Goal: Task Accomplishment & Management: Use online tool/utility

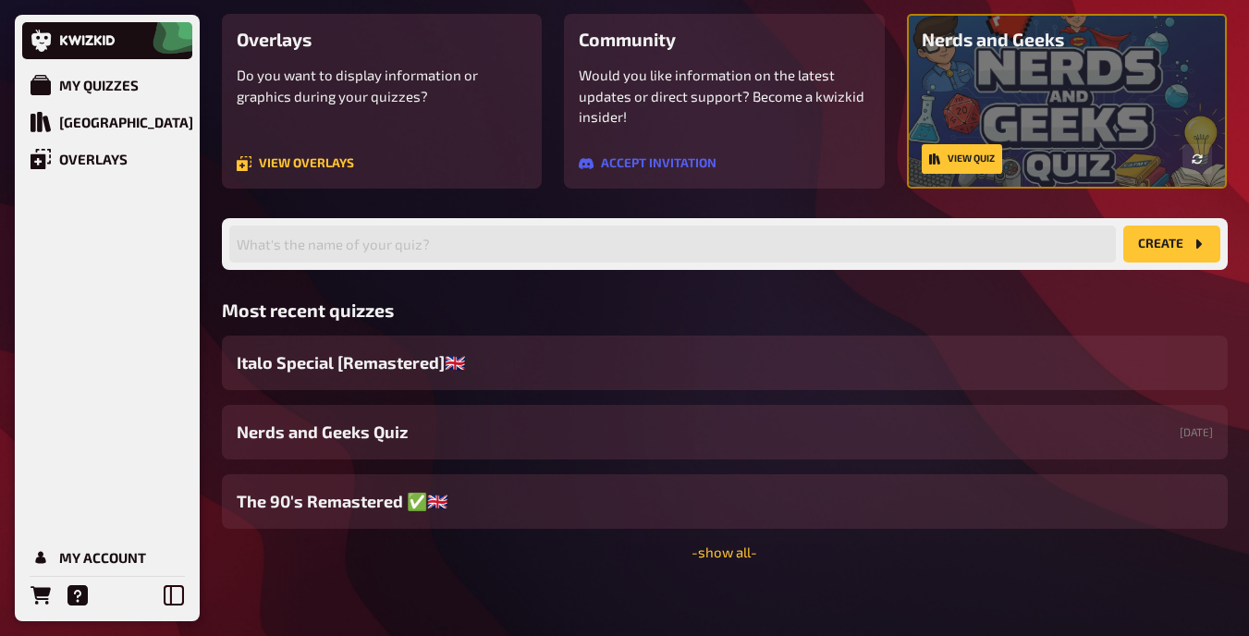
scroll to position [163, 0]
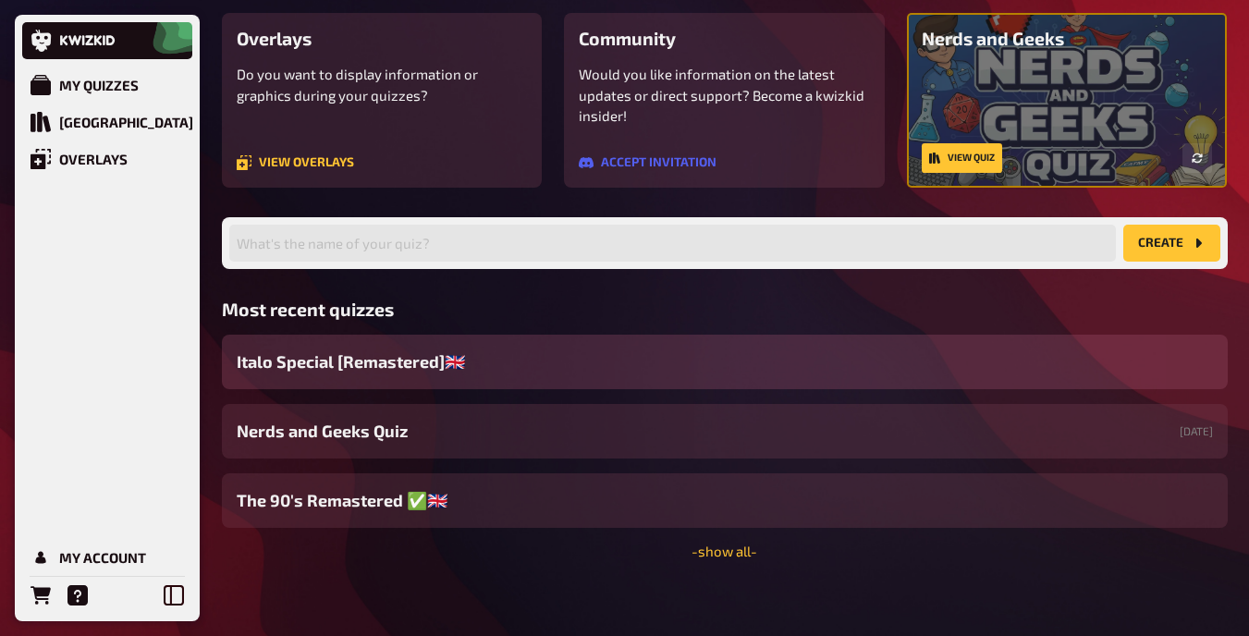
click at [499, 348] on div "Italo Special [Remastered]🇬🇧​" at bounding box center [725, 362] width 1006 height 55
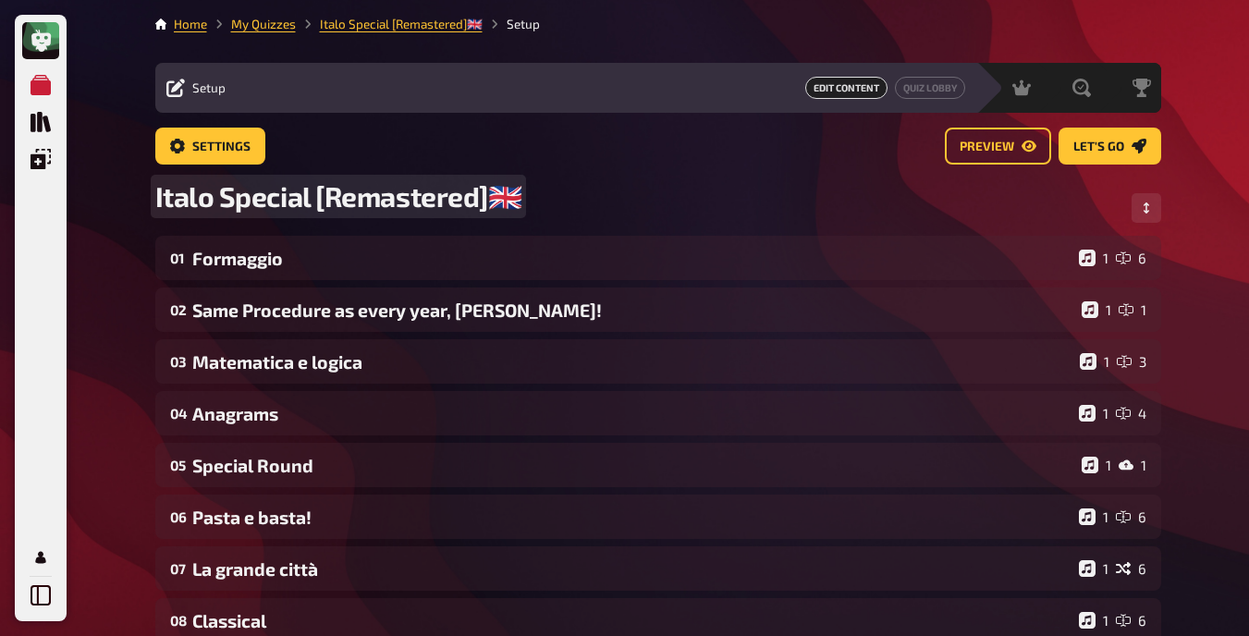
click at [508, 194] on span "Italo Special [Remastered]🇬🇧​" at bounding box center [338, 196] width 367 height 34
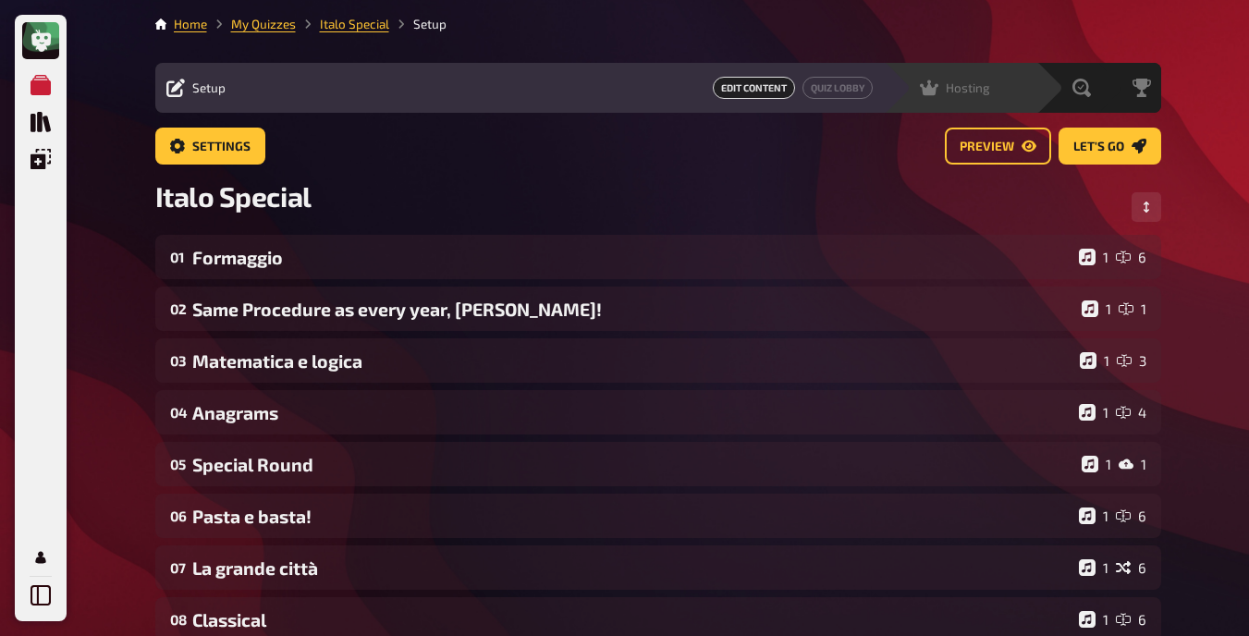
click at [949, 94] on span "Hosting" at bounding box center [968, 87] width 44 height 15
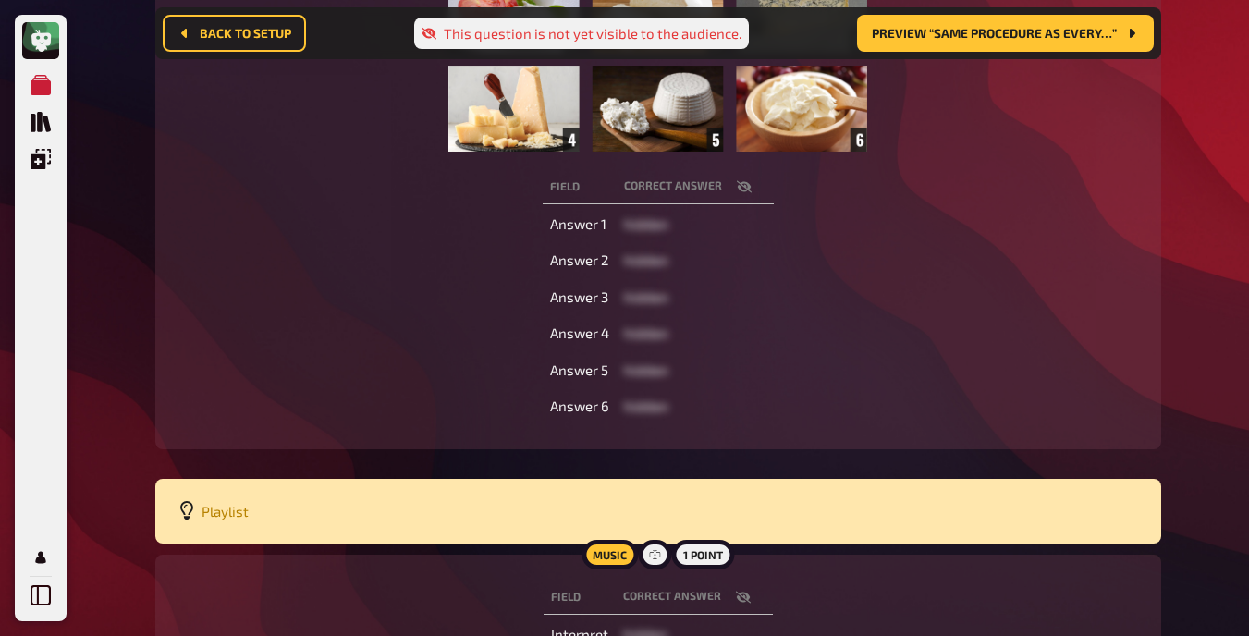
scroll to position [423, 0]
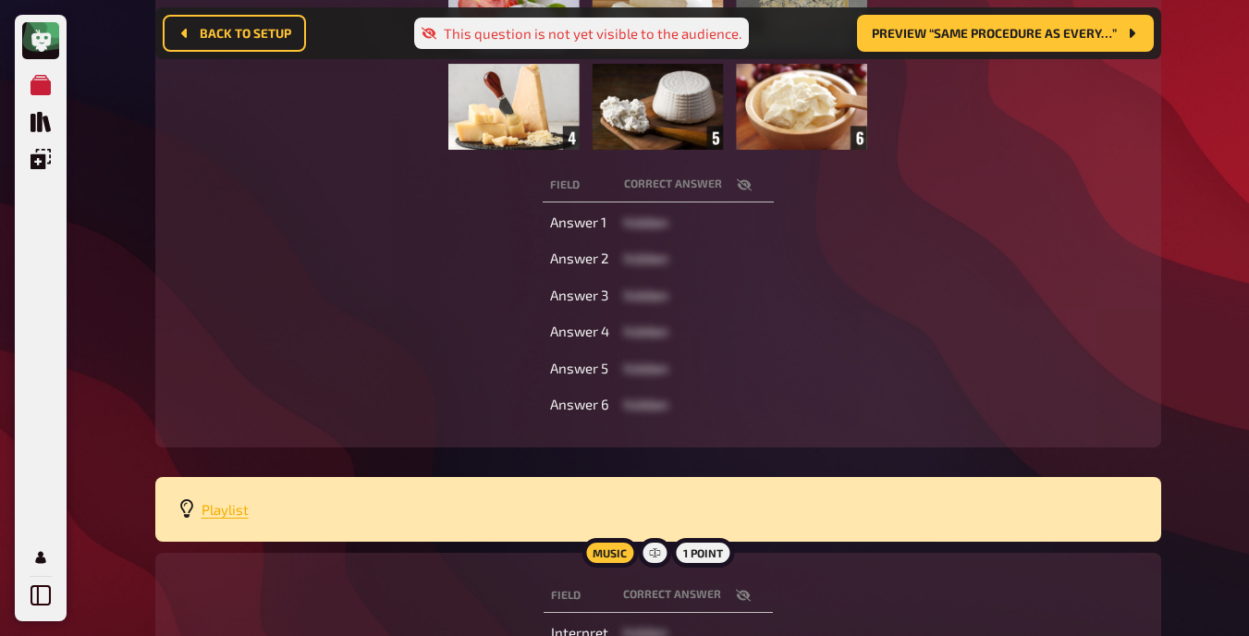
click at [222, 509] on span "Playlist" at bounding box center [225, 509] width 47 height 17
click at [277, 179] on div "Field correct answer Answer 1 hidden Answer 2 hidden Answer 3 hidden Answer 4 h…" at bounding box center [657, 295] width 961 height 261
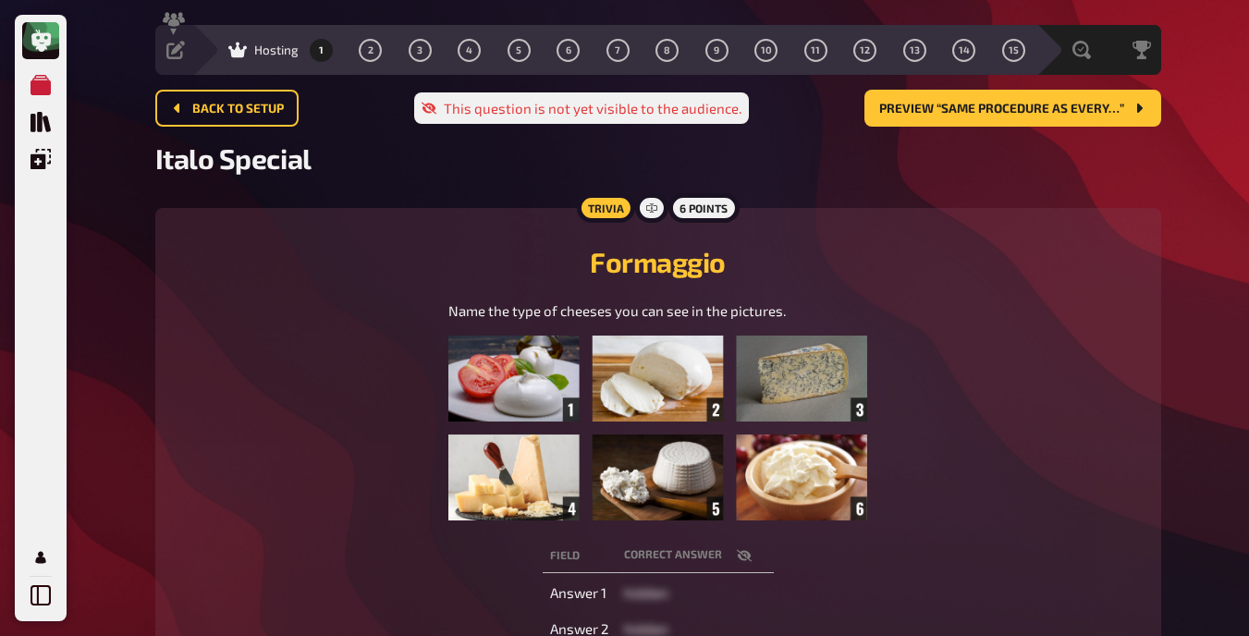
scroll to position [37, 0]
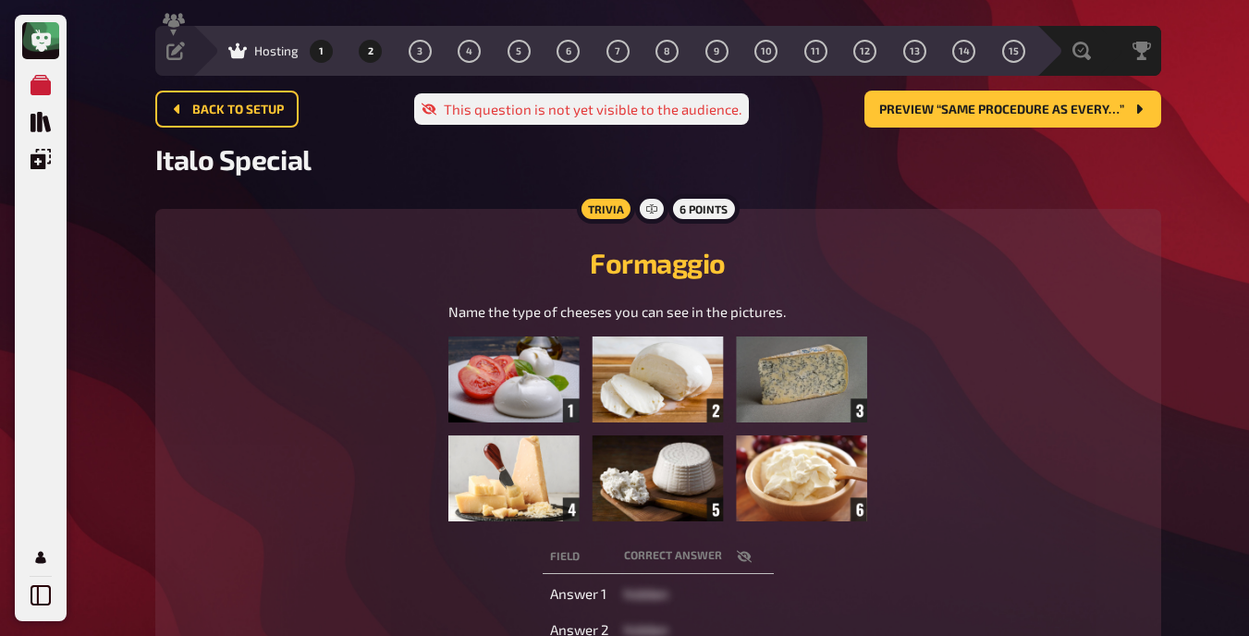
click at [376, 45] on button "2" at bounding box center [371, 51] width 30 height 30
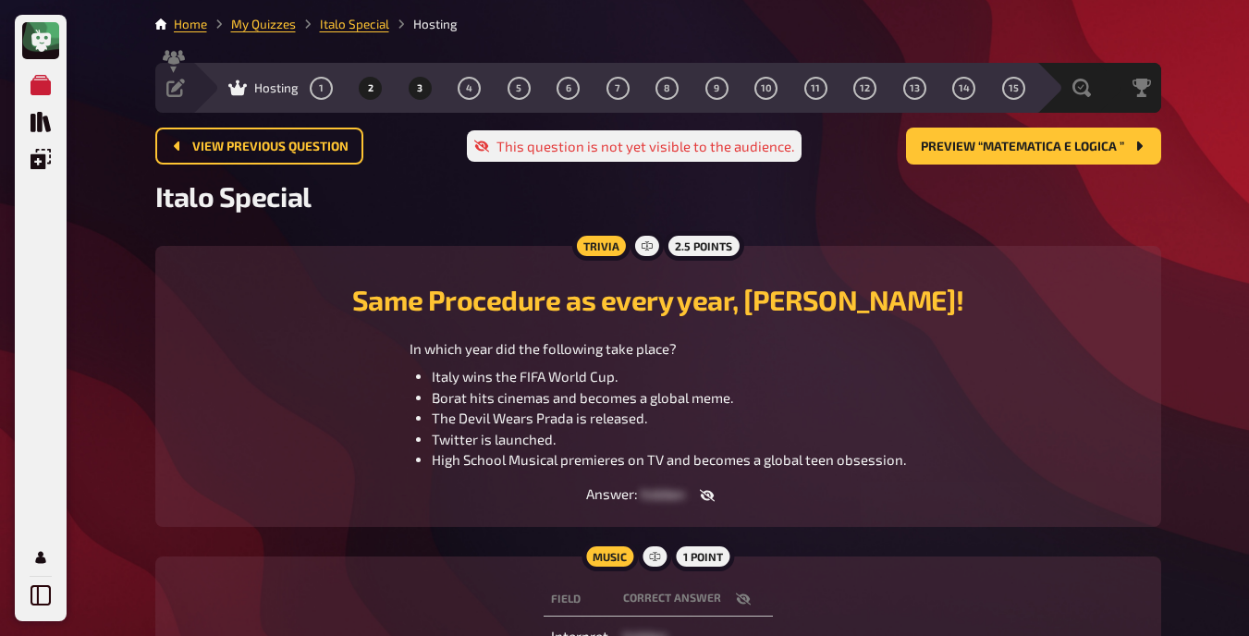
click at [412, 91] on button "3" at bounding box center [420, 88] width 30 height 30
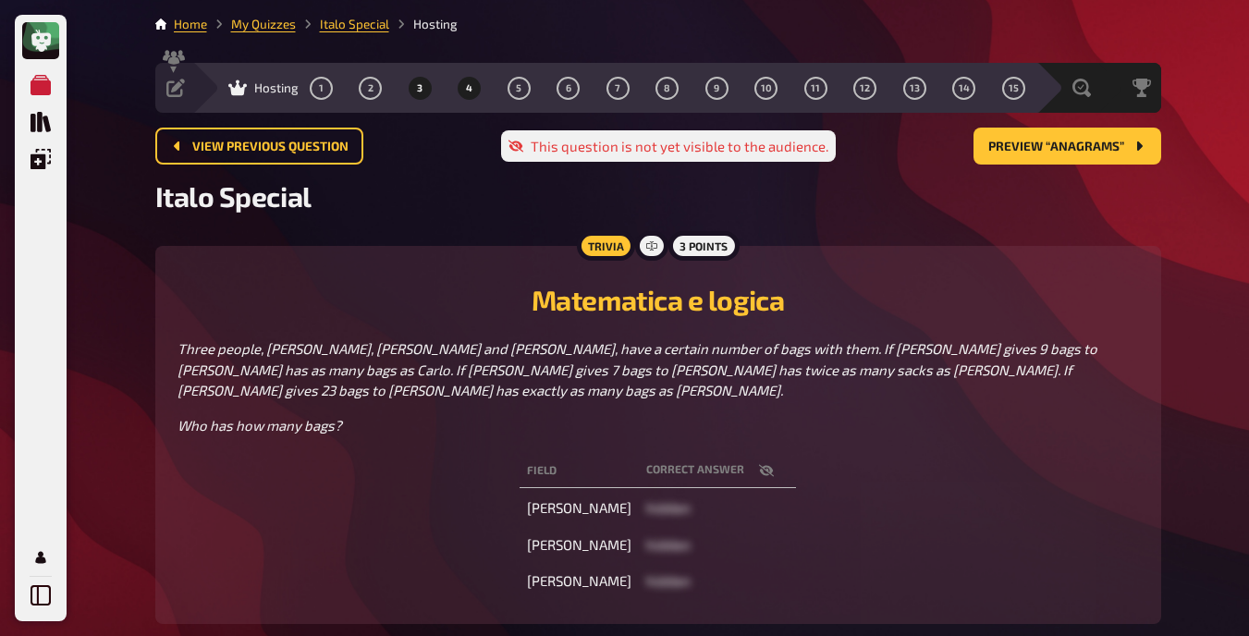
click at [470, 92] on span "4" at bounding box center [469, 88] width 6 height 10
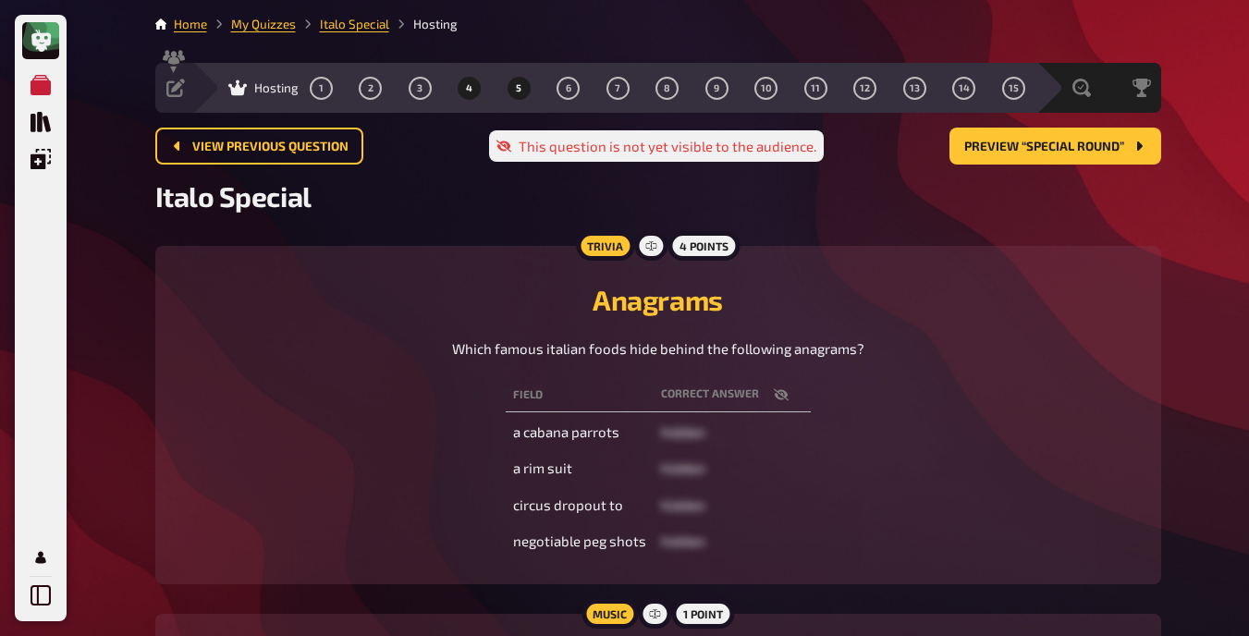
click at [521, 90] on button "5" at bounding box center [519, 88] width 30 height 30
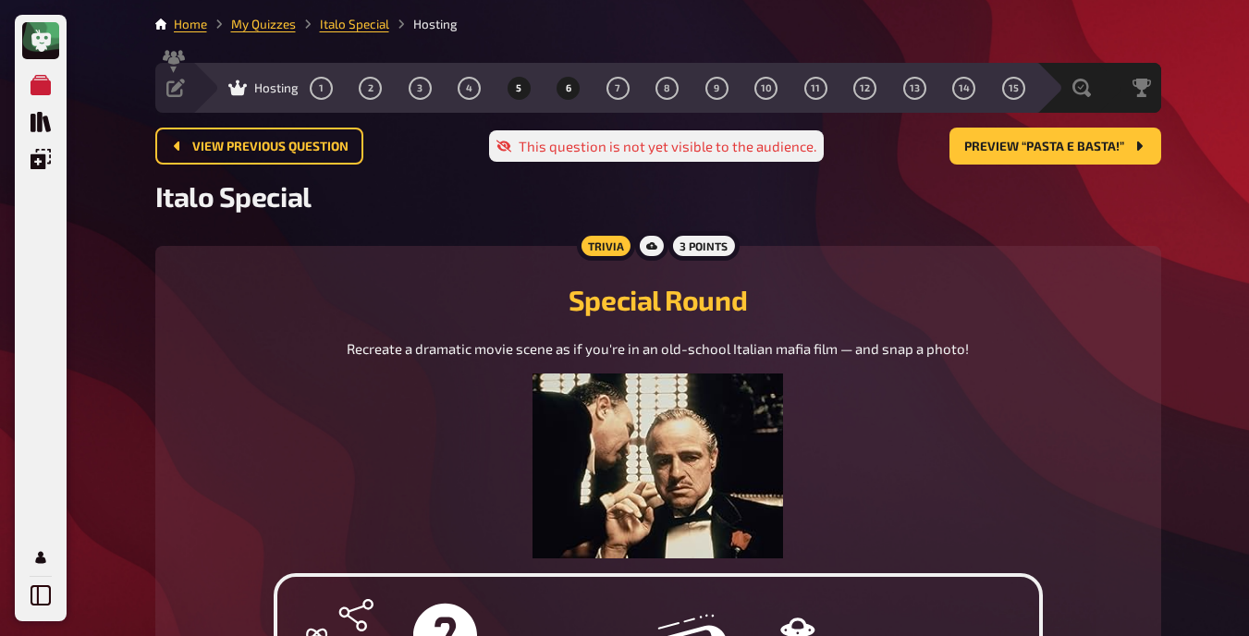
click at [570, 92] on span "6" at bounding box center [569, 88] width 6 height 10
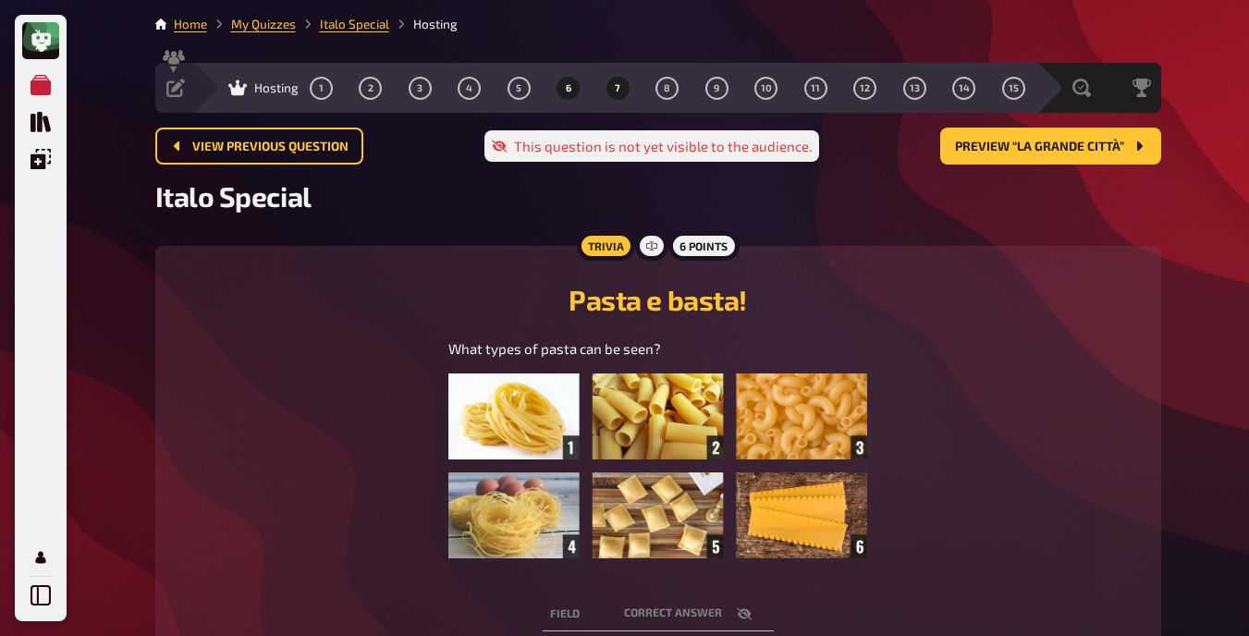
click at [615, 92] on span "7" at bounding box center [618, 88] width 6 height 10
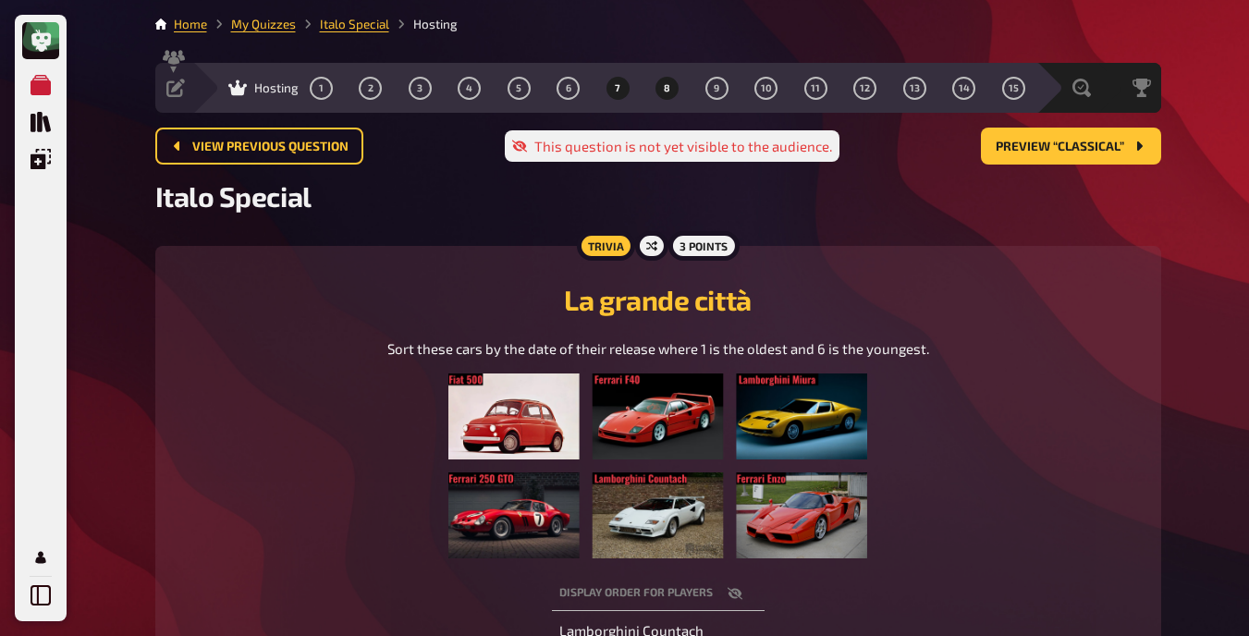
click at [668, 94] on button "8" at bounding box center [668, 88] width 30 height 30
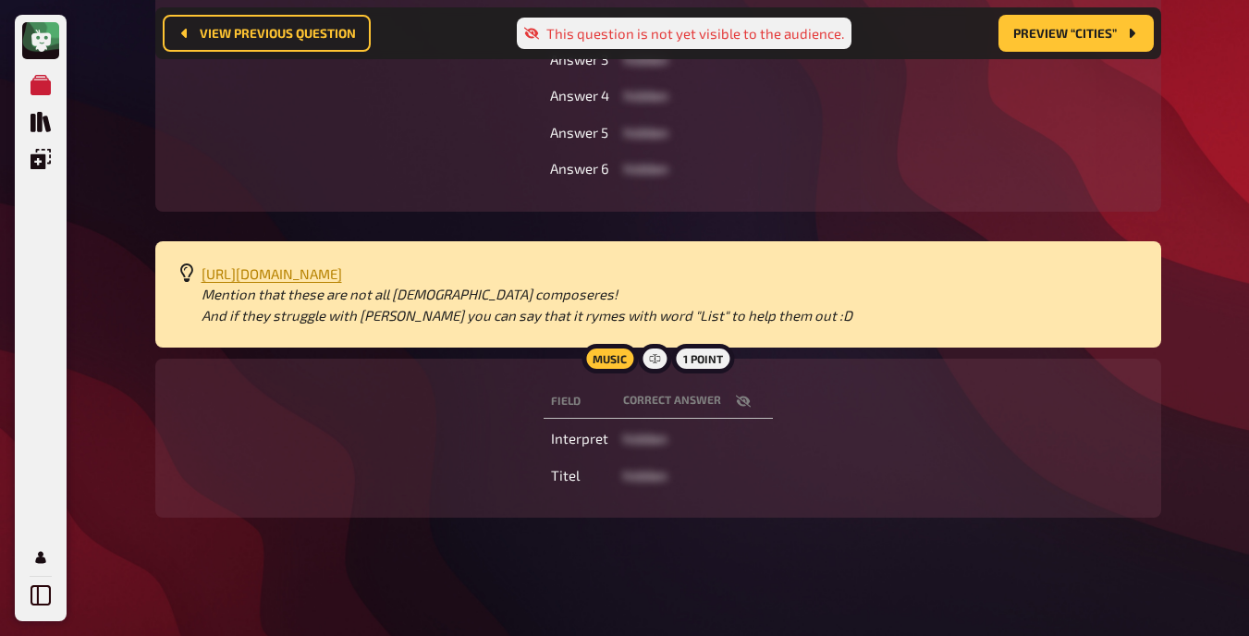
scroll to position [482, 0]
click at [310, 265] on span "[URL][DOMAIN_NAME]" at bounding box center [272, 273] width 141 height 17
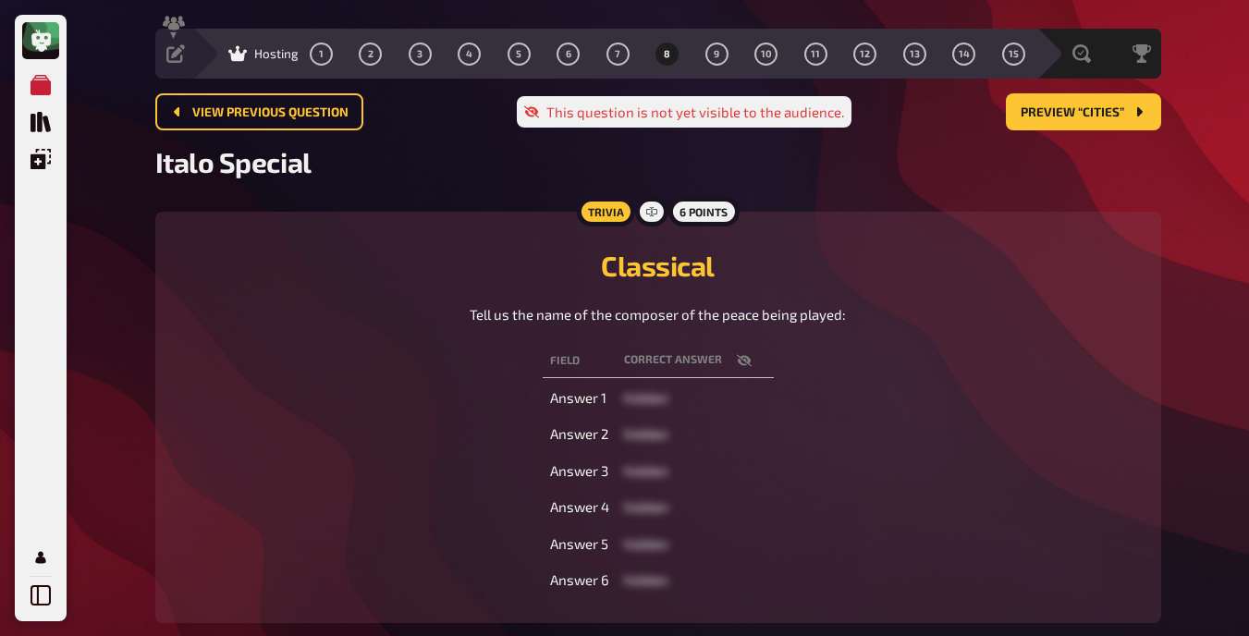
scroll to position [0, 0]
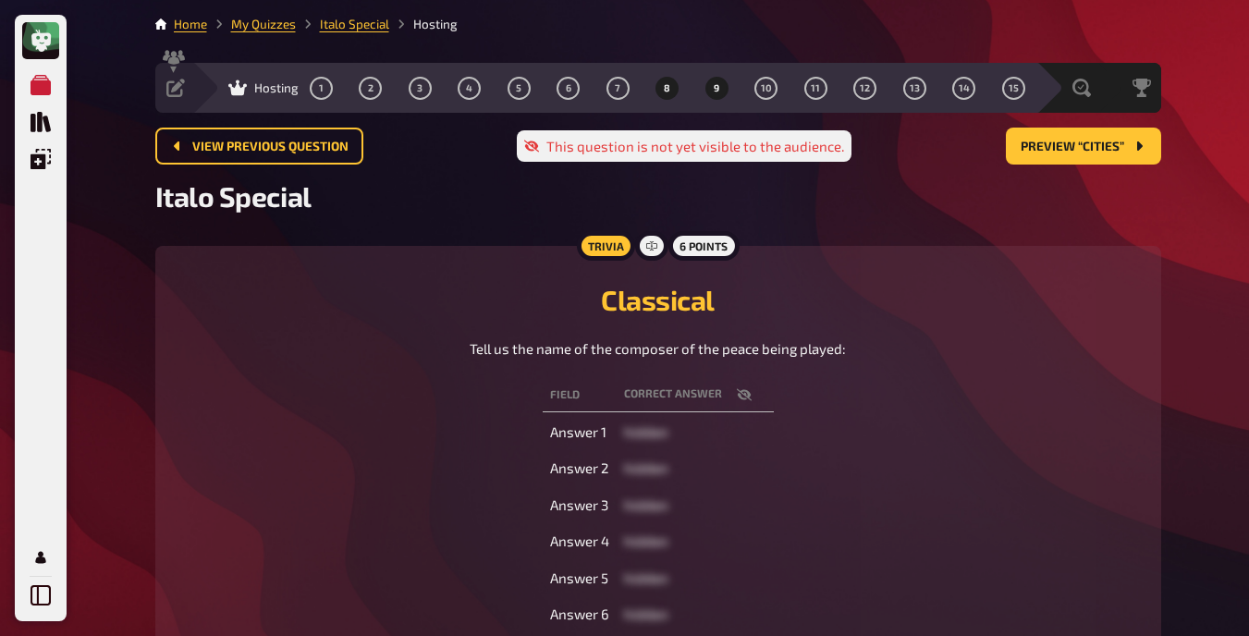
click at [713, 81] on button "9" at bounding box center [717, 88] width 30 height 30
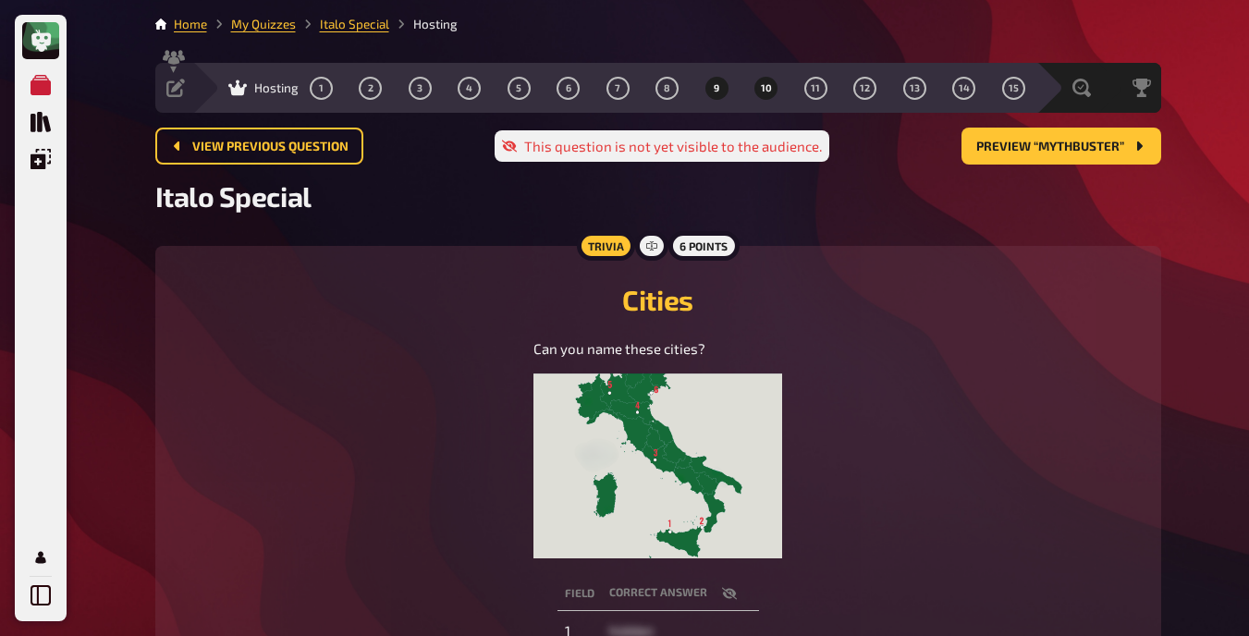
click at [773, 94] on button "10" at bounding box center [767, 88] width 30 height 30
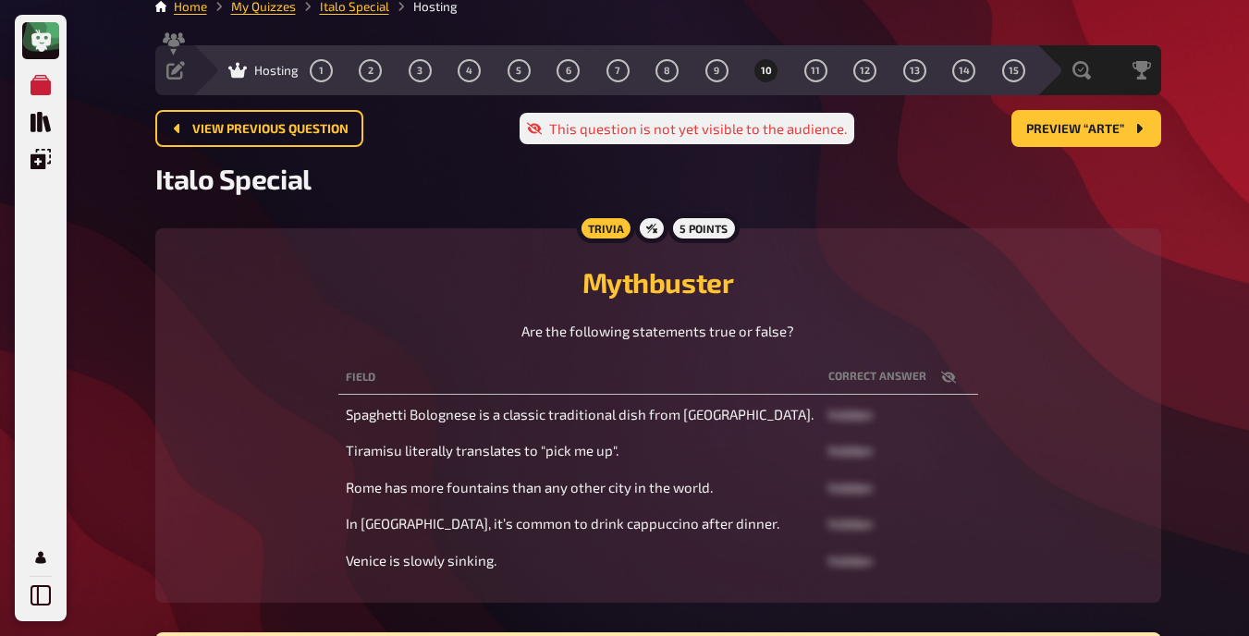
scroll to position [12, 0]
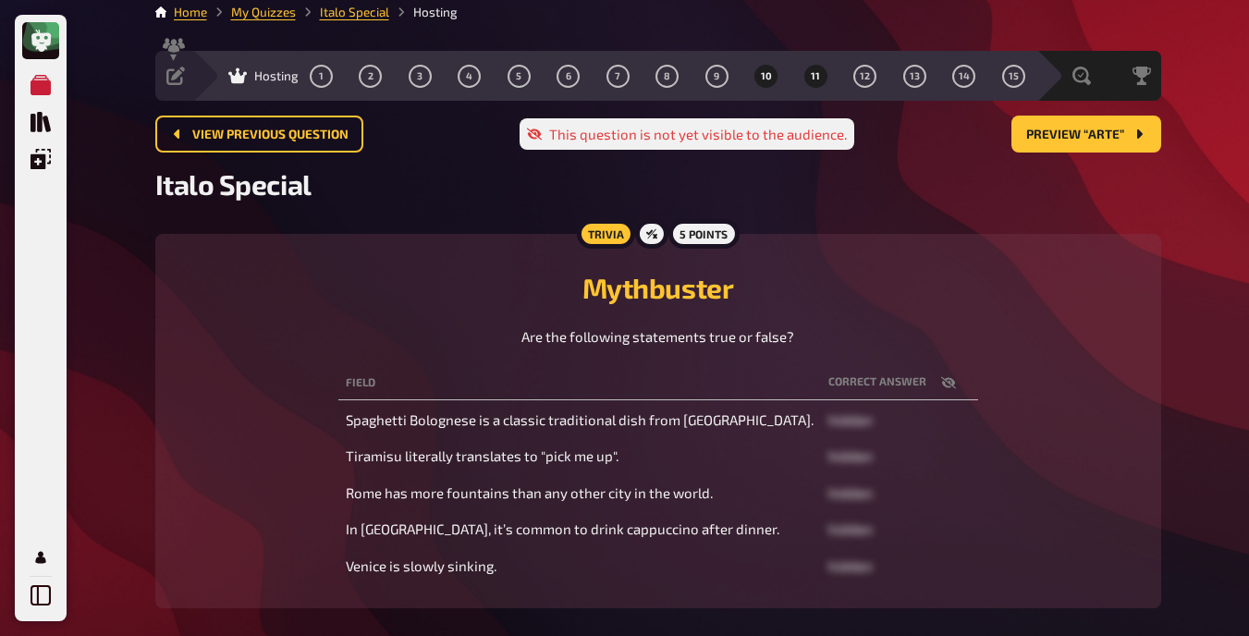
click at [813, 74] on span "11" at bounding box center [815, 76] width 9 height 10
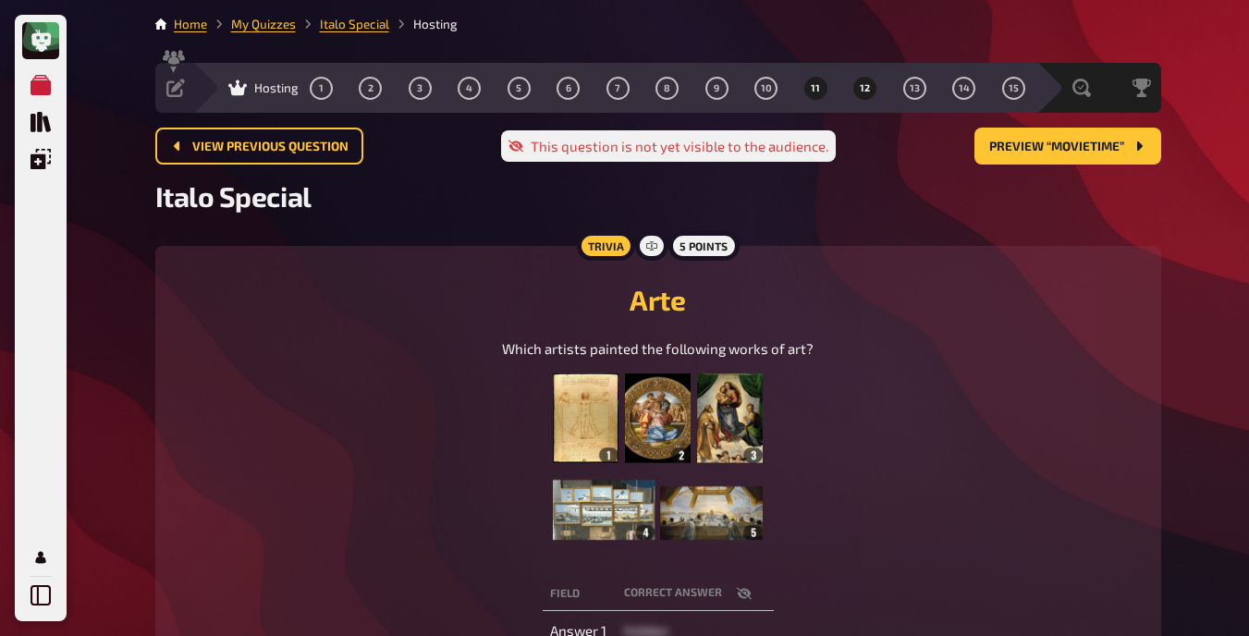
click at [864, 84] on span "12" at bounding box center [865, 88] width 10 height 10
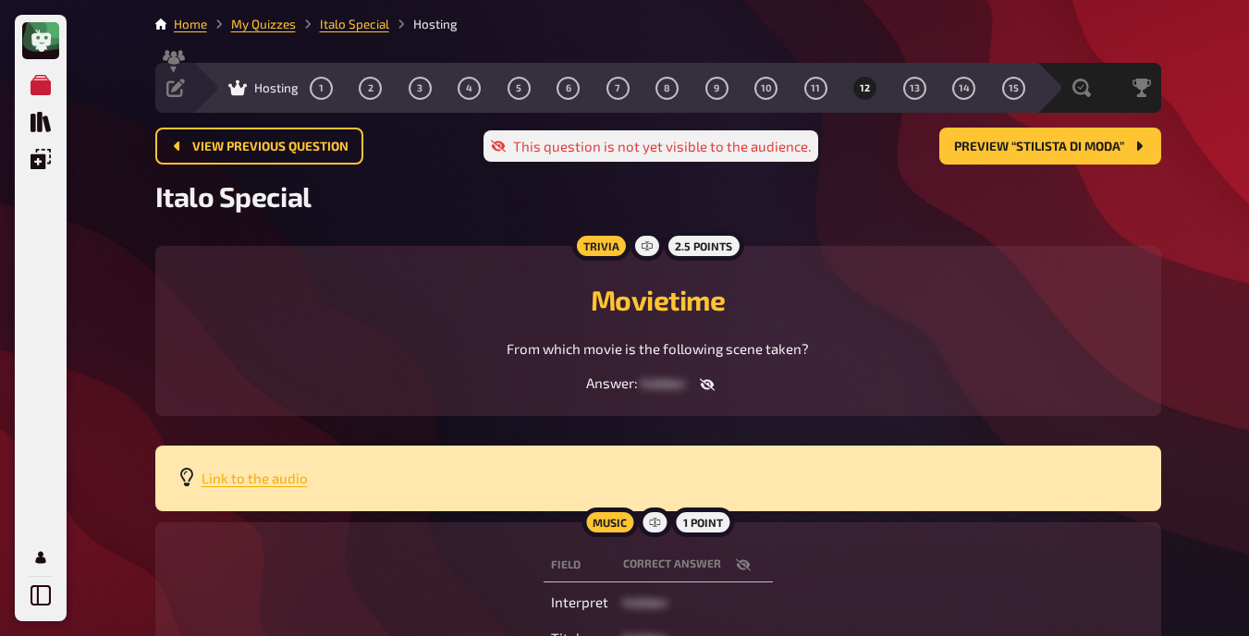
click at [230, 482] on span "Link to the audio" at bounding box center [255, 478] width 106 height 17
click at [914, 86] on span "13" at bounding box center [915, 88] width 10 height 10
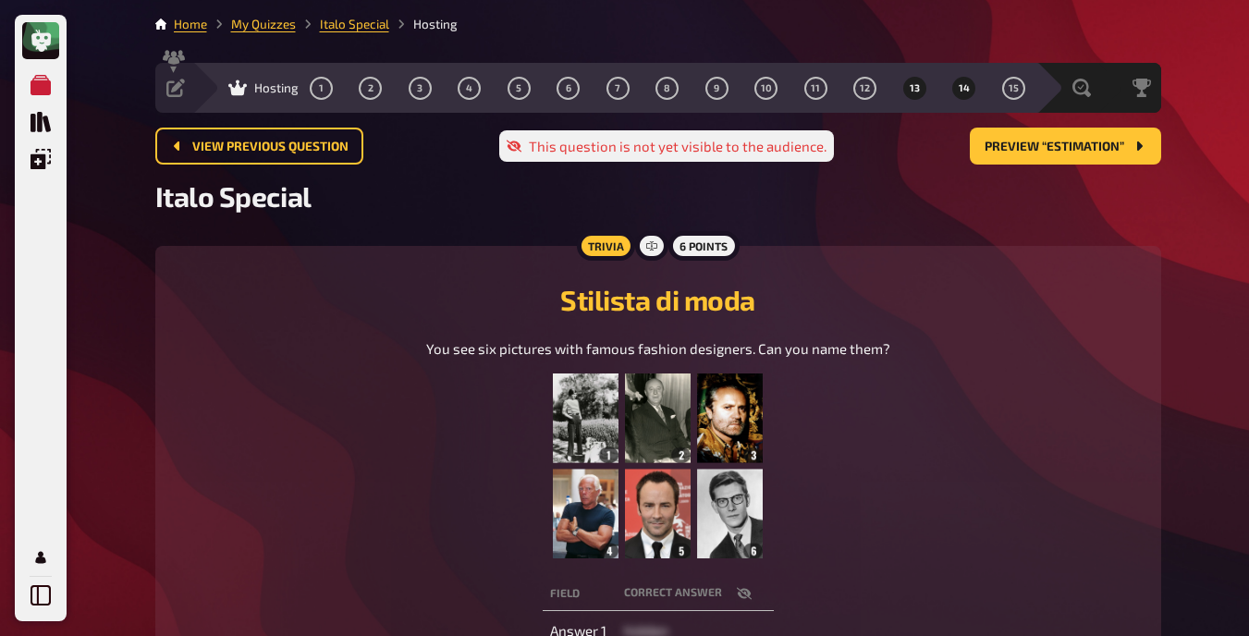
click at [961, 89] on span "14" at bounding box center [964, 88] width 11 height 10
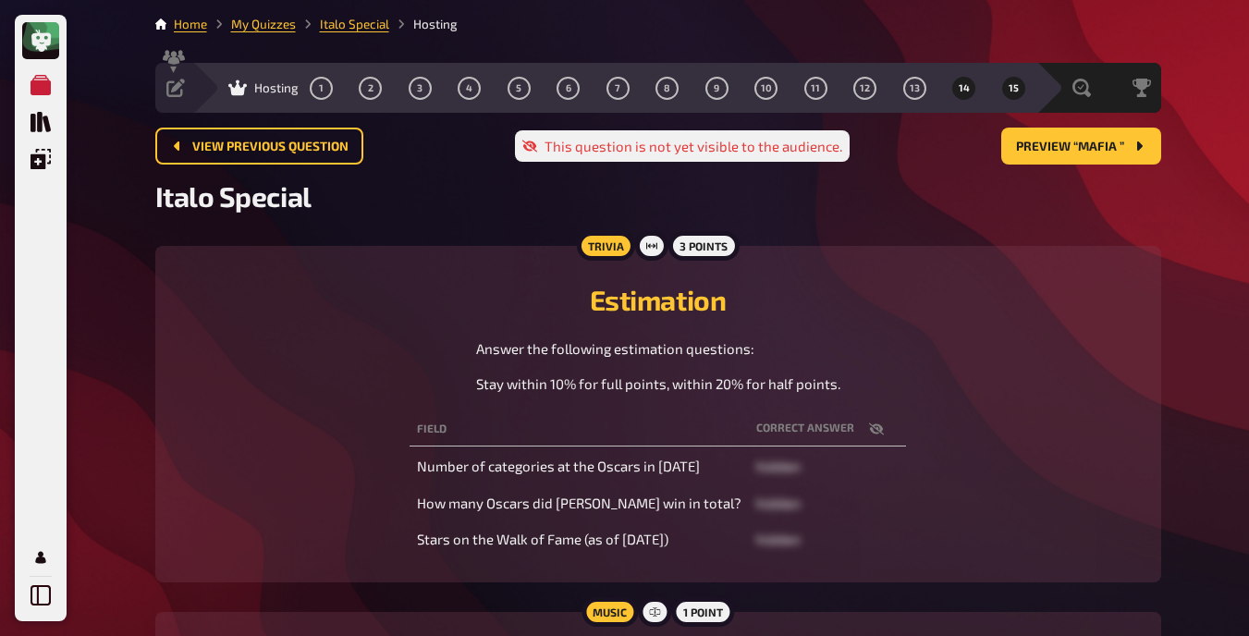
click at [1014, 90] on span "15" at bounding box center [1013, 88] width 10 height 10
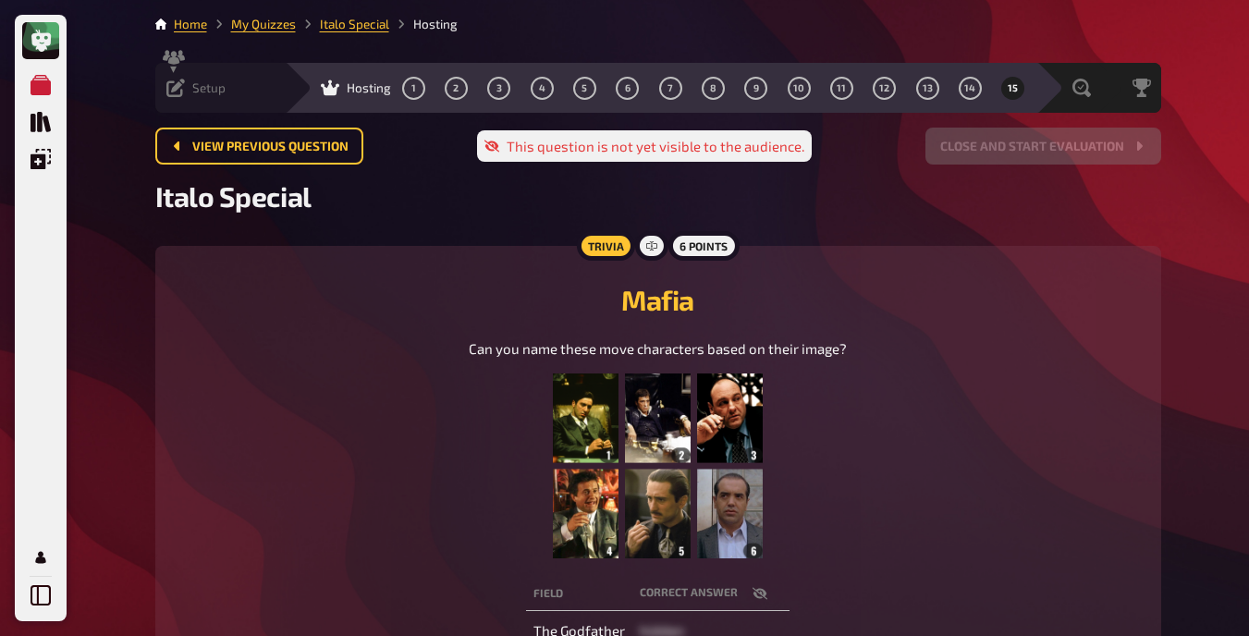
click at [174, 93] on icon at bounding box center [175, 88] width 18 height 18
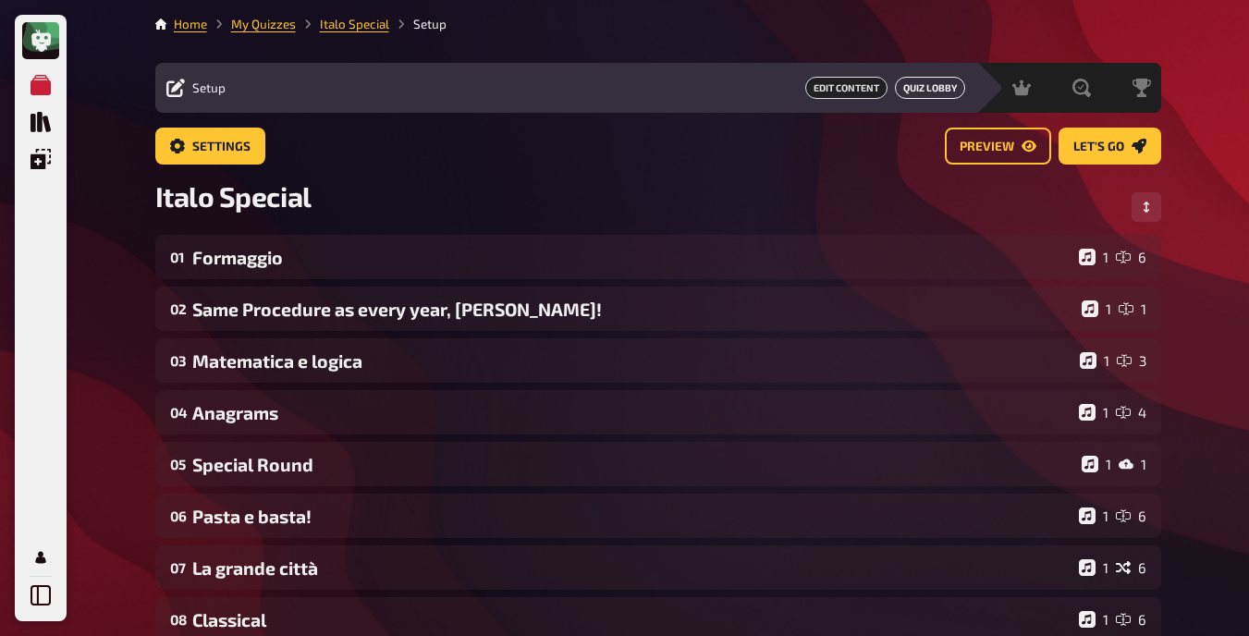
click at [921, 82] on link "Quiz Lobby" at bounding box center [930, 88] width 70 height 22
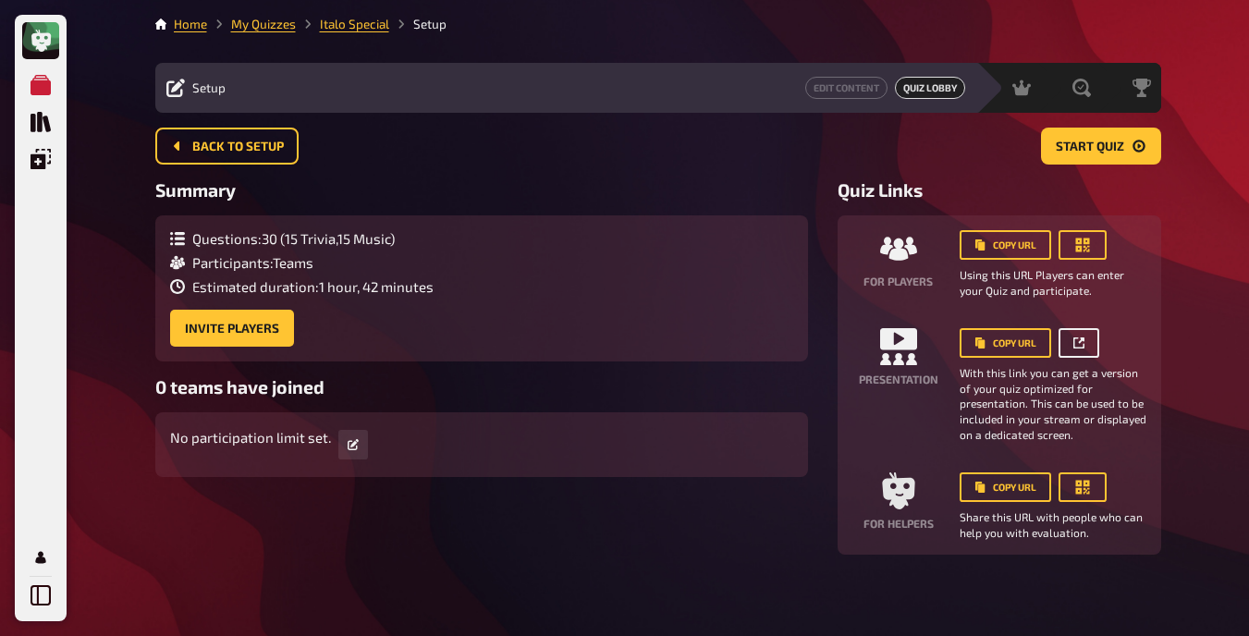
click at [1085, 347] on link at bounding box center [1078, 343] width 41 height 30
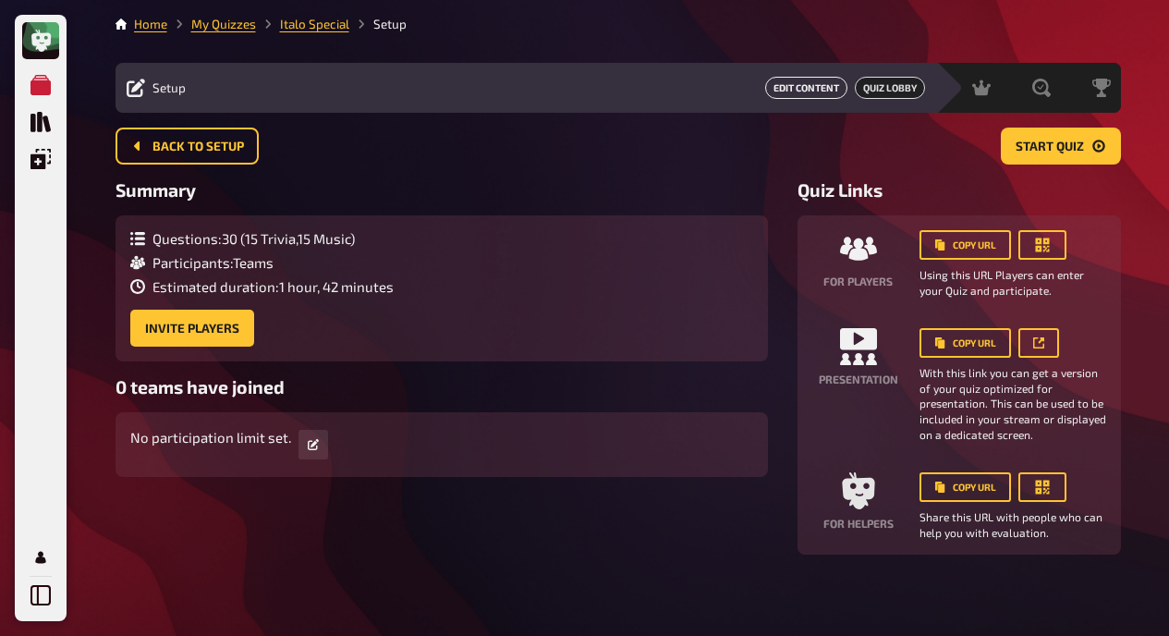
click at [788, 93] on link "Edit Content" at bounding box center [806, 88] width 82 height 22
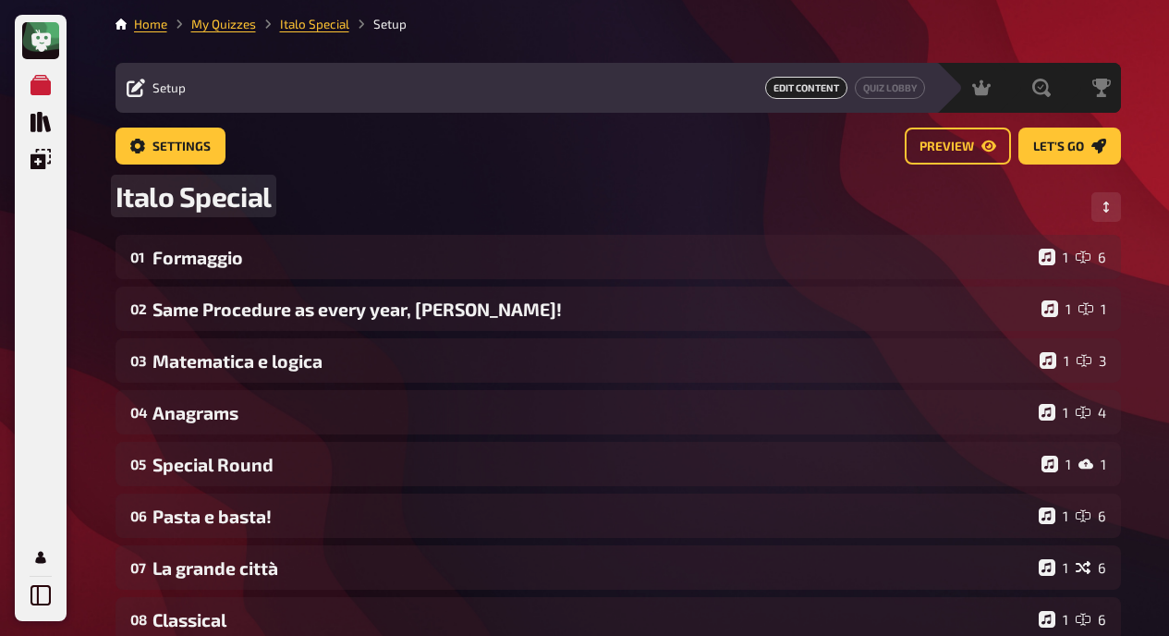
click at [153, 197] on span "Italo Special" at bounding box center [194, 195] width 156 height 33
click at [172, 200] on span "Italo Special" at bounding box center [194, 195] width 156 height 33
click at [395, 206] on div "Italo Special" at bounding box center [619, 206] width 1006 height 55
click at [141, 190] on span "Italo Special" at bounding box center [194, 195] width 156 height 33
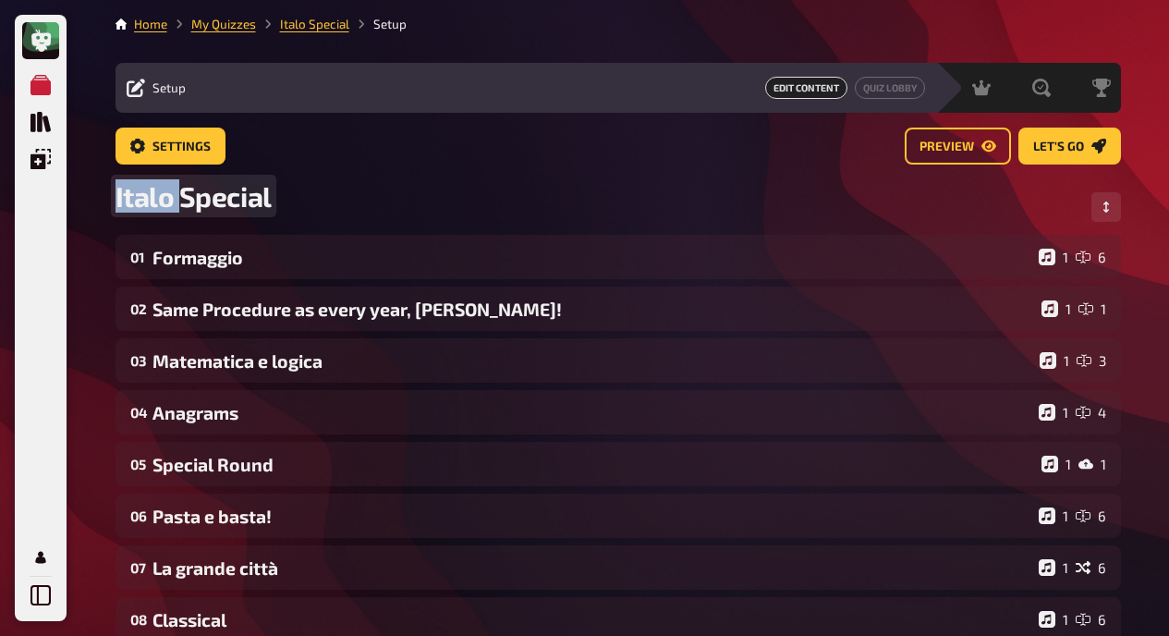
click at [141, 190] on span "Italo Special" at bounding box center [194, 195] width 156 height 33
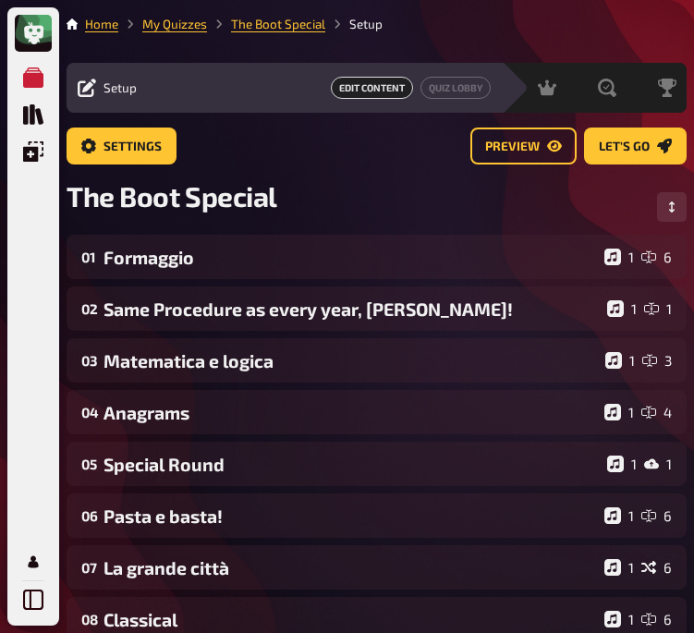
click at [274, 146] on div "Settings Preview Let's go" at bounding box center [377, 146] width 620 height 37
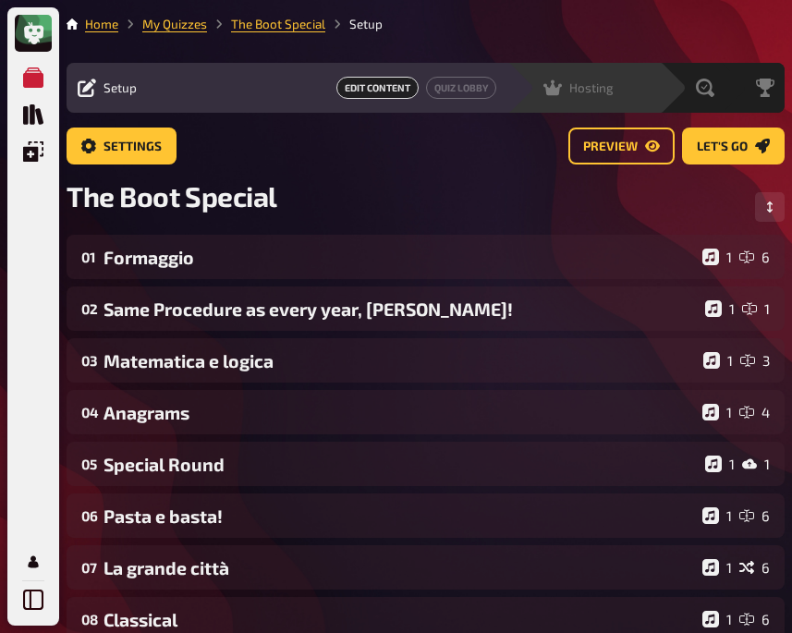
click at [577, 88] on span "Hosting" at bounding box center [591, 87] width 44 height 15
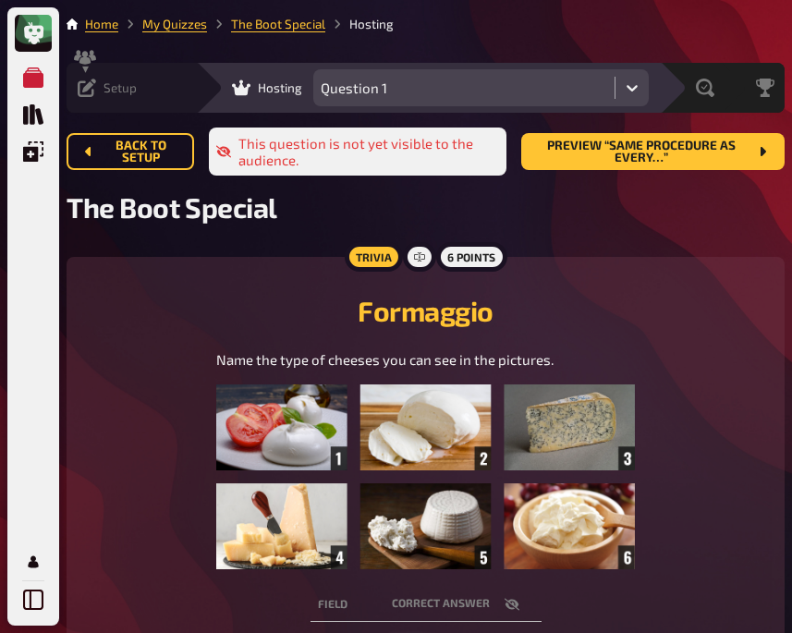
click at [96, 89] on icon at bounding box center [87, 88] width 18 height 18
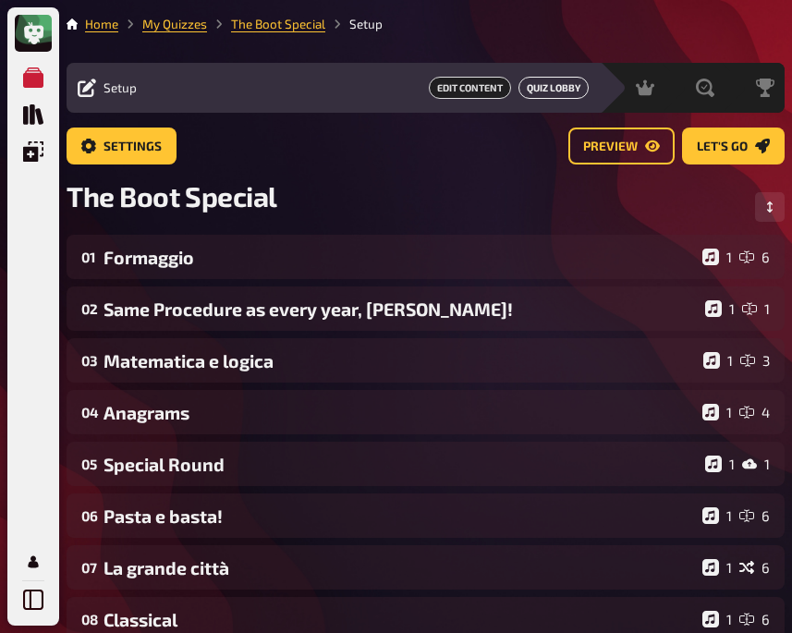
click at [554, 91] on link "Quiz Lobby" at bounding box center [554, 88] width 70 height 22
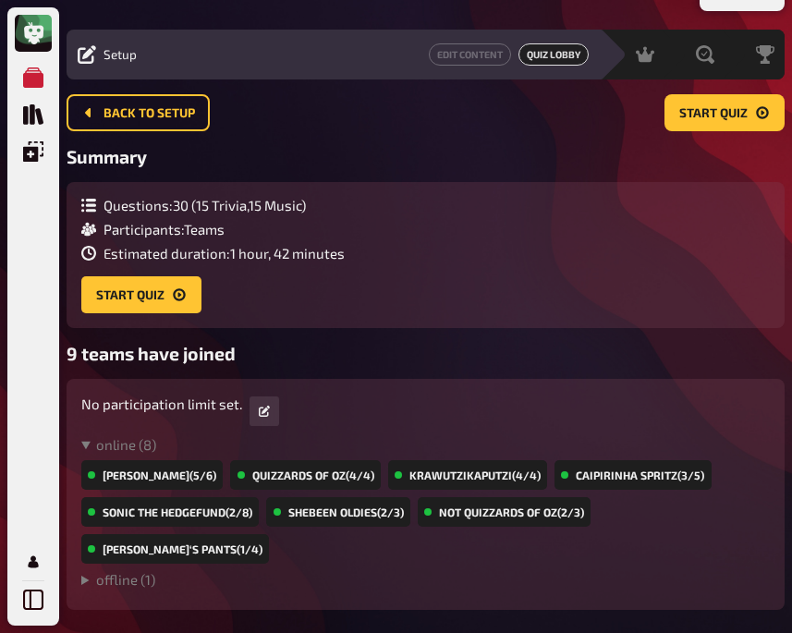
scroll to position [34, 0]
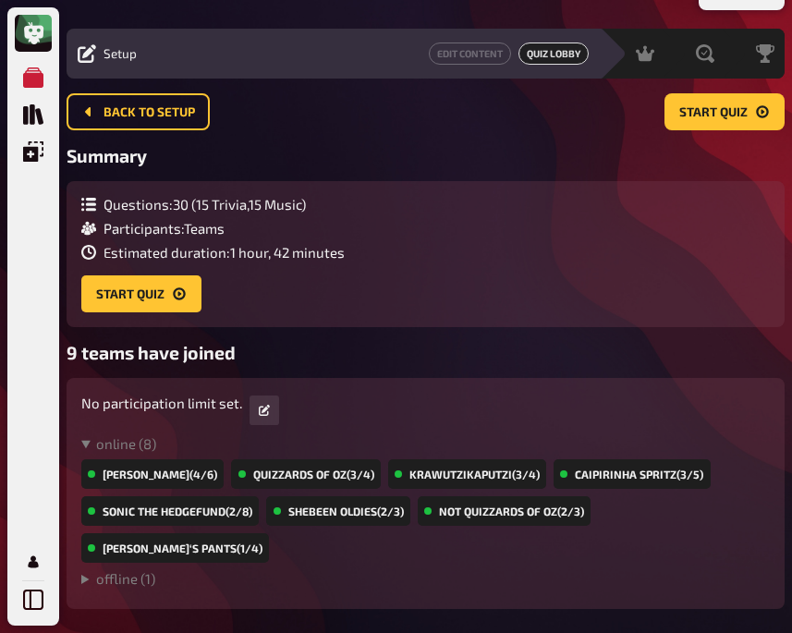
click at [576, 173] on div "Summary Questions : 30 ( 15 Trivia , 15 Music ) Participants : Teams Estimated …" at bounding box center [426, 236] width 718 height 182
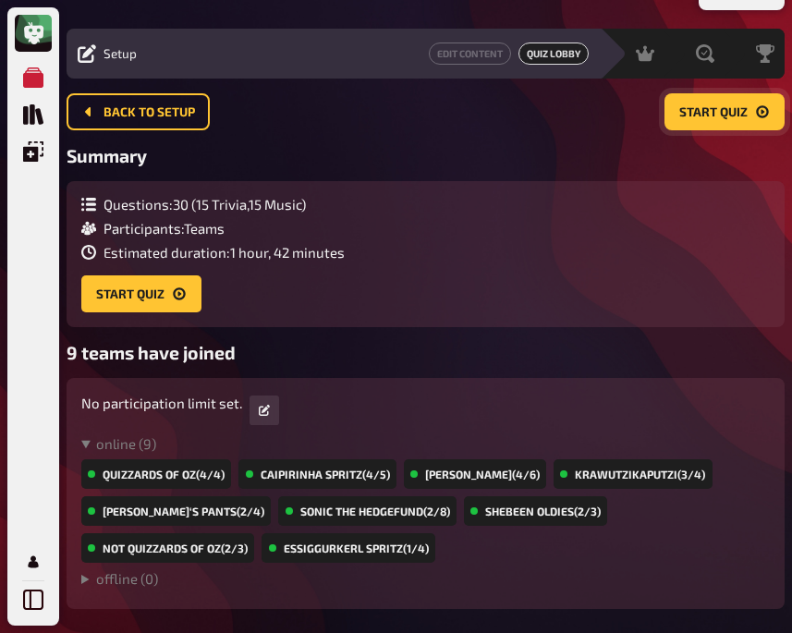
click at [689, 121] on button "Start Quiz" at bounding box center [725, 111] width 120 height 37
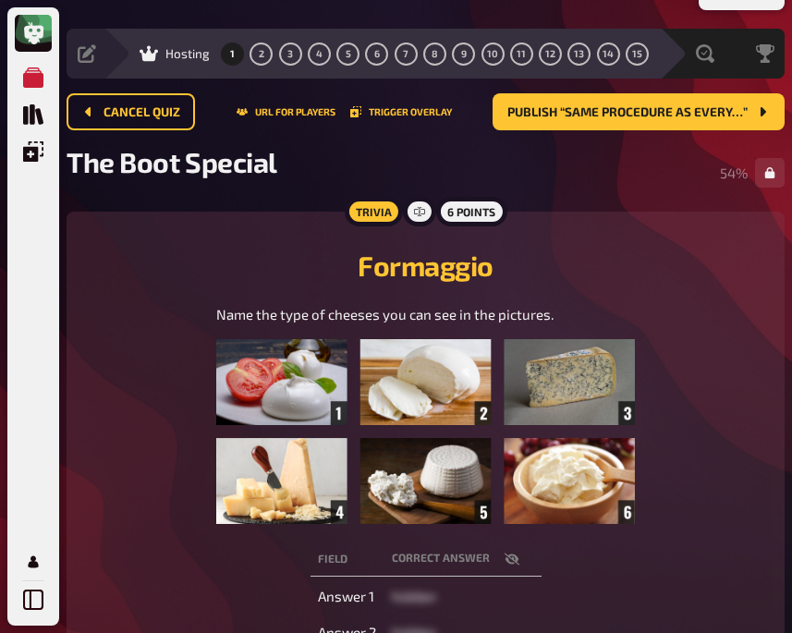
click at [251, 245] on div "Formaggio Name the type of cheeses you can see in the pictures." at bounding box center [426, 378] width 674 height 289
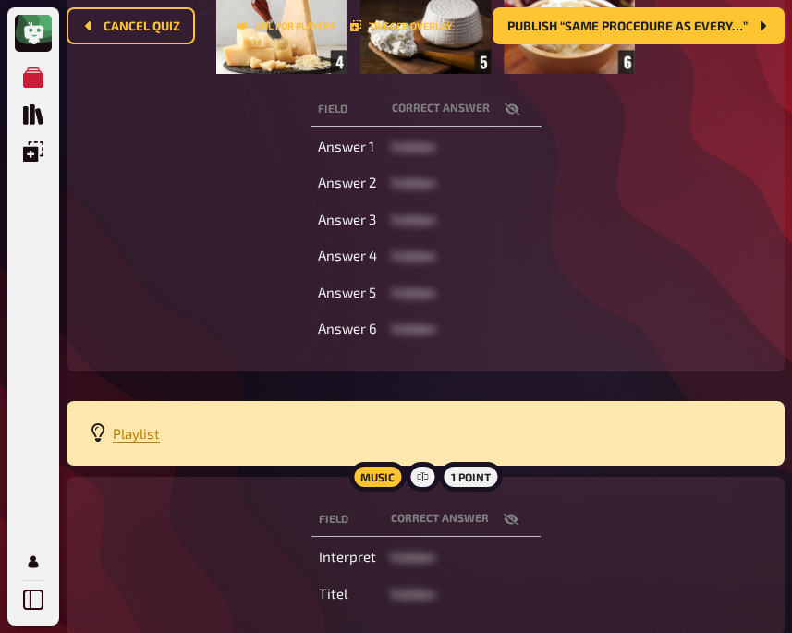
scroll to position [620, 0]
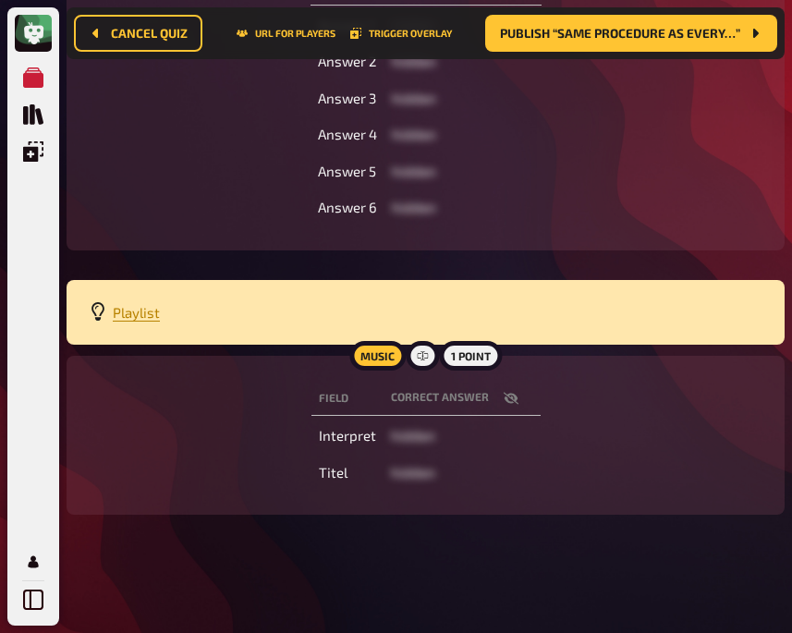
click at [514, 394] on icon "button" at bounding box center [510, 399] width 15 height 12
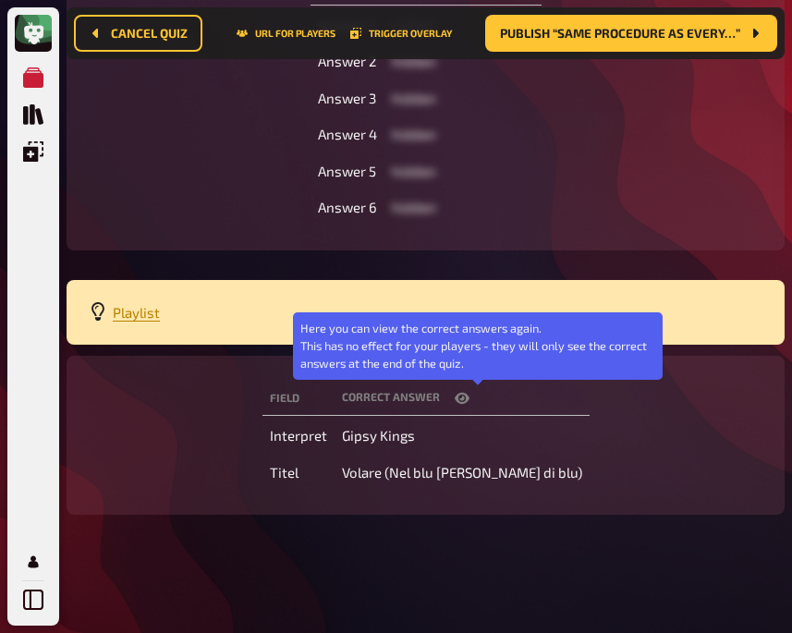
click at [484, 394] on button "button" at bounding box center [462, 398] width 44 height 18
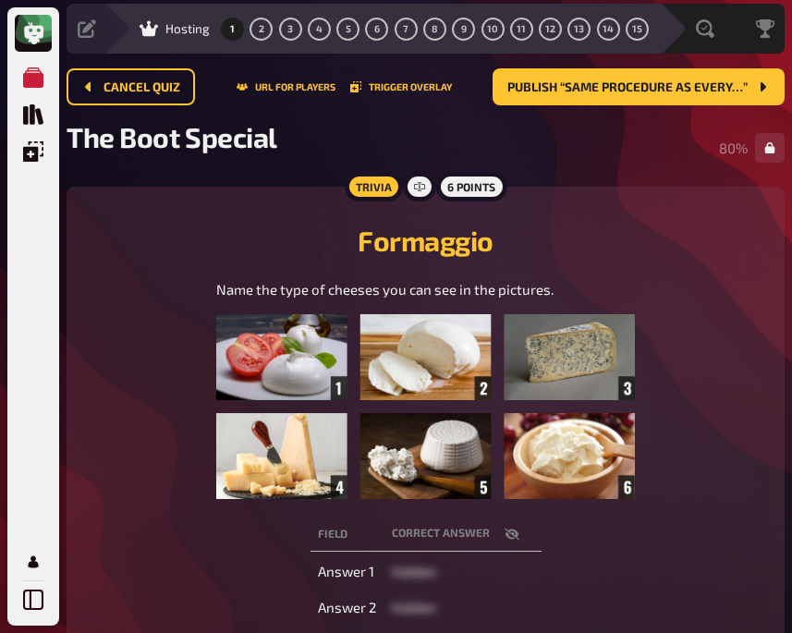
scroll to position [0, 0]
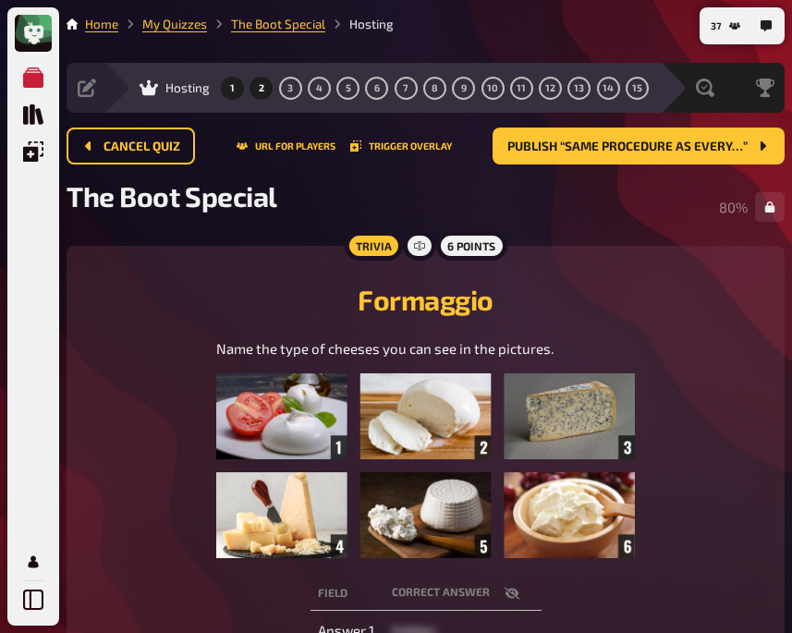
click at [270, 92] on button "2" at bounding box center [262, 88] width 30 height 30
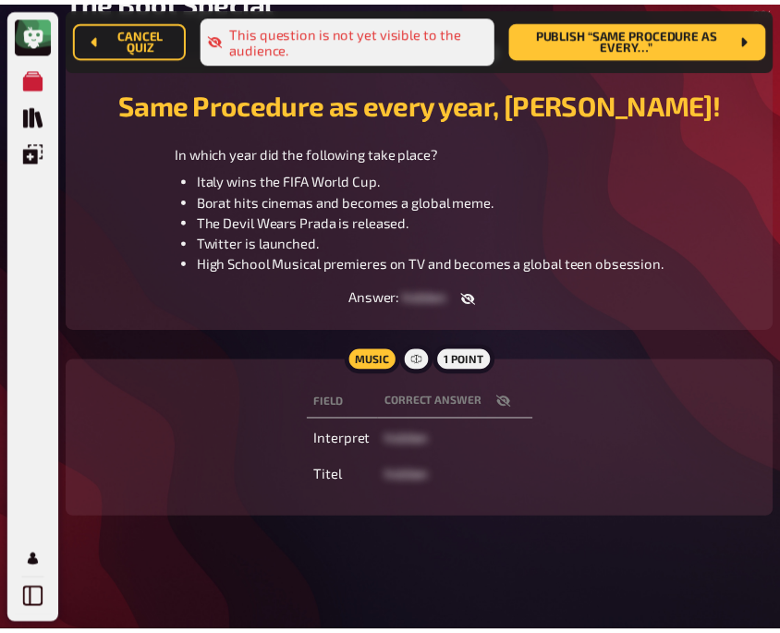
scroll to position [226, 0]
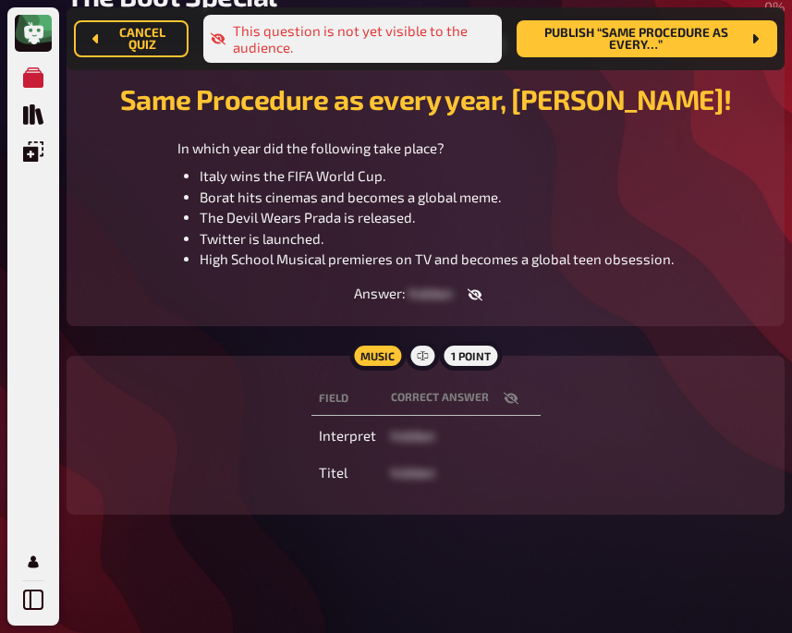
click at [510, 395] on icon "button" at bounding box center [510, 399] width 15 height 12
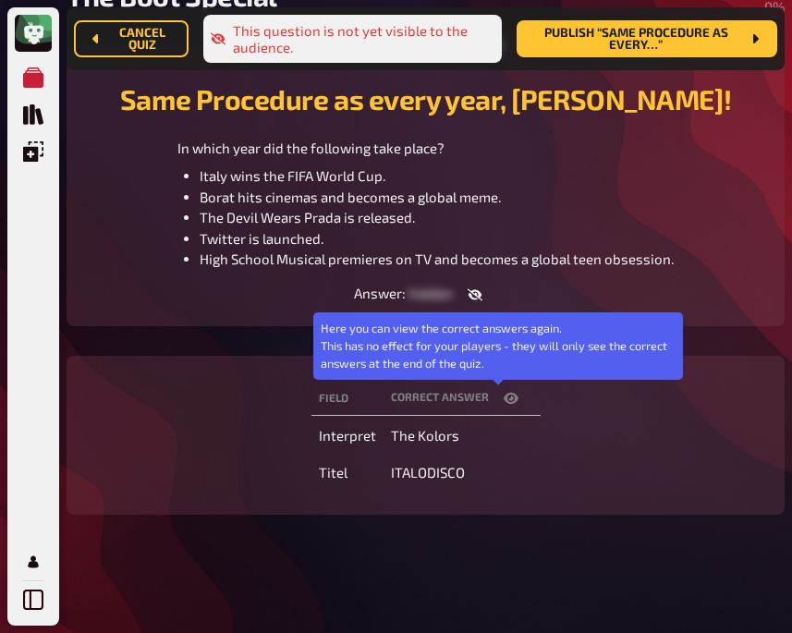
click at [510, 395] on icon "button" at bounding box center [511, 398] width 15 height 11
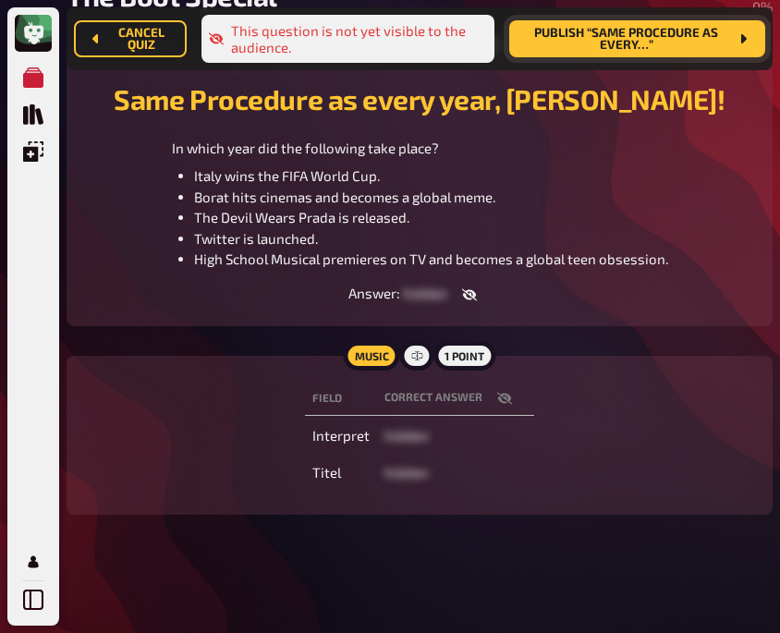
click at [661, 46] on span "Publish “Same Procedure as every…”" at bounding box center [626, 39] width 204 height 25
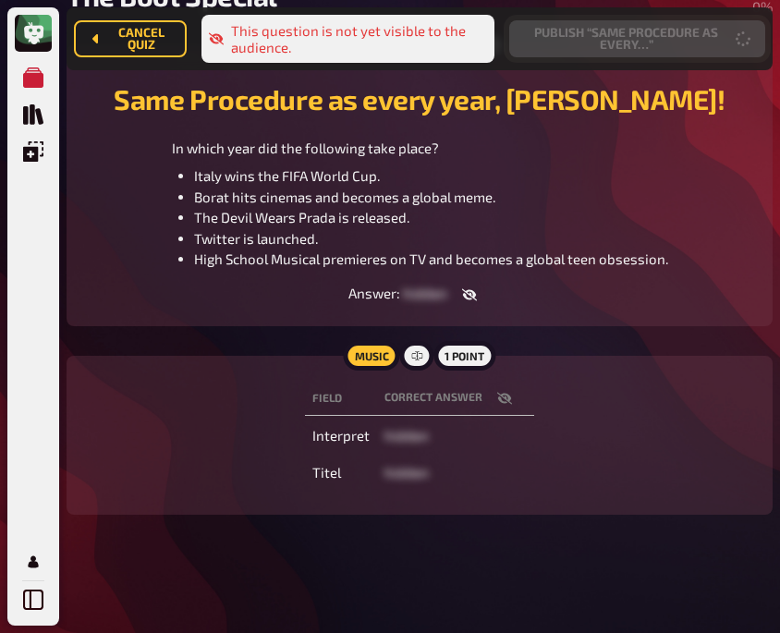
scroll to position [215, 0]
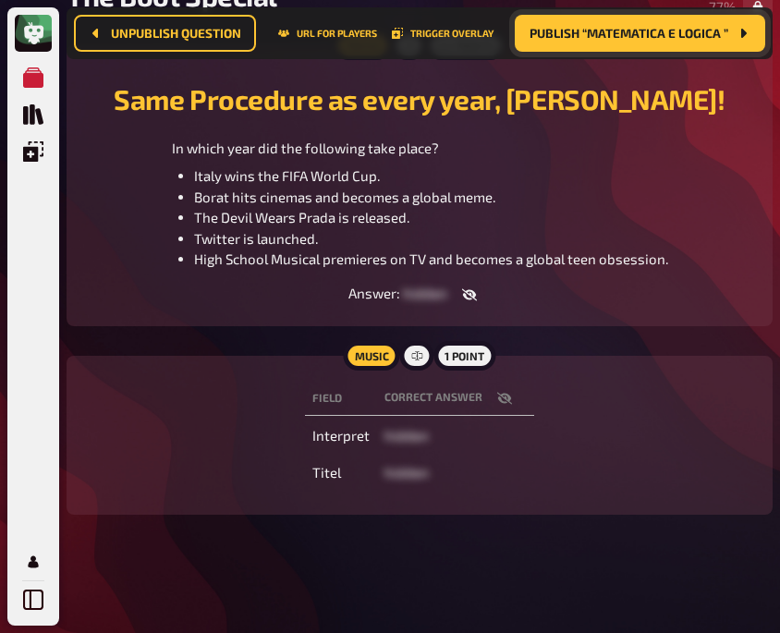
click at [193, 413] on div "Field correct answer Interpret hidden Titel hidden" at bounding box center [420, 435] width 662 height 115
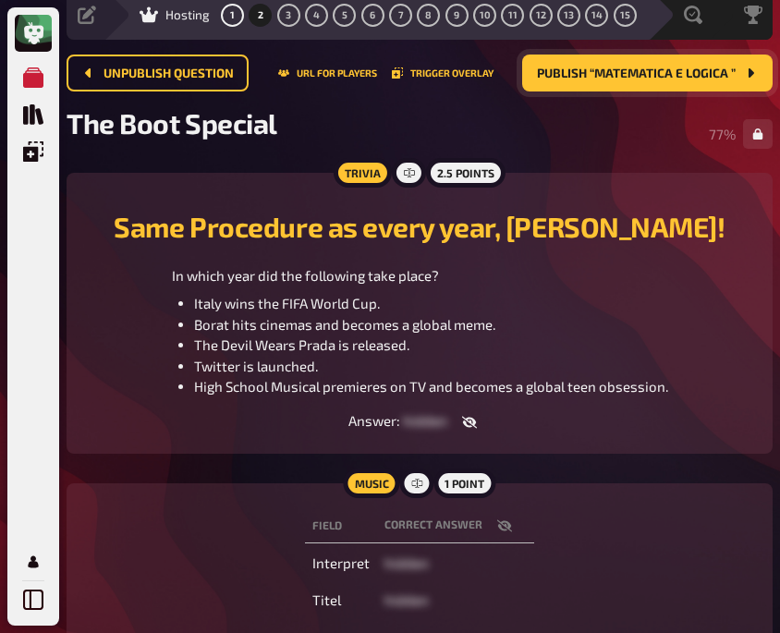
scroll to position [18, 0]
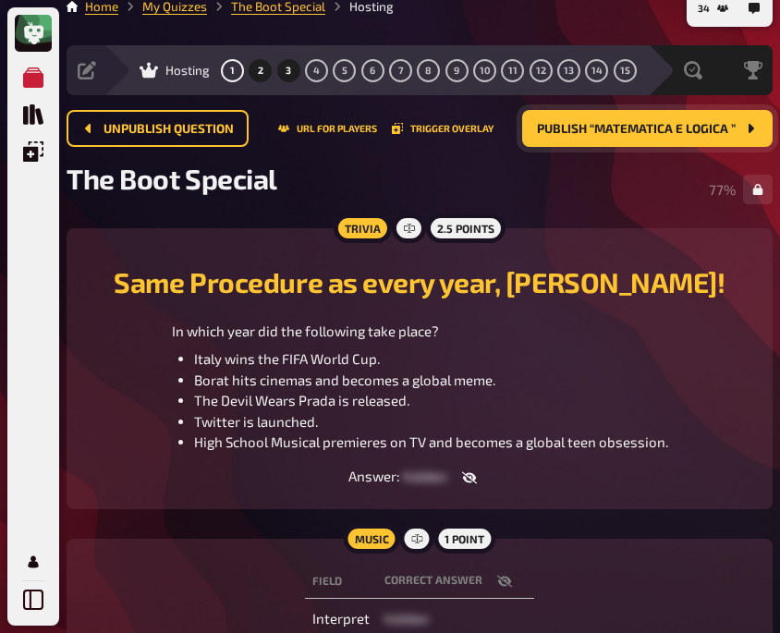
click at [292, 67] on button "3" at bounding box center [289, 70] width 30 height 30
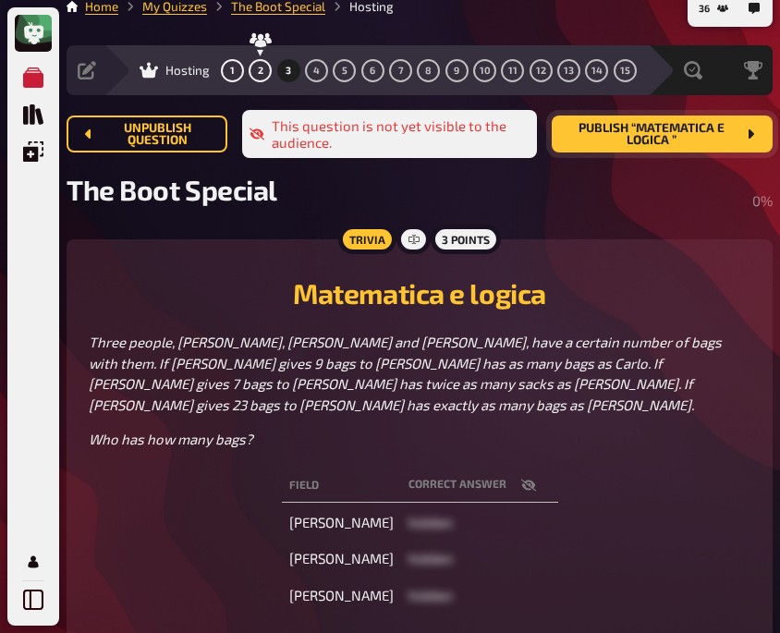
click at [643, 145] on span "Publish “Matematica e logica ”" at bounding box center [651, 134] width 169 height 25
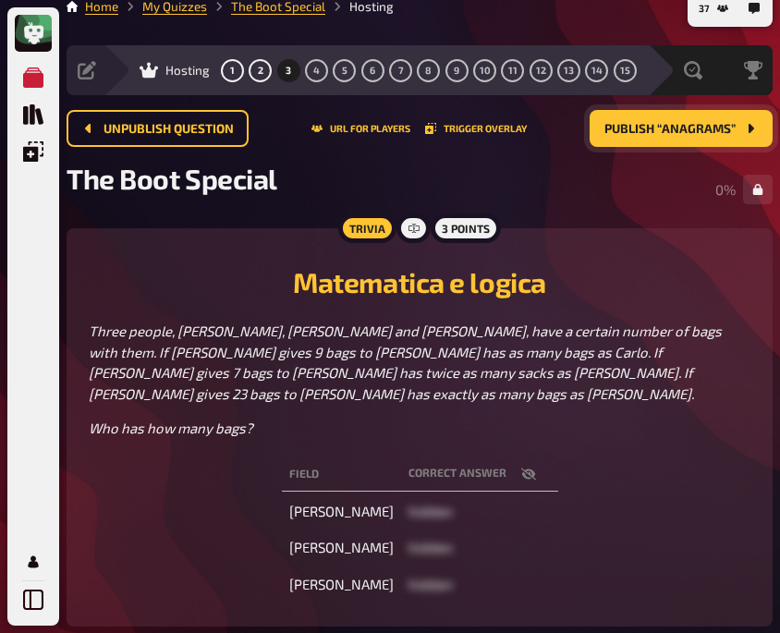
scroll to position [60, 0]
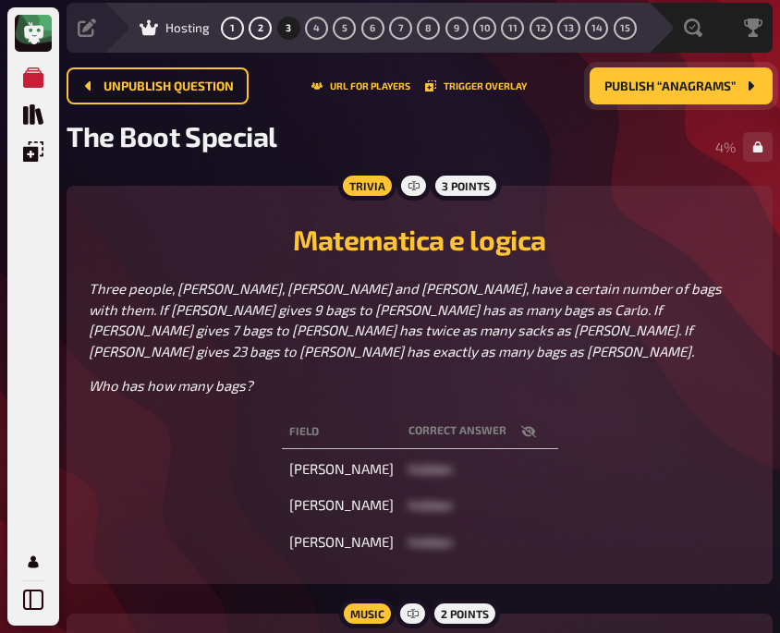
click at [520, 425] on icon "button" at bounding box center [527, 431] width 15 height 12
click at [521, 426] on icon "button" at bounding box center [528, 431] width 15 height 11
click at [234, 452] on div "Field correct answer [PERSON_NAME] hidden Luca hidden [PERSON_NAME] hidden" at bounding box center [420, 487] width 662 height 152
click at [313, 21] on button "4" at bounding box center [317, 28] width 30 height 30
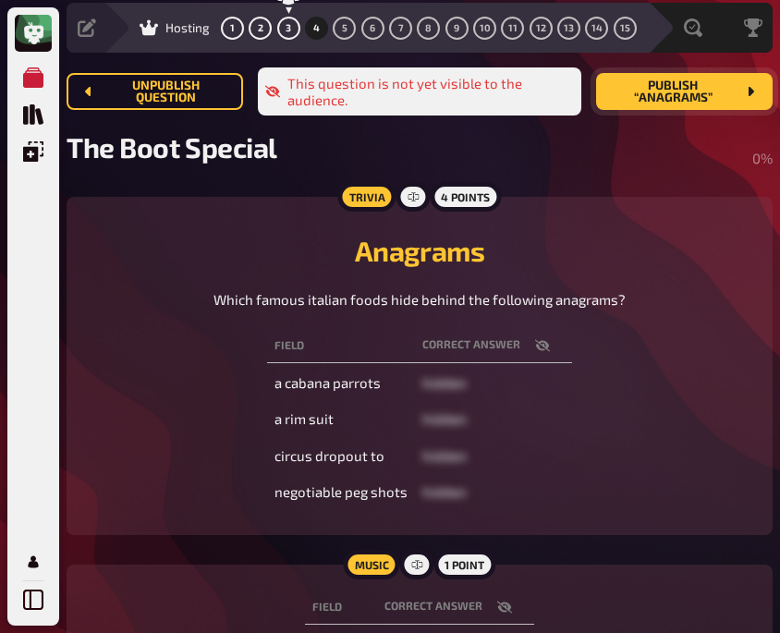
click at [541, 353] on icon "button" at bounding box center [542, 345] width 15 height 15
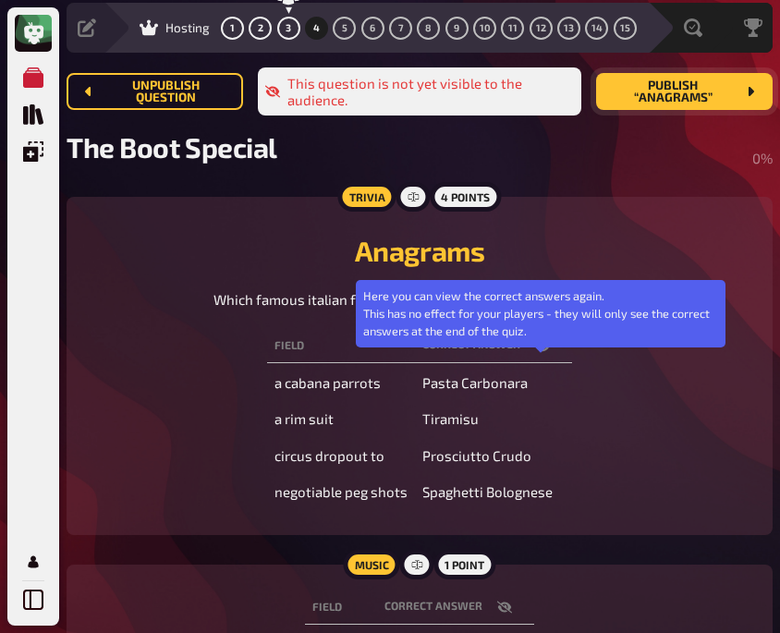
click at [541, 351] on icon "button" at bounding box center [542, 345] width 15 height 11
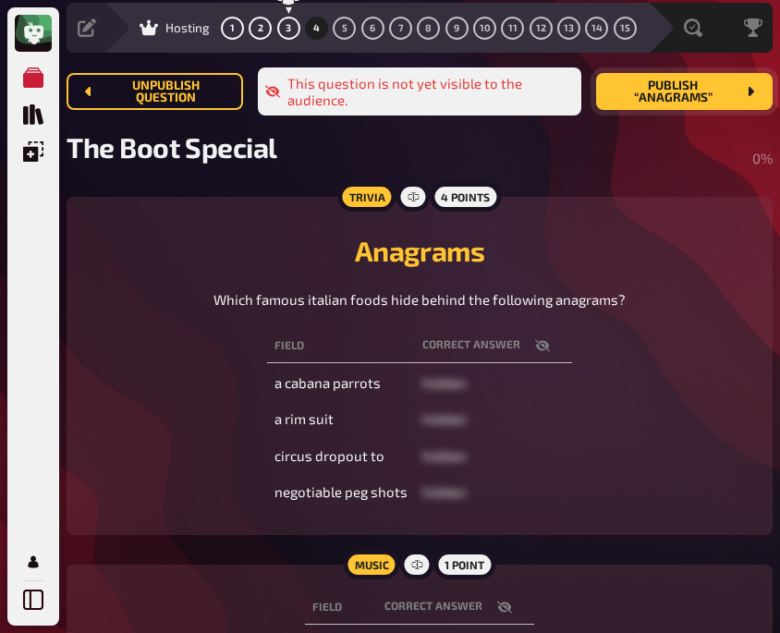
click at [157, 432] on div "Field correct answer a cabana parrots hidden a rim suit hidden circus dropout t…" at bounding box center [420, 419] width 662 height 188
click at [670, 97] on span "Publish “Anagrams”" at bounding box center [673, 91] width 125 height 25
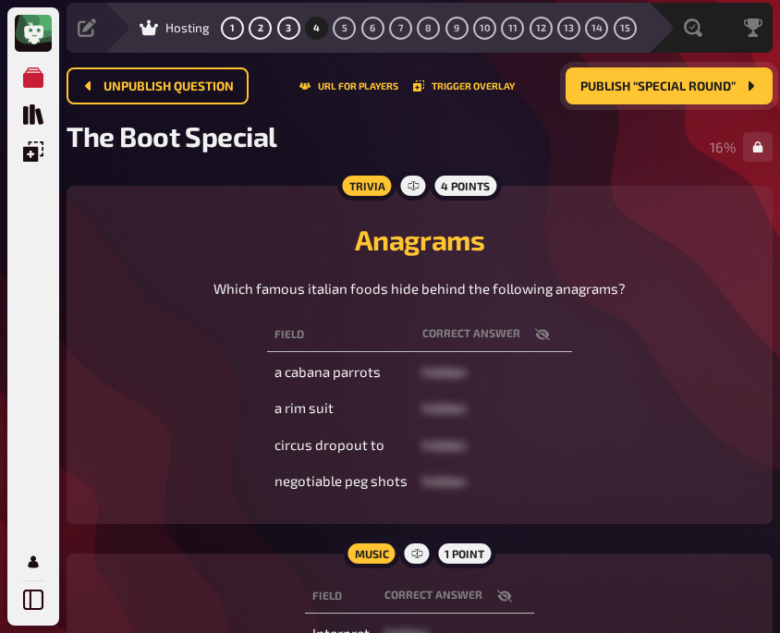
click at [130, 359] on div "Field correct answer a cabana parrots hidden a rim suit hidden circus dropout t…" at bounding box center [420, 408] width 662 height 188
click at [339, 24] on button "5" at bounding box center [345, 28] width 30 height 30
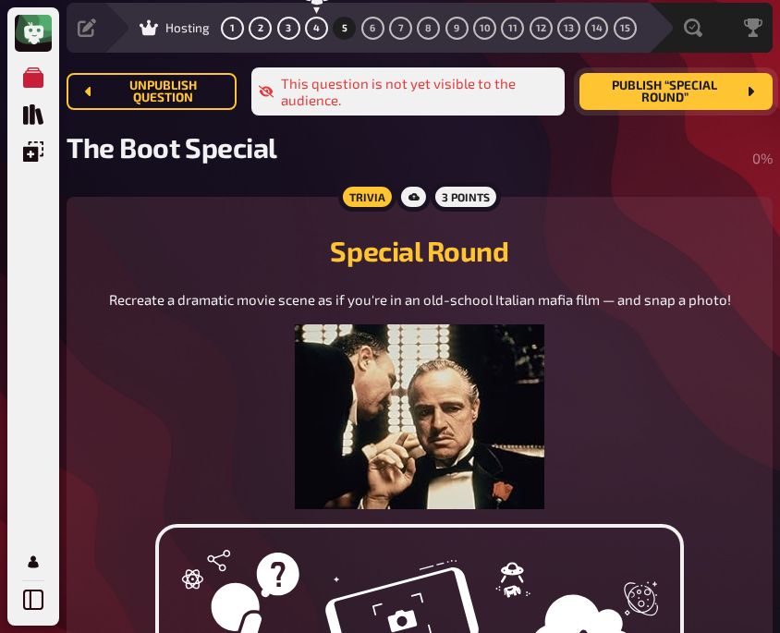
click at [204, 373] on figure at bounding box center [420, 416] width 622 height 185
click at [646, 97] on span "Publish “Special Round”" at bounding box center [664, 91] width 141 height 25
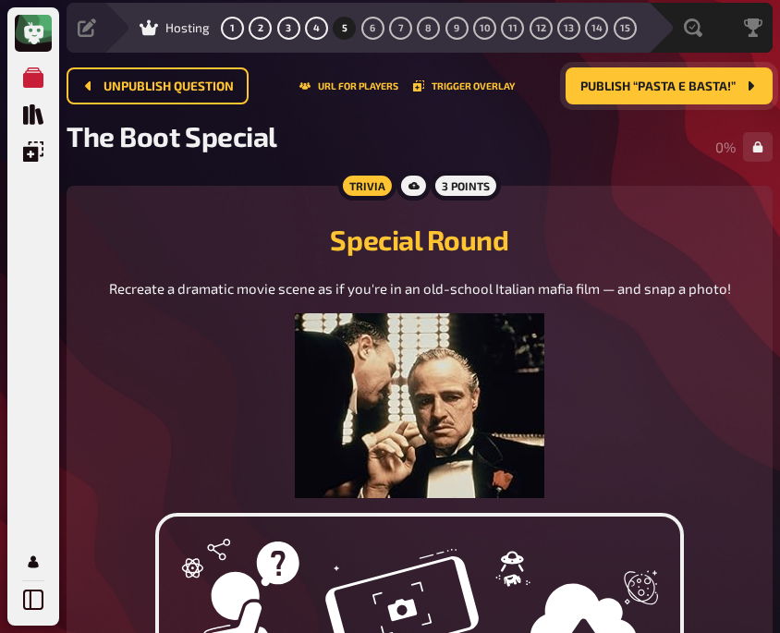
click at [248, 405] on figure at bounding box center [420, 405] width 622 height 185
click at [372, 29] on span "6" at bounding box center [373, 28] width 6 height 10
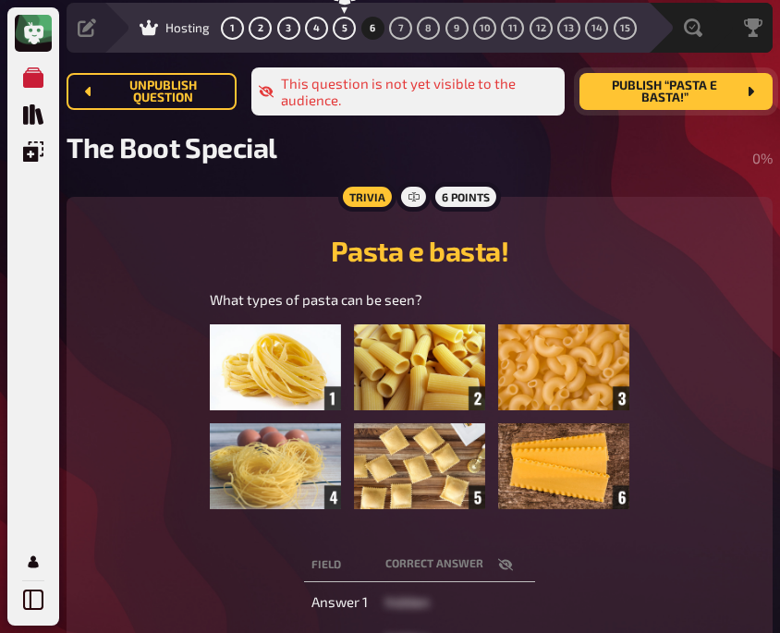
click at [158, 324] on div "What types of pasta can be seen? ﻿" at bounding box center [420, 409] width 662 height 240
click at [650, 89] on span "Publish “Pasta e basta!”" at bounding box center [664, 91] width 141 height 25
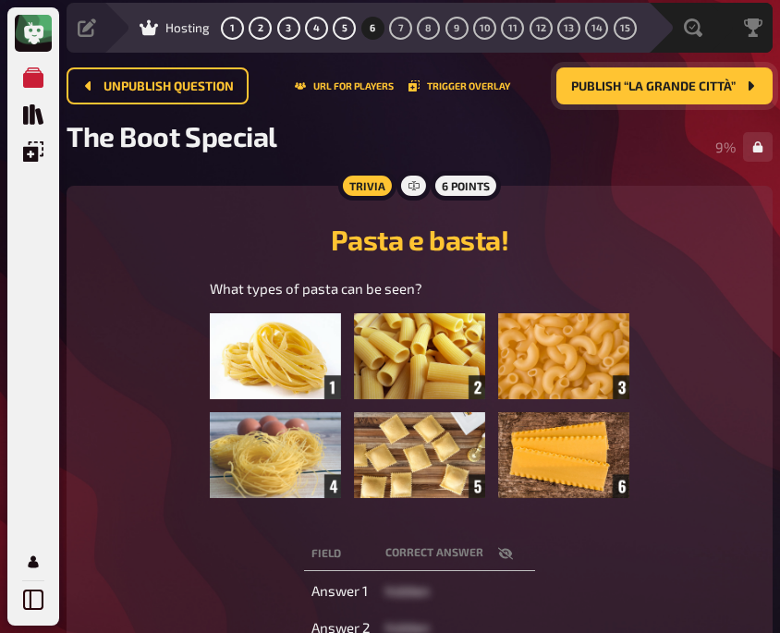
click at [149, 274] on div "Pasta e basta! What types of pasta can be seen? ﻿" at bounding box center [420, 363] width 662 height 311
click at [398, 31] on span "7" at bounding box center [401, 28] width 6 height 10
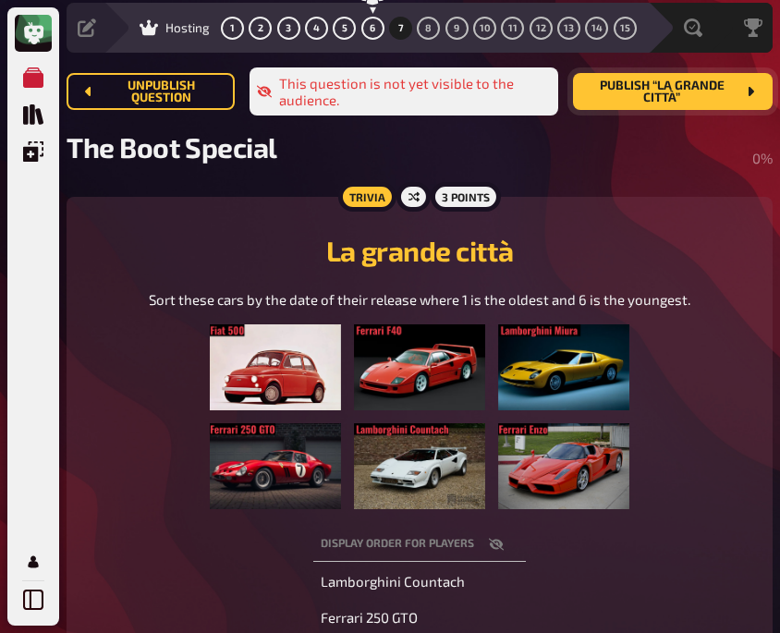
click at [144, 487] on div "Sort these cars by the date of their release where 1 is the oldest and 6 is the…" at bounding box center [420, 399] width 662 height 220
click at [666, 99] on span "Publish “La grande città”" at bounding box center [662, 91] width 148 height 25
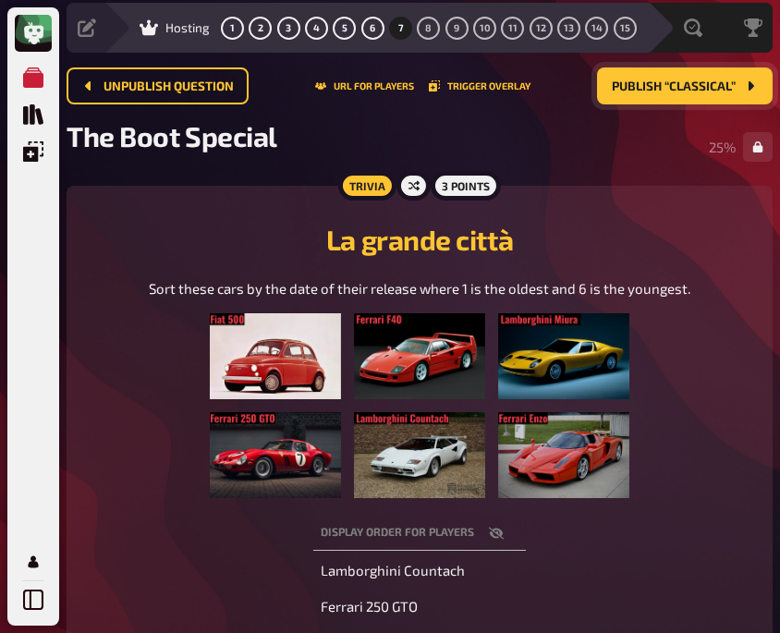
click at [148, 386] on div "Sort these cars by the date of their release where 1 is the oldest and 6 is the…" at bounding box center [420, 388] width 662 height 220
click at [426, 30] on span "8" at bounding box center [428, 28] width 6 height 10
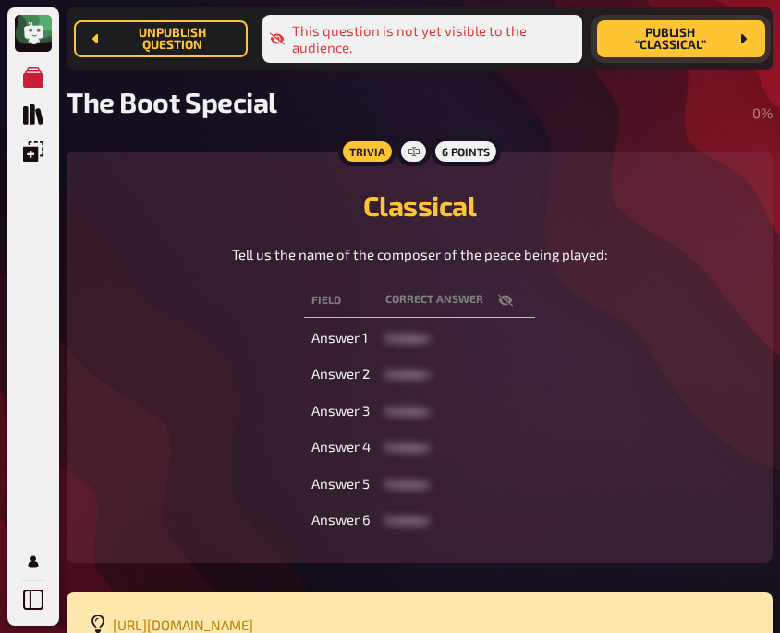
scroll to position [110, 0]
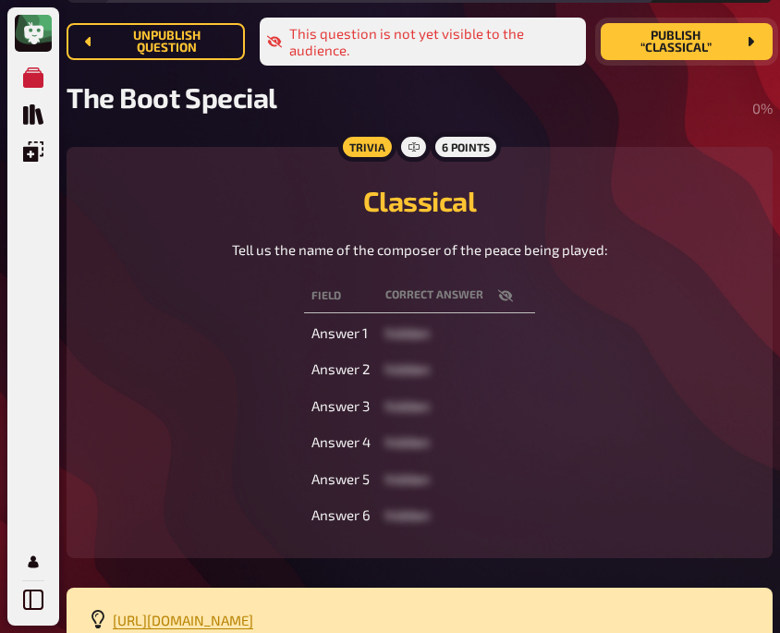
click at [141, 251] on div "Tell us the name of the composer of the peace being played:" at bounding box center [420, 249] width 662 height 21
click at [196, 432] on div "Field correct answer Answer 1 hidden Answer 2 hidden Answer 3 hidden Answer 4 h…" at bounding box center [420, 405] width 662 height 261
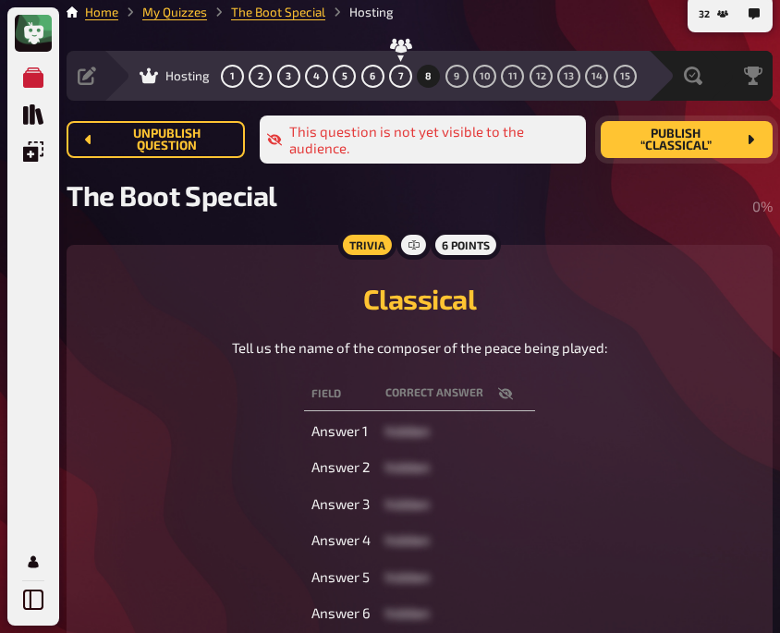
scroll to position [0, 0]
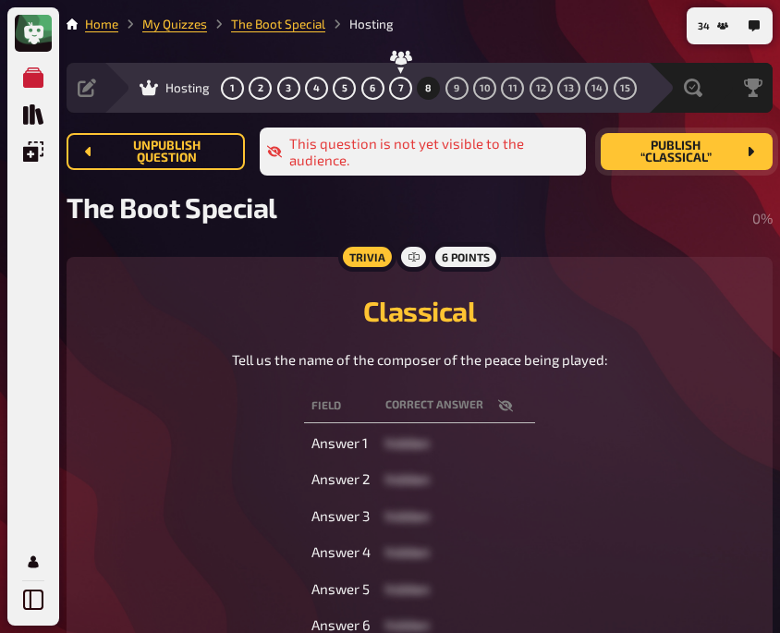
click at [683, 158] on span "Publish “Classical”" at bounding box center [676, 152] width 120 height 25
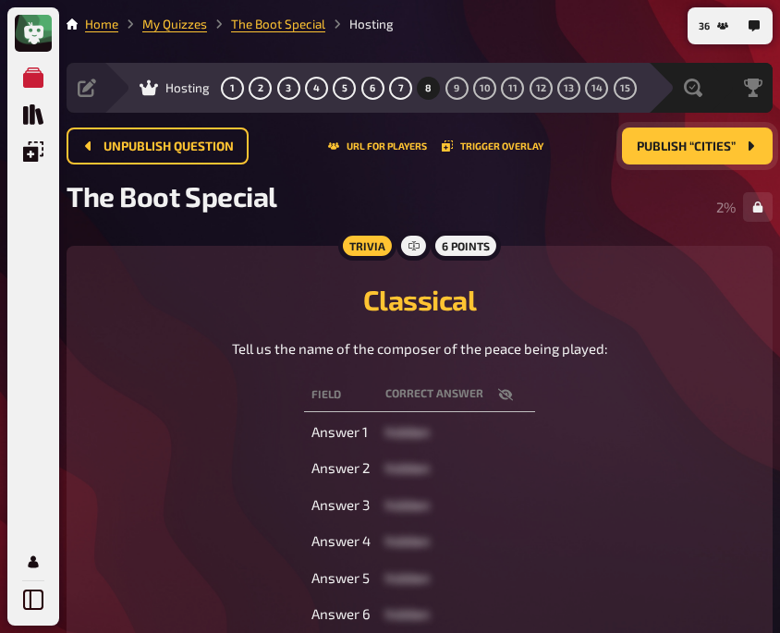
click at [164, 351] on div "Tell us the name of the composer of the peace being played:" at bounding box center [420, 348] width 662 height 21
click at [139, 384] on div "Field correct answer Answer 1 hidden Answer 2 hidden Answer 3 hidden Answer 4 h…" at bounding box center [420, 504] width 662 height 261
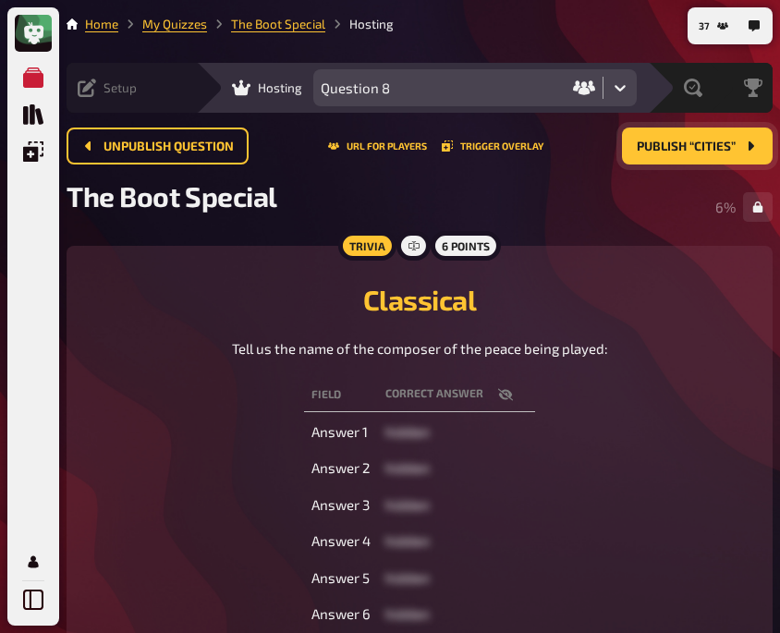
click at [85, 86] on icon at bounding box center [87, 88] width 18 height 18
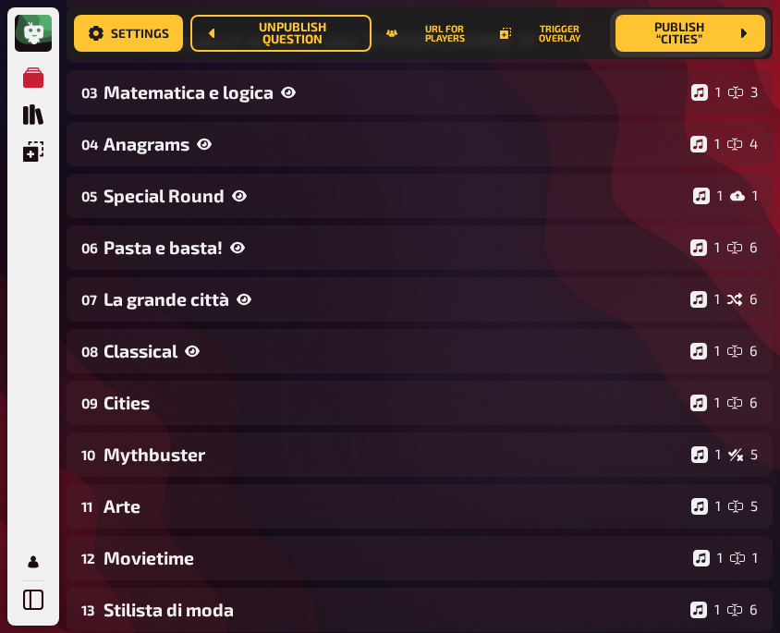
scroll to position [368, 0]
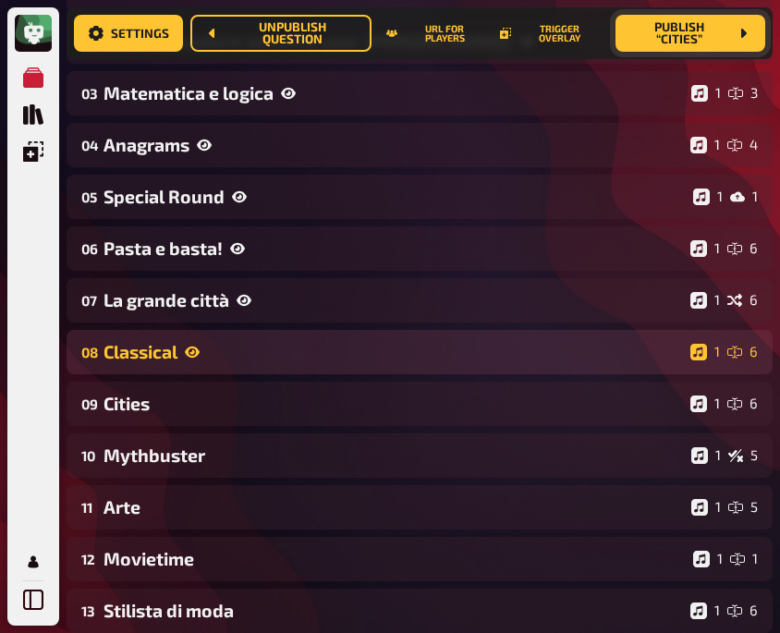
click at [258, 355] on div "Classical" at bounding box center [394, 351] width 580 height 21
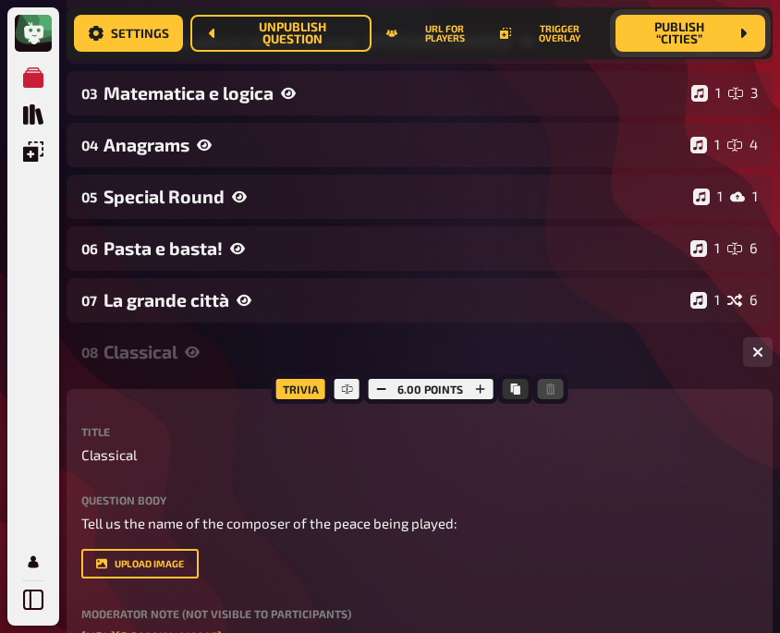
click at [188, 427] on label "Title" at bounding box center [419, 431] width 677 height 11
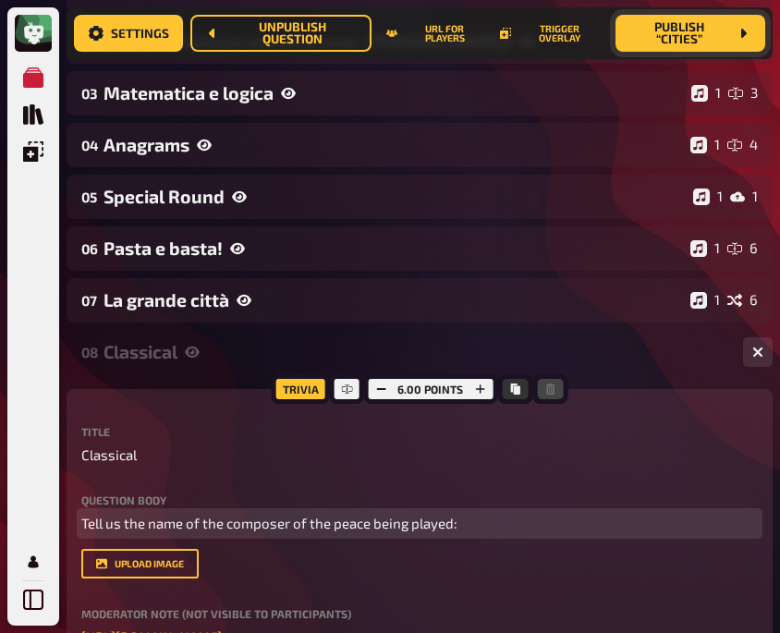
click at [354, 525] on span "Tell us the name of the composer of the peace being played:" at bounding box center [269, 523] width 376 height 17
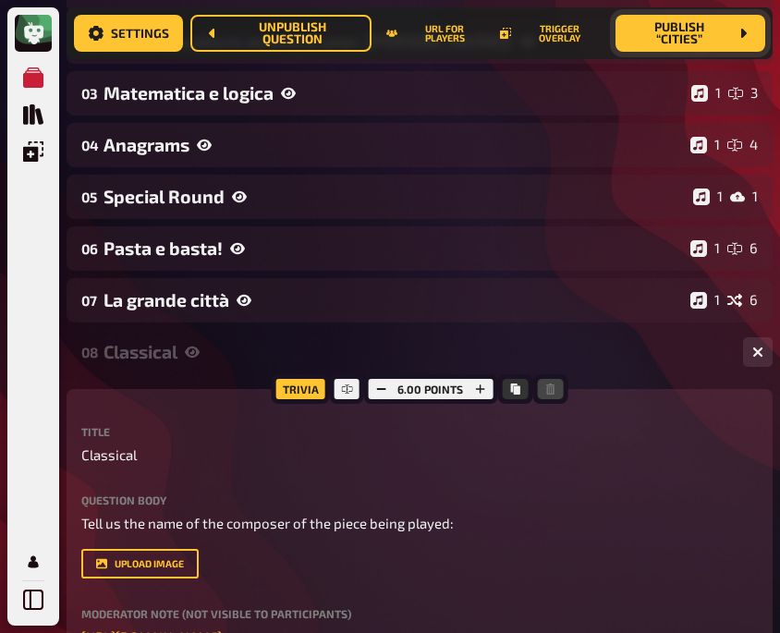
click at [251, 481] on div "Title Classical Question body Tell us the name of the composer of the piece bei…" at bounding box center [419, 557] width 677 height 263
click at [275, 437] on div "Title Classical" at bounding box center [419, 446] width 677 height 40
click at [202, 359] on div "Classical" at bounding box center [416, 351] width 625 height 21
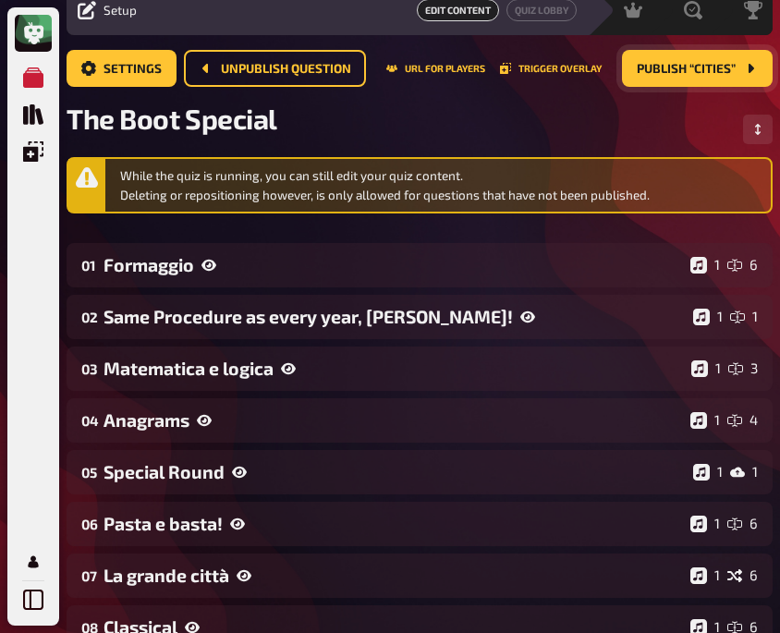
scroll to position [0, 0]
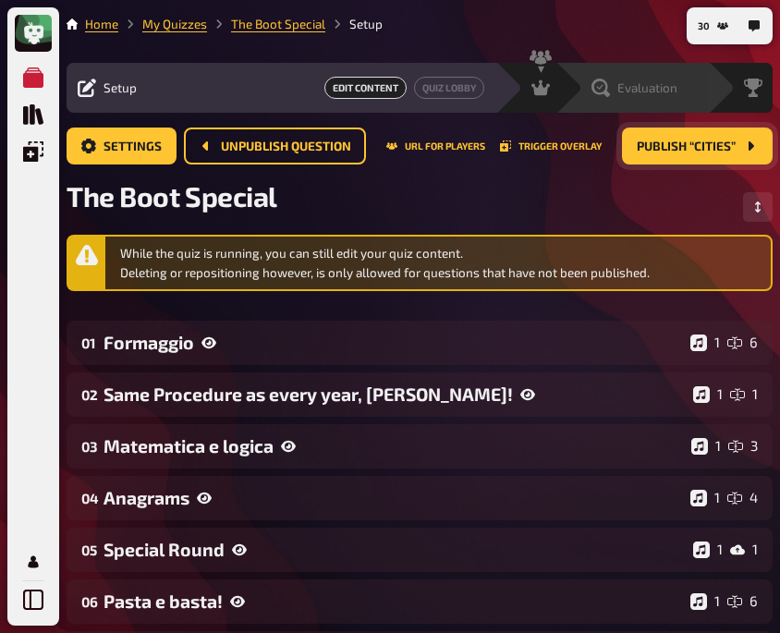
click at [636, 85] on span "Evaluation" at bounding box center [647, 87] width 60 height 15
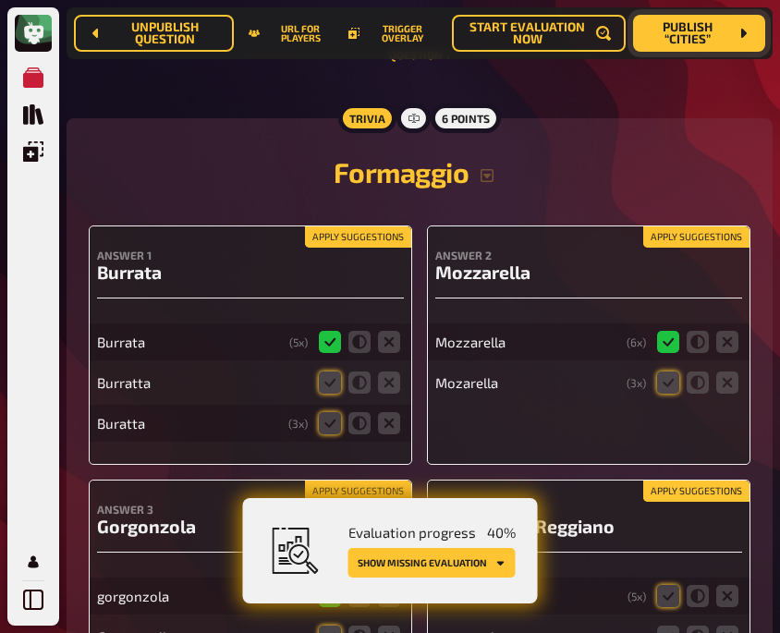
scroll to position [249, 0]
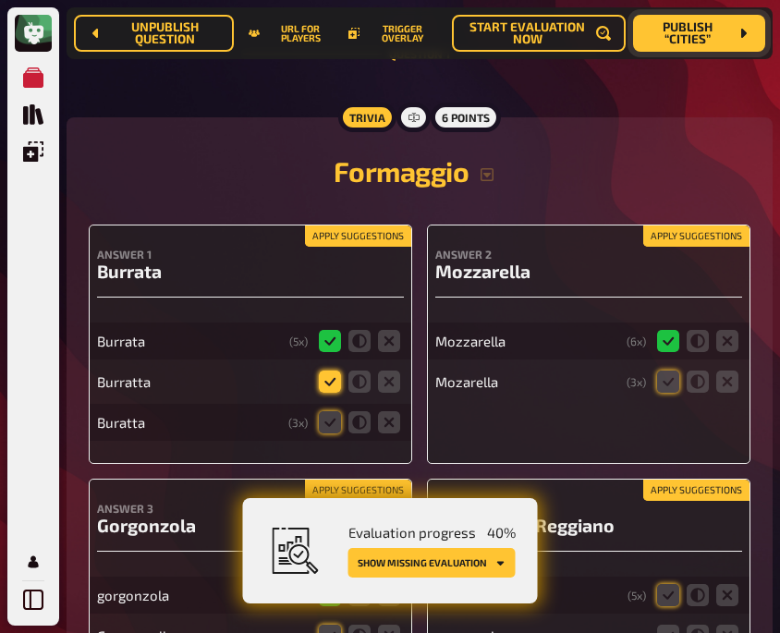
click at [324, 383] on icon at bounding box center [330, 382] width 22 height 22
click at [0, 0] on input "radio" at bounding box center [0, 0] width 0 height 0
click at [334, 428] on icon at bounding box center [330, 422] width 22 height 22
click at [0, 0] on input "radio" at bounding box center [0, 0] width 0 height 0
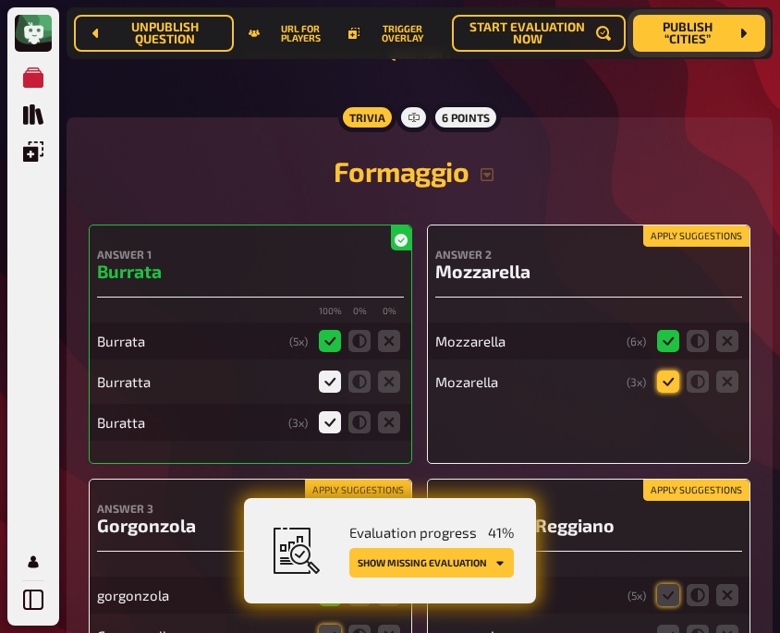
click at [678, 383] on icon at bounding box center [668, 382] width 22 height 22
click at [0, 0] on input "radio" at bounding box center [0, 0] width 0 height 0
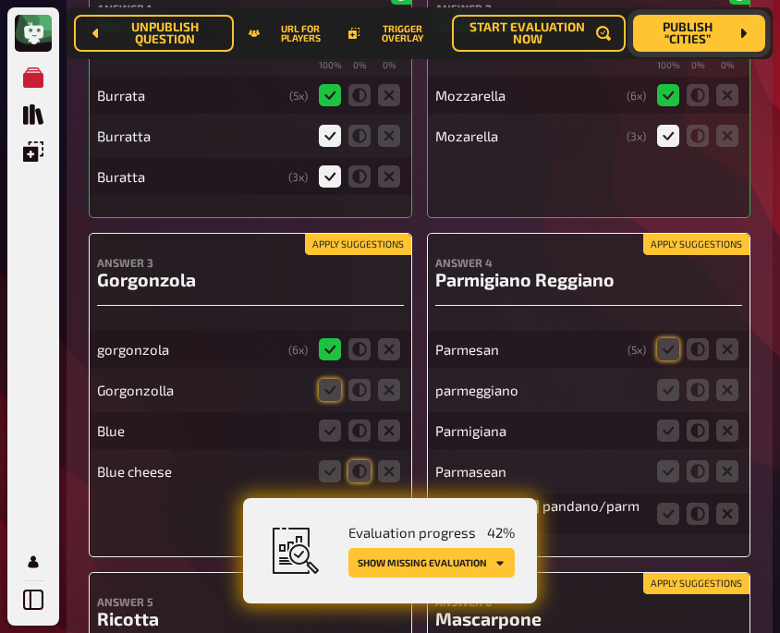
scroll to position [497, 0]
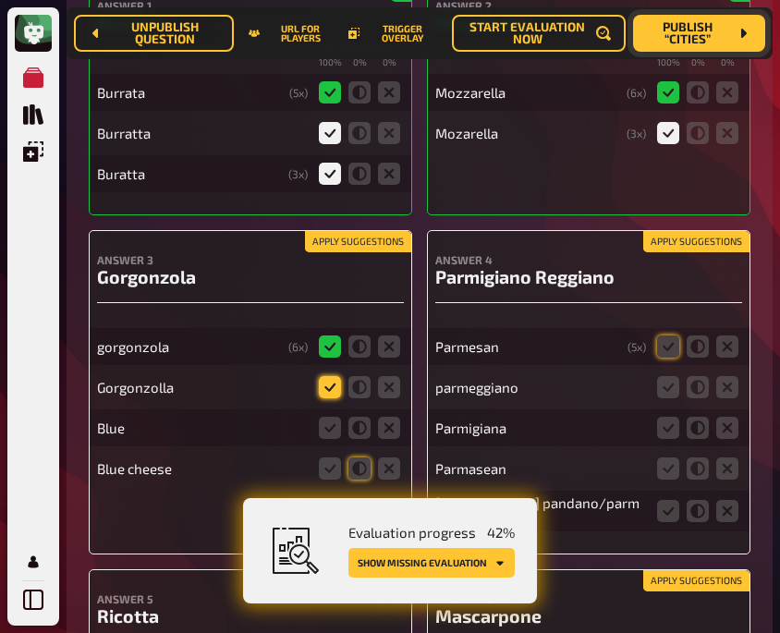
click at [329, 384] on icon at bounding box center [330, 387] width 22 height 22
click at [0, 0] on input "radio" at bounding box center [0, 0] width 0 height 0
click at [381, 426] on icon at bounding box center [389, 428] width 22 height 22
click at [0, 0] on input "radio" at bounding box center [0, 0] width 0 height 0
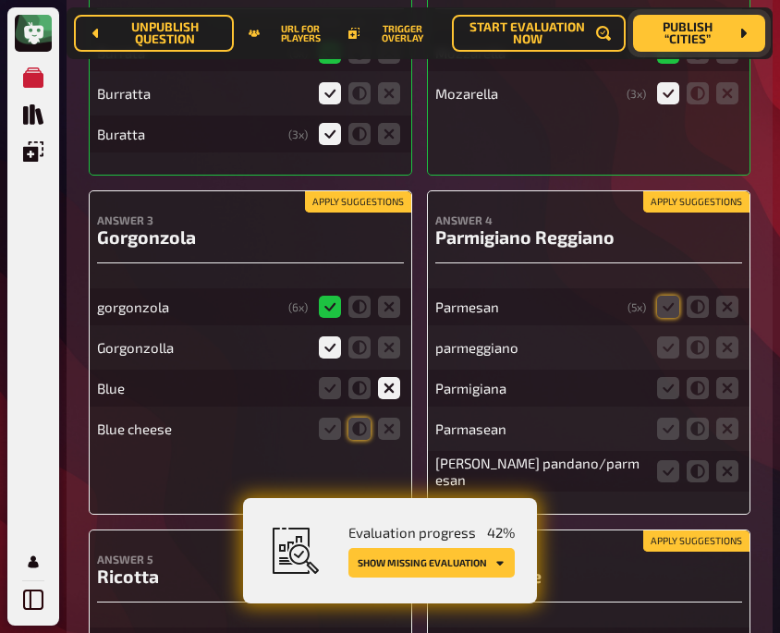
scroll to position [539, 0]
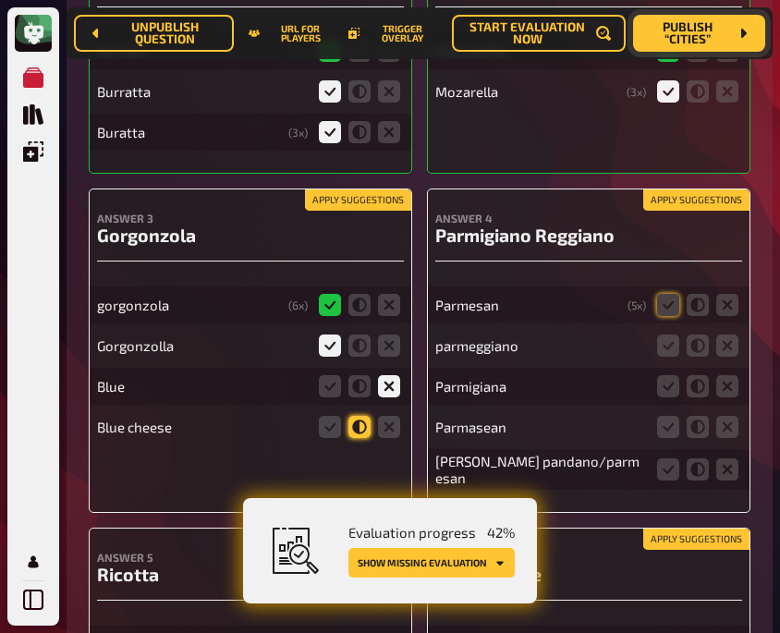
click at [359, 428] on icon at bounding box center [359, 427] width 22 height 22
click at [0, 0] on input "radio" at bounding box center [0, 0] width 0 height 0
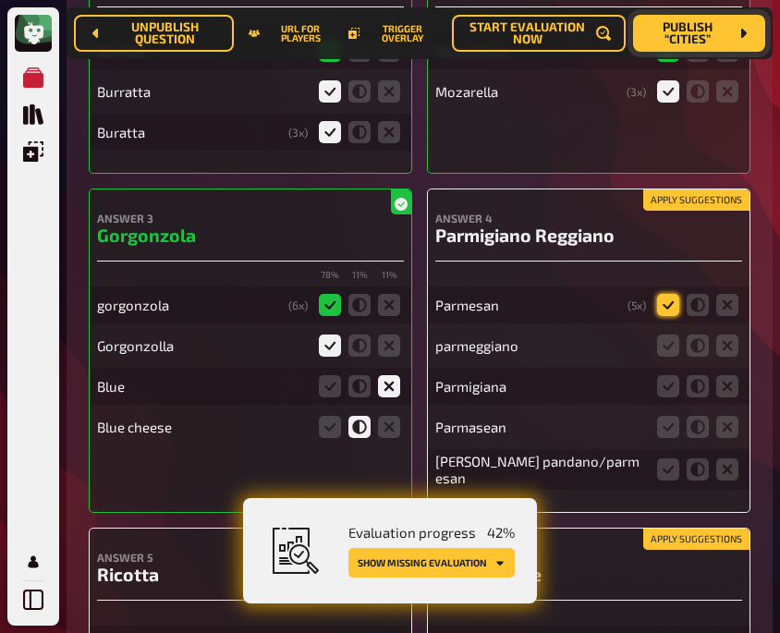
click at [667, 305] on icon at bounding box center [668, 305] width 22 height 22
click at [0, 0] on input "radio" at bounding box center [0, 0] width 0 height 0
click at [666, 352] on icon at bounding box center [668, 346] width 22 height 22
click at [0, 0] on input "radio" at bounding box center [0, 0] width 0 height 0
click at [666, 383] on icon at bounding box center [668, 386] width 22 height 22
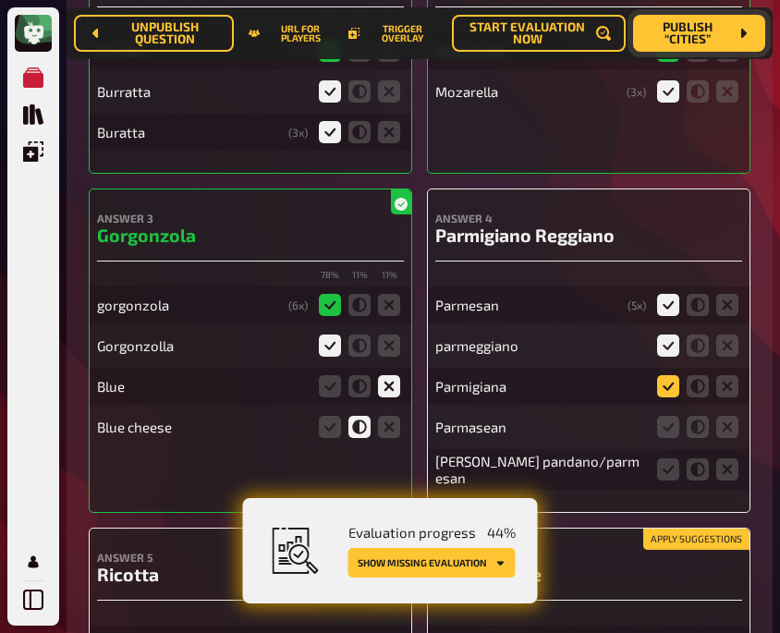
click at [0, 0] on input "radio" at bounding box center [0, 0] width 0 height 0
click at [669, 425] on icon at bounding box center [668, 427] width 22 height 22
click at [0, 0] on input "radio" at bounding box center [0, 0] width 0 height 0
click at [668, 471] on icon at bounding box center [668, 469] width 22 height 22
click at [0, 0] on input "radio" at bounding box center [0, 0] width 0 height 0
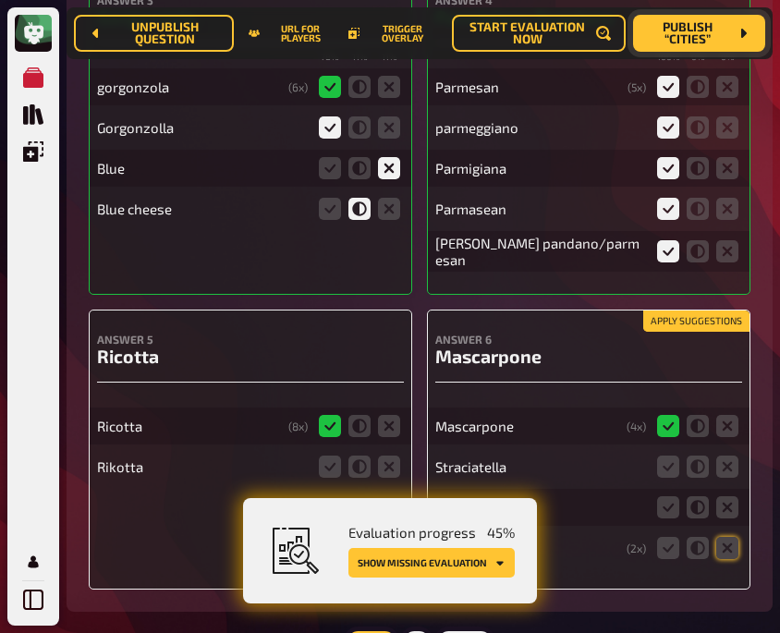
scroll to position [759, 0]
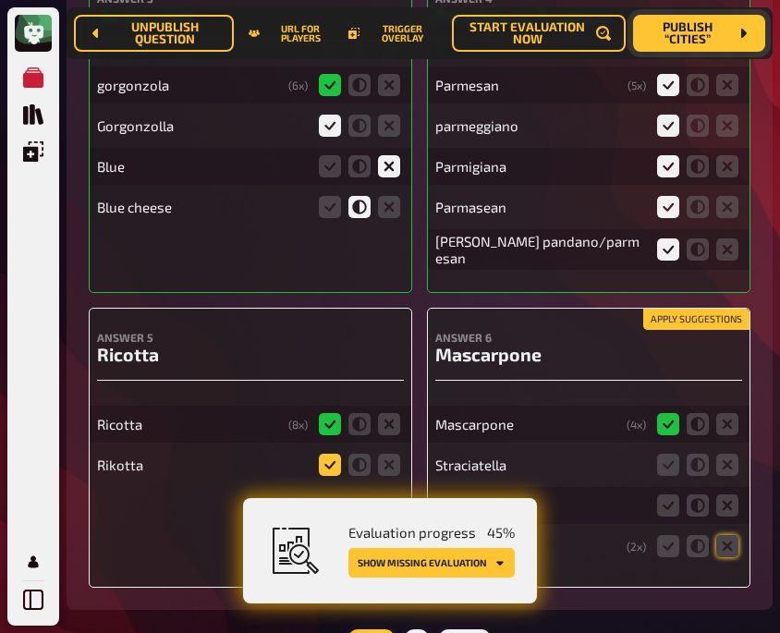
click at [327, 460] on icon at bounding box center [330, 465] width 22 height 22
click at [0, 0] on input "radio" at bounding box center [0, 0] width 0 height 0
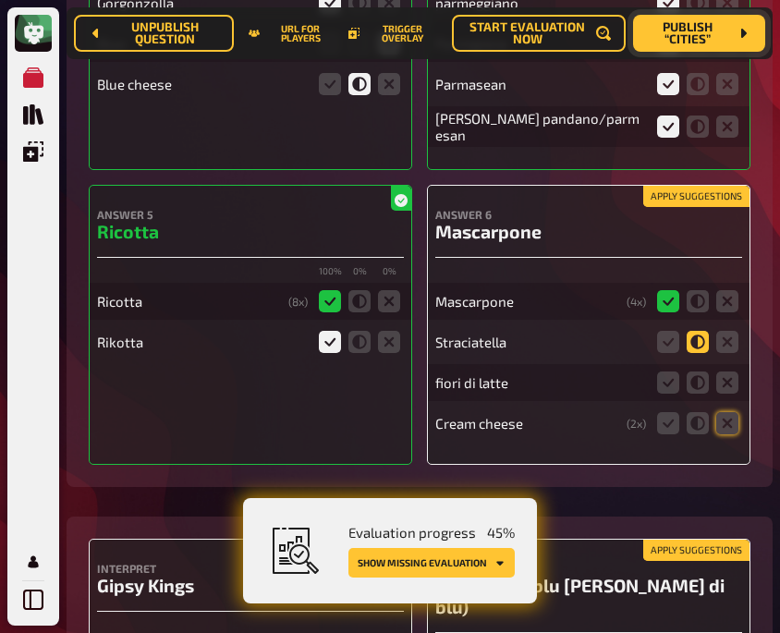
scroll to position [883, 0]
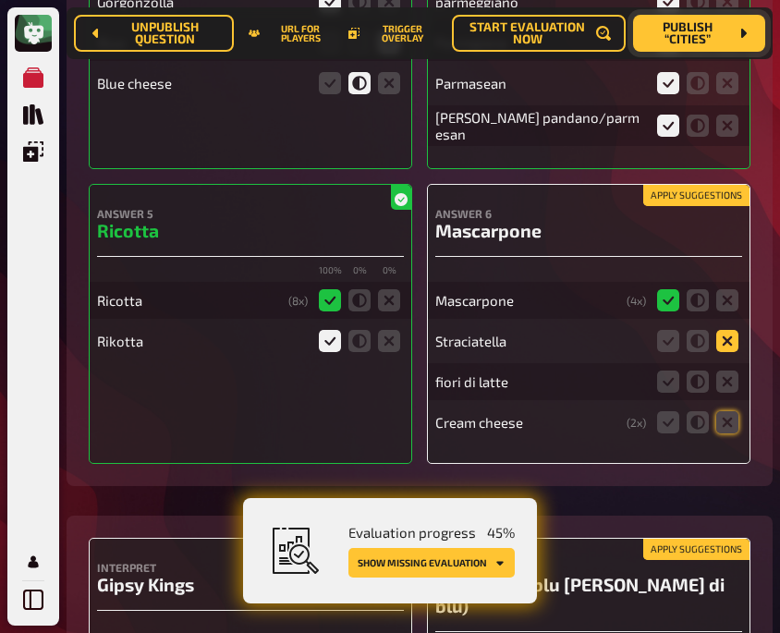
click at [729, 336] on icon at bounding box center [727, 341] width 22 height 22
click at [0, 0] on input "radio" at bounding box center [0, 0] width 0 height 0
click at [729, 381] on icon at bounding box center [727, 382] width 22 height 22
click at [0, 0] on input "radio" at bounding box center [0, 0] width 0 height 0
click at [728, 413] on icon at bounding box center [727, 422] width 22 height 22
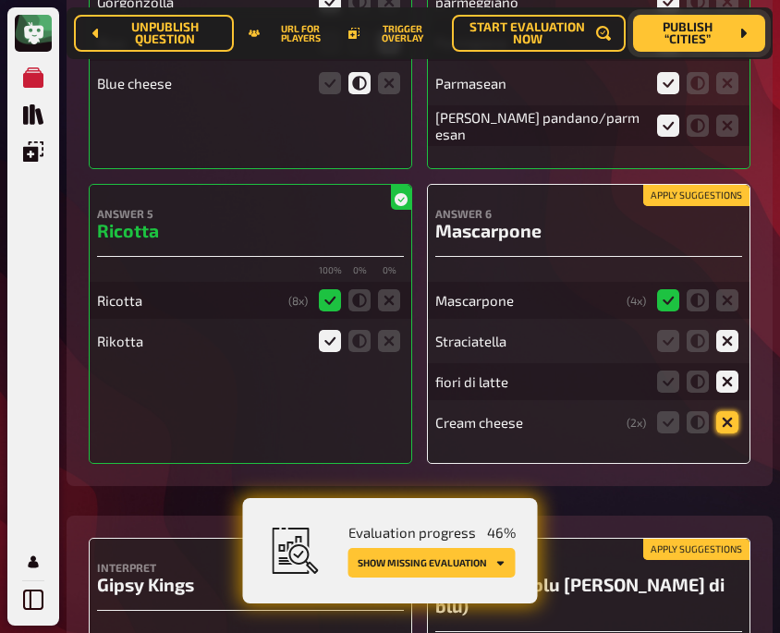
click at [0, 0] on input "radio" at bounding box center [0, 0] width 0 height 0
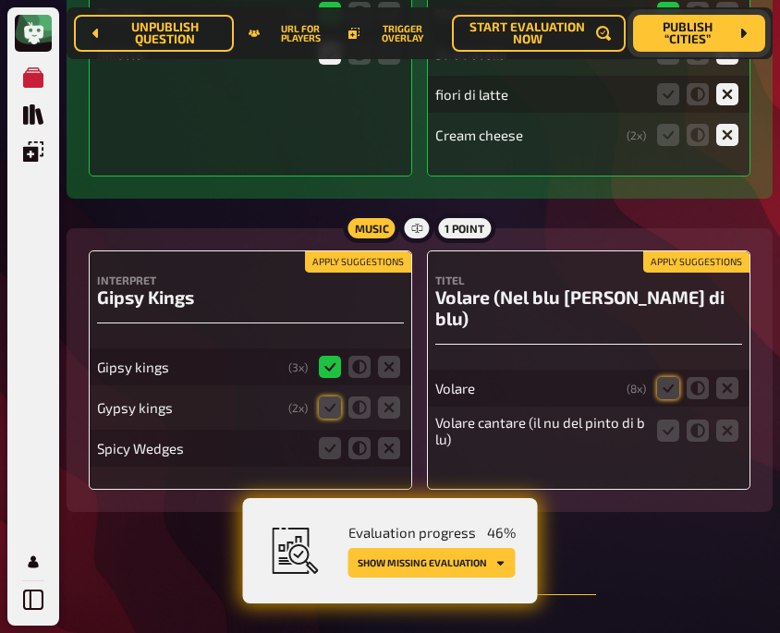
scroll to position [1180, 0]
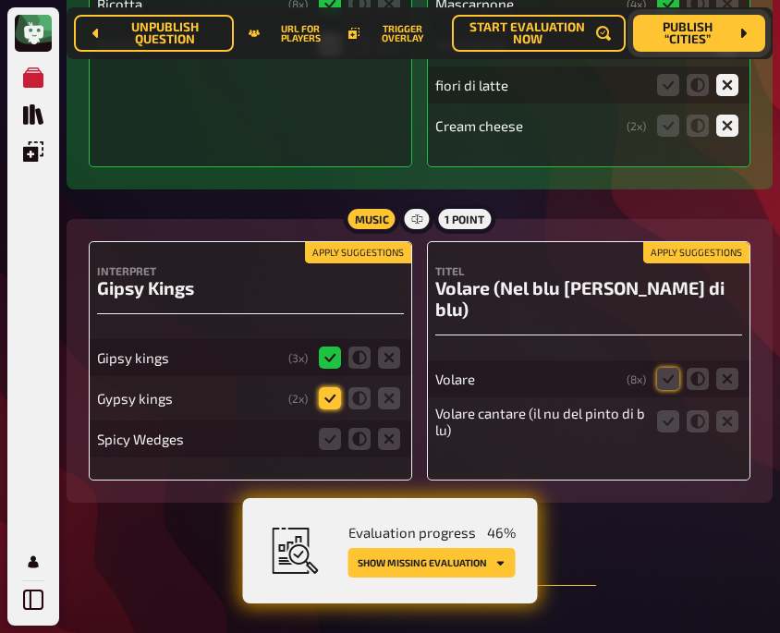
click at [326, 393] on icon at bounding box center [330, 398] width 22 height 22
click at [0, 0] on input "radio" at bounding box center [0, 0] width 0 height 0
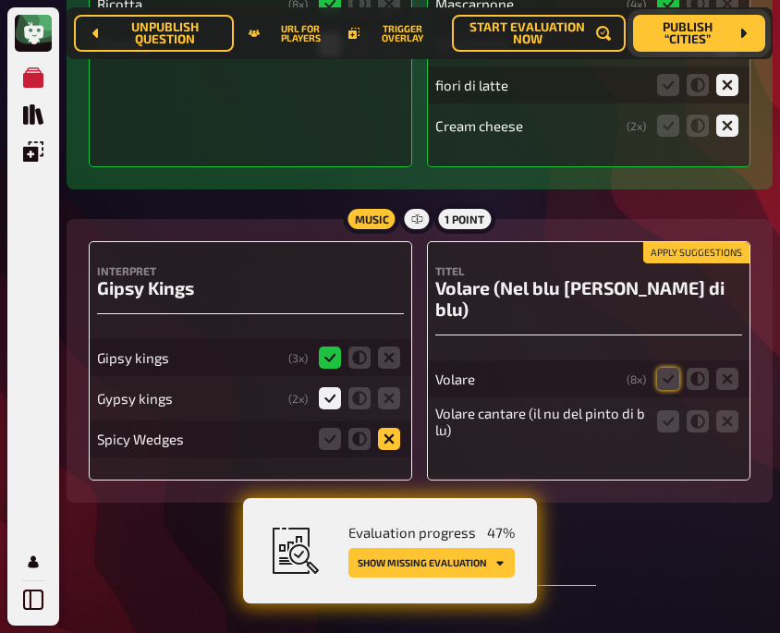
click at [385, 434] on icon at bounding box center [389, 439] width 22 height 22
click at [0, 0] on input "radio" at bounding box center [0, 0] width 0 height 0
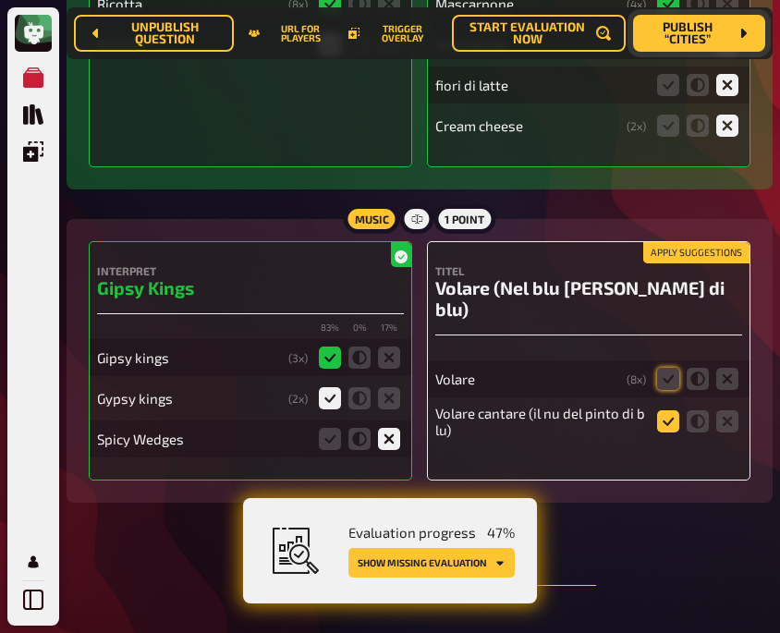
click at [672, 410] on icon at bounding box center [668, 421] width 22 height 22
click at [0, 0] on input "radio" at bounding box center [0, 0] width 0 height 0
click at [670, 368] on icon at bounding box center [668, 379] width 22 height 22
click at [0, 0] on input "radio" at bounding box center [0, 0] width 0 height 0
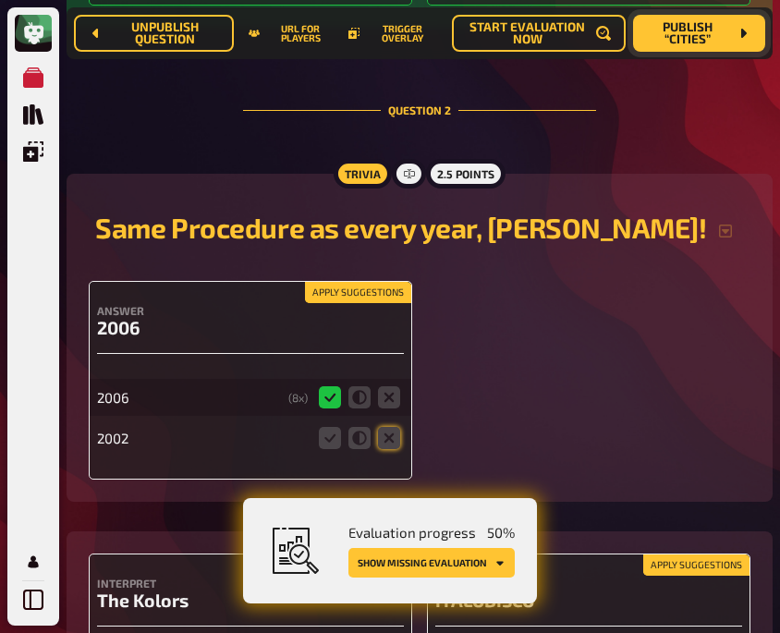
scroll to position [1711, 0]
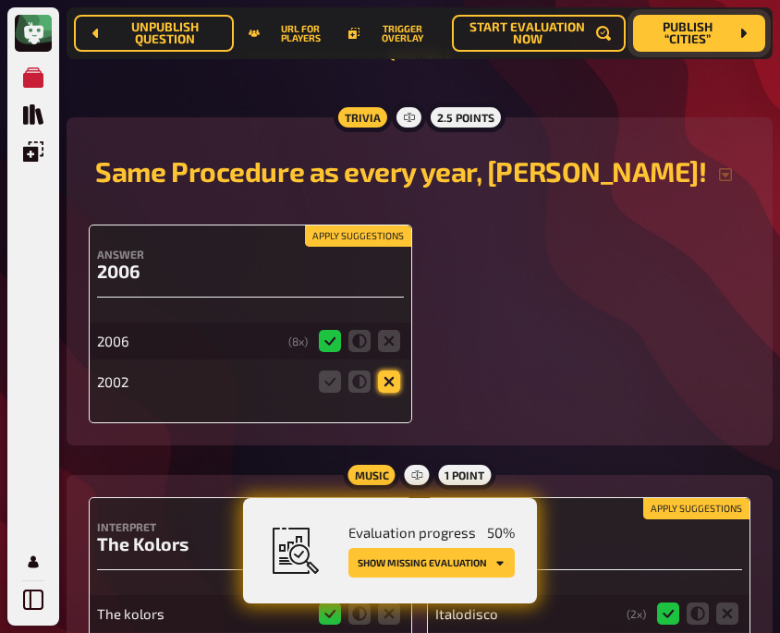
click at [386, 372] on icon at bounding box center [389, 382] width 22 height 22
click at [0, 0] on input "radio" at bounding box center [0, 0] width 0 height 0
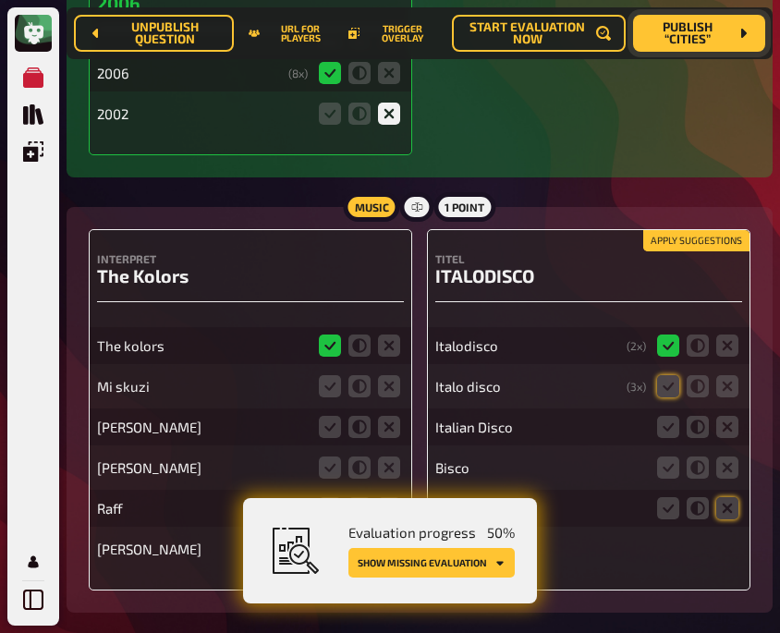
scroll to position [2022, 0]
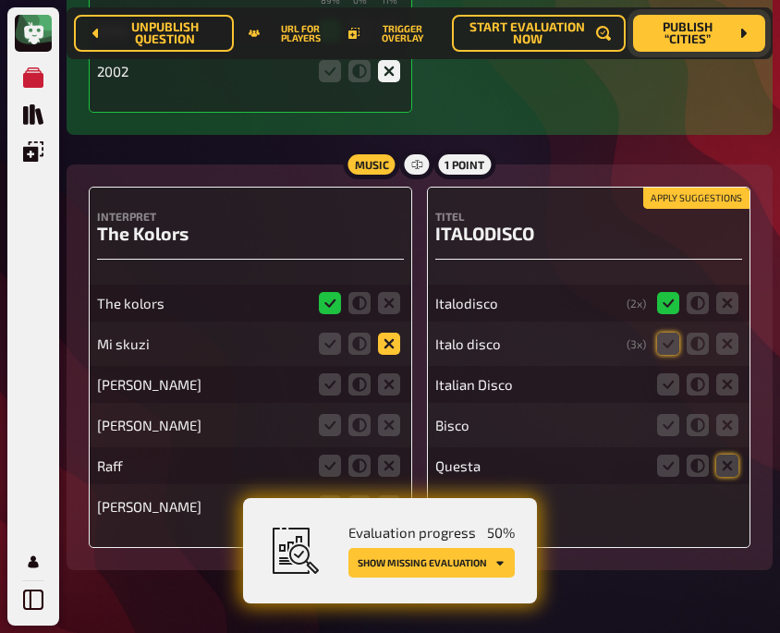
click at [385, 338] on icon at bounding box center [389, 344] width 22 height 22
click at [0, 0] on input "radio" at bounding box center [0, 0] width 0 height 0
click at [385, 382] on icon at bounding box center [389, 384] width 22 height 22
click at [0, 0] on input "radio" at bounding box center [0, 0] width 0 height 0
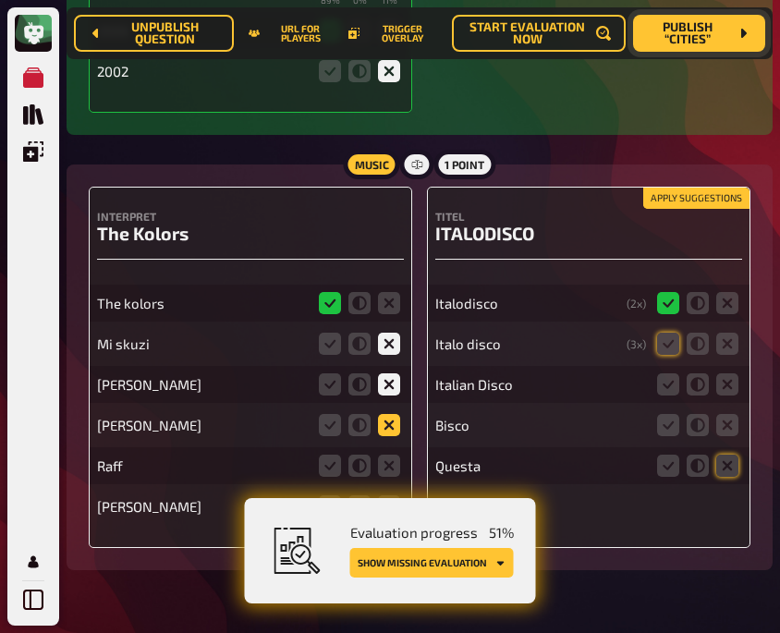
click at [388, 425] on icon at bounding box center [389, 425] width 22 height 22
click at [0, 0] on input "radio" at bounding box center [0, 0] width 0 height 0
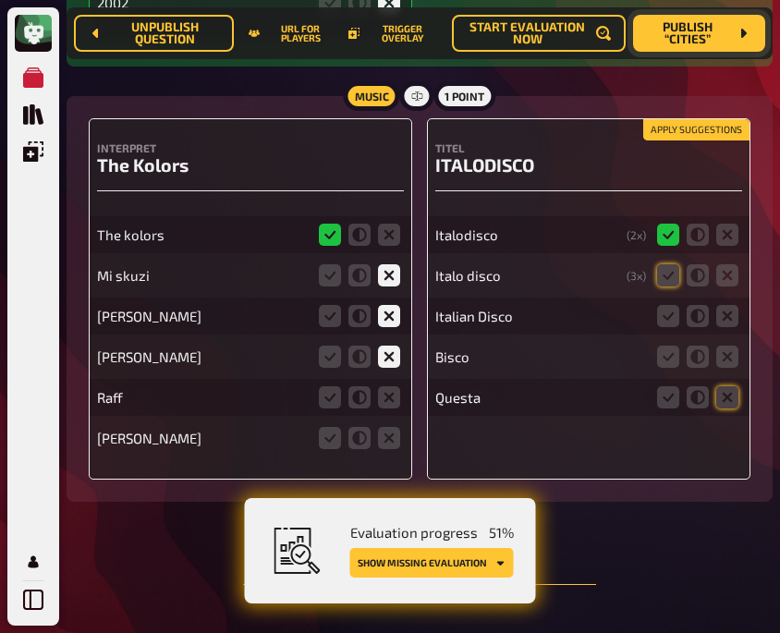
scroll to position [2092, 0]
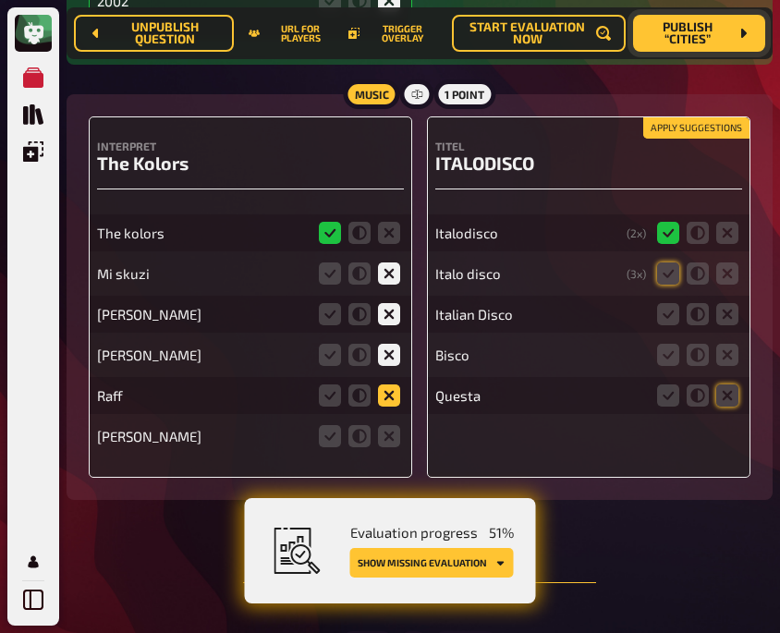
click at [391, 385] on icon at bounding box center [389, 396] width 22 height 22
click at [0, 0] on input "radio" at bounding box center [0, 0] width 0 height 0
click at [388, 434] on icon at bounding box center [389, 436] width 22 height 22
click at [0, 0] on input "radio" at bounding box center [0, 0] width 0 height 0
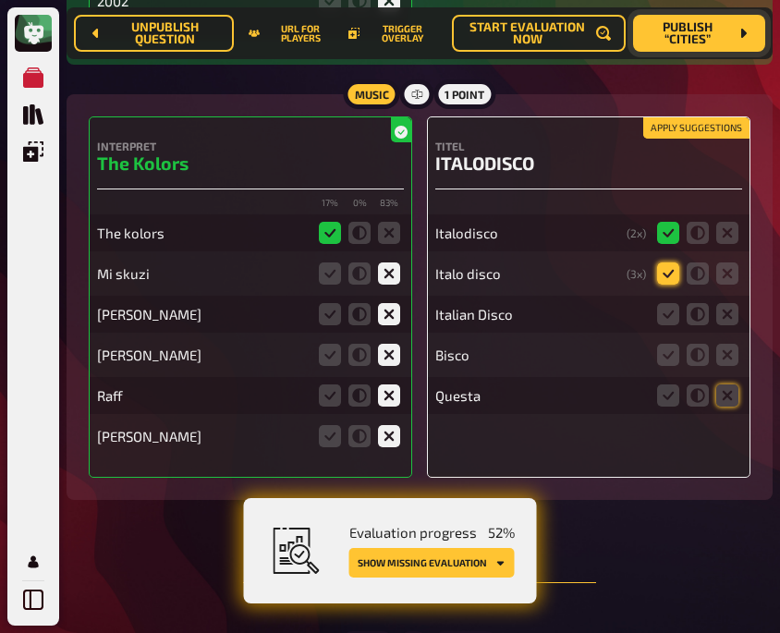
click at [661, 270] on icon at bounding box center [668, 274] width 22 height 22
click at [0, 0] on input "radio" at bounding box center [0, 0] width 0 height 0
click at [665, 312] on icon at bounding box center [668, 314] width 22 height 22
click at [0, 0] on input "radio" at bounding box center [0, 0] width 0 height 0
click at [729, 349] on icon at bounding box center [727, 355] width 22 height 22
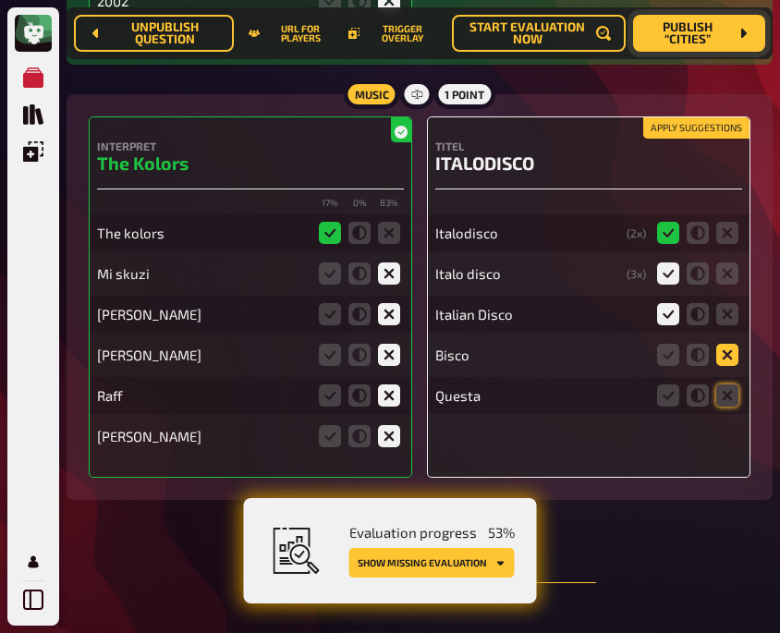
click at [0, 0] on input "radio" at bounding box center [0, 0] width 0 height 0
click at [729, 397] on icon at bounding box center [727, 396] width 22 height 22
click at [0, 0] on input "radio" at bounding box center [0, 0] width 0 height 0
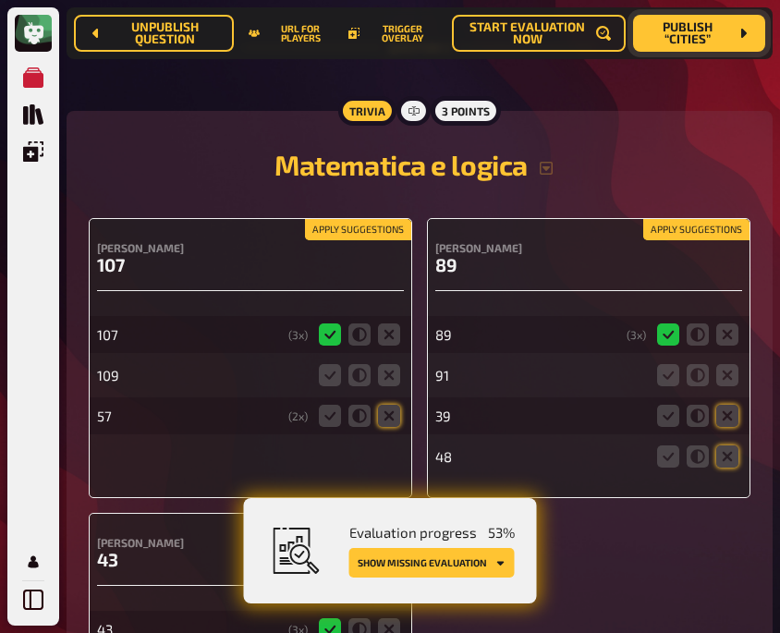
scroll to position [2630, 0]
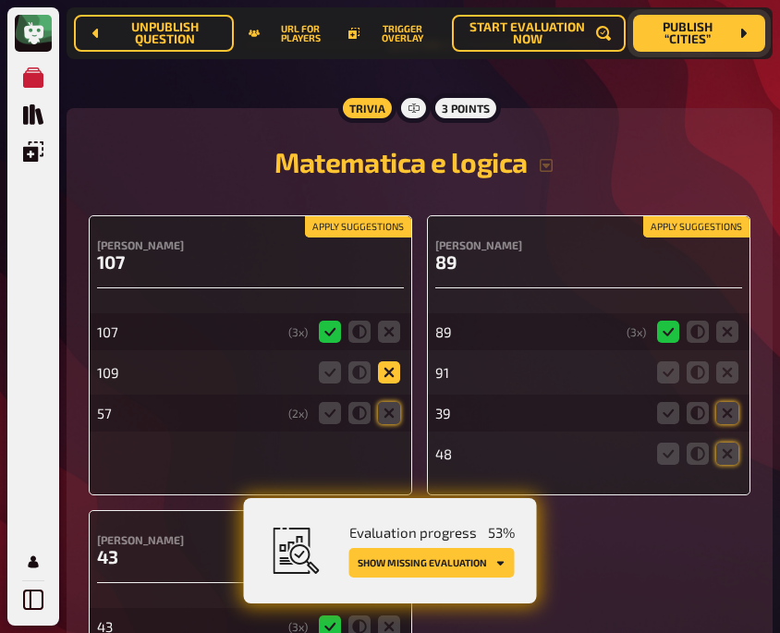
click at [385, 375] on icon at bounding box center [389, 372] width 22 height 22
click at [0, 0] on input "radio" at bounding box center [0, 0] width 0 height 0
click at [387, 407] on icon at bounding box center [389, 413] width 22 height 22
click at [0, 0] on input "radio" at bounding box center [0, 0] width 0 height 0
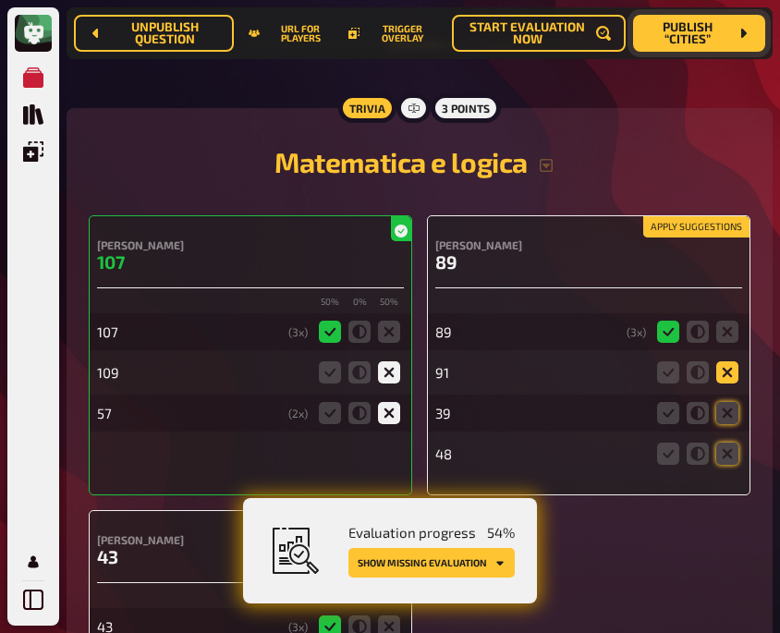
click at [721, 373] on icon at bounding box center [727, 372] width 22 height 22
click at [0, 0] on input "radio" at bounding box center [0, 0] width 0 height 0
click at [731, 404] on icon at bounding box center [727, 413] width 22 height 22
click at [0, 0] on input "radio" at bounding box center [0, 0] width 0 height 0
click at [733, 452] on icon at bounding box center [727, 454] width 22 height 22
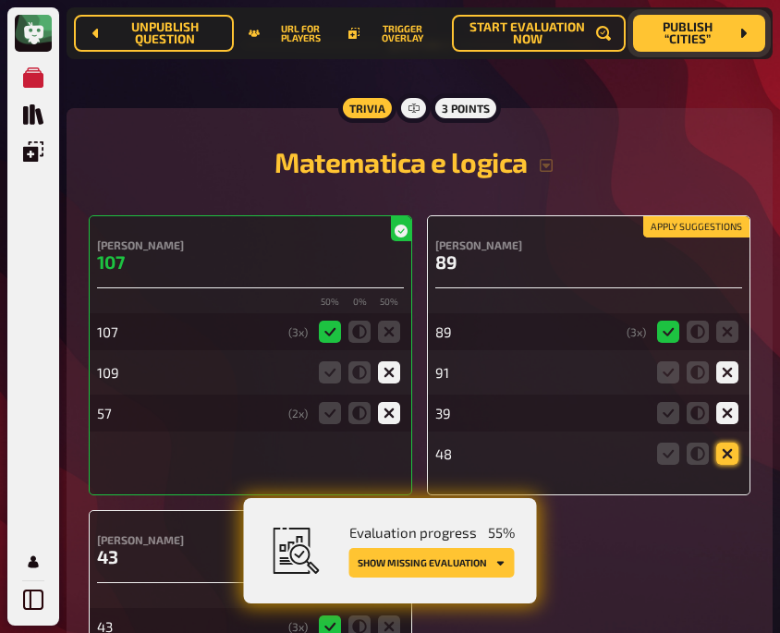
click at [0, 0] on input "radio" at bounding box center [0, 0] width 0 height 0
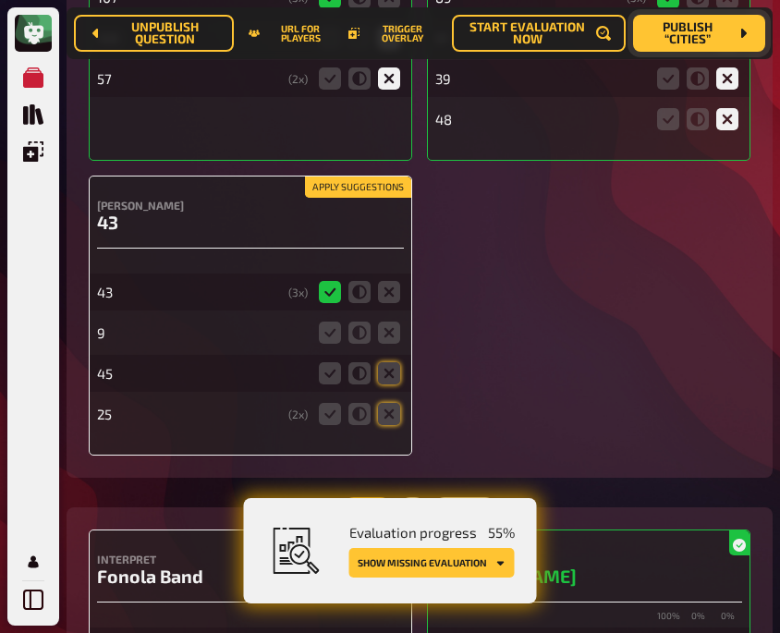
scroll to position [2965, 0]
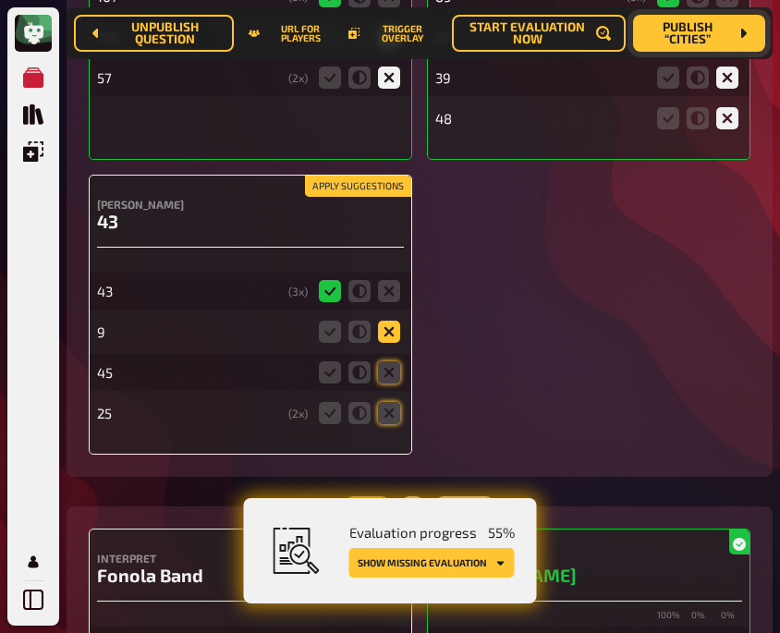
click at [385, 323] on icon at bounding box center [389, 332] width 22 height 22
click at [0, 0] on input "radio" at bounding box center [0, 0] width 0 height 0
click at [391, 366] on icon at bounding box center [389, 372] width 22 height 22
click at [0, 0] on input "radio" at bounding box center [0, 0] width 0 height 0
click at [385, 407] on icon at bounding box center [389, 413] width 22 height 22
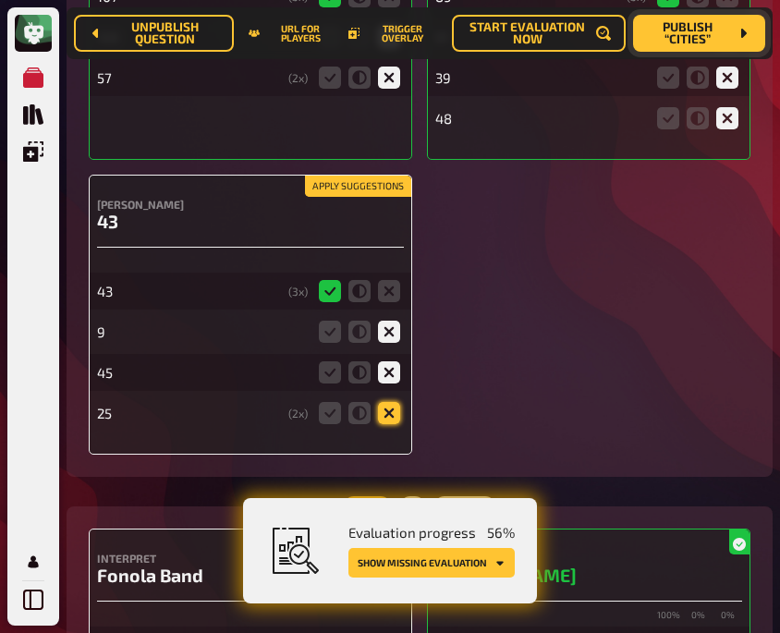
click at [0, 0] on input "radio" at bounding box center [0, 0] width 0 height 0
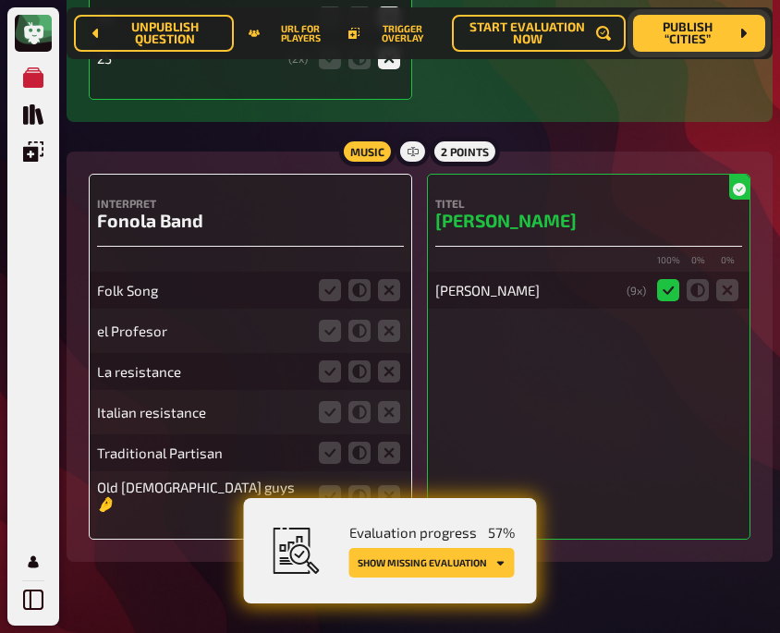
scroll to position [3321, 0]
click at [385, 285] on icon at bounding box center [389, 289] width 22 height 22
click at [0, 0] on input "radio" at bounding box center [0, 0] width 0 height 0
click at [385, 329] on icon at bounding box center [389, 330] width 22 height 22
click at [0, 0] on input "radio" at bounding box center [0, 0] width 0 height 0
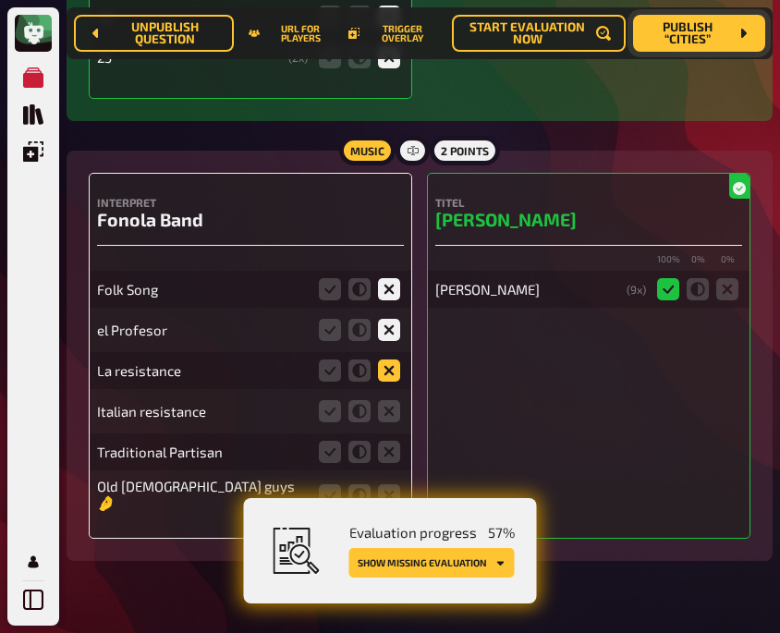
click at [387, 366] on icon at bounding box center [389, 371] width 22 height 22
click at [0, 0] on input "radio" at bounding box center [0, 0] width 0 height 0
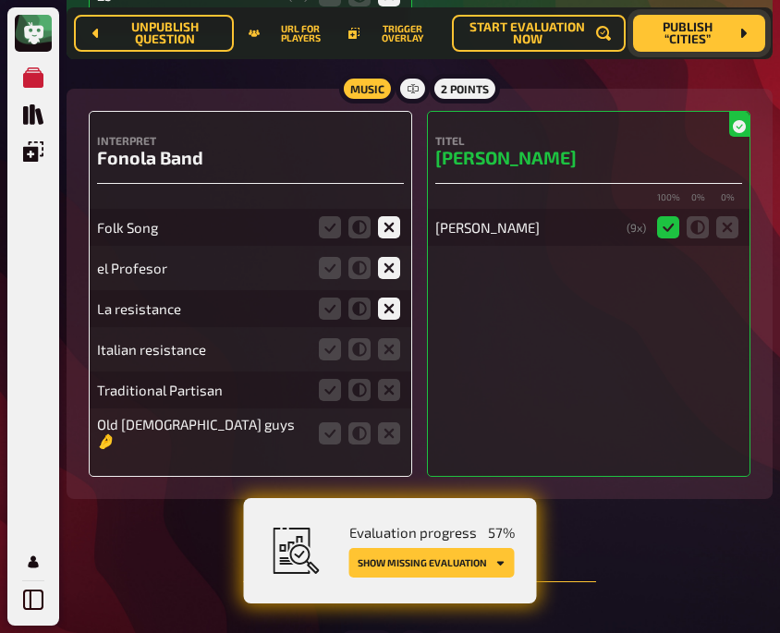
scroll to position [3384, 0]
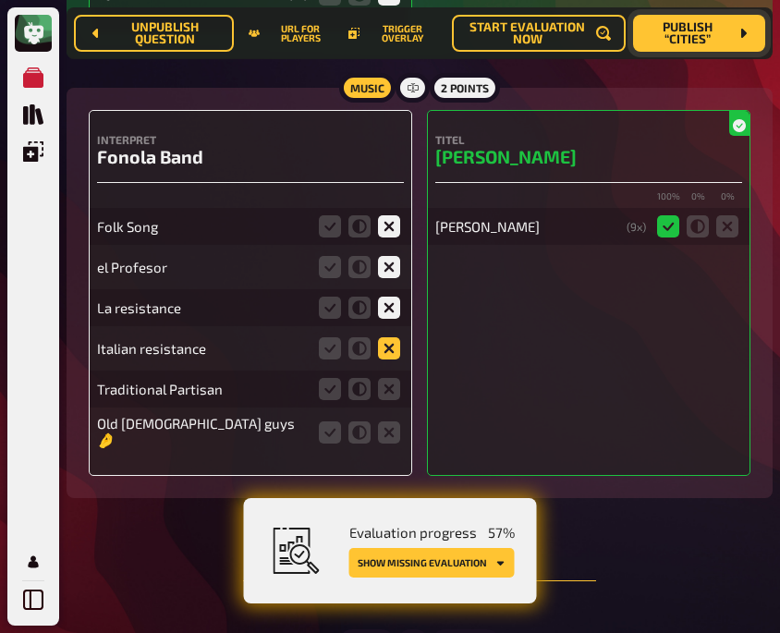
click at [390, 340] on icon at bounding box center [389, 348] width 22 height 22
click at [0, 0] on input "radio" at bounding box center [0, 0] width 0 height 0
click at [387, 382] on icon at bounding box center [389, 389] width 22 height 22
click at [0, 0] on input "radio" at bounding box center [0, 0] width 0 height 0
click at [388, 422] on icon at bounding box center [389, 433] width 22 height 22
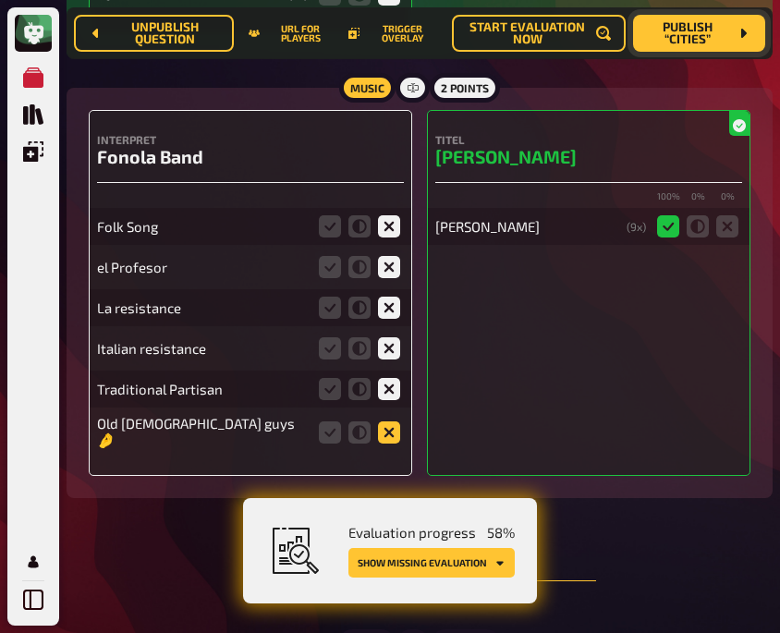
click at [0, 0] on input "radio" at bounding box center [0, 0] width 0 height 0
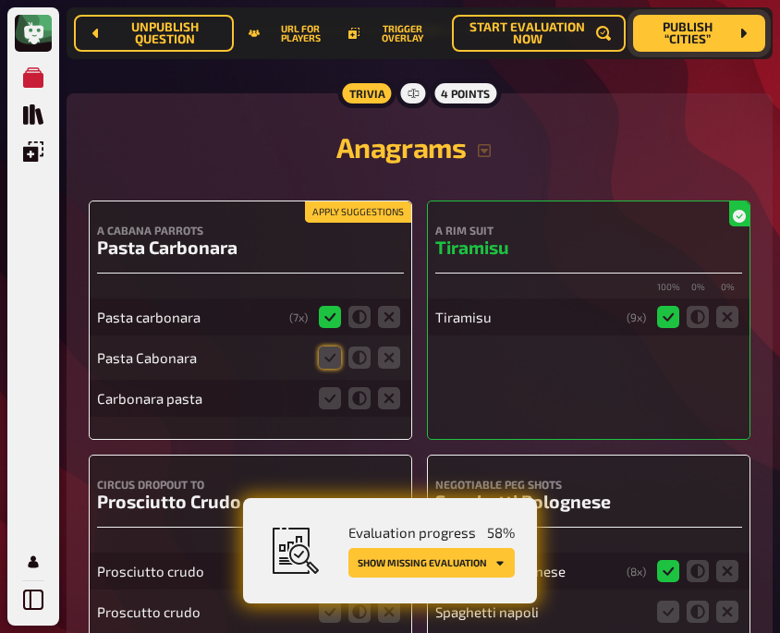
scroll to position [3954, 0]
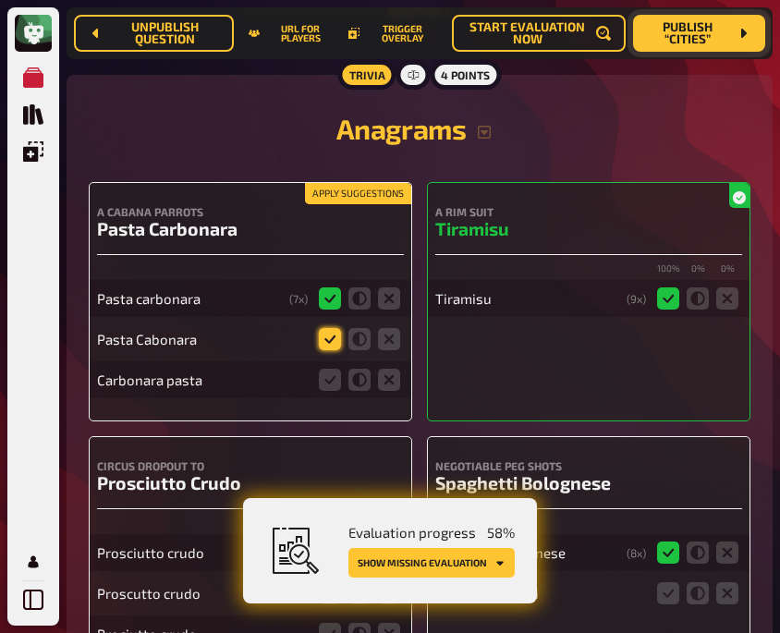
click at [330, 332] on icon at bounding box center [330, 339] width 22 height 22
click at [0, 0] on input "radio" at bounding box center [0, 0] width 0 height 0
click at [334, 371] on icon at bounding box center [330, 380] width 22 height 22
click at [0, 0] on input "radio" at bounding box center [0, 0] width 0 height 0
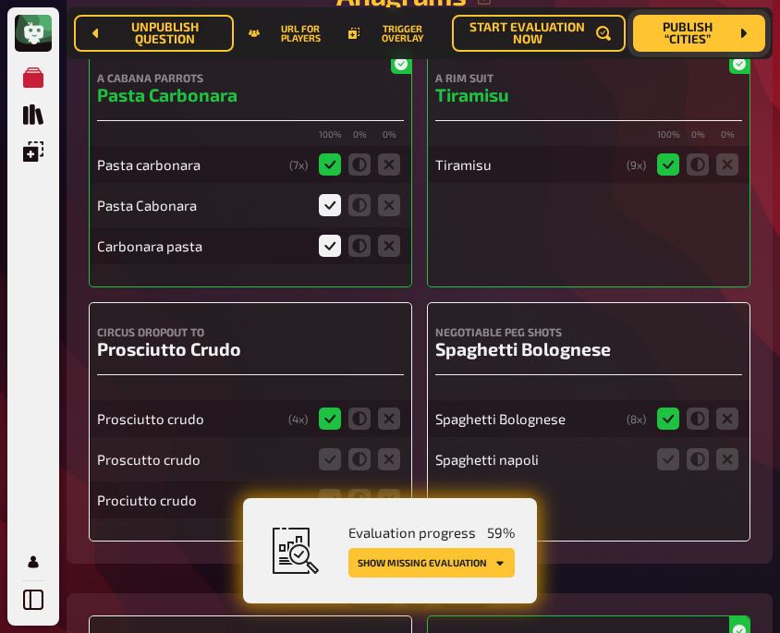
scroll to position [4099, 0]
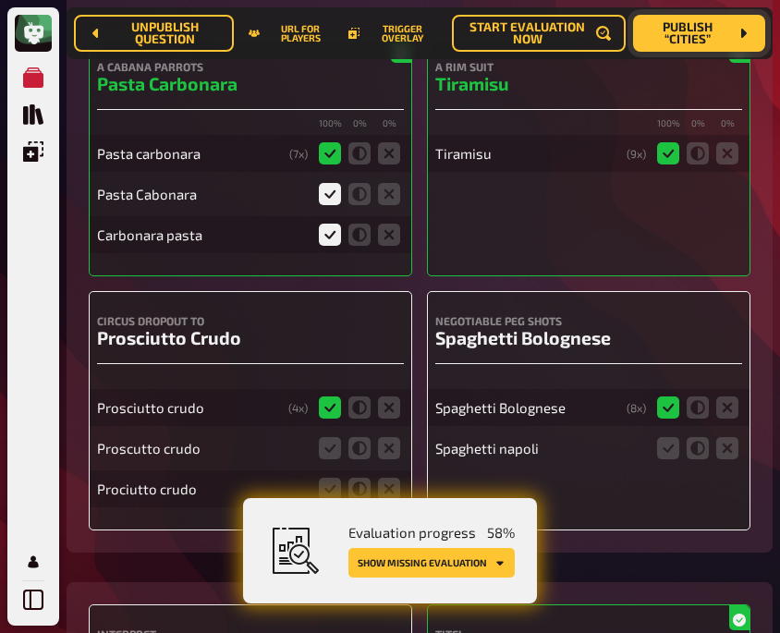
click at [164, 539] on div "Trivia 4 points Anagrams a cabana parrots Pasta Carbonara 100 % 0 % 0 % Pasta c…" at bounding box center [420, 241] width 706 height 623
click at [722, 443] on icon at bounding box center [727, 448] width 22 height 22
click at [0, 0] on input "radio" at bounding box center [0, 0] width 0 height 0
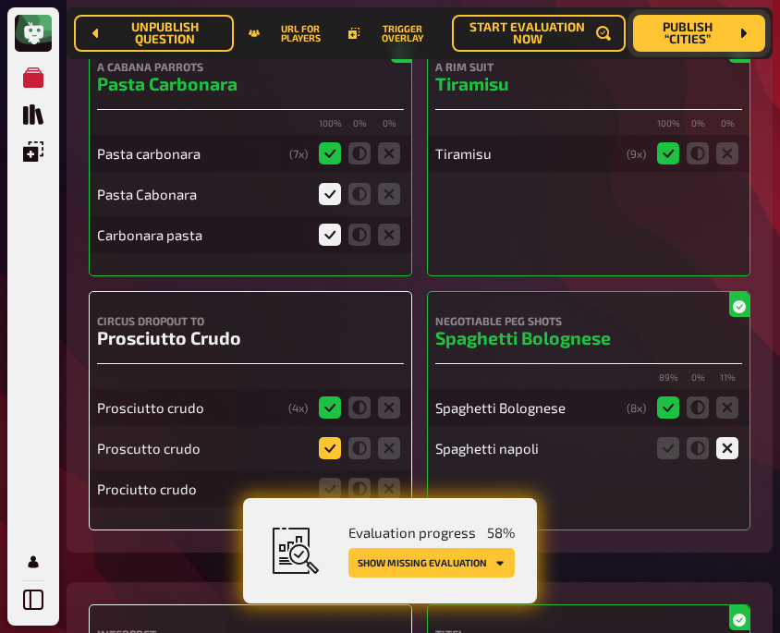
click at [334, 437] on icon at bounding box center [330, 448] width 22 height 22
click at [0, 0] on input "radio" at bounding box center [0, 0] width 0 height 0
click at [329, 478] on icon at bounding box center [330, 489] width 22 height 22
click at [0, 0] on input "radio" at bounding box center [0, 0] width 0 height 0
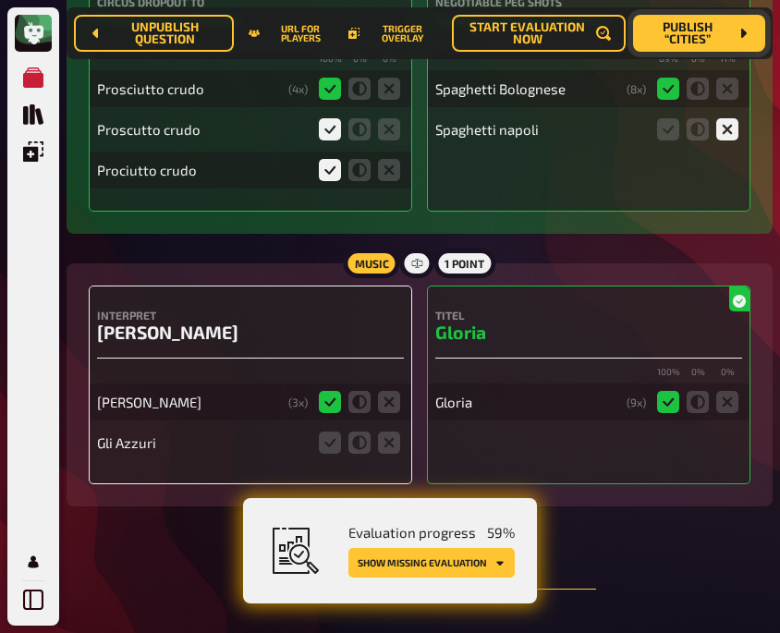
scroll to position [4548, 0]
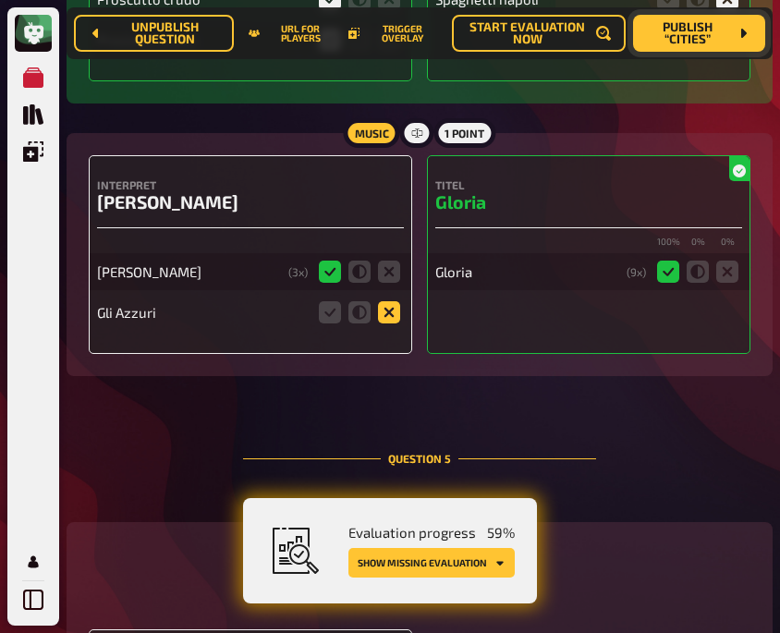
click at [395, 306] on icon at bounding box center [389, 312] width 22 height 22
click at [0, 0] on input "radio" at bounding box center [0, 0] width 0 height 0
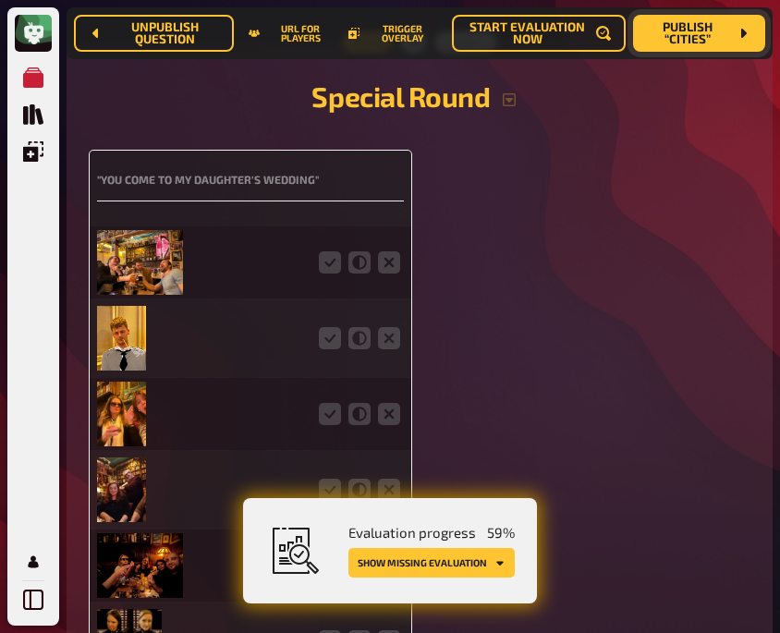
scroll to position [5034, 0]
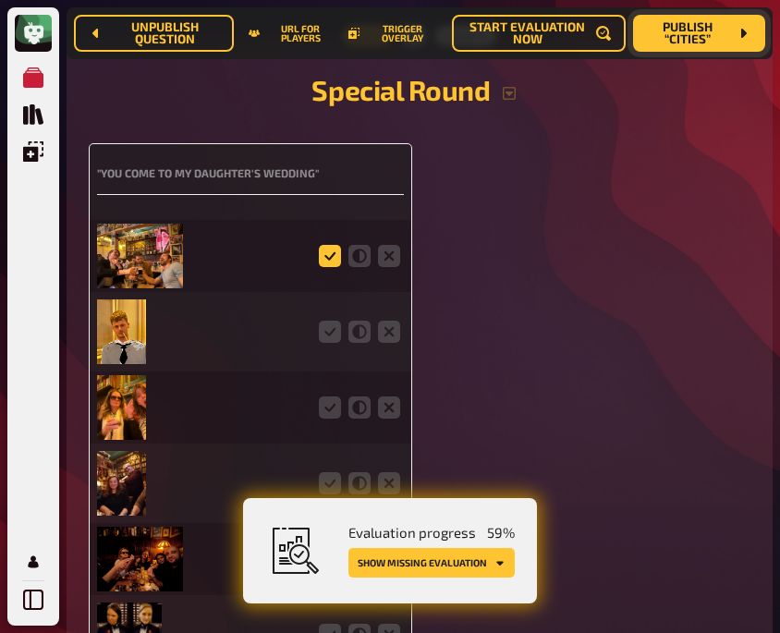
click at [327, 247] on icon at bounding box center [330, 256] width 22 height 22
click at [0, 0] on input "radio" at bounding box center [0, 0] width 0 height 0
click at [333, 322] on icon at bounding box center [330, 332] width 22 height 22
click at [0, 0] on input "radio" at bounding box center [0, 0] width 0 height 0
click at [326, 407] on icon at bounding box center [330, 408] width 22 height 22
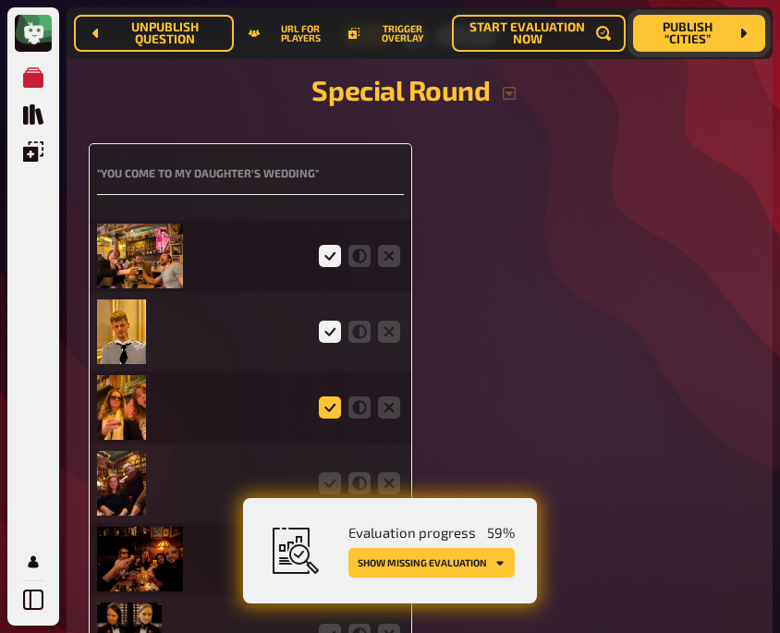
click at [0, 0] on input "radio" at bounding box center [0, 0] width 0 height 0
click at [326, 472] on icon at bounding box center [330, 483] width 22 height 22
click at [0, 0] on input "radio" at bounding box center [0, 0] width 0 height 0
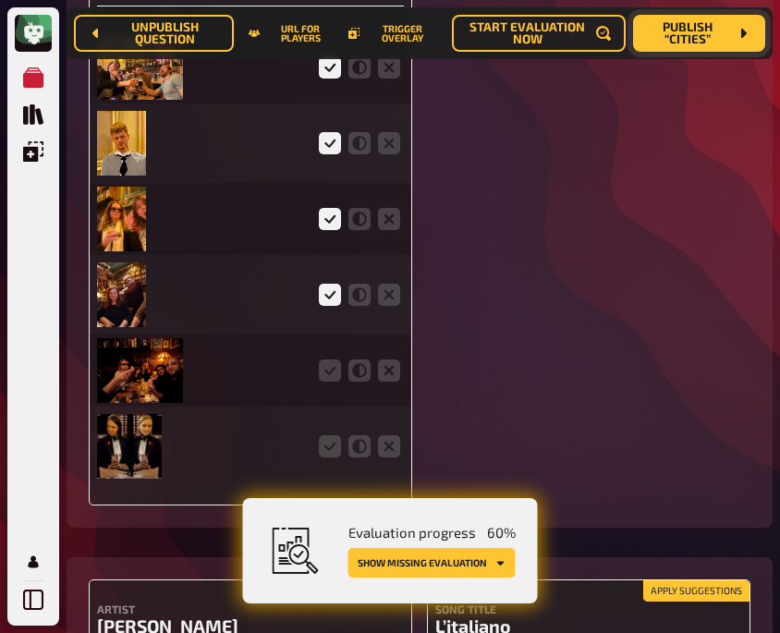
scroll to position [5224, 0]
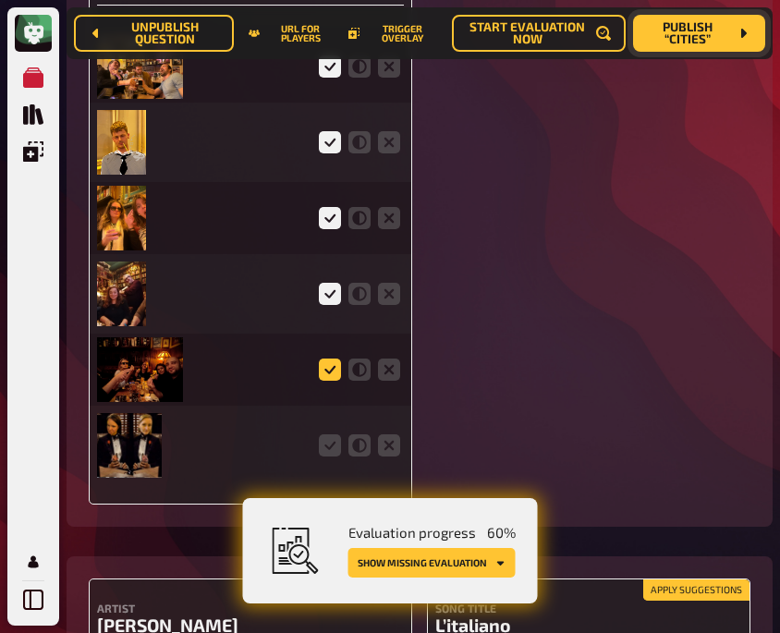
click at [332, 359] on icon at bounding box center [330, 370] width 22 height 22
click at [0, 0] on input "radio" at bounding box center [0, 0] width 0 height 0
click at [332, 436] on icon at bounding box center [330, 445] width 22 height 22
click at [0, 0] on input "radio" at bounding box center [0, 0] width 0 height 0
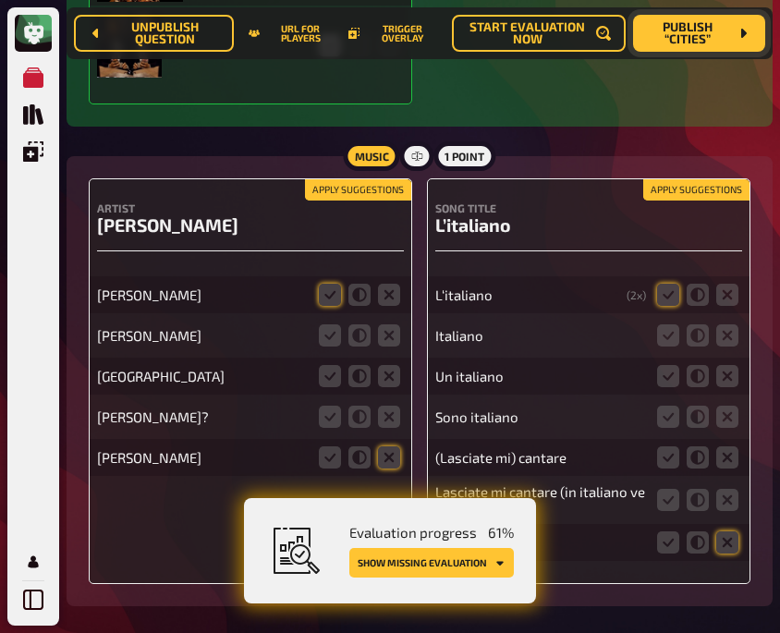
scroll to position [5625, 0]
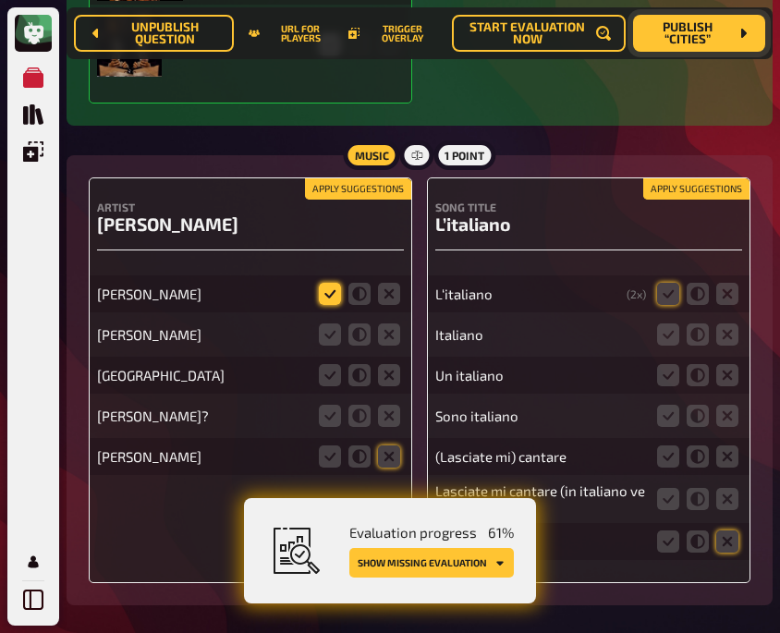
click at [329, 287] on icon at bounding box center [330, 294] width 22 height 22
click at [0, 0] on input "radio" at bounding box center [0, 0] width 0 height 0
click at [389, 336] on icon at bounding box center [389, 335] width 22 height 22
click at [0, 0] on input "radio" at bounding box center [0, 0] width 0 height 0
click at [388, 370] on icon at bounding box center [389, 375] width 22 height 22
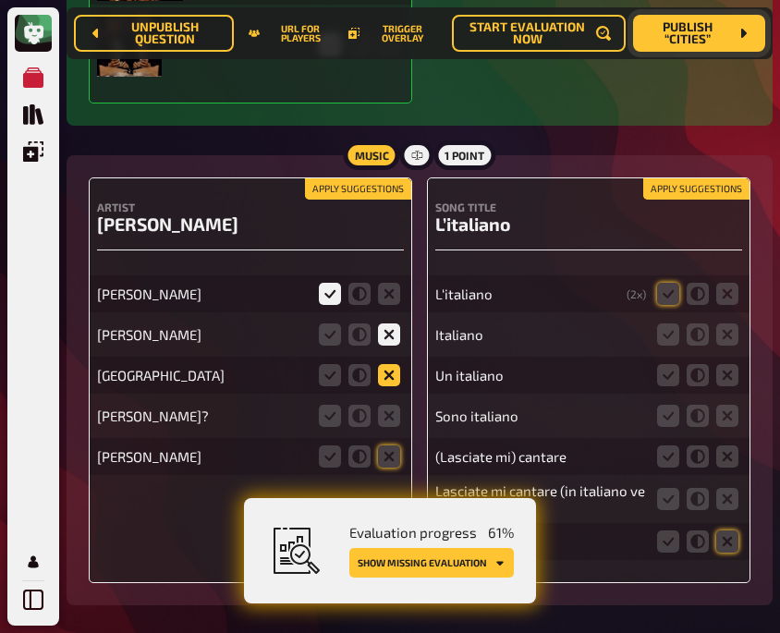
click at [0, 0] on input "radio" at bounding box center [0, 0] width 0 height 0
click at [387, 414] on icon at bounding box center [389, 416] width 22 height 22
click at [0, 0] on input "radio" at bounding box center [0, 0] width 0 height 0
click at [387, 450] on icon at bounding box center [389, 457] width 22 height 22
click at [0, 0] on input "radio" at bounding box center [0, 0] width 0 height 0
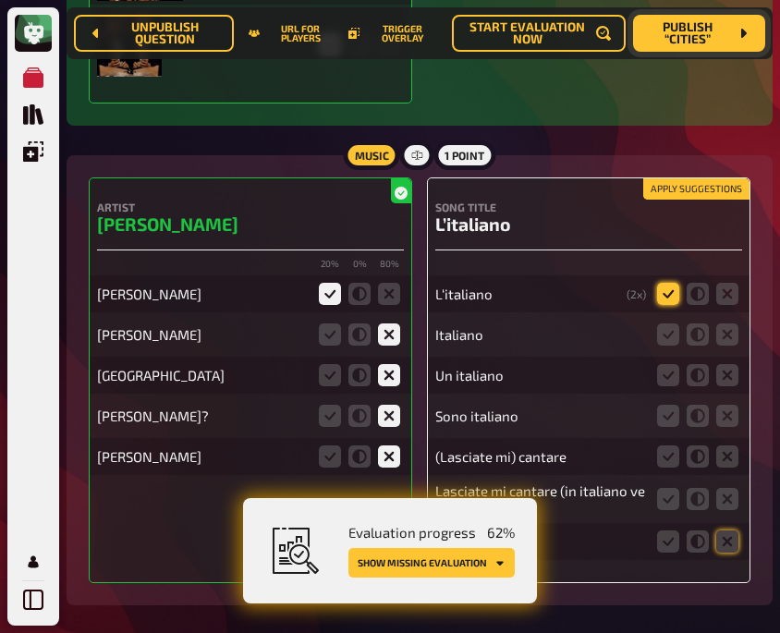
click at [661, 290] on icon at bounding box center [668, 294] width 22 height 22
click at [0, 0] on input "radio" at bounding box center [0, 0] width 0 height 0
click at [665, 324] on icon at bounding box center [668, 335] width 22 height 22
click at [0, 0] on input "radio" at bounding box center [0, 0] width 0 height 0
click at [665, 370] on icon at bounding box center [668, 375] width 22 height 22
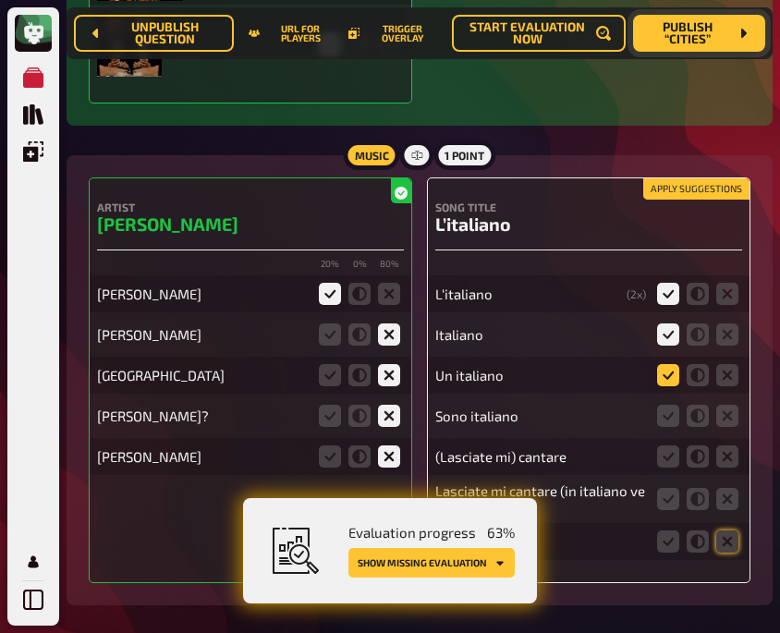
click at [0, 0] on input "radio" at bounding box center [0, 0] width 0 height 0
click at [724, 448] on icon at bounding box center [727, 457] width 22 height 22
click at [0, 0] on input "radio" at bounding box center [0, 0] width 0 height 0
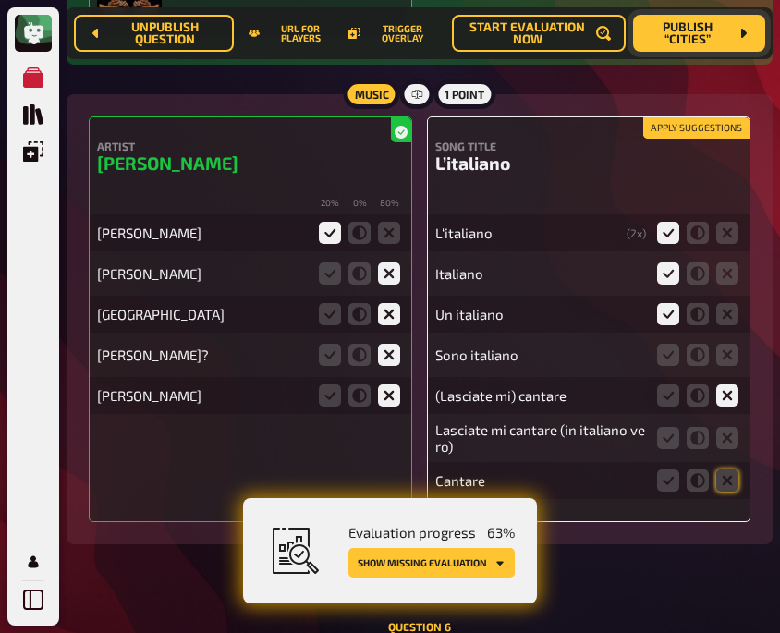
scroll to position [5688, 0]
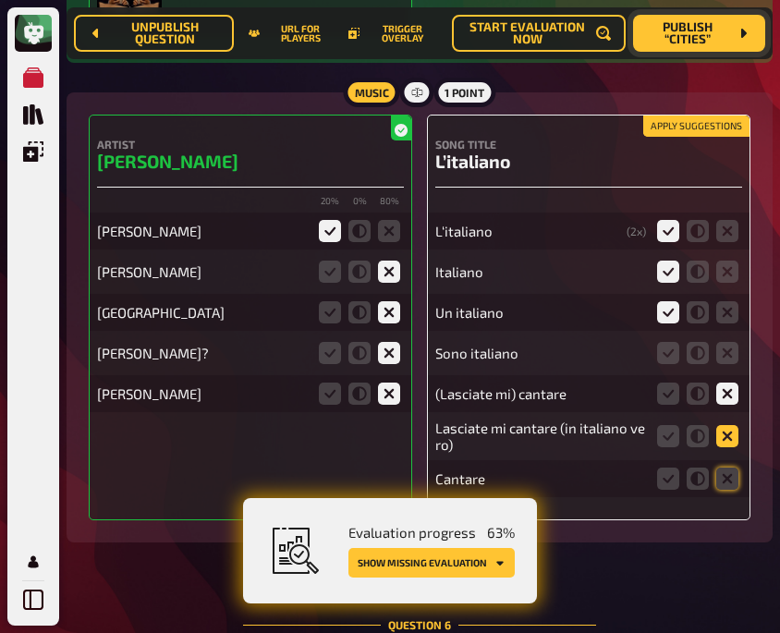
click at [722, 425] on icon at bounding box center [727, 436] width 22 height 22
click at [0, 0] on input "radio" at bounding box center [0, 0] width 0 height 0
click at [730, 468] on icon at bounding box center [727, 479] width 22 height 22
click at [0, 0] on input "radio" at bounding box center [0, 0] width 0 height 0
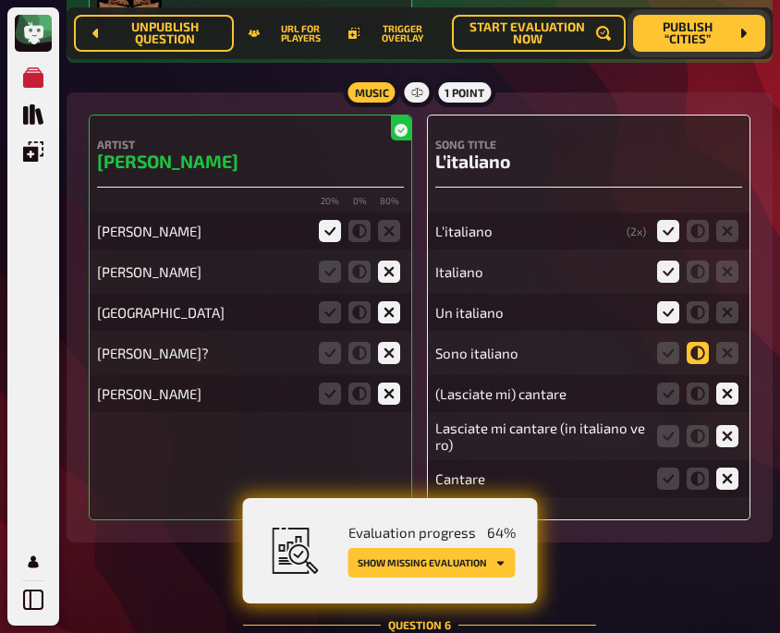
click at [689, 342] on icon at bounding box center [698, 353] width 22 height 22
click at [0, 0] on input "radio" at bounding box center [0, 0] width 0 height 0
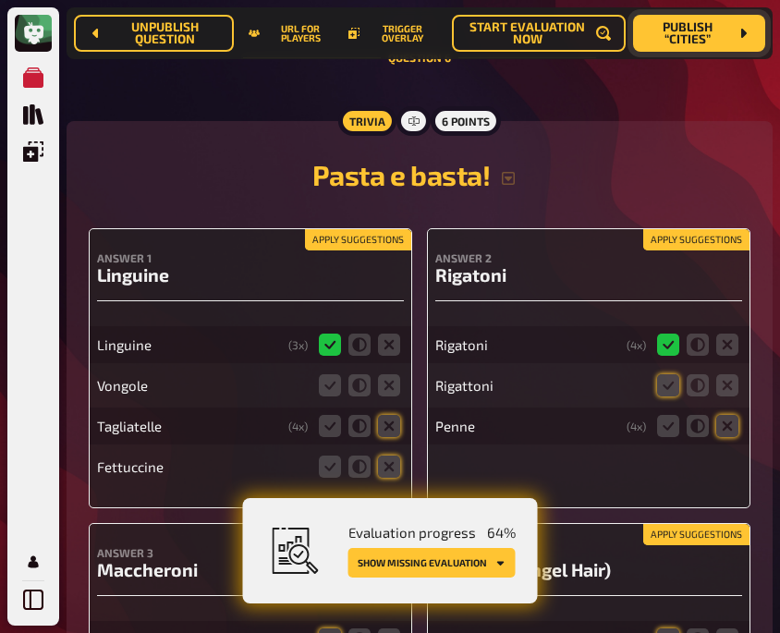
scroll to position [6258, 0]
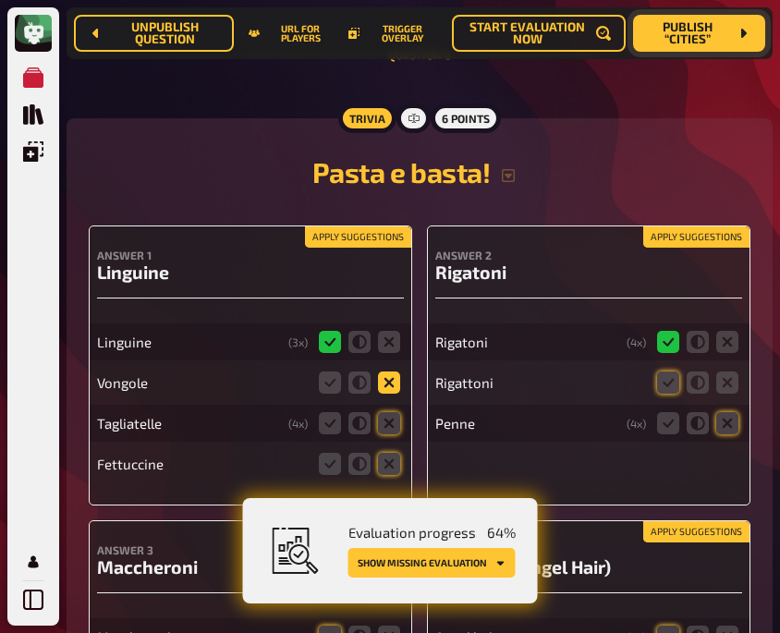
click at [392, 372] on icon at bounding box center [389, 383] width 22 height 22
click at [0, 0] on input "radio" at bounding box center [0, 0] width 0 height 0
click at [390, 416] on icon at bounding box center [389, 423] width 22 height 22
click at [0, 0] on input "radio" at bounding box center [0, 0] width 0 height 0
click at [393, 453] on icon at bounding box center [389, 464] width 22 height 22
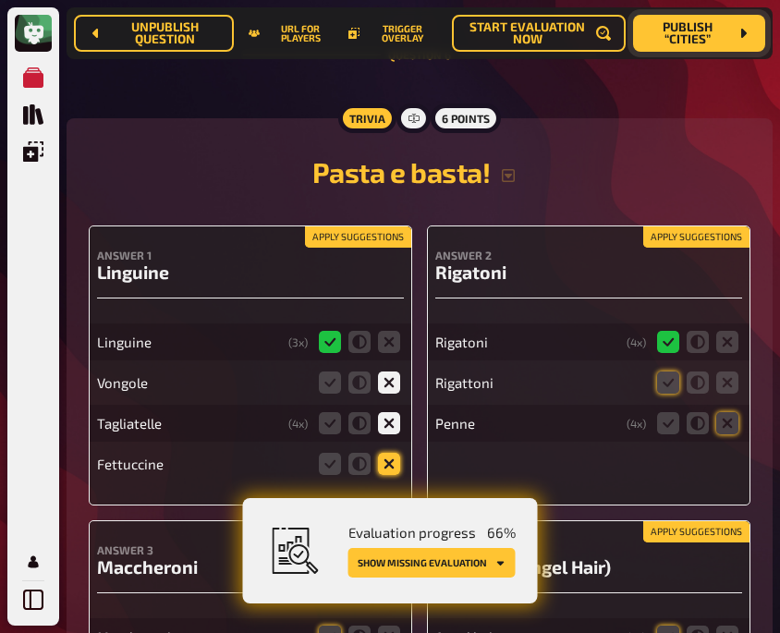
click at [0, 0] on input "radio" at bounding box center [0, 0] width 0 height 0
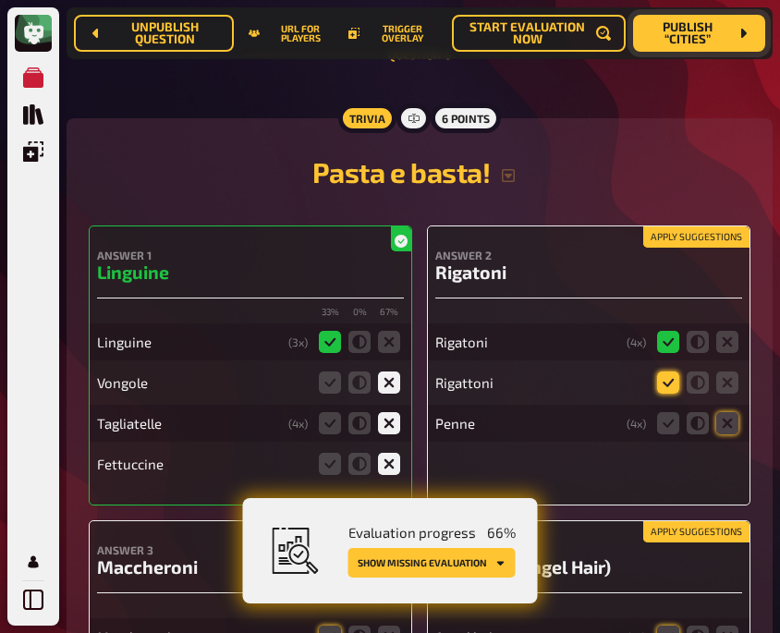
click at [672, 372] on icon at bounding box center [668, 383] width 22 height 22
click at [0, 0] on input "radio" at bounding box center [0, 0] width 0 height 0
click at [723, 412] on icon at bounding box center [727, 423] width 22 height 22
click at [0, 0] on input "radio" at bounding box center [0, 0] width 0 height 0
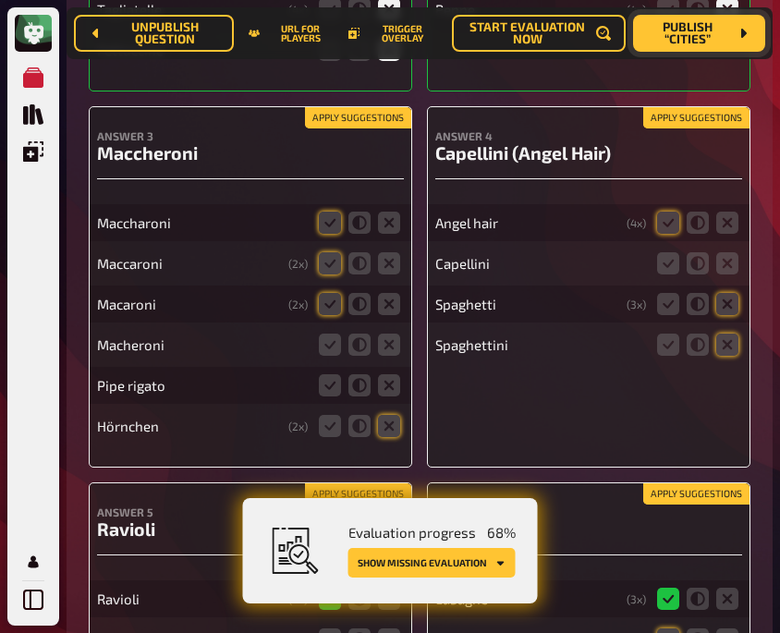
scroll to position [6673, 0]
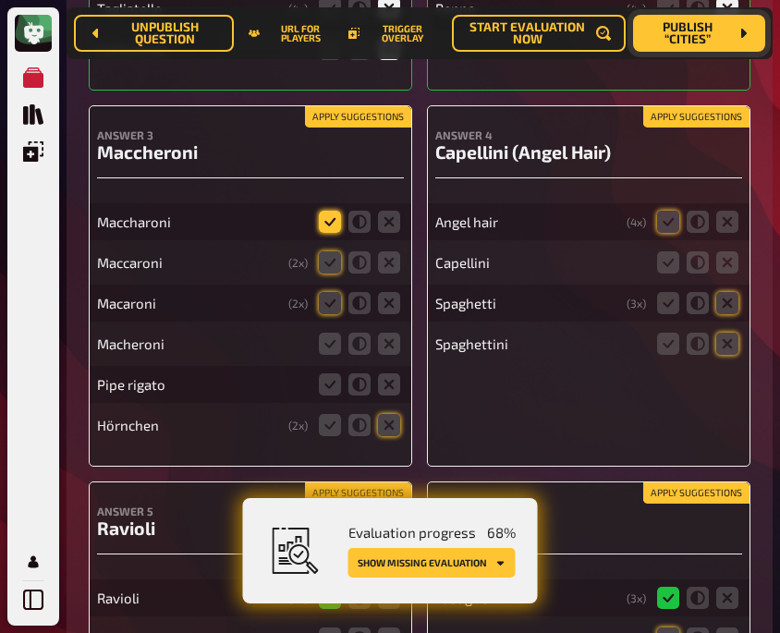
click at [323, 213] on icon at bounding box center [330, 222] width 22 height 22
click at [0, 0] on input "radio" at bounding box center [0, 0] width 0 height 0
click at [327, 255] on icon at bounding box center [330, 262] width 22 height 22
click at [0, 0] on input "radio" at bounding box center [0, 0] width 0 height 0
click at [327, 295] on icon at bounding box center [330, 303] width 22 height 22
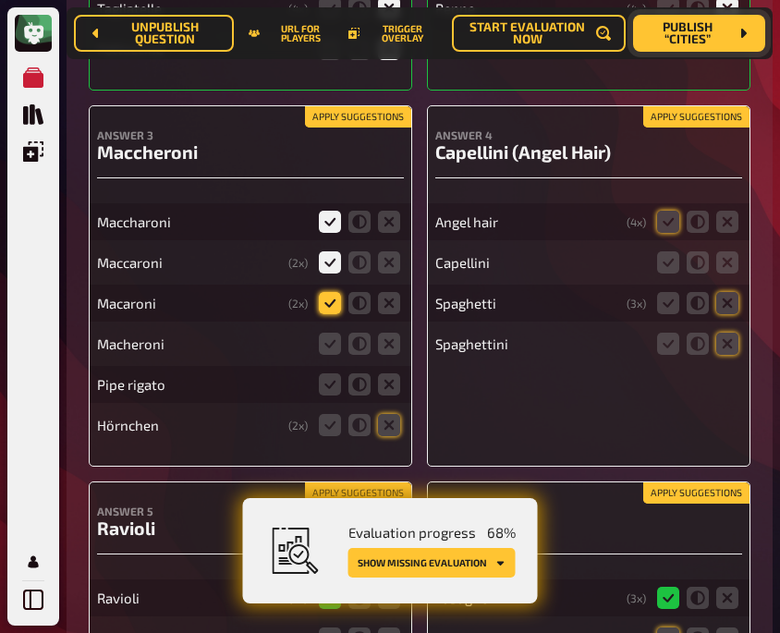
click at [0, 0] on input "radio" at bounding box center [0, 0] width 0 height 0
click at [330, 339] on icon at bounding box center [330, 344] width 22 height 22
click at [0, 0] on input "radio" at bounding box center [0, 0] width 0 height 0
click at [388, 373] on icon at bounding box center [389, 384] width 22 height 22
click at [0, 0] on input "radio" at bounding box center [0, 0] width 0 height 0
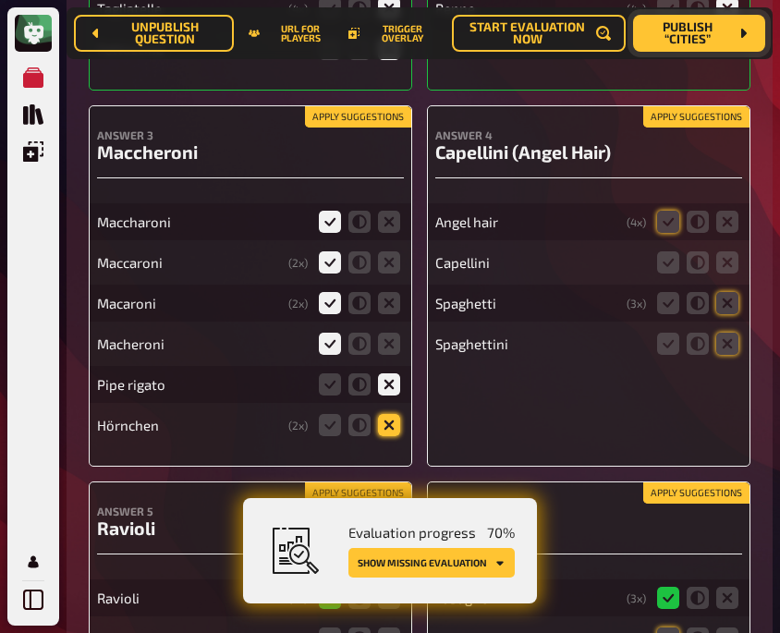
click at [395, 418] on icon at bounding box center [389, 425] width 22 height 22
click at [0, 0] on input "radio" at bounding box center [0, 0] width 0 height 0
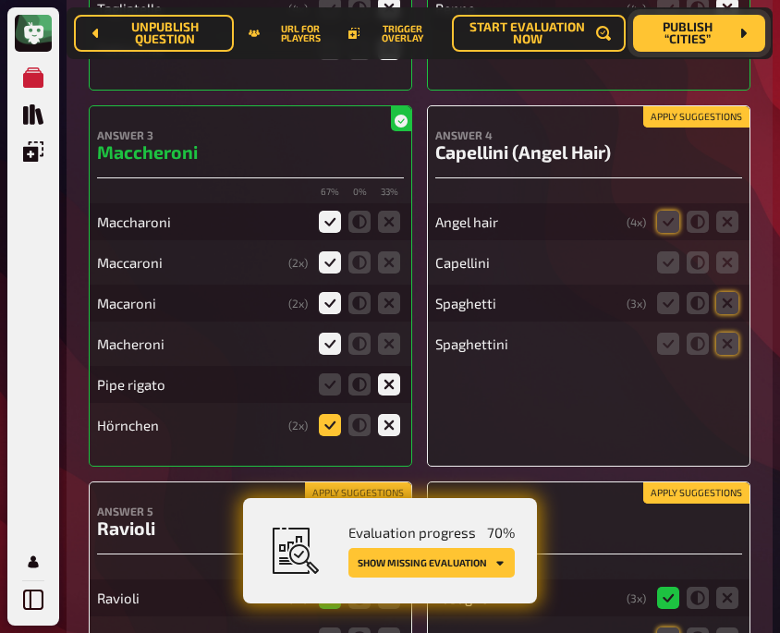
click at [328, 415] on icon at bounding box center [330, 425] width 22 height 22
click at [0, 0] on input "radio" at bounding box center [0, 0] width 0 height 0
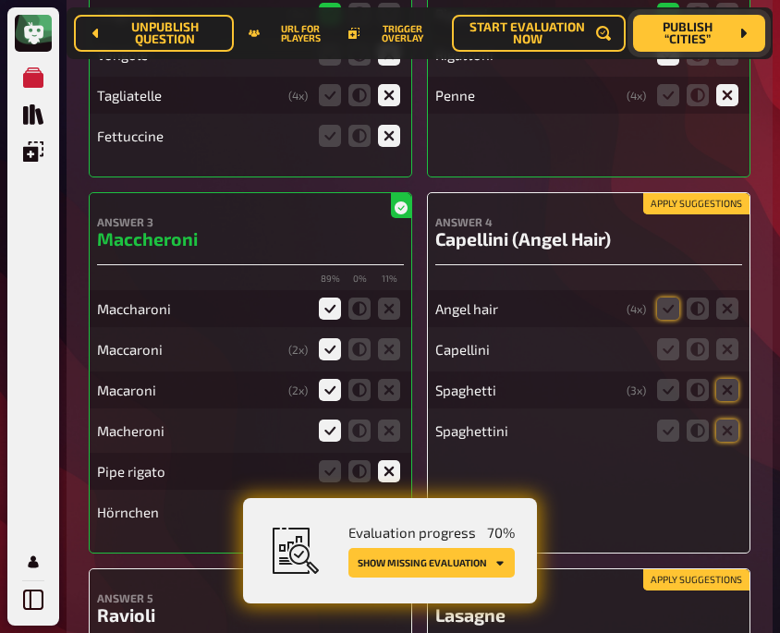
scroll to position [6587, 0]
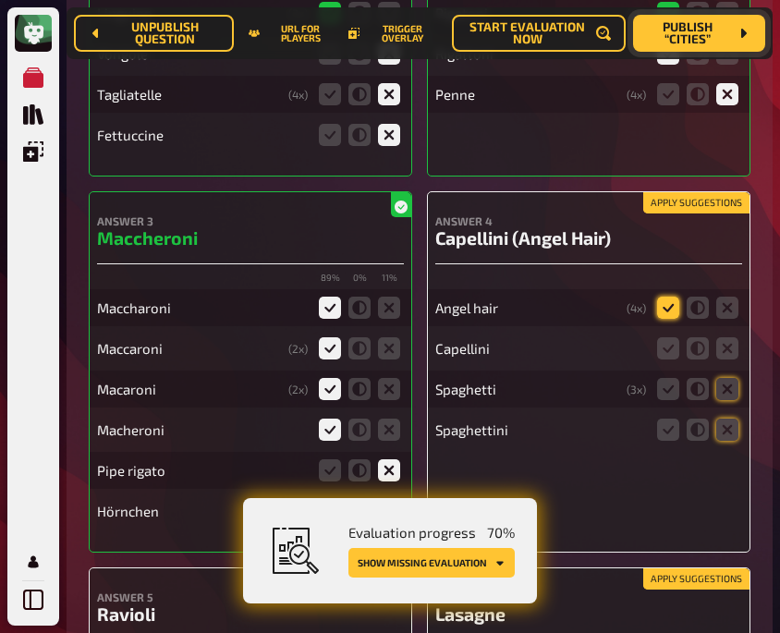
click at [668, 301] on icon at bounding box center [668, 308] width 22 height 22
click at [0, 0] on input "radio" at bounding box center [0, 0] width 0 height 0
click at [670, 337] on icon at bounding box center [668, 348] width 22 height 22
click at [0, 0] on input "radio" at bounding box center [0, 0] width 0 height 0
click at [733, 379] on icon at bounding box center [727, 389] width 22 height 22
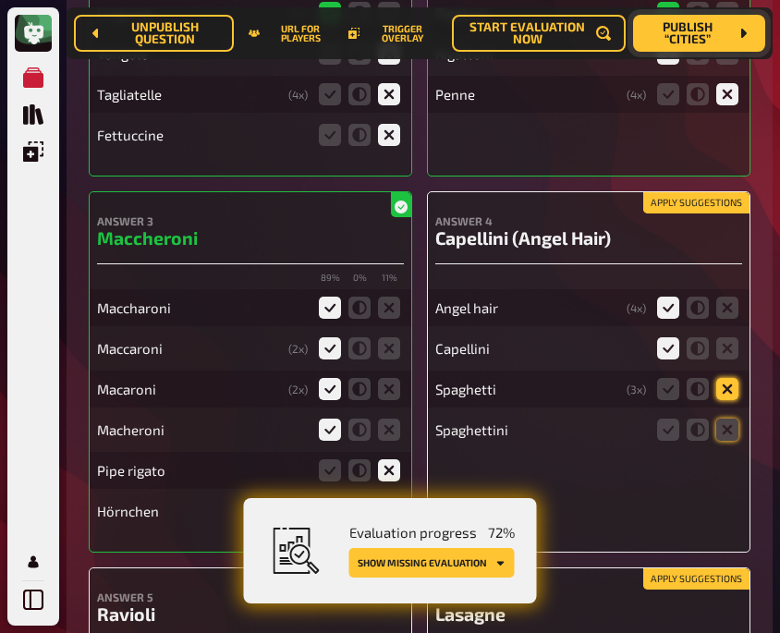
click at [0, 0] on input "radio" at bounding box center [0, 0] width 0 height 0
click at [733, 419] on icon at bounding box center [727, 430] width 22 height 22
click at [0, 0] on input "radio" at bounding box center [0, 0] width 0 height 0
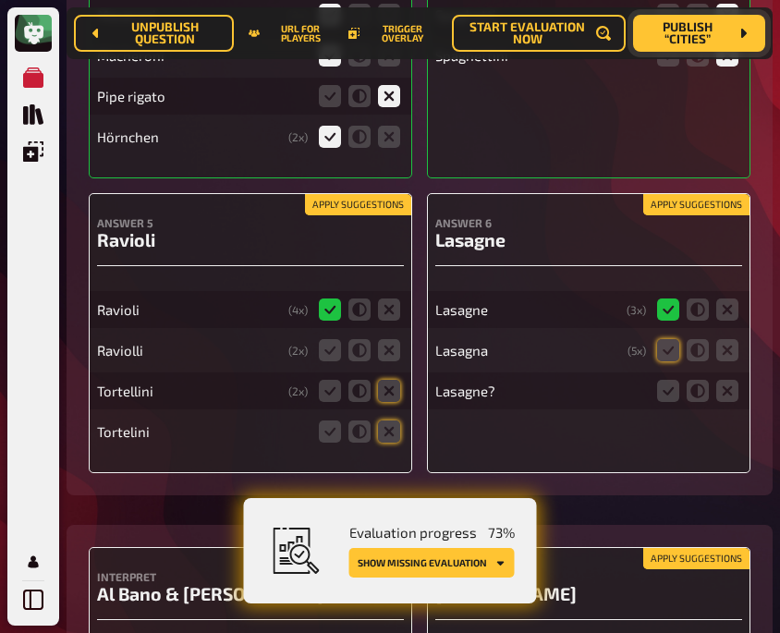
scroll to position [6962, 0]
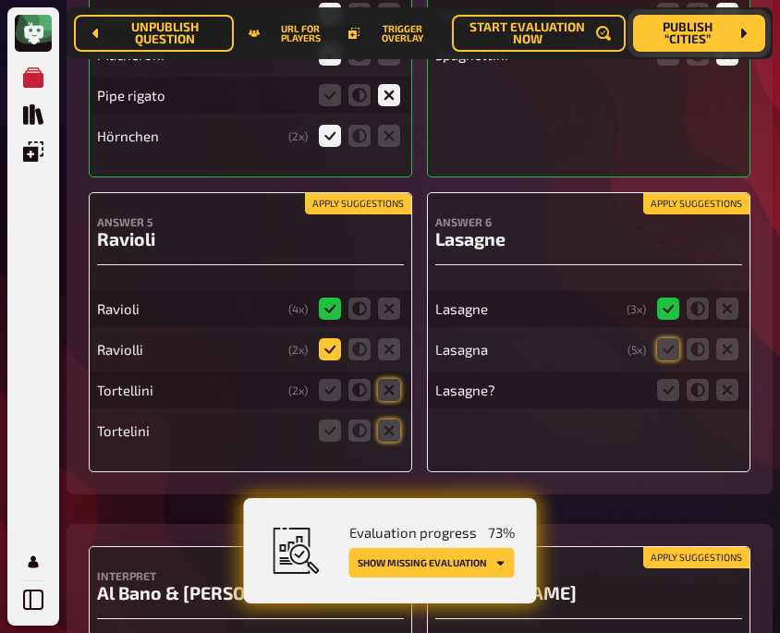
click at [324, 340] on icon at bounding box center [330, 349] width 22 height 22
click at [0, 0] on input "radio" at bounding box center [0, 0] width 0 height 0
click at [389, 379] on icon at bounding box center [389, 390] width 22 height 22
click at [0, 0] on input "radio" at bounding box center [0, 0] width 0 height 0
click at [397, 421] on icon at bounding box center [389, 431] width 22 height 22
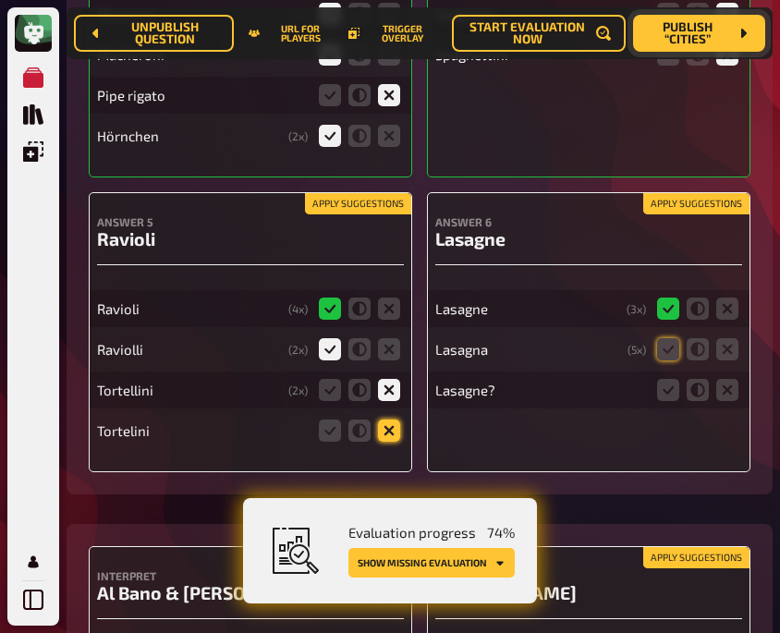
click at [0, 0] on input "radio" at bounding box center [0, 0] width 0 height 0
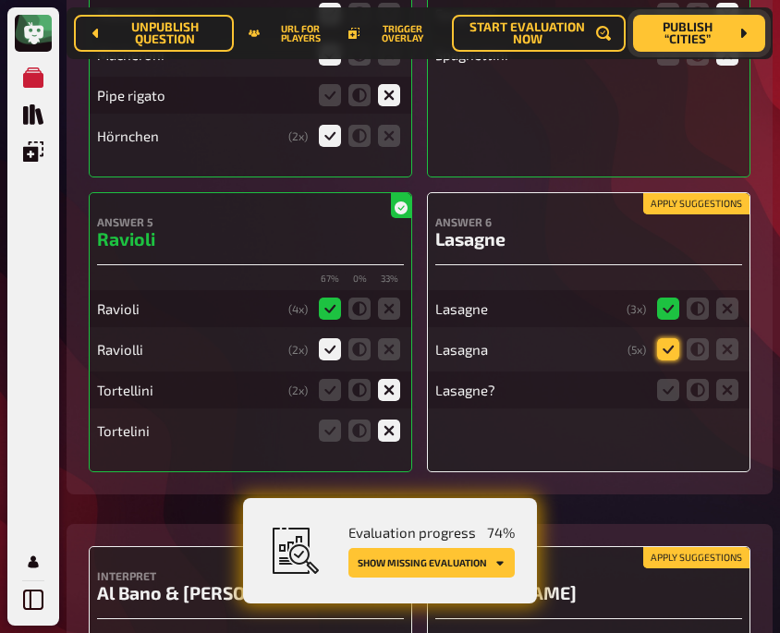
click at [666, 343] on icon at bounding box center [668, 349] width 22 height 22
click at [0, 0] on input "radio" at bounding box center [0, 0] width 0 height 0
click at [668, 379] on icon at bounding box center [668, 390] width 22 height 22
click at [0, 0] on input "radio" at bounding box center [0, 0] width 0 height 0
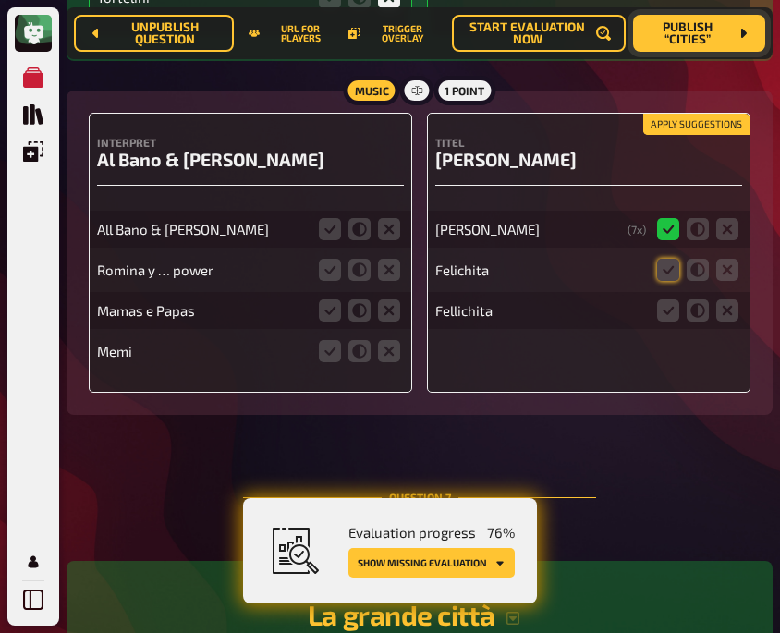
scroll to position [7397, 0]
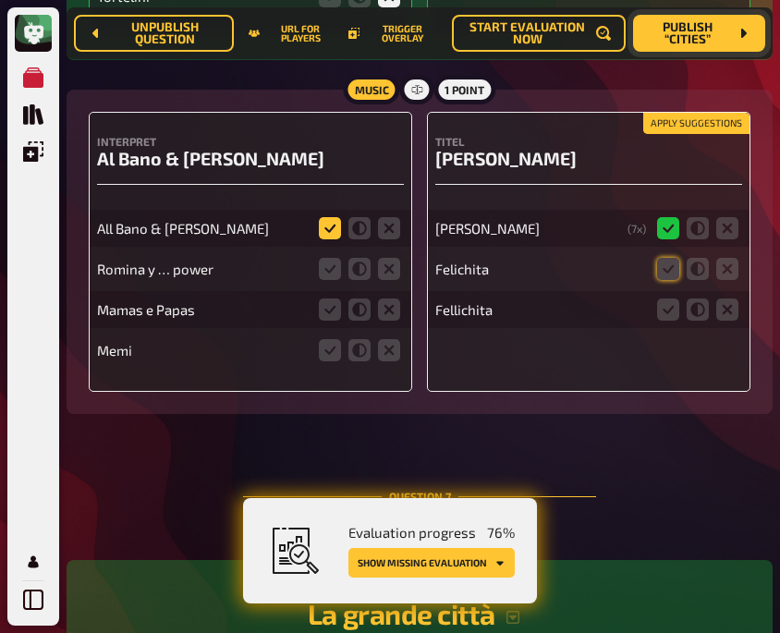
click at [329, 221] on icon at bounding box center [330, 228] width 22 height 22
click at [0, 0] on input "radio" at bounding box center [0, 0] width 0 height 0
click at [389, 260] on icon at bounding box center [389, 269] width 22 height 22
click at [0, 0] on input "radio" at bounding box center [0, 0] width 0 height 0
click at [364, 264] on icon at bounding box center [359, 269] width 22 height 22
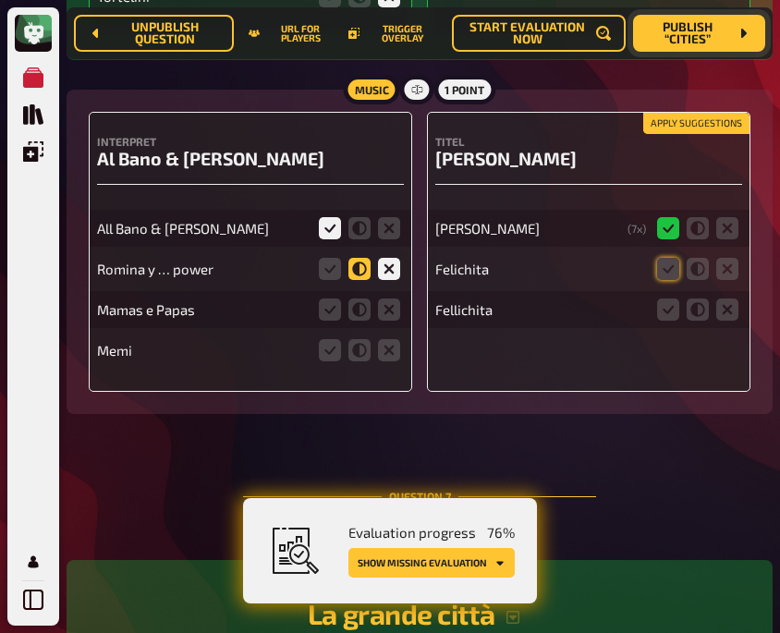
click at [0, 0] on input "radio" at bounding box center [0, 0] width 0 height 0
click at [325, 262] on icon at bounding box center [330, 269] width 22 height 22
click at [0, 0] on input "radio" at bounding box center [0, 0] width 0 height 0
click at [378, 299] on icon at bounding box center [389, 310] width 22 height 22
click at [0, 0] on input "radio" at bounding box center [0, 0] width 0 height 0
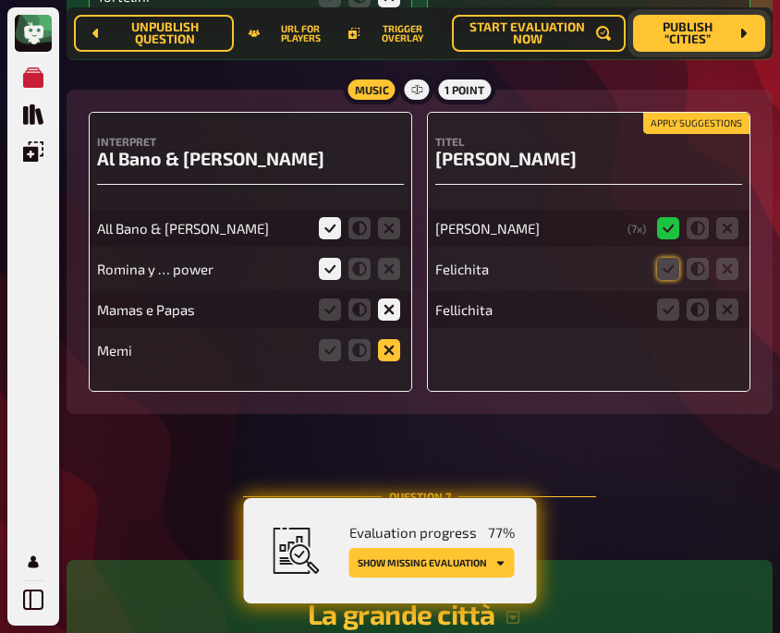
click at [393, 341] on icon at bounding box center [389, 350] width 22 height 22
click at [0, 0] on input "radio" at bounding box center [0, 0] width 0 height 0
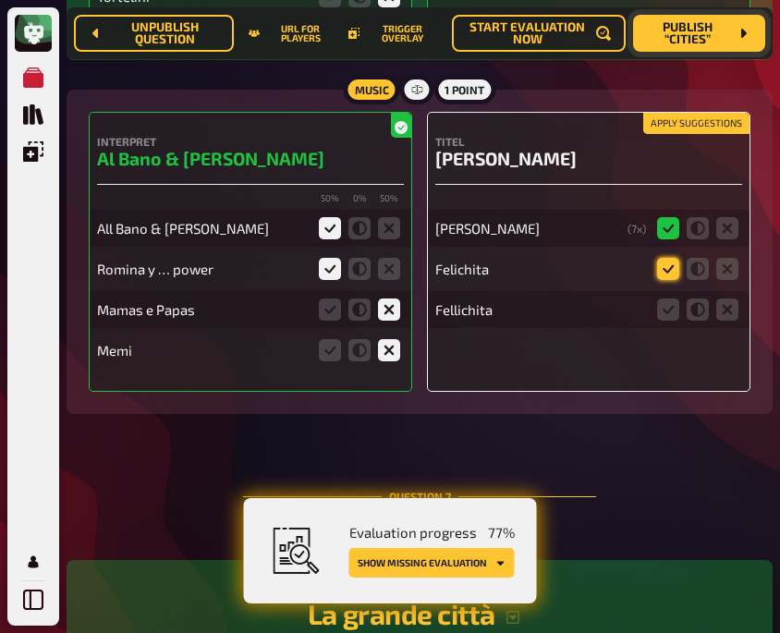
click at [669, 265] on icon at bounding box center [668, 269] width 22 height 22
click at [0, 0] on input "radio" at bounding box center [0, 0] width 0 height 0
click at [671, 302] on icon at bounding box center [668, 310] width 22 height 22
click at [0, 0] on input "radio" at bounding box center [0, 0] width 0 height 0
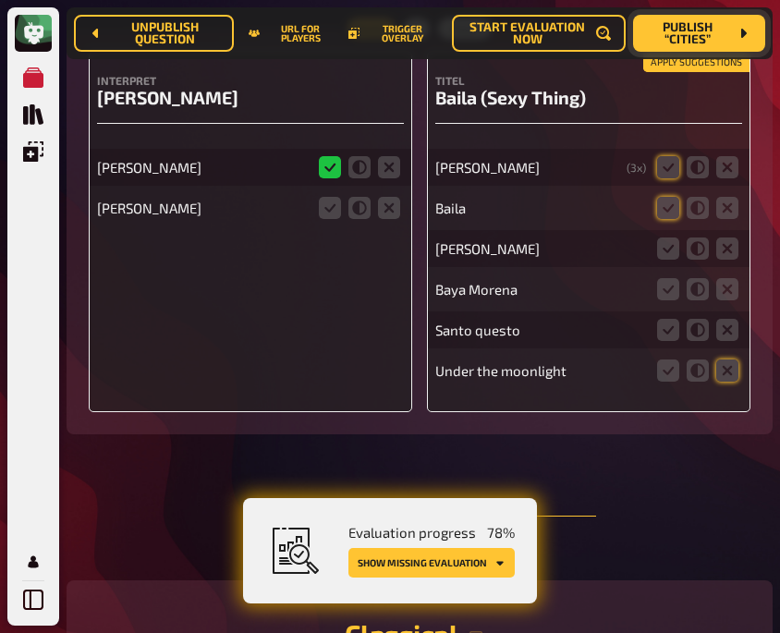
scroll to position [8551, 0]
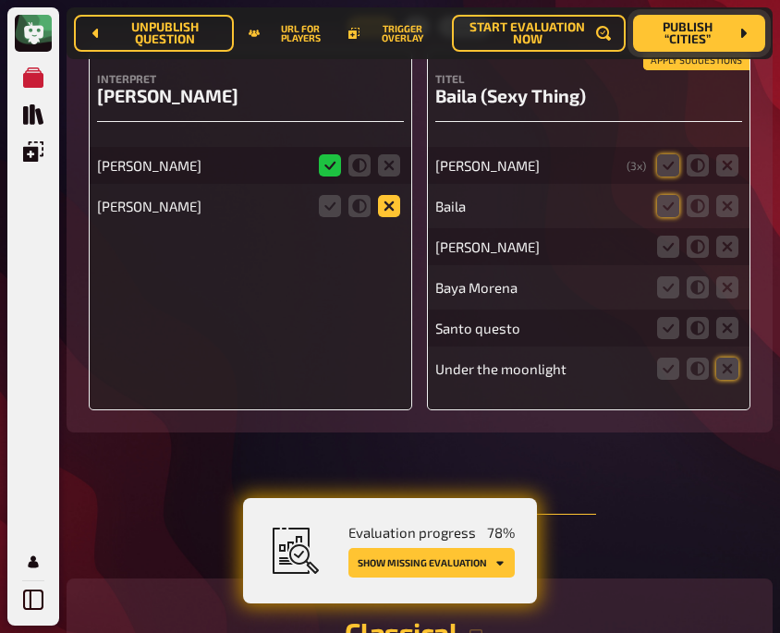
click at [390, 195] on icon at bounding box center [389, 206] width 22 height 22
click at [0, 0] on input "radio" at bounding box center [0, 0] width 0 height 0
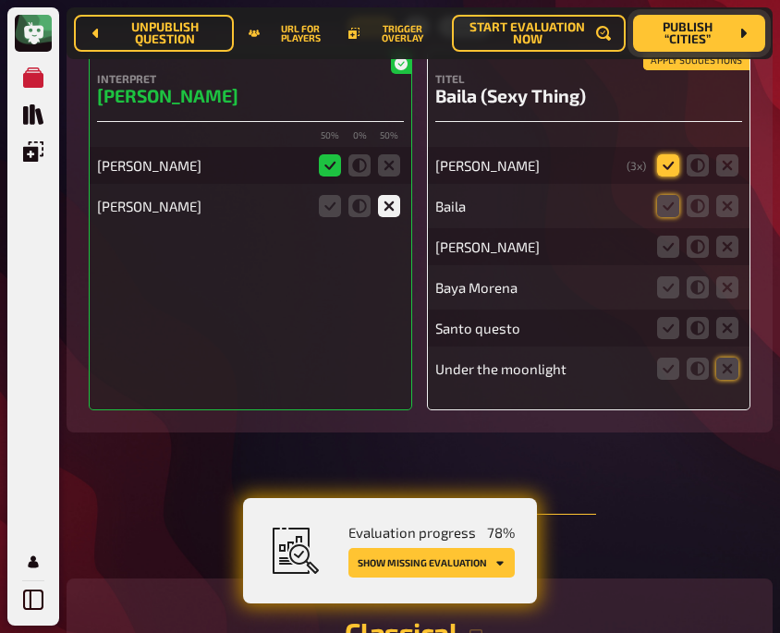
click at [663, 159] on icon at bounding box center [668, 165] width 22 height 22
click at [0, 0] on input "radio" at bounding box center [0, 0] width 0 height 0
click at [663, 195] on icon at bounding box center [668, 206] width 22 height 22
click at [0, 0] on input "radio" at bounding box center [0, 0] width 0 height 0
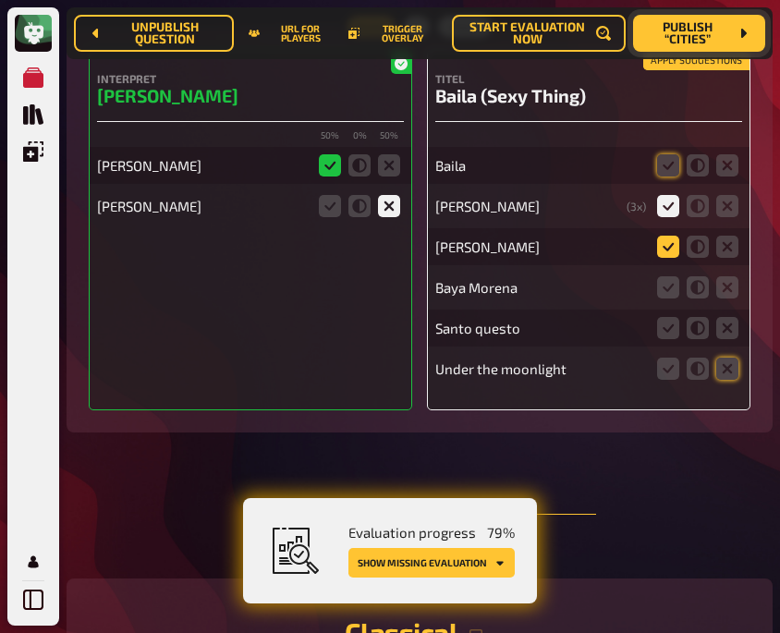
click at [672, 240] on icon at bounding box center [668, 247] width 22 height 22
click at [0, 0] on input "radio" at bounding box center [0, 0] width 0 height 0
click at [669, 281] on icon at bounding box center [668, 287] width 22 height 22
click at [0, 0] on input "radio" at bounding box center [0, 0] width 0 height 0
click at [719, 322] on icon at bounding box center [727, 328] width 22 height 22
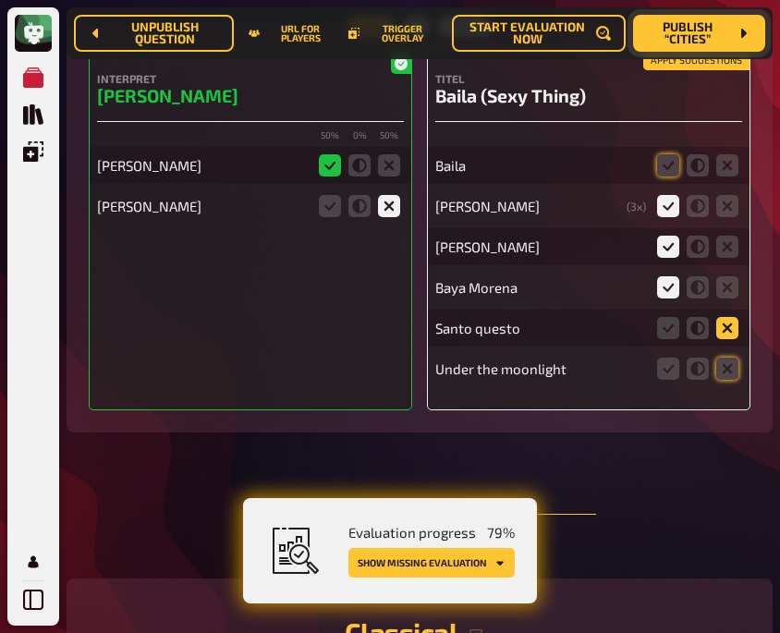
click at [0, 0] on input "radio" at bounding box center [0, 0] width 0 height 0
click at [727, 360] on icon at bounding box center [727, 369] width 22 height 22
click at [0, 0] on input "radio" at bounding box center [0, 0] width 0 height 0
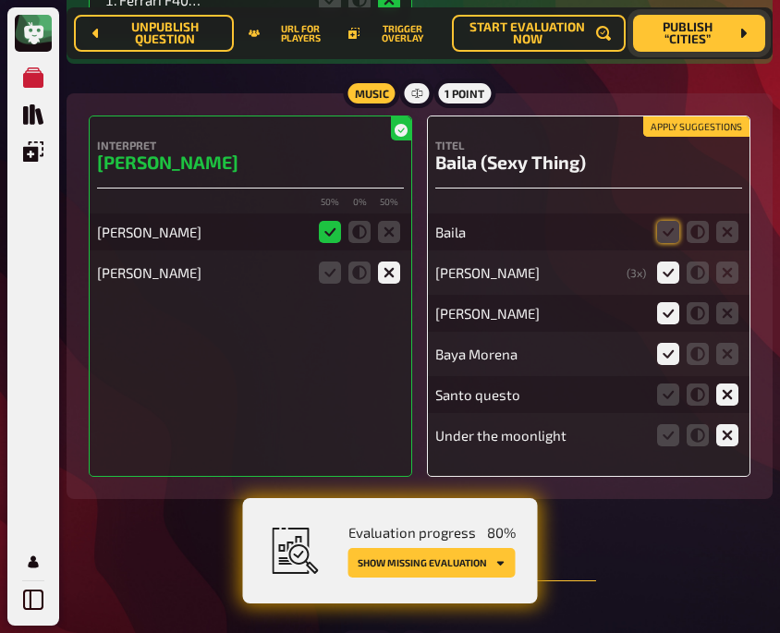
scroll to position [8484, 0]
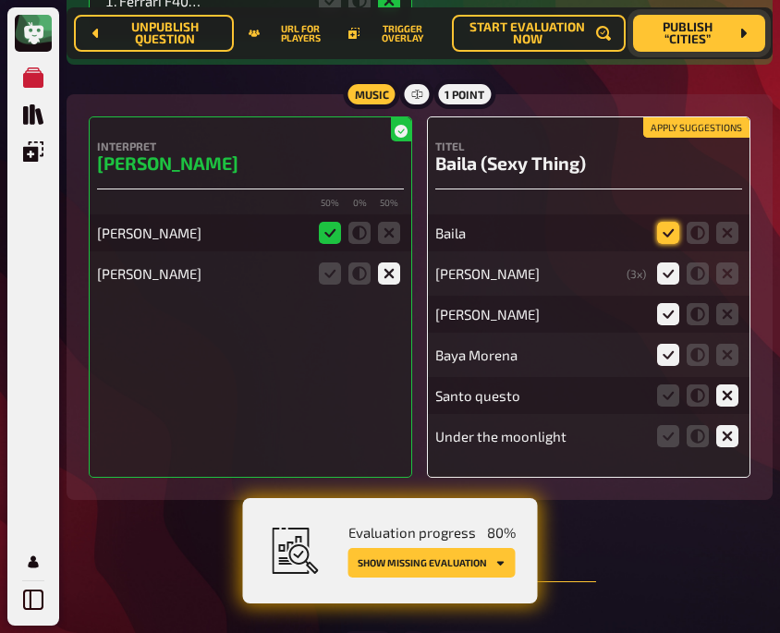
click at [668, 226] on icon at bounding box center [668, 233] width 22 height 22
click at [0, 0] on input "radio" at bounding box center [0, 0] width 0 height 0
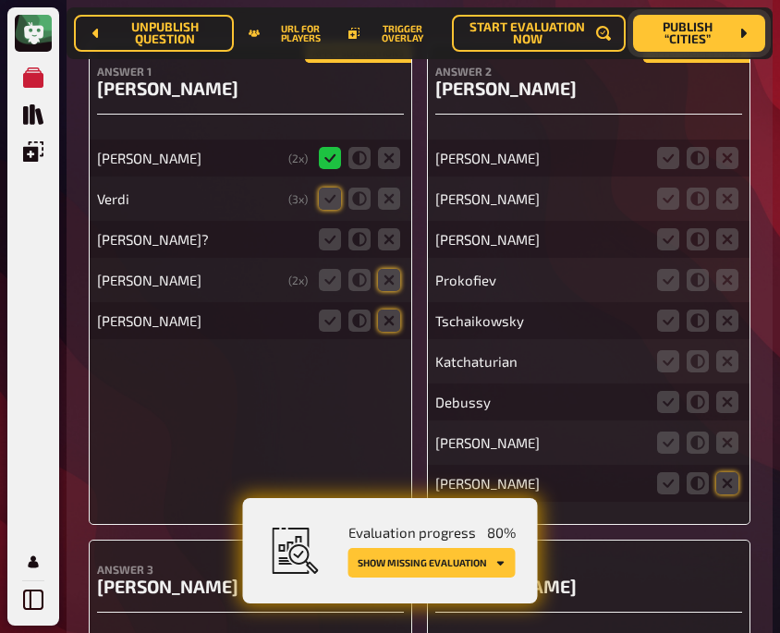
scroll to position [9197, 0]
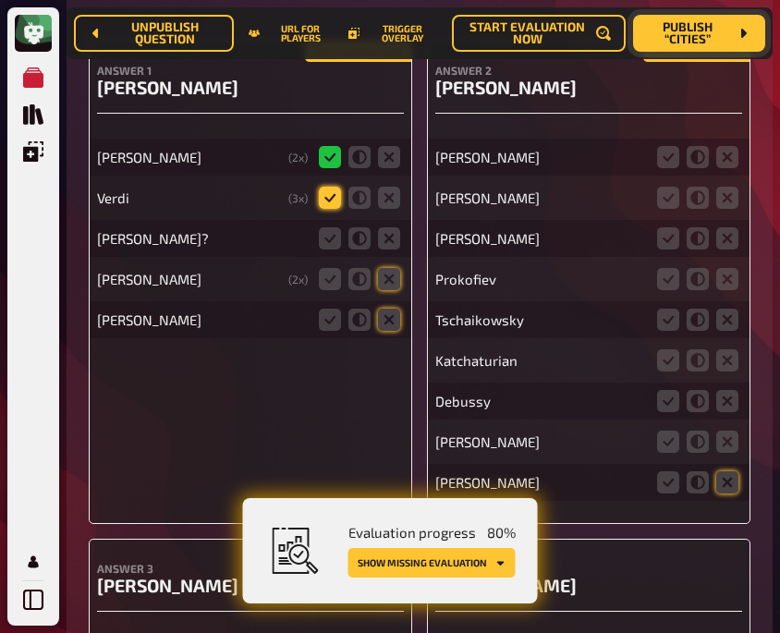
click at [324, 190] on icon at bounding box center [330, 198] width 22 height 22
click at [0, 0] on input "radio" at bounding box center [0, 0] width 0 height 0
click at [394, 231] on icon at bounding box center [389, 238] width 22 height 22
click at [0, 0] on input "radio" at bounding box center [0, 0] width 0 height 0
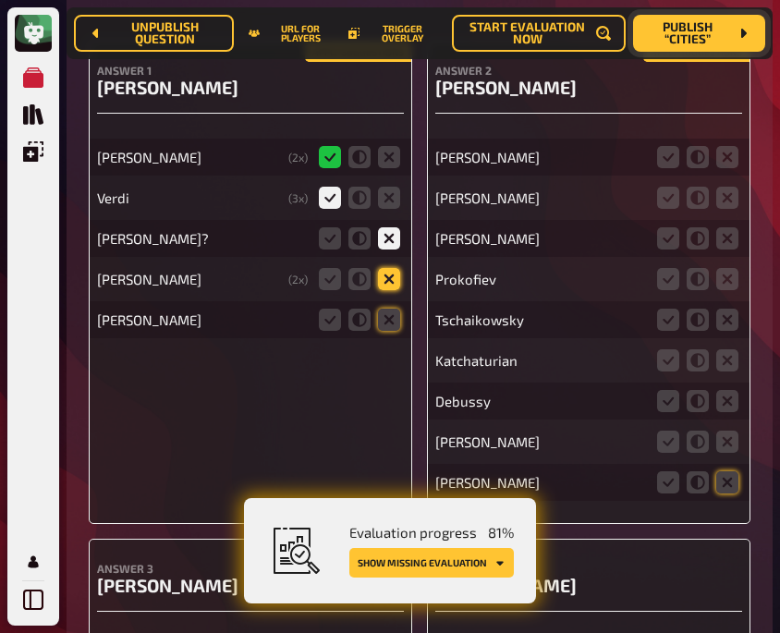
click at [389, 272] on icon at bounding box center [389, 279] width 22 height 22
click at [0, 0] on input "radio" at bounding box center [0, 0] width 0 height 0
click at [388, 317] on icon at bounding box center [389, 320] width 22 height 22
click at [0, 0] on input "radio" at bounding box center [0, 0] width 0 height 0
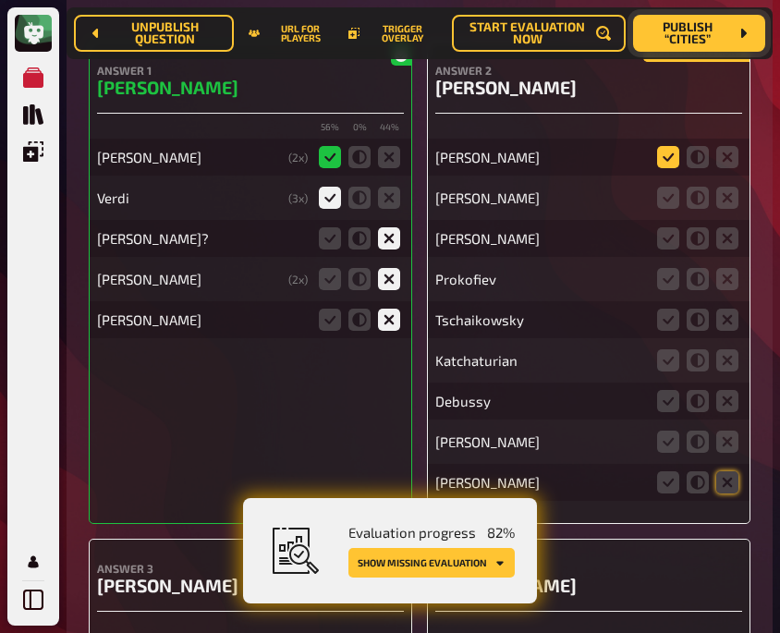
click at [664, 146] on icon at bounding box center [668, 157] width 22 height 22
click at [0, 0] on input "radio" at bounding box center [0, 0] width 0 height 0
click at [730, 187] on icon at bounding box center [727, 198] width 22 height 22
click at [0, 0] on input "radio" at bounding box center [0, 0] width 0 height 0
click at [727, 235] on icon at bounding box center [727, 238] width 22 height 22
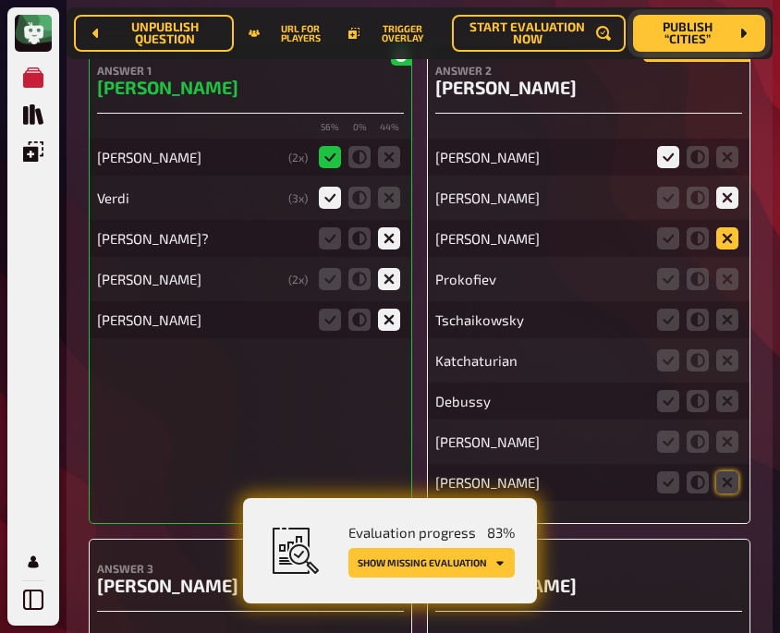
click at [0, 0] on input "radio" at bounding box center [0, 0] width 0 height 0
click at [696, 197] on icon at bounding box center [698, 198] width 22 height 22
click at [0, 0] on input "radio" at bounding box center [0, 0] width 0 height 0
click at [730, 268] on icon at bounding box center [727, 279] width 22 height 22
click at [0, 0] on input "radio" at bounding box center [0, 0] width 0 height 0
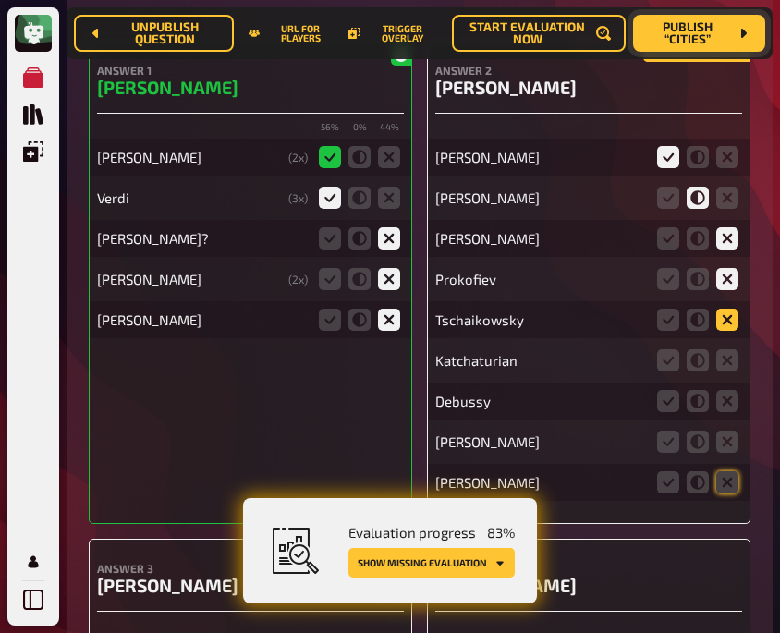
click at [727, 311] on icon at bounding box center [727, 320] width 22 height 22
click at [0, 0] on input "radio" at bounding box center [0, 0] width 0 height 0
click at [727, 355] on icon at bounding box center [727, 360] width 22 height 22
click at [0, 0] on input "radio" at bounding box center [0, 0] width 0 height 0
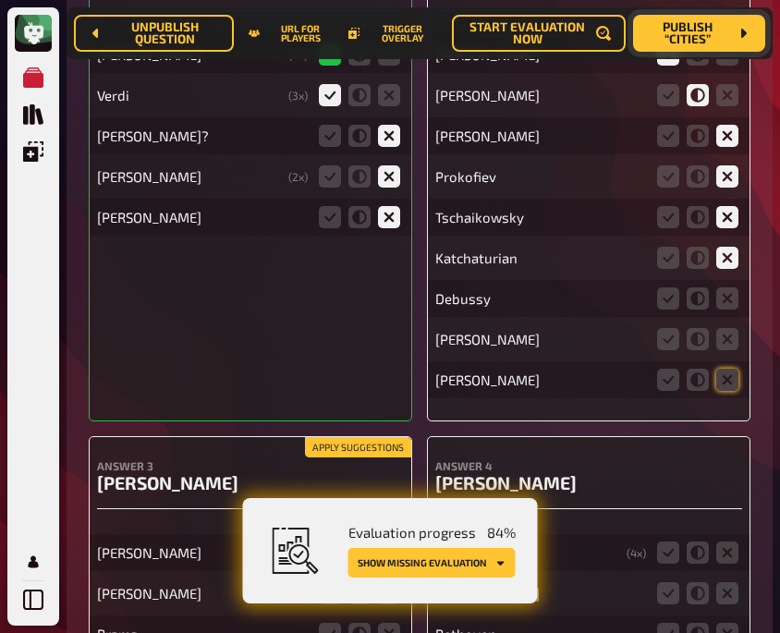
scroll to position [9300, 0]
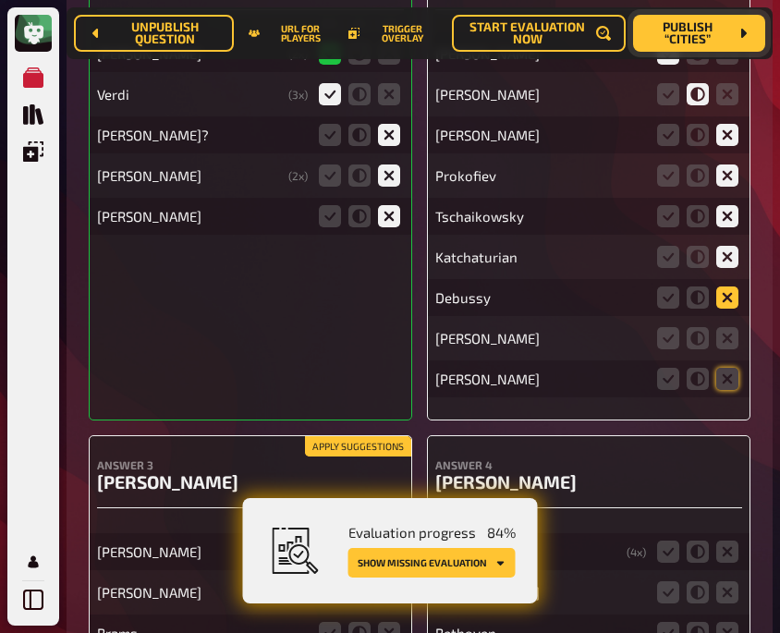
click at [723, 296] on icon at bounding box center [727, 298] width 22 height 22
click at [0, 0] on input "radio" at bounding box center [0, 0] width 0 height 0
click at [724, 327] on icon at bounding box center [727, 338] width 22 height 22
click at [0, 0] on input "radio" at bounding box center [0, 0] width 0 height 0
click at [722, 371] on icon at bounding box center [727, 379] width 22 height 22
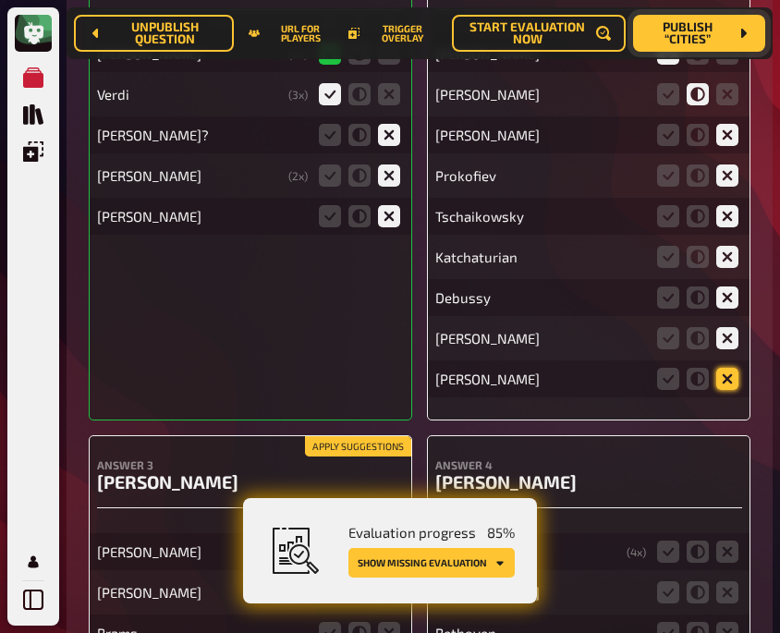
click at [0, 0] on input "radio" at bounding box center [0, 0] width 0 height 0
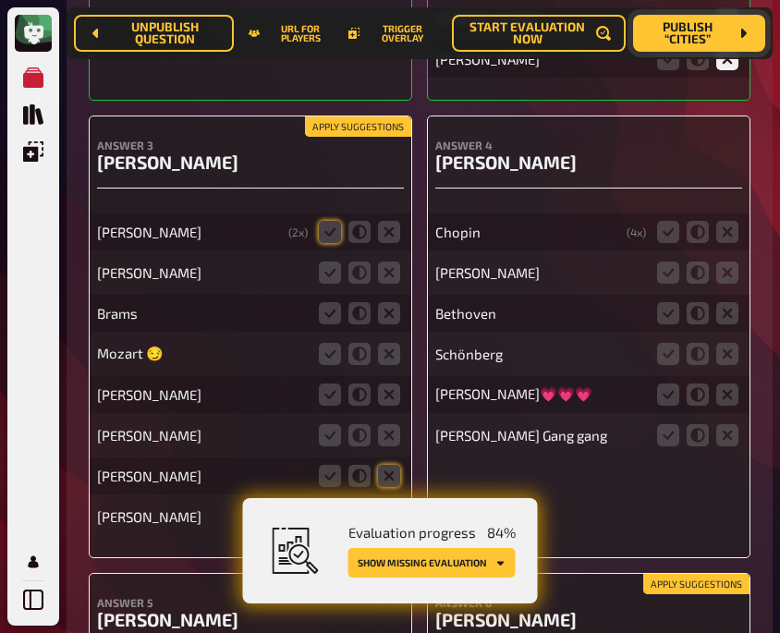
scroll to position [9662, 0]
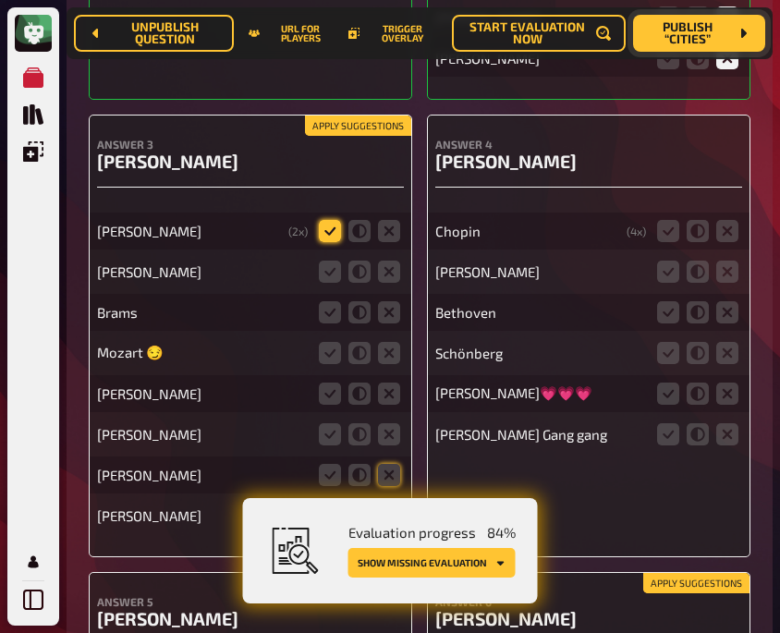
click at [331, 221] on icon at bounding box center [330, 231] width 22 height 22
click at [0, 0] on input "radio" at bounding box center [0, 0] width 0 height 0
click at [396, 267] on icon at bounding box center [389, 272] width 22 height 22
click at [0, 0] on input "radio" at bounding box center [0, 0] width 0 height 0
click at [333, 301] on icon at bounding box center [330, 312] width 22 height 22
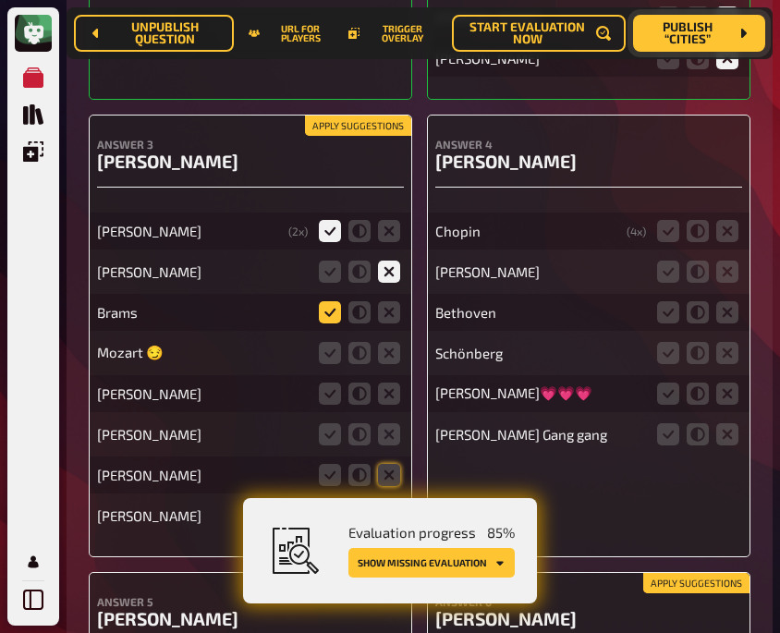
click at [0, 0] on input "radio" at bounding box center [0, 0] width 0 height 0
click at [384, 347] on icon at bounding box center [389, 353] width 22 height 22
click at [0, 0] on input "radio" at bounding box center [0, 0] width 0 height 0
click at [384, 383] on icon at bounding box center [389, 394] width 22 height 22
click at [0, 0] on input "radio" at bounding box center [0, 0] width 0 height 0
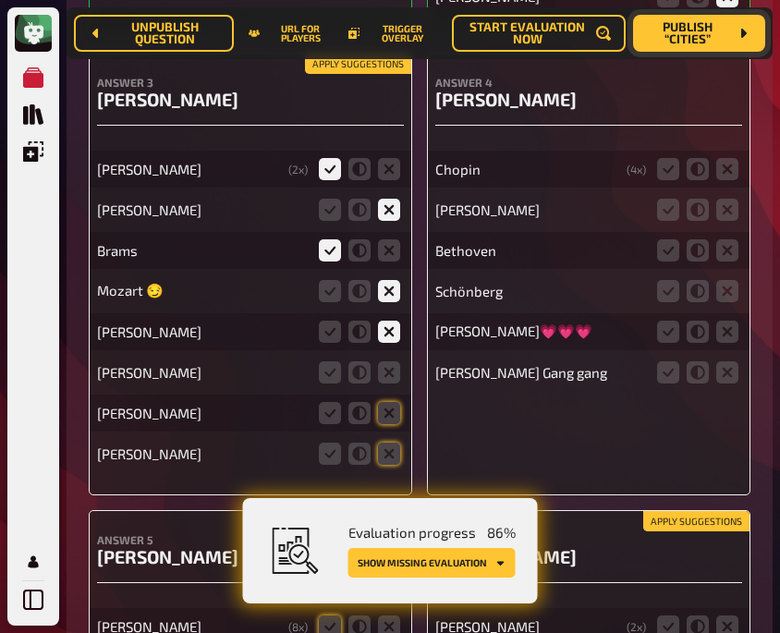
scroll to position [9724, 0]
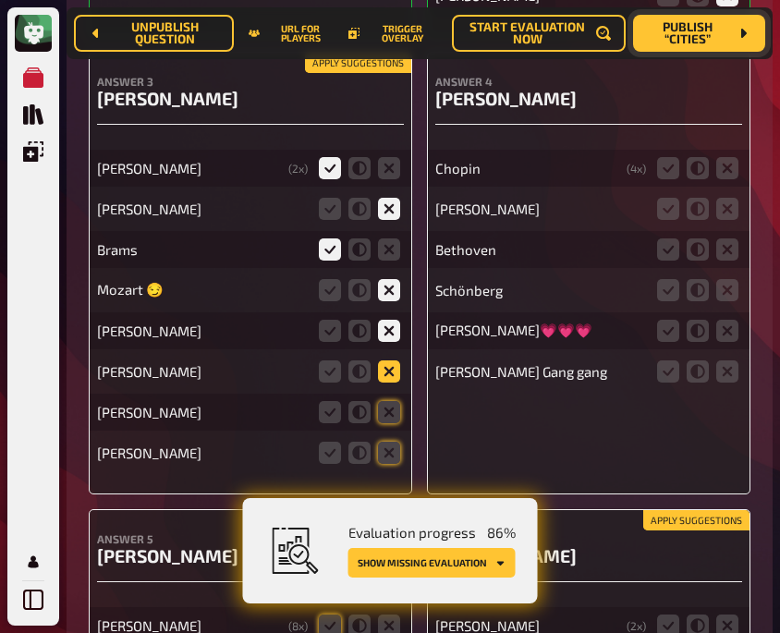
click at [384, 361] on icon at bounding box center [389, 372] width 22 height 22
click at [0, 0] on input "radio" at bounding box center [0, 0] width 0 height 0
click at [388, 401] on icon at bounding box center [389, 412] width 22 height 22
click at [0, 0] on input "radio" at bounding box center [0, 0] width 0 height 0
click at [390, 442] on icon at bounding box center [389, 453] width 22 height 22
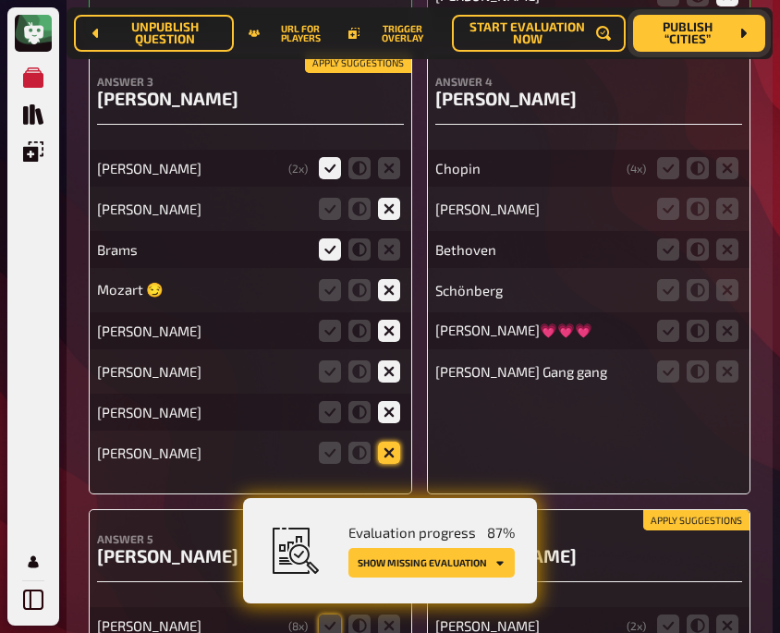
click at [0, 0] on input "radio" at bounding box center [0, 0] width 0 height 0
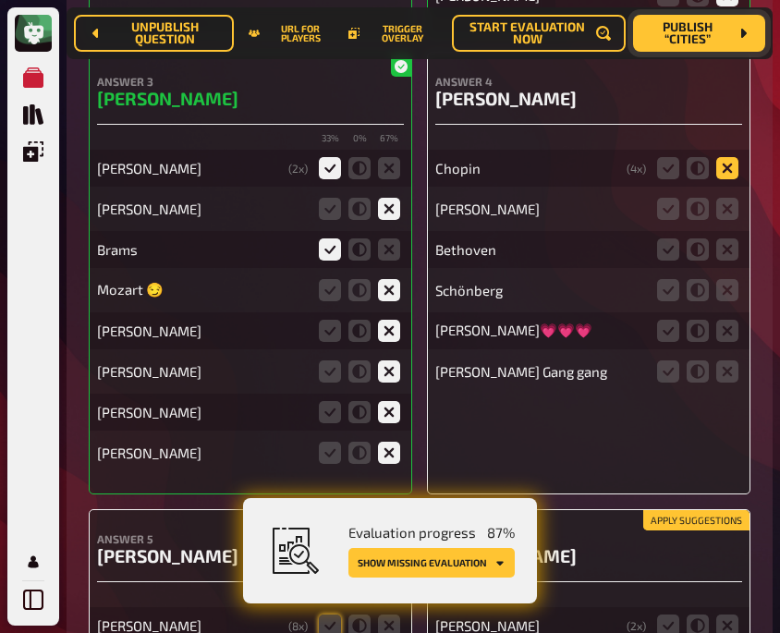
click at [736, 160] on icon at bounding box center [727, 168] width 22 height 22
click at [0, 0] on input "radio" at bounding box center [0, 0] width 0 height 0
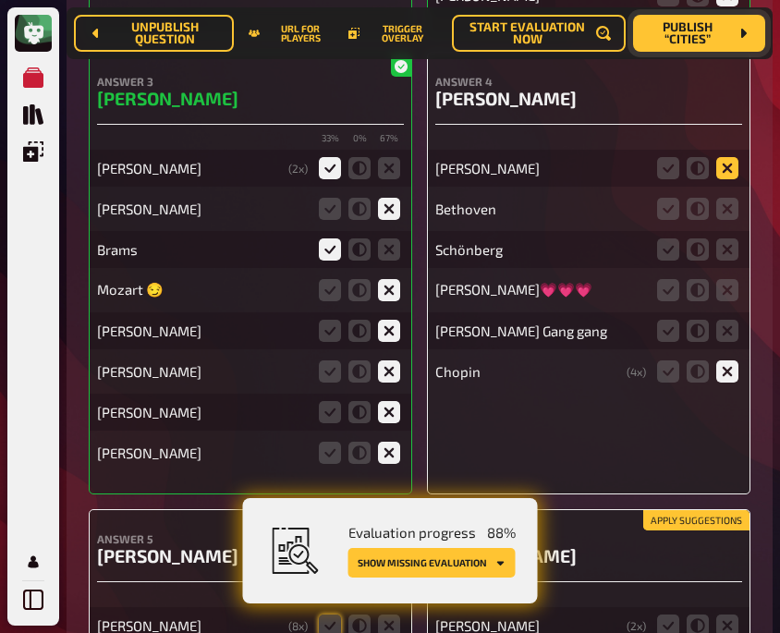
click at [730, 157] on icon at bounding box center [727, 168] width 22 height 22
click at [0, 0] on input "radio" at bounding box center [0, 0] width 0 height 0
click at [730, 198] on icon at bounding box center [727, 209] width 22 height 22
click at [0, 0] on input "radio" at bounding box center [0, 0] width 0 height 0
click at [730, 238] on icon at bounding box center [727, 249] width 22 height 22
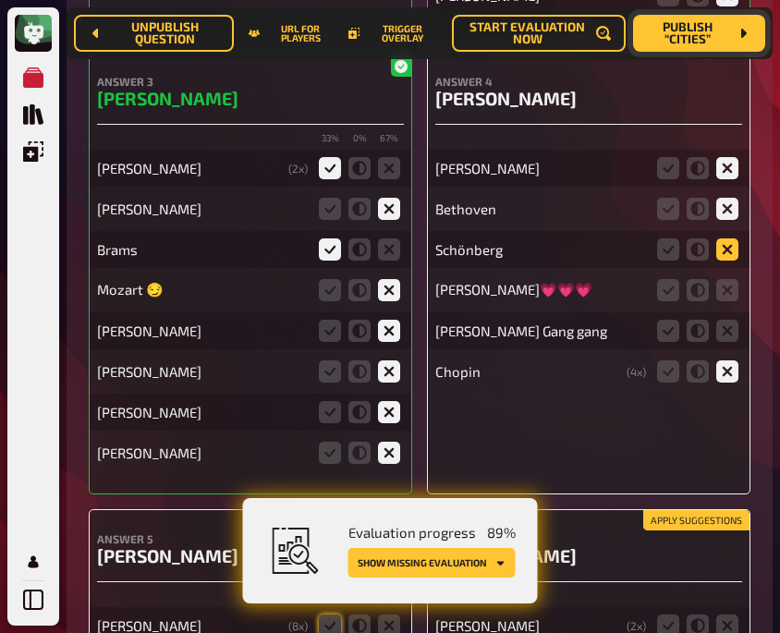
click at [0, 0] on input "radio" at bounding box center [0, 0] width 0 height 0
click at [728, 279] on icon at bounding box center [727, 290] width 22 height 22
click at [0, 0] on input "radio" at bounding box center [0, 0] width 0 height 0
click at [730, 320] on icon at bounding box center [727, 331] width 22 height 22
click at [0, 0] on input "radio" at bounding box center [0, 0] width 0 height 0
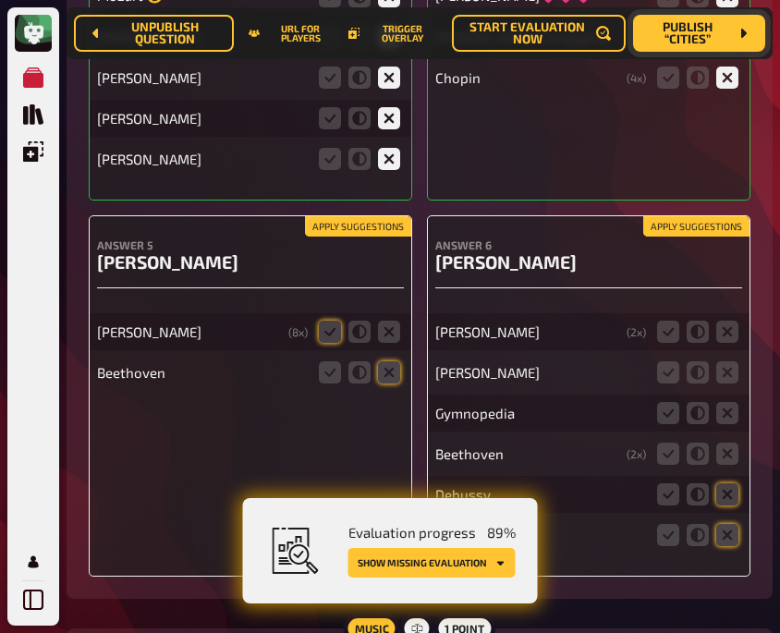
scroll to position [10058, 0]
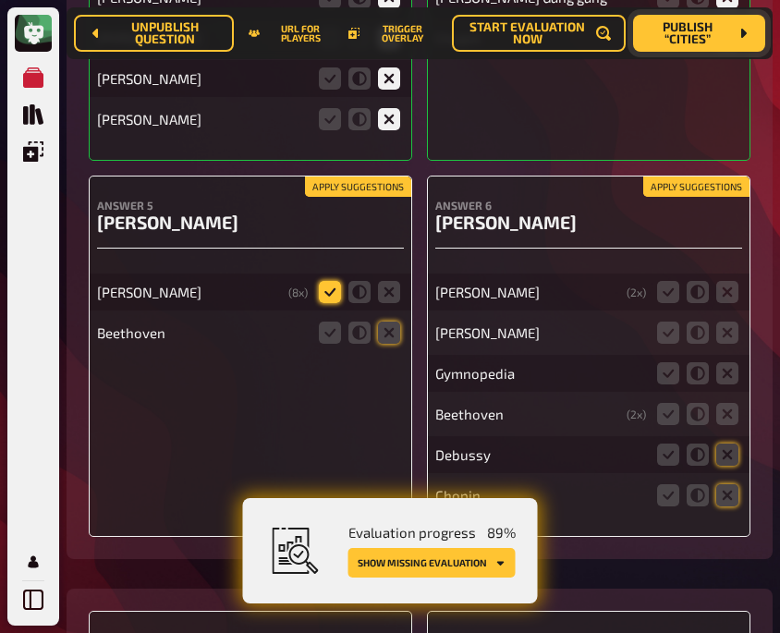
click at [325, 287] on icon at bounding box center [330, 292] width 22 height 22
click at [0, 0] on input "radio" at bounding box center [0, 0] width 0 height 0
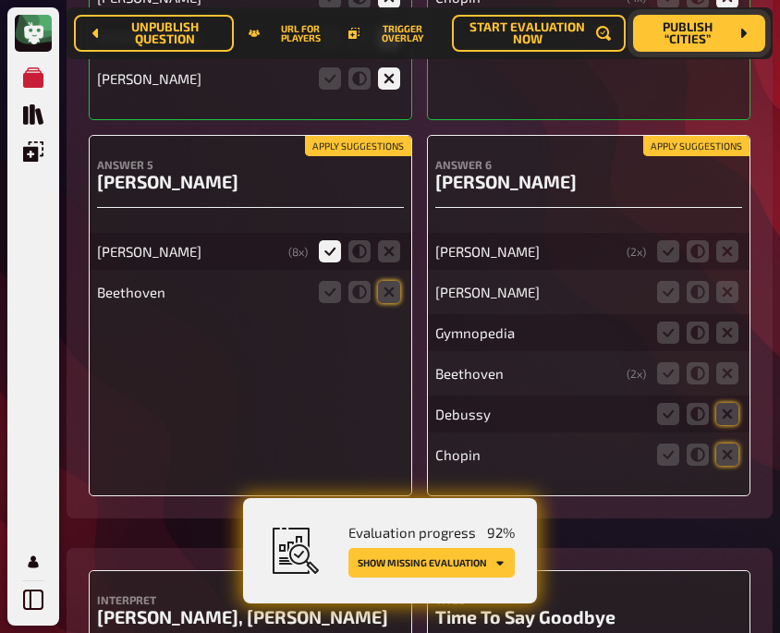
scroll to position [10017, 0]
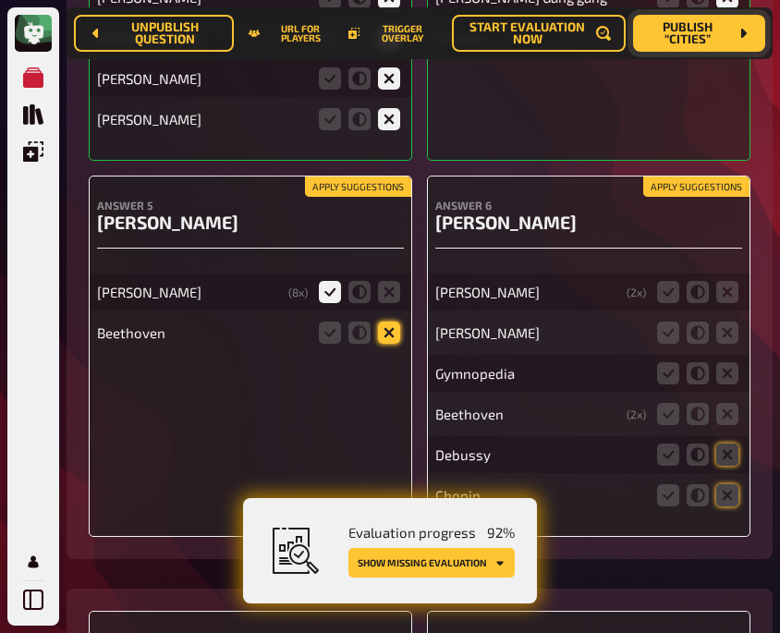
click at [388, 325] on icon at bounding box center [389, 333] width 22 height 22
click at [0, 0] on input "radio" at bounding box center [0, 0] width 0 height 0
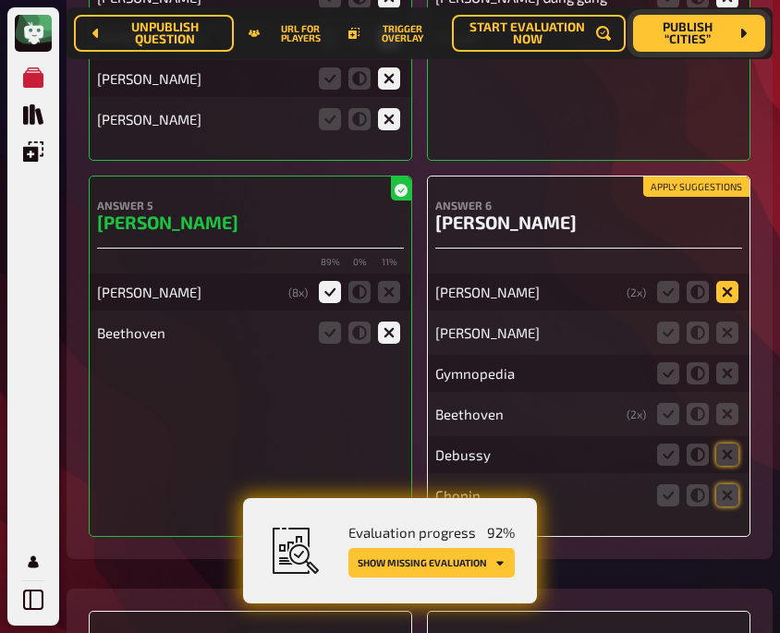
click at [719, 288] on icon at bounding box center [727, 292] width 22 height 22
click at [0, 0] on input "radio" at bounding box center [0, 0] width 0 height 0
click at [722, 322] on icon at bounding box center [727, 333] width 22 height 22
click at [0, 0] on input "radio" at bounding box center [0, 0] width 0 height 0
click at [726, 362] on icon at bounding box center [727, 373] width 22 height 22
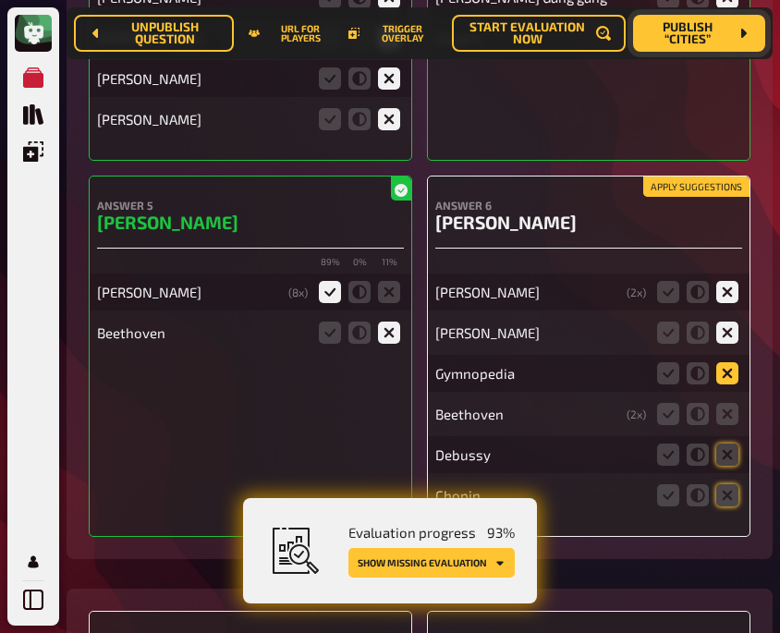
click at [0, 0] on input "radio" at bounding box center [0, 0] width 0 height 0
click at [726, 407] on icon at bounding box center [727, 414] width 22 height 22
click at [0, 0] on input "radio" at bounding box center [0, 0] width 0 height 0
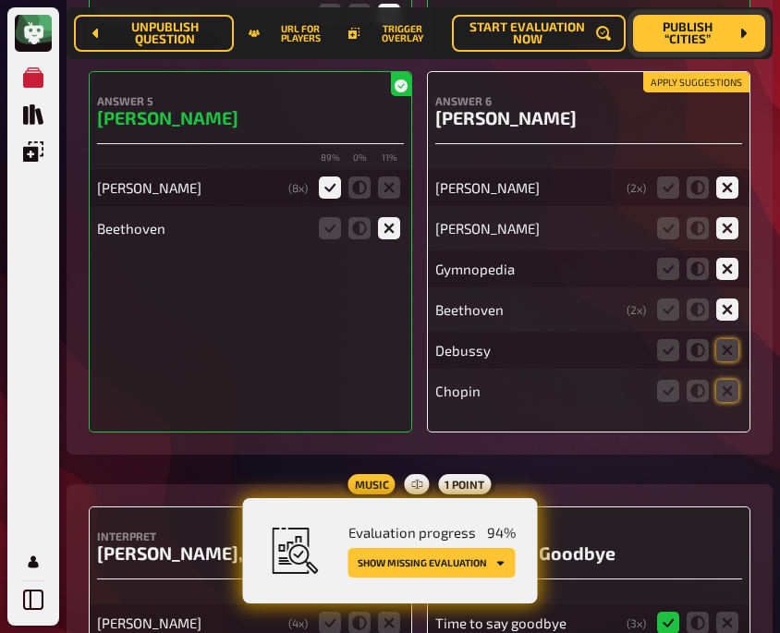
scroll to position [10123, 0]
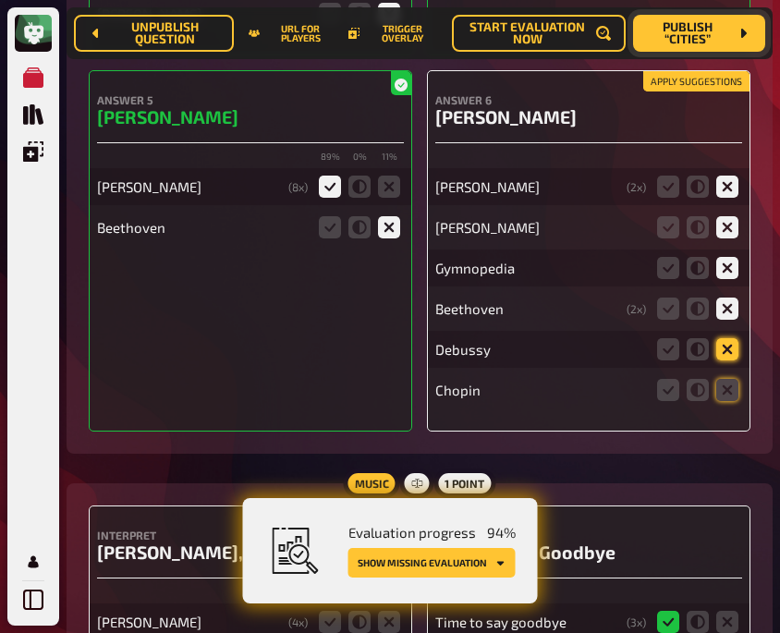
click at [717, 344] on icon at bounding box center [727, 349] width 22 height 22
click at [0, 0] on input "radio" at bounding box center [0, 0] width 0 height 0
click at [721, 379] on icon at bounding box center [727, 390] width 22 height 22
click at [0, 0] on input "radio" at bounding box center [0, 0] width 0 height 0
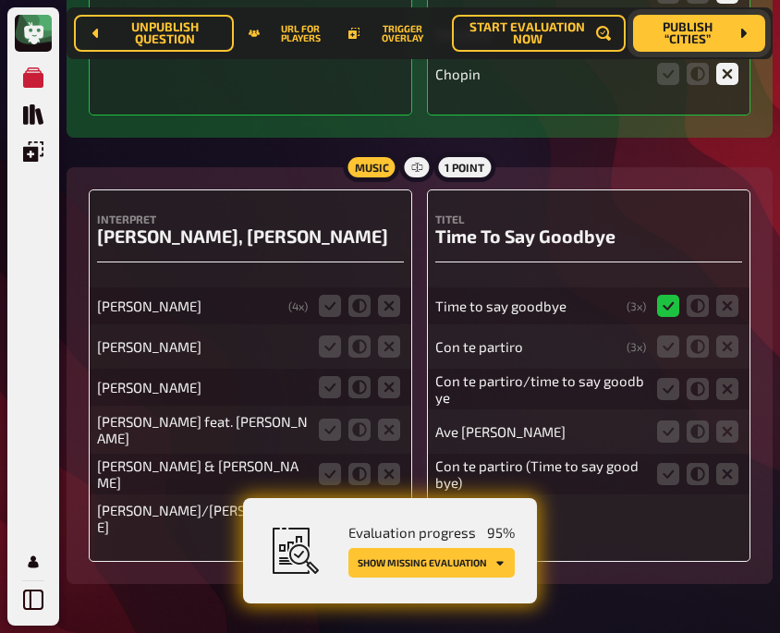
scroll to position [10496, 0]
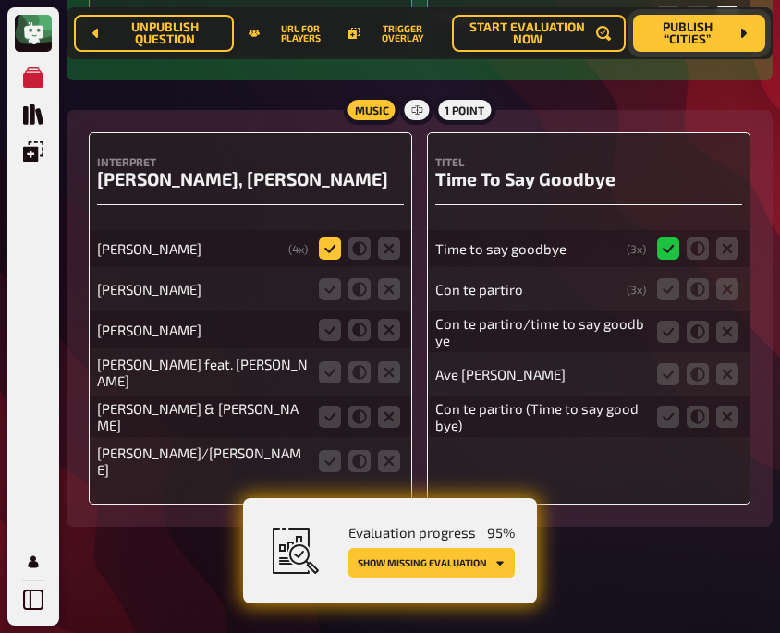
click at [322, 238] on icon at bounding box center [330, 249] width 22 height 22
click at [0, 0] on input "radio" at bounding box center [0, 0] width 0 height 0
click at [324, 281] on icon at bounding box center [330, 289] width 22 height 22
click at [0, 0] on input "radio" at bounding box center [0, 0] width 0 height 0
click at [384, 322] on icon at bounding box center [389, 330] width 22 height 22
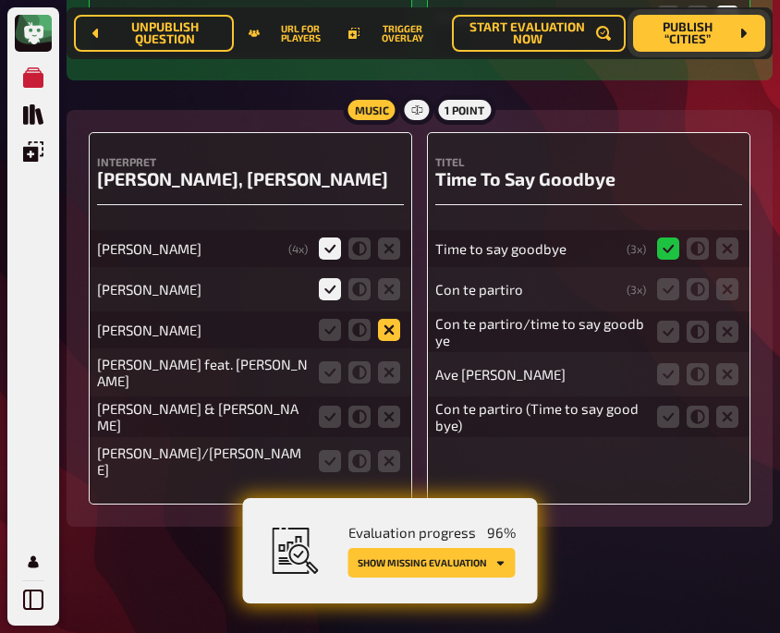
click at [0, 0] on input "radio" at bounding box center [0, 0] width 0 height 0
click at [387, 361] on icon at bounding box center [389, 372] width 22 height 22
click at [0, 0] on input "radio" at bounding box center [0, 0] width 0 height 0
click at [322, 406] on icon at bounding box center [330, 417] width 22 height 22
click at [0, 0] on input "radio" at bounding box center [0, 0] width 0 height 0
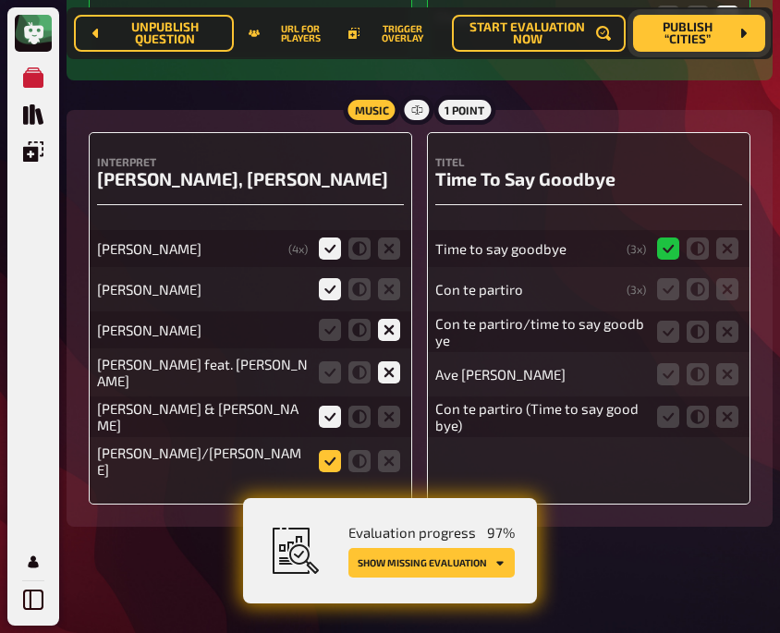
click at [330, 452] on icon at bounding box center [330, 461] width 22 height 22
click at [0, 0] on input "radio" at bounding box center [0, 0] width 0 height 0
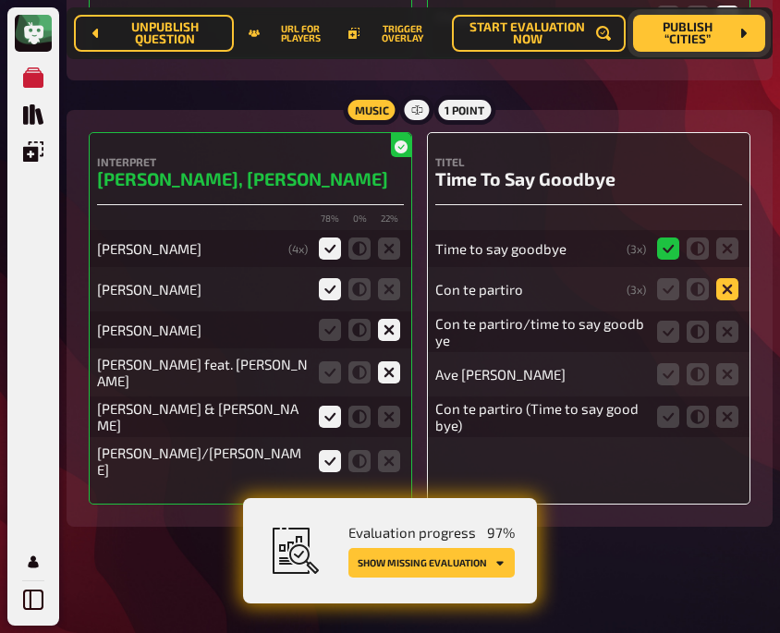
click at [724, 283] on icon at bounding box center [727, 289] width 22 height 22
click at [0, 0] on input "radio" at bounding box center [0, 0] width 0 height 0
click at [664, 324] on icon at bounding box center [668, 332] width 22 height 22
click at [0, 0] on input "radio" at bounding box center [0, 0] width 0 height 0
click at [661, 278] on icon at bounding box center [668, 289] width 22 height 22
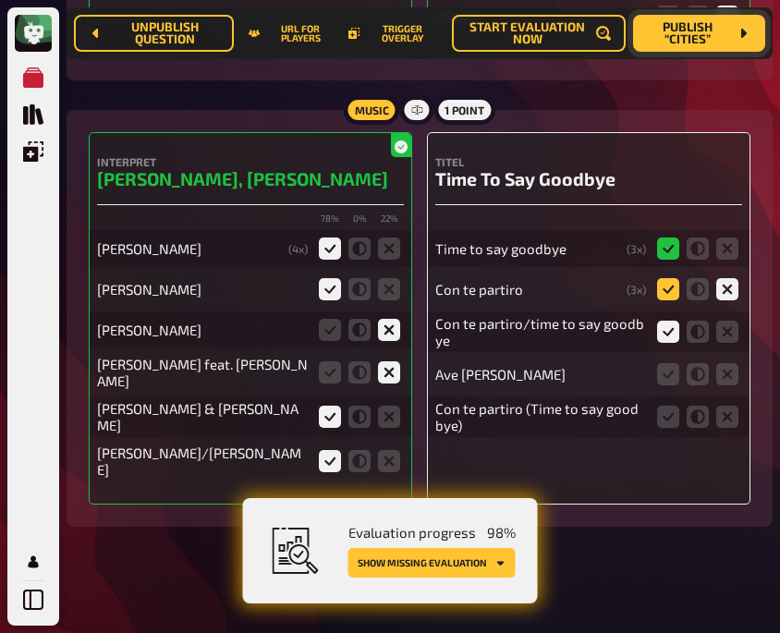
click at [0, 0] on input "radio" at bounding box center [0, 0] width 0 height 0
click at [723, 363] on icon at bounding box center [727, 374] width 22 height 22
click at [0, 0] on input "radio" at bounding box center [0, 0] width 0 height 0
click at [662, 411] on icon at bounding box center [668, 417] width 22 height 22
click at [0, 0] on input "radio" at bounding box center [0, 0] width 0 height 0
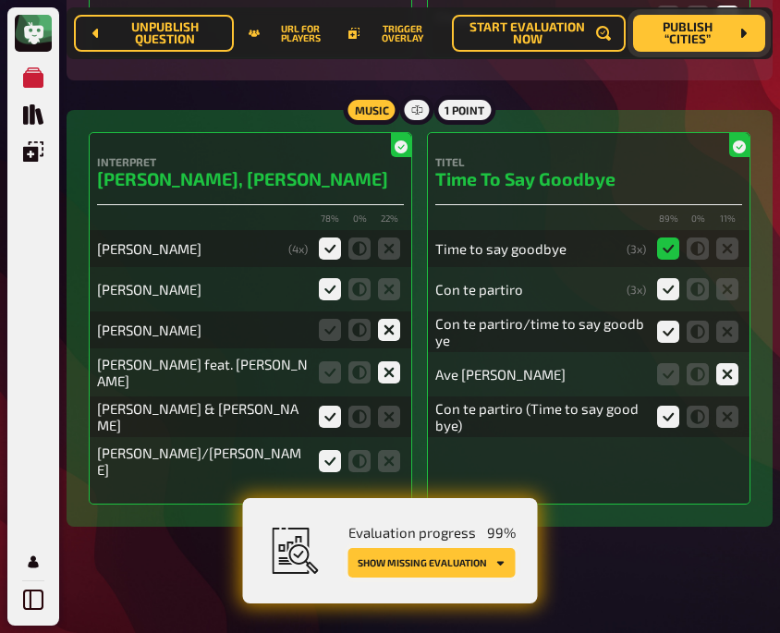
click at [458, 575] on button "Show missing evaluation" at bounding box center [431, 563] width 167 height 30
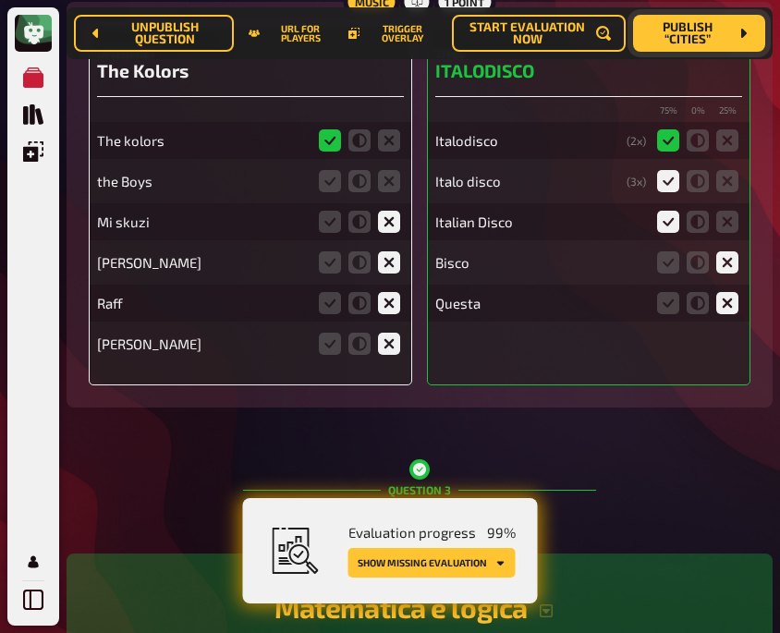
scroll to position [2099, 0]
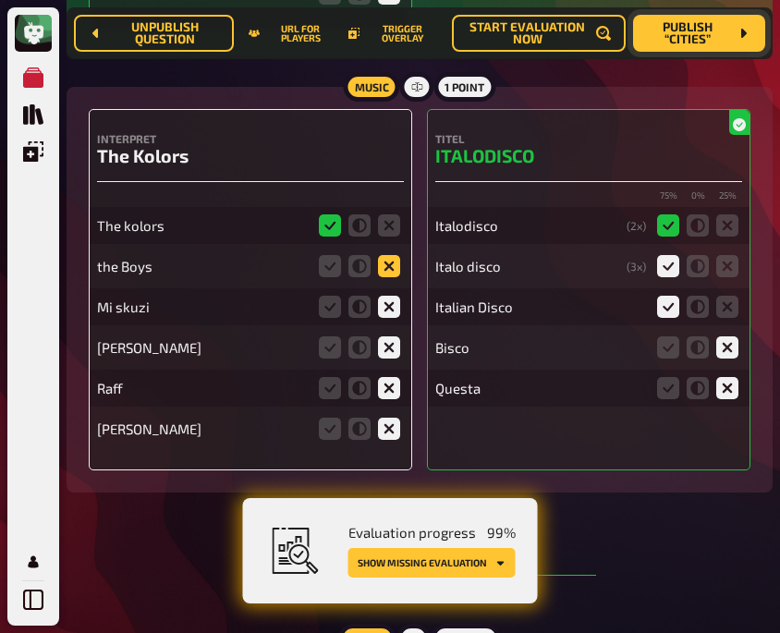
click at [392, 263] on icon at bounding box center [389, 266] width 22 height 22
click at [0, 0] on input "radio" at bounding box center [0, 0] width 0 height 0
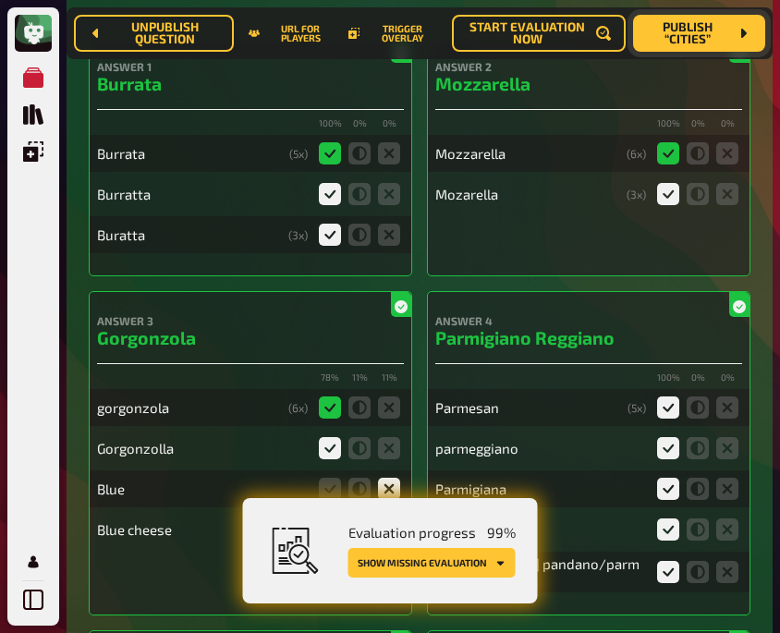
scroll to position [0, 0]
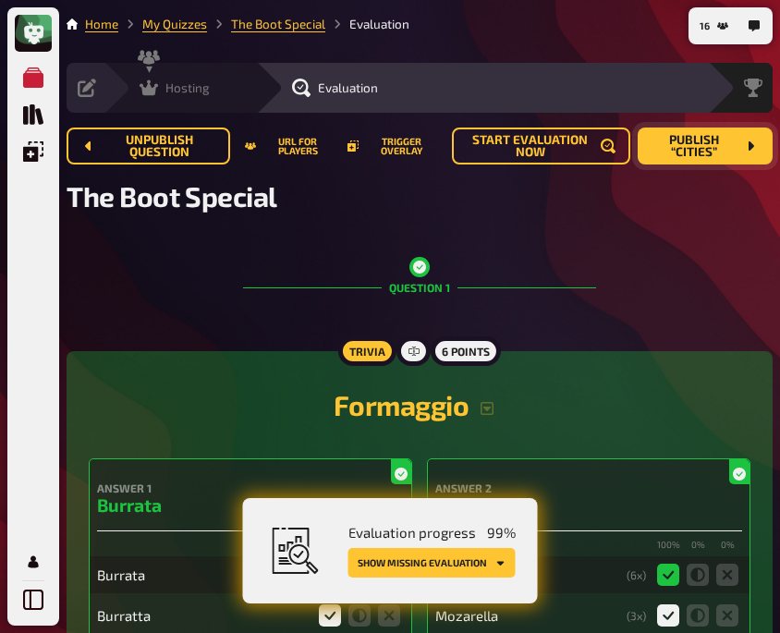
click at [145, 90] on icon at bounding box center [149, 88] width 18 height 16
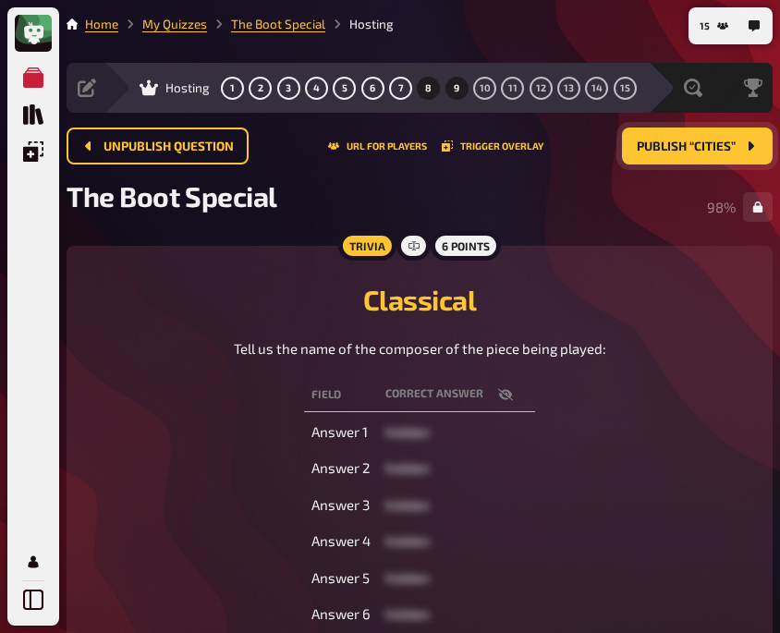
click at [454, 87] on span "9" at bounding box center [457, 88] width 6 height 10
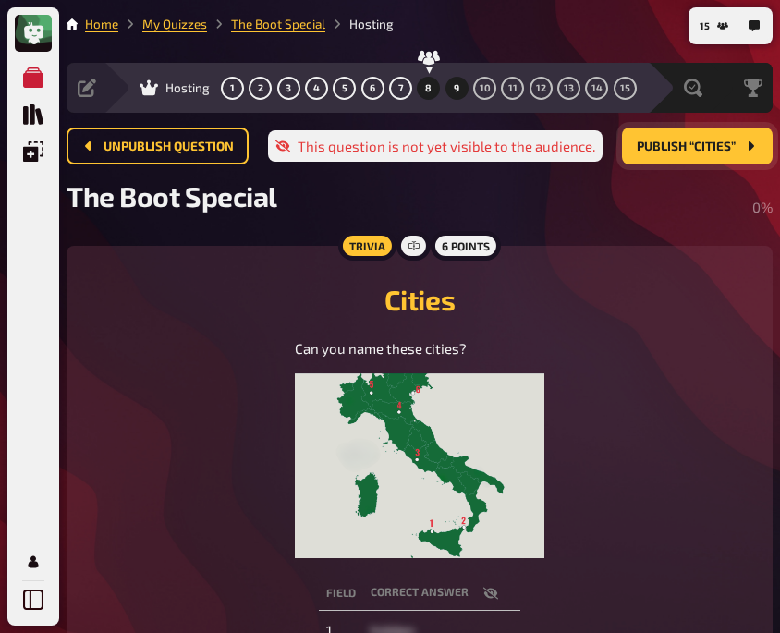
click at [426, 81] on button "8" at bounding box center [429, 88] width 30 height 30
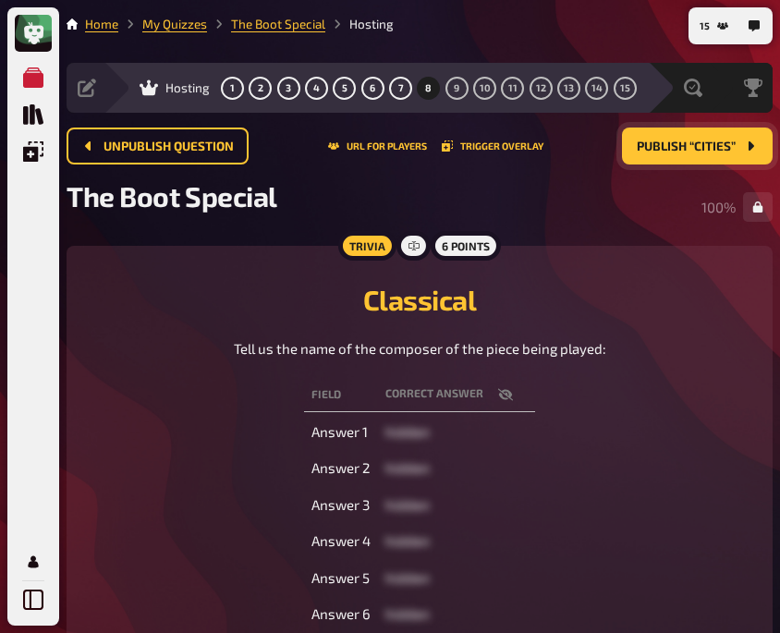
drag, startPoint x: 159, startPoint y: 324, endPoint x: 94, endPoint y: 381, distance: 85.8
click at [94, 381] on div "Field correct answer Answer 1 hidden Answer 2 hidden Answer 3 hidden Answer 4 h…" at bounding box center [420, 504] width 662 height 261
drag, startPoint x: 457, startPoint y: 92, endPoint x: 448, endPoint y: 86, distance: 10.0
click at [448, 86] on button "9" at bounding box center [457, 88] width 30 height 30
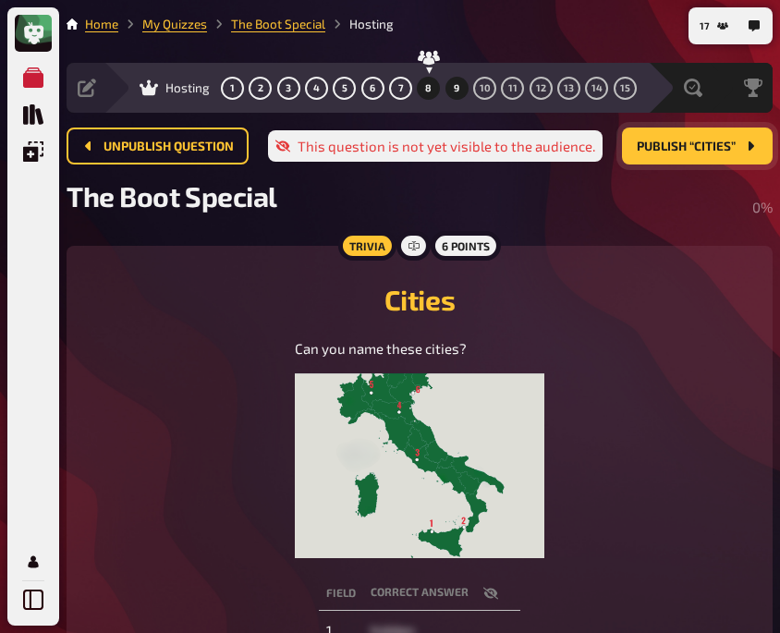
click at [423, 83] on button "8" at bounding box center [429, 88] width 30 height 30
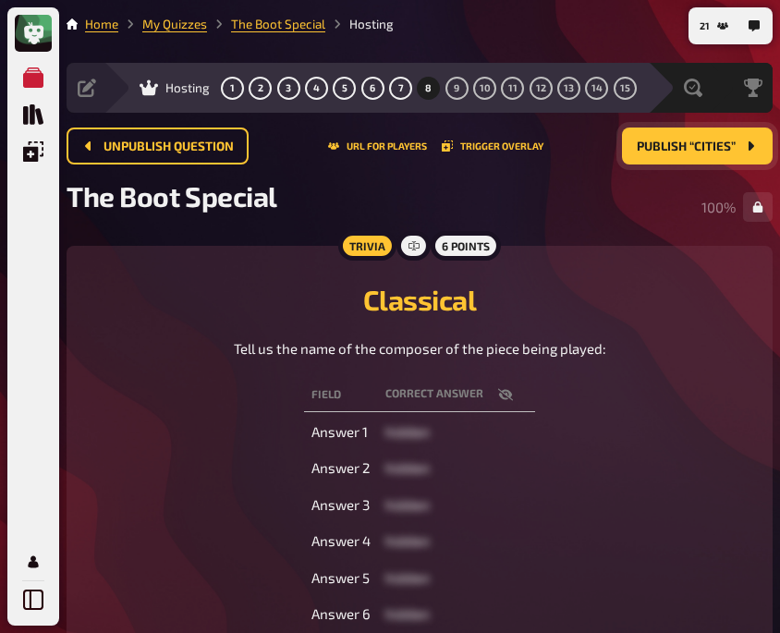
click at [169, 267] on div "Trivia 6 points Classical Tell us the name of the composer of the piece being p…" at bounding box center [420, 451] width 706 height 411
click at [671, 141] on span "Publish “Cities”" at bounding box center [686, 147] width 99 height 13
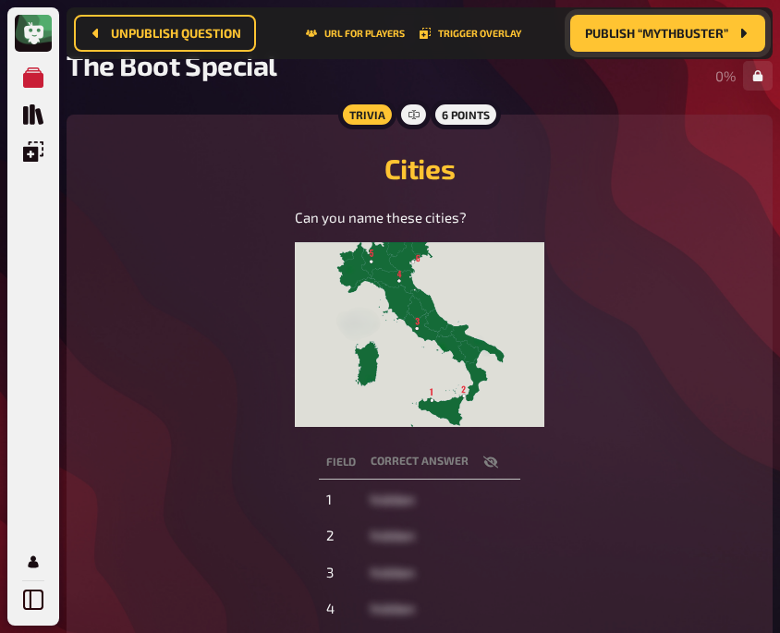
scroll to position [145, 0]
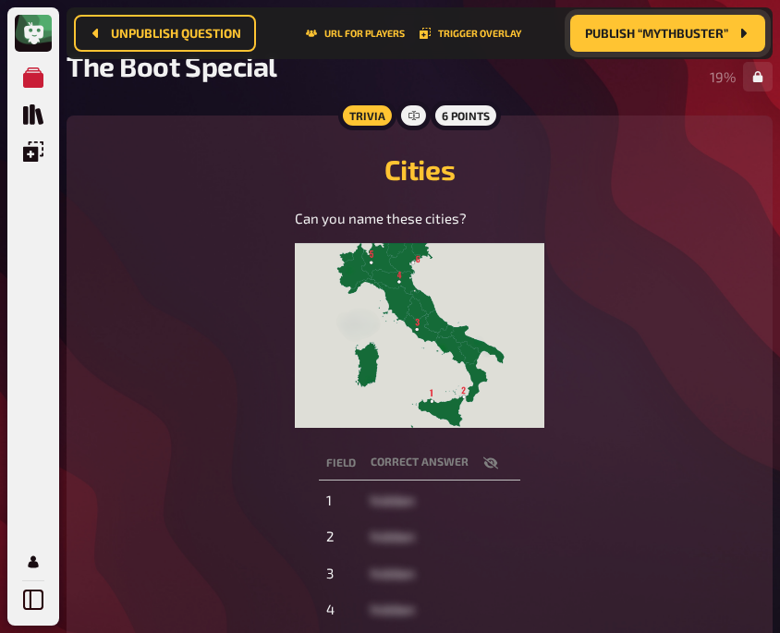
click at [198, 183] on h2 "Cities" at bounding box center [420, 169] width 662 height 33
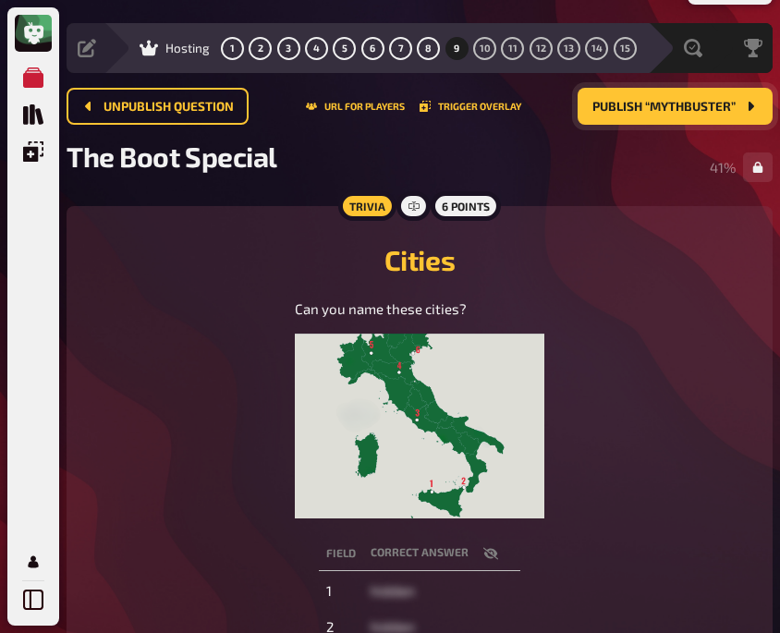
scroll to position [0, 0]
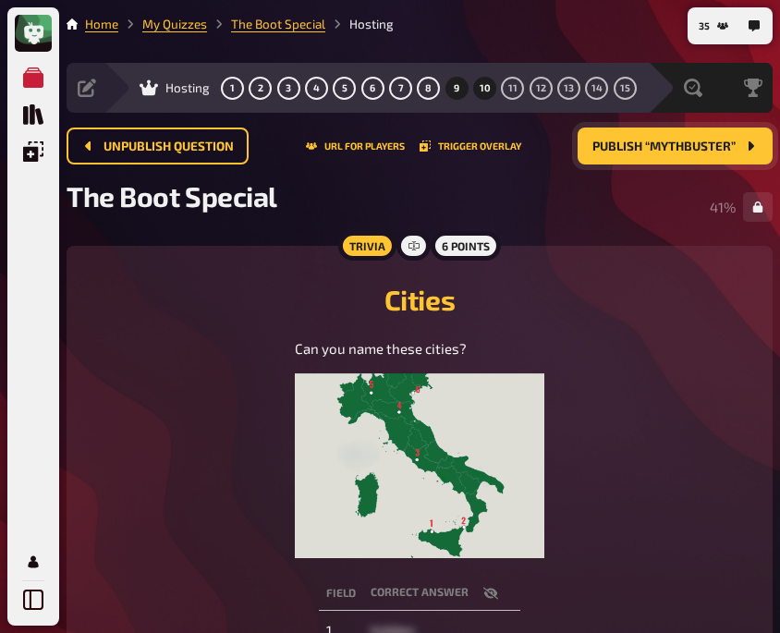
click at [483, 91] on span "10" at bounding box center [485, 88] width 11 height 10
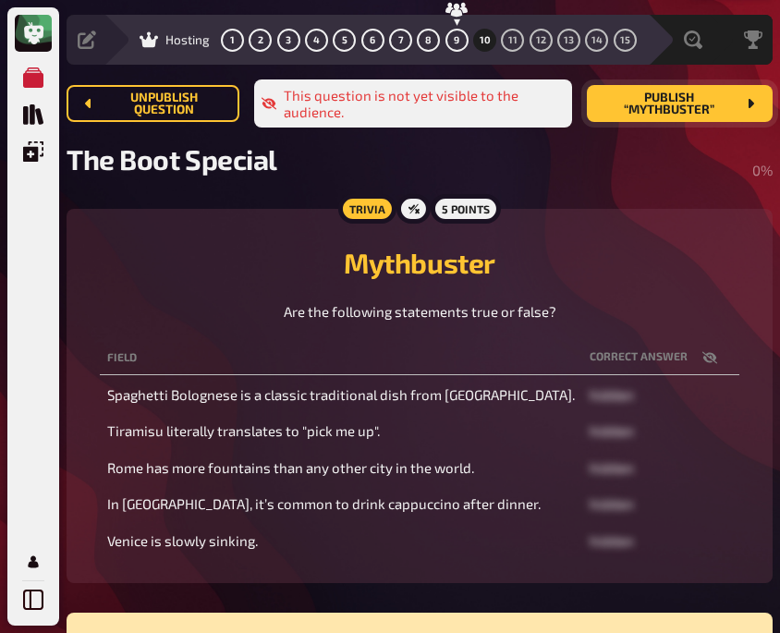
scroll to position [50, 0]
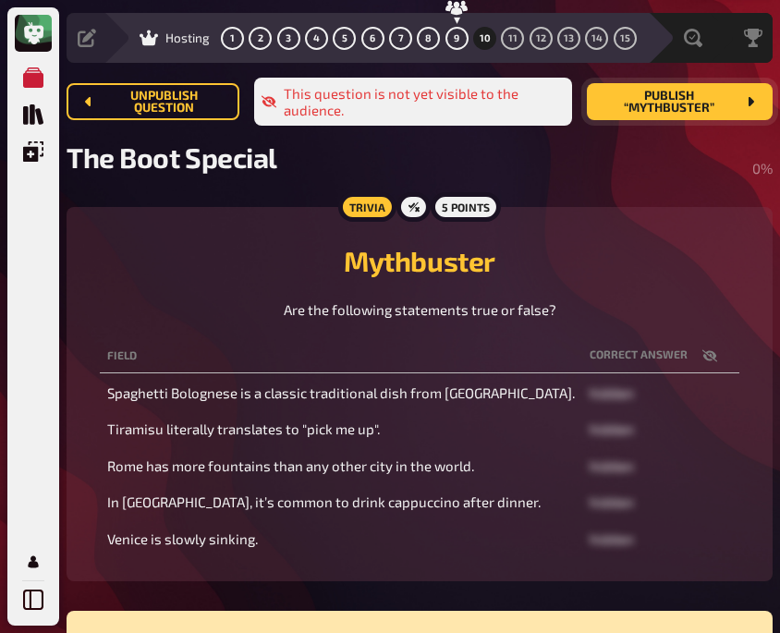
click at [226, 315] on div "Are the following statements true or false?" at bounding box center [420, 309] width 662 height 21
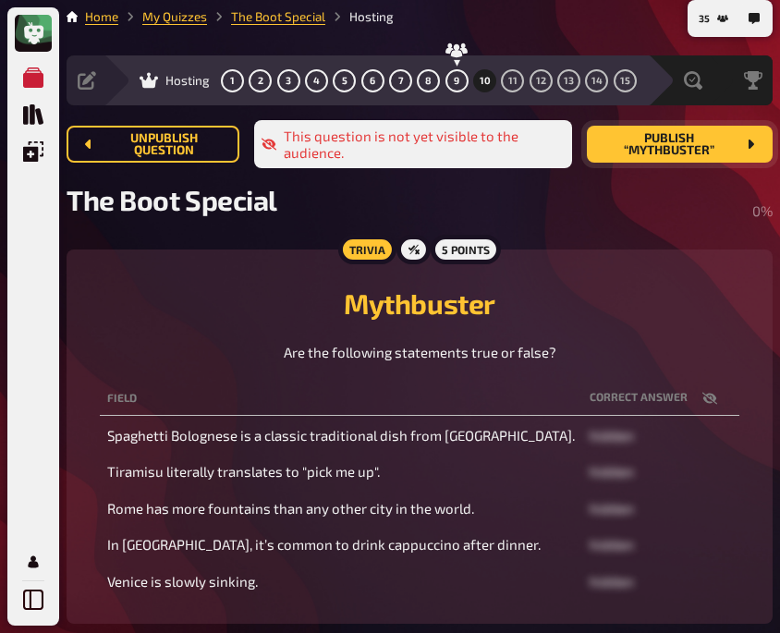
scroll to position [6, 0]
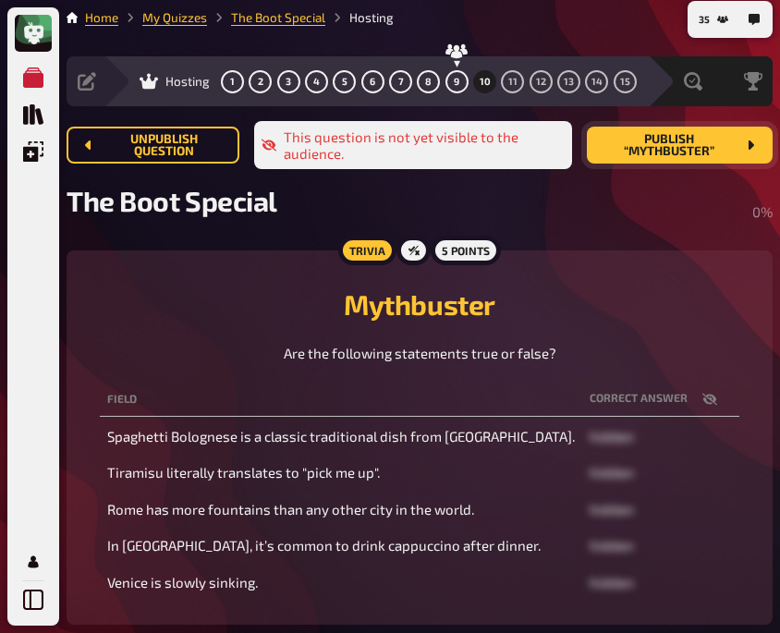
click at [660, 137] on span "Publish “Mythbuster”" at bounding box center [669, 145] width 134 height 25
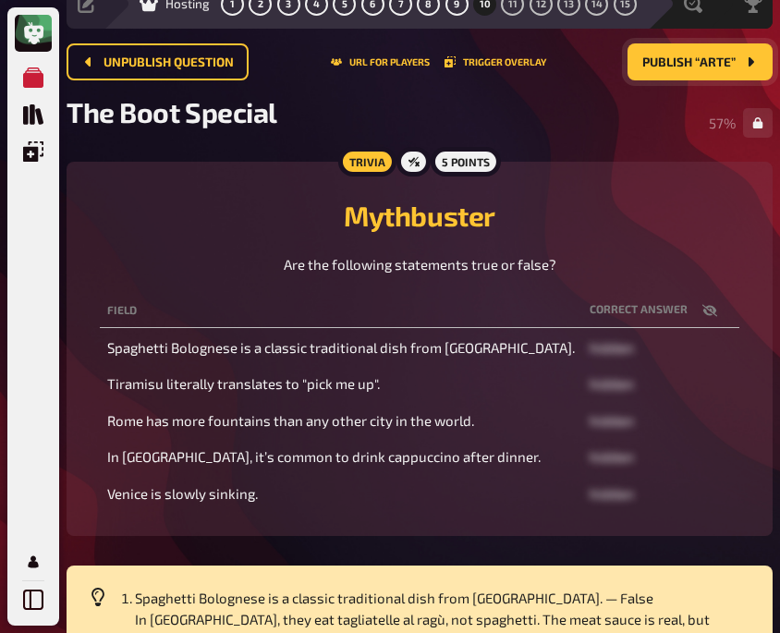
scroll to position [0, 0]
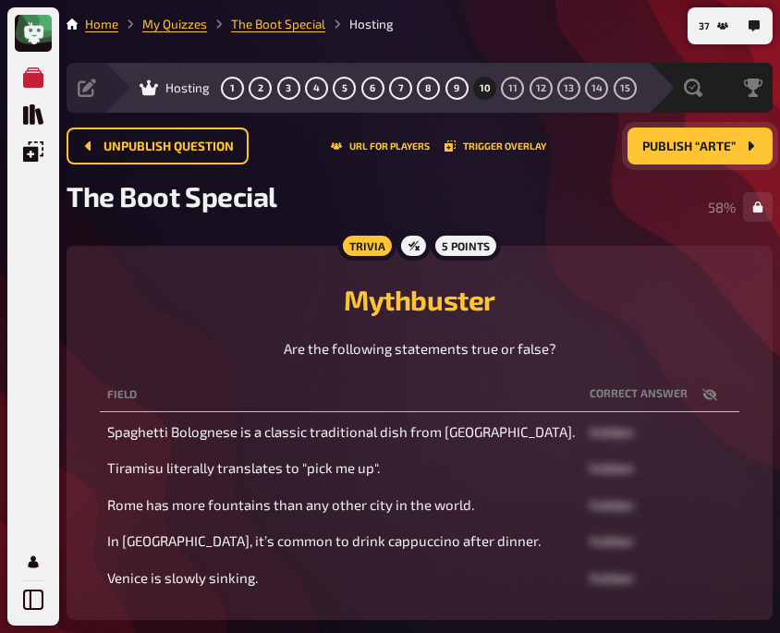
click at [208, 302] on h2 "Mythbuster" at bounding box center [420, 299] width 662 height 33
click at [510, 95] on button "11" at bounding box center [513, 88] width 30 height 30
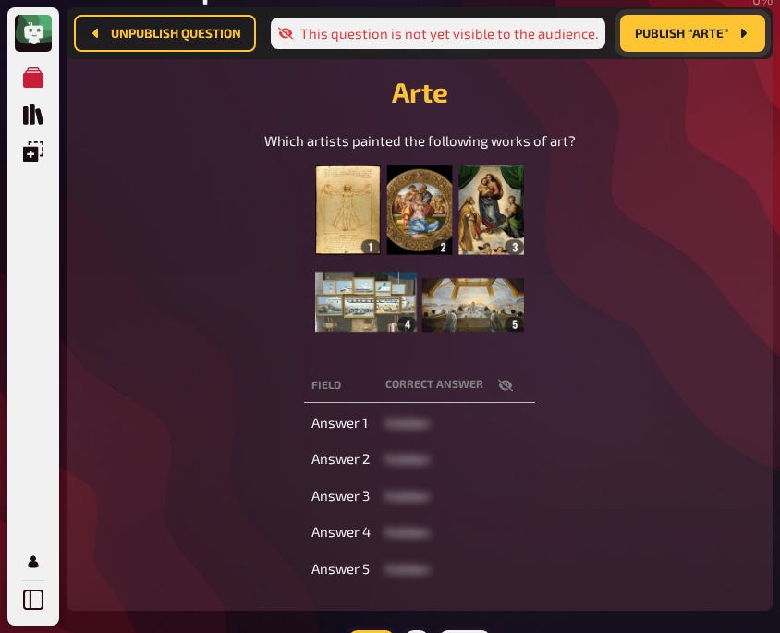
scroll to position [224, 0]
click at [508, 385] on icon "button" at bounding box center [505, 384] width 15 height 12
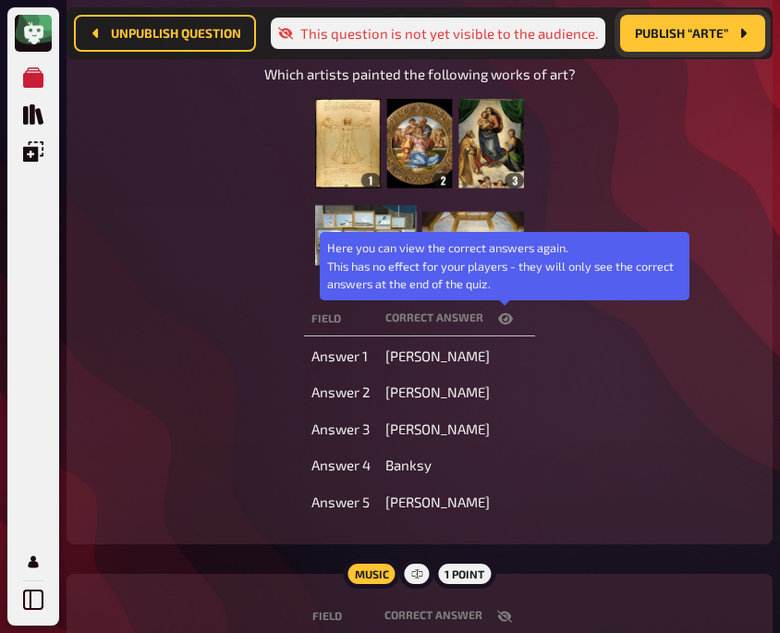
scroll to position [291, 0]
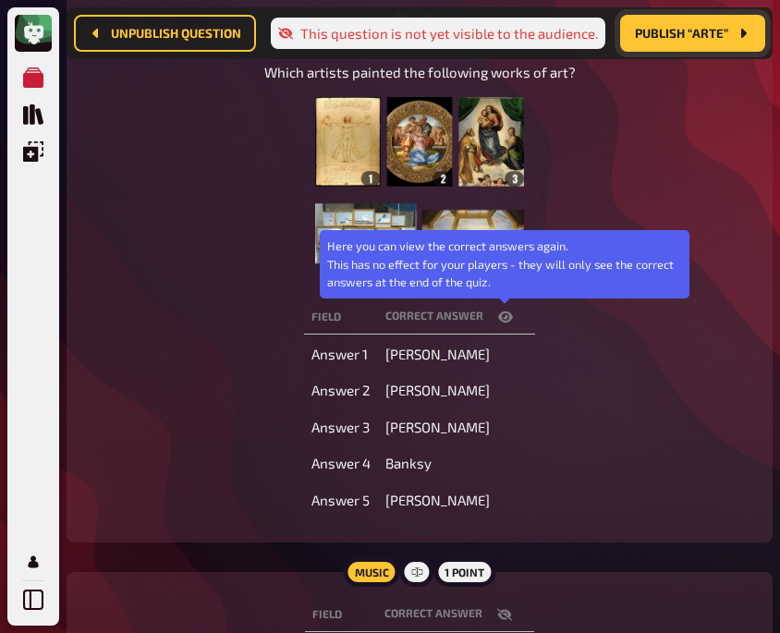
click at [508, 317] on icon "button" at bounding box center [505, 317] width 15 height 15
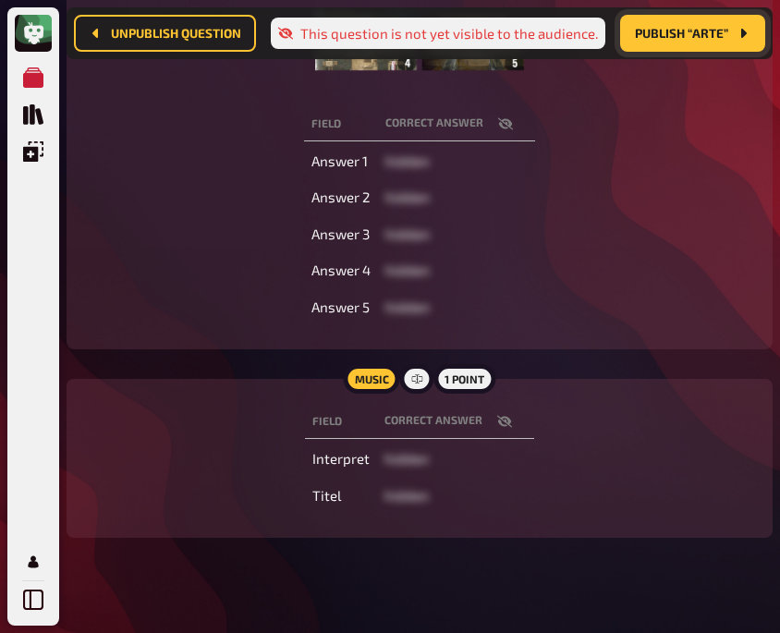
scroll to position [487, 0]
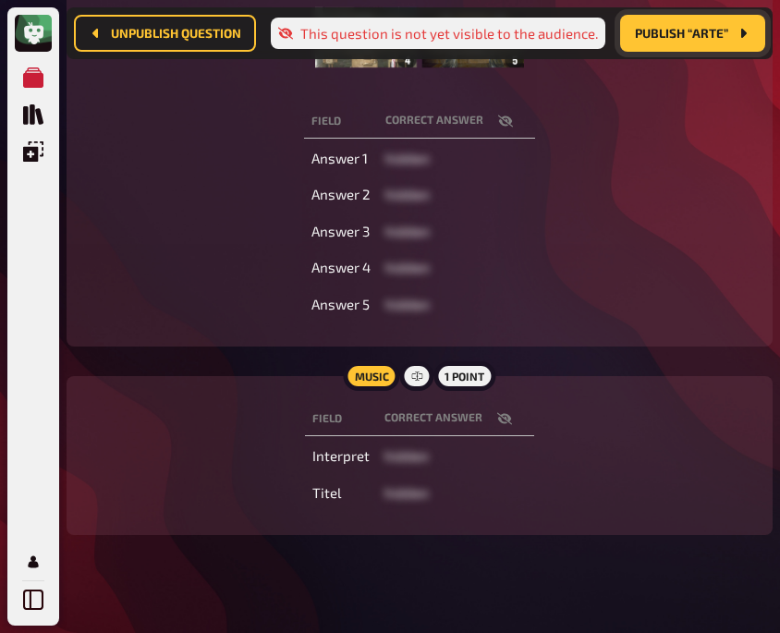
click at [507, 414] on icon "button" at bounding box center [504, 418] width 15 height 15
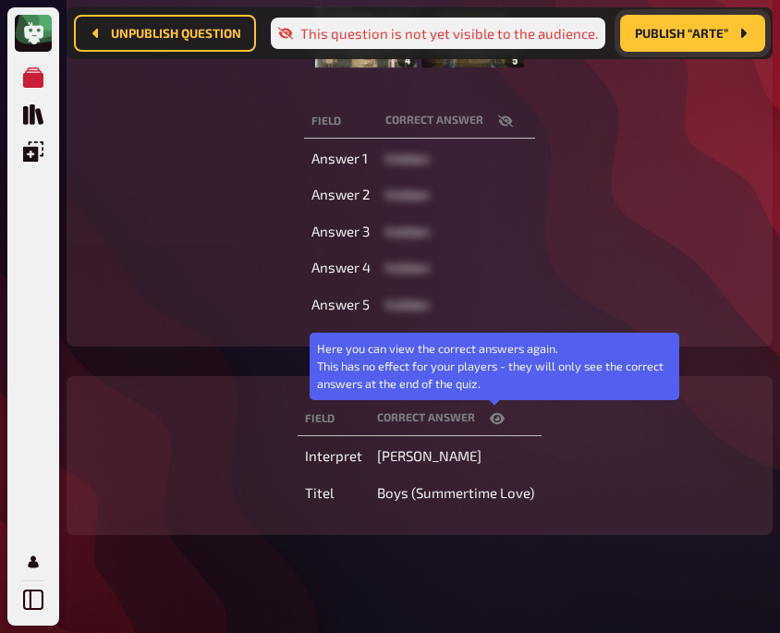
click at [492, 417] on icon "button" at bounding box center [497, 418] width 15 height 11
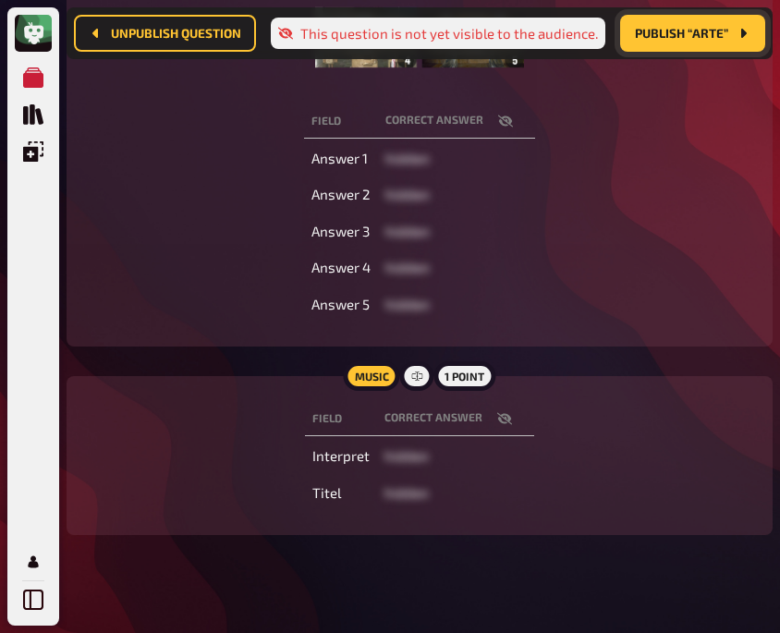
click at [191, 334] on div "Trivia 5 points Arte Which artists painted the following works of art? Field co…" at bounding box center [420, 60] width 706 height 573
click at [193, 512] on div "Field correct answer Interpret hidden Titel hidden" at bounding box center [420, 455] width 662 height 115
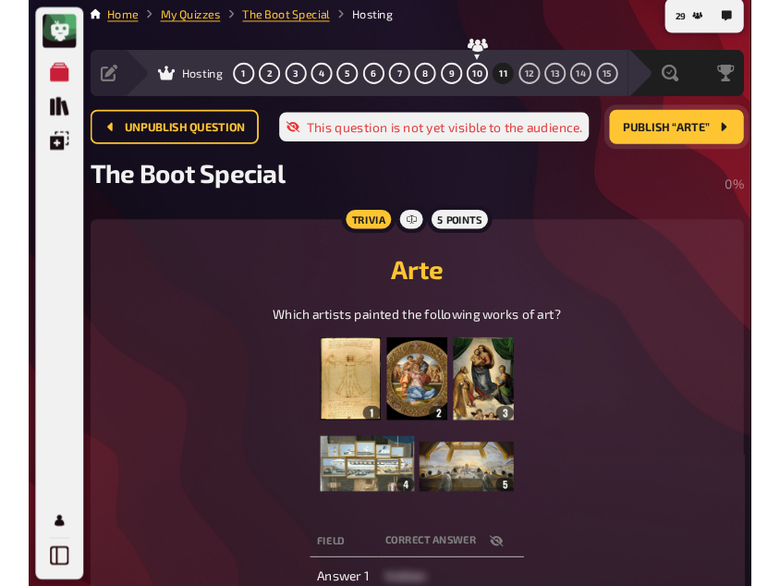
scroll to position [8, 0]
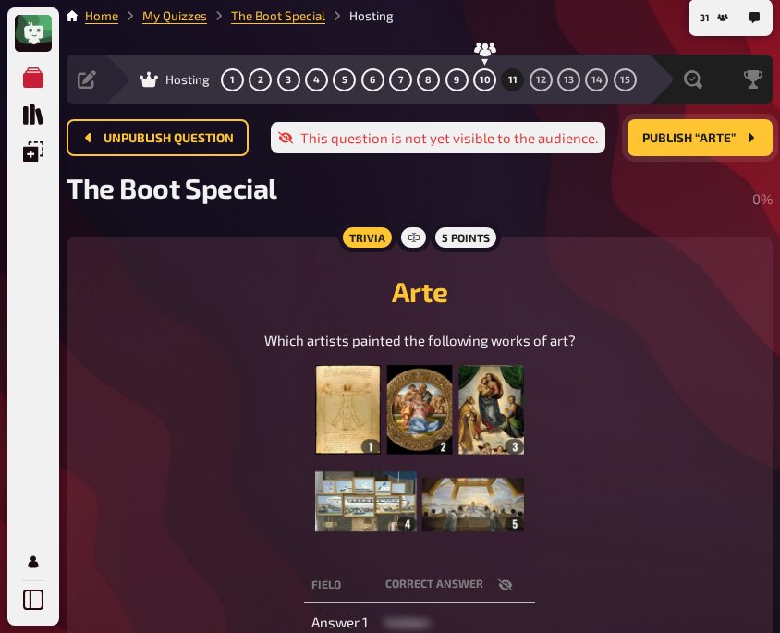
click at [672, 132] on span "Publish “Arte”" at bounding box center [688, 138] width 93 height 13
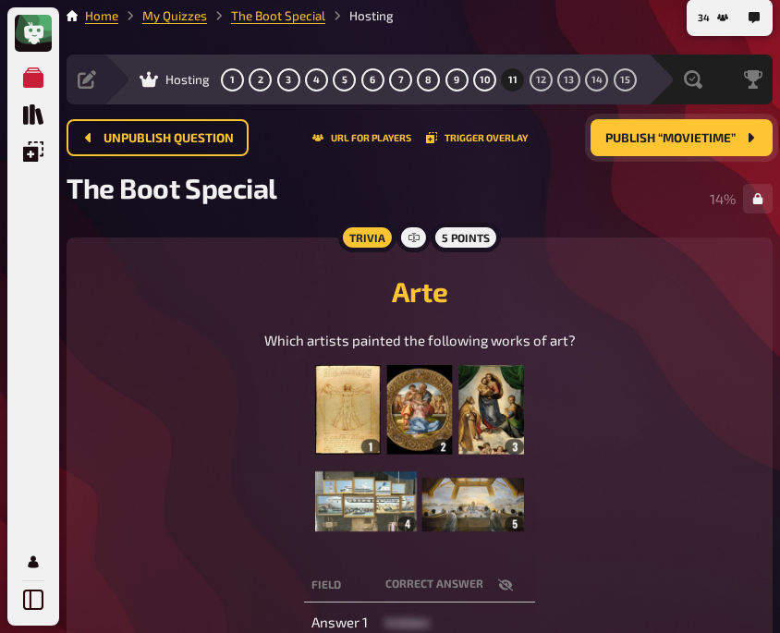
click at [133, 402] on div "Which artists painted the following works of art?" at bounding box center [420, 440] width 662 height 220
click at [540, 80] on span "12" at bounding box center [541, 80] width 10 height 10
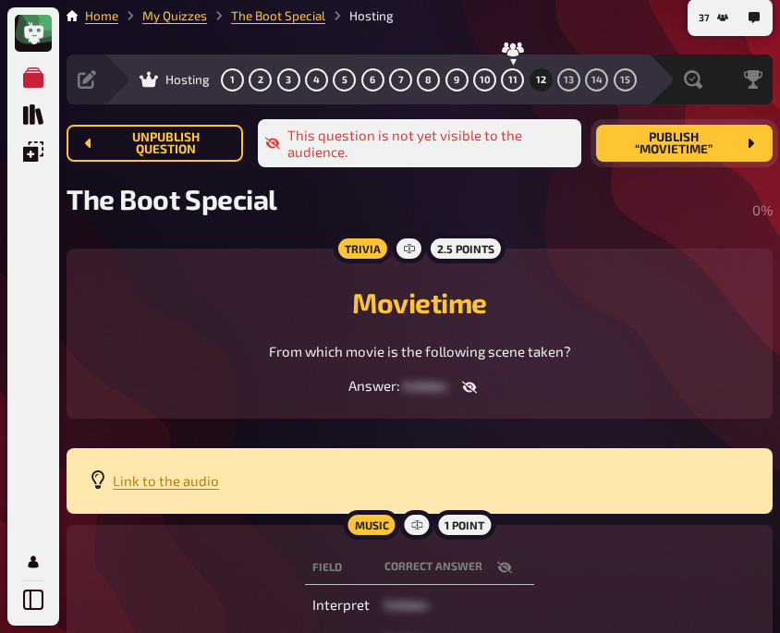
click at [173, 347] on div "From which movie is the following scene taken?" at bounding box center [420, 351] width 662 height 21
click at [664, 138] on span "Publish “Movietime”" at bounding box center [673, 143] width 125 height 25
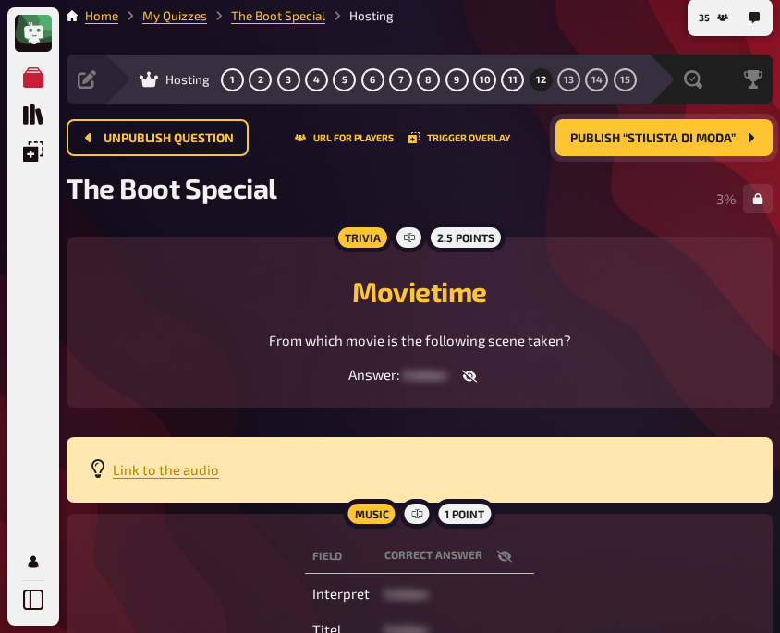
click at [639, 274] on div "Movietime From which movie is the following scene taken?" at bounding box center [420, 306] width 662 height 92
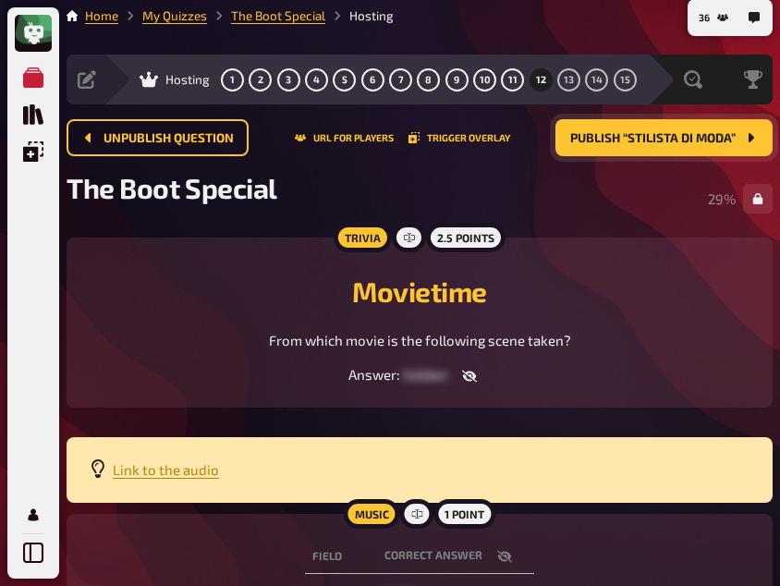
click at [142, 315] on div "Movietime From which movie is the following scene taken?" at bounding box center [420, 306] width 662 height 92
click at [564, 82] on span "13" at bounding box center [569, 80] width 10 height 10
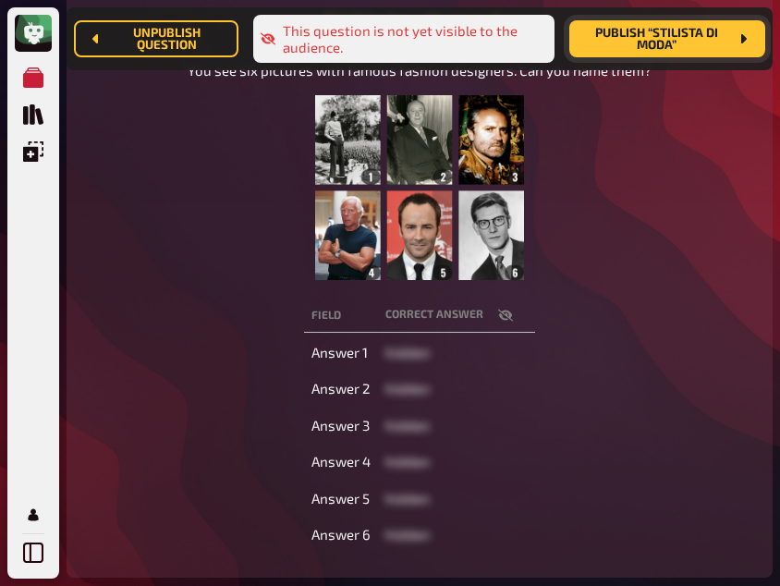
scroll to position [351, 0]
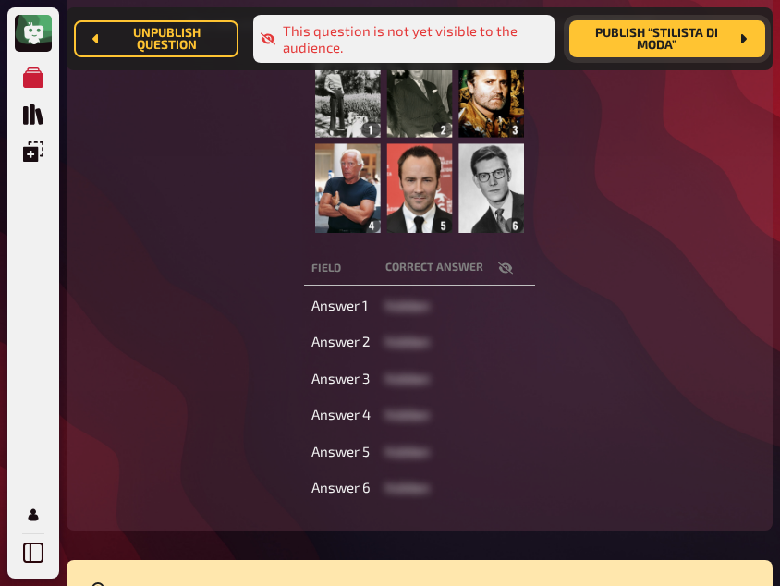
click at [507, 263] on icon "button" at bounding box center [505, 268] width 15 height 12
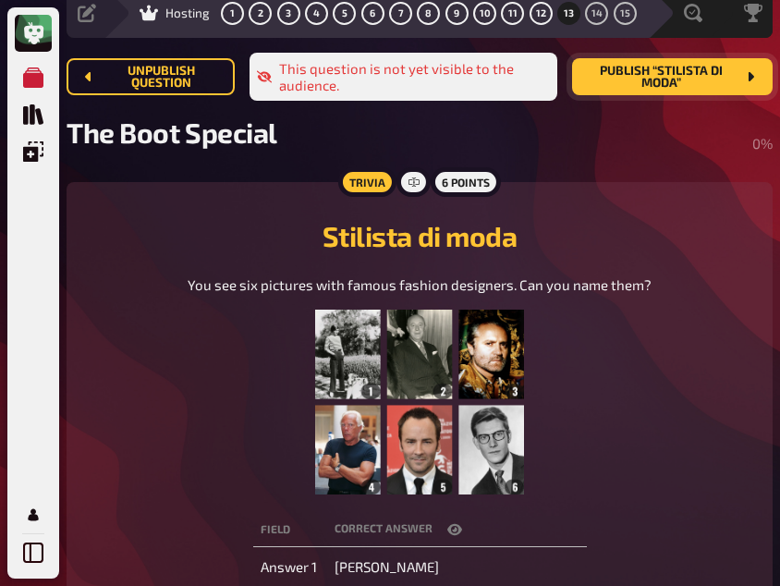
scroll to position [73, 0]
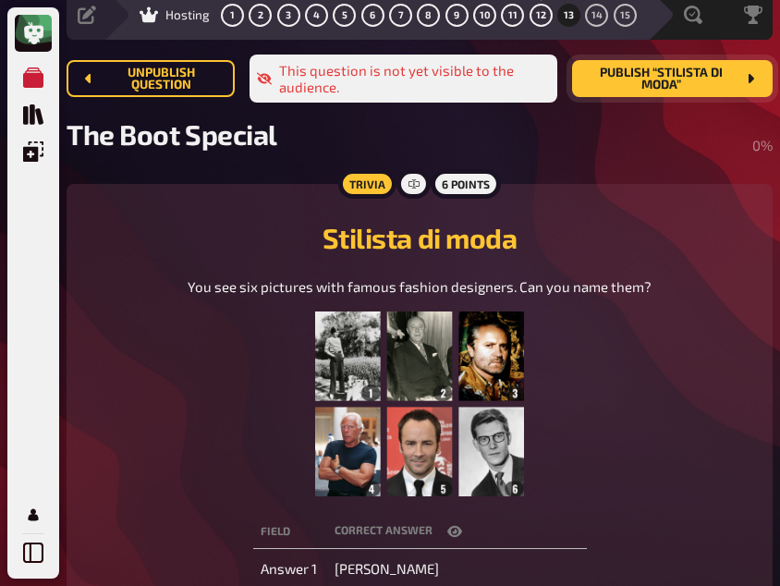
click at [462, 529] on icon "button" at bounding box center [454, 531] width 15 height 11
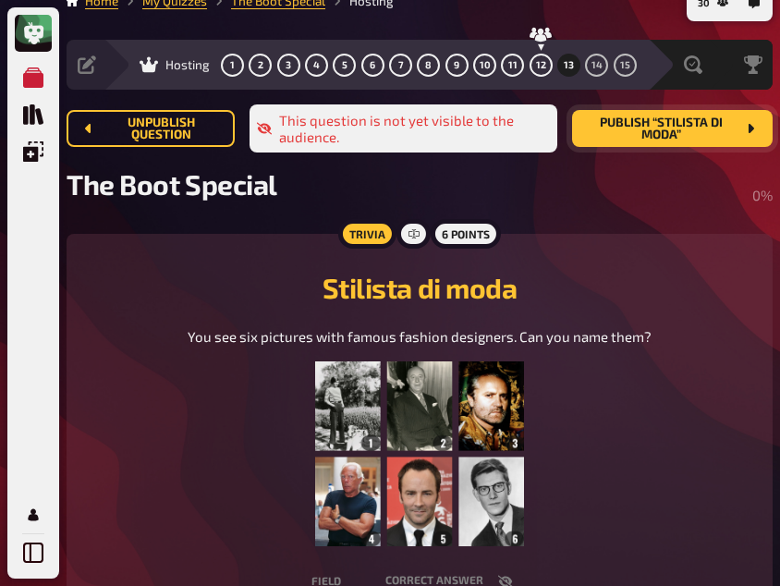
scroll to position [0, 0]
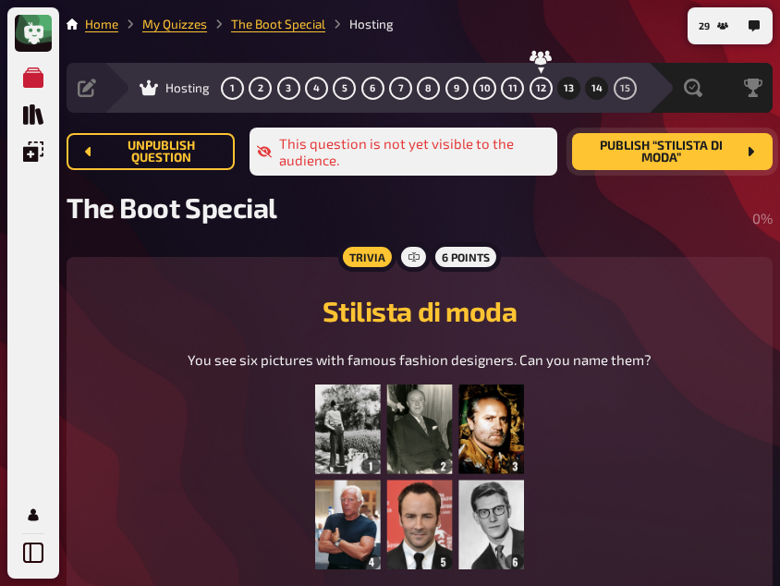
click at [593, 92] on span "14" at bounding box center [597, 88] width 11 height 10
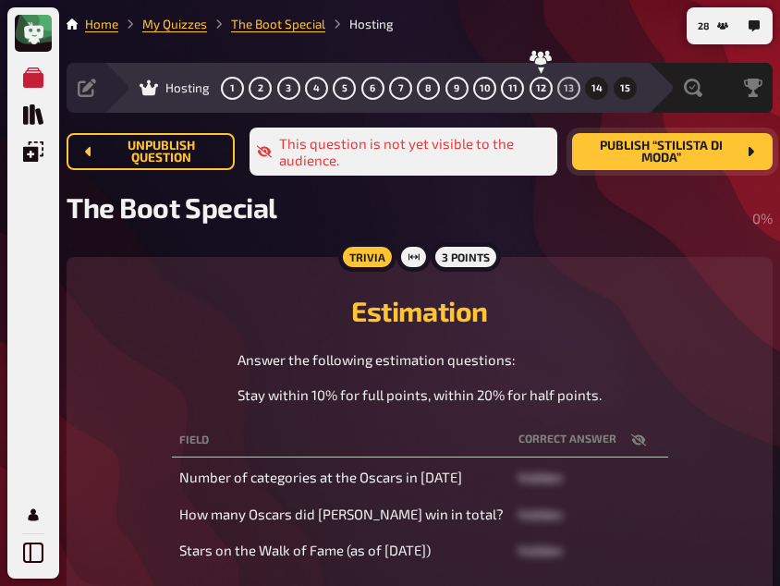
click at [618, 91] on button "15" at bounding box center [625, 88] width 30 height 30
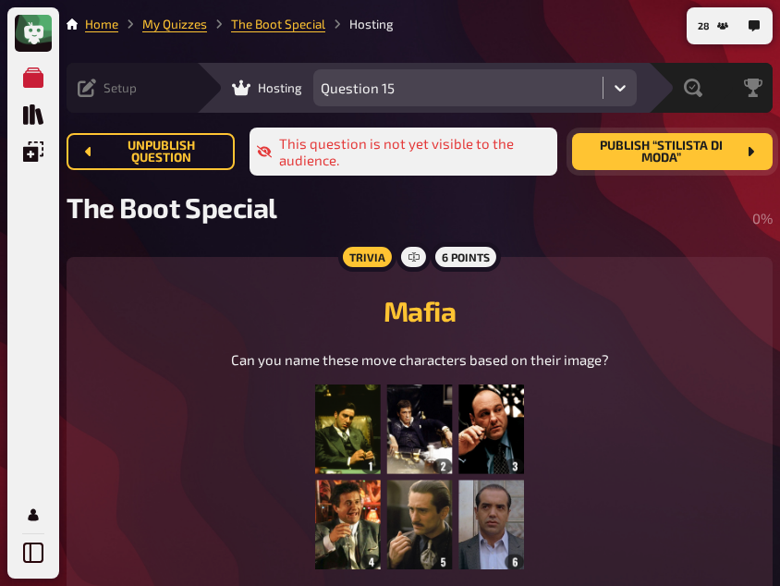
click at [85, 87] on icon at bounding box center [87, 88] width 18 height 18
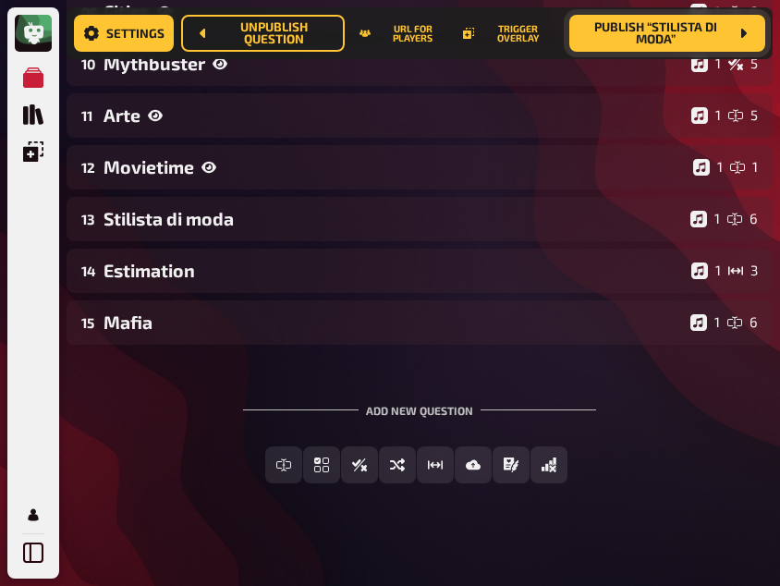
scroll to position [761, 0]
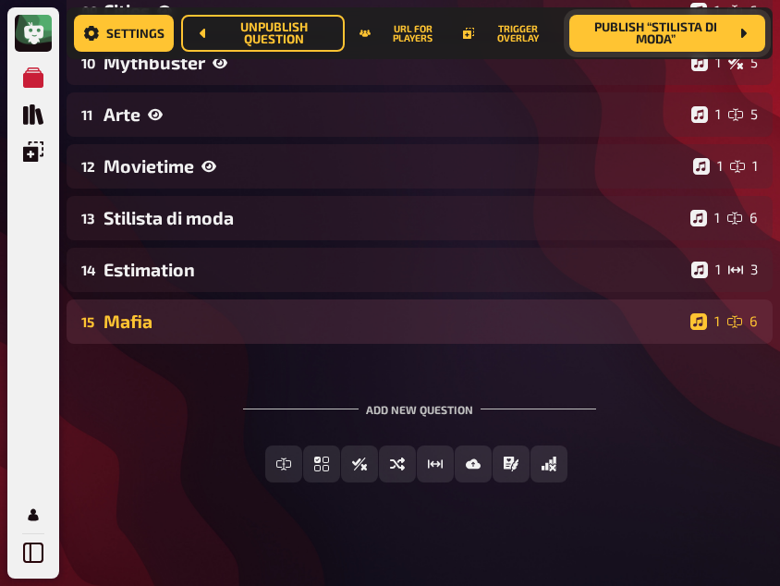
click at [207, 321] on div "Mafia" at bounding box center [394, 321] width 580 height 21
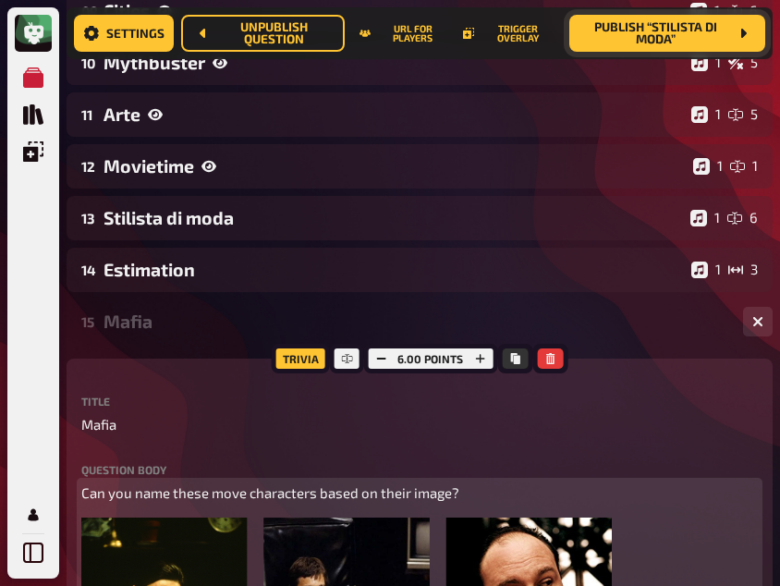
click at [237, 492] on span "Can you name these move characters based on their image?" at bounding box center [270, 492] width 378 height 17
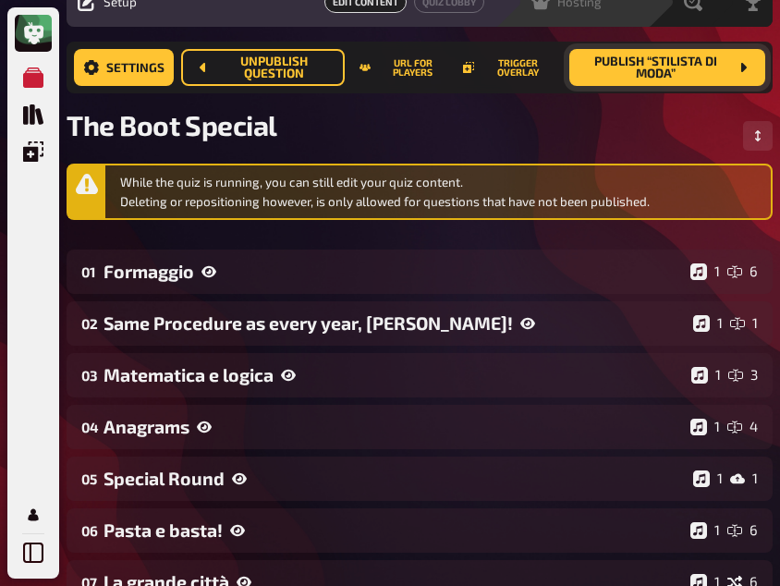
scroll to position [0, 0]
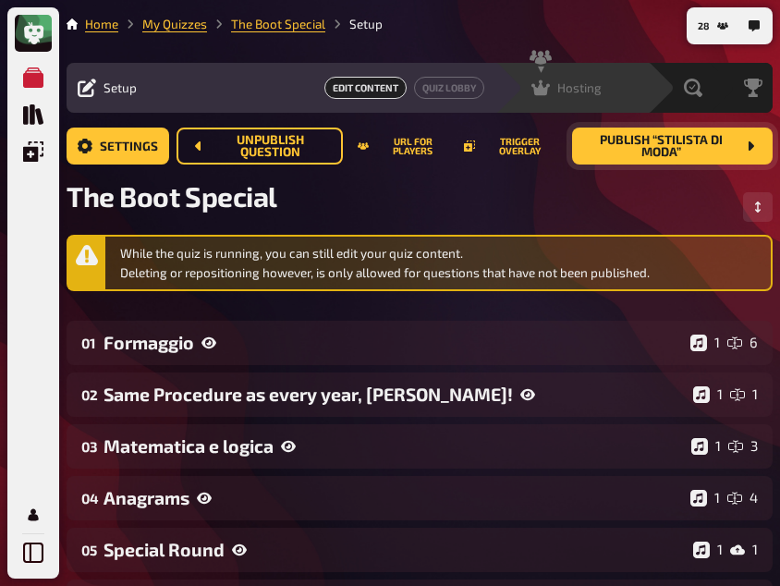
click at [239, 79] on div "Edit Content Quiz Lobby" at bounding box center [316, 88] width 336 height 22
click at [681, 155] on span "Publish “Stilista di moda”" at bounding box center [661, 146] width 149 height 25
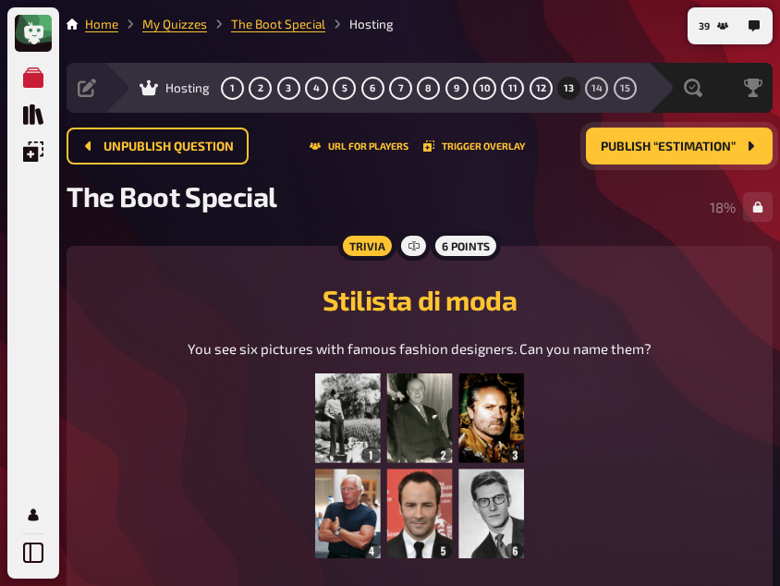
click at [158, 421] on div "You see six pictures with famous fashion designers. Can you name them?" at bounding box center [420, 448] width 662 height 220
click at [593, 92] on span "14" at bounding box center [597, 88] width 11 height 10
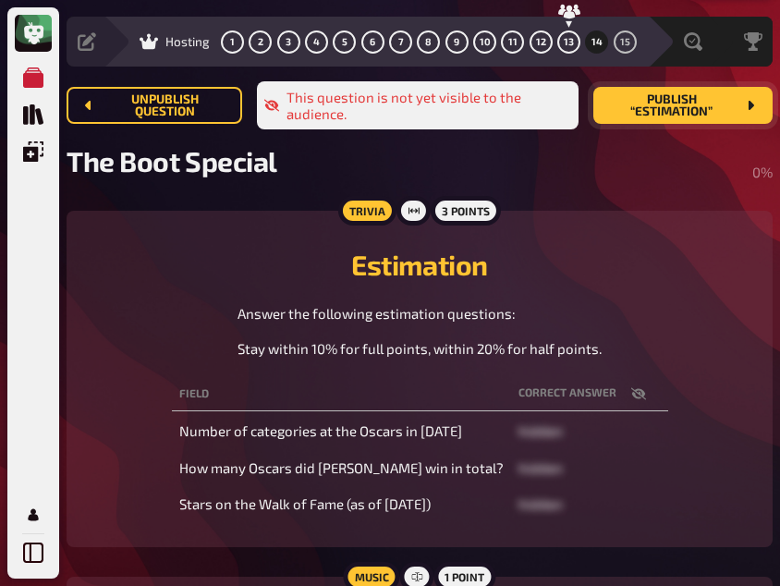
scroll to position [47, 0]
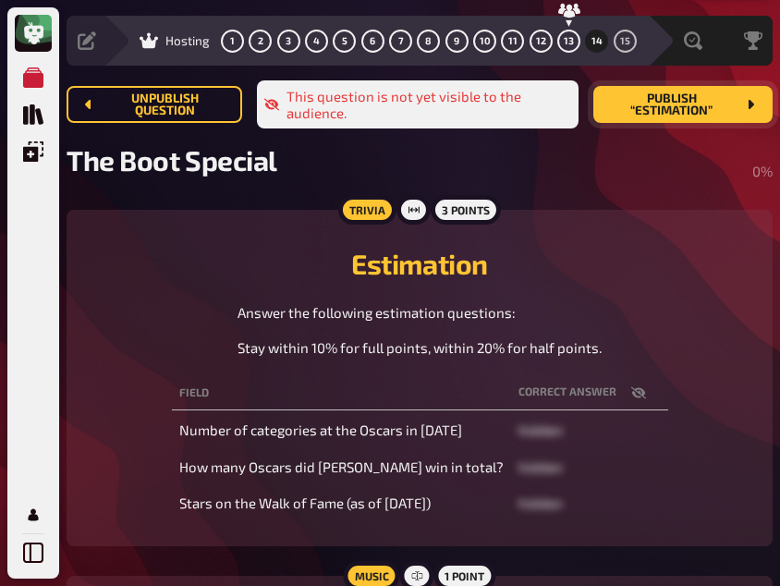
click at [630, 395] on icon "button" at bounding box center [637, 393] width 15 height 12
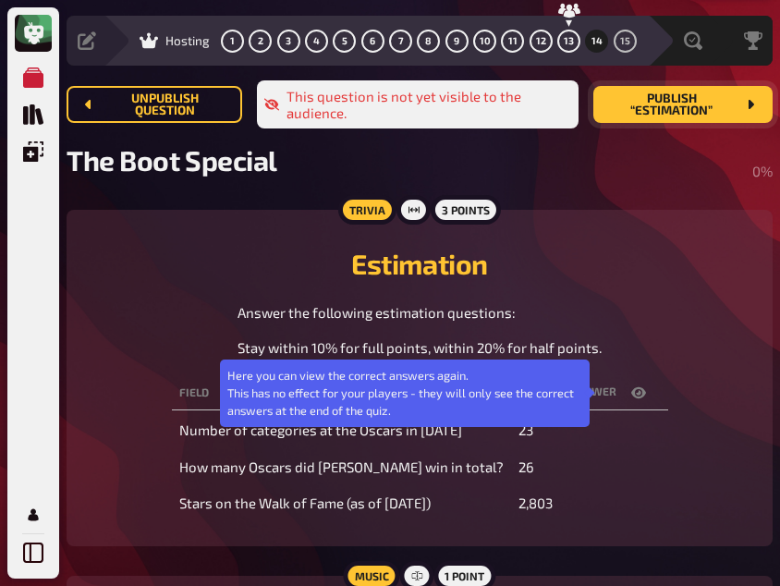
click at [631, 395] on icon "button" at bounding box center [638, 392] width 15 height 15
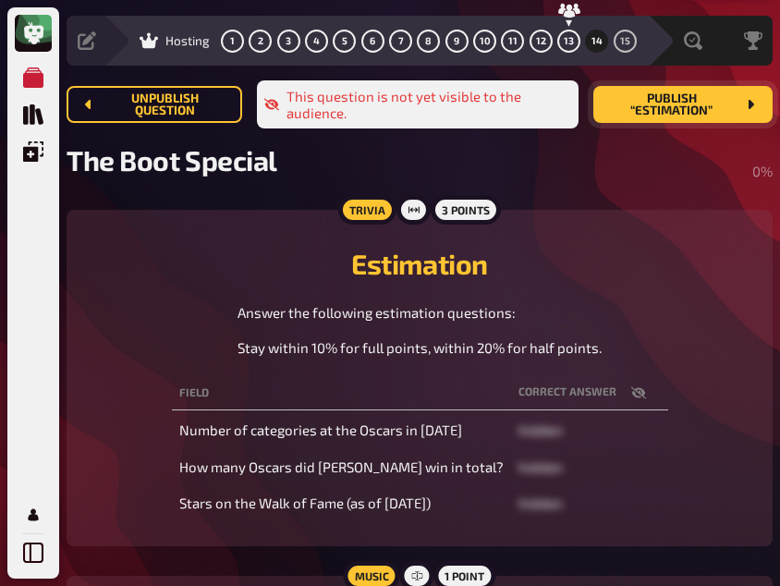
click at [630, 397] on icon "button" at bounding box center [637, 393] width 15 height 12
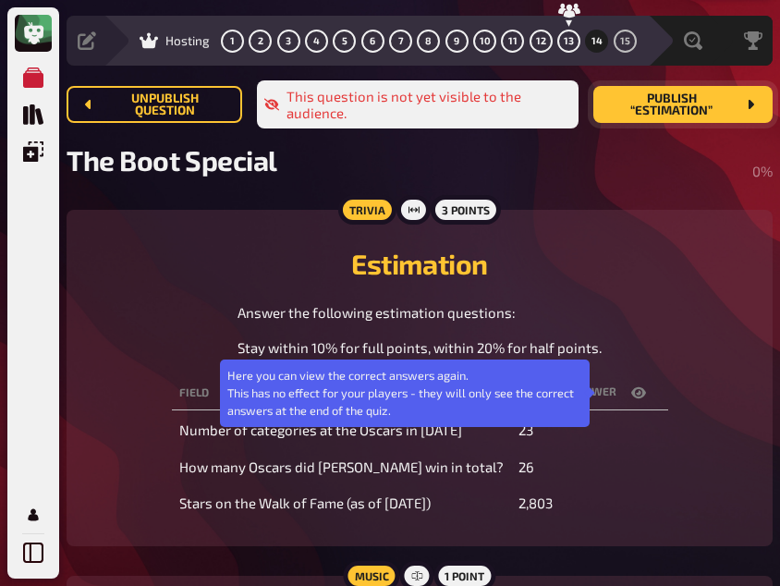
click at [631, 397] on icon "button" at bounding box center [638, 392] width 15 height 11
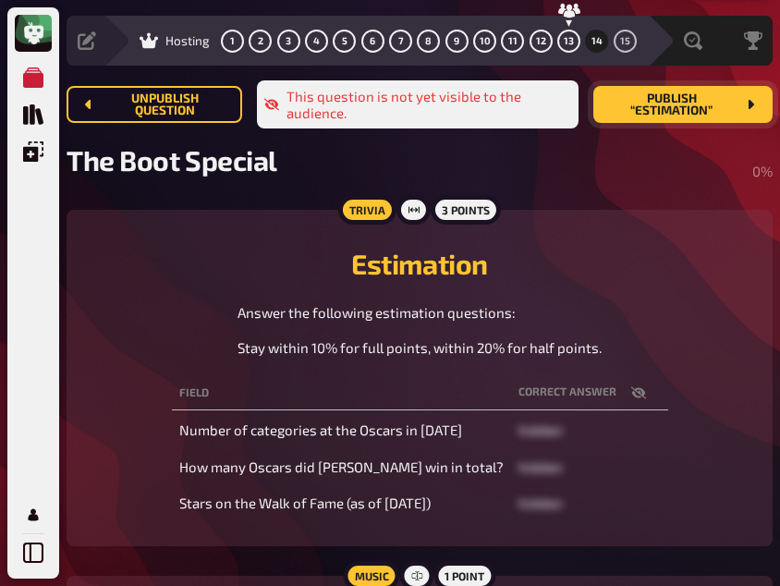
scroll to position [0, 0]
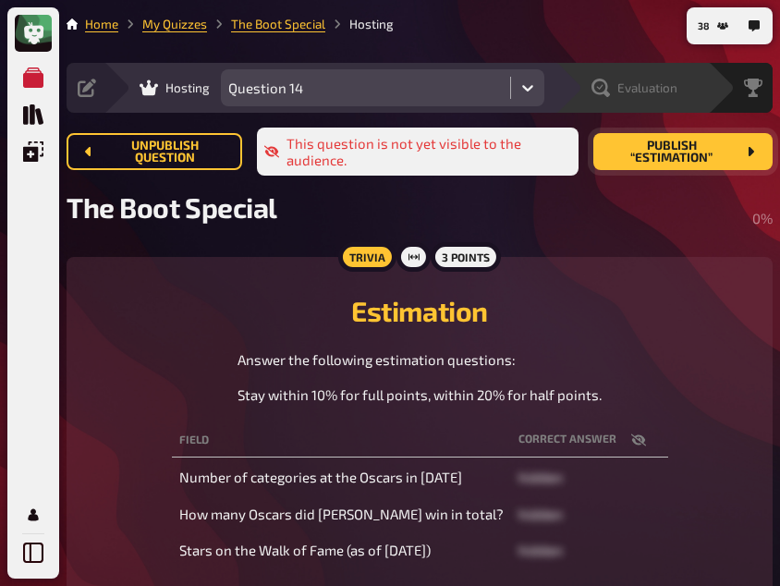
click at [642, 82] on span "Evaluation" at bounding box center [647, 87] width 60 height 15
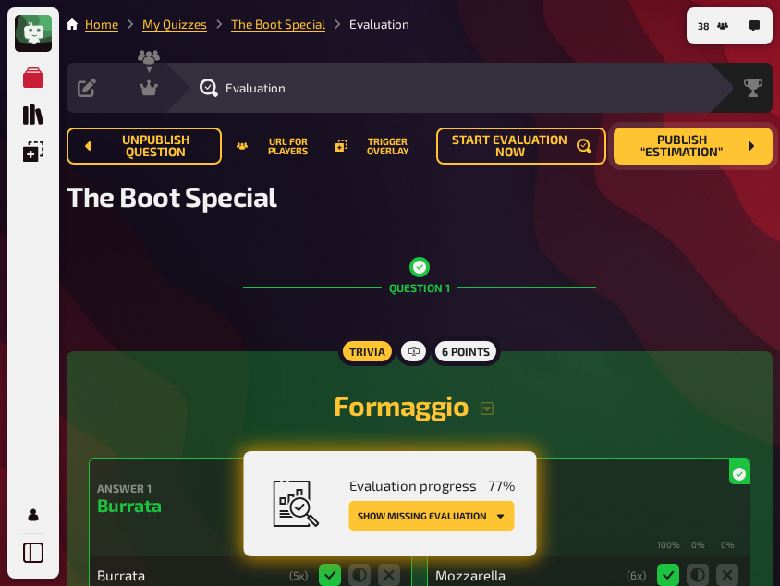
click at [430, 510] on button "Show missing evaluation" at bounding box center [431, 516] width 165 height 30
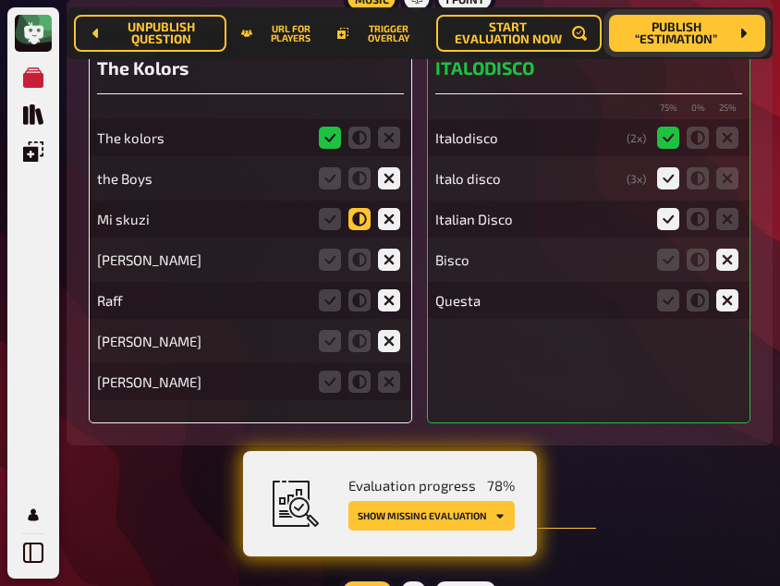
scroll to position [2199, 0]
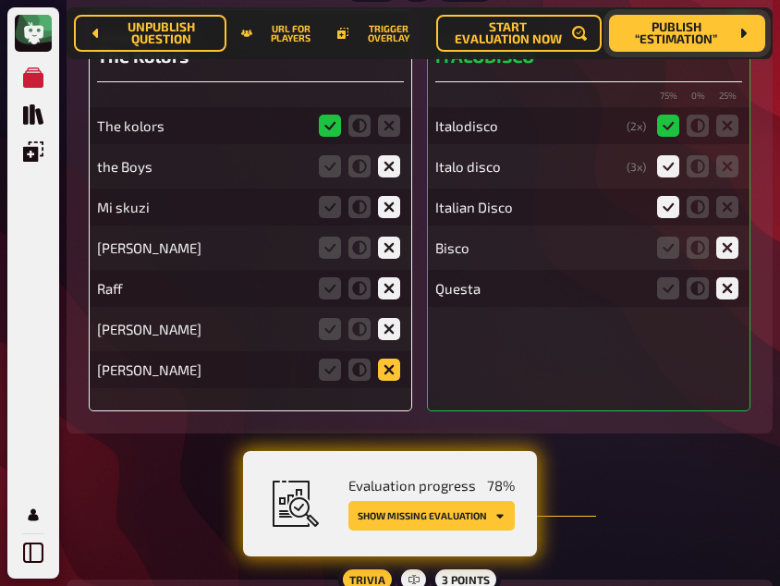
click at [392, 373] on icon at bounding box center [389, 370] width 22 height 22
click at [0, 0] on input "radio" at bounding box center [0, 0] width 0 height 0
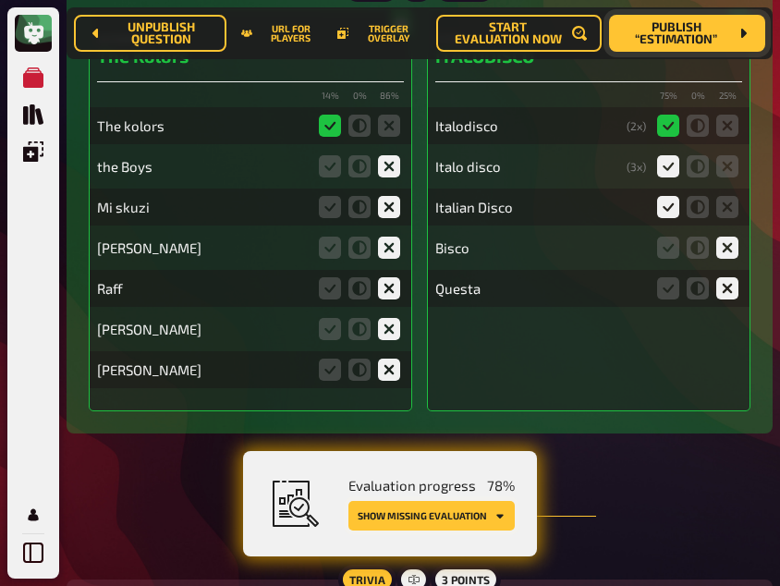
click at [450, 519] on button "Show missing evaluation" at bounding box center [431, 516] width 166 height 30
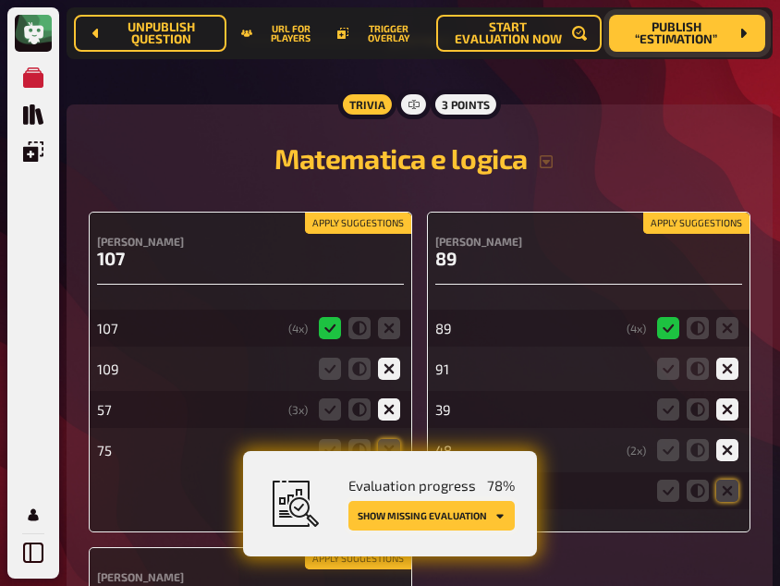
scroll to position [2692, 0]
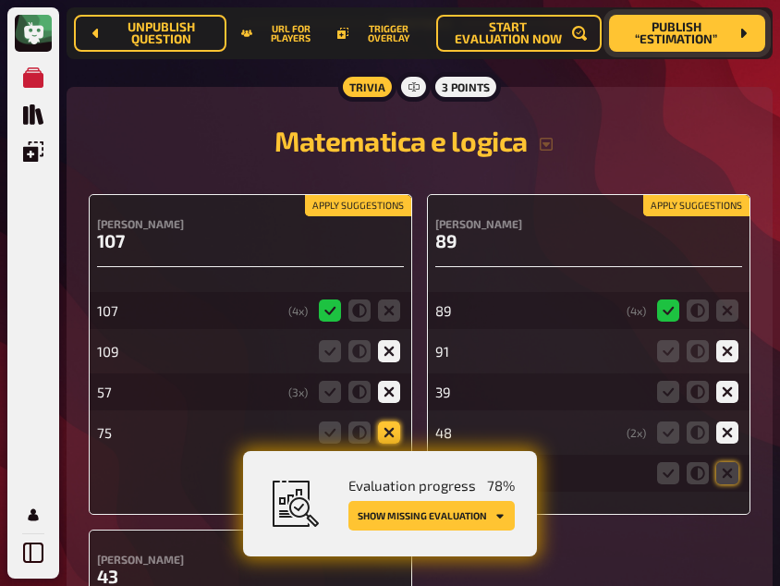
click at [387, 426] on icon at bounding box center [389, 433] width 22 height 22
click at [0, 0] on input "radio" at bounding box center [0, 0] width 0 height 0
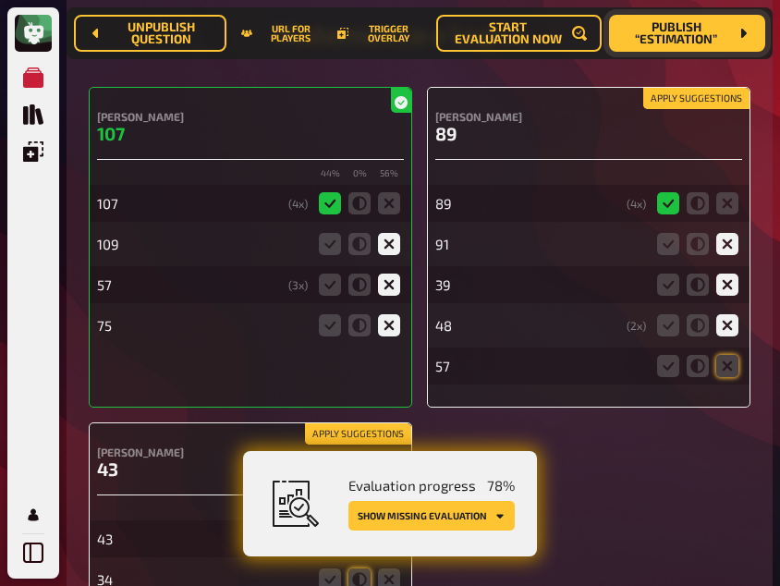
scroll to position [2800, 0]
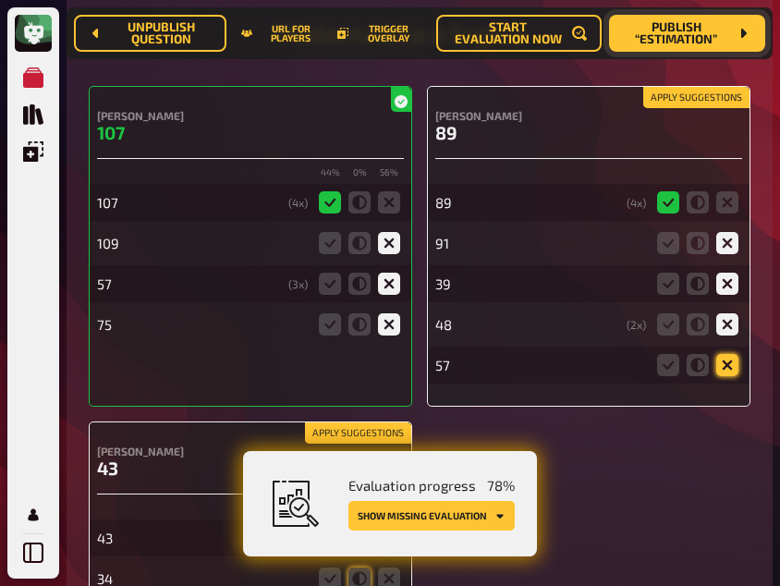
click at [729, 355] on icon at bounding box center [727, 365] width 22 height 22
click at [0, 0] on input "radio" at bounding box center [0, 0] width 0 height 0
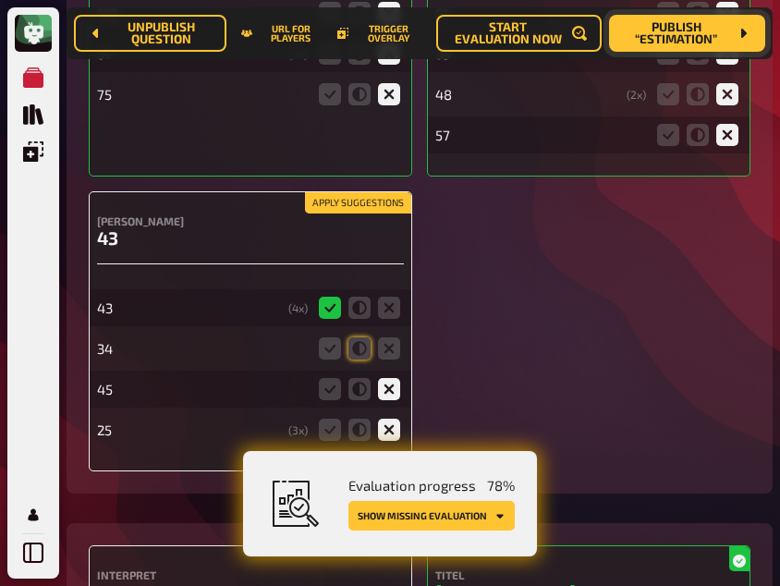
scroll to position [3031, 0]
click at [389, 343] on icon at bounding box center [389, 347] width 22 height 22
click at [0, 0] on input "radio" at bounding box center [0, 0] width 0 height 0
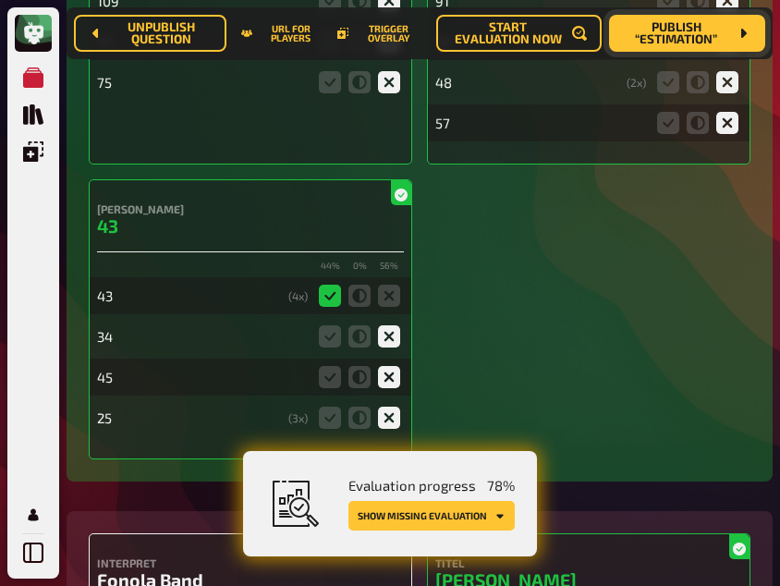
scroll to position [3047, 0]
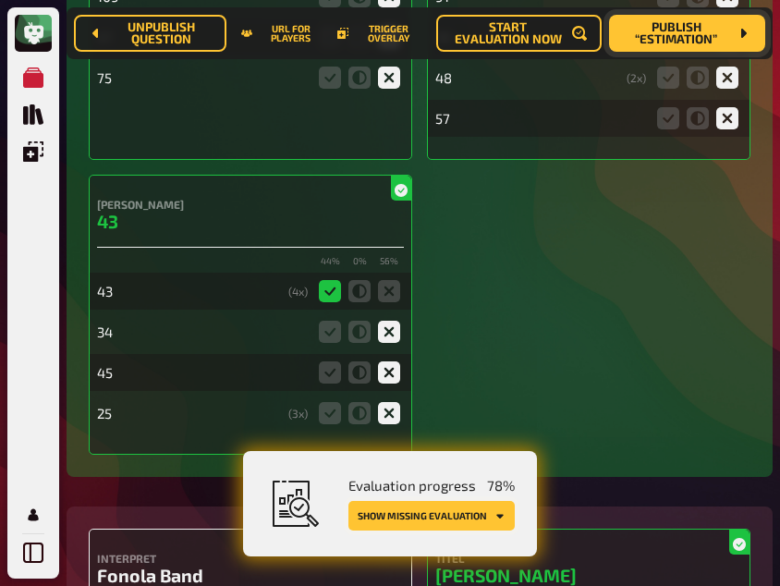
click at [471, 513] on button "Show missing evaluation" at bounding box center [431, 516] width 166 height 30
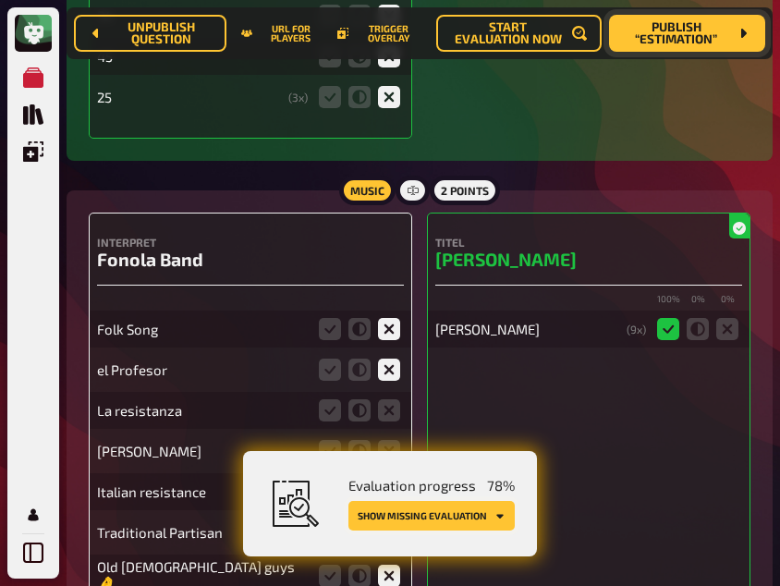
scroll to position [3466, 0]
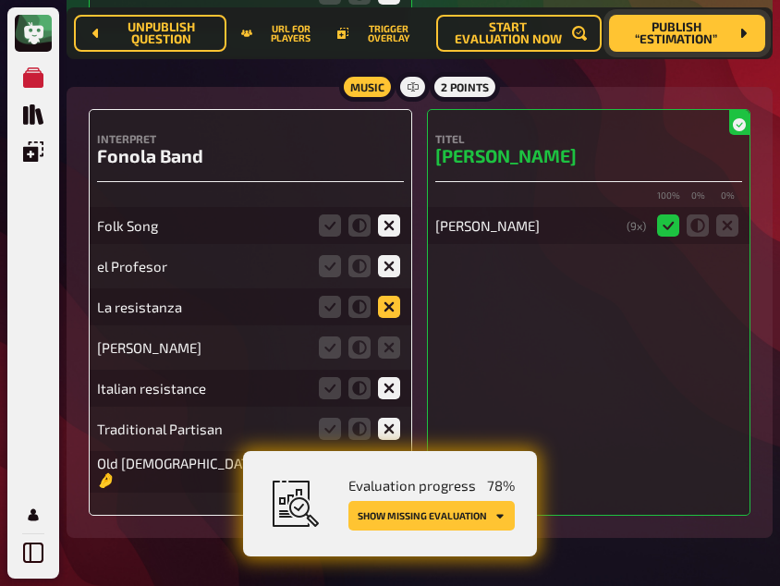
click at [394, 309] on icon at bounding box center [389, 307] width 22 height 22
click at [0, 0] on input "radio" at bounding box center [0, 0] width 0 height 0
click at [392, 344] on icon at bounding box center [389, 347] width 22 height 22
click at [0, 0] on input "radio" at bounding box center [0, 0] width 0 height 0
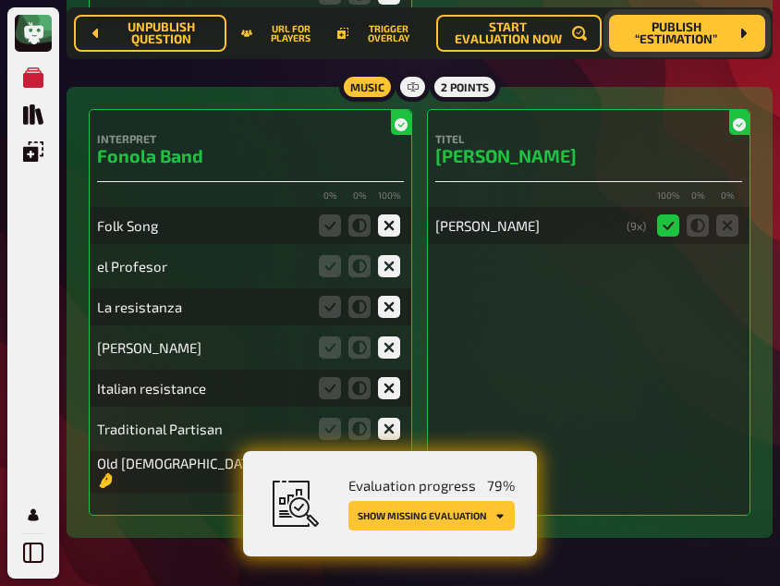
click at [437, 519] on button "Show missing evaluation" at bounding box center [431, 516] width 166 height 30
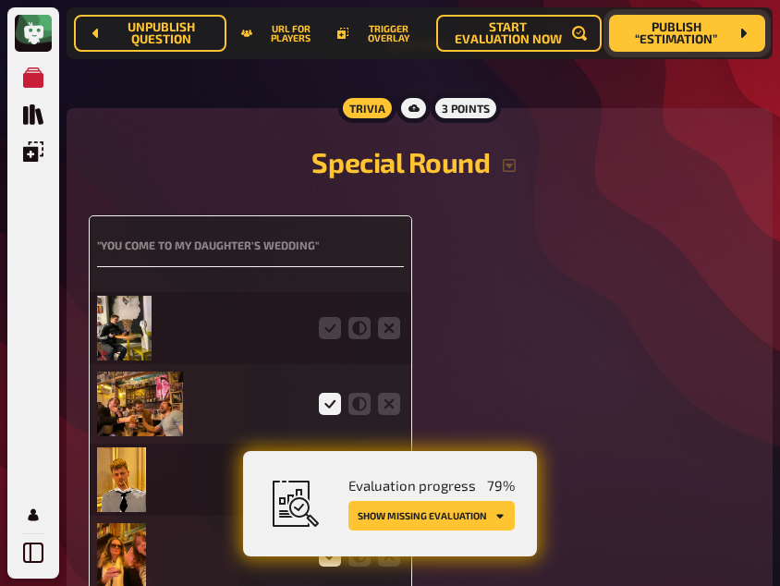
scroll to position [5101, 0]
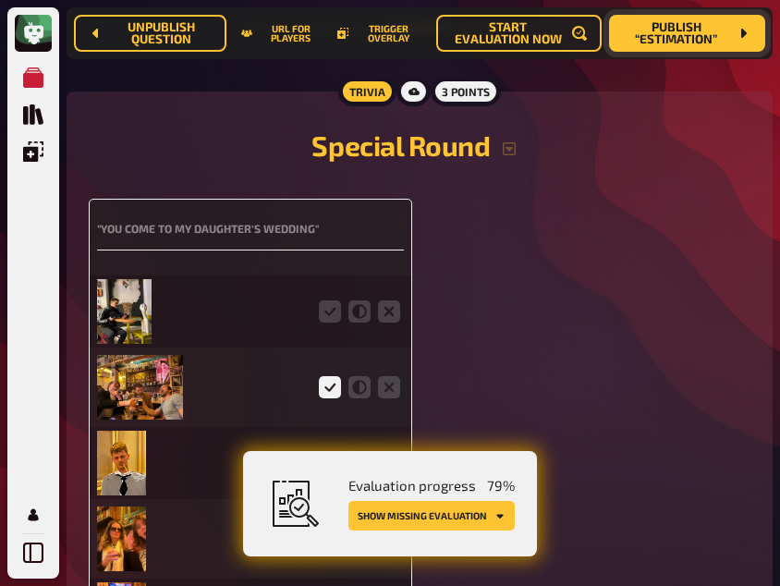
click at [331, 303] on icon at bounding box center [330, 311] width 22 height 22
click at [0, 0] on input "radio" at bounding box center [0, 0] width 0 height 0
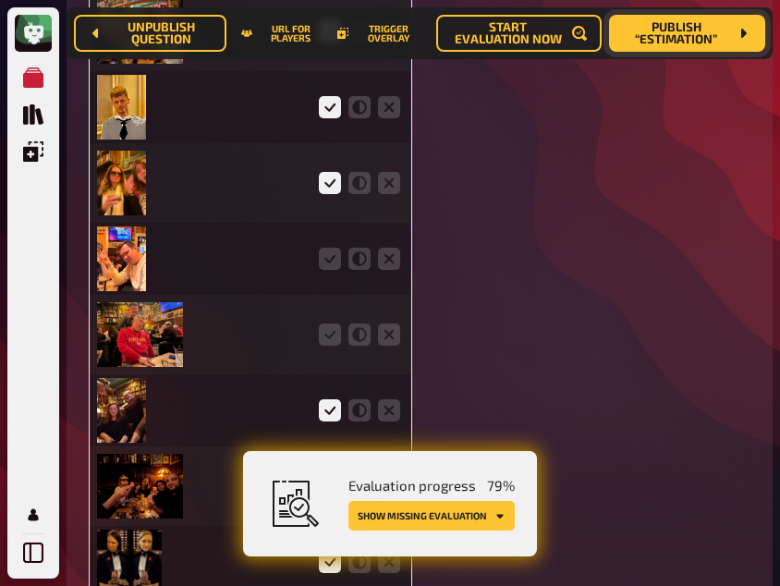
scroll to position [5458, 0]
click at [324, 247] on icon at bounding box center [330, 258] width 22 height 22
click at [0, 0] on input "radio" at bounding box center [0, 0] width 0 height 0
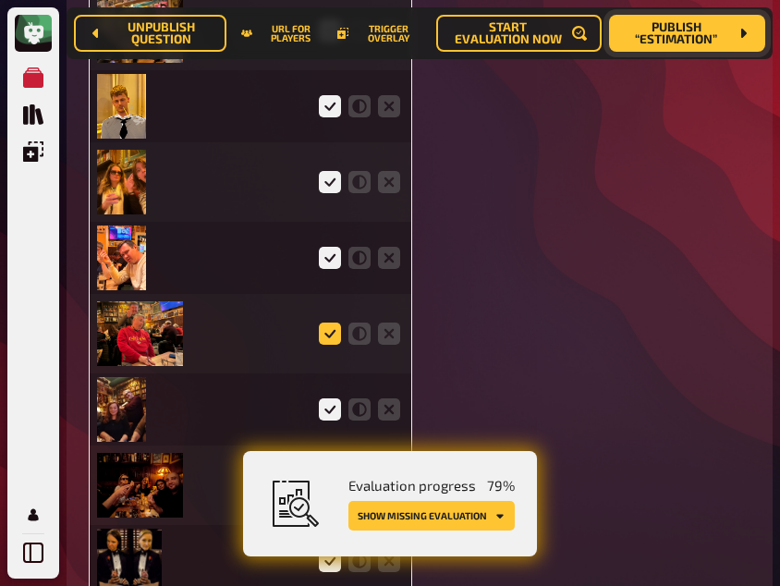
click at [329, 323] on icon at bounding box center [330, 334] width 22 height 22
click at [0, 0] on input "radio" at bounding box center [0, 0] width 0 height 0
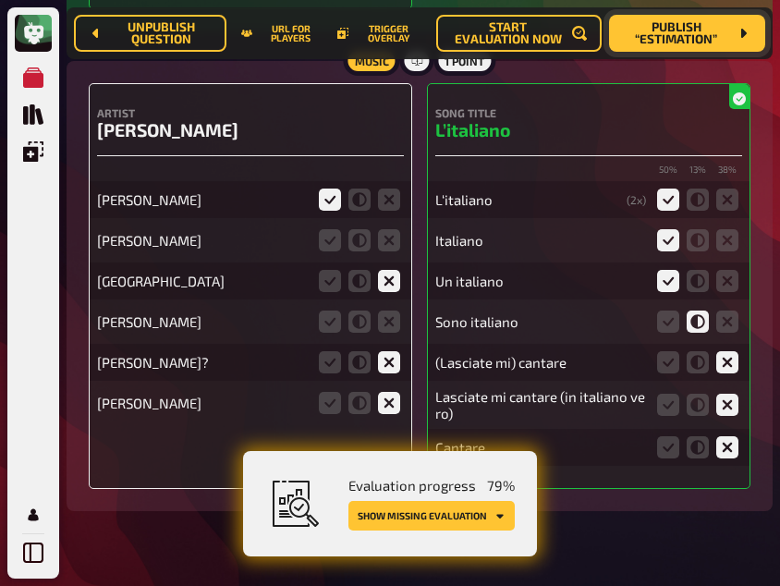
scroll to position [6070, 0]
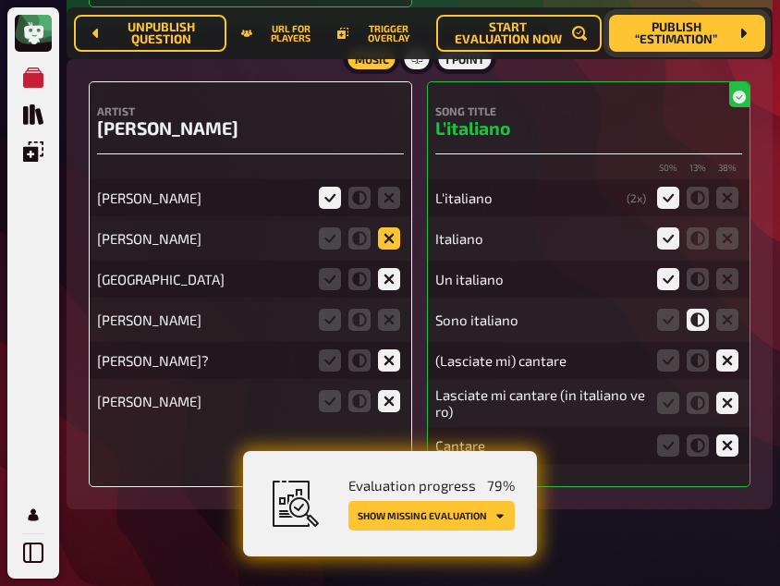
click at [388, 236] on icon at bounding box center [389, 238] width 22 height 22
click at [0, 0] on input "radio" at bounding box center [0, 0] width 0 height 0
click at [394, 309] on icon at bounding box center [389, 320] width 22 height 22
click at [0, 0] on input "radio" at bounding box center [0, 0] width 0 height 0
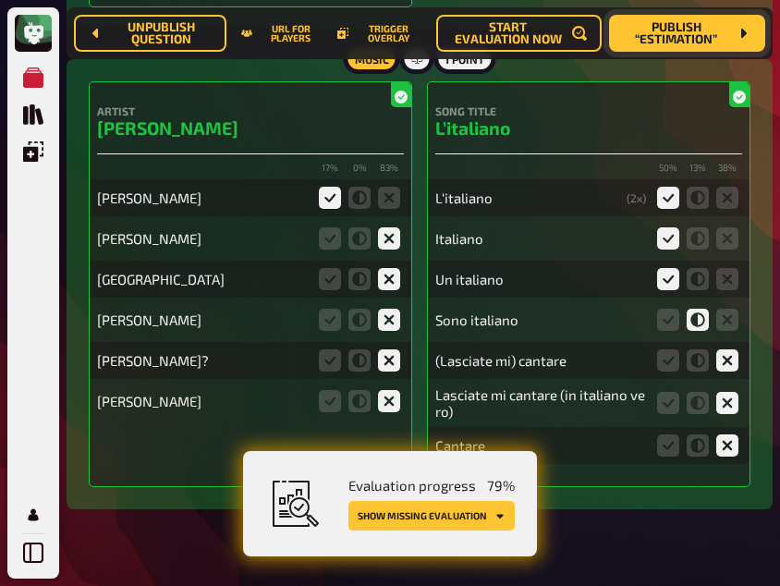
click at [446, 506] on button "Show missing evaluation" at bounding box center [431, 516] width 166 height 30
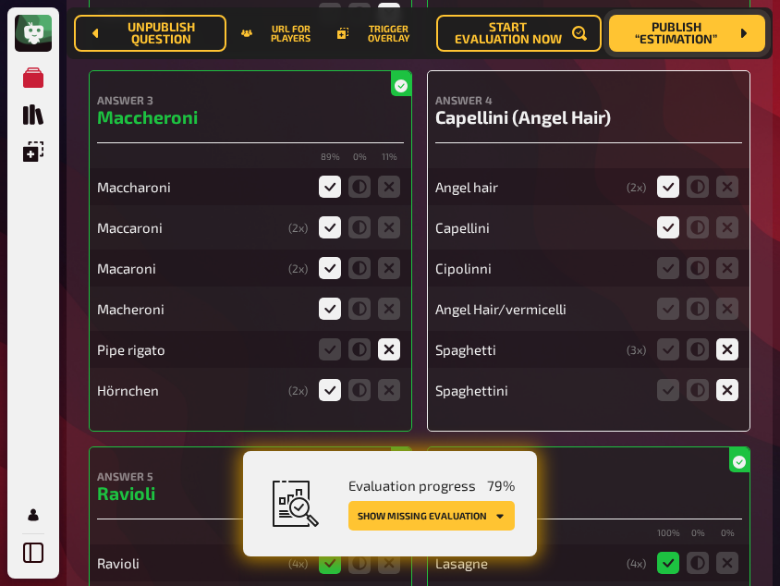
scroll to position [7059, 0]
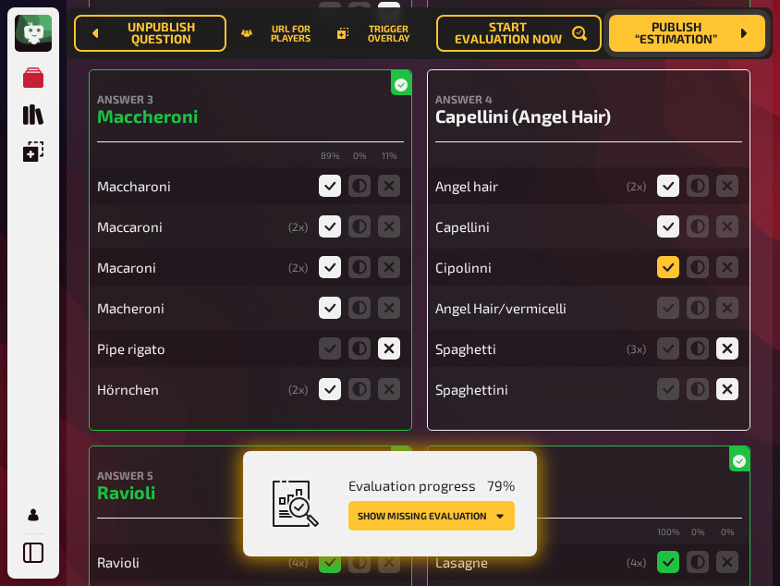
click at [667, 256] on icon at bounding box center [668, 267] width 22 height 22
click at [0, 0] on input "radio" at bounding box center [0, 0] width 0 height 0
click at [720, 298] on icon at bounding box center [727, 308] width 22 height 22
click at [0, 0] on input "radio" at bounding box center [0, 0] width 0 height 0
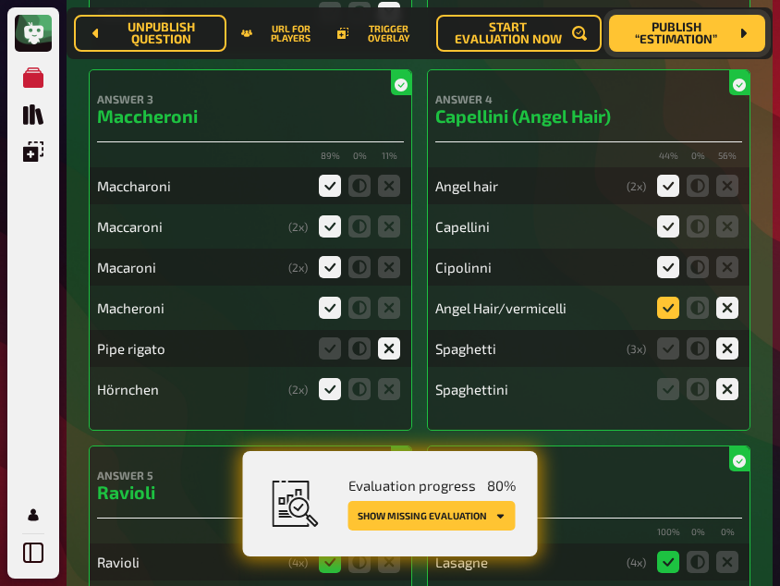
click at [663, 303] on icon at bounding box center [668, 308] width 22 height 22
click at [0, 0] on input "radio" at bounding box center [0, 0] width 0 height 0
click at [424, 516] on button "Show missing evaluation" at bounding box center [431, 516] width 167 height 30
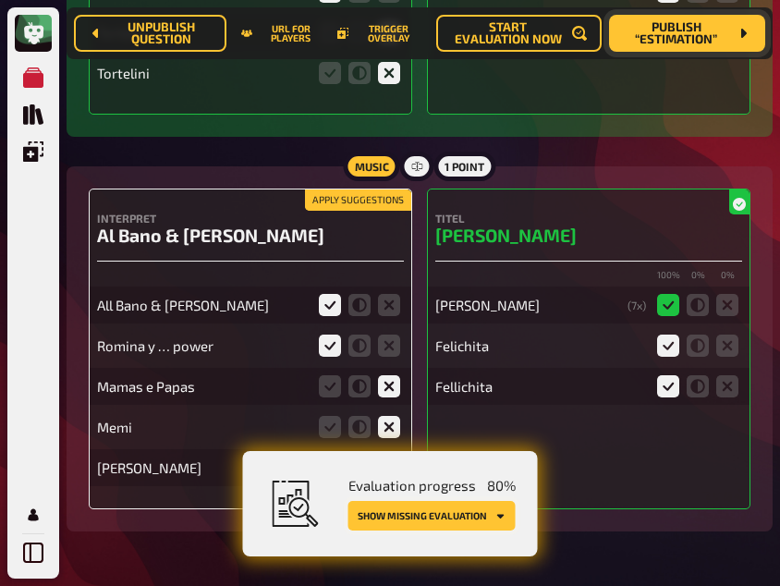
scroll to position [7744, 0]
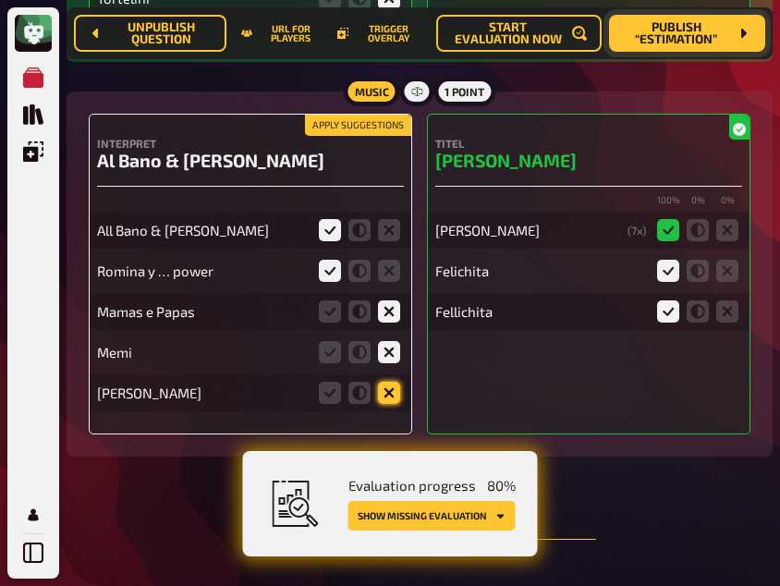
click at [395, 389] on icon at bounding box center [389, 393] width 22 height 22
click at [0, 0] on input "radio" at bounding box center [0, 0] width 0 height 0
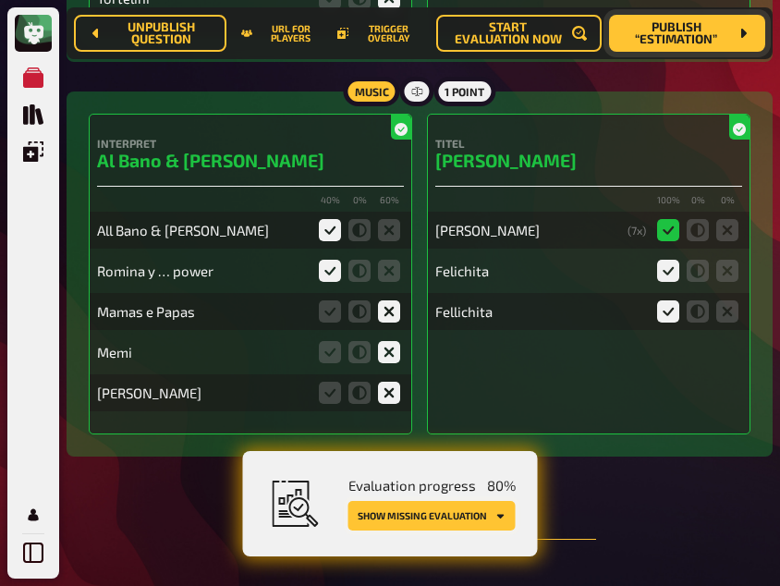
click at [467, 515] on button "Show missing evaluation" at bounding box center [431, 516] width 167 height 30
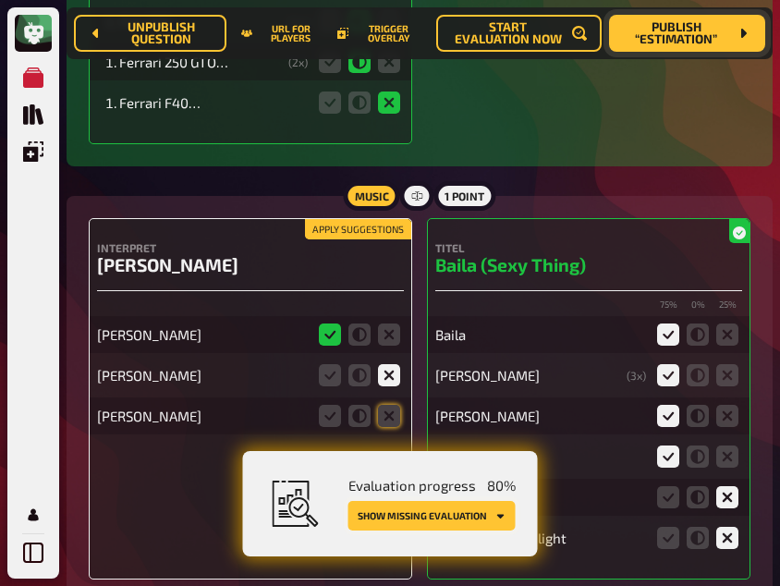
scroll to position [8836, 0]
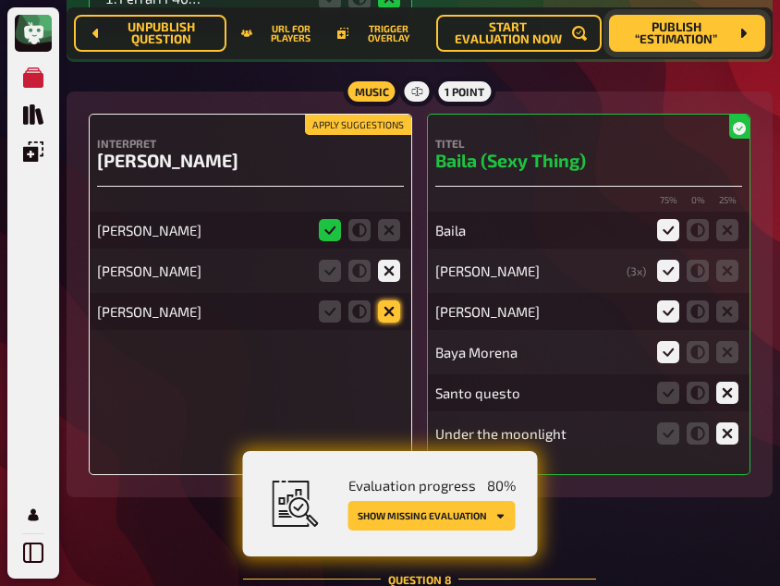
click at [394, 303] on icon at bounding box center [389, 311] width 22 height 22
click at [0, 0] on input "radio" at bounding box center [0, 0] width 0 height 0
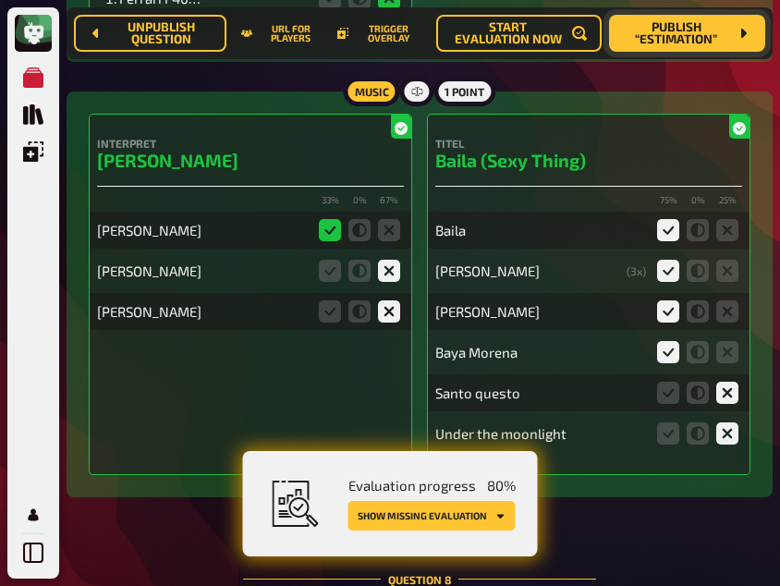
click at [204, 504] on main "Home My Quizzes The Boot Special Evaluation Setup Edit Content Quiz Lobby Hosti…" at bounding box center [420, 518] width 706 height 18678
click at [670, 28] on span "Publish “Estimation”" at bounding box center [676, 33] width 104 height 25
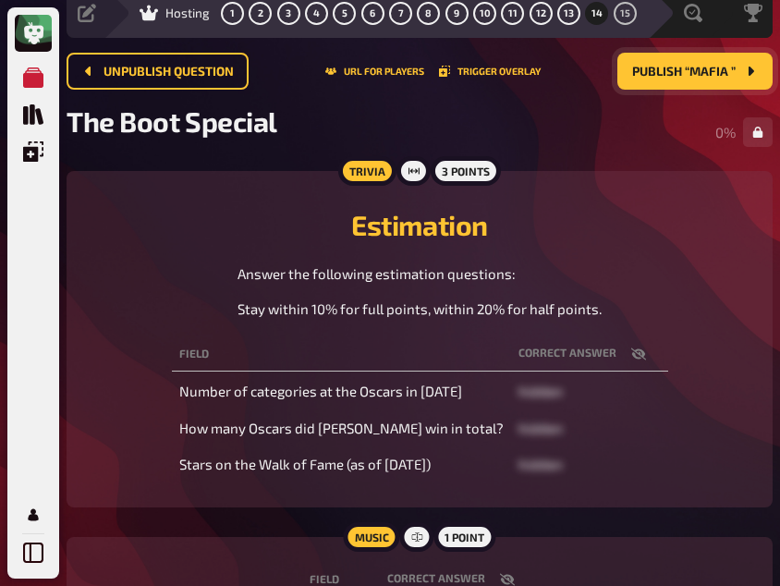
scroll to position [77, 0]
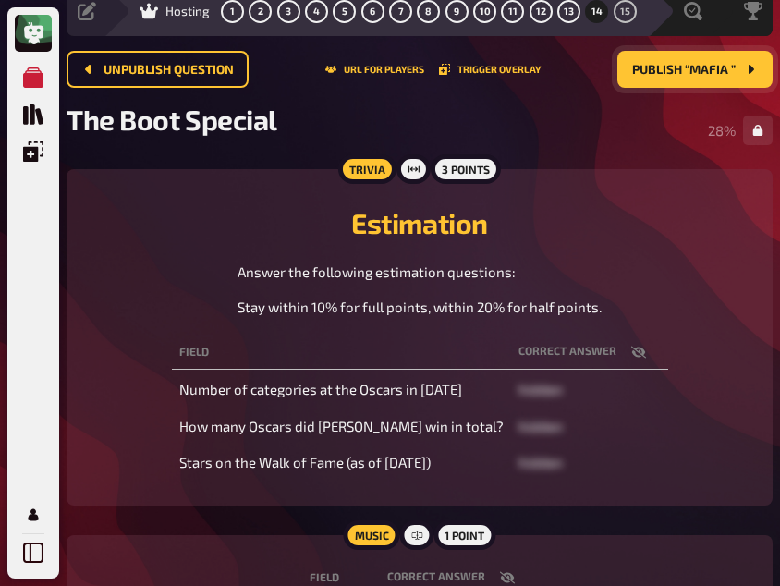
click at [125, 257] on div "Estimation Answer the following estimation questions: Stay within 10% for full …" at bounding box center [420, 254] width 662 height 126
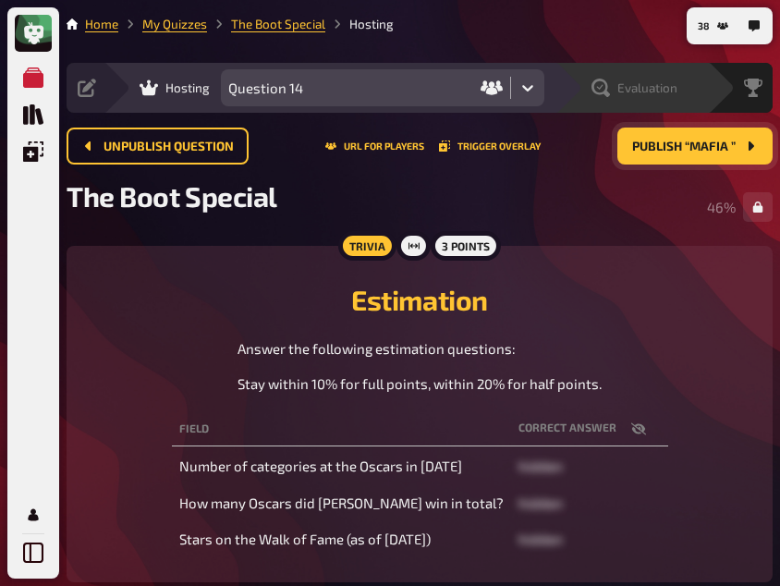
click at [623, 86] on span "Evaluation" at bounding box center [647, 87] width 60 height 15
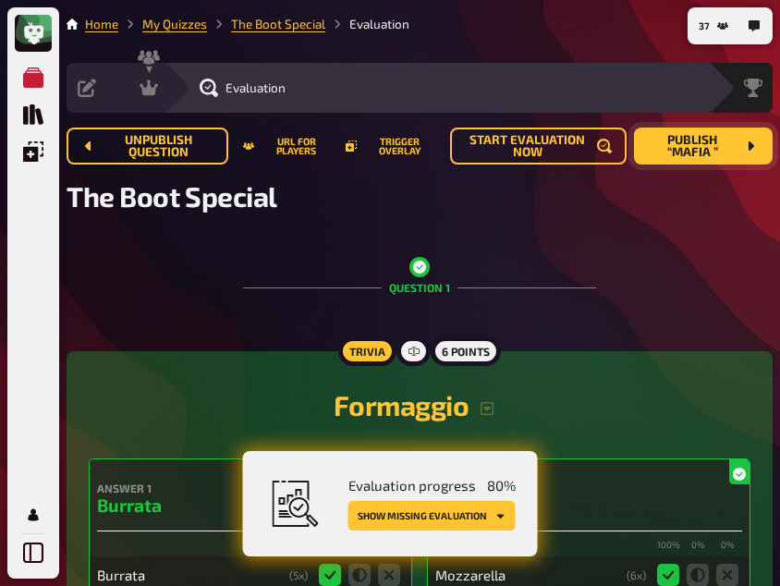
click at [410, 518] on button "Show missing evaluation" at bounding box center [431, 516] width 167 height 30
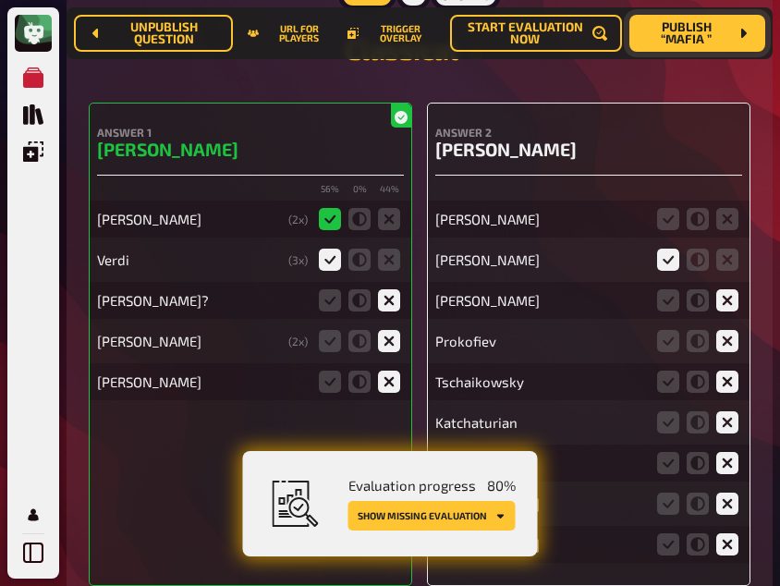
scroll to position [9483, 0]
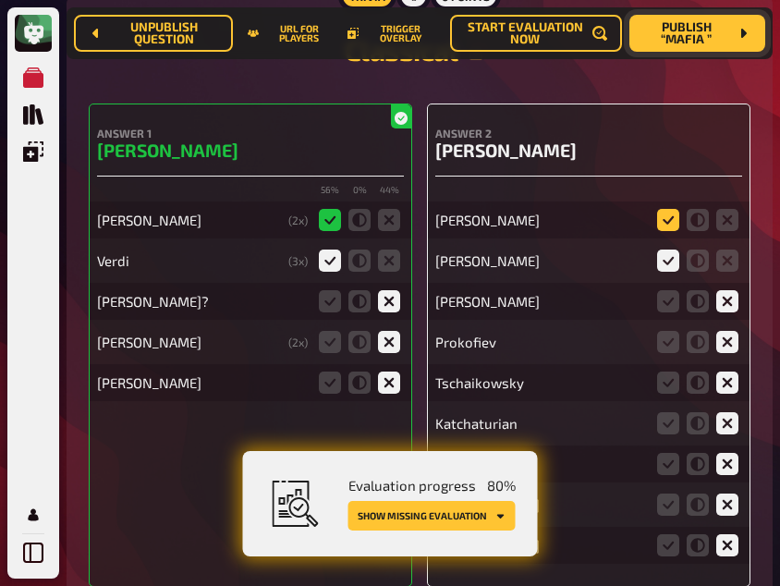
click at [668, 212] on icon at bounding box center [668, 220] width 22 height 22
click at [0, 0] on input "radio" at bounding box center [0, 0] width 0 height 0
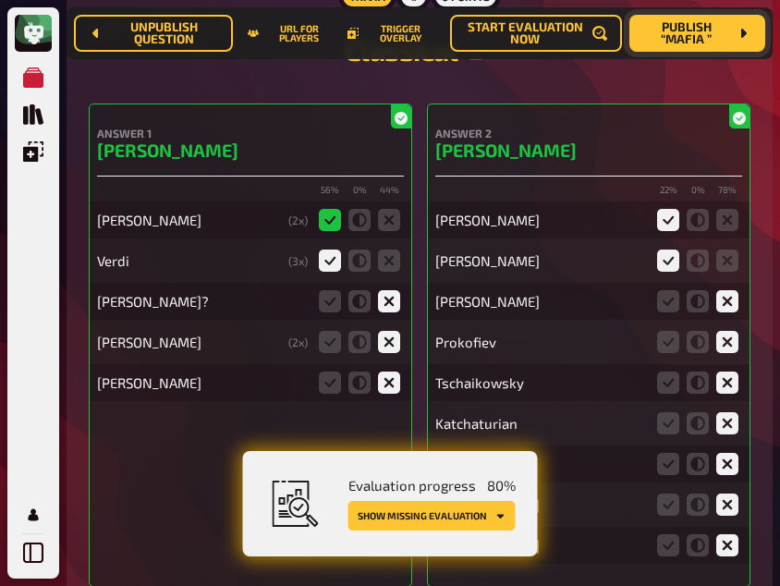
click at [461, 514] on button "Show missing evaluation" at bounding box center [431, 516] width 167 height 30
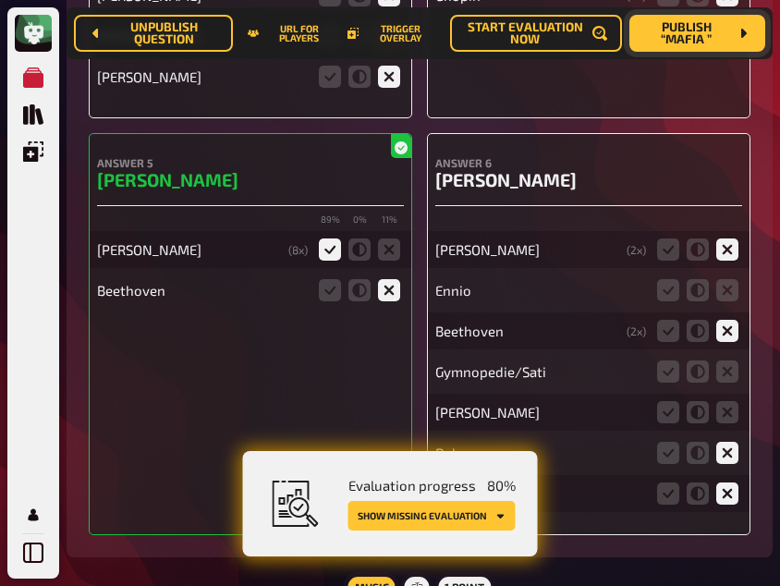
scroll to position [10407, 0]
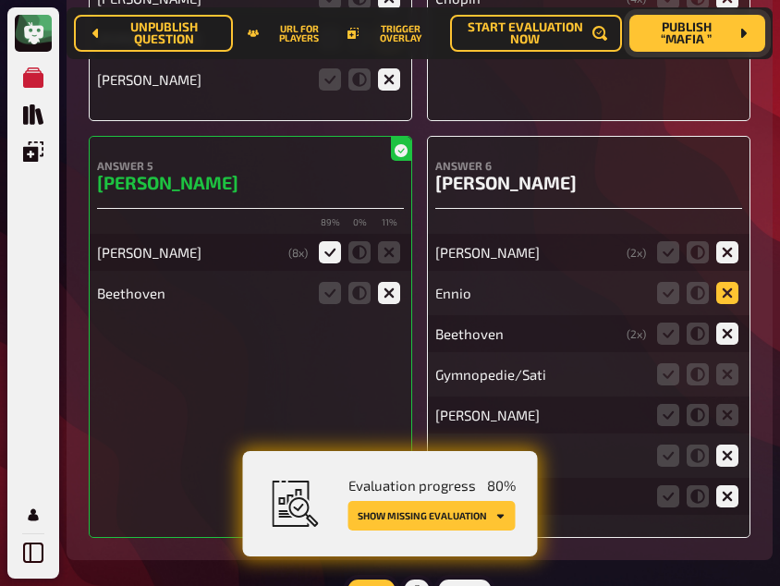
click at [724, 287] on icon at bounding box center [727, 293] width 22 height 22
click at [0, 0] on input "radio" at bounding box center [0, 0] width 0 height 0
click at [666, 371] on icon at bounding box center [668, 374] width 22 height 22
click at [0, 0] on input "radio" at bounding box center [0, 0] width 0 height 0
click at [725, 404] on icon at bounding box center [727, 415] width 22 height 22
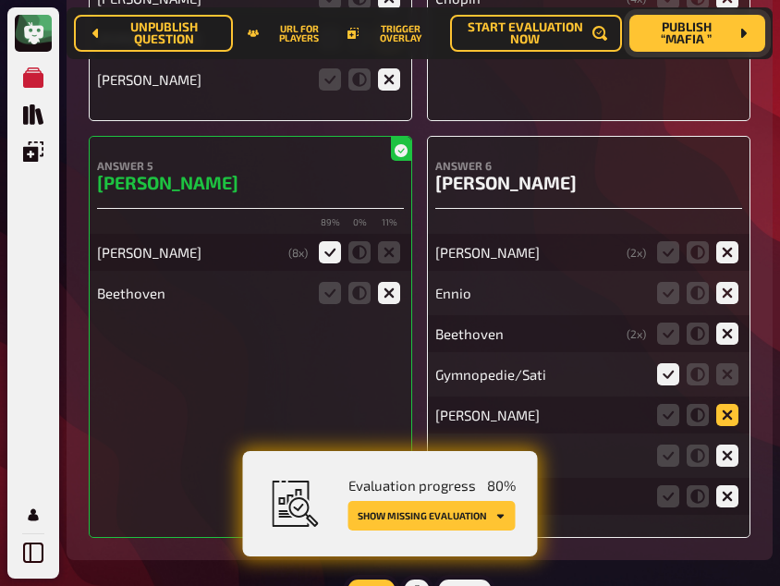
click at [0, 0] on input "radio" at bounding box center [0, 0] width 0 height 0
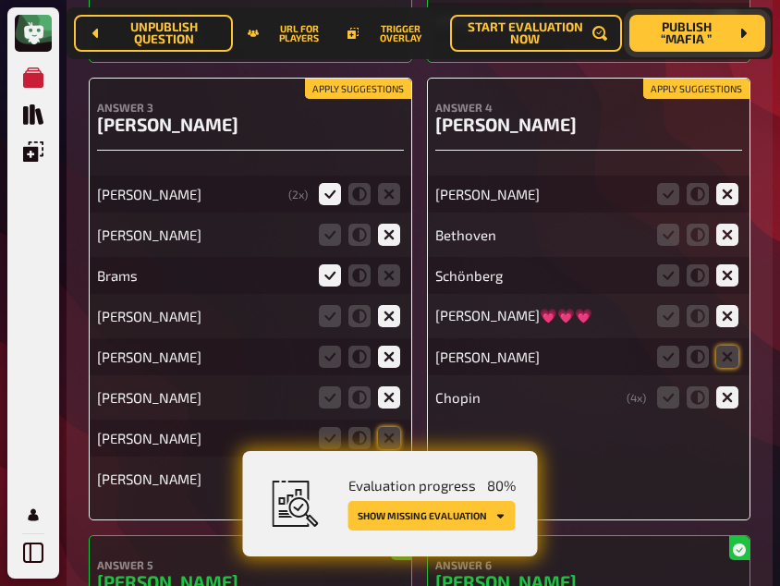
scroll to position [10005, 0]
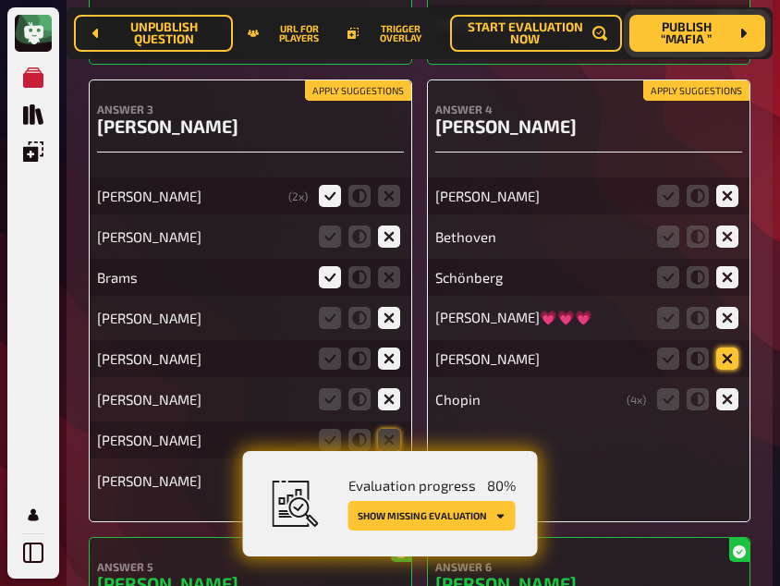
click at [734, 348] on icon at bounding box center [727, 359] width 22 height 22
click at [0, 0] on input "radio" at bounding box center [0, 0] width 0 height 0
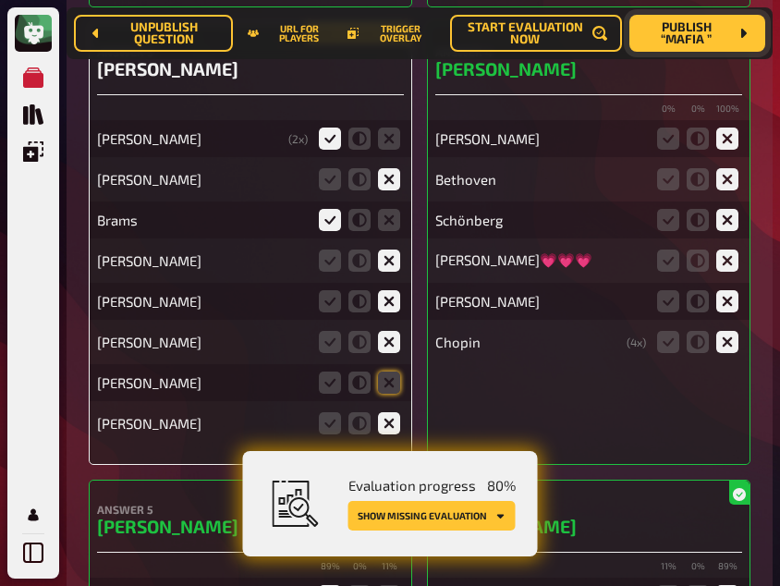
scroll to position [10064, 0]
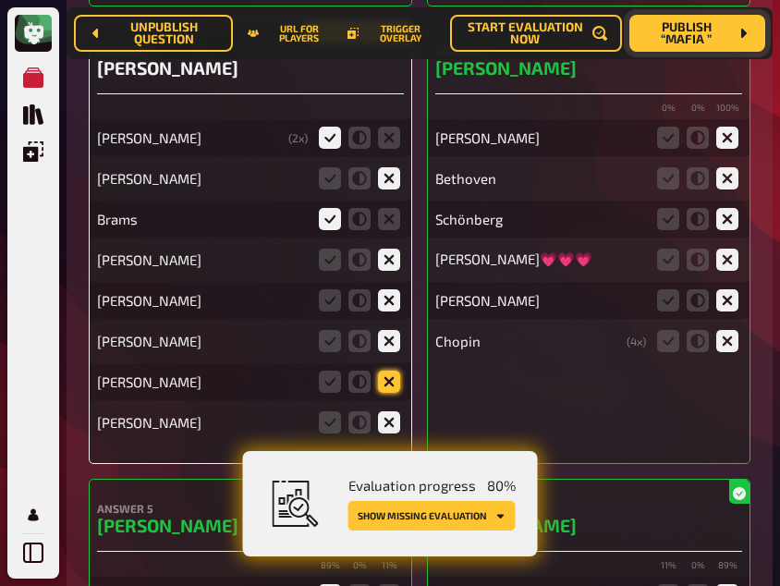
click at [384, 371] on icon at bounding box center [389, 382] width 22 height 22
click at [0, 0] on input "radio" at bounding box center [0, 0] width 0 height 0
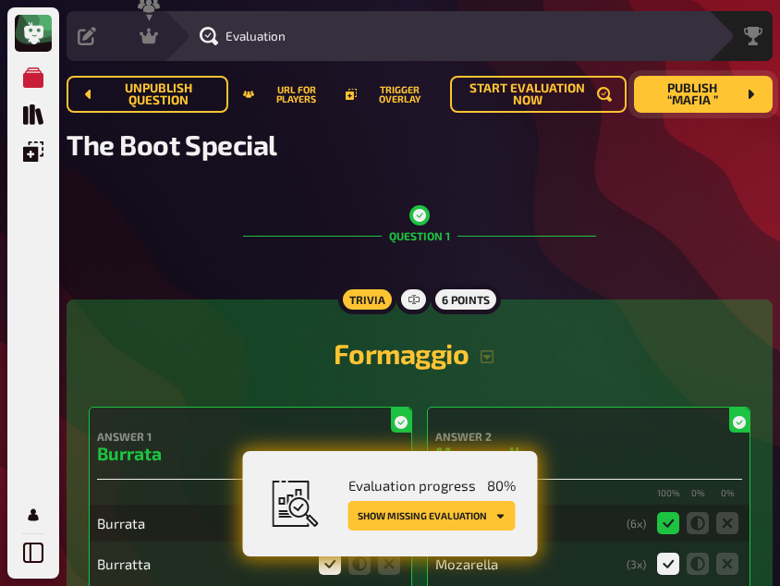
scroll to position [0, 0]
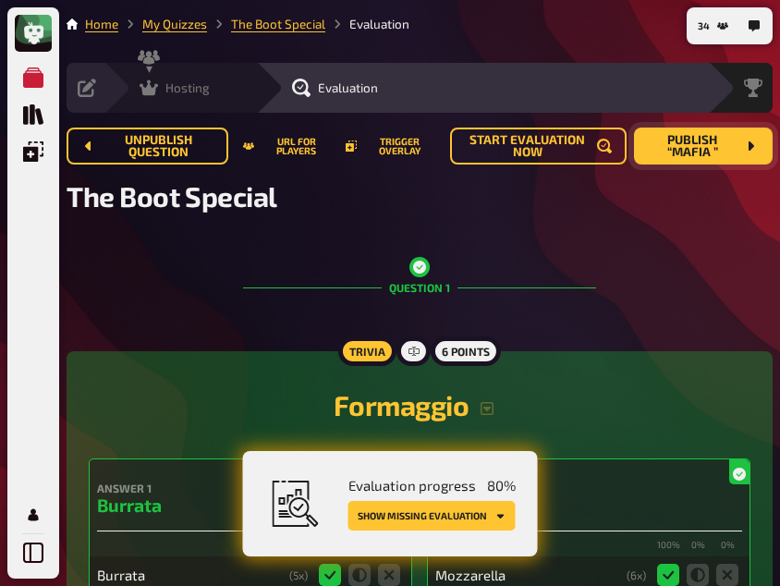
click at [153, 82] on icon at bounding box center [149, 88] width 18 height 18
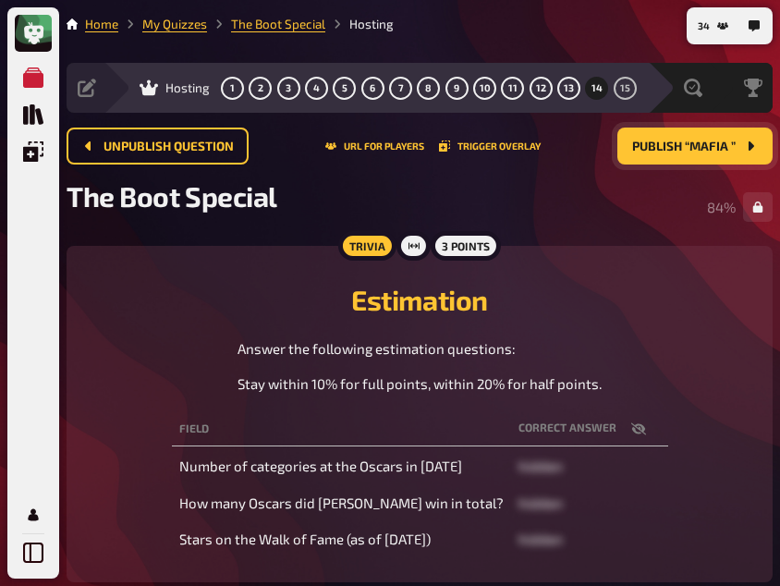
click at [632, 431] on button "button" at bounding box center [639, 429] width 44 height 18
click at [631, 424] on icon "button" at bounding box center [638, 428] width 15 height 11
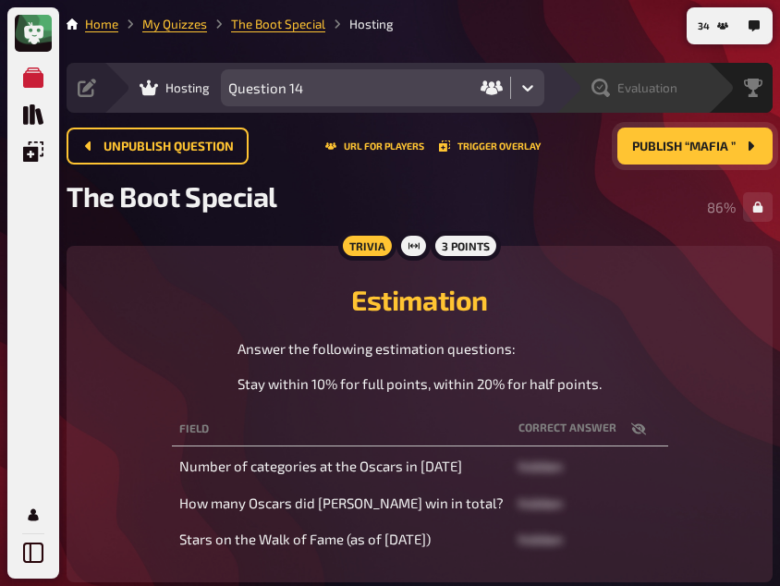
click at [600, 89] on icon at bounding box center [600, 88] width 6 height 6
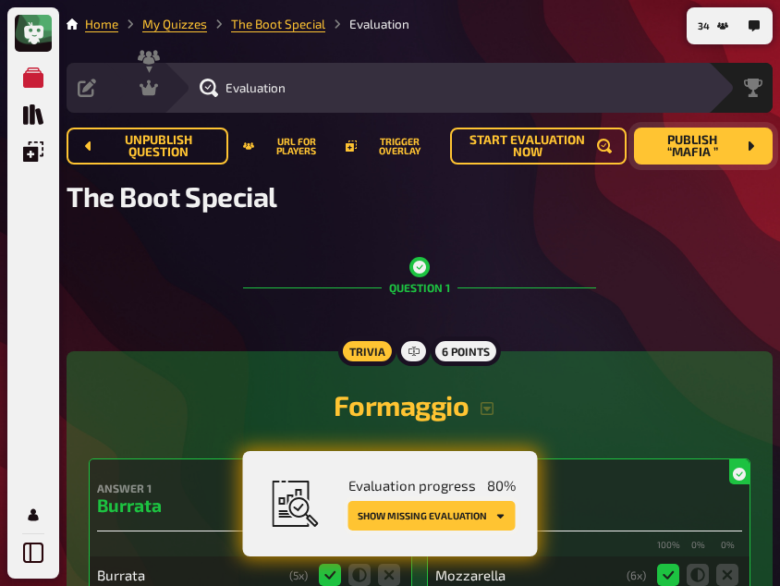
click at [458, 522] on button "Show missing evaluation" at bounding box center [431, 516] width 167 height 30
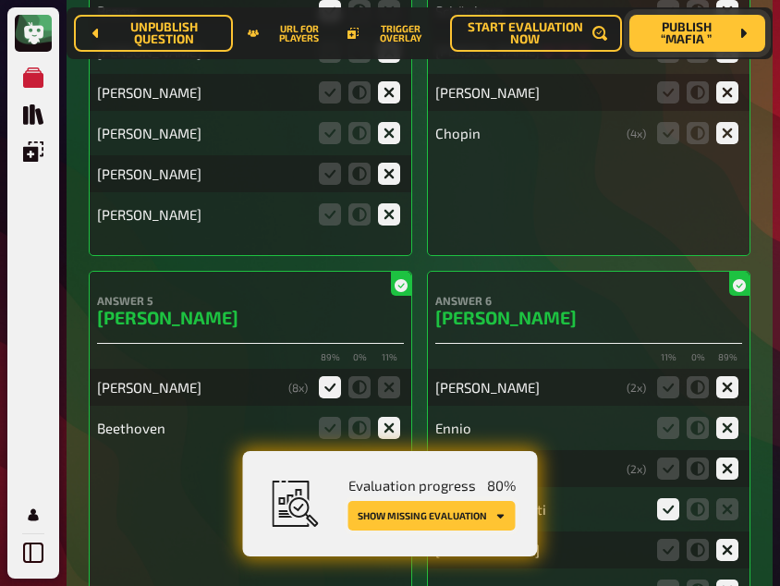
scroll to position [10890, 0]
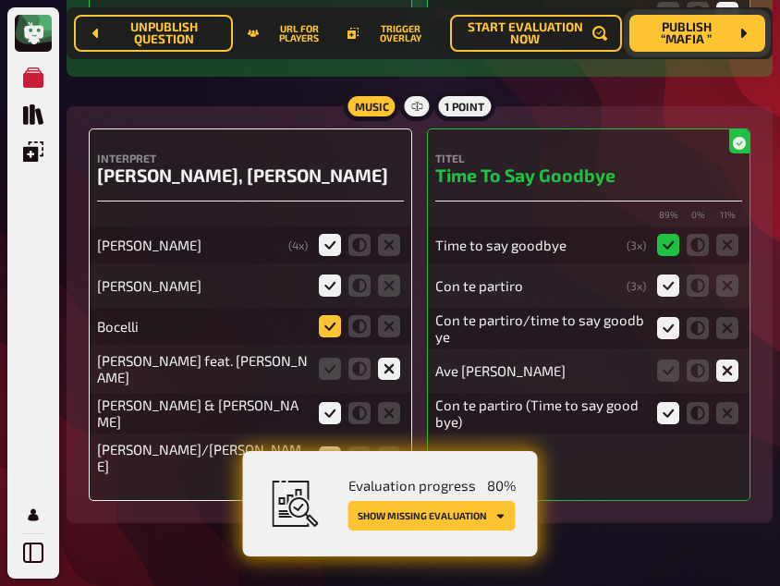
click at [329, 315] on icon at bounding box center [330, 326] width 22 height 22
click at [0, 0] on input "radio" at bounding box center [0, 0] width 0 height 0
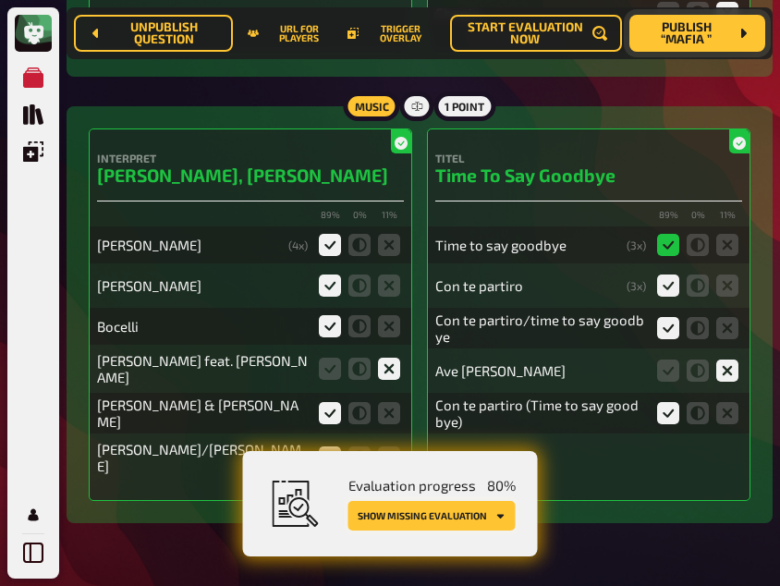
click at [444, 516] on button "Show missing evaluation" at bounding box center [431, 516] width 167 height 30
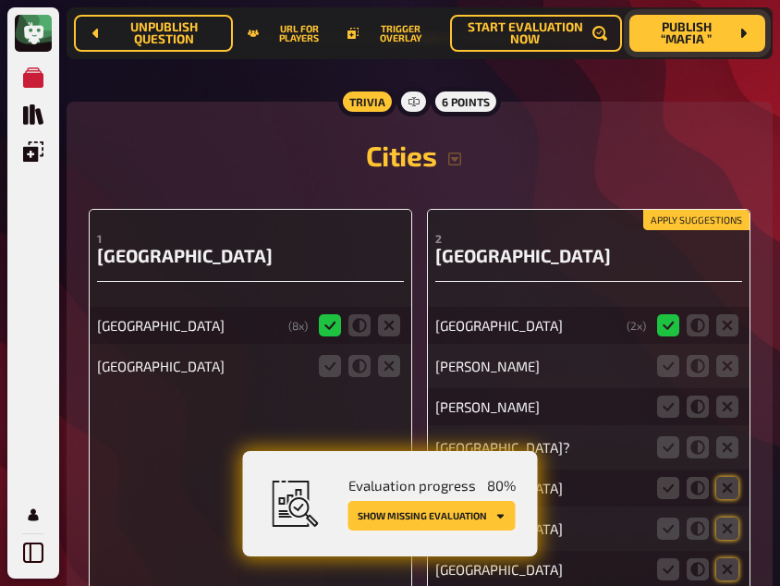
scroll to position [11464, 0]
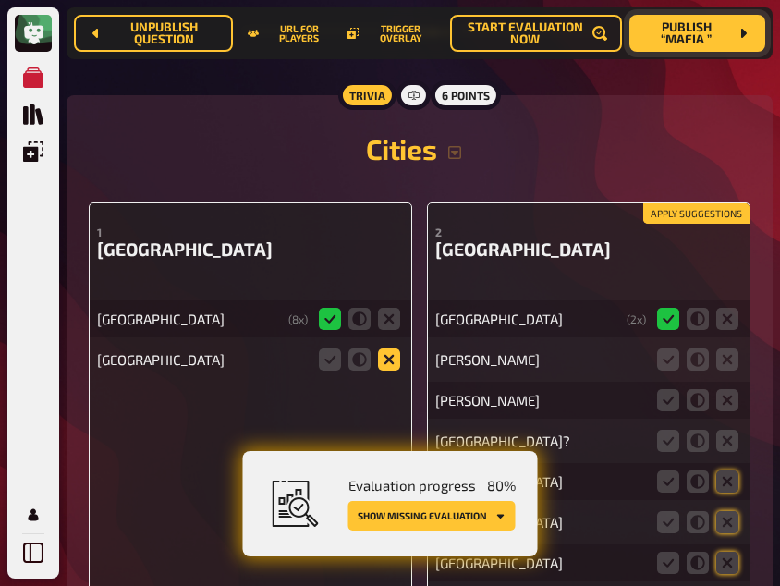
click at [391, 348] on icon at bounding box center [389, 359] width 22 height 22
click at [0, 0] on input "radio" at bounding box center [0, 0] width 0 height 0
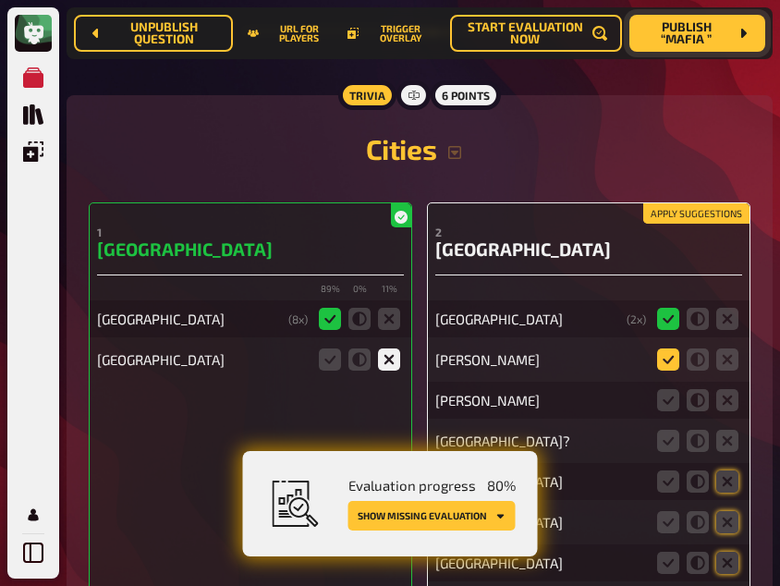
click at [667, 350] on icon at bounding box center [668, 359] width 22 height 22
click at [0, 0] on input "radio" at bounding box center [0, 0] width 0 height 0
click at [670, 390] on icon at bounding box center [668, 400] width 22 height 22
click at [0, 0] on input "radio" at bounding box center [0, 0] width 0 height 0
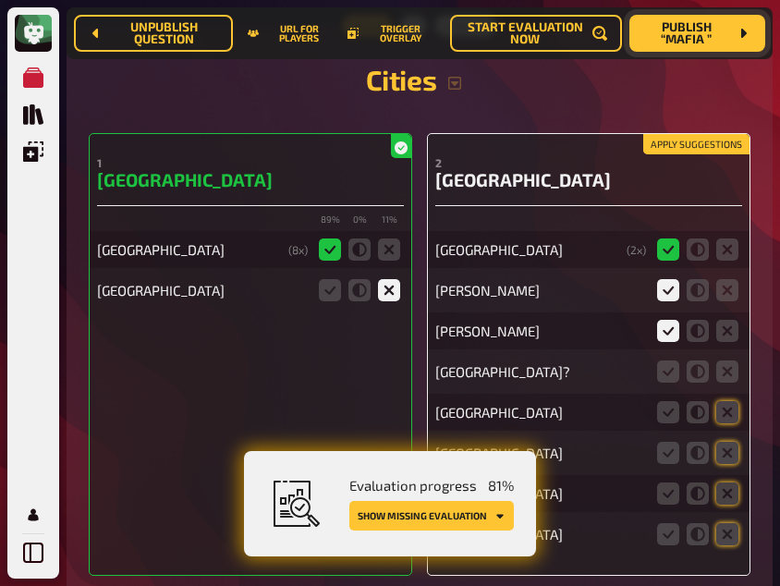
scroll to position [11554, 0]
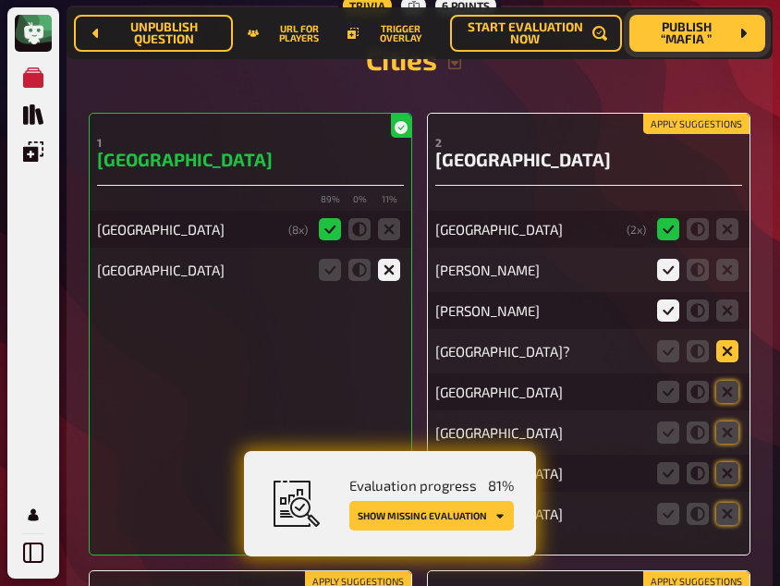
click at [729, 340] on icon at bounding box center [727, 351] width 22 height 22
click at [0, 0] on input "radio" at bounding box center [0, 0] width 0 height 0
click at [731, 381] on icon at bounding box center [727, 392] width 22 height 22
click at [0, 0] on input "radio" at bounding box center [0, 0] width 0 height 0
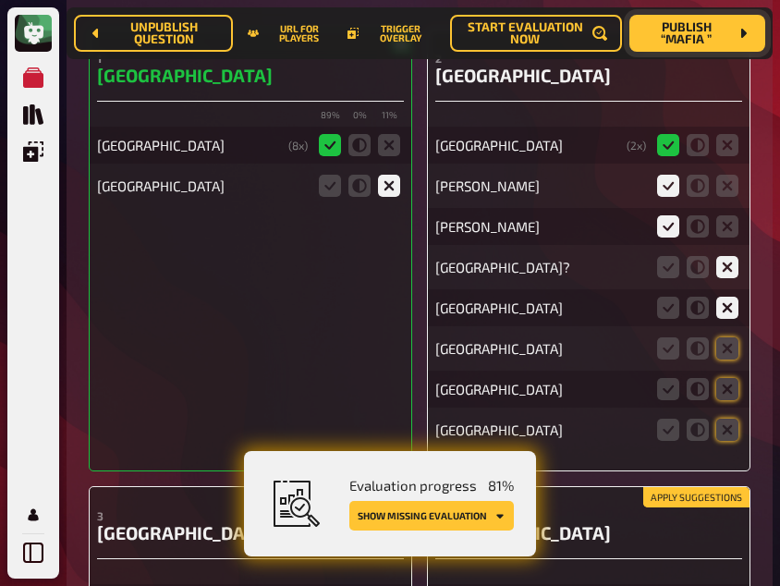
scroll to position [11639, 0]
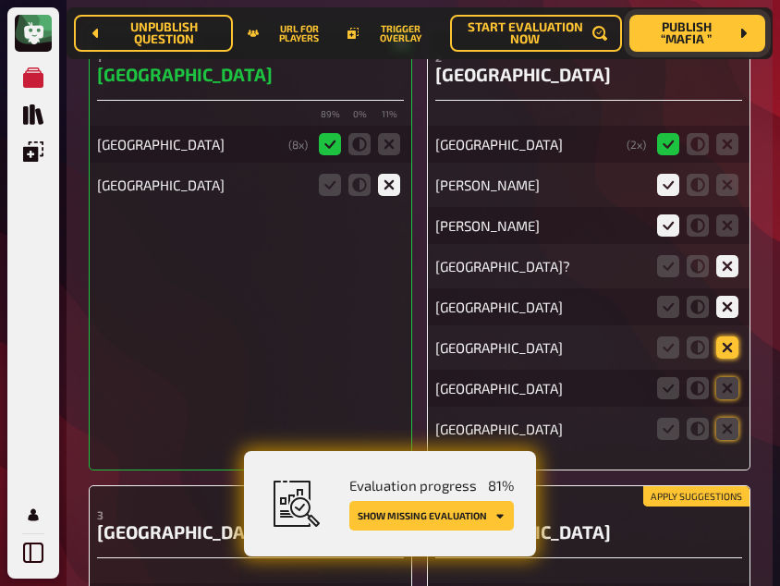
click at [729, 336] on icon at bounding box center [727, 347] width 22 height 22
click at [0, 0] on input "radio" at bounding box center [0, 0] width 0 height 0
click at [734, 377] on icon at bounding box center [727, 388] width 22 height 22
click at [0, 0] on input "radio" at bounding box center [0, 0] width 0 height 0
click at [726, 414] on fieldset at bounding box center [698, 429] width 89 height 30
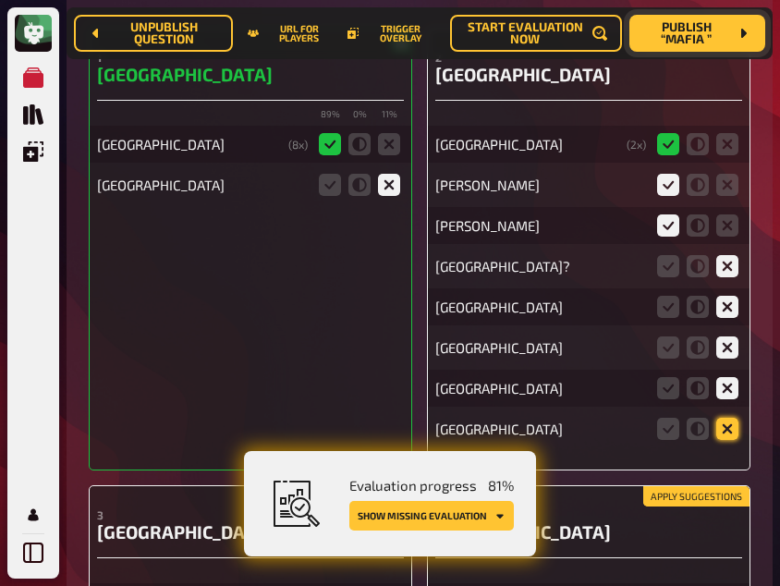
click at [726, 418] on icon at bounding box center [727, 429] width 22 height 22
click at [0, 0] on input "radio" at bounding box center [0, 0] width 0 height 0
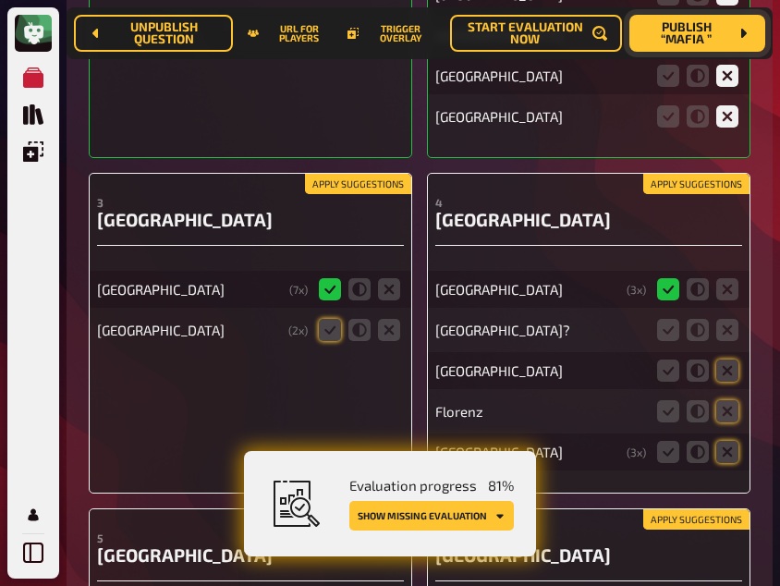
scroll to position [11954, 0]
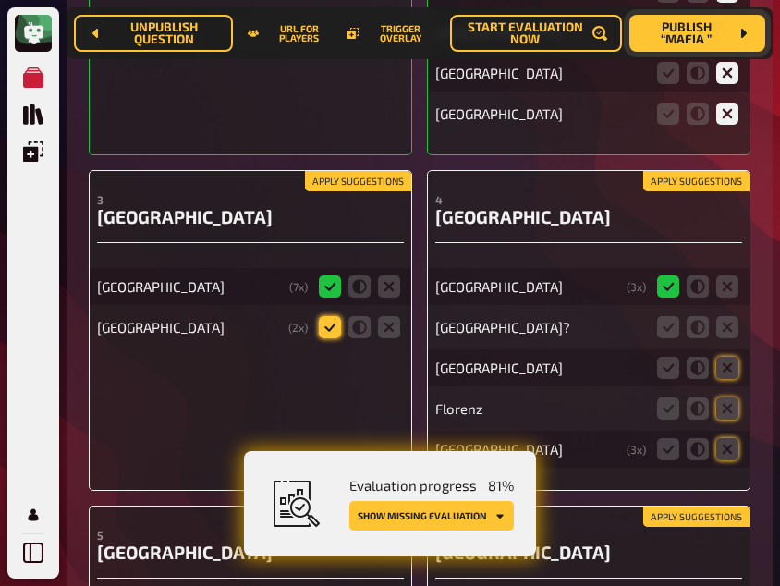
click at [327, 316] on icon at bounding box center [330, 327] width 22 height 22
click at [0, 0] on input "radio" at bounding box center [0, 0] width 0 height 0
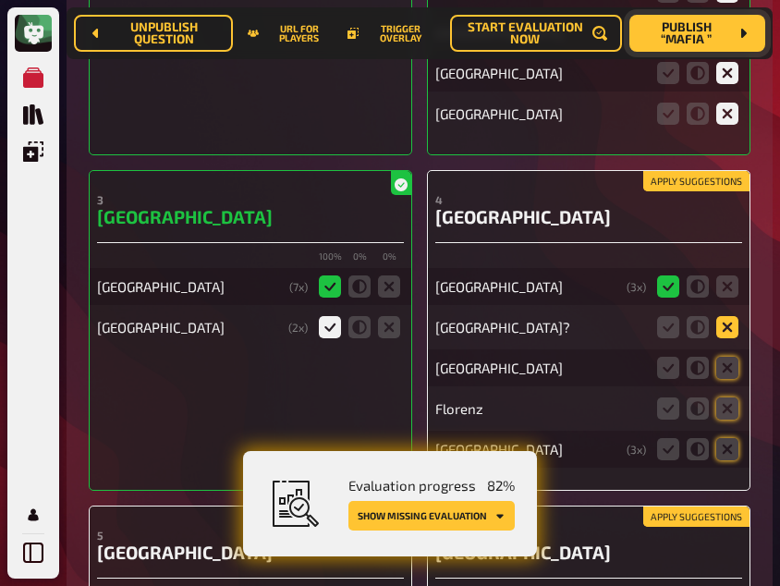
click at [734, 316] on icon at bounding box center [727, 327] width 22 height 22
click at [0, 0] on input "radio" at bounding box center [0, 0] width 0 height 0
click at [734, 357] on icon at bounding box center [727, 368] width 22 height 22
click at [0, 0] on input "radio" at bounding box center [0, 0] width 0 height 0
click at [734, 397] on icon at bounding box center [727, 408] width 22 height 22
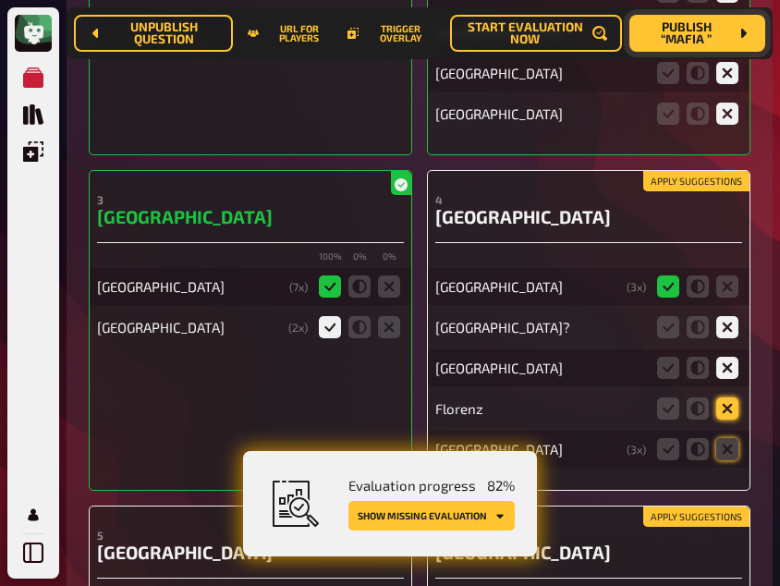
click at [0, 0] on input "radio" at bounding box center [0, 0] width 0 height 0
click at [729, 438] on icon at bounding box center [727, 449] width 22 height 22
click at [0, 0] on input "radio" at bounding box center [0, 0] width 0 height 0
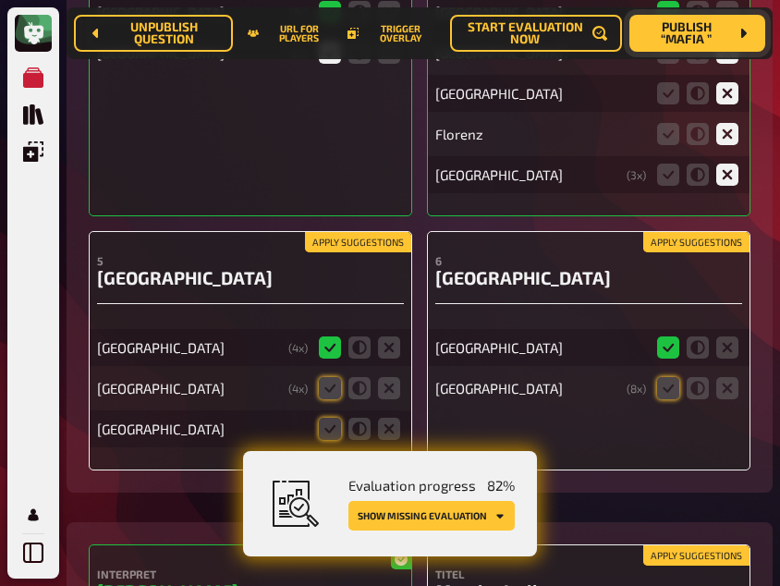
scroll to position [12229, 0]
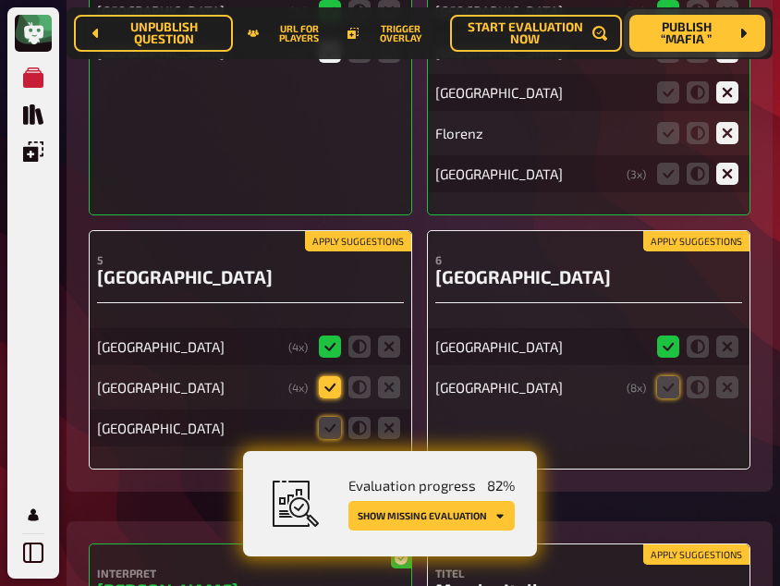
click at [333, 376] on icon at bounding box center [330, 387] width 22 height 22
click at [0, 0] on input "radio" at bounding box center [0, 0] width 0 height 0
click at [333, 376] on icon at bounding box center [330, 387] width 22 height 22
click at [0, 0] on input "radio" at bounding box center [0, 0] width 0 height 0
click at [333, 376] on icon at bounding box center [330, 387] width 22 height 22
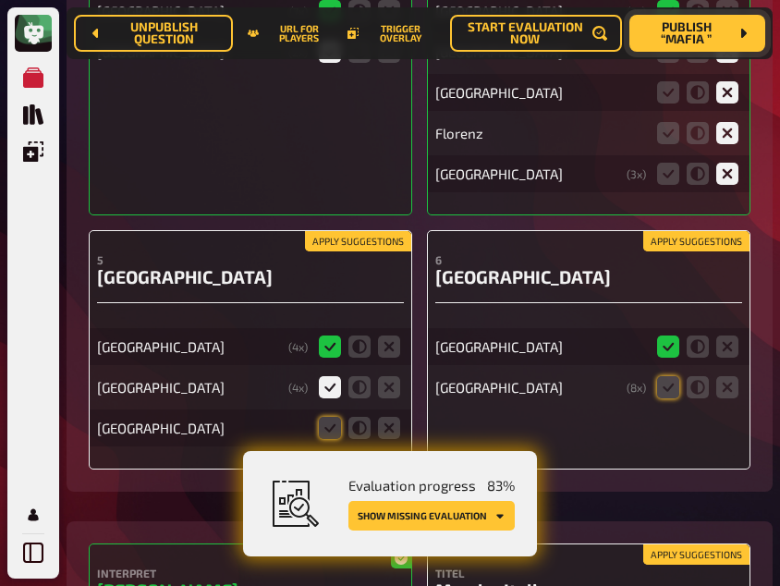
click at [0, 0] on input "radio" at bounding box center [0, 0] width 0 height 0
click at [393, 418] on icon at bounding box center [389, 428] width 22 height 22
click at [0, 0] on input "radio" at bounding box center [0, 0] width 0 height 0
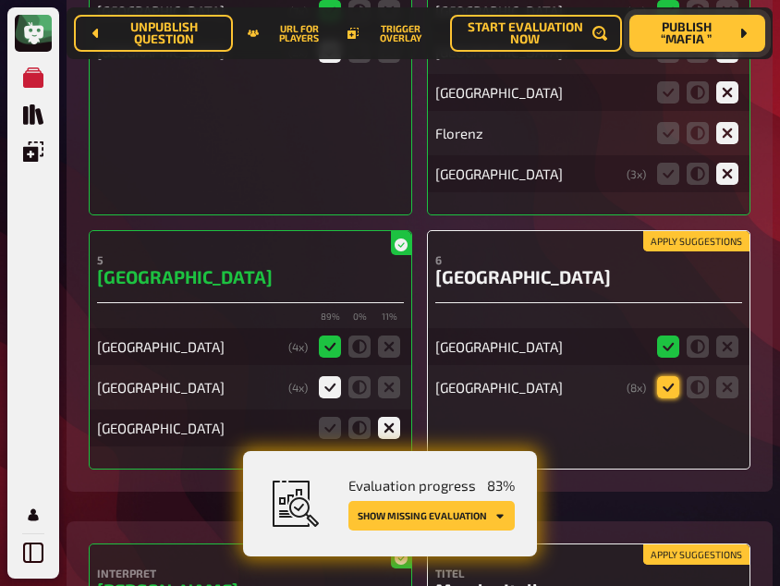
click at [667, 382] on icon at bounding box center [668, 387] width 22 height 22
click at [0, 0] on input "radio" at bounding box center [0, 0] width 0 height 0
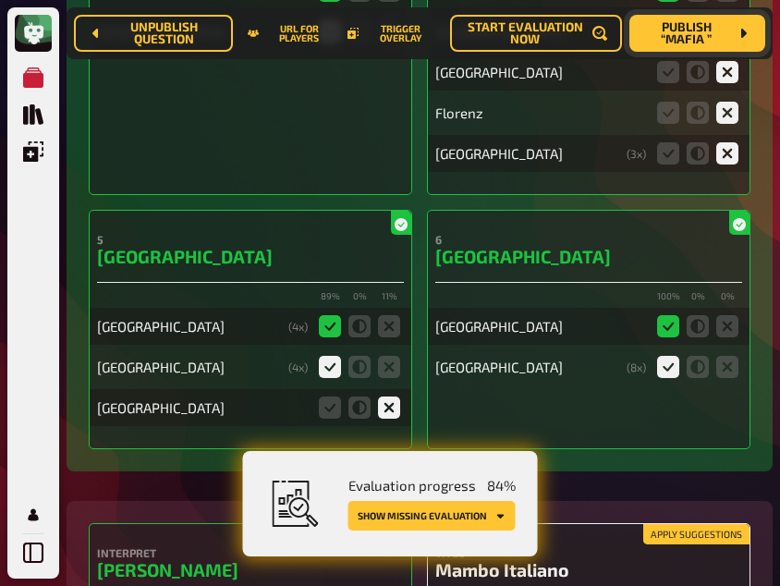
scroll to position [12252, 0]
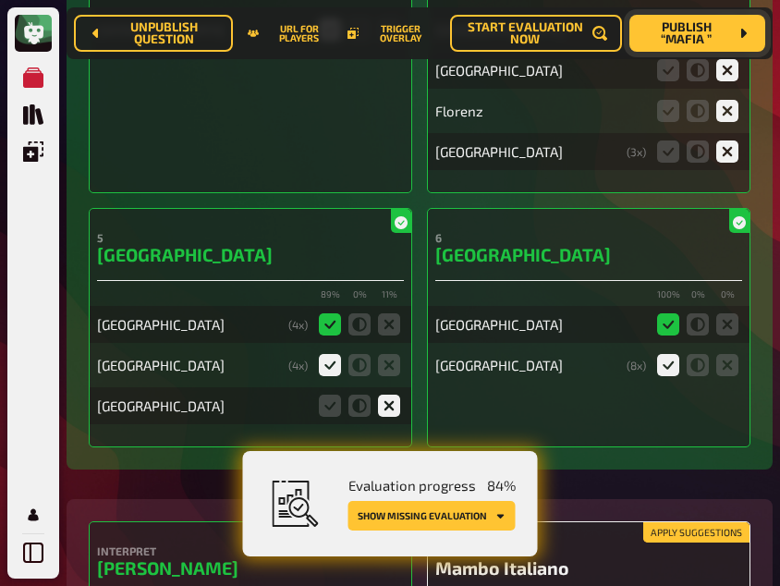
click at [321, 395] on icon at bounding box center [330, 406] width 22 height 22
click at [0, 0] on input "radio" at bounding box center [0, 0] width 0 height 0
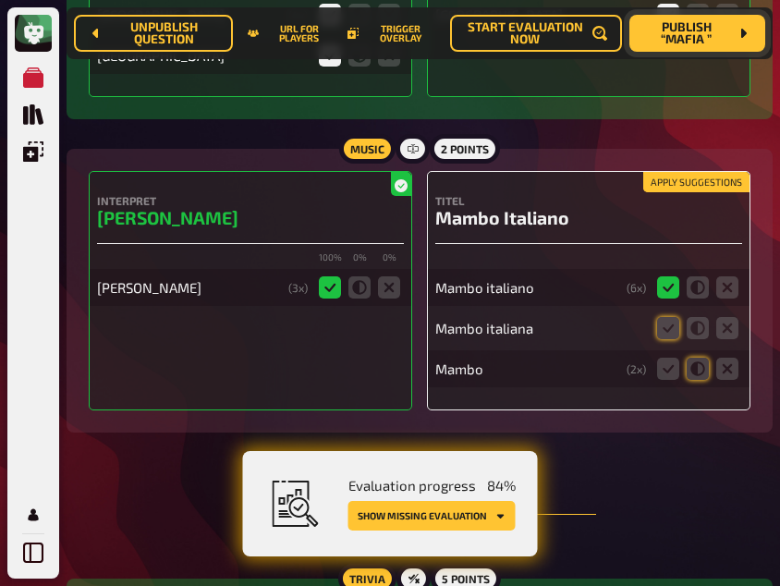
scroll to position [12618, 0]
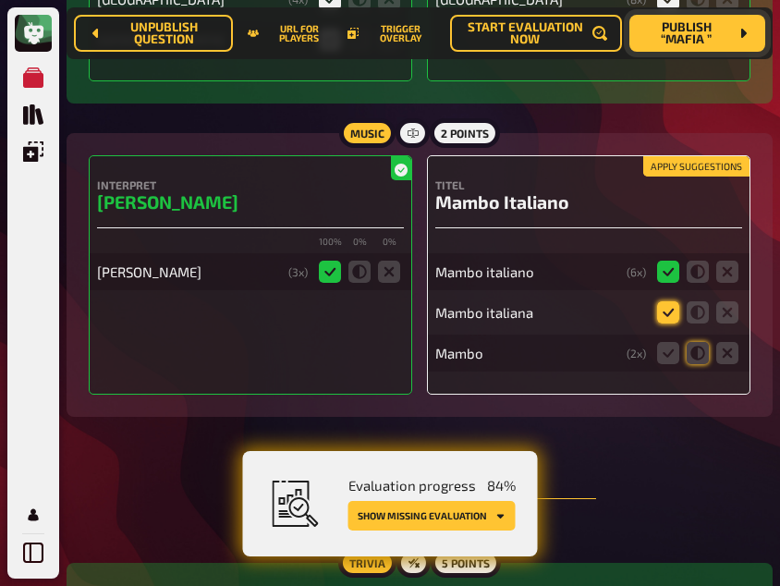
click at [667, 301] on icon at bounding box center [668, 312] width 22 height 22
click at [0, 0] on input "radio" at bounding box center [0, 0] width 0 height 0
click at [697, 342] on icon at bounding box center [698, 353] width 22 height 22
click at [0, 0] on input "radio" at bounding box center [0, 0] width 0 height 0
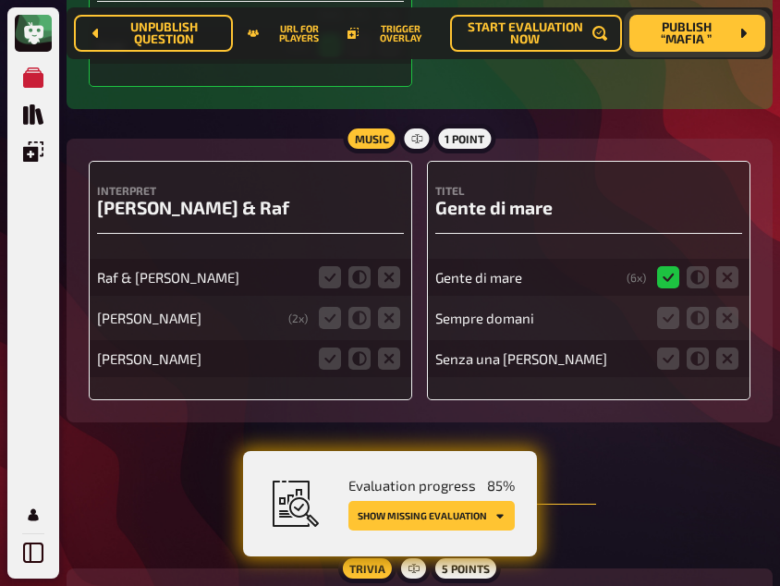
scroll to position [13815, 0]
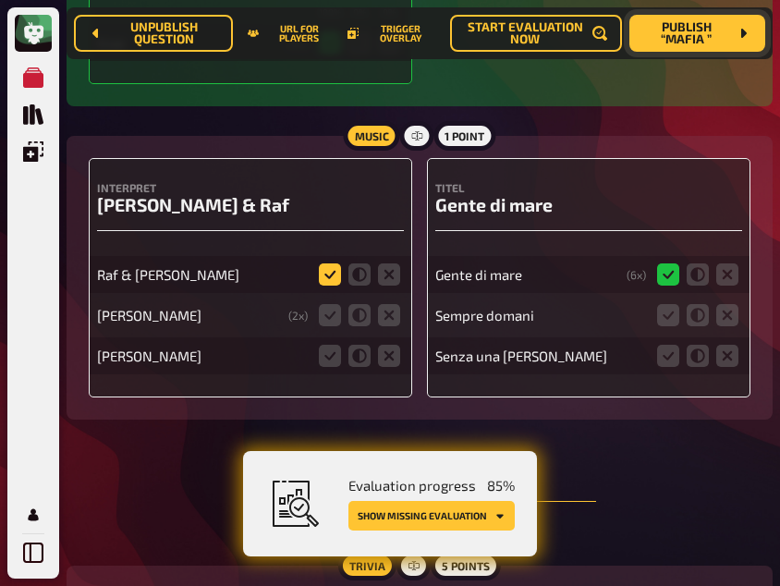
click at [328, 263] on icon at bounding box center [330, 274] width 22 height 22
click at [0, 0] on input "radio" at bounding box center [0, 0] width 0 height 0
click at [388, 304] on icon at bounding box center [389, 315] width 22 height 22
click at [0, 0] on input "radio" at bounding box center [0, 0] width 0 height 0
click at [391, 345] on icon at bounding box center [389, 356] width 22 height 22
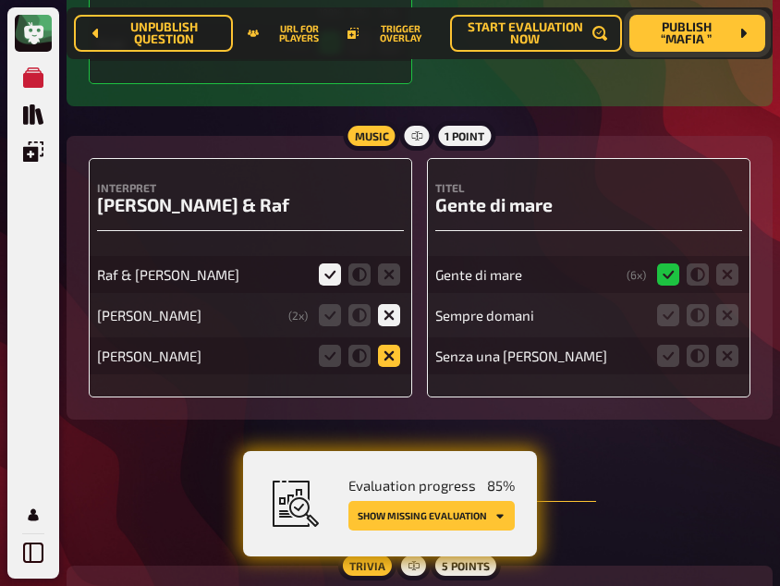
click at [0, 0] on input "radio" at bounding box center [0, 0] width 0 height 0
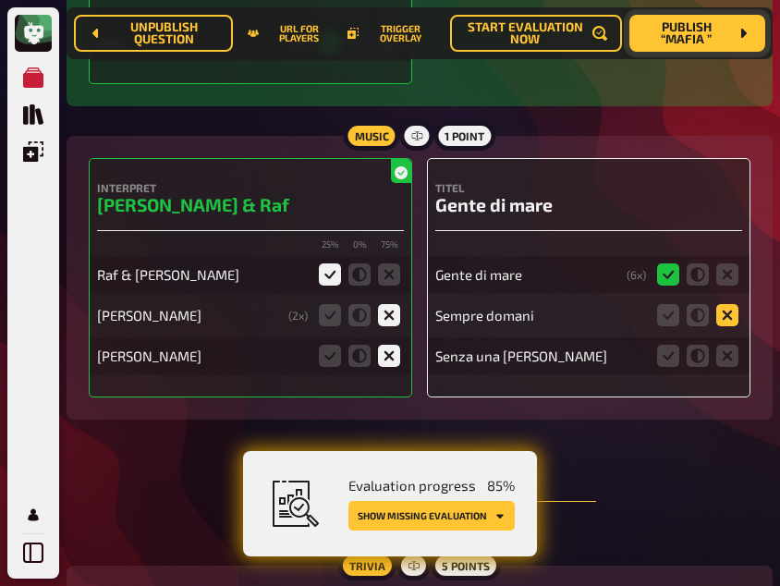
click at [720, 304] on icon at bounding box center [727, 315] width 22 height 22
click at [0, 0] on input "radio" at bounding box center [0, 0] width 0 height 0
click at [724, 345] on icon at bounding box center [727, 356] width 22 height 22
click at [0, 0] on input "radio" at bounding box center [0, 0] width 0 height 0
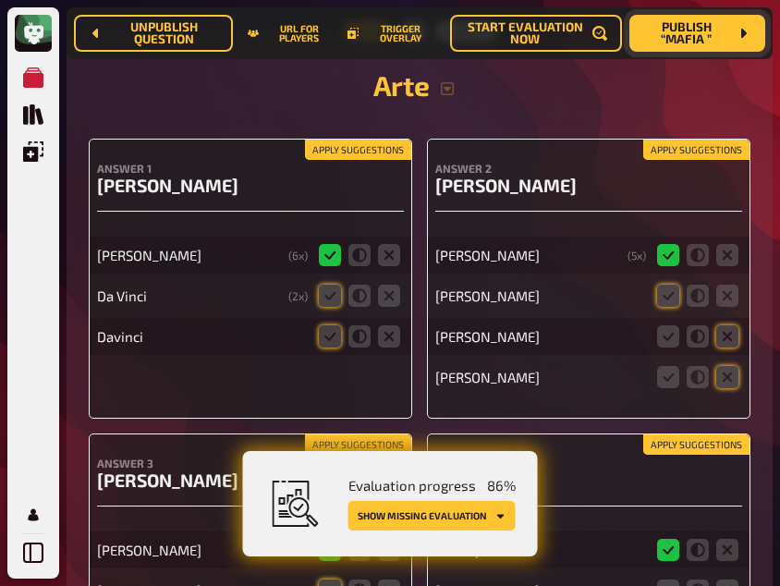
scroll to position [14350, 0]
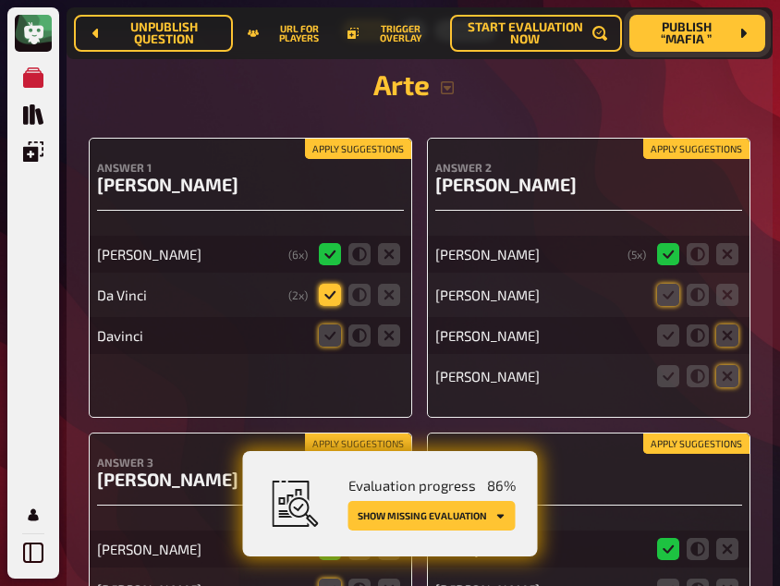
click at [324, 284] on icon at bounding box center [330, 295] width 22 height 22
click at [0, 0] on input "radio" at bounding box center [0, 0] width 0 height 0
click at [325, 327] on icon at bounding box center [330, 335] width 22 height 22
click at [0, 0] on input "radio" at bounding box center [0, 0] width 0 height 0
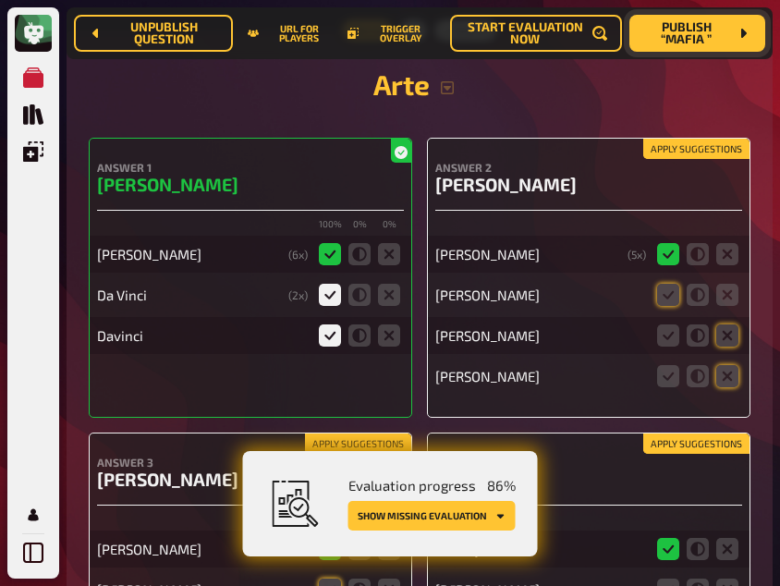
click at [654, 280] on fieldset at bounding box center [698, 295] width 89 height 30
click at [670, 284] on icon at bounding box center [668, 295] width 22 height 22
click at [0, 0] on input "radio" at bounding box center [0, 0] width 0 height 0
click at [726, 324] on icon at bounding box center [727, 335] width 22 height 22
click at [0, 0] on input "radio" at bounding box center [0, 0] width 0 height 0
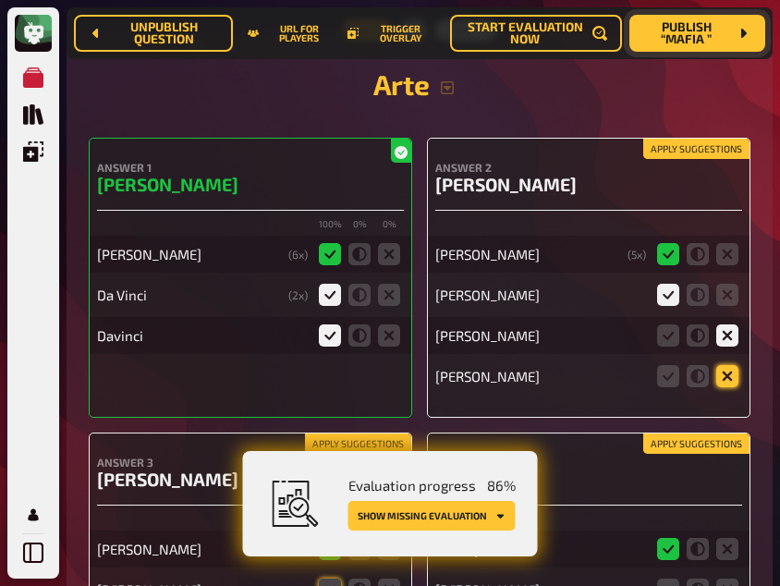
click at [726, 365] on icon at bounding box center [727, 376] width 22 height 22
click at [0, 0] on input "radio" at bounding box center [0, 0] width 0 height 0
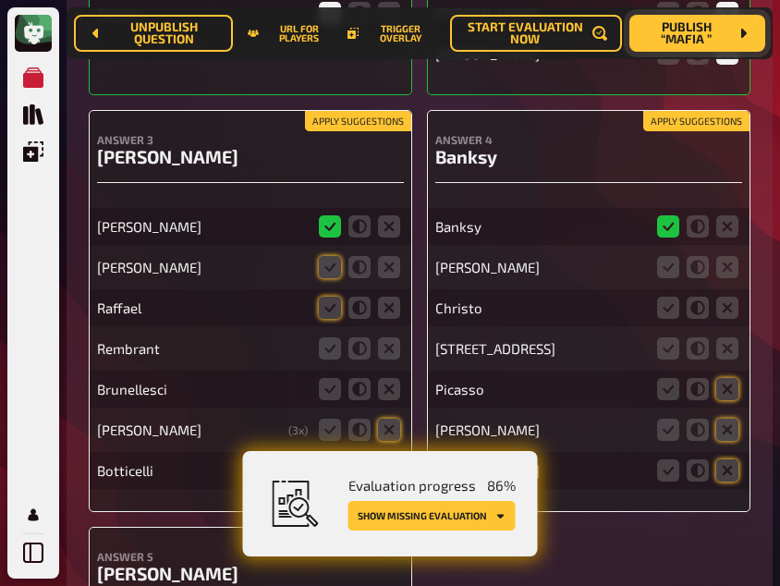
scroll to position [14674, 0]
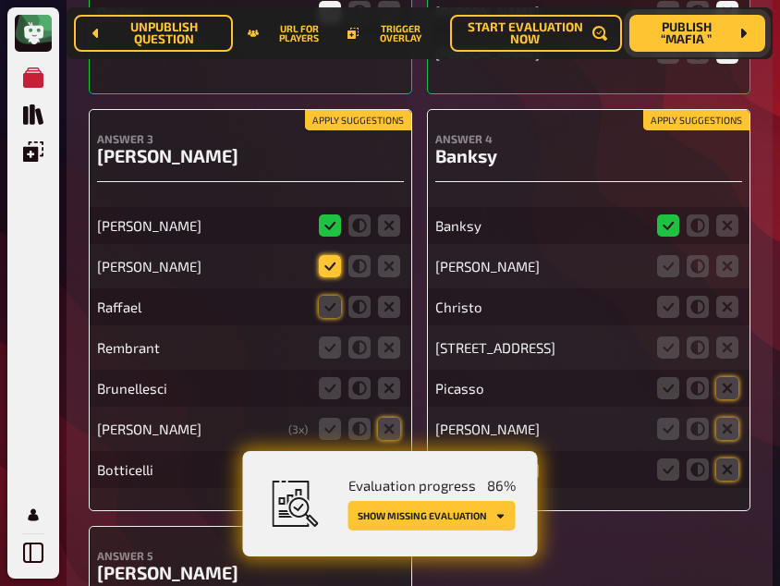
click at [333, 257] on icon at bounding box center [330, 266] width 22 height 22
click at [0, 0] on input "radio" at bounding box center [0, 0] width 0 height 0
click at [331, 296] on icon at bounding box center [330, 307] width 22 height 22
click at [0, 0] on input "radio" at bounding box center [0, 0] width 0 height 0
click at [390, 336] on icon at bounding box center [389, 347] width 22 height 22
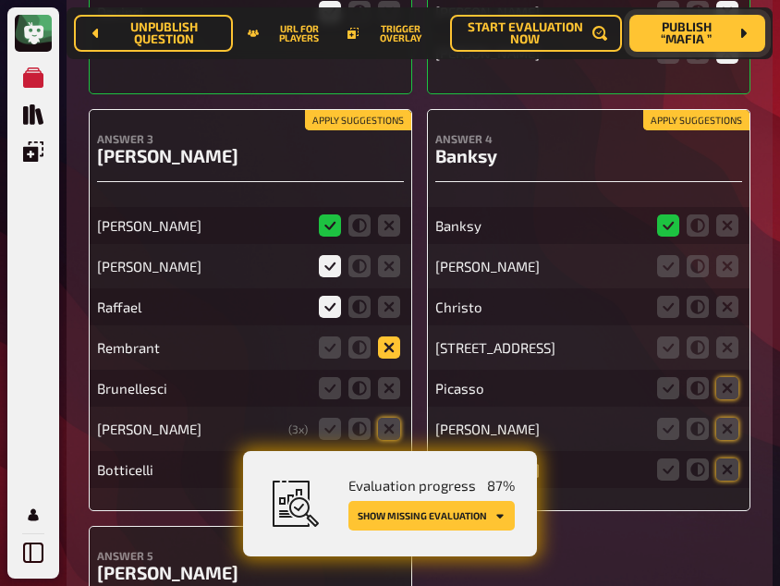
click at [0, 0] on input "radio" at bounding box center [0, 0] width 0 height 0
click at [387, 377] on icon at bounding box center [389, 388] width 22 height 22
click at [0, 0] on input "radio" at bounding box center [0, 0] width 0 height 0
click at [387, 418] on icon at bounding box center [389, 429] width 22 height 22
click at [0, 0] on input "radio" at bounding box center [0, 0] width 0 height 0
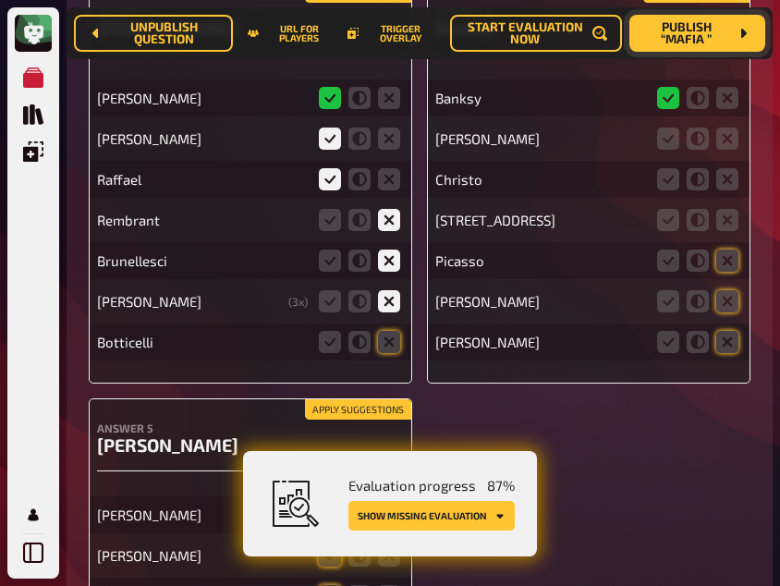
scroll to position [14803, 0]
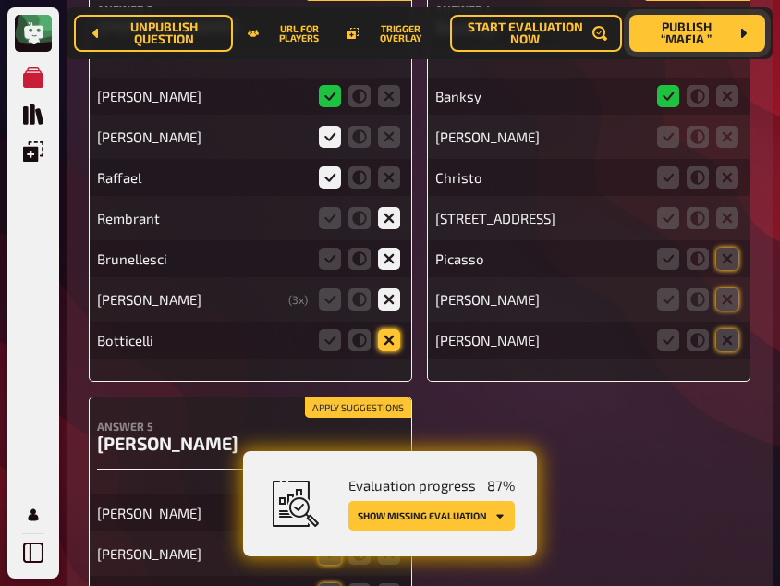
click at [394, 329] on icon at bounding box center [389, 340] width 22 height 22
click at [0, 0] on input "radio" at bounding box center [0, 0] width 0 height 0
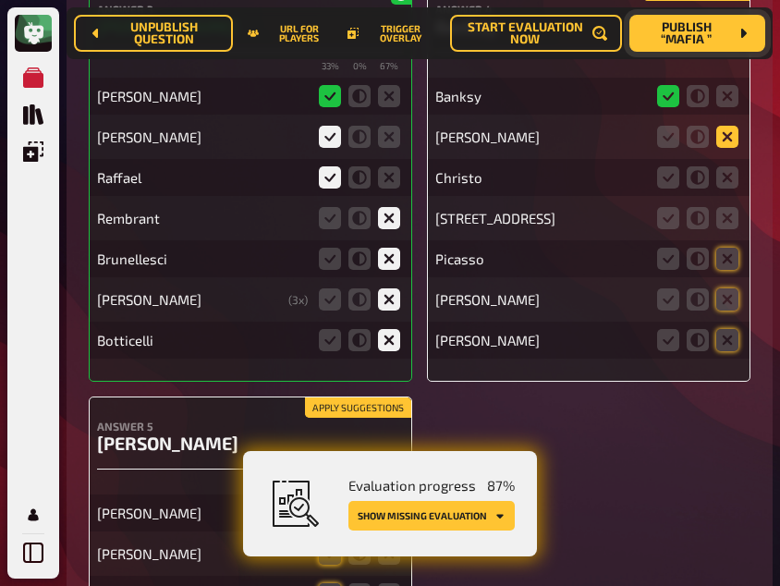
click at [725, 126] on icon at bounding box center [727, 137] width 22 height 22
click at [0, 0] on input "radio" at bounding box center [0, 0] width 0 height 0
click at [728, 166] on icon at bounding box center [727, 177] width 22 height 22
click at [0, 0] on input "radio" at bounding box center [0, 0] width 0 height 0
click at [727, 209] on icon at bounding box center [727, 218] width 22 height 22
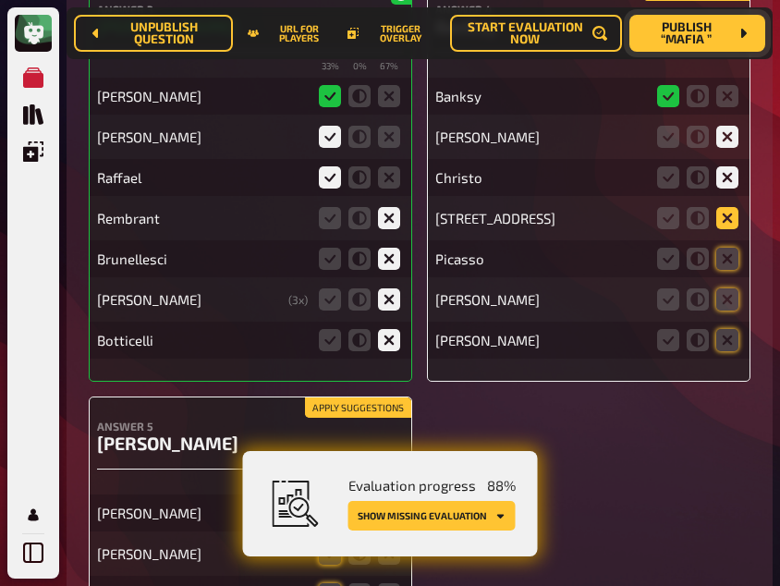
click at [0, 0] on input "radio" at bounding box center [0, 0] width 0 height 0
click at [728, 253] on icon at bounding box center [727, 259] width 22 height 22
click at [0, 0] on input "radio" at bounding box center [0, 0] width 0 height 0
click at [732, 288] on icon at bounding box center [727, 299] width 22 height 22
click at [0, 0] on input "radio" at bounding box center [0, 0] width 0 height 0
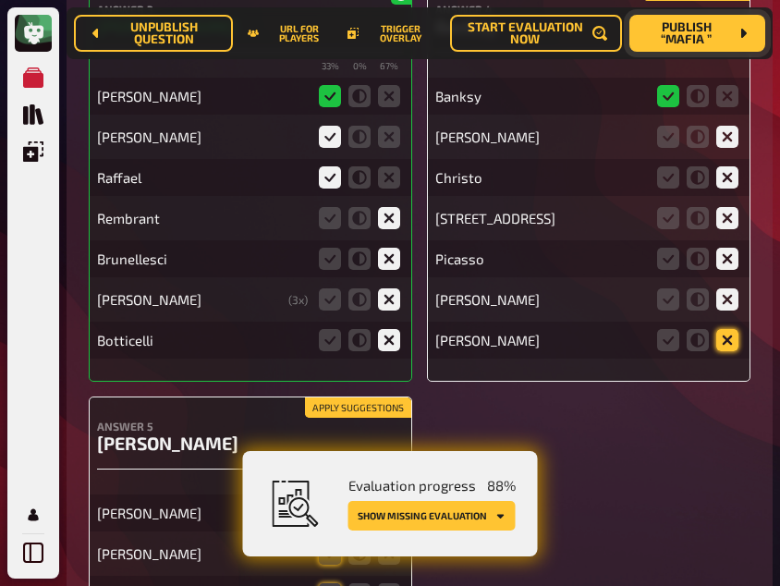
click at [735, 330] on icon at bounding box center [727, 340] width 22 height 22
click at [0, 0] on input "radio" at bounding box center [0, 0] width 0 height 0
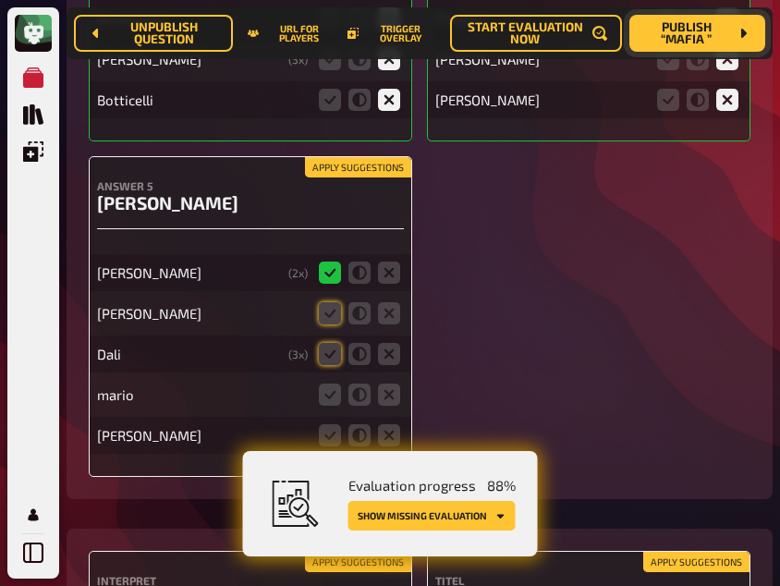
scroll to position [15044, 0]
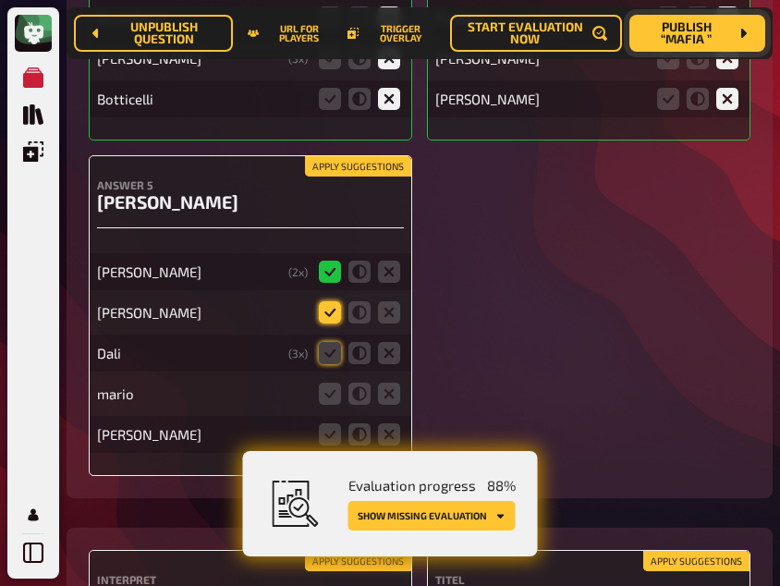
click at [327, 303] on icon at bounding box center [330, 312] width 22 height 22
click at [0, 0] on input "radio" at bounding box center [0, 0] width 0 height 0
click at [328, 342] on icon at bounding box center [330, 353] width 22 height 22
click at [0, 0] on input "radio" at bounding box center [0, 0] width 0 height 0
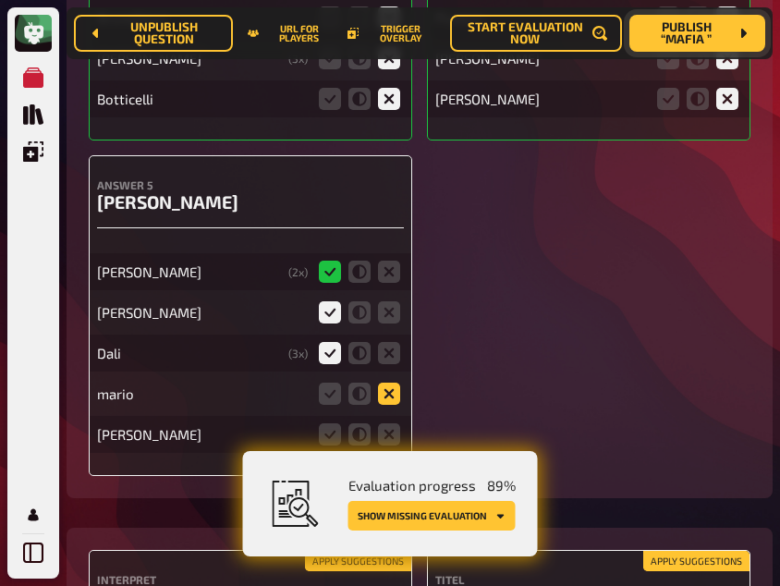
click at [388, 383] on icon at bounding box center [389, 394] width 22 height 22
click at [0, 0] on input "radio" at bounding box center [0, 0] width 0 height 0
click at [386, 424] on icon at bounding box center [389, 434] width 22 height 22
click at [0, 0] on input "radio" at bounding box center [0, 0] width 0 height 0
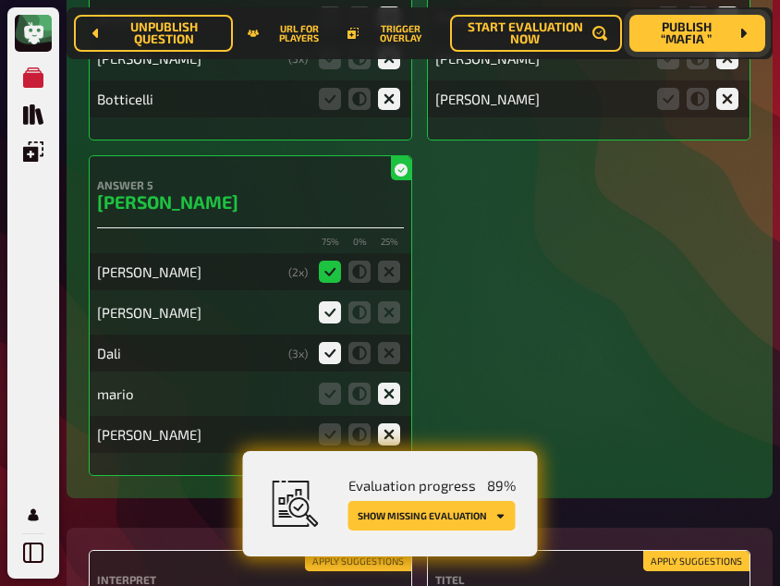
click at [458, 513] on button "Show missing evaluation" at bounding box center [431, 516] width 167 height 30
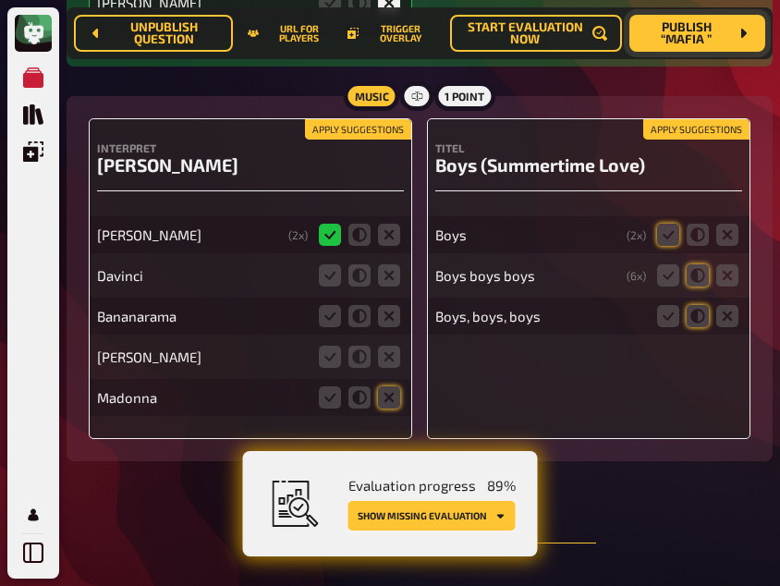
scroll to position [15518, 0]
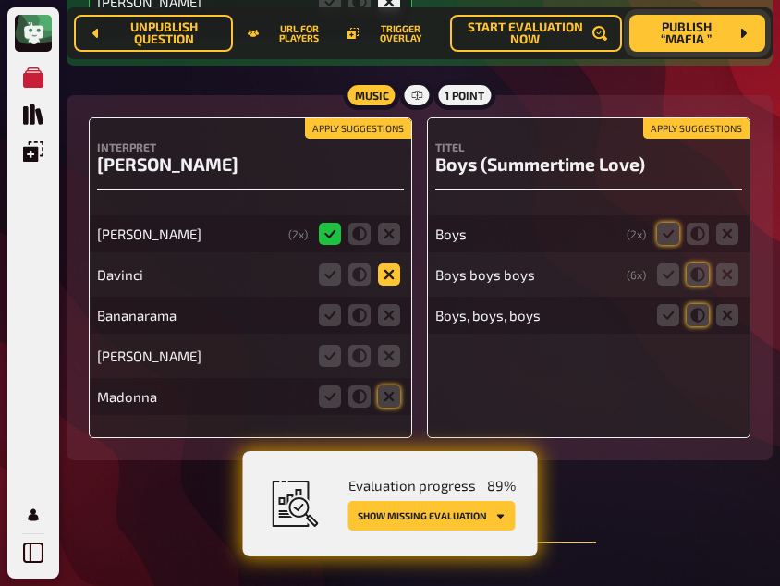
click at [388, 263] on icon at bounding box center [389, 274] width 22 height 22
click at [0, 0] on input "radio" at bounding box center [0, 0] width 0 height 0
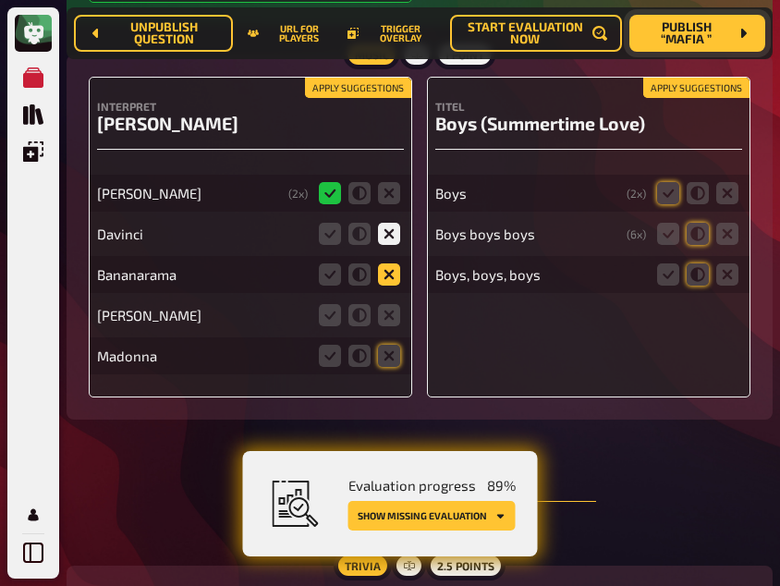
scroll to position [15477, 0]
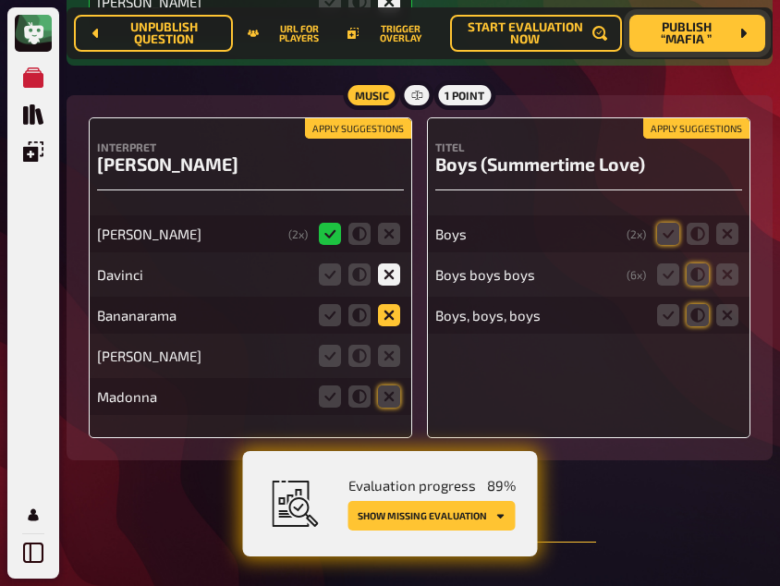
click at [388, 304] on icon at bounding box center [389, 315] width 22 height 22
click at [0, 0] on input "radio" at bounding box center [0, 0] width 0 height 0
click at [388, 347] on icon at bounding box center [389, 356] width 22 height 22
click at [0, 0] on input "radio" at bounding box center [0, 0] width 0 height 0
click at [388, 385] on icon at bounding box center [389, 396] width 22 height 22
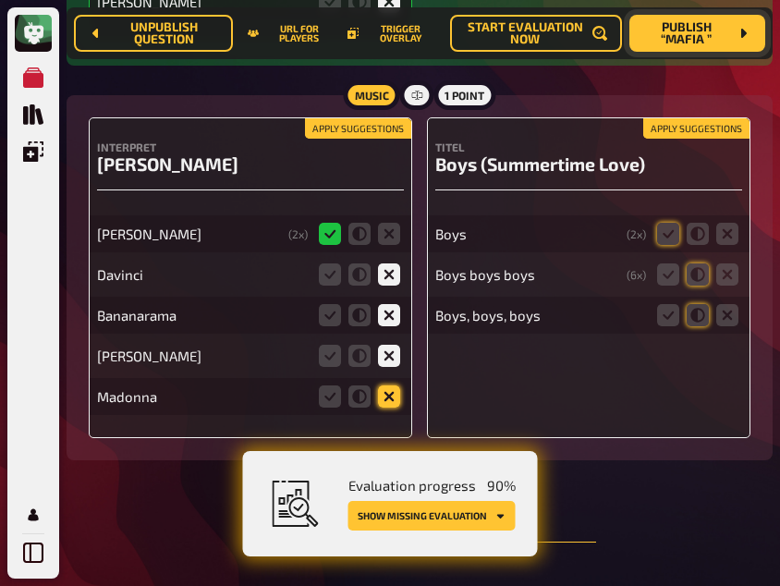
click at [0, 0] on input "radio" at bounding box center [0, 0] width 0 height 0
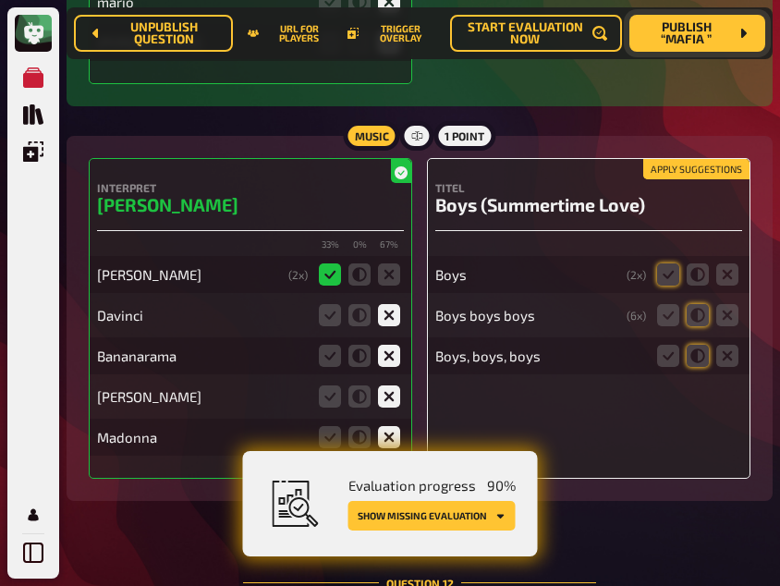
scroll to position [15518, 0]
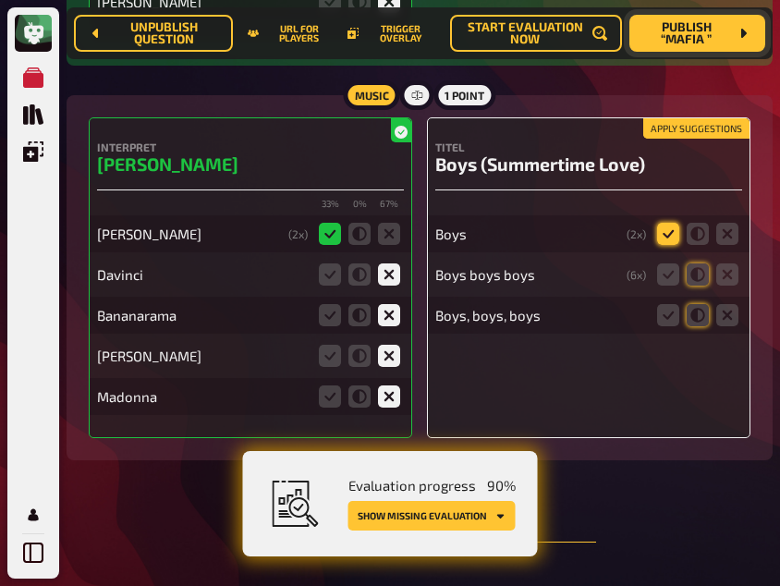
click at [666, 223] on icon at bounding box center [668, 234] width 22 height 22
click at [0, 0] on input "radio" at bounding box center [0, 0] width 0 height 0
click at [666, 265] on icon at bounding box center [668, 274] width 22 height 22
click at [0, 0] on input "radio" at bounding box center [0, 0] width 0 height 0
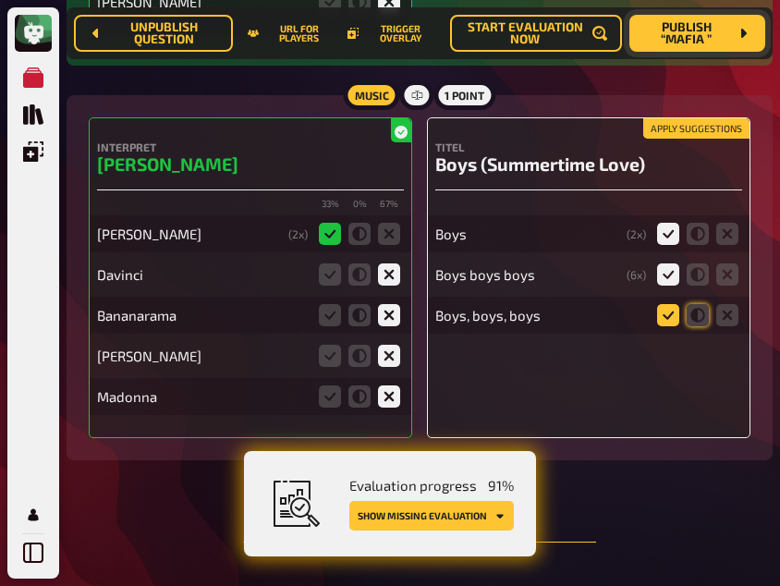
click at [670, 304] on icon at bounding box center [668, 315] width 22 height 22
click at [0, 0] on input "radio" at bounding box center [0, 0] width 0 height 0
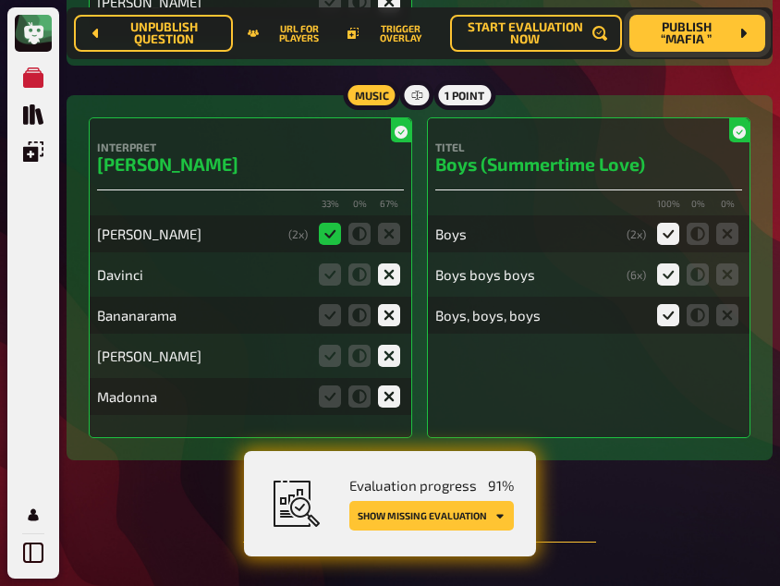
click at [671, 36] on span "Publish “Mafia ”" at bounding box center [686, 33] width 84 height 25
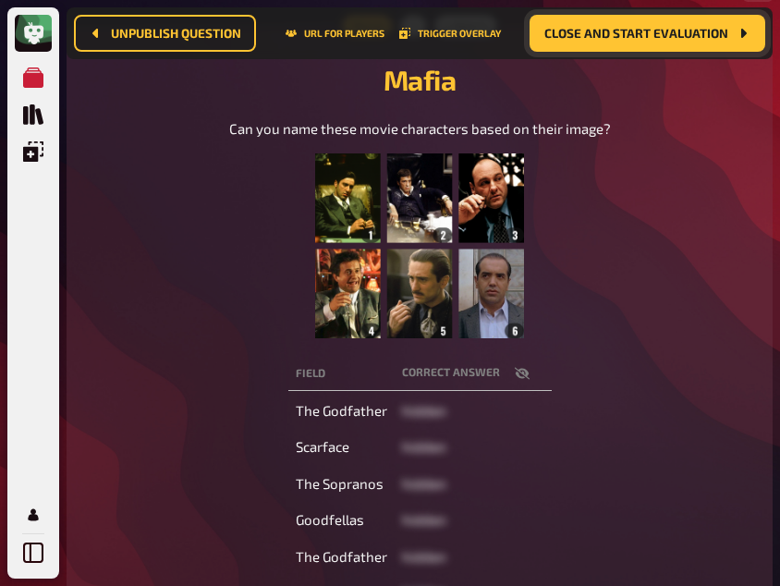
scroll to position [238, 0]
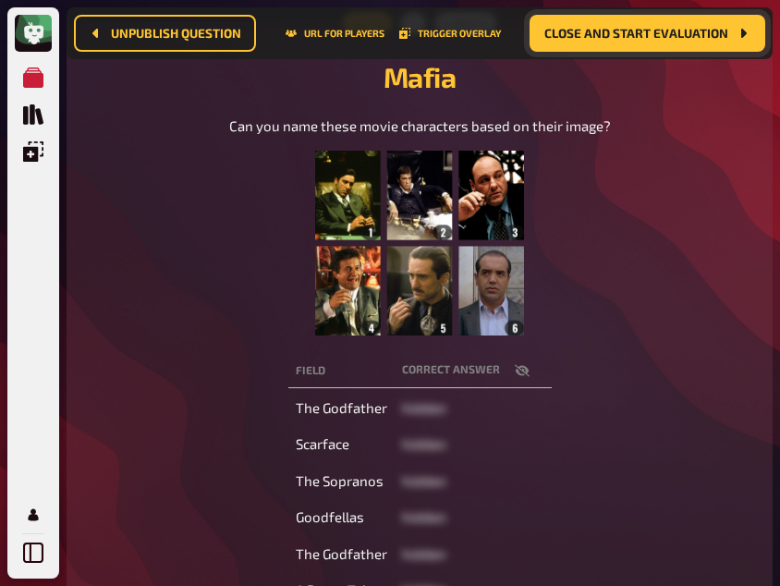
click at [524, 364] on icon "button" at bounding box center [522, 370] width 15 height 15
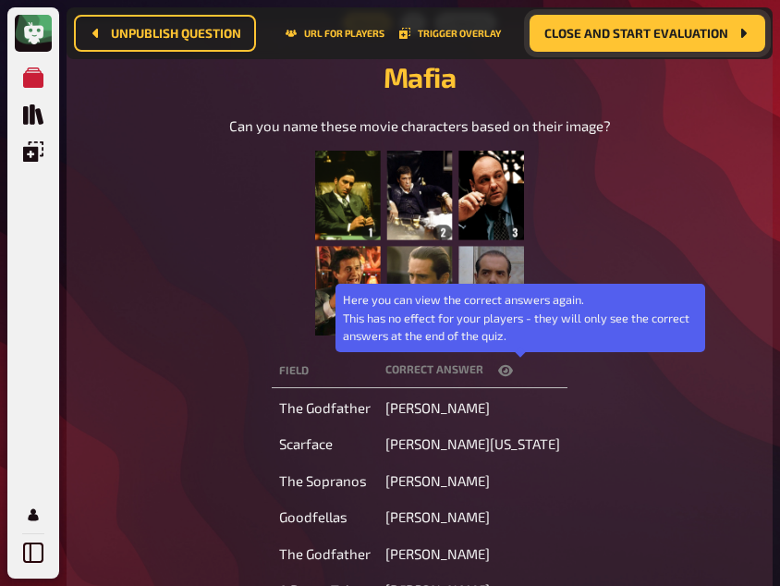
click at [513, 365] on icon "button" at bounding box center [505, 370] width 15 height 11
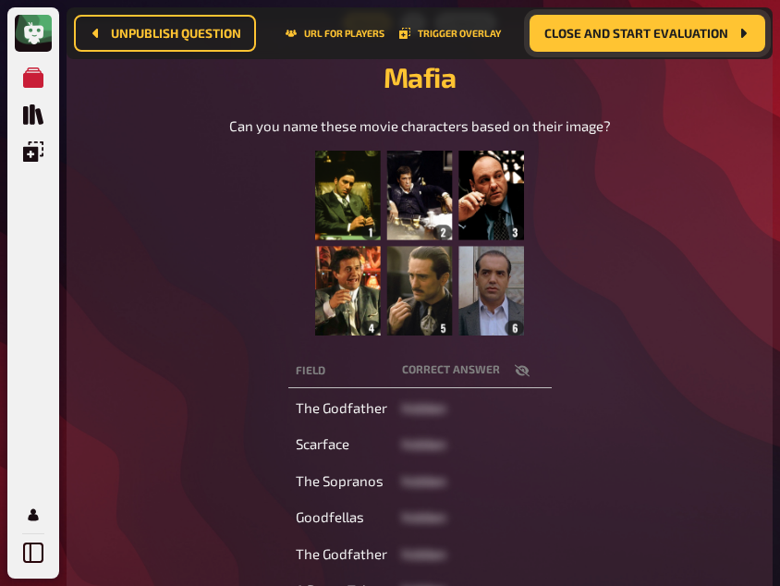
click at [217, 248] on div "Can you name these movie characters based on their image?" at bounding box center [420, 226] width 662 height 220
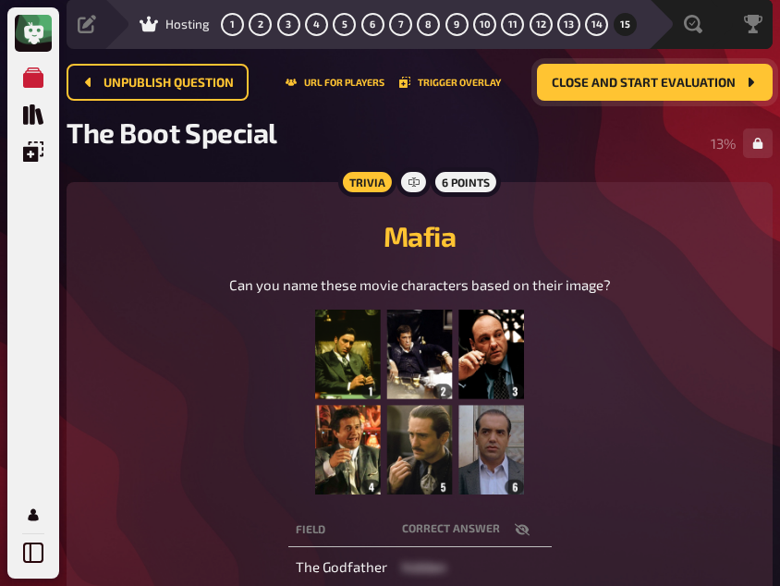
scroll to position [63, 0]
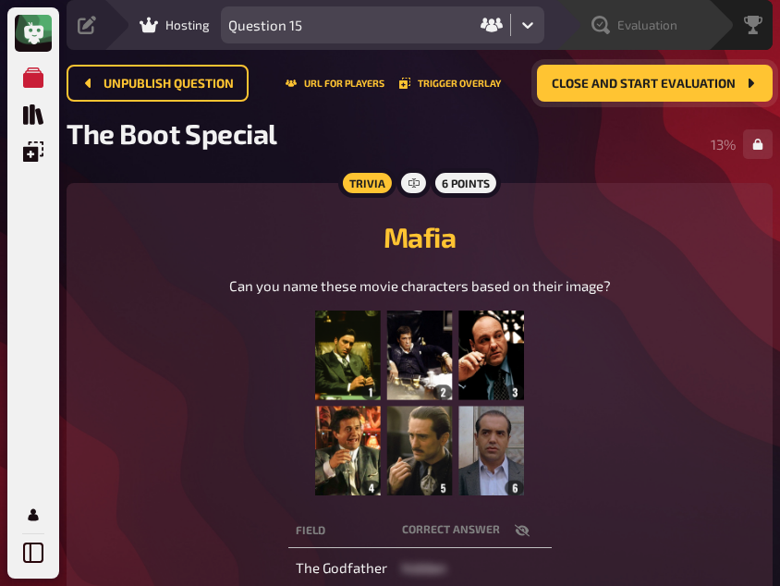
click at [612, 25] on div "Evaluation" at bounding box center [635, 25] width 86 height 18
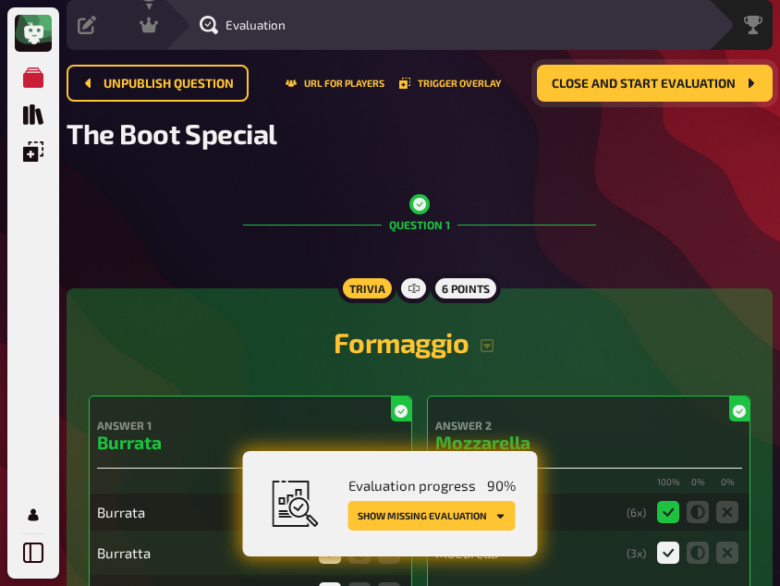
click at [434, 517] on button "Show missing evaluation" at bounding box center [431, 516] width 167 height 30
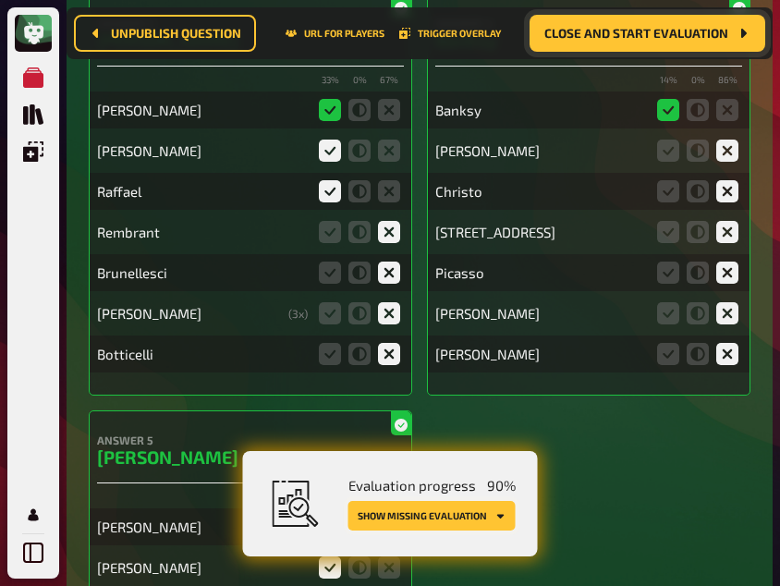
scroll to position [15973, 0]
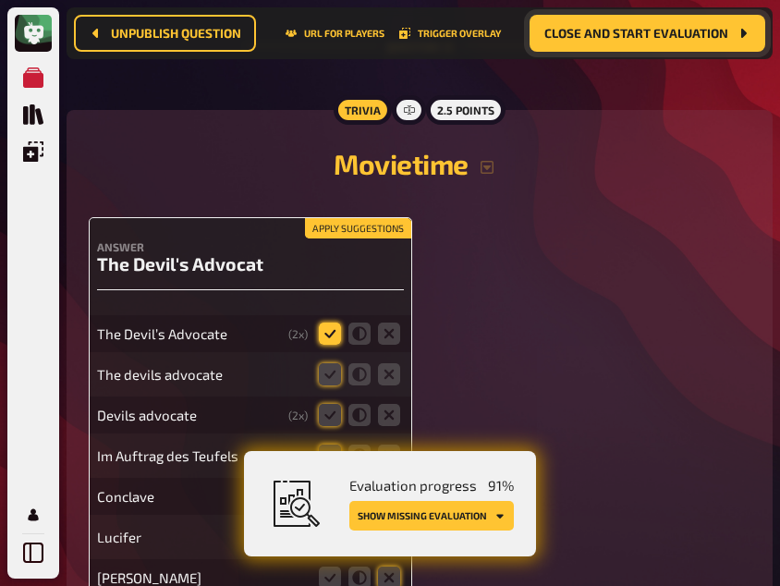
click at [337, 323] on icon at bounding box center [330, 334] width 22 height 22
click at [0, 0] on input "radio" at bounding box center [0, 0] width 0 height 0
click at [324, 363] on icon at bounding box center [330, 374] width 22 height 22
click at [0, 0] on input "radio" at bounding box center [0, 0] width 0 height 0
click at [323, 404] on icon at bounding box center [330, 415] width 22 height 22
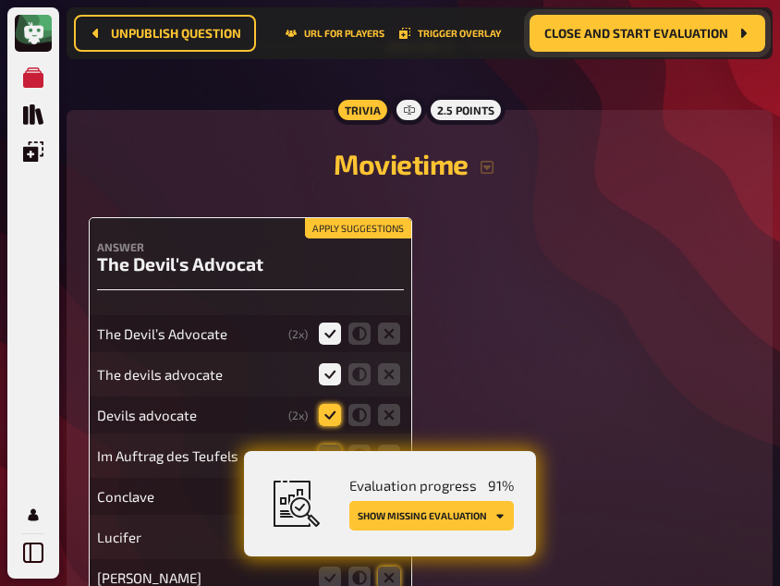
click at [0, 0] on input "radio" at bounding box center [0, 0] width 0 height 0
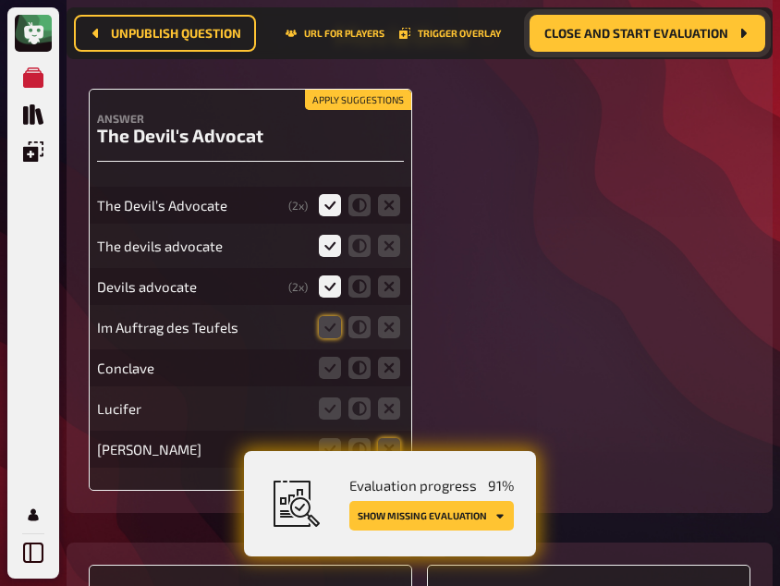
scroll to position [16104, 0]
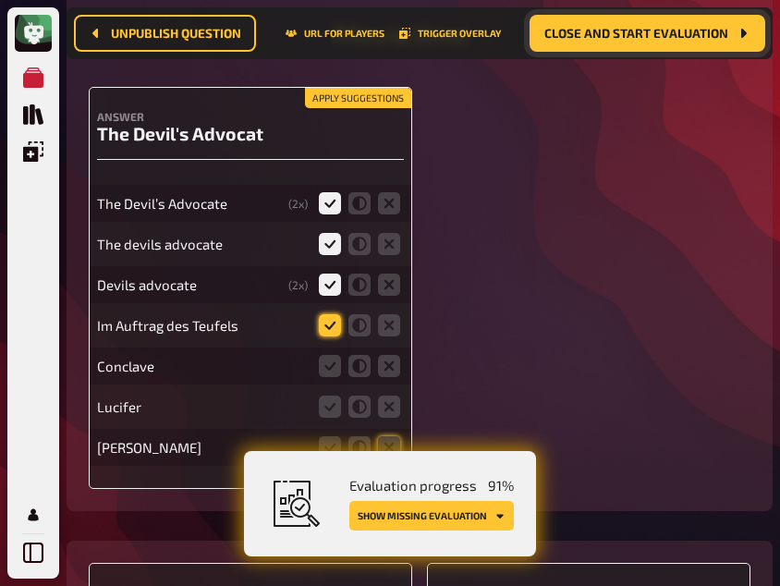
click at [329, 314] on icon at bounding box center [330, 325] width 22 height 22
click at [0, 0] on input "radio" at bounding box center [0, 0] width 0 height 0
click at [385, 355] on icon at bounding box center [389, 366] width 22 height 22
click at [0, 0] on input "radio" at bounding box center [0, 0] width 0 height 0
click at [386, 399] on icon at bounding box center [389, 407] width 22 height 22
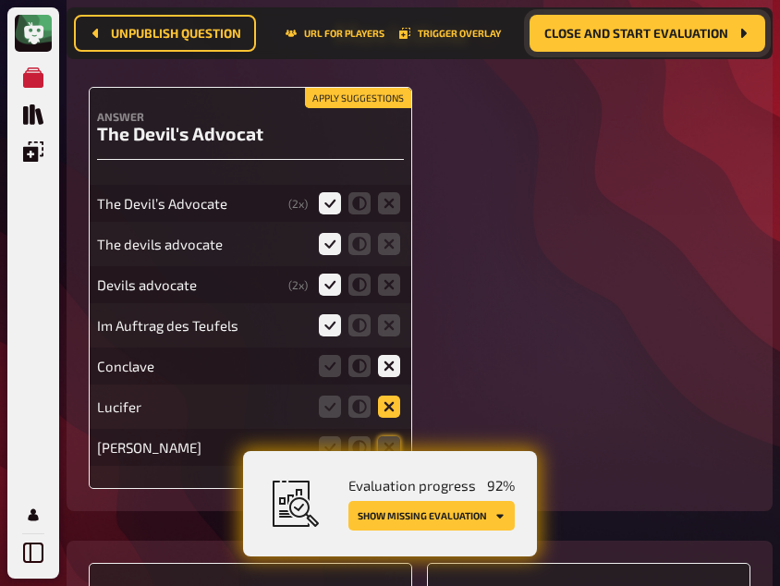
click at [0, 0] on input "radio" at bounding box center [0, 0] width 0 height 0
click at [389, 437] on icon at bounding box center [389, 447] width 22 height 22
click at [0, 0] on input "radio" at bounding box center [0, 0] width 0 height 0
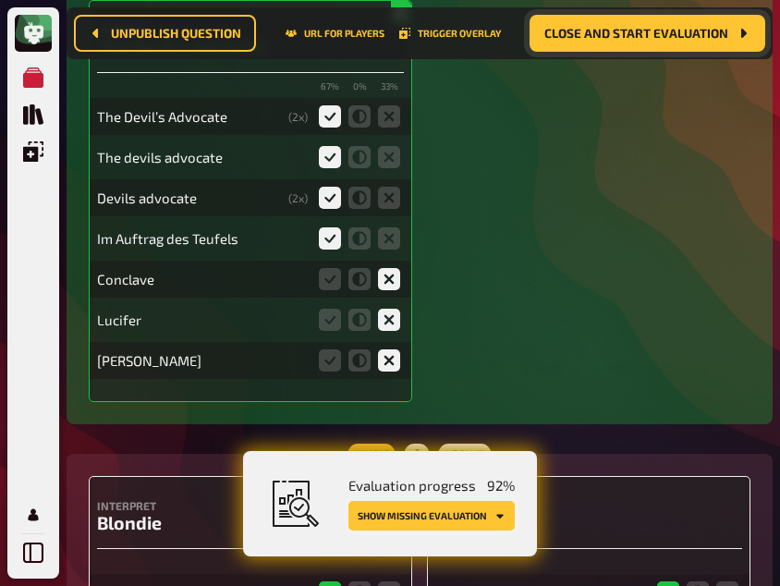
click at [444, 513] on button "Show missing evaluation" at bounding box center [431, 516] width 166 height 30
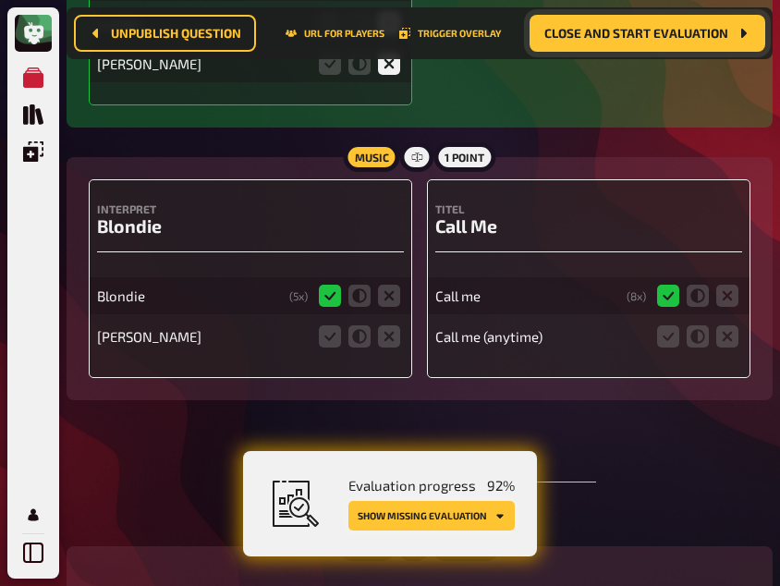
scroll to position [16549, 0]
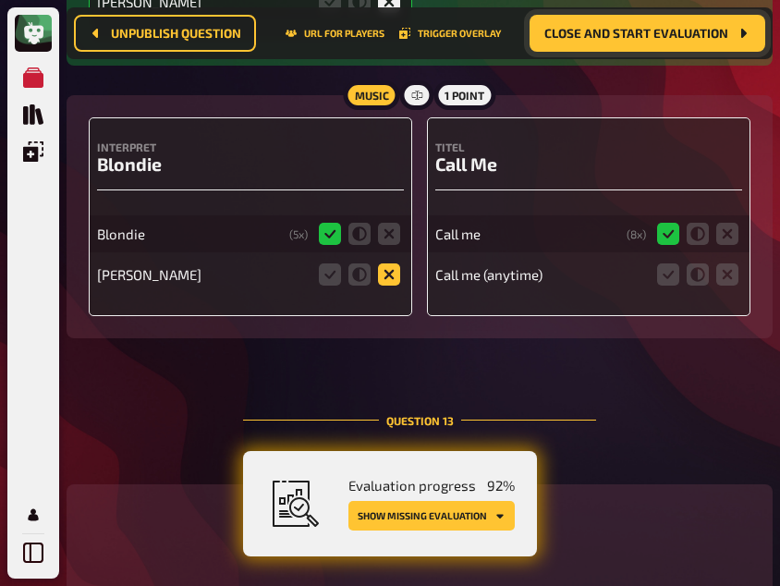
click at [387, 263] on icon at bounding box center [389, 274] width 22 height 22
click at [0, 0] on input "radio" at bounding box center [0, 0] width 0 height 0
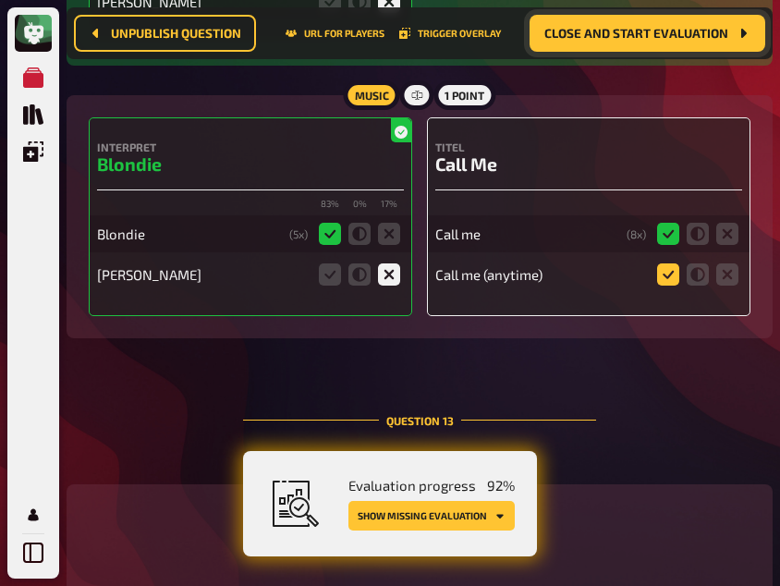
click at [663, 263] on icon at bounding box center [668, 274] width 22 height 22
click at [0, 0] on input "radio" at bounding box center [0, 0] width 0 height 0
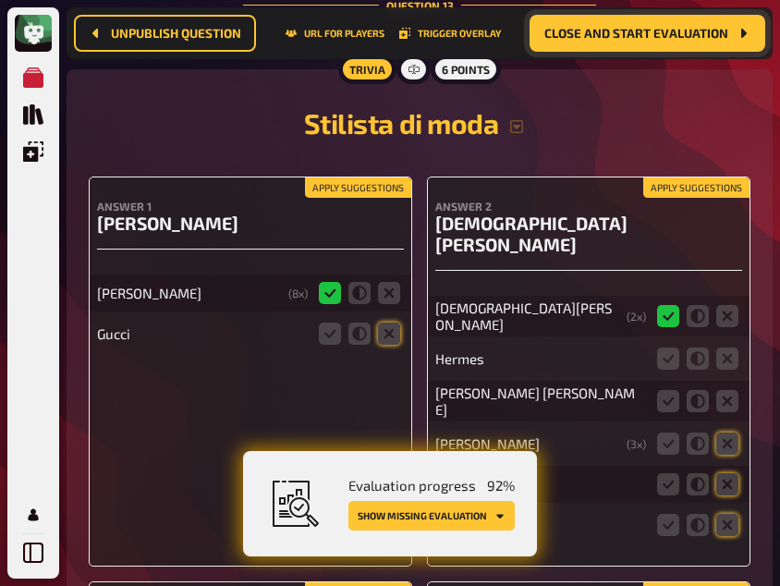
scroll to position [16965, 0]
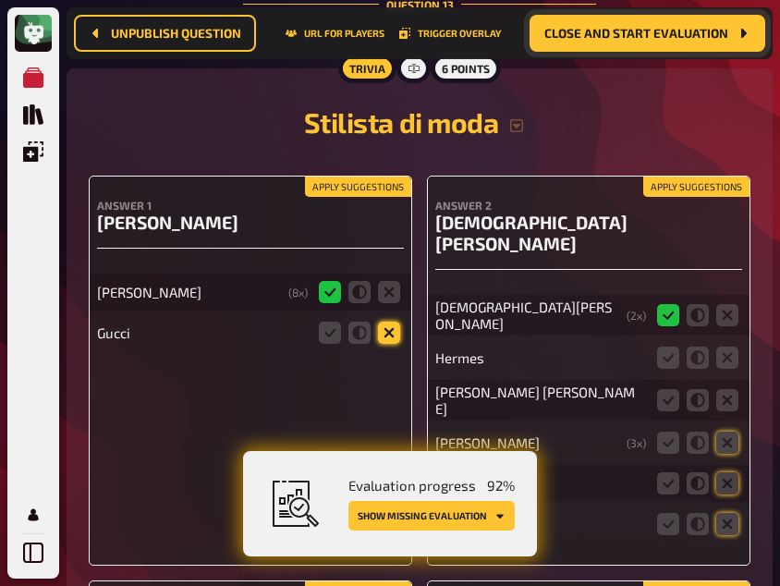
click at [388, 322] on icon at bounding box center [389, 333] width 22 height 22
click at [0, 0] on input "radio" at bounding box center [0, 0] width 0 height 0
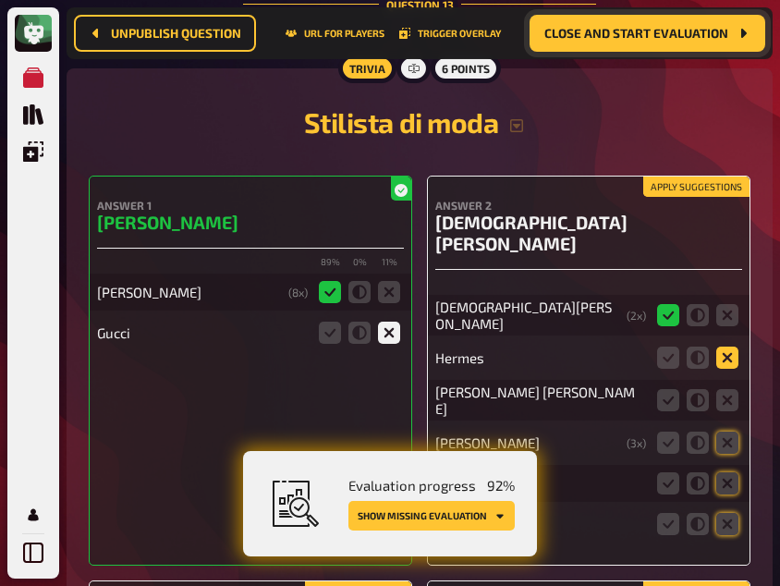
click at [725, 347] on icon at bounding box center [727, 358] width 22 height 22
click at [0, 0] on input "radio" at bounding box center [0, 0] width 0 height 0
click at [726, 389] on icon at bounding box center [727, 400] width 22 height 22
click at [0, 0] on input "radio" at bounding box center [0, 0] width 0 height 0
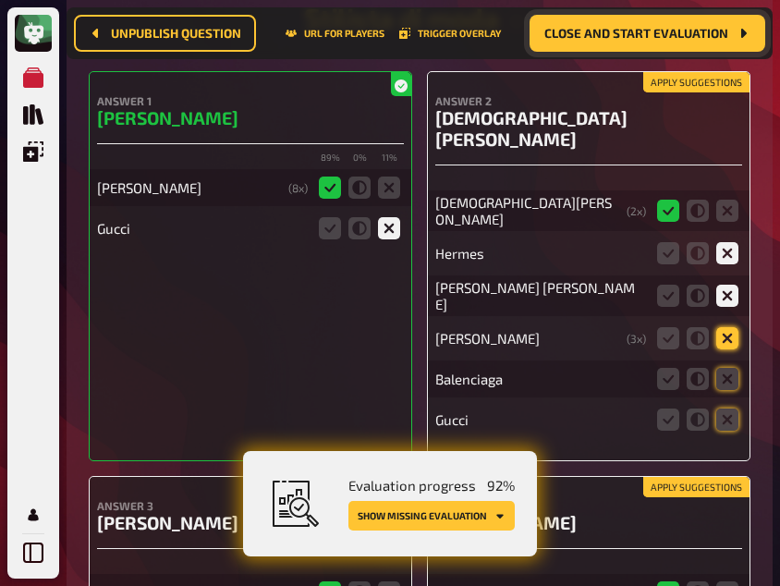
click at [717, 327] on icon at bounding box center [727, 338] width 22 height 22
click at [0, 0] on input "radio" at bounding box center [0, 0] width 0 height 0
click at [723, 368] on icon at bounding box center [727, 379] width 22 height 22
click at [0, 0] on input "radio" at bounding box center [0, 0] width 0 height 0
click at [731, 409] on icon at bounding box center [727, 420] width 22 height 22
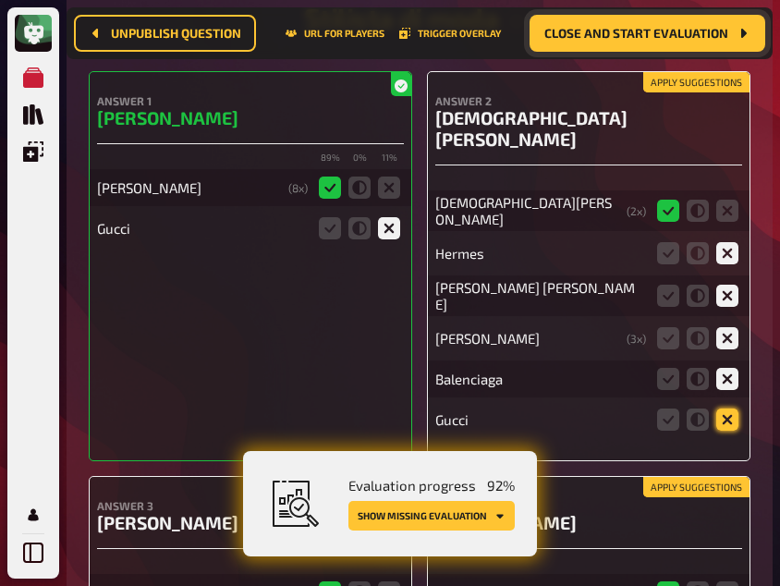
click at [0, 0] on input "radio" at bounding box center [0, 0] width 0 height 0
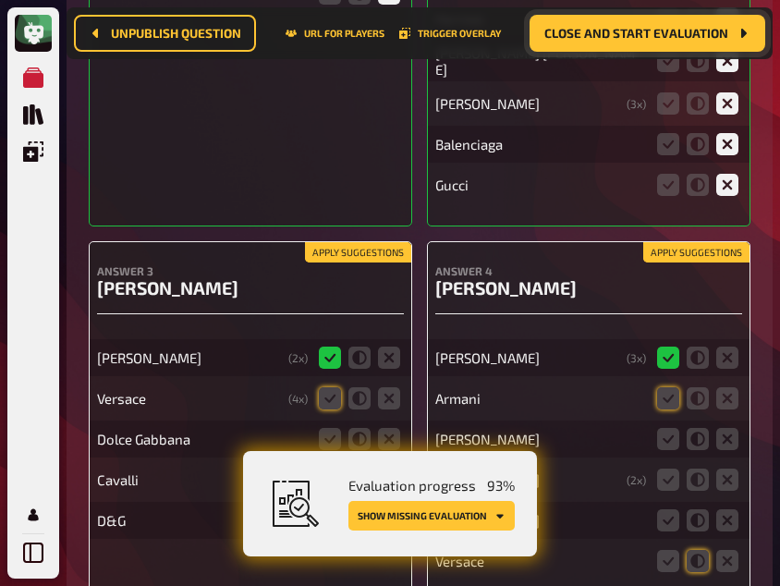
scroll to position [17374, 0]
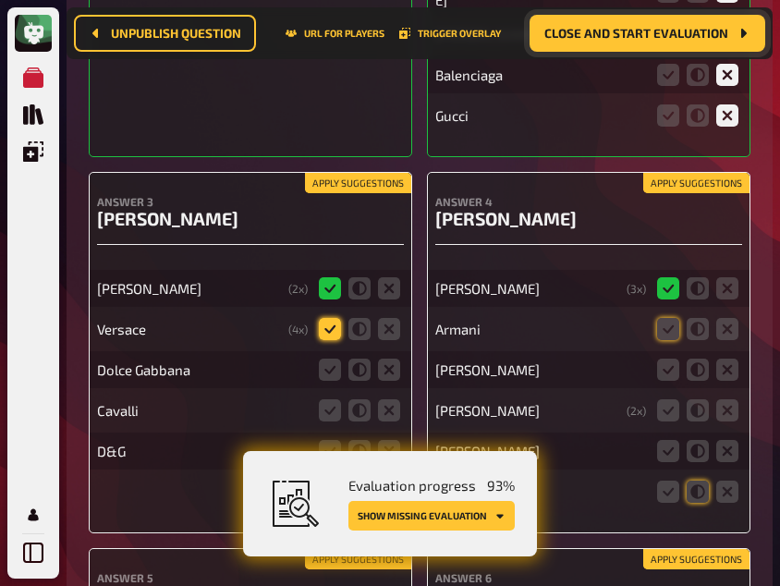
click at [324, 318] on icon at bounding box center [330, 329] width 22 height 22
click at [0, 0] on input "radio" at bounding box center [0, 0] width 0 height 0
click at [388, 359] on icon at bounding box center [389, 370] width 22 height 22
click at [0, 0] on input "radio" at bounding box center [0, 0] width 0 height 0
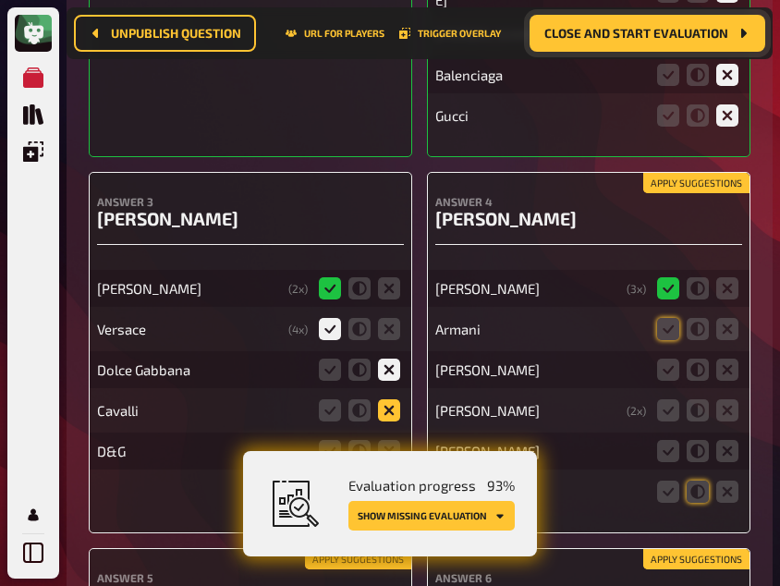
click at [394, 399] on icon at bounding box center [389, 410] width 22 height 22
click at [0, 0] on input "radio" at bounding box center [0, 0] width 0 height 0
click at [394, 440] on icon at bounding box center [389, 451] width 22 height 22
click at [0, 0] on input "radio" at bounding box center [0, 0] width 0 height 0
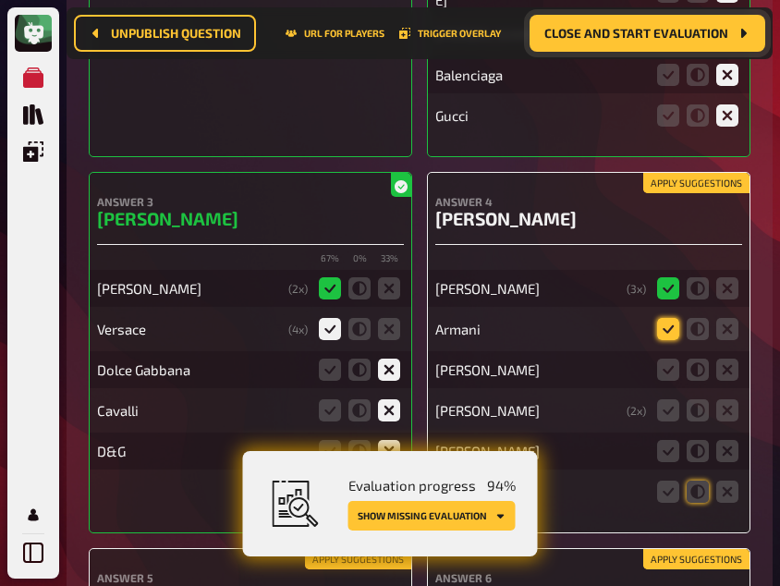
click at [659, 318] on icon at bounding box center [668, 329] width 22 height 22
click at [0, 0] on input "radio" at bounding box center [0, 0] width 0 height 0
click at [659, 359] on icon at bounding box center [668, 370] width 22 height 22
click at [0, 0] on input "radio" at bounding box center [0, 0] width 0 height 0
click at [668, 399] on icon at bounding box center [668, 410] width 22 height 22
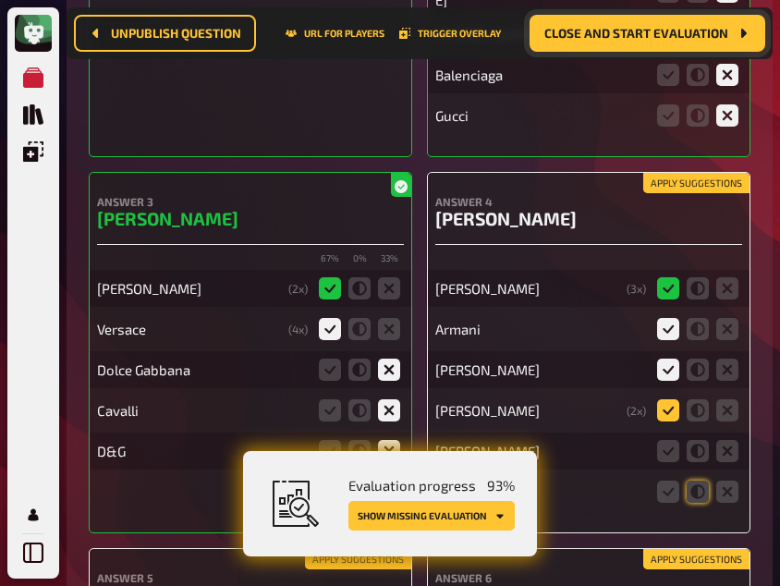
click at [0, 0] on input "radio" at bounding box center [0, 0] width 0 height 0
click at [722, 440] on icon at bounding box center [727, 451] width 22 height 22
click at [0, 0] on input "radio" at bounding box center [0, 0] width 0 height 0
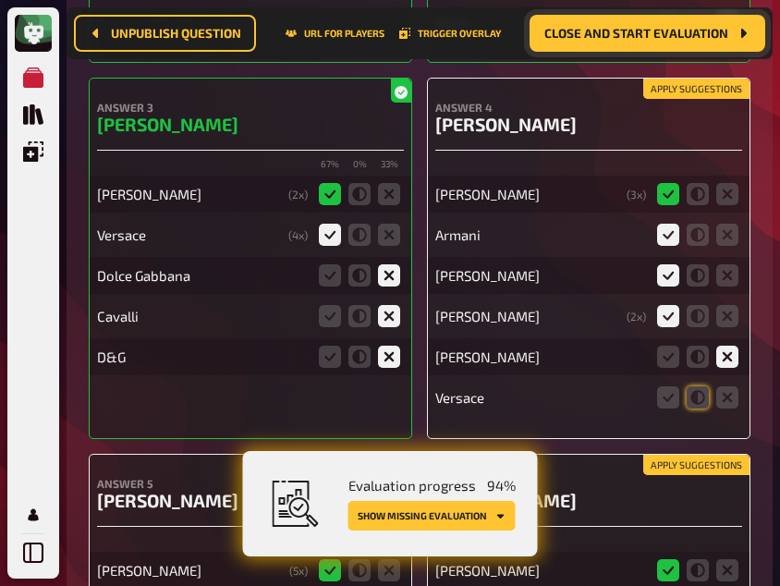
scroll to position [17469, 0]
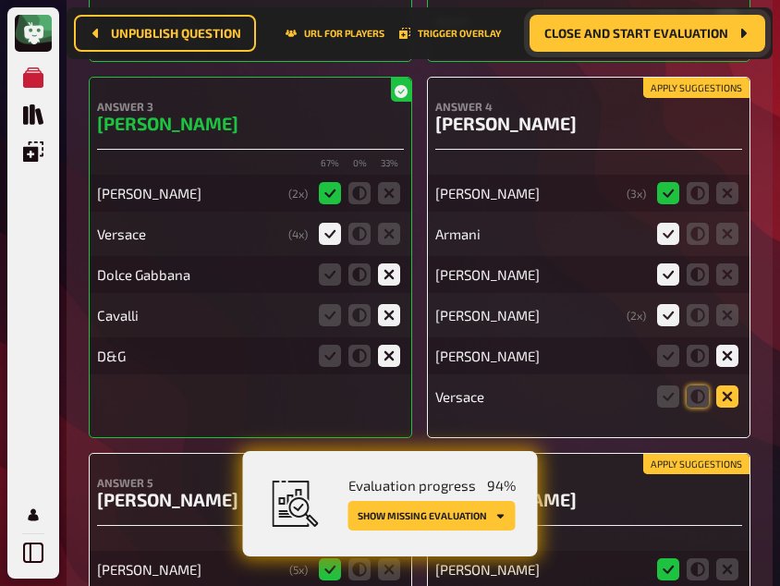
click at [725, 385] on icon at bounding box center [727, 396] width 22 height 22
click at [0, 0] on input "radio" at bounding box center [0, 0] width 0 height 0
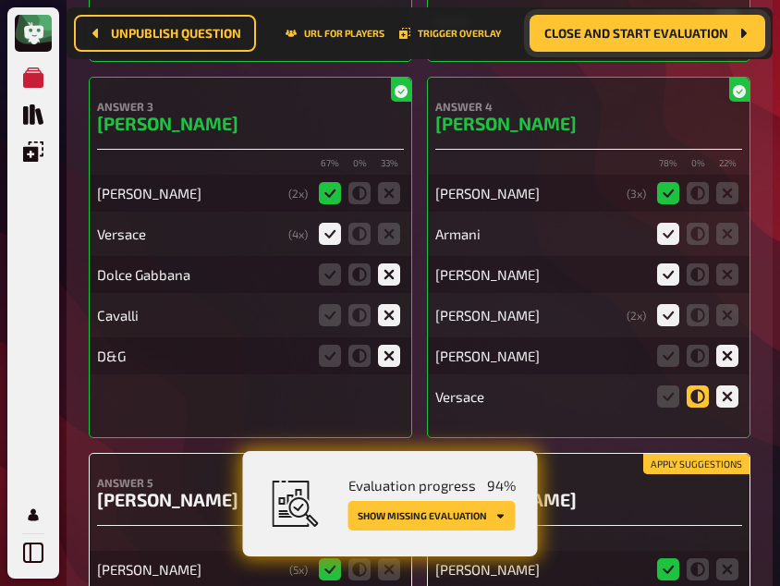
click at [696, 385] on icon at bounding box center [698, 396] width 22 height 22
click at [0, 0] on input "radio" at bounding box center [0, 0] width 0 height 0
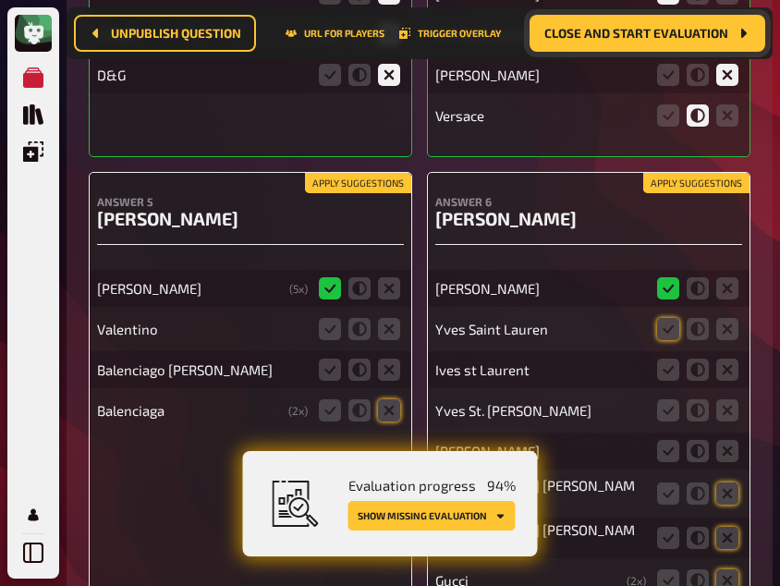
scroll to position [17755, 0]
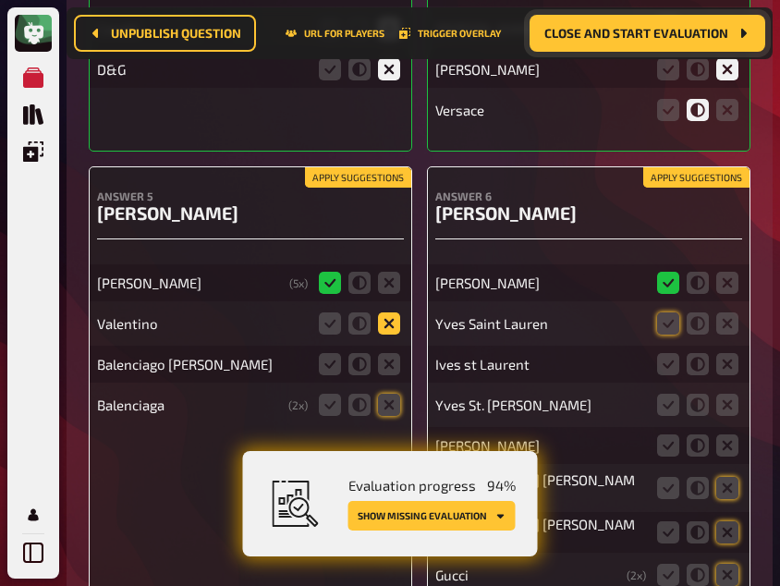
click at [389, 312] on icon at bounding box center [389, 323] width 22 height 22
click at [0, 0] on input "radio" at bounding box center [0, 0] width 0 height 0
click at [389, 353] on icon at bounding box center [389, 364] width 22 height 22
click at [0, 0] on input "radio" at bounding box center [0, 0] width 0 height 0
click at [391, 394] on icon at bounding box center [389, 405] width 22 height 22
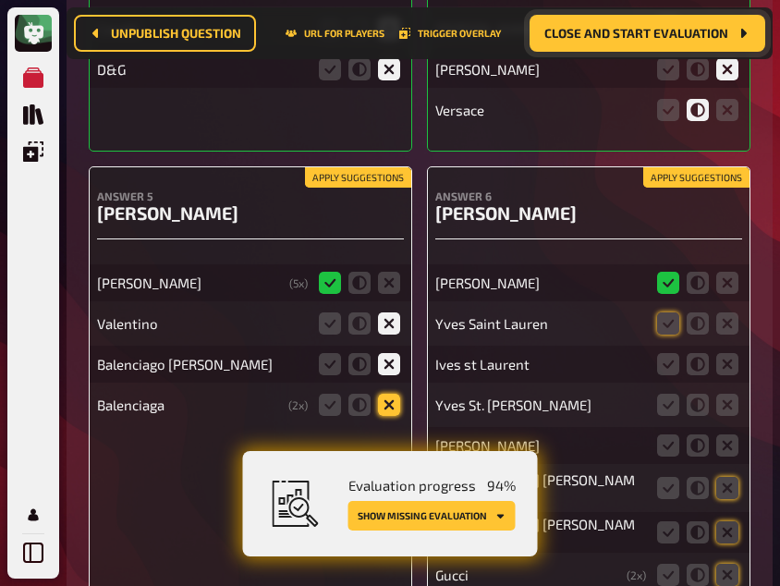
click at [0, 0] on input "radio" at bounding box center [0, 0] width 0 height 0
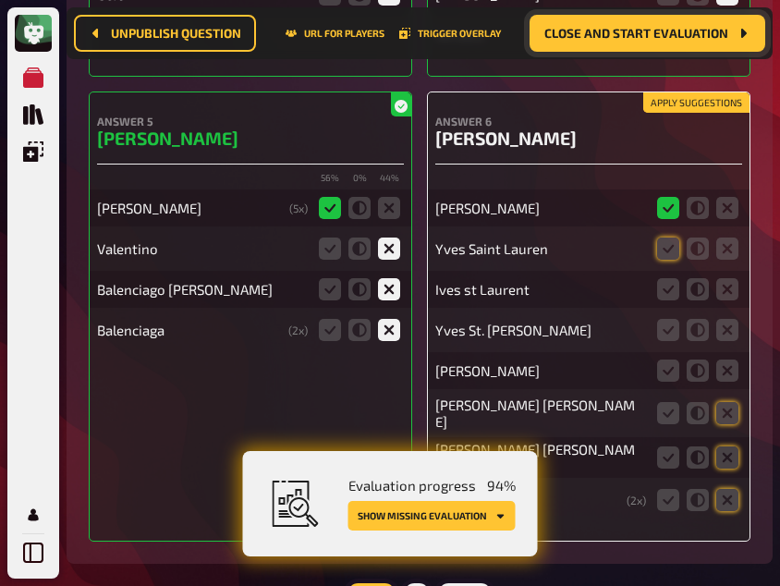
scroll to position [17831, 0]
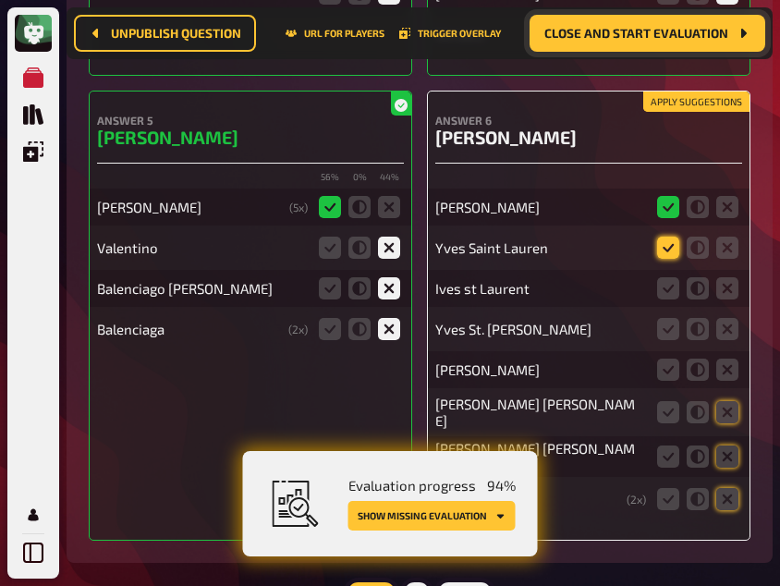
click at [658, 237] on icon at bounding box center [668, 248] width 22 height 22
click at [0, 0] on input "radio" at bounding box center [0, 0] width 0 height 0
click at [666, 277] on icon at bounding box center [668, 288] width 22 height 22
click at [0, 0] on input "radio" at bounding box center [0, 0] width 0 height 0
click at [671, 318] on icon at bounding box center [668, 329] width 22 height 22
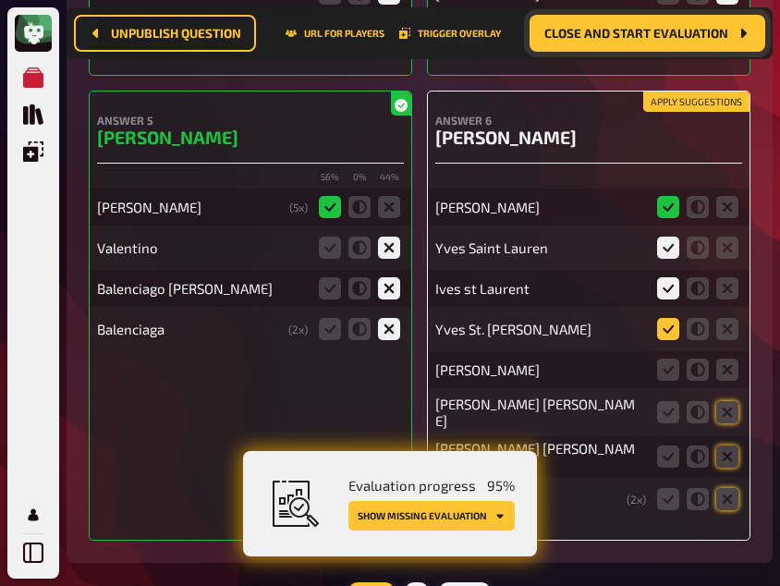
click at [0, 0] on input "radio" at bounding box center [0, 0] width 0 height 0
click at [728, 359] on icon at bounding box center [727, 370] width 22 height 22
click at [0, 0] on input "radio" at bounding box center [0, 0] width 0 height 0
click at [730, 401] on icon at bounding box center [727, 412] width 22 height 22
click at [0, 0] on input "radio" at bounding box center [0, 0] width 0 height 0
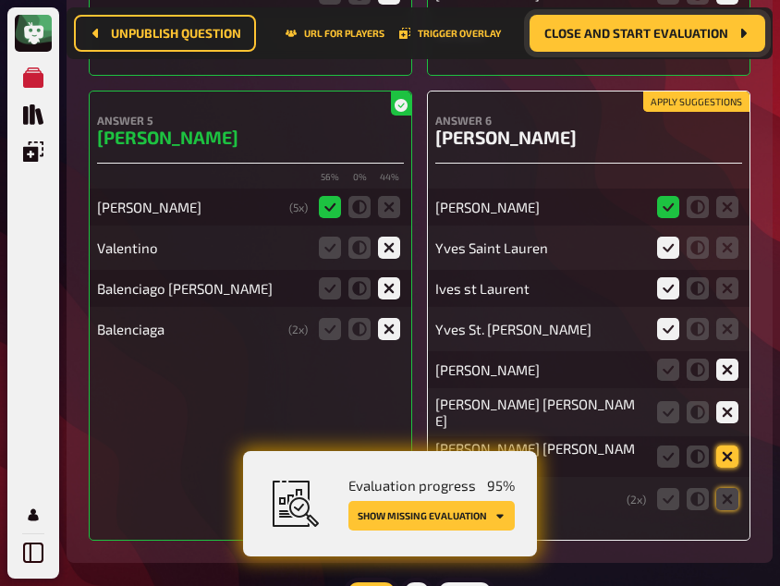
click at [728, 446] on icon at bounding box center [727, 457] width 22 height 22
click at [0, 0] on input "radio" at bounding box center [0, 0] width 0 height 0
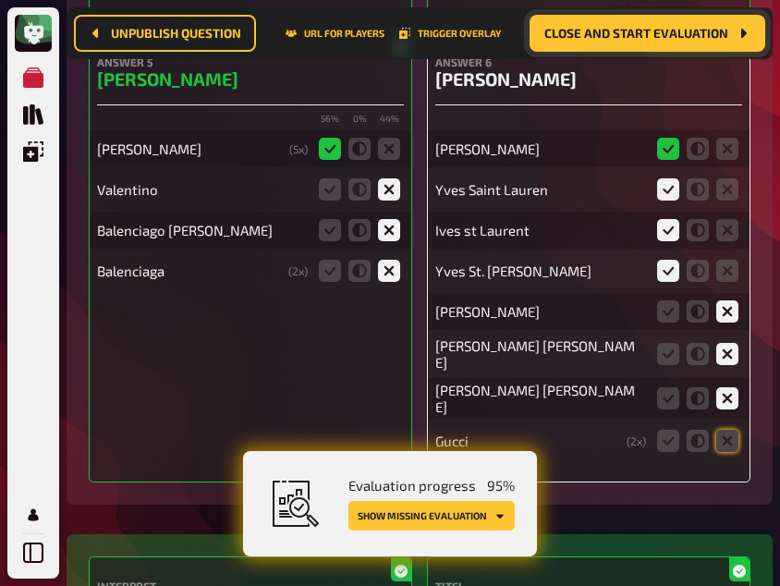
scroll to position [17890, 0]
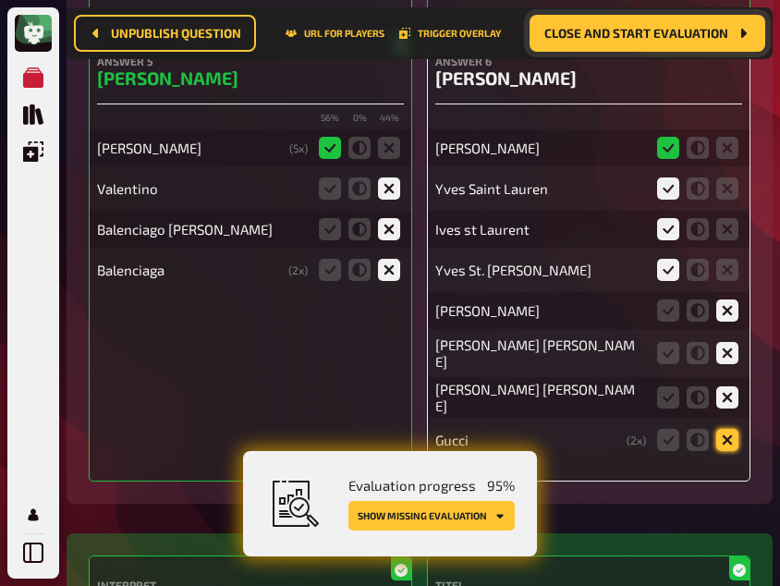
click at [727, 429] on icon at bounding box center [727, 440] width 22 height 22
click at [0, 0] on input "radio" at bounding box center [0, 0] width 0 height 0
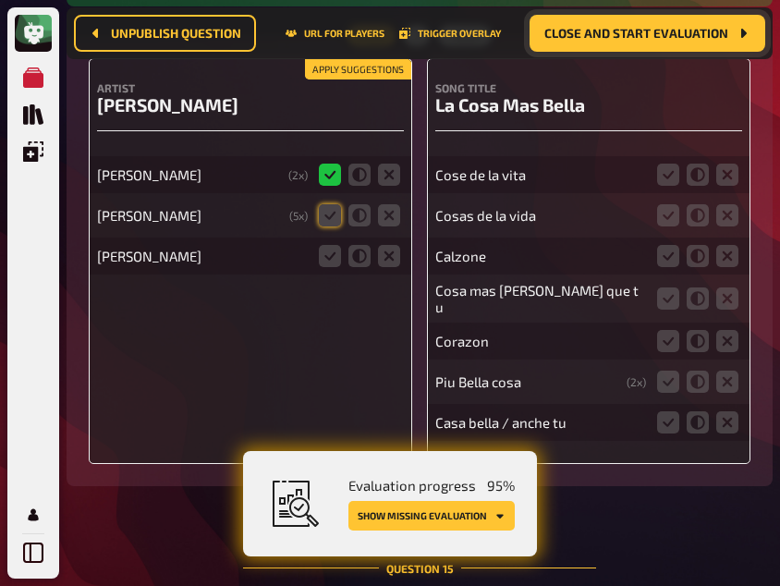
scroll to position [19880, 0]
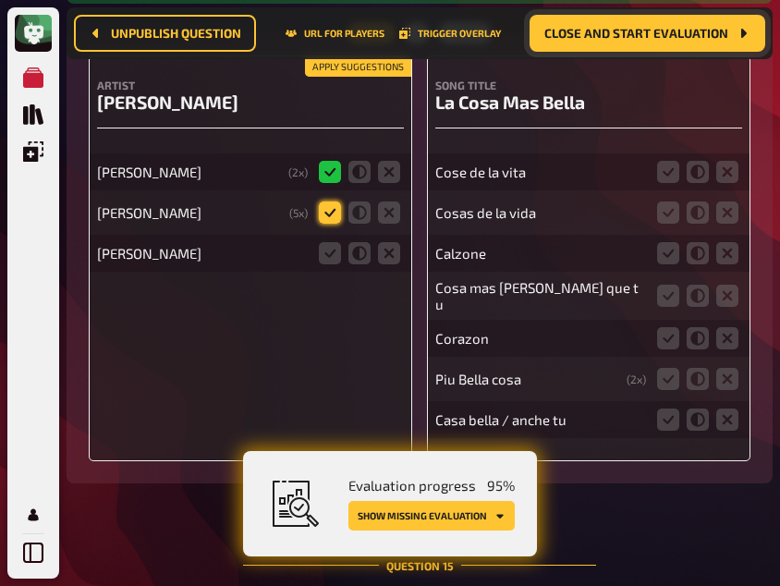
click at [329, 202] on icon at bounding box center [330, 213] width 22 height 22
click at [0, 0] on input "radio" at bounding box center [0, 0] width 0 height 0
click at [326, 242] on icon at bounding box center [330, 253] width 22 height 22
click at [0, 0] on input "radio" at bounding box center [0, 0] width 0 height 0
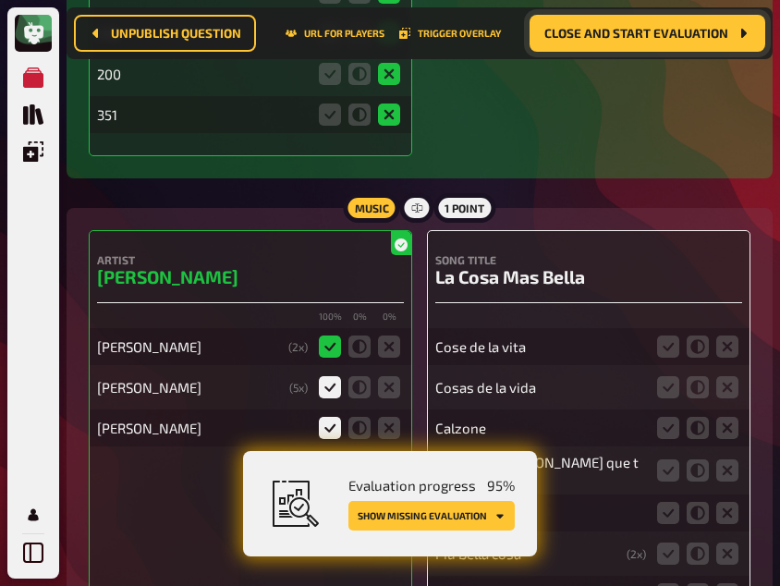
scroll to position [19704, 0]
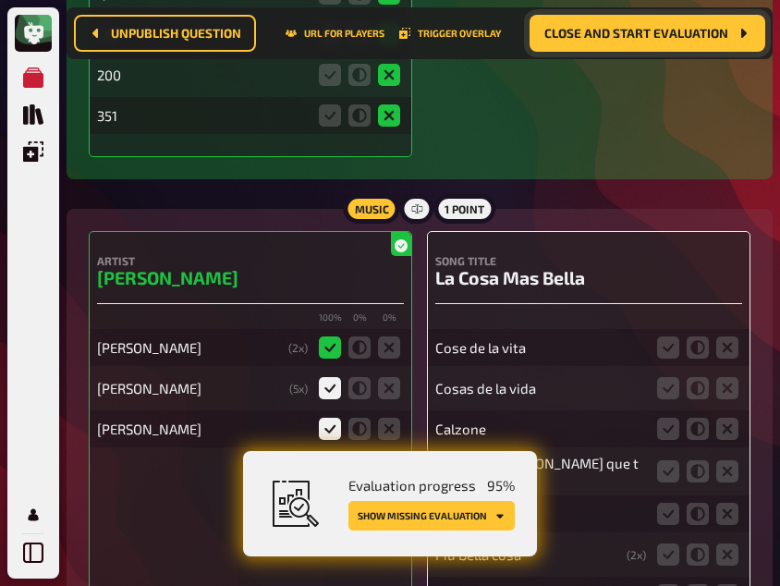
click at [129, 489] on div "Artist [PERSON_NAME] 100 % 0 % 0 % [PERSON_NAME] ( 2 x) [PERSON_NAME] ( 5 x) [P…" at bounding box center [251, 434] width 324 height 406
click at [669, 336] on icon at bounding box center [668, 347] width 22 height 22
click at [0, 0] on input "radio" at bounding box center [0, 0] width 0 height 0
click at [669, 377] on icon at bounding box center [668, 388] width 22 height 22
click at [0, 0] on input "radio" at bounding box center [0, 0] width 0 height 0
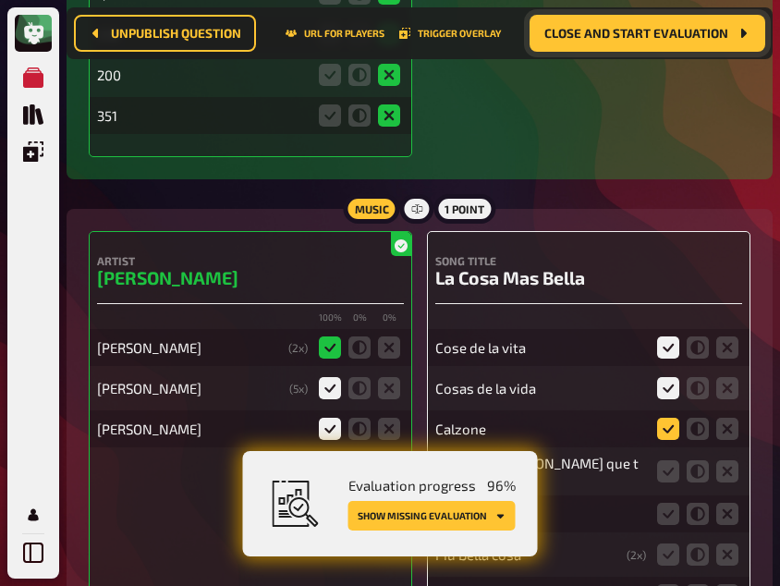
click at [666, 418] on icon at bounding box center [668, 429] width 22 height 22
click at [0, 0] on input "radio" at bounding box center [0, 0] width 0 height 0
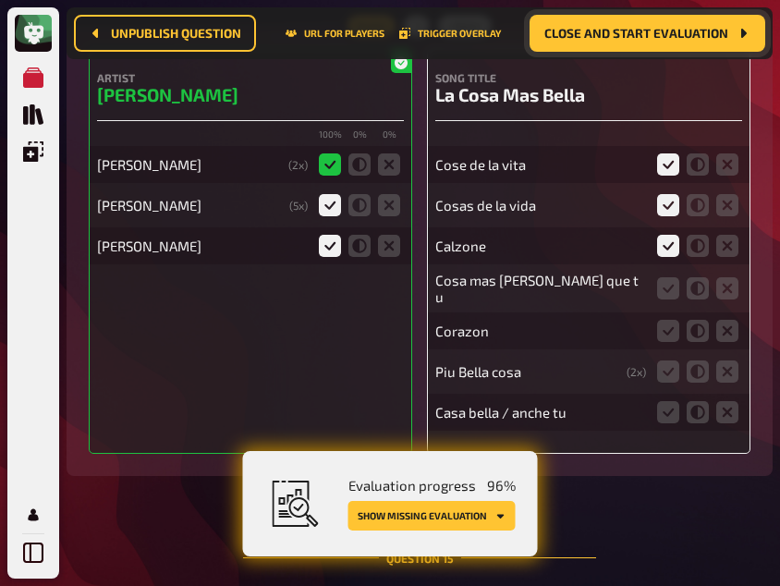
scroll to position [19889, 0]
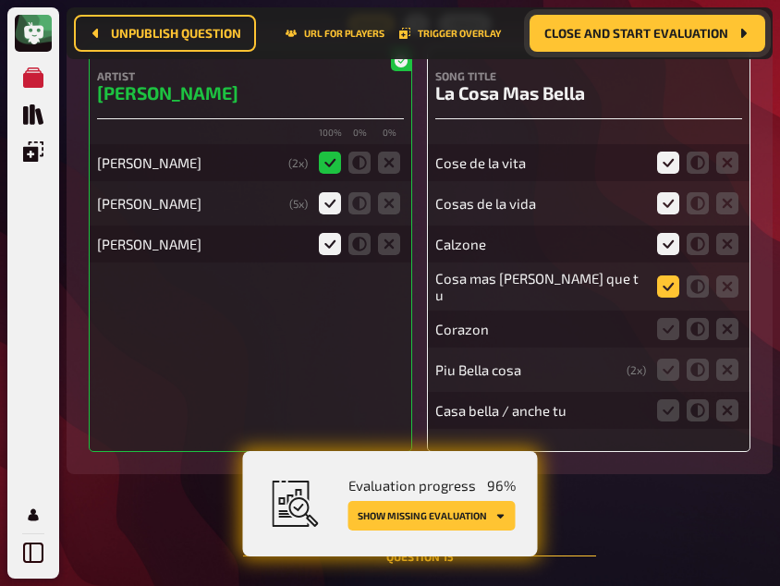
click at [658, 275] on icon at bounding box center [668, 286] width 22 height 22
click at [0, 0] on input "radio" at bounding box center [0, 0] width 0 height 0
click at [728, 152] on icon at bounding box center [727, 163] width 22 height 22
click at [0, 0] on input "radio" at bounding box center [0, 0] width 0 height 0
click at [722, 192] on icon at bounding box center [727, 203] width 22 height 22
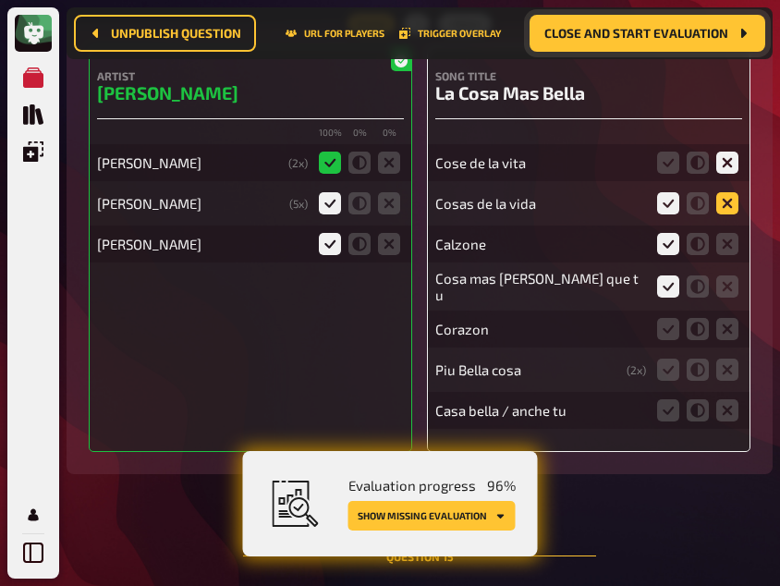
click at [0, 0] on input "radio" at bounding box center [0, 0] width 0 height 0
click at [723, 233] on icon at bounding box center [727, 244] width 22 height 22
click at [0, 0] on input "radio" at bounding box center [0, 0] width 0 height 0
click at [727, 275] on icon at bounding box center [727, 286] width 22 height 22
click at [0, 0] on input "radio" at bounding box center [0, 0] width 0 height 0
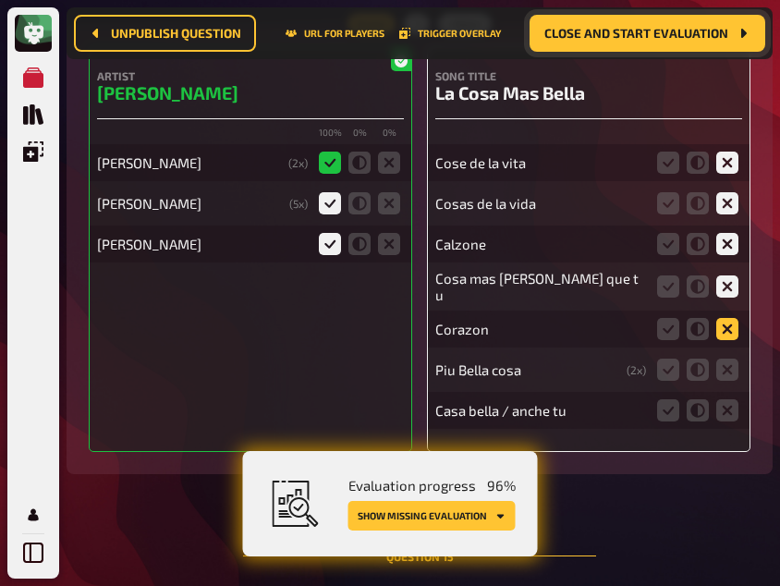
click at [730, 318] on icon at bounding box center [727, 329] width 22 height 22
click at [0, 0] on input "radio" at bounding box center [0, 0] width 0 height 0
click at [732, 359] on icon at bounding box center [727, 370] width 22 height 22
click at [0, 0] on input "radio" at bounding box center [0, 0] width 0 height 0
click at [732, 399] on icon at bounding box center [727, 410] width 22 height 22
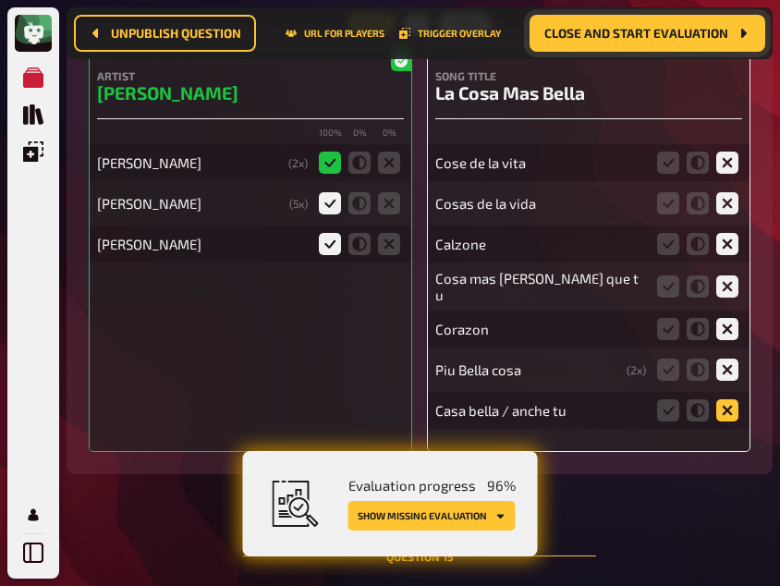
click at [0, 0] on input "radio" at bounding box center [0, 0] width 0 height 0
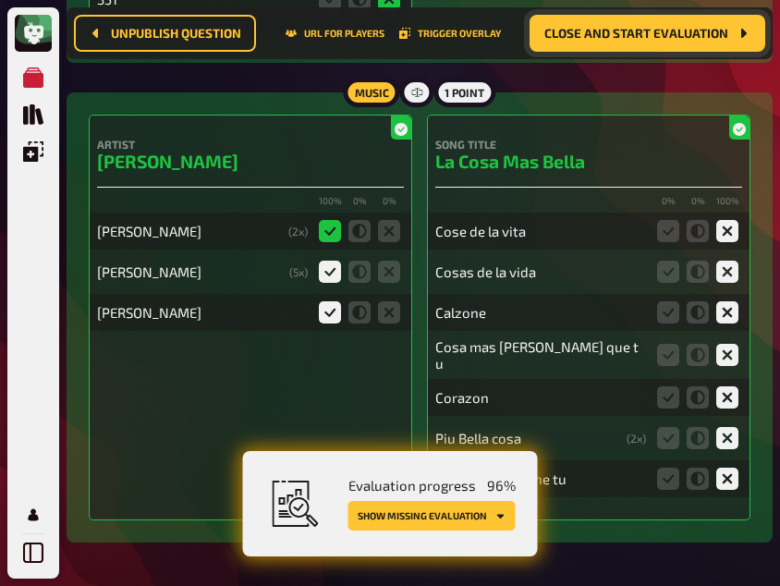
scroll to position [19820, 0]
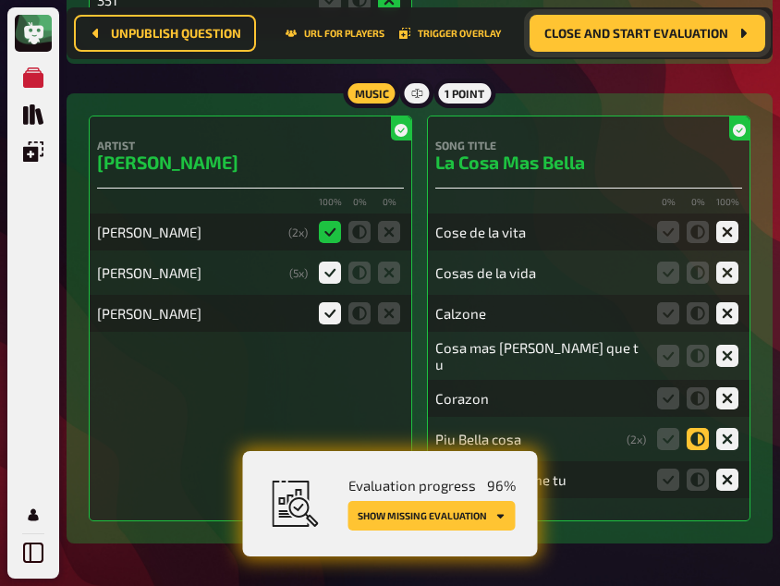
click at [691, 428] on icon at bounding box center [698, 439] width 22 height 22
click at [0, 0] on input "radio" at bounding box center [0, 0] width 0 height 0
click at [695, 469] on icon at bounding box center [698, 480] width 22 height 22
click at [0, 0] on input "radio" at bounding box center [0, 0] width 0 height 0
click at [691, 345] on icon at bounding box center [698, 356] width 22 height 22
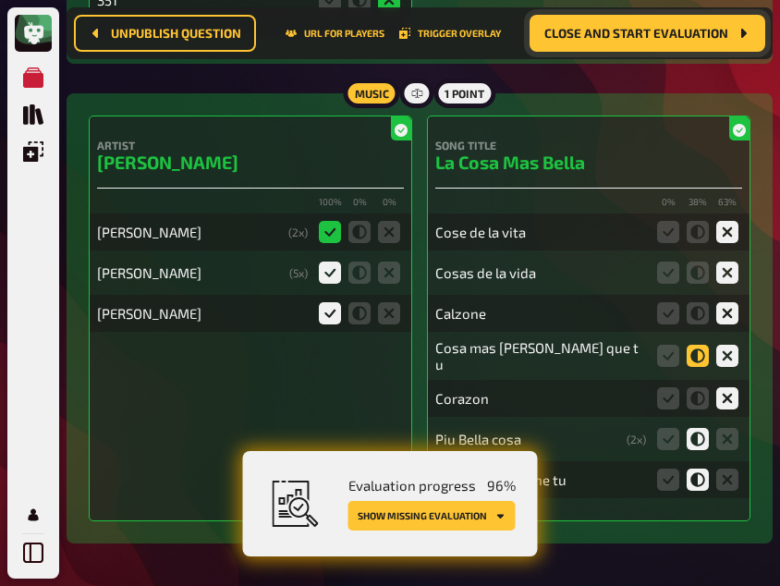
click at [0, 0] on input "radio" at bounding box center [0, 0] width 0 height 0
click at [694, 262] on icon at bounding box center [698, 273] width 22 height 22
click at [0, 0] on input "radio" at bounding box center [0, 0] width 0 height 0
click at [695, 221] on icon at bounding box center [698, 232] width 22 height 22
click at [0, 0] on input "radio" at bounding box center [0, 0] width 0 height 0
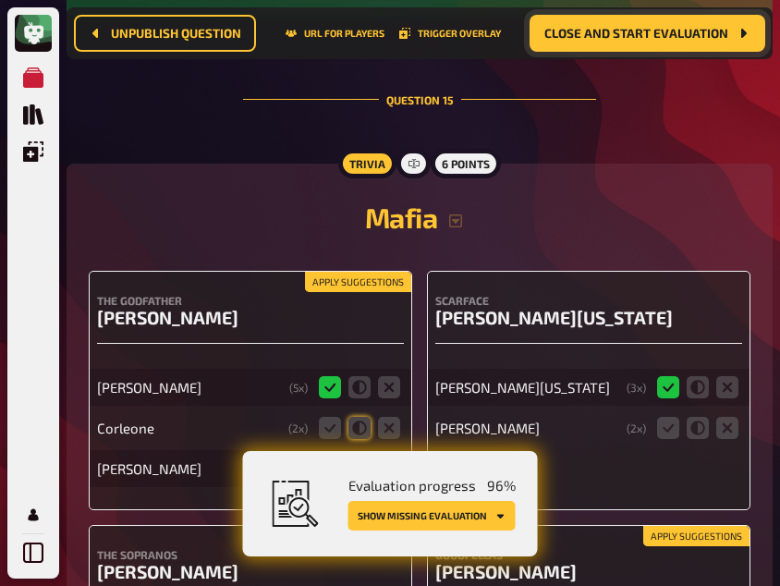
scroll to position [20431, 0]
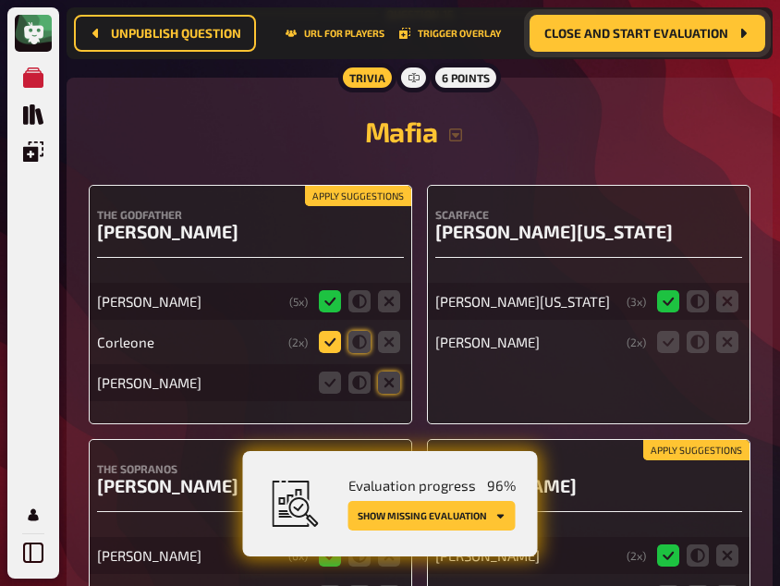
click at [322, 331] on icon at bounding box center [330, 342] width 22 height 22
click at [0, 0] on input "radio" at bounding box center [0, 0] width 0 height 0
click at [361, 372] on icon at bounding box center [359, 383] width 22 height 22
click at [0, 0] on input "radio" at bounding box center [0, 0] width 0 height 0
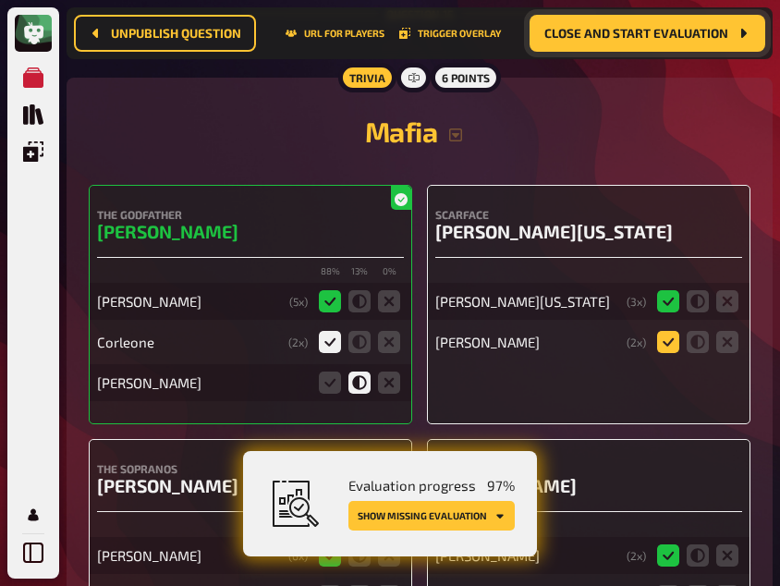
click at [665, 331] on icon at bounding box center [668, 342] width 22 height 22
click at [0, 0] on input "radio" at bounding box center [0, 0] width 0 height 0
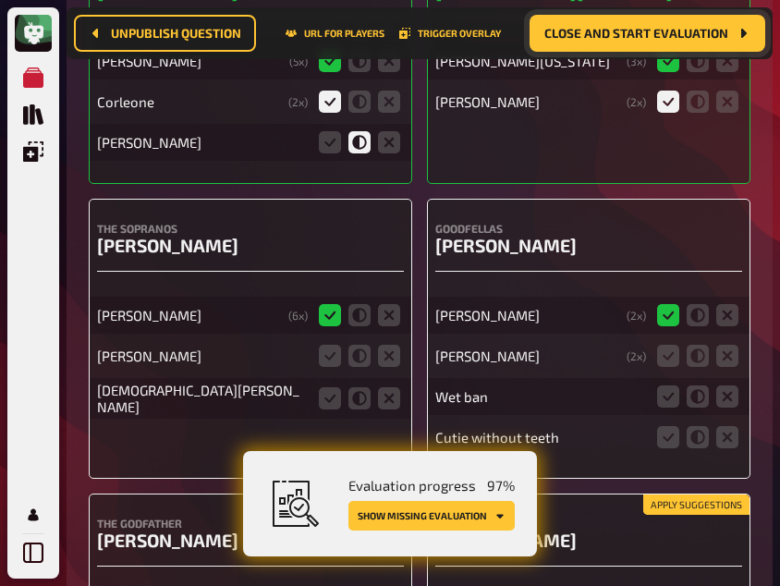
scroll to position [20694, 0]
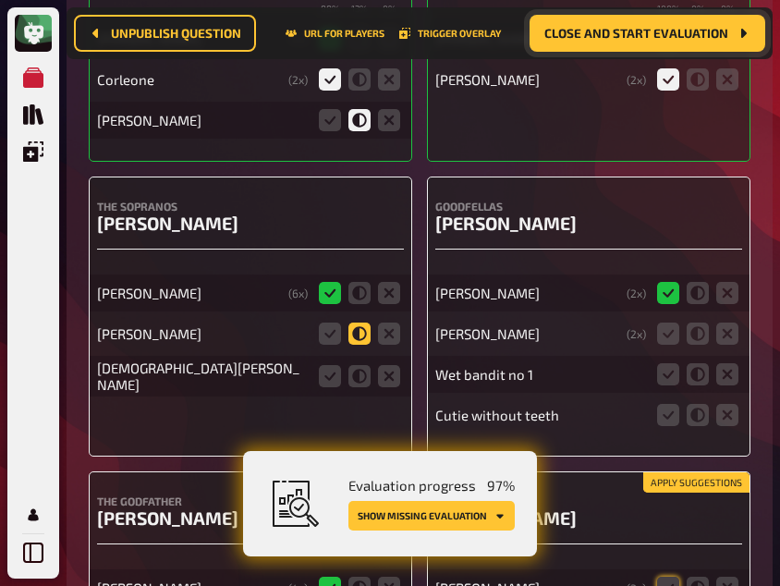
click at [353, 323] on icon at bounding box center [359, 334] width 22 height 22
click at [0, 0] on input "radio" at bounding box center [0, 0] width 0 height 0
click at [386, 365] on icon at bounding box center [389, 376] width 22 height 22
click at [0, 0] on input "radio" at bounding box center [0, 0] width 0 height 0
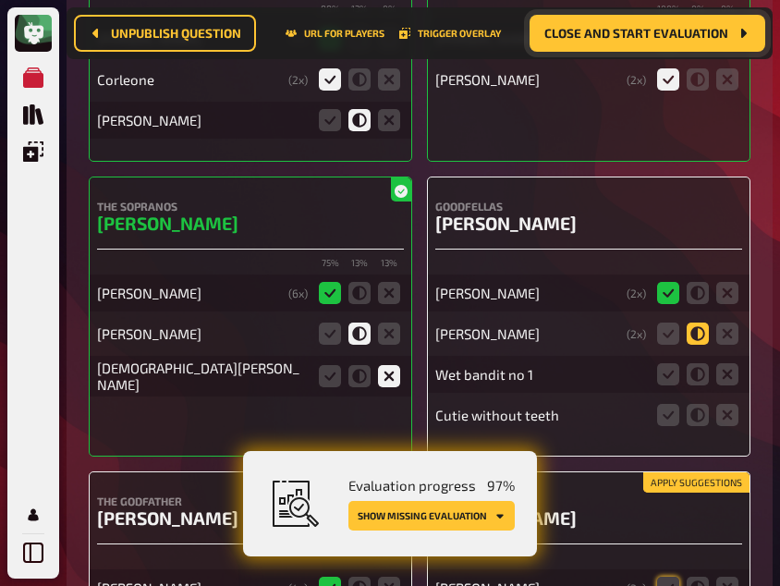
click at [694, 323] on icon at bounding box center [698, 334] width 22 height 22
click at [0, 0] on input "radio" at bounding box center [0, 0] width 0 height 0
click at [717, 363] on icon at bounding box center [727, 374] width 22 height 22
click at [0, 0] on input "radio" at bounding box center [0, 0] width 0 height 0
click at [722, 404] on icon at bounding box center [727, 415] width 22 height 22
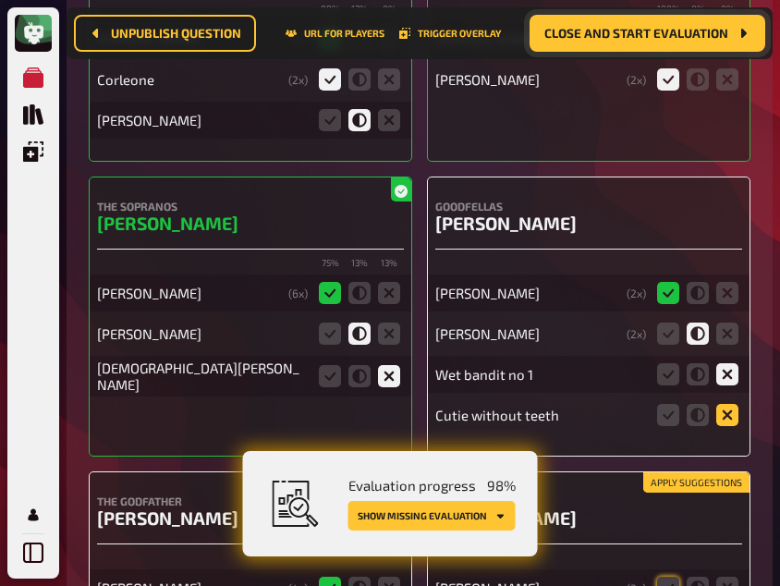
click at [0, 0] on input "radio" at bounding box center [0, 0] width 0 height 0
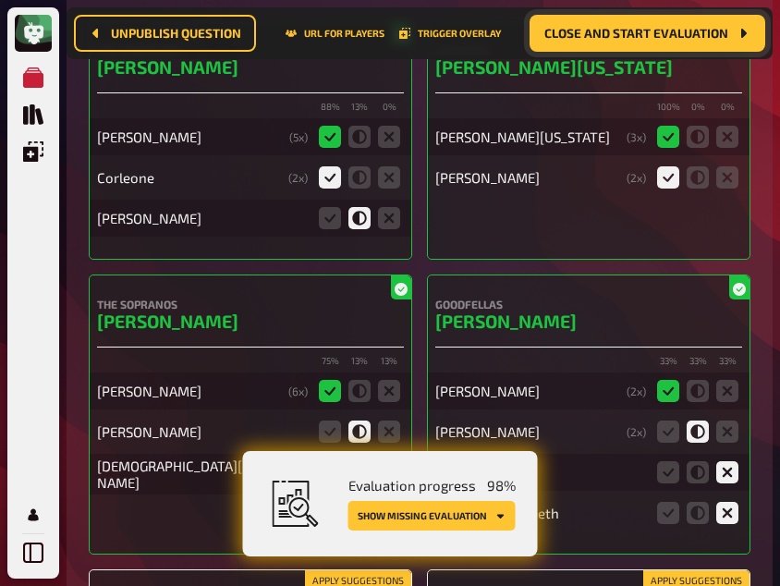
scroll to position [20595, 0]
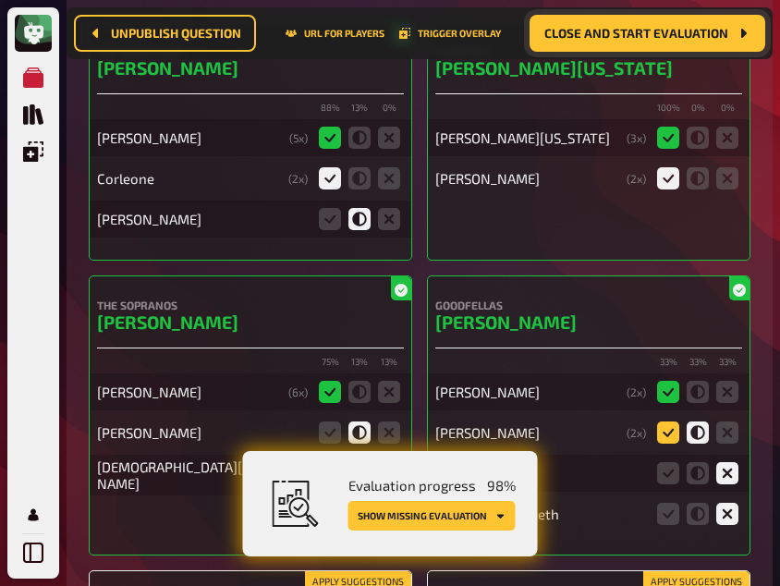
click at [674, 422] on icon at bounding box center [668, 433] width 22 height 22
click at [0, 0] on input "radio" at bounding box center [0, 0] width 0 height 0
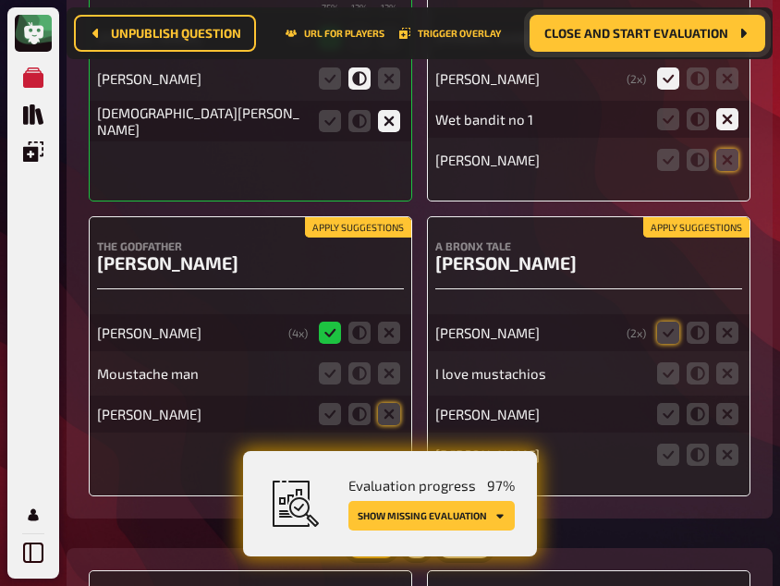
scroll to position [20951, 0]
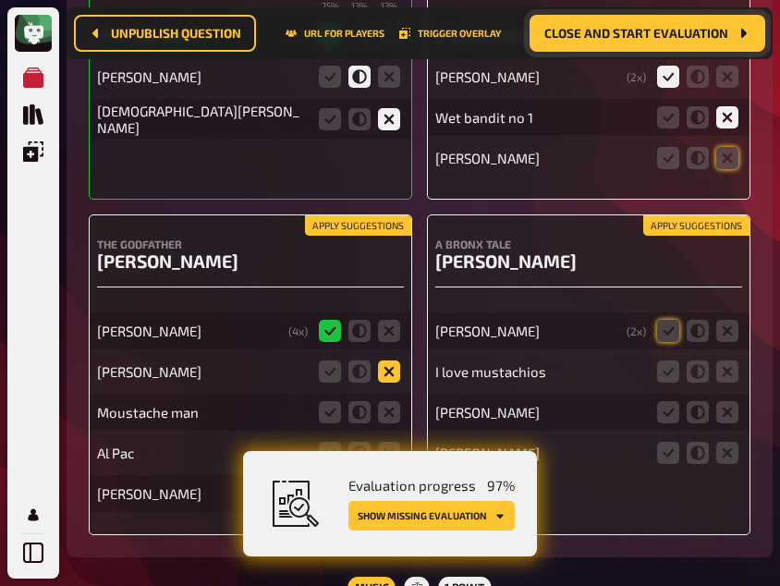
click at [387, 361] on icon at bounding box center [389, 372] width 22 height 22
click at [0, 0] on input "radio" at bounding box center [0, 0] width 0 height 0
click at [390, 401] on icon at bounding box center [389, 412] width 22 height 22
click at [0, 0] on input "radio" at bounding box center [0, 0] width 0 height 0
click at [390, 442] on icon at bounding box center [389, 453] width 22 height 22
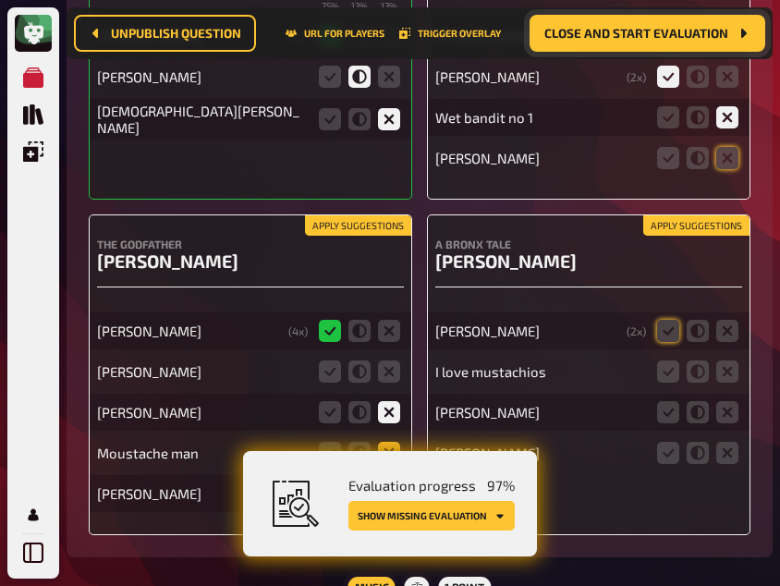
click at [0, 0] on input "radio" at bounding box center [0, 0] width 0 height 0
click at [355, 483] on icon at bounding box center [359, 494] width 22 height 22
click at [0, 0] on input "radio" at bounding box center [0, 0] width 0 height 0
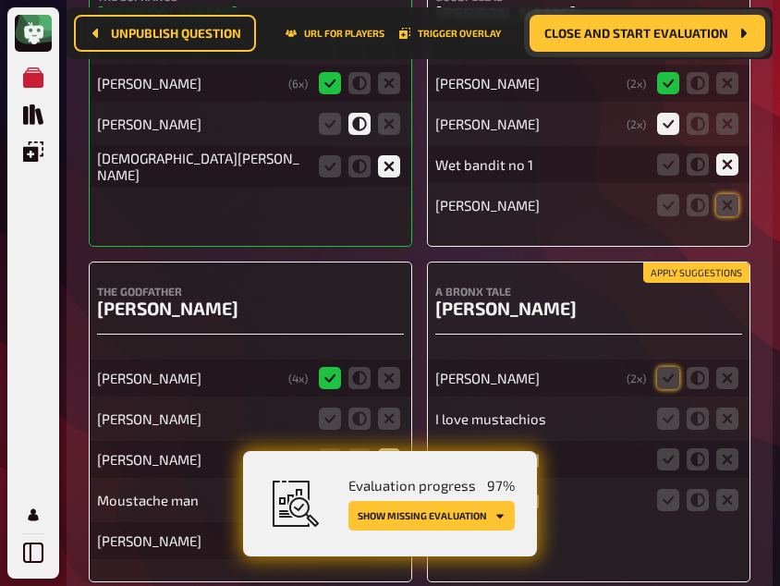
scroll to position [20903, 0]
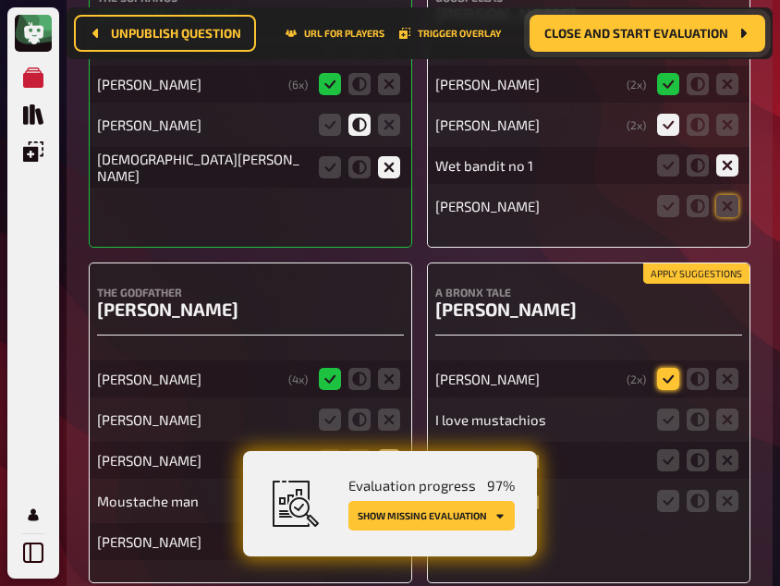
click at [666, 368] on icon at bounding box center [668, 379] width 22 height 22
click at [0, 0] on input "radio" at bounding box center [0, 0] width 0 height 0
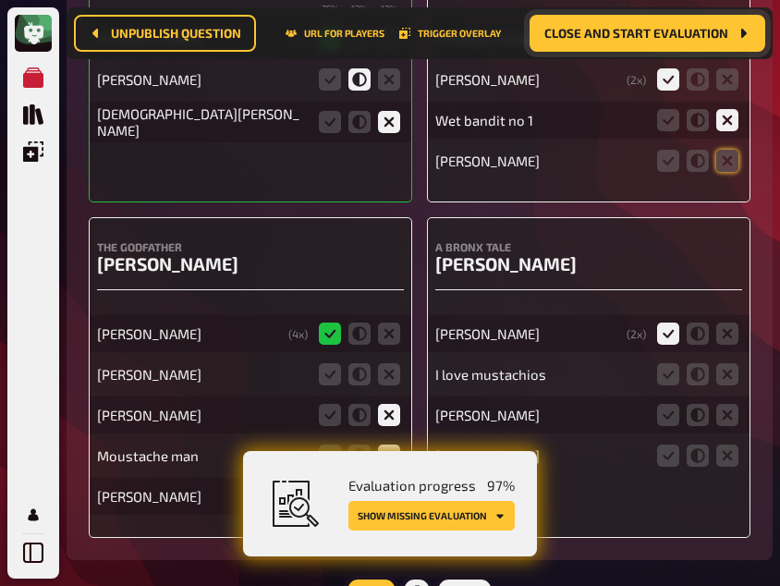
scroll to position [20950, 0]
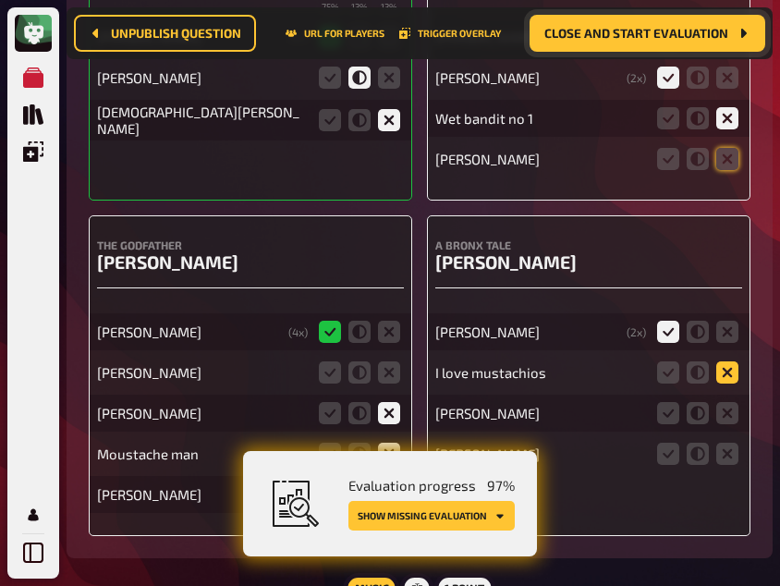
click at [721, 361] on icon at bounding box center [727, 372] width 22 height 22
click at [0, 0] on input "radio" at bounding box center [0, 0] width 0 height 0
click at [727, 402] on icon at bounding box center [727, 413] width 22 height 22
click at [0, 0] on input "radio" at bounding box center [0, 0] width 0 height 0
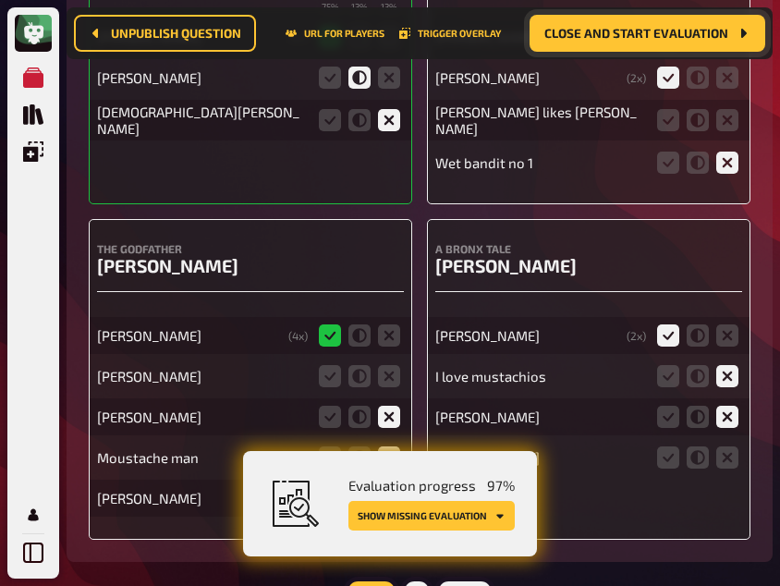
click at [729, 439] on div "[PERSON_NAME]" at bounding box center [588, 457] width 307 height 37
click at [729, 446] on icon at bounding box center [727, 457] width 22 height 22
click at [0, 0] on input "radio" at bounding box center [0, 0] width 0 height 0
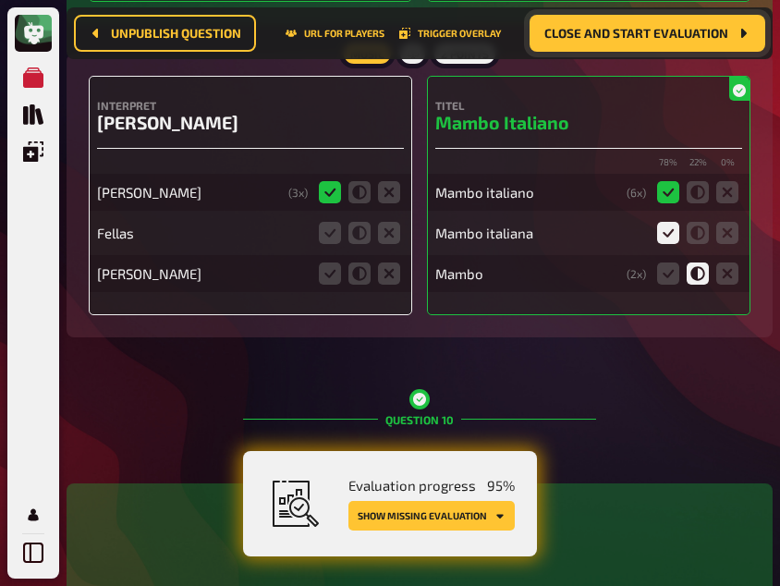
scroll to position [12738, 0]
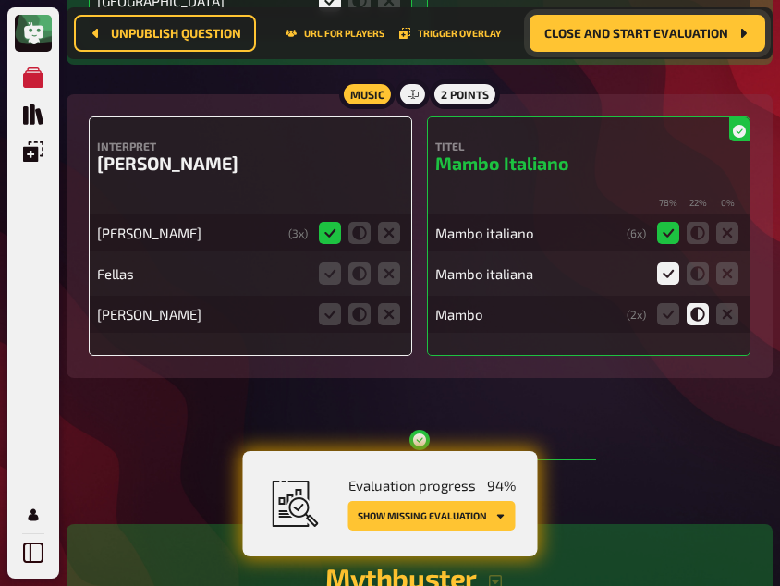
click at [605, 31] on span "Close and start evaluation" at bounding box center [636, 33] width 184 height 13
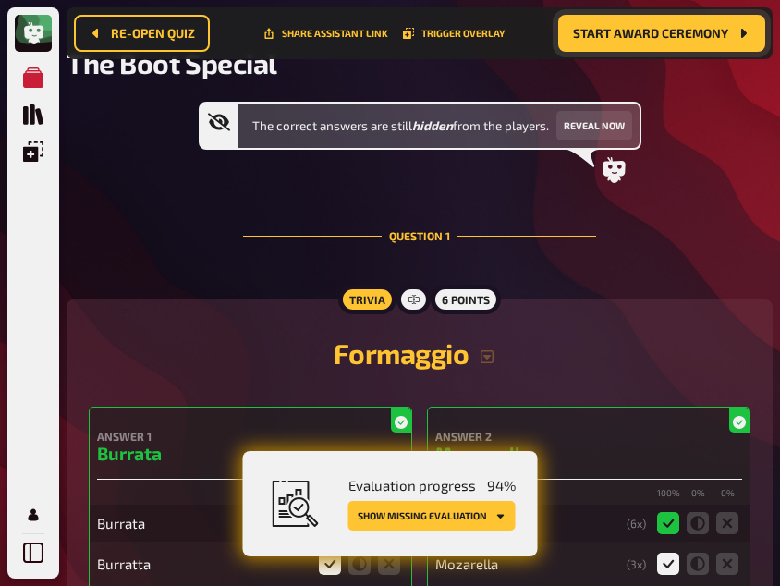
scroll to position [0, 0]
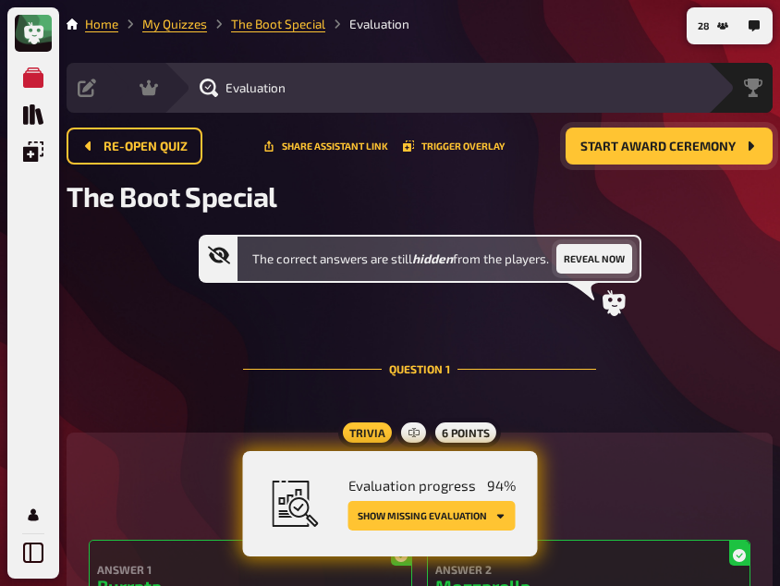
click at [599, 263] on button "Reveal now" at bounding box center [594, 259] width 76 height 30
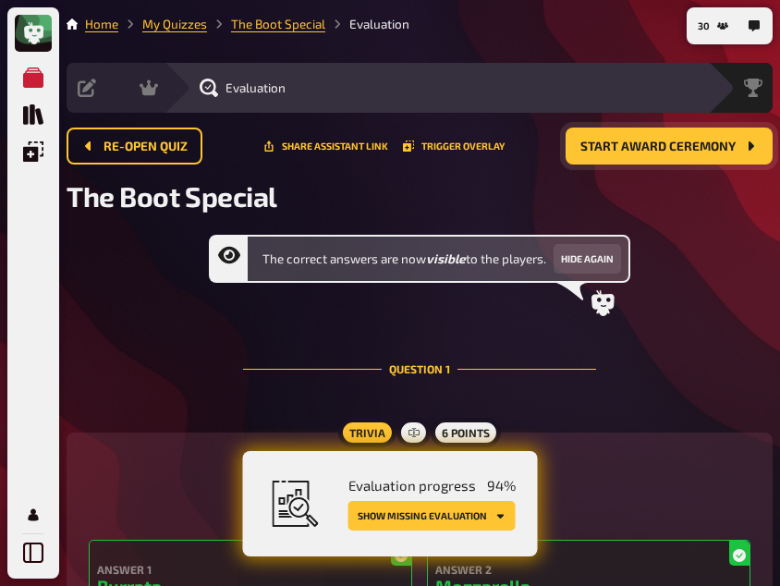
click at [448, 508] on button "Show missing evaluation" at bounding box center [431, 516] width 167 height 30
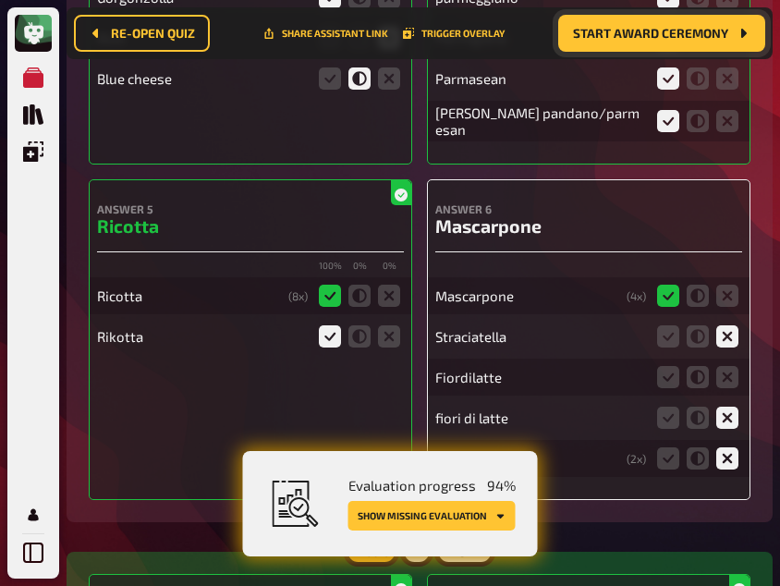
scroll to position [1082, 0]
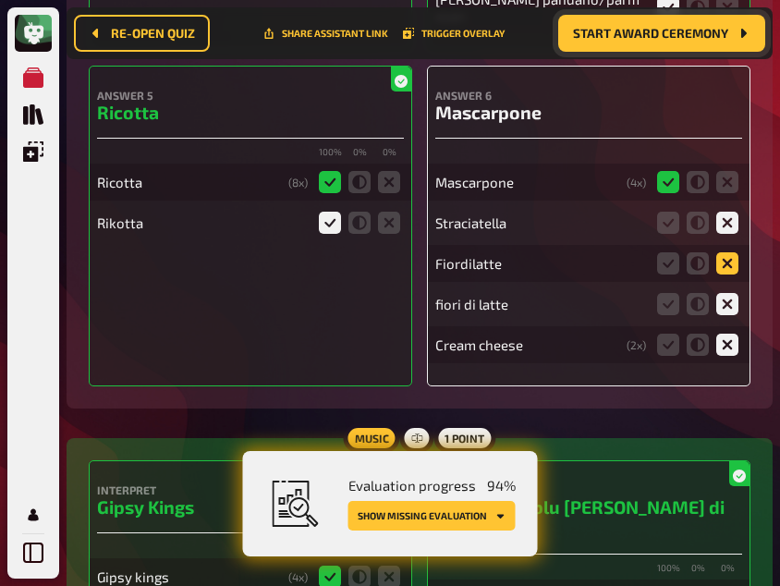
click at [731, 265] on icon at bounding box center [727, 263] width 22 height 22
click at [0, 0] on input "radio" at bounding box center [0, 0] width 0 height 0
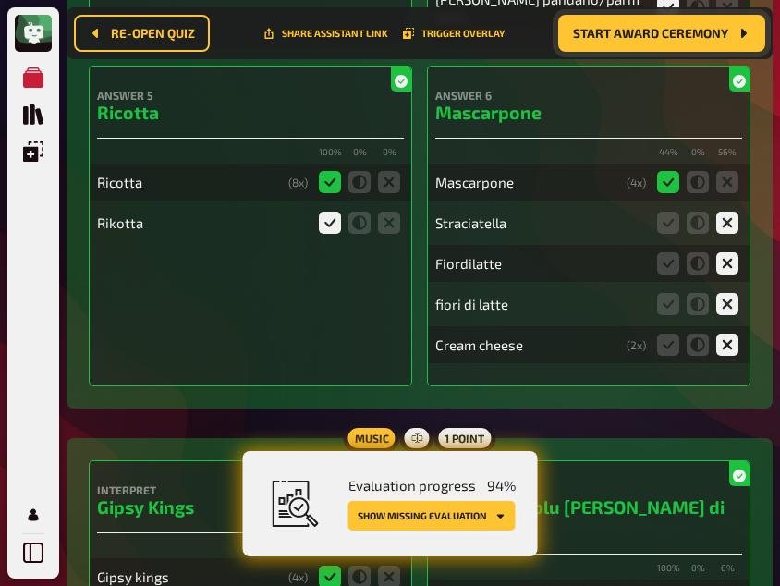
click at [446, 519] on button "Show missing evaluation" at bounding box center [431, 516] width 167 height 30
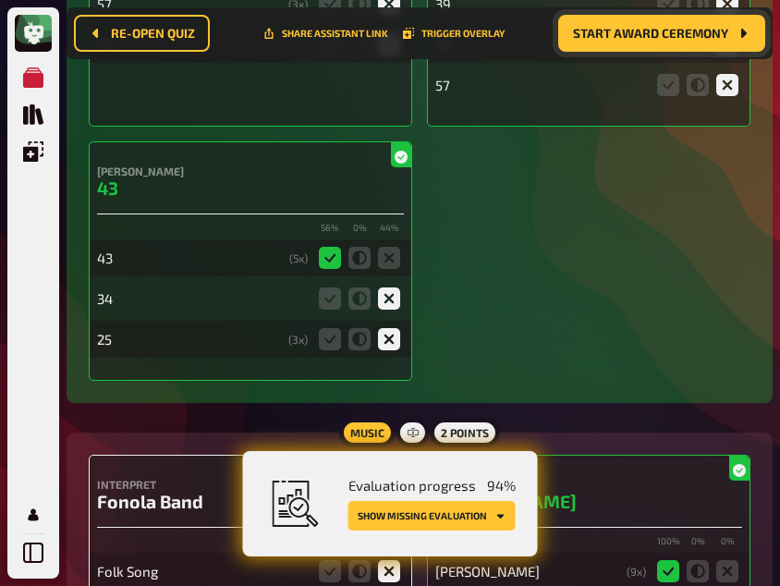
scroll to position [3507, 0]
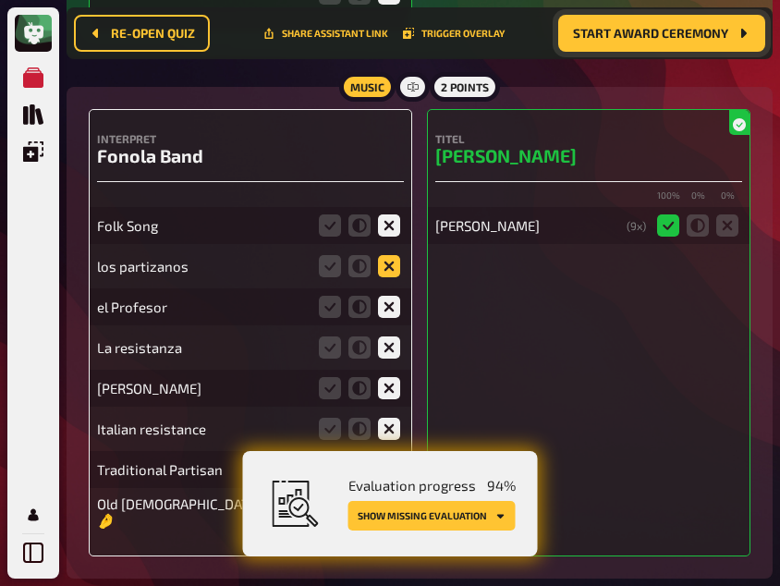
click at [391, 259] on icon at bounding box center [389, 266] width 22 height 22
click at [0, 0] on input "radio" at bounding box center [0, 0] width 0 height 0
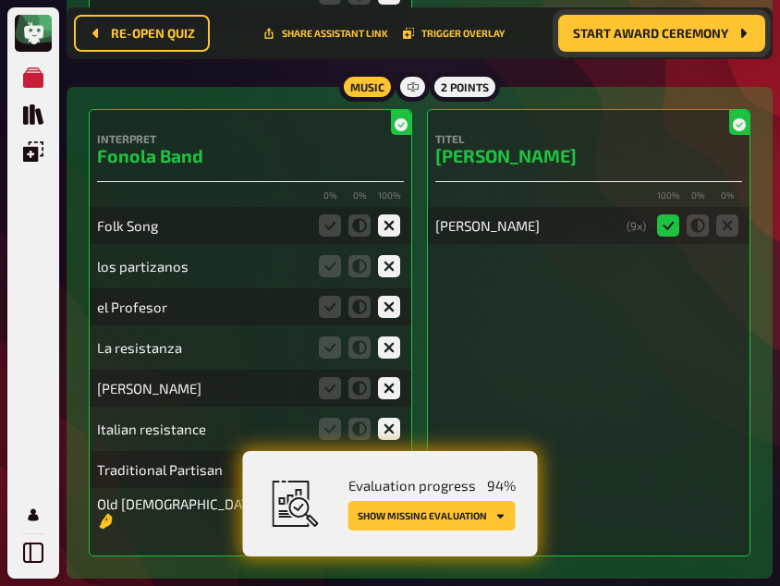
click at [462, 512] on button "Show missing evaluation" at bounding box center [431, 516] width 167 height 30
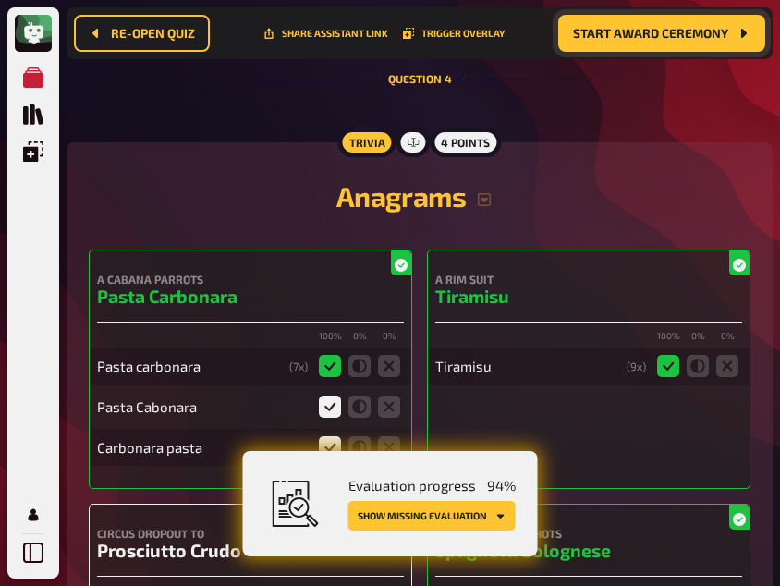
scroll to position [4140, 0]
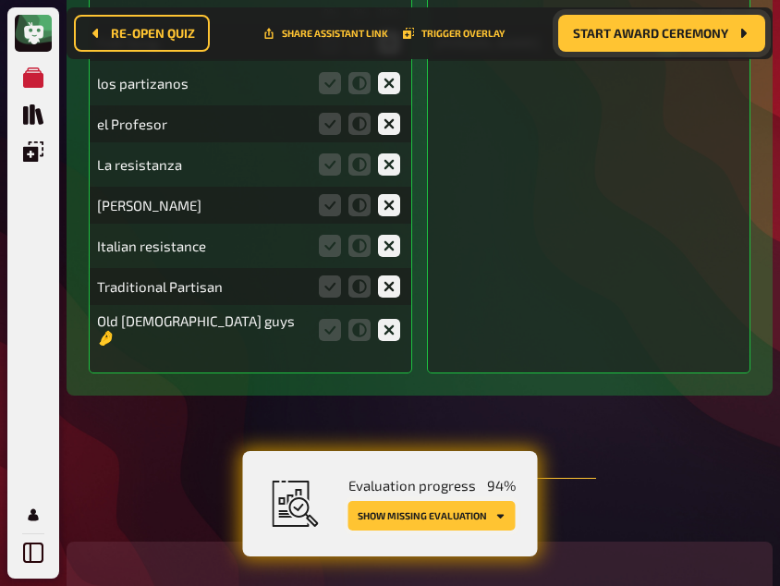
click at [462, 512] on button "Show missing evaluation" at bounding box center [431, 516] width 167 height 30
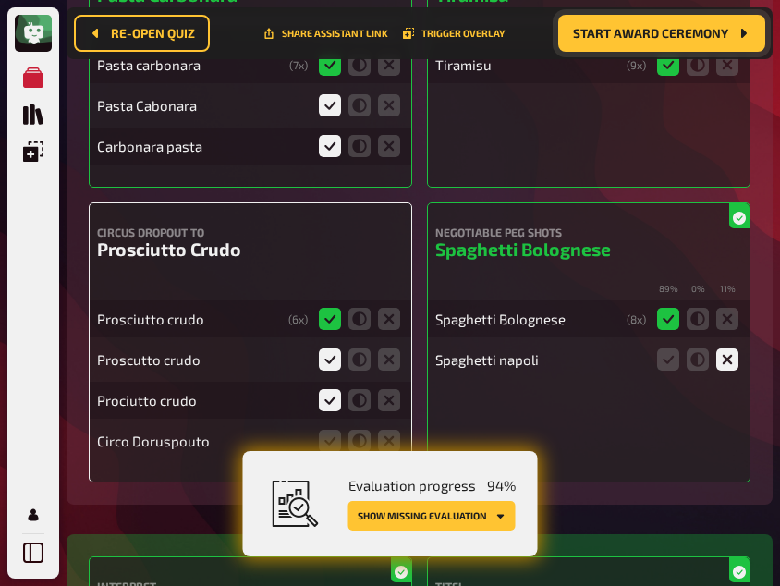
scroll to position [4397, 0]
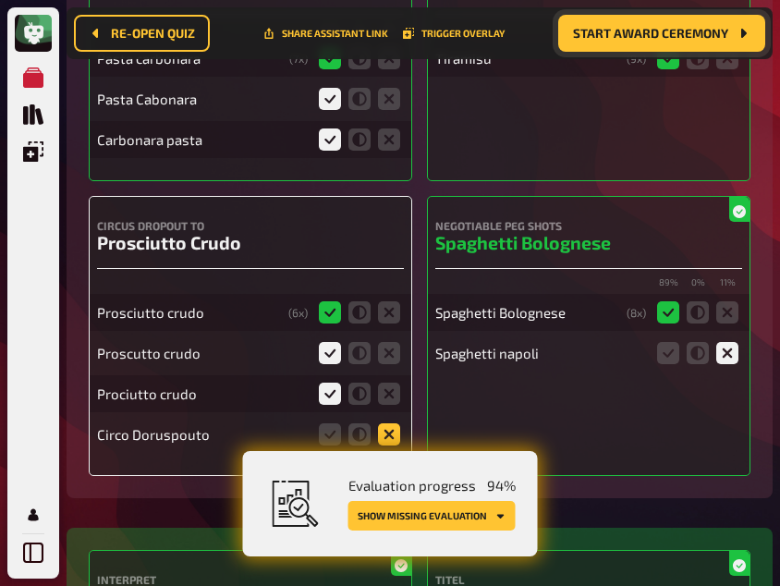
click at [391, 423] on icon at bounding box center [389, 434] width 22 height 22
click at [0, 0] on input "radio" at bounding box center [0, 0] width 0 height 0
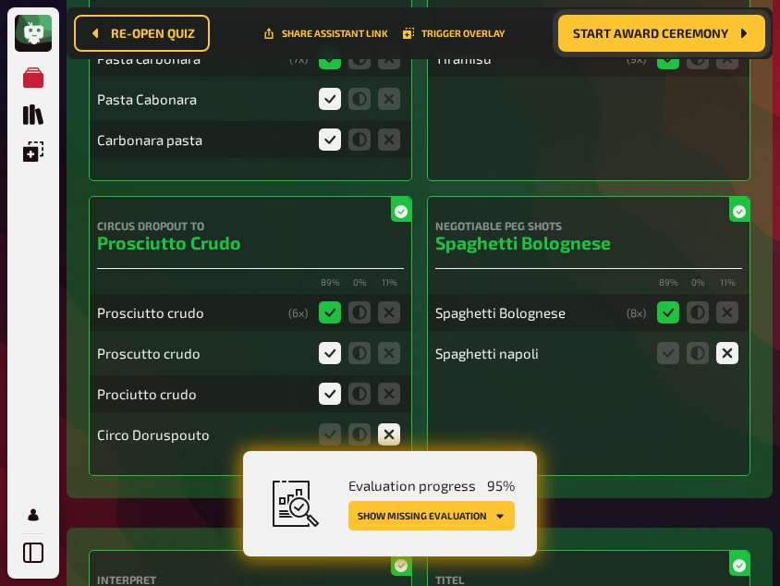
click at [422, 516] on button "Show missing evaluation" at bounding box center [431, 516] width 166 height 30
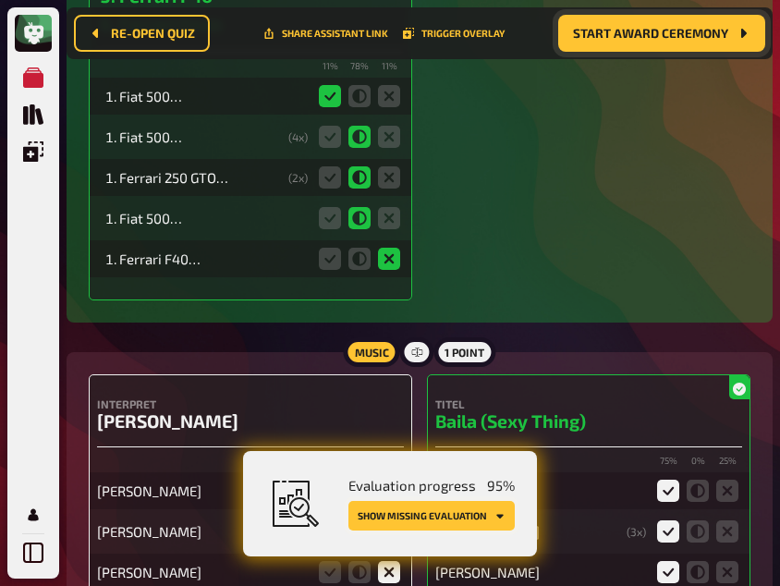
scroll to position [8999, 0]
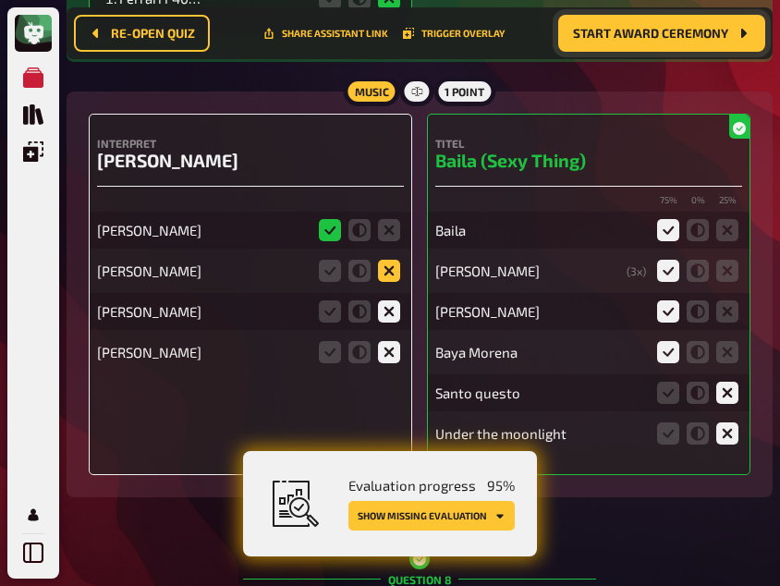
click at [387, 260] on icon at bounding box center [389, 271] width 22 height 22
click at [0, 0] on input "radio" at bounding box center [0, 0] width 0 height 0
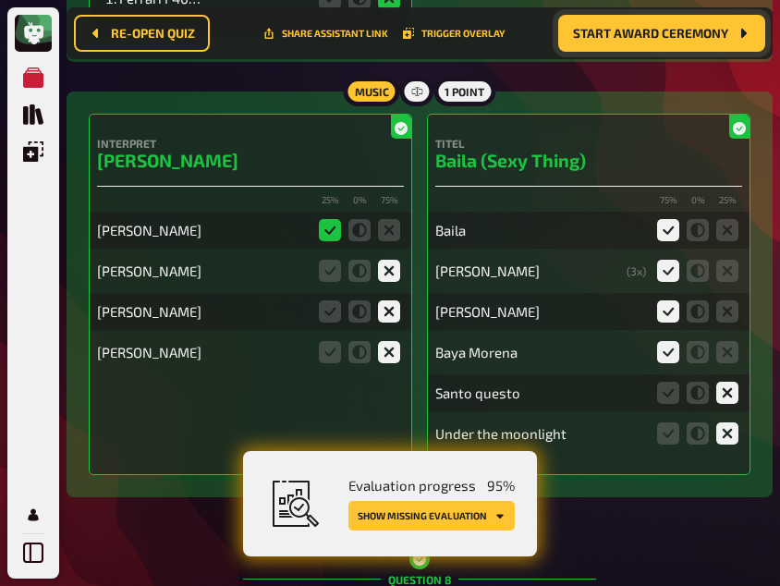
click at [430, 504] on button "Show missing evaluation" at bounding box center [431, 516] width 166 height 30
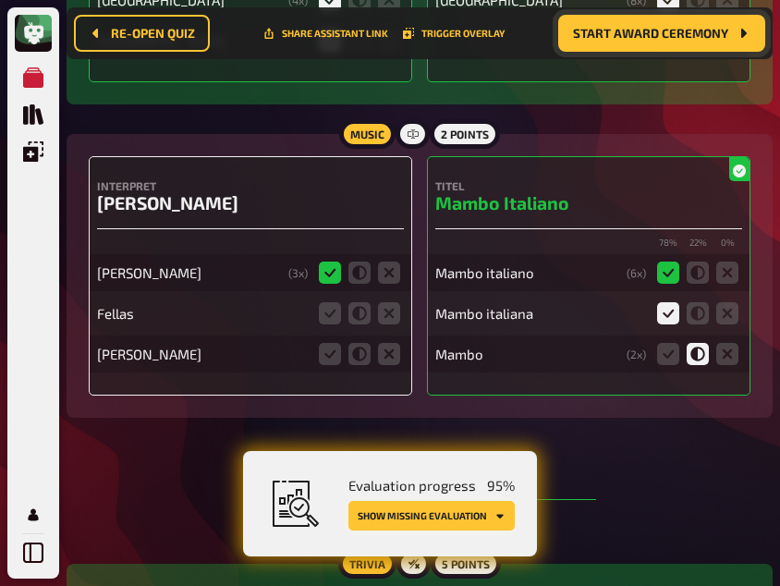
scroll to position [12818, 0]
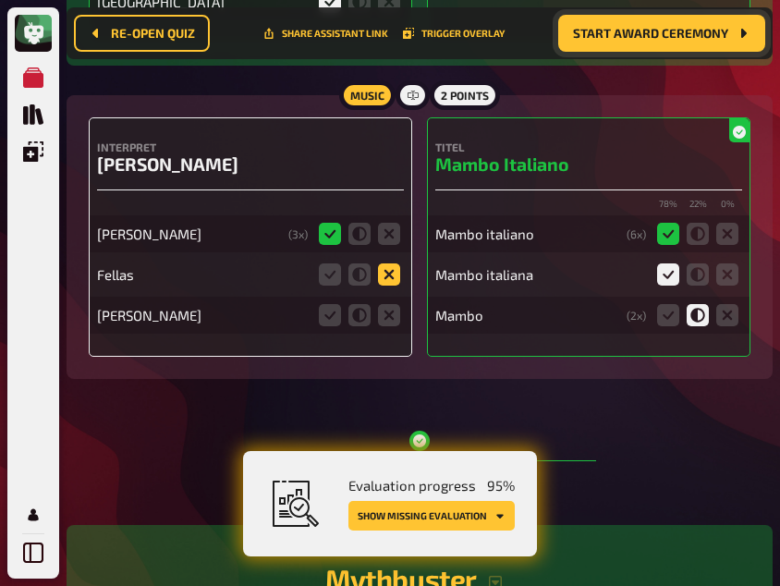
click at [389, 264] on icon at bounding box center [389, 274] width 22 height 22
click at [0, 0] on input "radio" at bounding box center [0, 0] width 0 height 0
click at [389, 304] on icon at bounding box center [389, 315] width 22 height 22
click at [0, 0] on input "radio" at bounding box center [0, 0] width 0 height 0
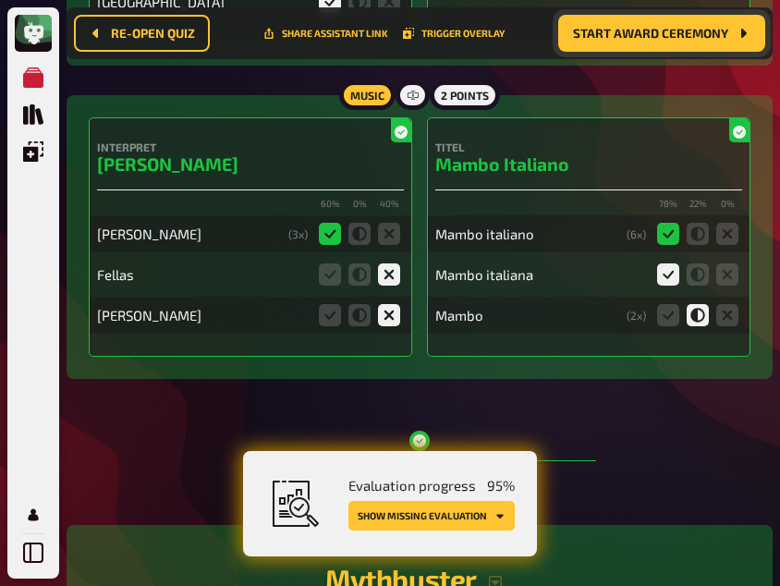
click at [463, 511] on button "Show missing evaluation" at bounding box center [431, 516] width 166 height 30
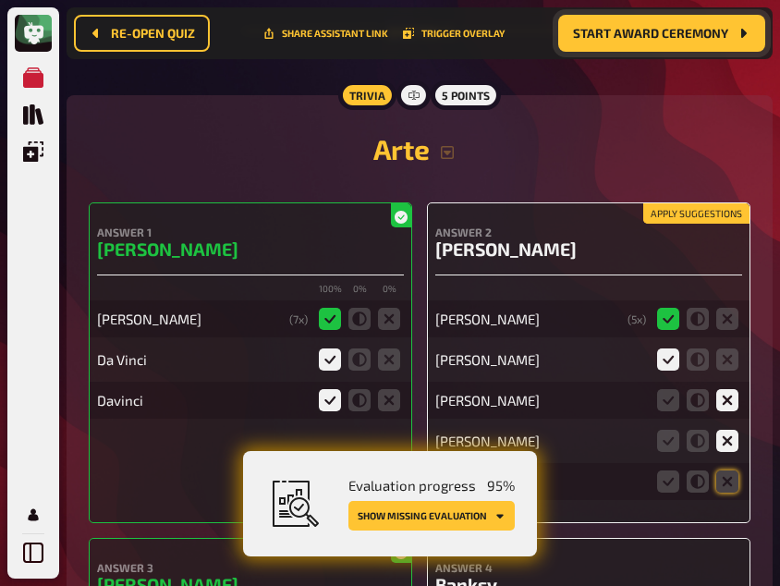
scroll to position [14537, 0]
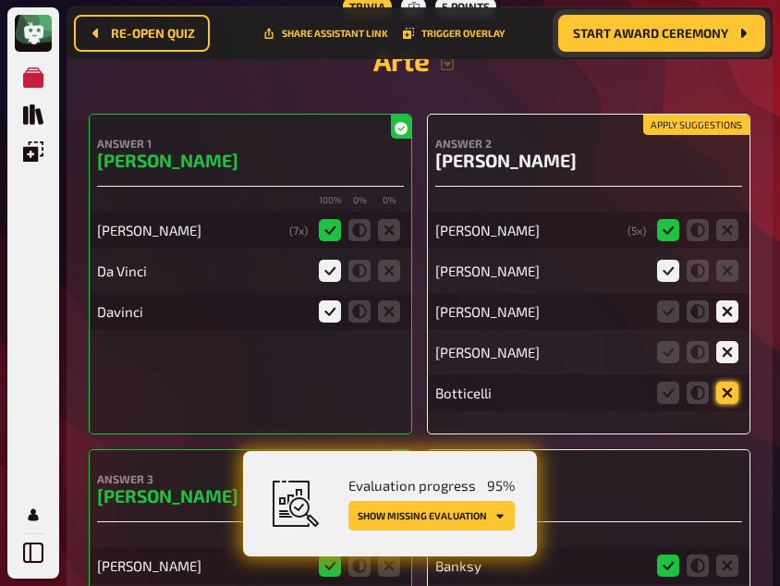
click at [729, 383] on icon at bounding box center [727, 393] width 22 height 22
click at [0, 0] on input "radio" at bounding box center [0, 0] width 0 height 0
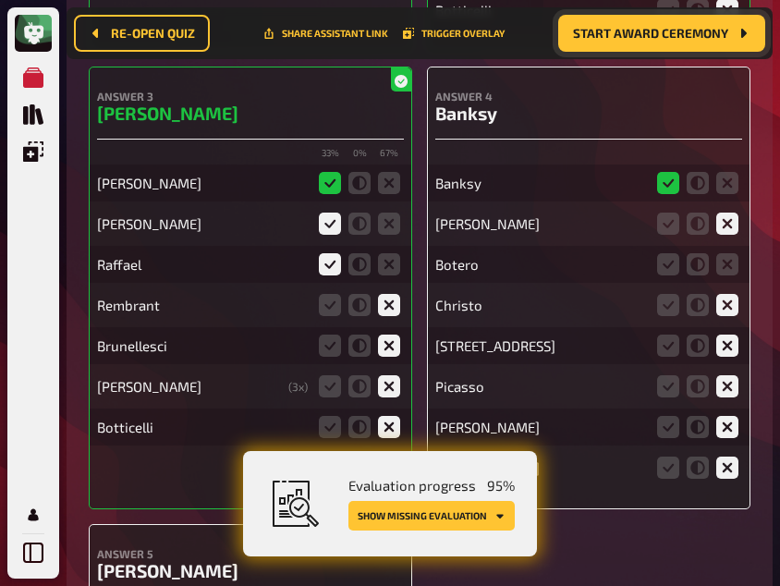
scroll to position [14956, 0]
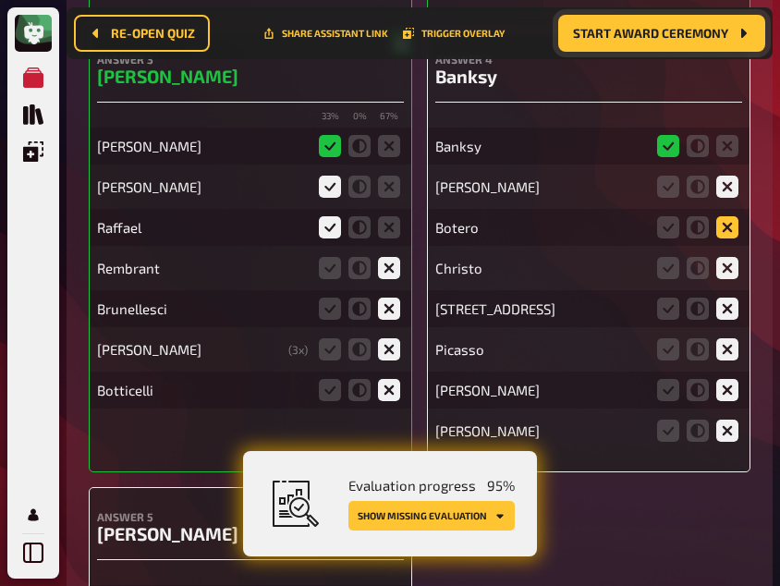
click at [727, 216] on icon at bounding box center [727, 227] width 22 height 22
click at [0, 0] on input "radio" at bounding box center [0, 0] width 0 height 0
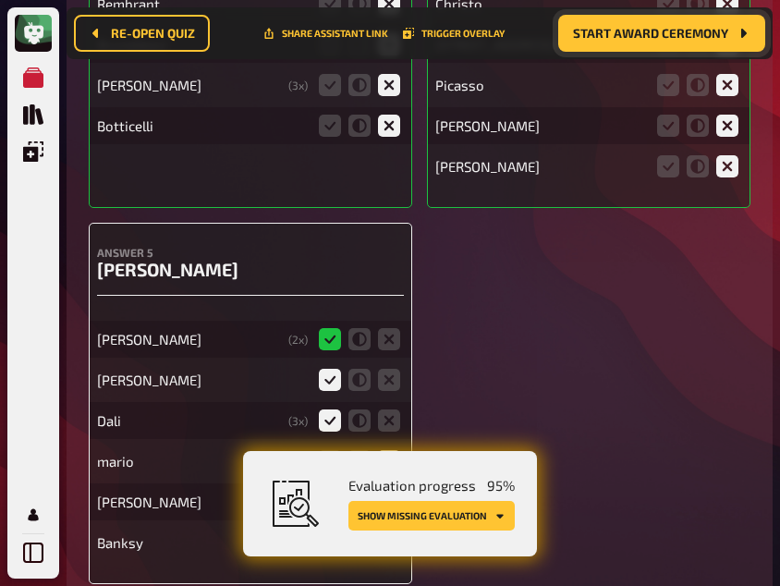
scroll to position [15372, 0]
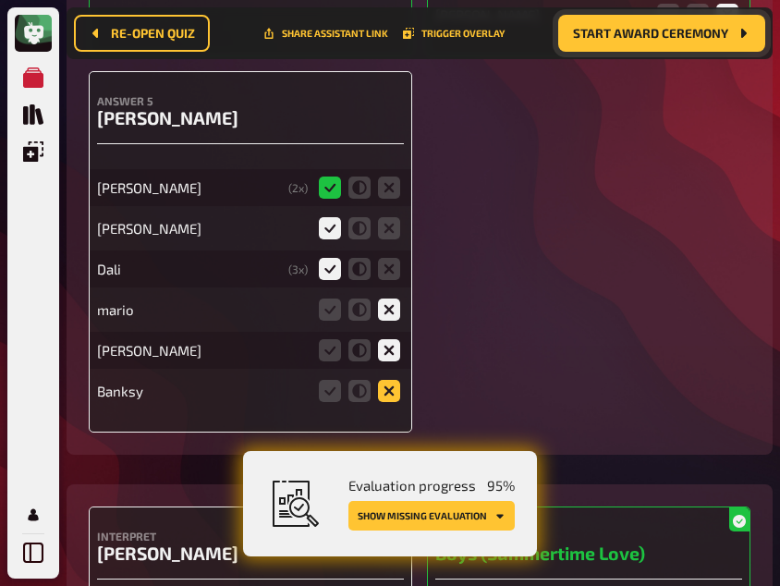
click at [390, 380] on icon at bounding box center [389, 391] width 22 height 22
click at [0, 0] on input "radio" at bounding box center [0, 0] width 0 height 0
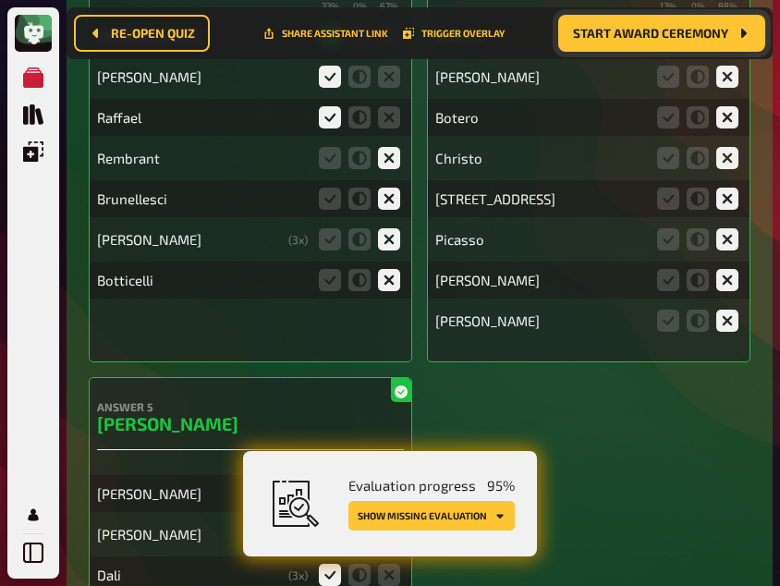
scroll to position [15067, 0]
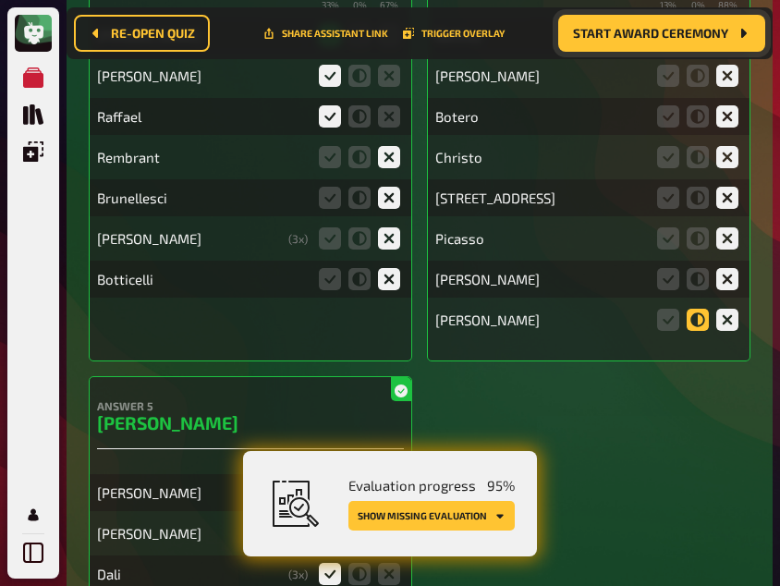
click at [690, 314] on icon at bounding box center [698, 320] width 22 height 22
click at [0, 0] on input "radio" at bounding box center [0, 0] width 0 height 0
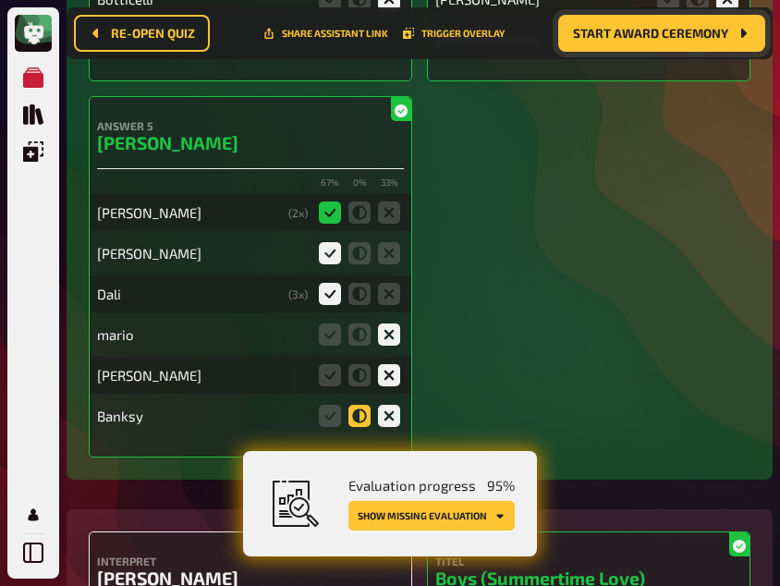
click at [363, 410] on icon at bounding box center [359, 416] width 22 height 22
click at [0, 0] on input "radio" at bounding box center [0, 0] width 0 height 0
click at [426, 521] on button "Show missing evaluation" at bounding box center [431, 516] width 166 height 30
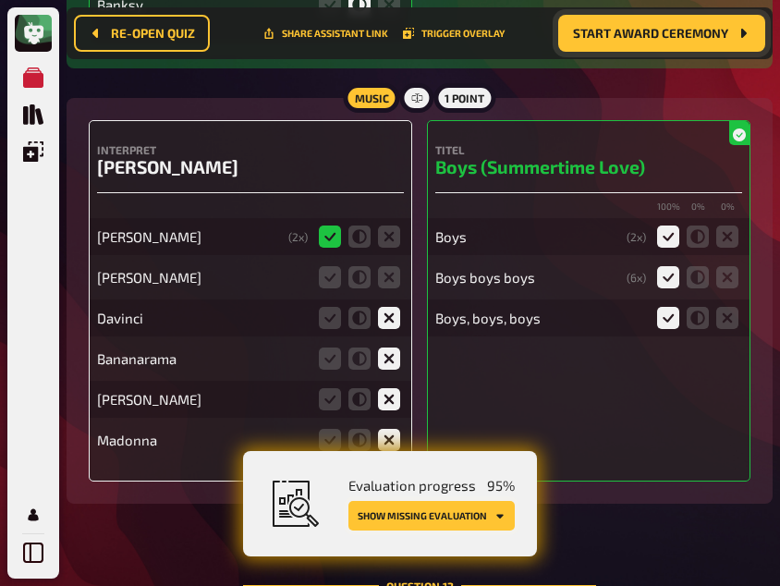
scroll to position [15762, 0]
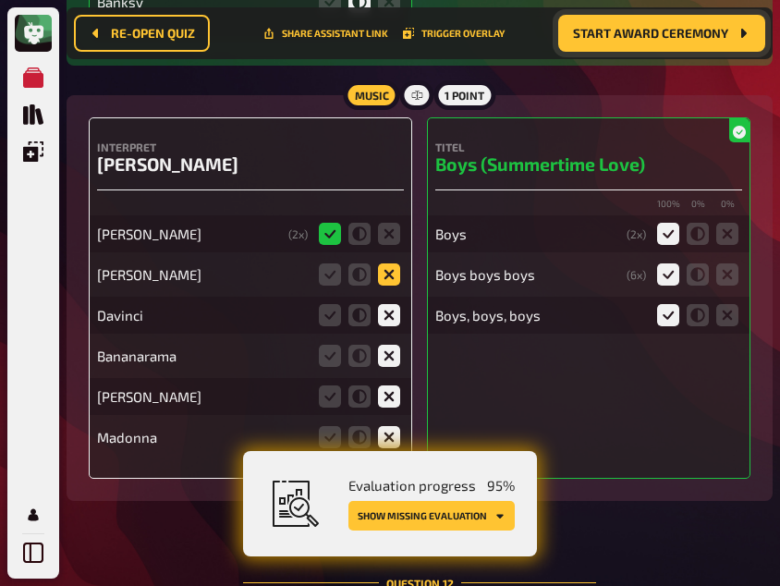
click at [386, 263] on icon at bounding box center [389, 274] width 22 height 22
click at [0, 0] on input "radio" at bounding box center [0, 0] width 0 height 0
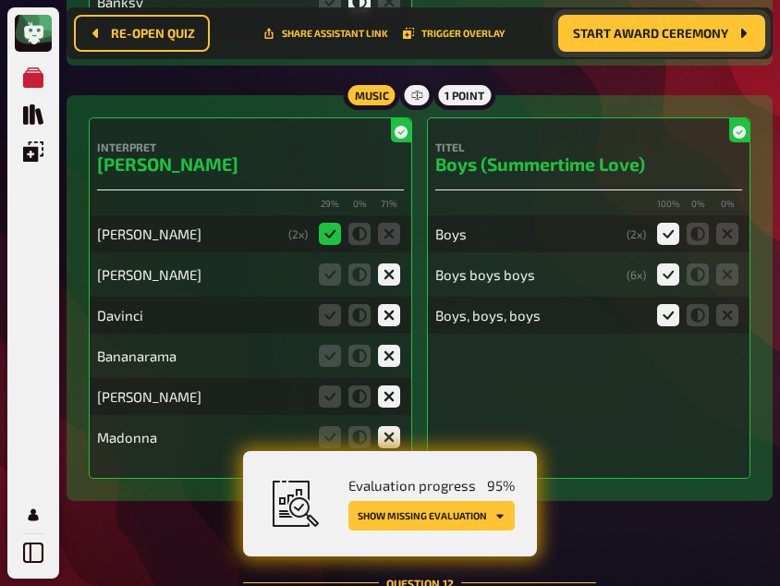
click at [465, 519] on button "Show missing evaluation" at bounding box center [431, 516] width 166 height 30
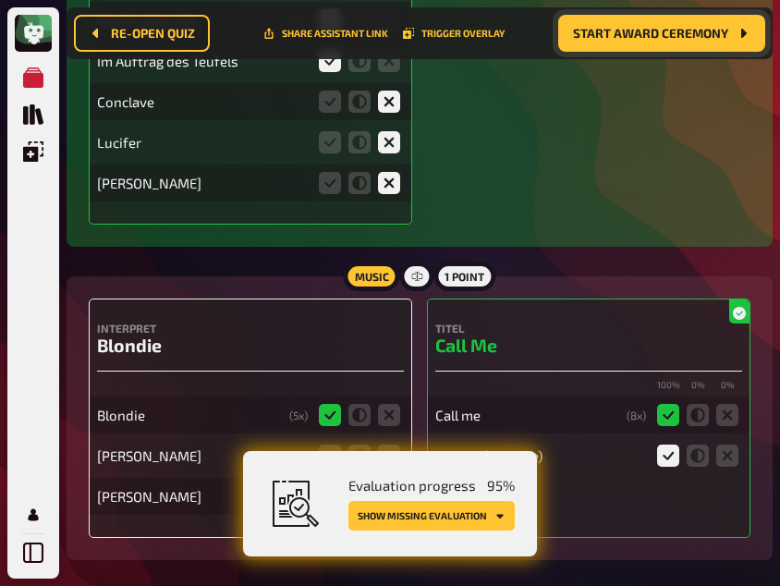
scroll to position [16874, 0]
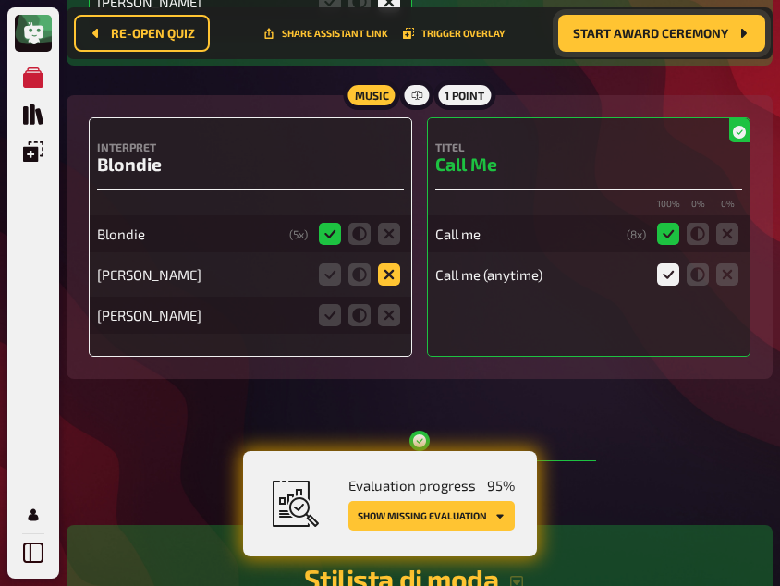
click at [388, 263] on icon at bounding box center [389, 274] width 22 height 22
click at [0, 0] on input "radio" at bounding box center [0, 0] width 0 height 0
click at [388, 304] on icon at bounding box center [389, 315] width 22 height 22
click at [0, 0] on input "radio" at bounding box center [0, 0] width 0 height 0
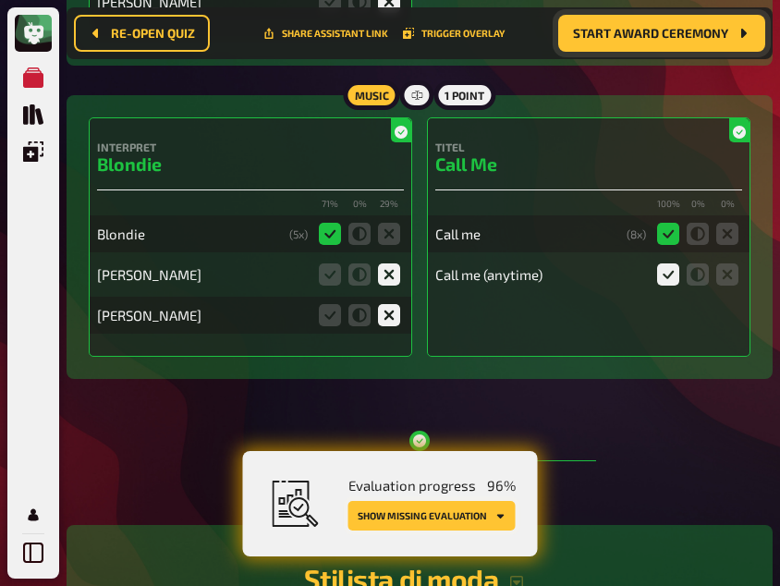
click at [481, 511] on button "Show missing evaluation" at bounding box center [431, 516] width 167 height 30
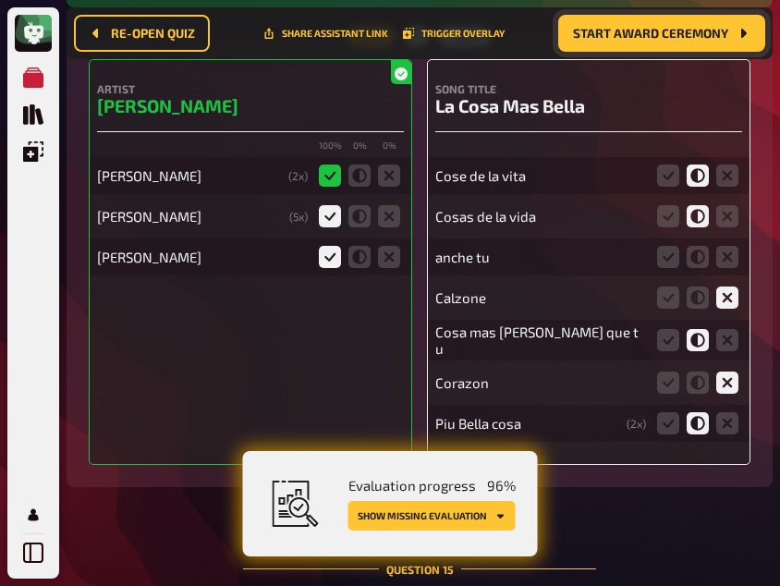
scroll to position [20243, 0]
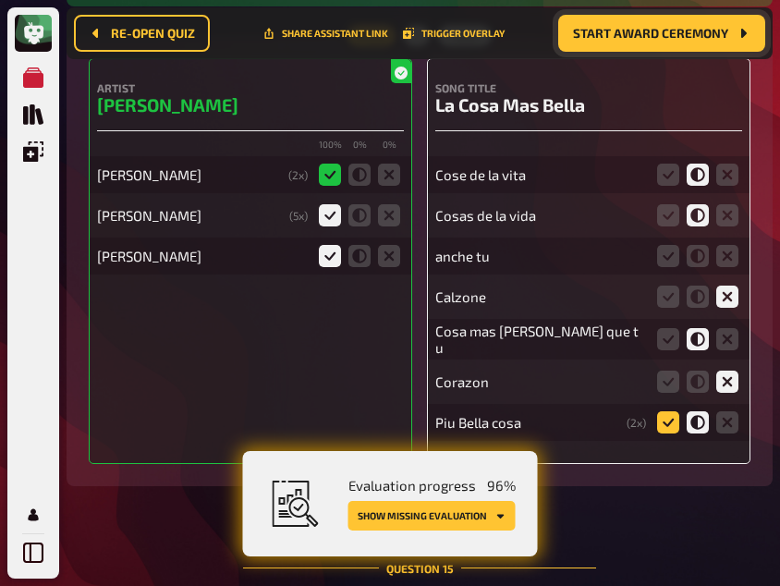
click at [664, 411] on icon at bounding box center [668, 422] width 22 height 22
click at [0, 0] on input "radio" at bounding box center [0, 0] width 0 height 0
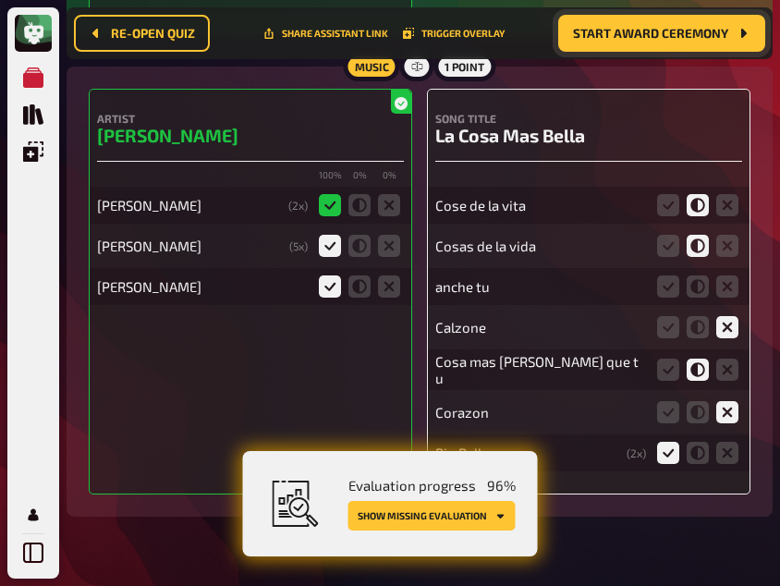
scroll to position [20195, 0]
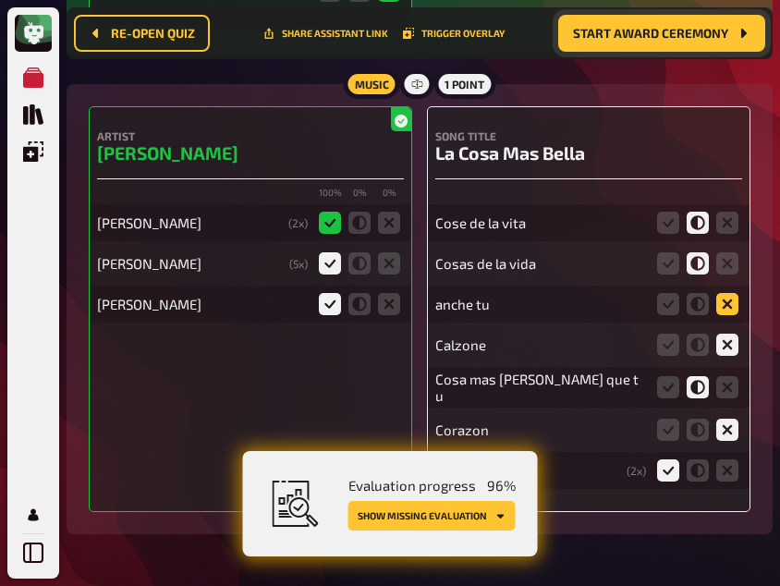
click at [729, 293] on icon at bounding box center [727, 304] width 22 height 22
click at [0, 0] on input "radio" at bounding box center [0, 0] width 0 height 0
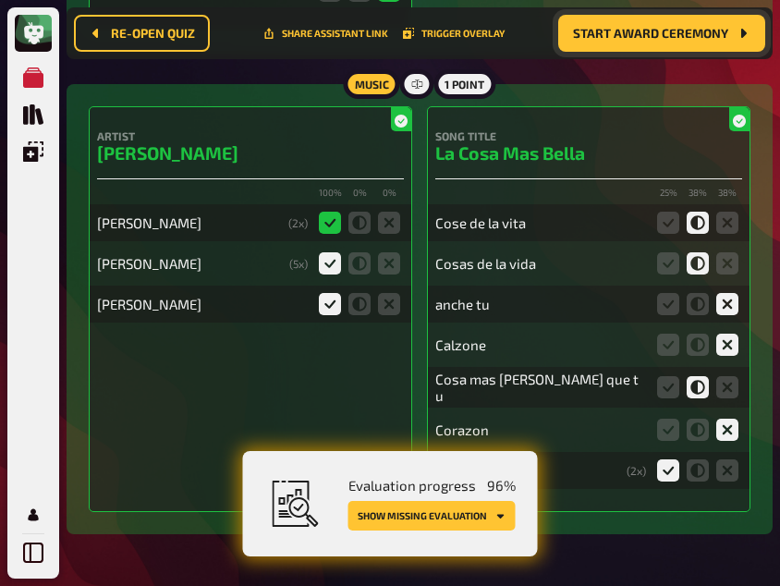
scroll to position [20250, 0]
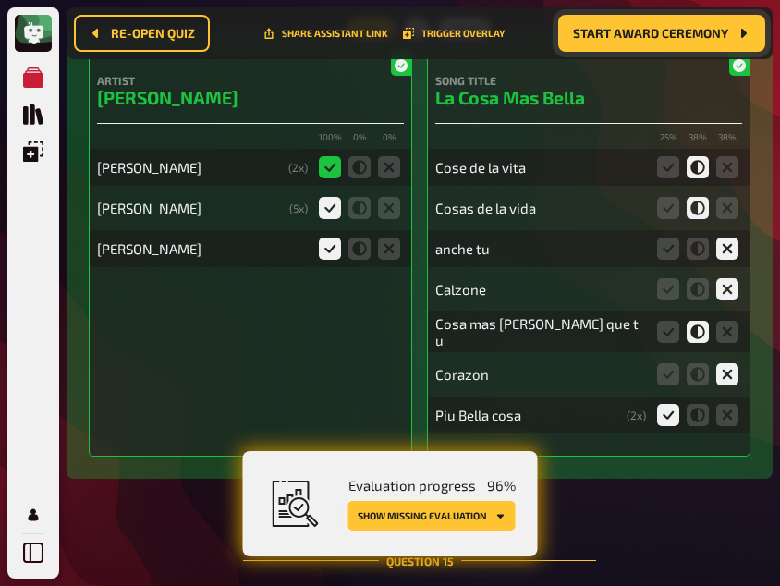
click at [446, 525] on button "Show missing evaluation" at bounding box center [431, 516] width 167 height 30
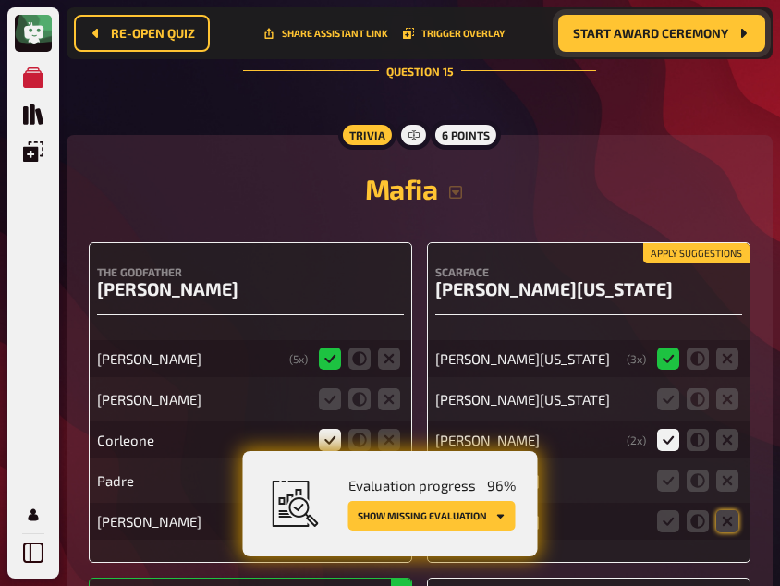
scroll to position [20854, 0]
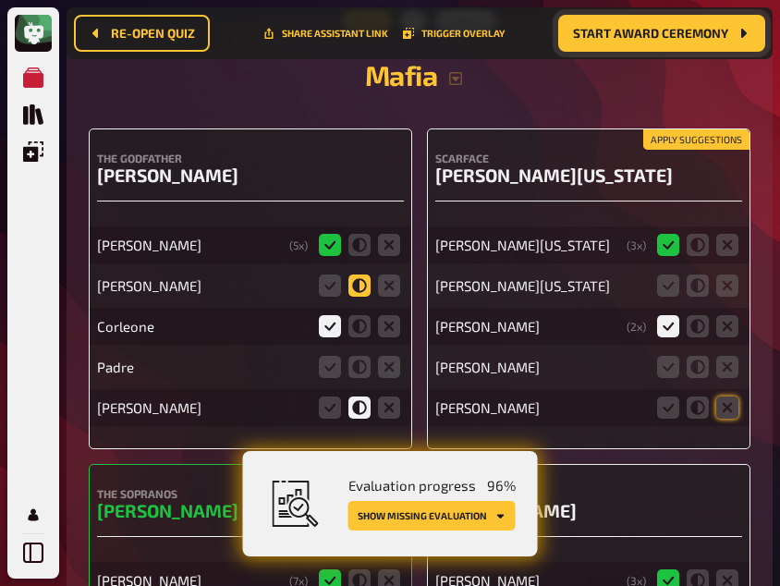
click at [357, 275] on icon at bounding box center [359, 286] width 22 height 22
click at [0, 0] on input "radio" at bounding box center [0, 0] width 0 height 0
click at [387, 356] on icon at bounding box center [389, 367] width 22 height 22
click at [0, 0] on input "radio" at bounding box center [0, 0] width 0 height 0
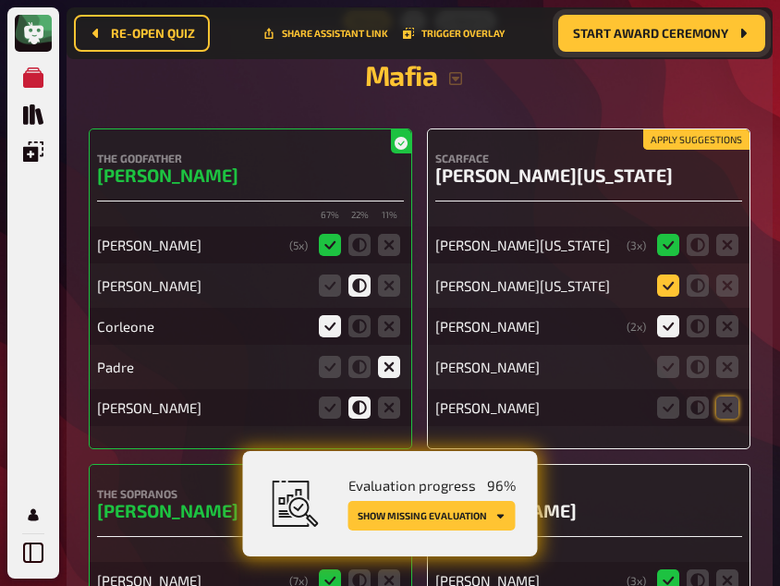
click at [658, 275] on icon at bounding box center [668, 286] width 22 height 22
click at [0, 0] on input "radio" at bounding box center [0, 0] width 0 height 0
click at [728, 356] on icon at bounding box center [727, 367] width 22 height 22
click at [0, 0] on input "radio" at bounding box center [0, 0] width 0 height 0
click at [727, 397] on icon at bounding box center [727, 408] width 22 height 22
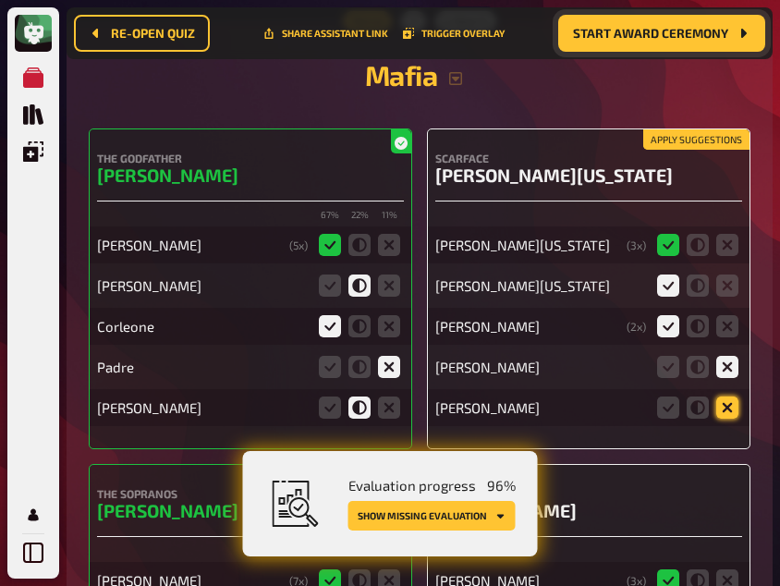
click at [0, 0] on input "radio" at bounding box center [0, 0] width 0 height 0
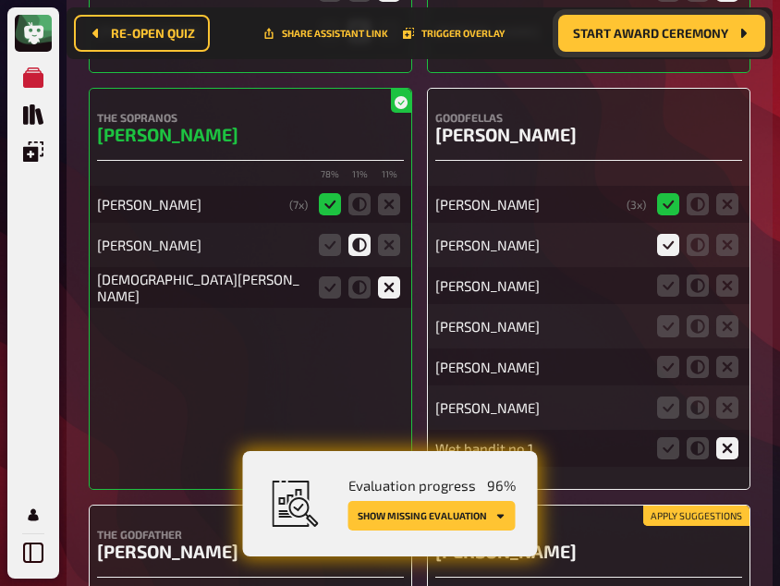
scroll to position [21231, 0]
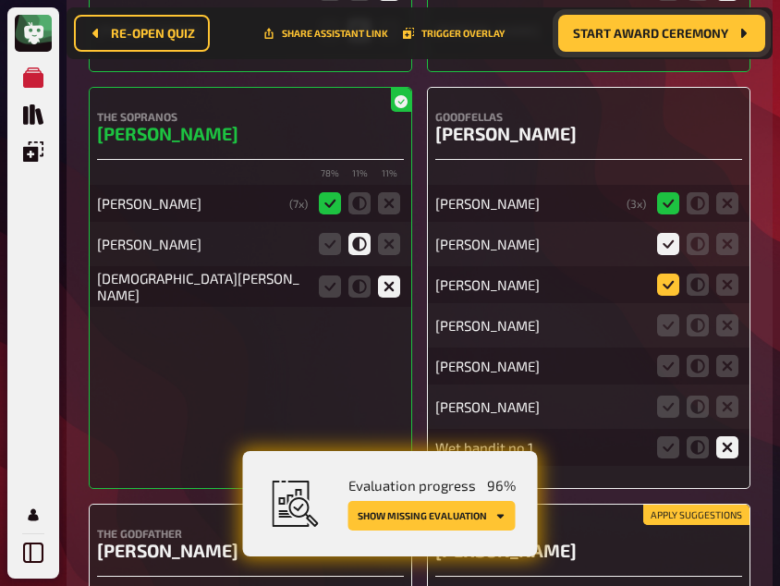
click at [667, 274] on icon at bounding box center [668, 285] width 22 height 22
click at [0, 0] on input "radio" at bounding box center [0, 0] width 0 height 0
click at [723, 314] on icon at bounding box center [727, 325] width 22 height 22
click at [0, 0] on input "radio" at bounding box center [0, 0] width 0 height 0
click at [726, 355] on icon at bounding box center [727, 366] width 22 height 22
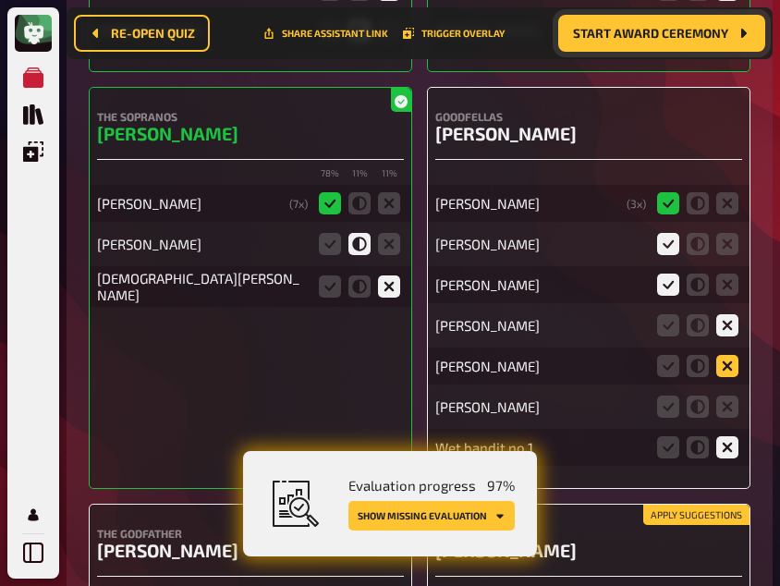
click at [0, 0] on input "radio" at bounding box center [0, 0] width 0 height 0
click at [726, 396] on icon at bounding box center [727, 407] width 22 height 22
click at [0, 0] on input "radio" at bounding box center [0, 0] width 0 height 0
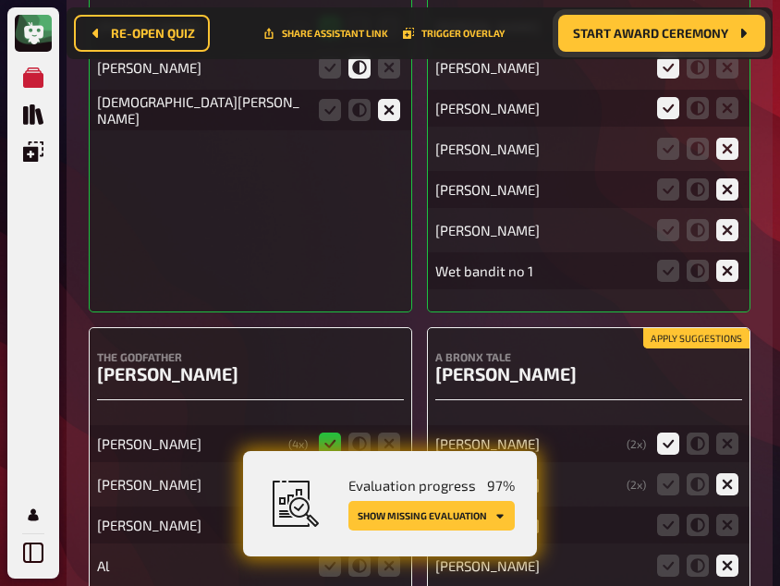
scroll to position [21608, 0]
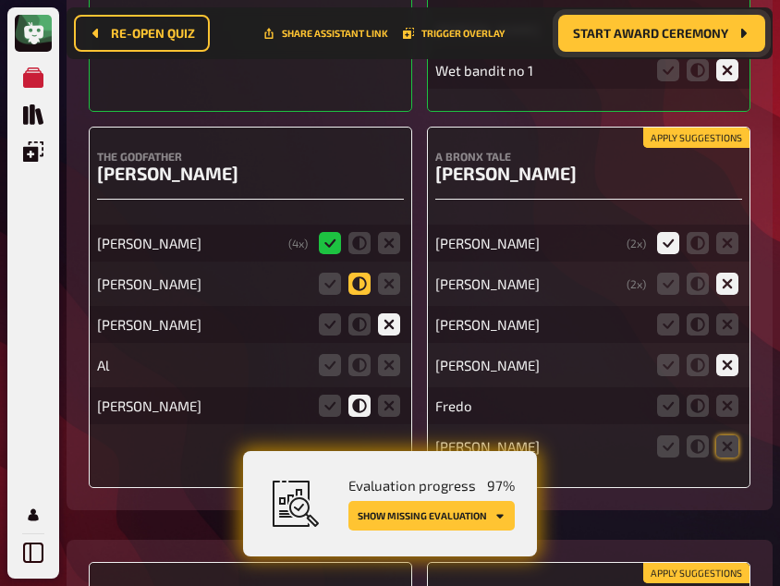
click at [354, 273] on icon at bounding box center [359, 284] width 22 height 22
click at [0, 0] on input "radio" at bounding box center [0, 0] width 0 height 0
click at [385, 354] on icon at bounding box center [389, 365] width 22 height 22
click at [0, 0] on input "radio" at bounding box center [0, 0] width 0 height 0
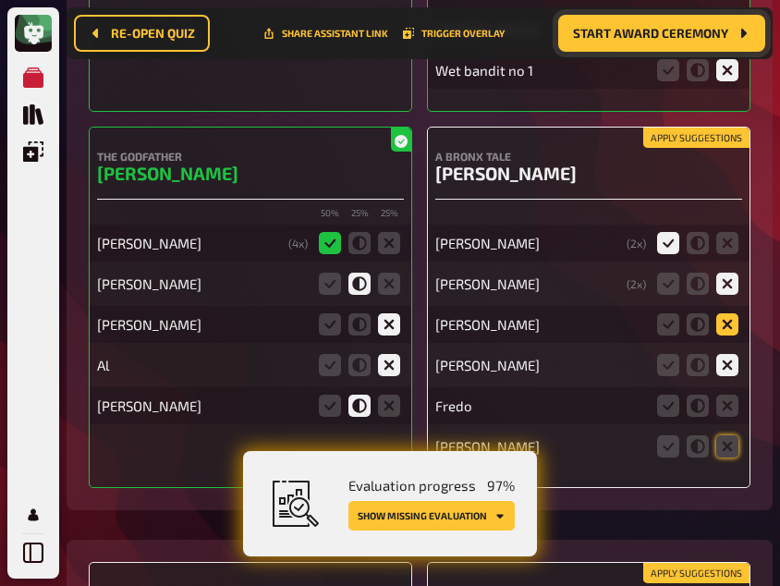
click at [727, 313] on icon at bounding box center [727, 324] width 22 height 22
click at [0, 0] on input "radio" at bounding box center [0, 0] width 0 height 0
click at [729, 395] on icon at bounding box center [727, 406] width 22 height 22
click at [0, 0] on input "radio" at bounding box center [0, 0] width 0 height 0
click at [729, 435] on icon at bounding box center [727, 446] width 22 height 22
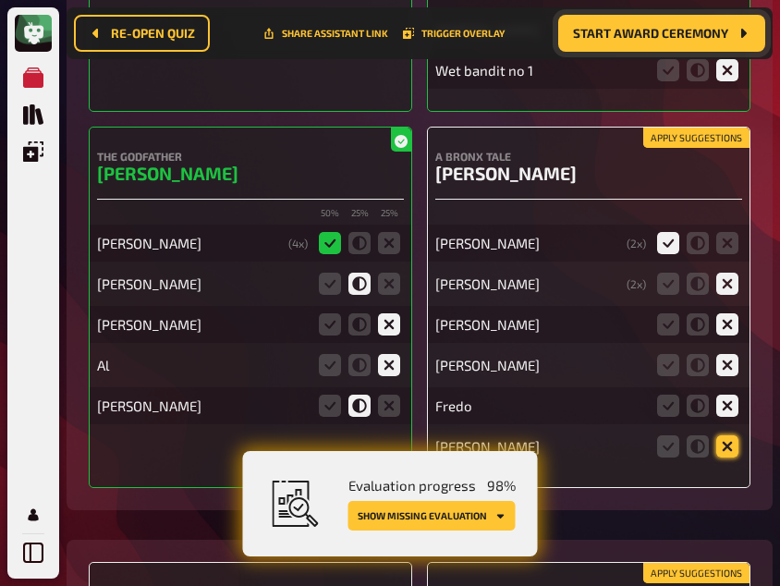
click at [0, 0] on input "radio" at bounding box center [0, 0] width 0 height 0
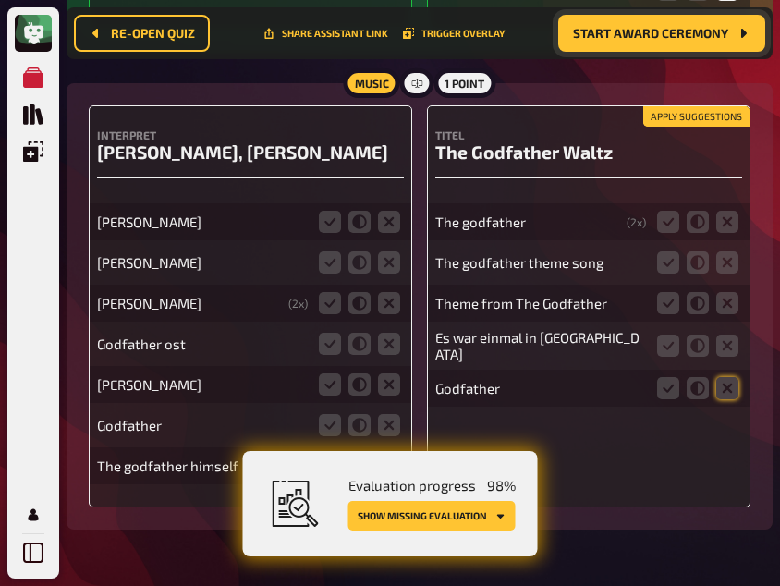
scroll to position [22075, 0]
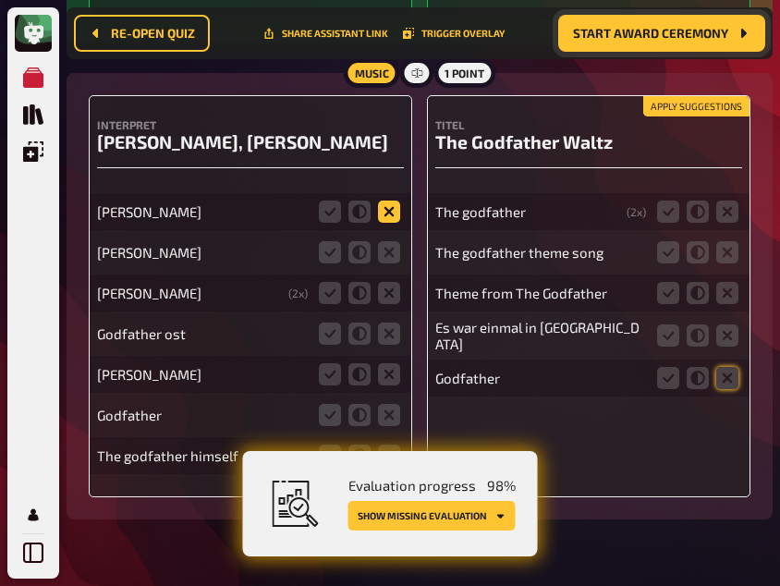
click at [382, 201] on icon at bounding box center [389, 212] width 22 height 22
click at [0, 0] on input "radio" at bounding box center [0, 0] width 0 height 0
click at [385, 241] on icon at bounding box center [389, 252] width 22 height 22
click at [0, 0] on input "radio" at bounding box center [0, 0] width 0 height 0
click at [390, 282] on icon at bounding box center [389, 293] width 22 height 22
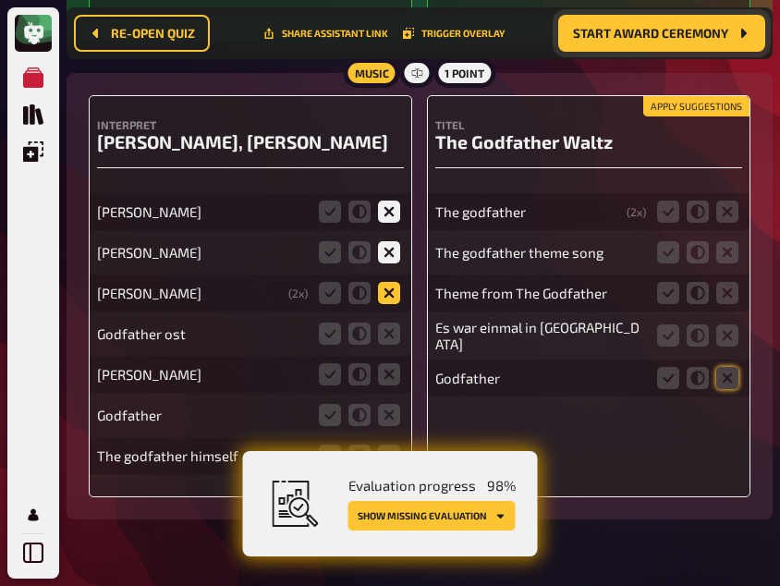
click at [0, 0] on input "radio" at bounding box center [0, 0] width 0 height 0
click at [394, 323] on icon at bounding box center [389, 334] width 22 height 22
click at [0, 0] on input "radio" at bounding box center [0, 0] width 0 height 0
click at [394, 363] on icon at bounding box center [389, 374] width 22 height 22
click at [0, 0] on input "radio" at bounding box center [0, 0] width 0 height 0
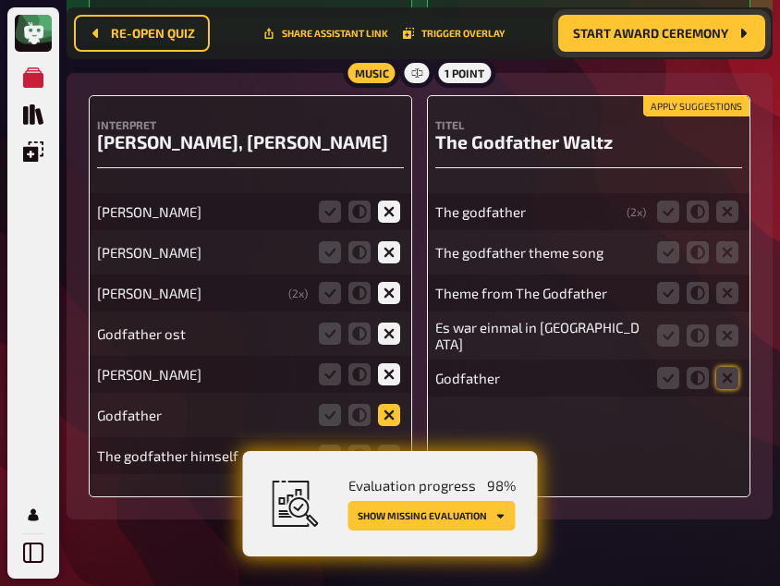
click at [387, 404] on icon at bounding box center [389, 415] width 22 height 22
click at [0, 0] on input "radio" at bounding box center [0, 0] width 0 height 0
click at [386, 445] on icon at bounding box center [389, 456] width 22 height 22
click at [0, 0] on input "radio" at bounding box center [0, 0] width 0 height 0
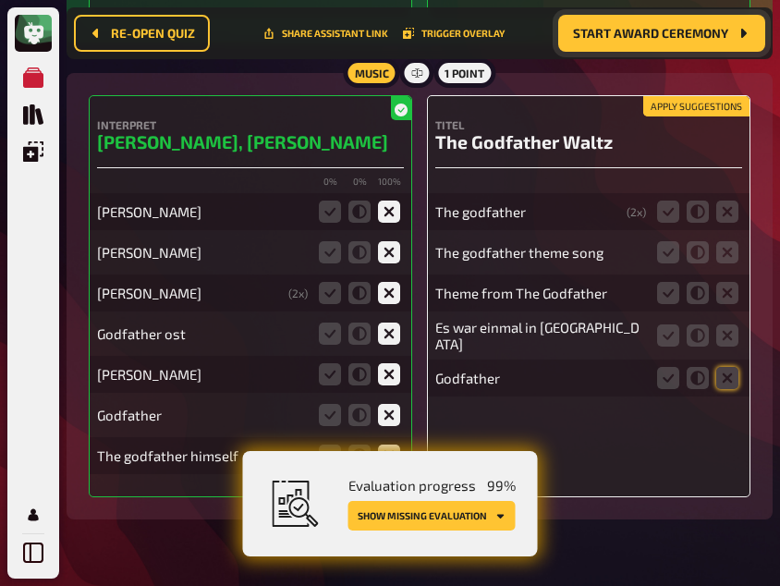
click at [662, 197] on fieldset at bounding box center [698, 212] width 89 height 30
click at [666, 201] on icon at bounding box center [668, 212] width 22 height 22
click at [0, 0] on input "radio" at bounding box center [0, 0] width 0 height 0
click at [667, 241] on icon at bounding box center [668, 252] width 22 height 22
click at [0, 0] on input "radio" at bounding box center [0, 0] width 0 height 0
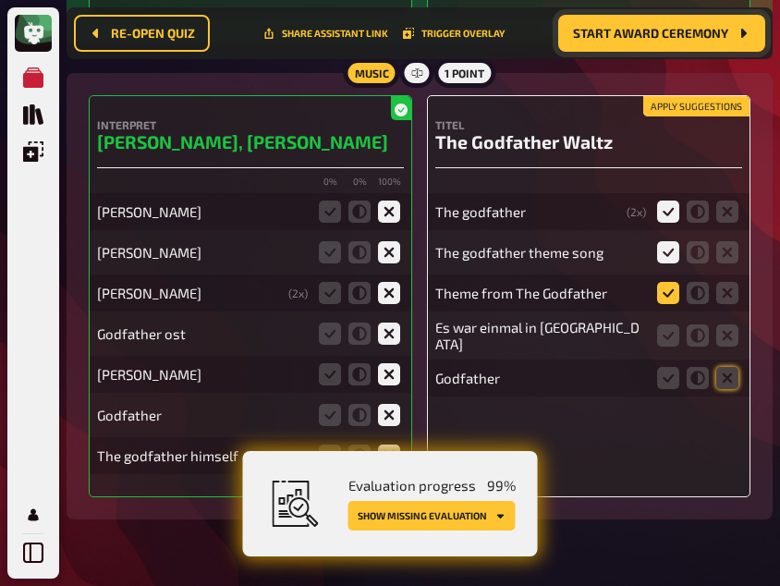
click at [667, 282] on icon at bounding box center [668, 293] width 22 height 22
click at [0, 0] on input "radio" at bounding box center [0, 0] width 0 height 0
click at [727, 324] on icon at bounding box center [727, 335] width 22 height 22
click at [0, 0] on input "radio" at bounding box center [0, 0] width 0 height 0
click at [669, 367] on icon at bounding box center [668, 378] width 22 height 22
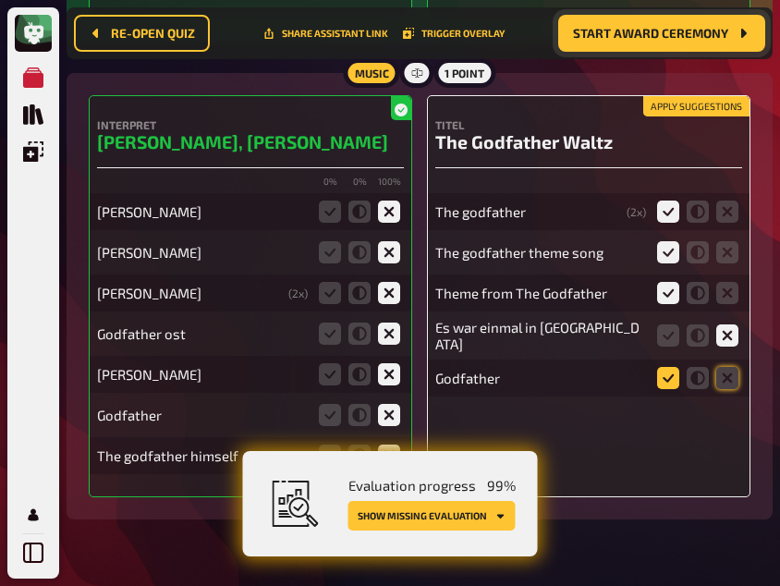
click at [0, 0] on input "radio" at bounding box center [0, 0] width 0 height 0
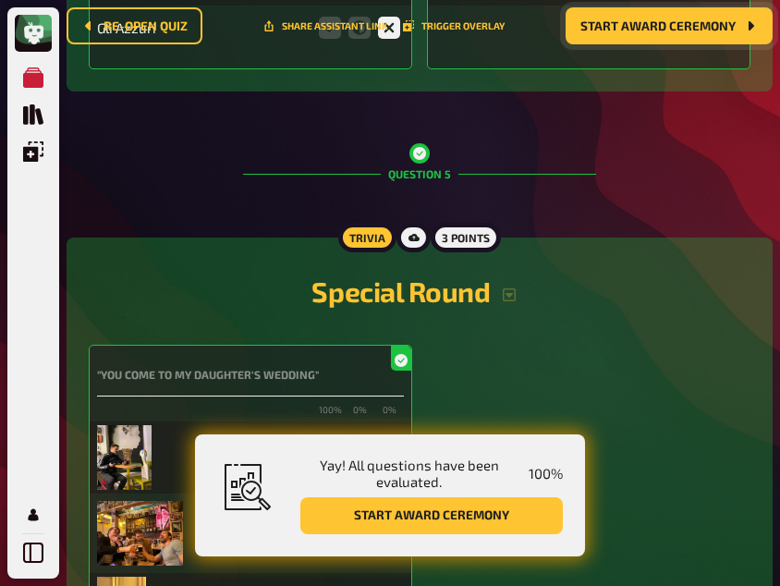
scroll to position [0, 0]
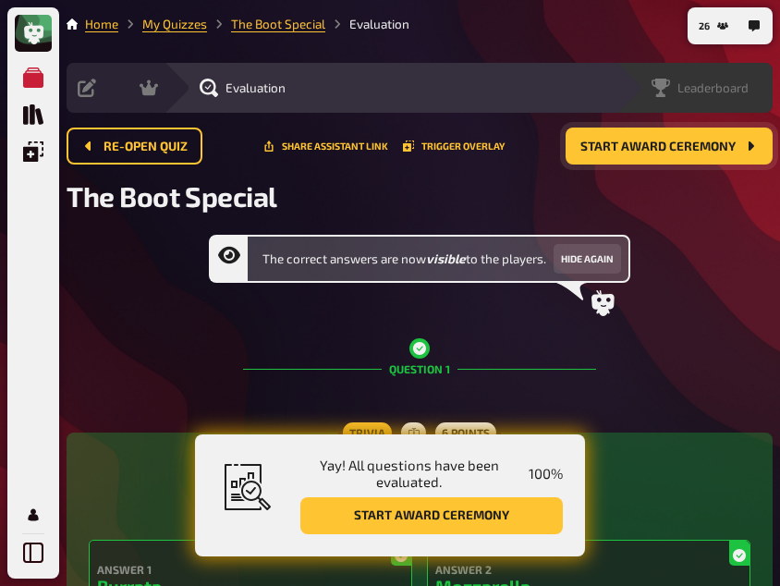
click at [708, 88] on span "Leaderboard" at bounding box center [713, 87] width 71 height 15
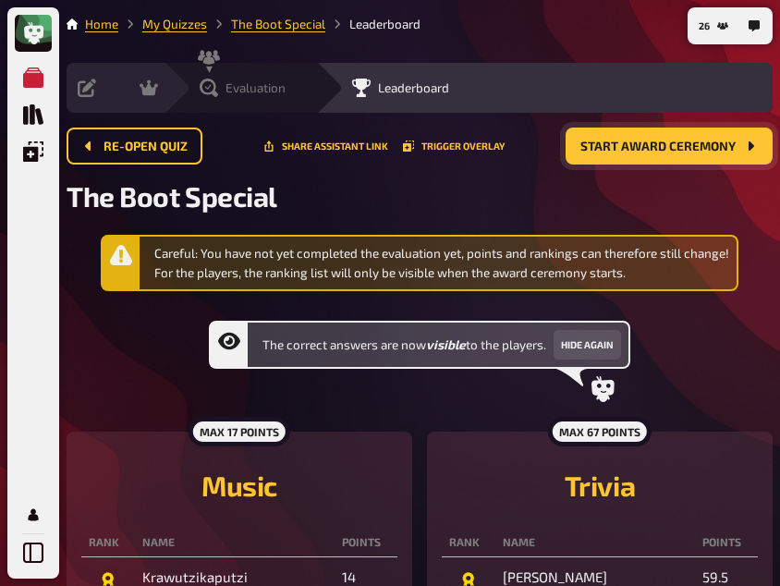
click at [204, 87] on icon at bounding box center [209, 88] width 18 height 18
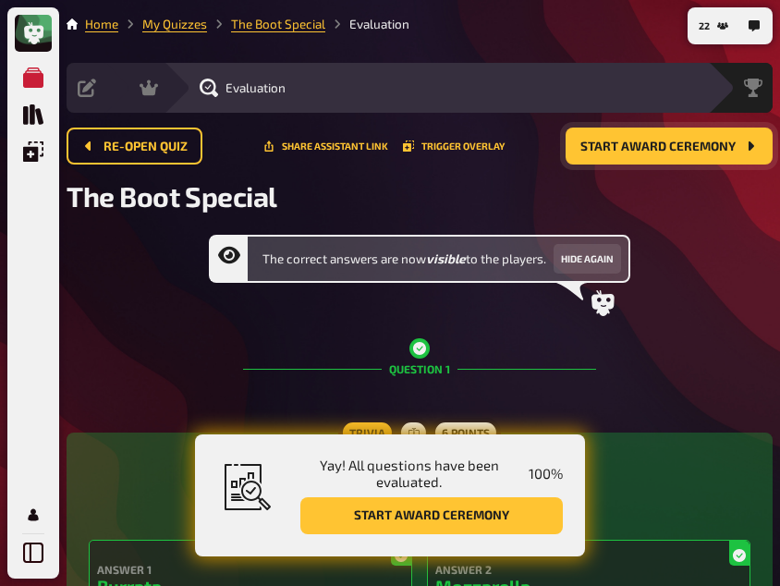
click at [177, 313] on div "The correct answers are now visible to the players. Hide again" at bounding box center [420, 275] width 706 height 81
click at [691, 153] on button "Start award ceremony" at bounding box center [669, 146] width 207 height 37
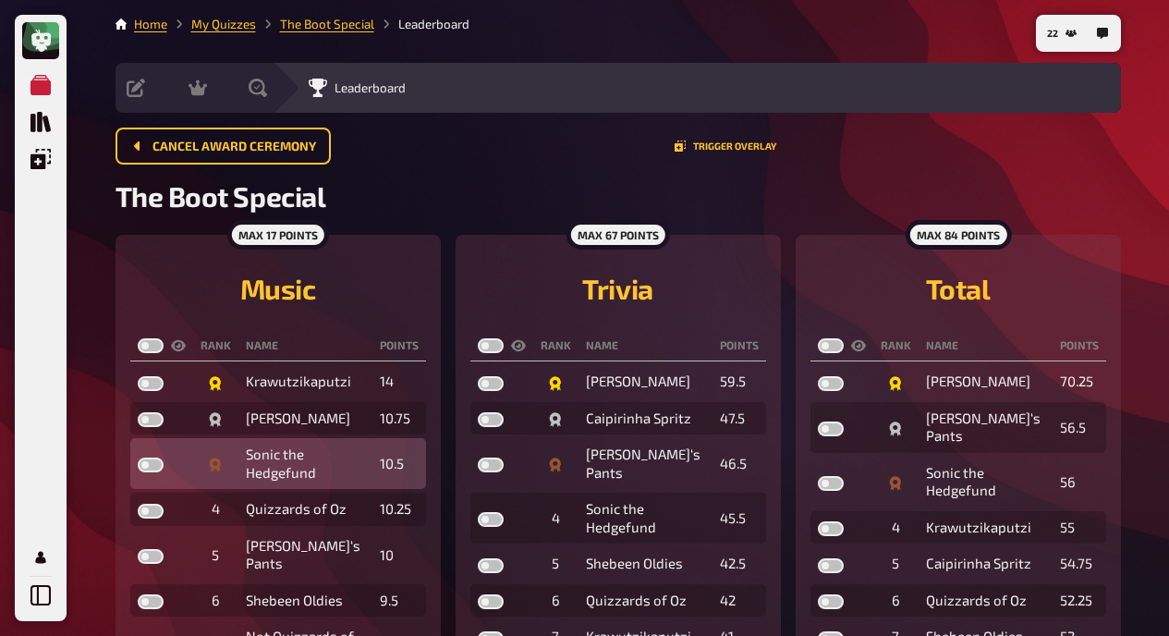
click at [155, 463] on label at bounding box center [151, 465] width 26 height 15
click at [138, 458] on input "checkbox" at bounding box center [137, 457] width 1 height 1
checkbox input "true"
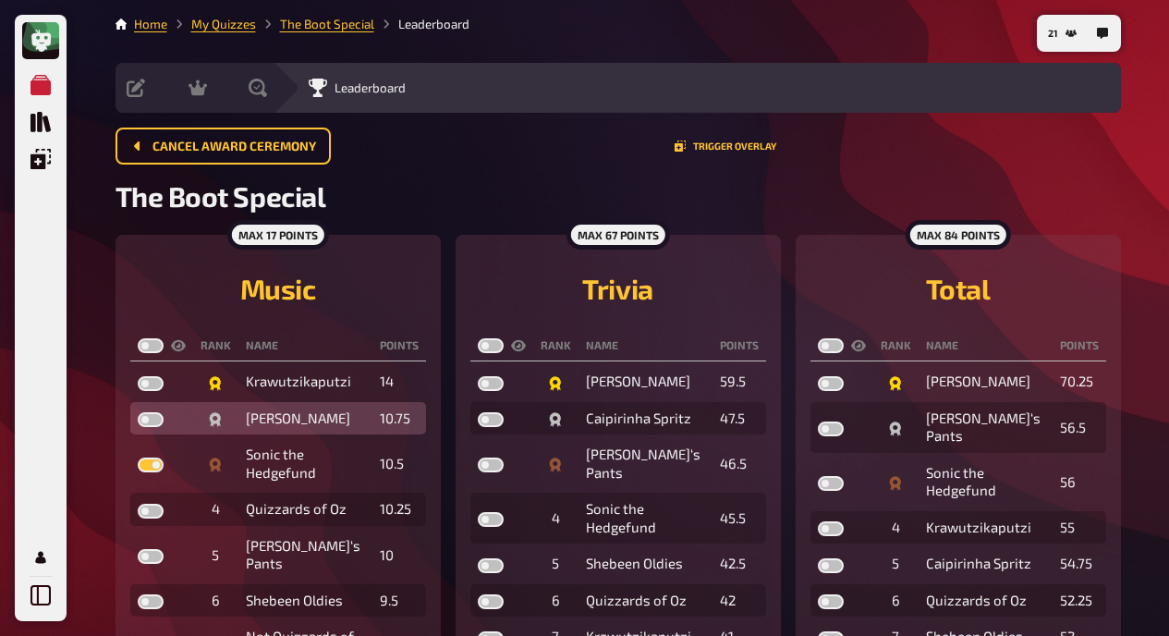
click at [151, 413] on label at bounding box center [151, 419] width 26 height 15
click at [138, 412] on input "checkbox" at bounding box center [137, 411] width 1 height 1
checkbox input "true"
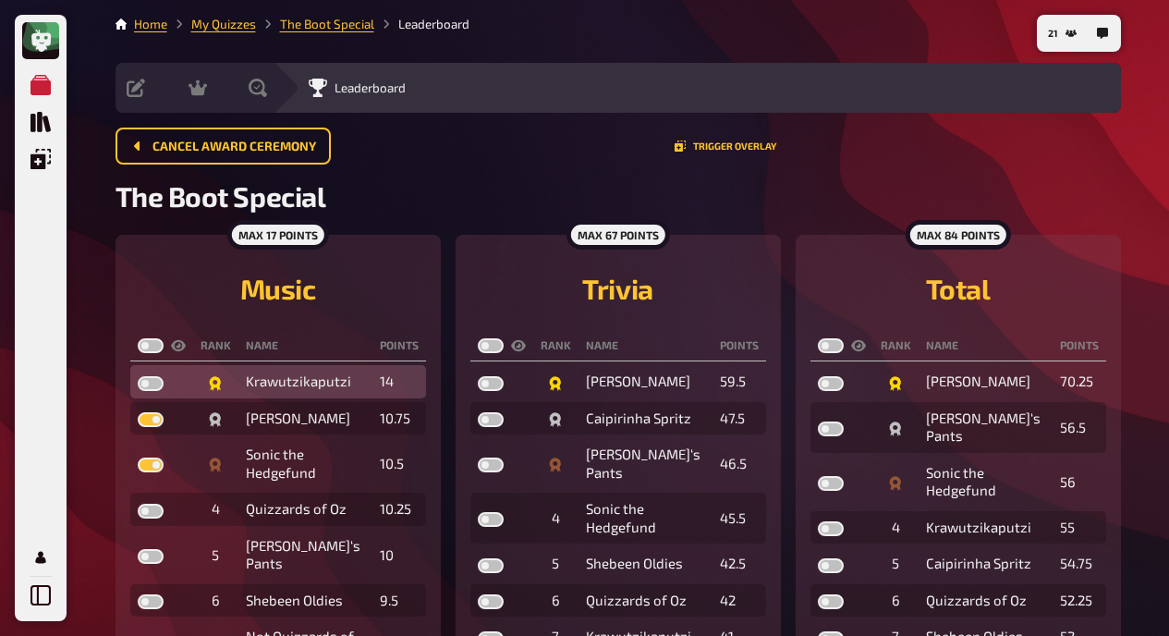
click at [151, 377] on label at bounding box center [151, 383] width 26 height 15
click at [138, 376] on input "checkbox" at bounding box center [137, 375] width 1 height 1
checkbox input "true"
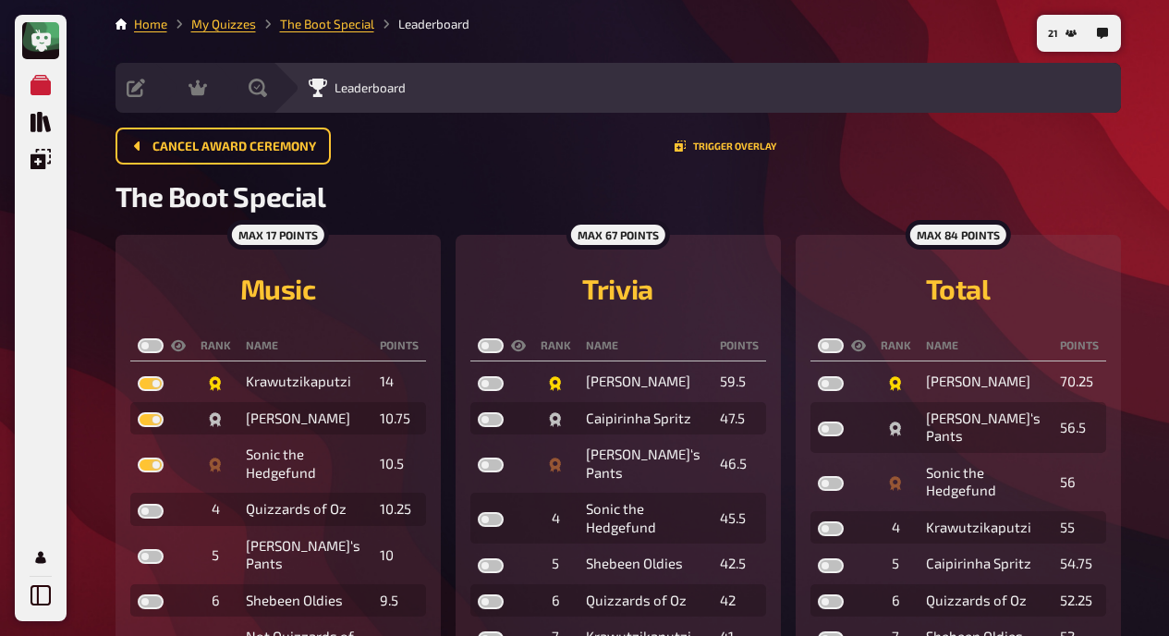
click at [151, 339] on label at bounding box center [151, 345] width 26 height 15
click at [138, 338] on input "checkbox" at bounding box center [137, 337] width 1 height 1
checkbox input "true"
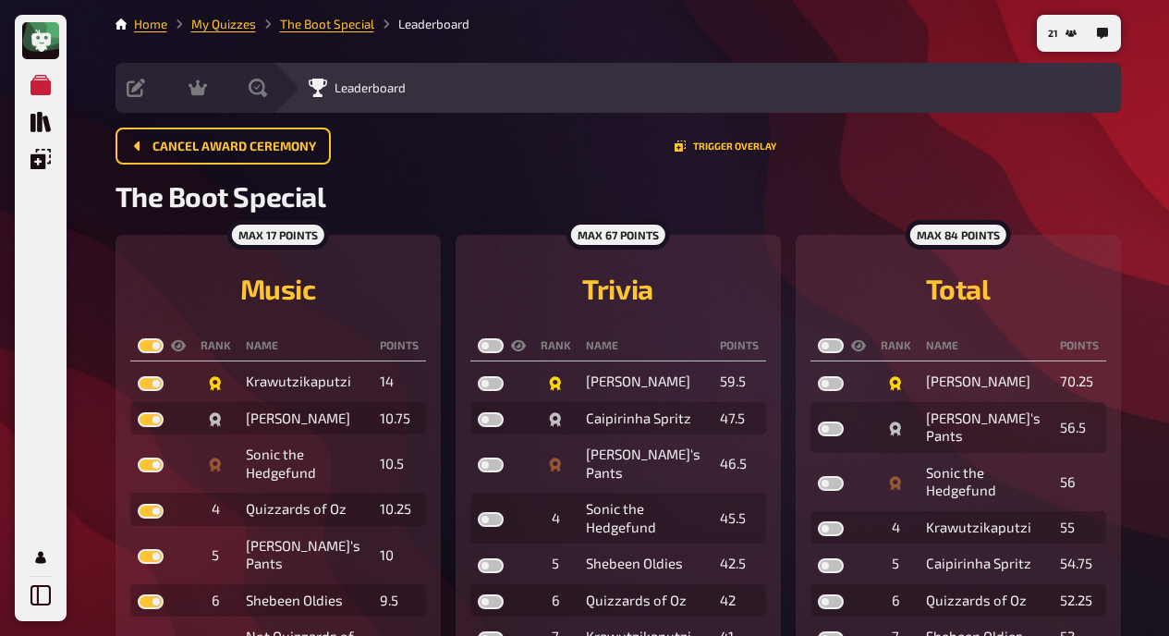
checkbox input "true"
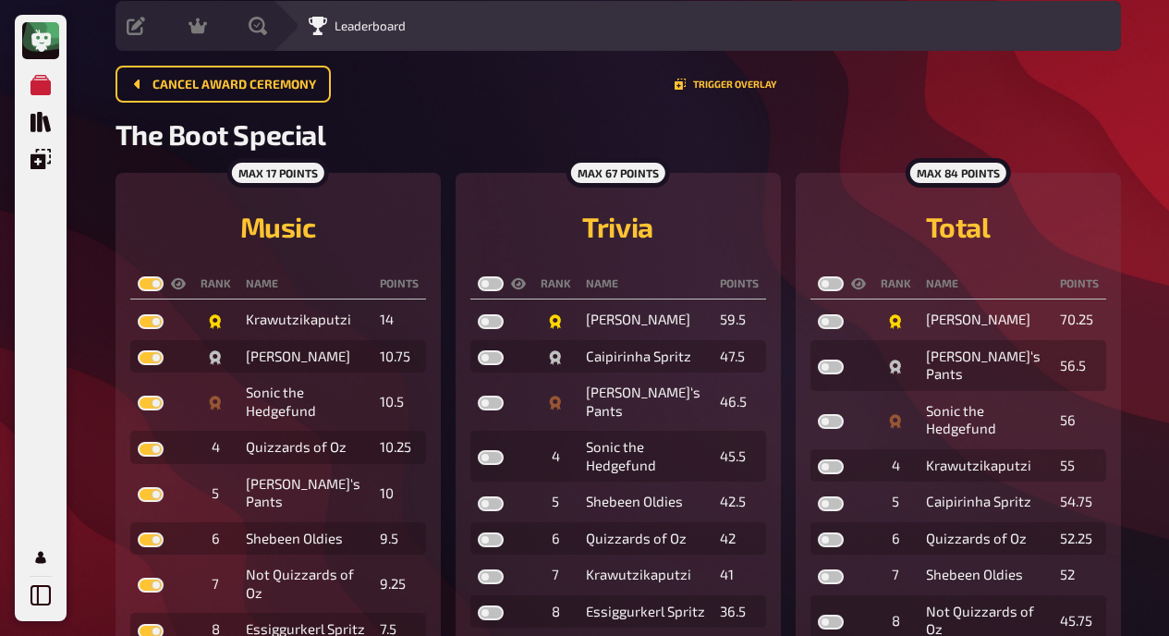
scroll to position [63, 0]
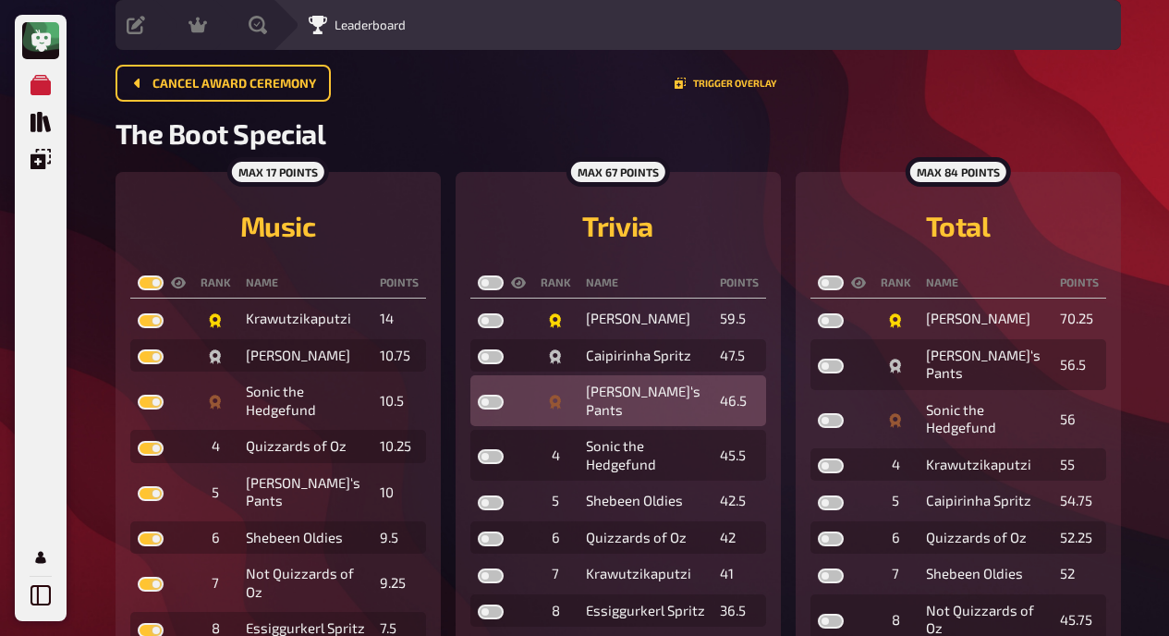
click at [495, 398] on label at bounding box center [491, 402] width 26 height 15
click at [478, 395] on input "checkbox" at bounding box center [477, 394] width 1 height 1
checkbox input "true"
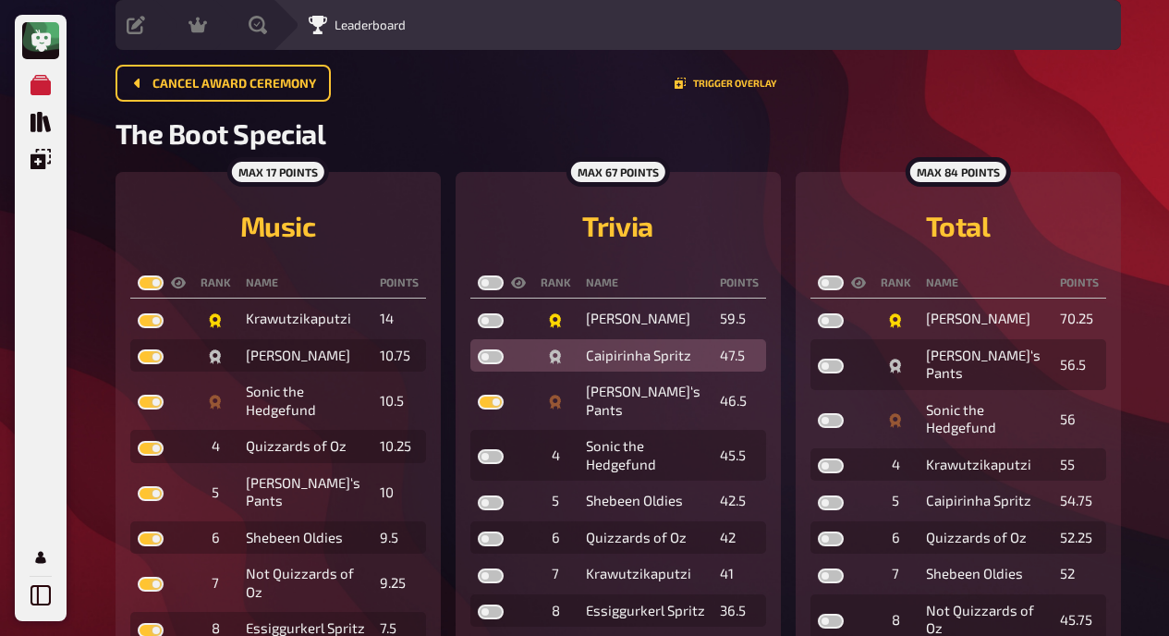
click at [491, 351] on label at bounding box center [491, 356] width 26 height 15
click at [478, 349] on input "checkbox" at bounding box center [477, 348] width 1 height 1
checkbox input "true"
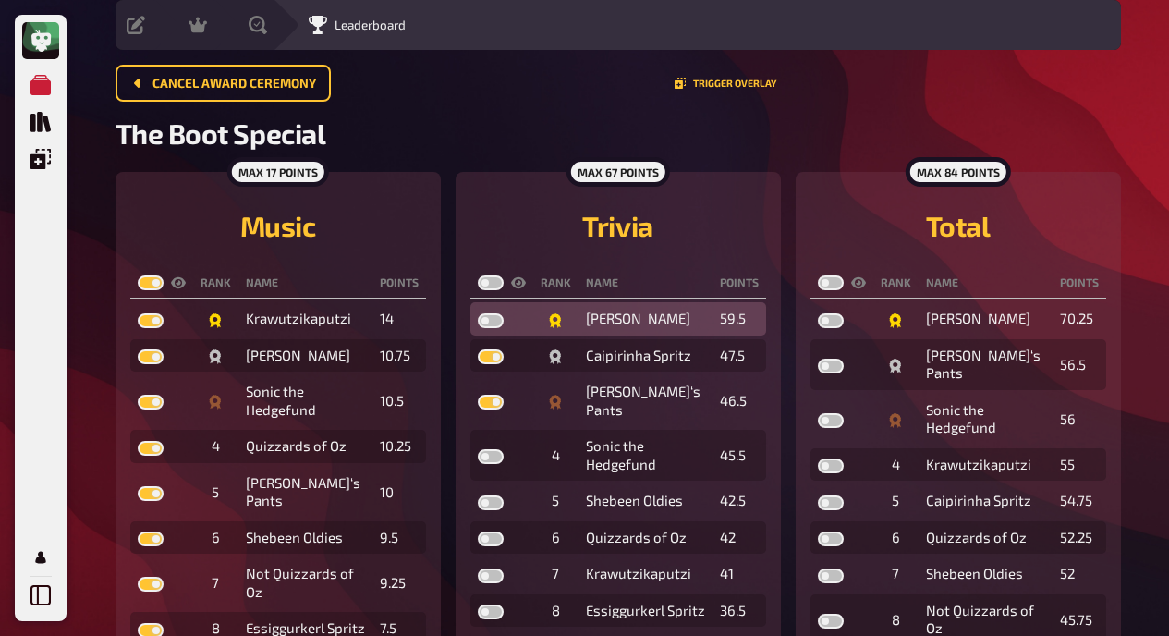
click at [494, 324] on label at bounding box center [491, 320] width 26 height 15
click at [478, 313] on input "checkbox" at bounding box center [477, 312] width 1 height 1
checkbox input "true"
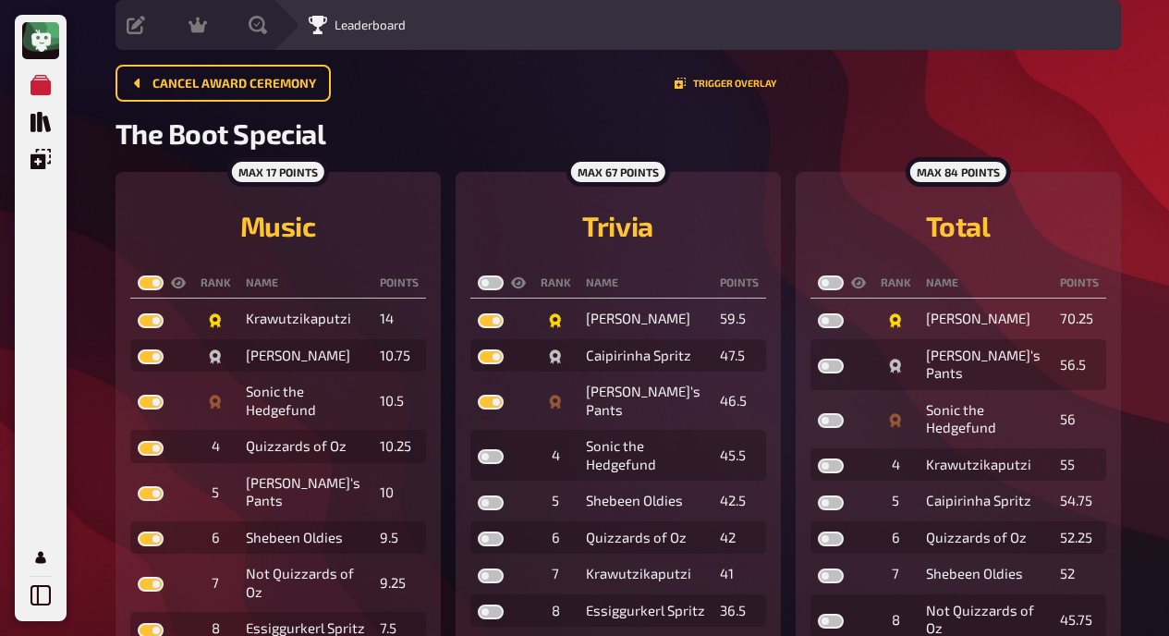
click at [495, 281] on label at bounding box center [491, 282] width 26 height 15
click at [478, 275] on input "checkbox" at bounding box center [477, 275] width 1 height 1
checkbox input "true"
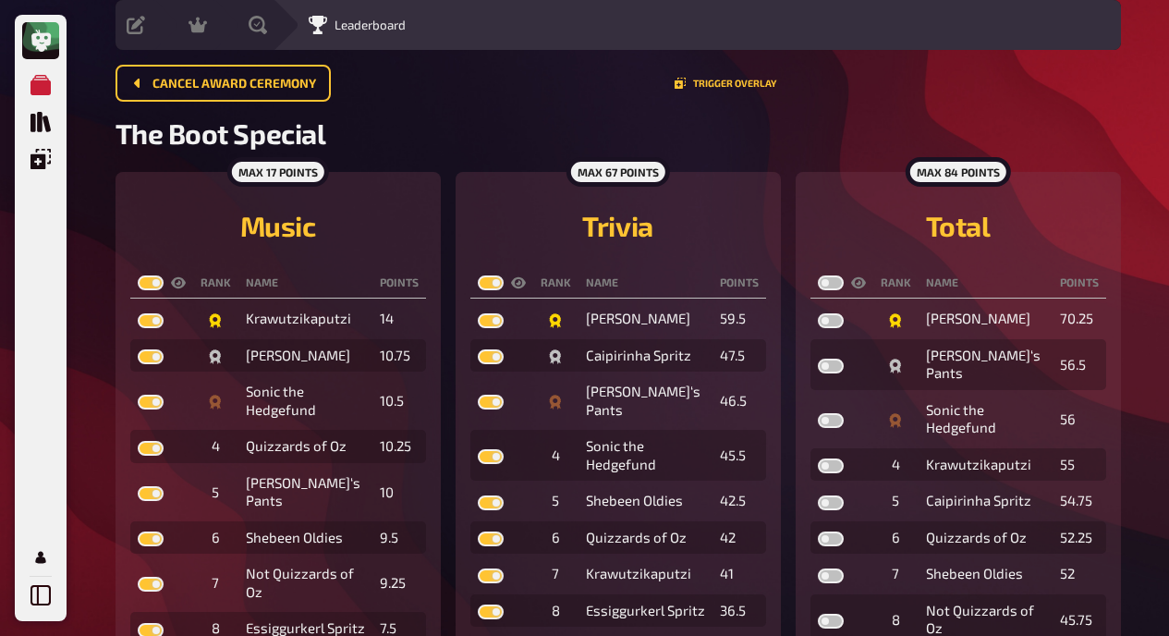
checkbox input "true"
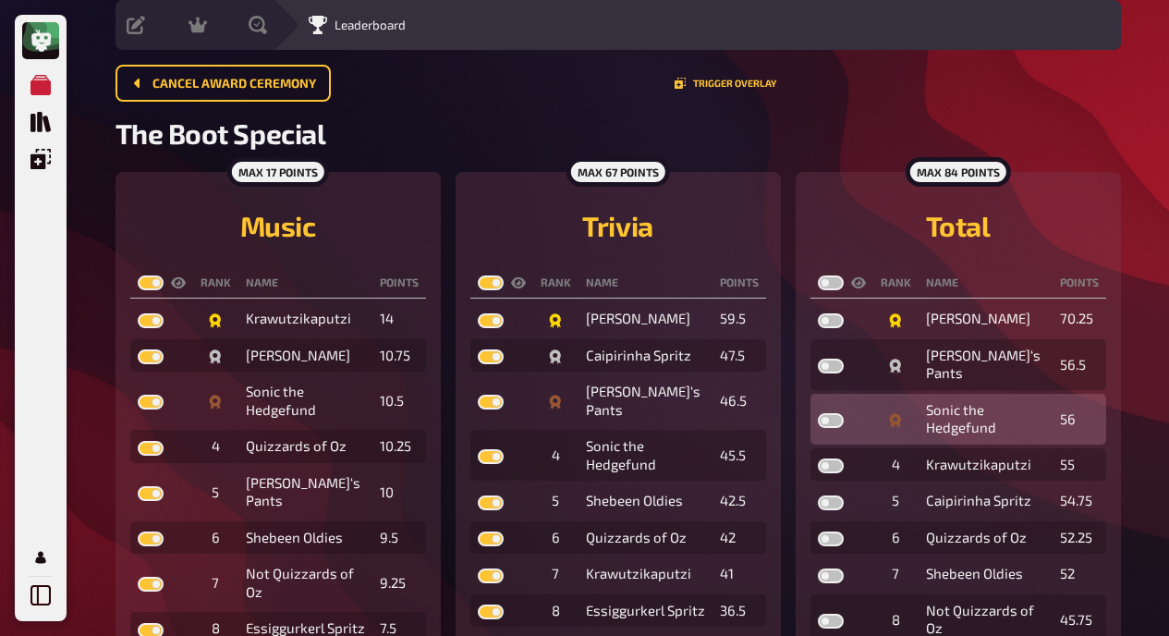
click at [834, 418] on label at bounding box center [831, 420] width 26 height 15
click at [818, 413] on input "checkbox" at bounding box center [817, 412] width 1 height 1
checkbox input "true"
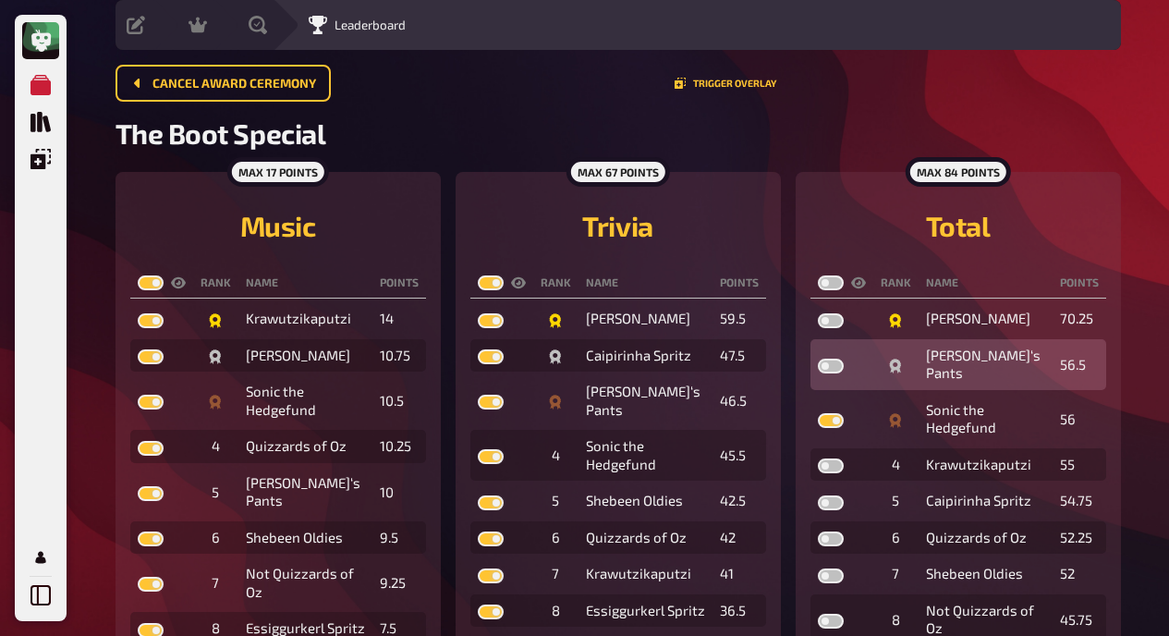
click at [834, 360] on label at bounding box center [831, 366] width 26 height 15
click at [818, 359] on input "checkbox" at bounding box center [817, 358] width 1 height 1
checkbox input "true"
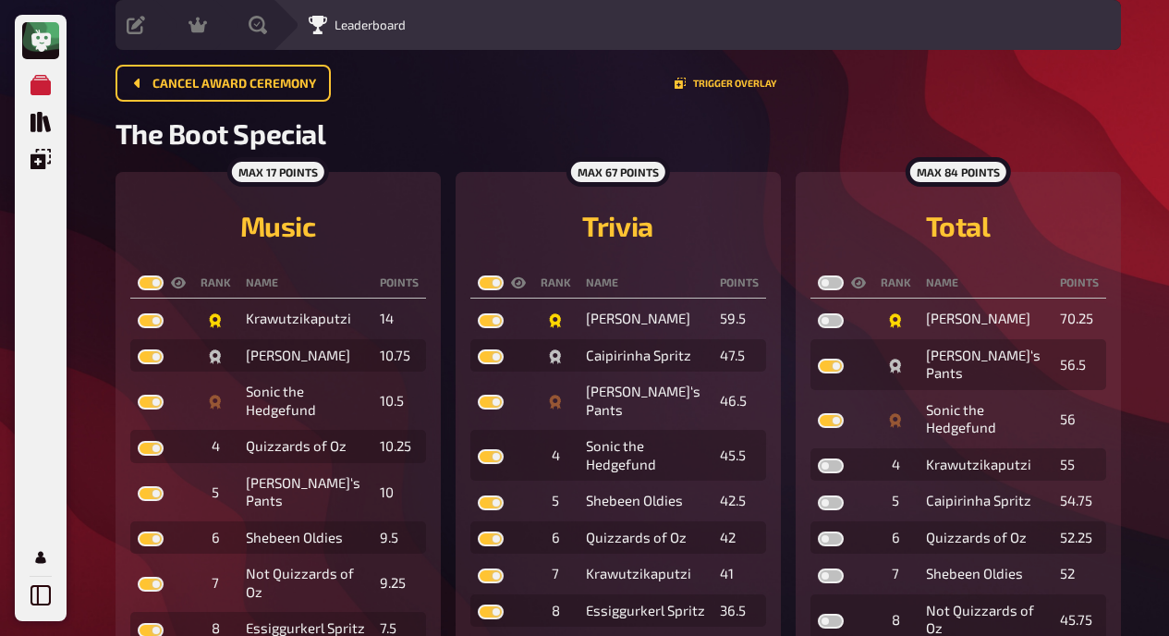
click at [825, 277] on label at bounding box center [831, 282] width 26 height 15
click at [818, 275] on input "checkbox" at bounding box center [817, 275] width 1 height 1
checkbox input "true"
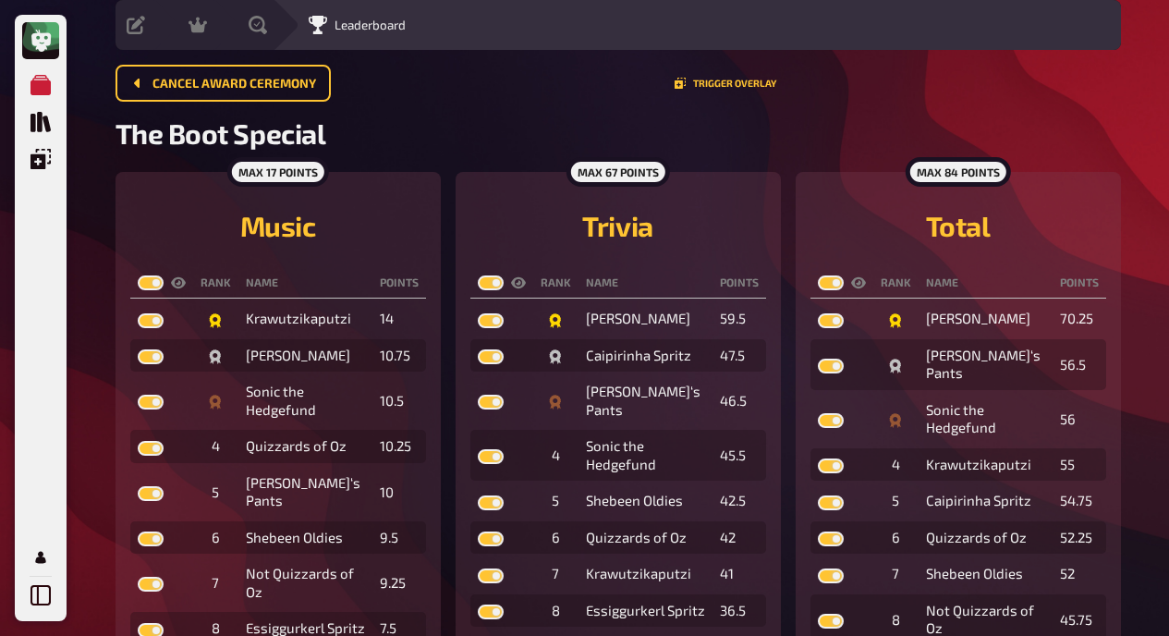
checkbox input "true"
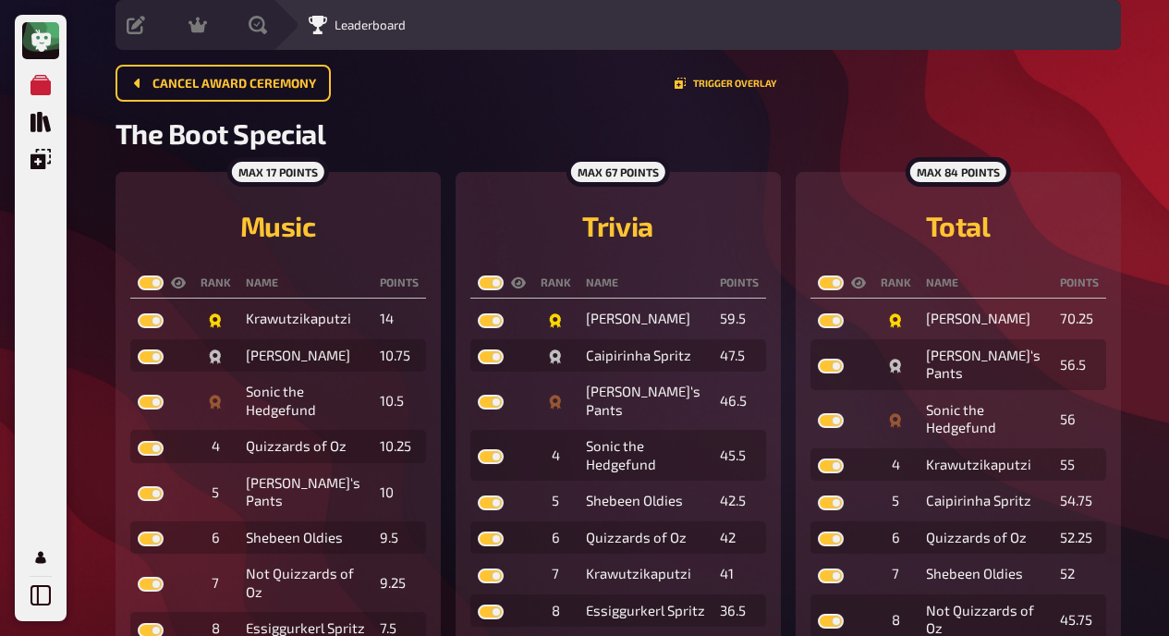
scroll to position [0, 0]
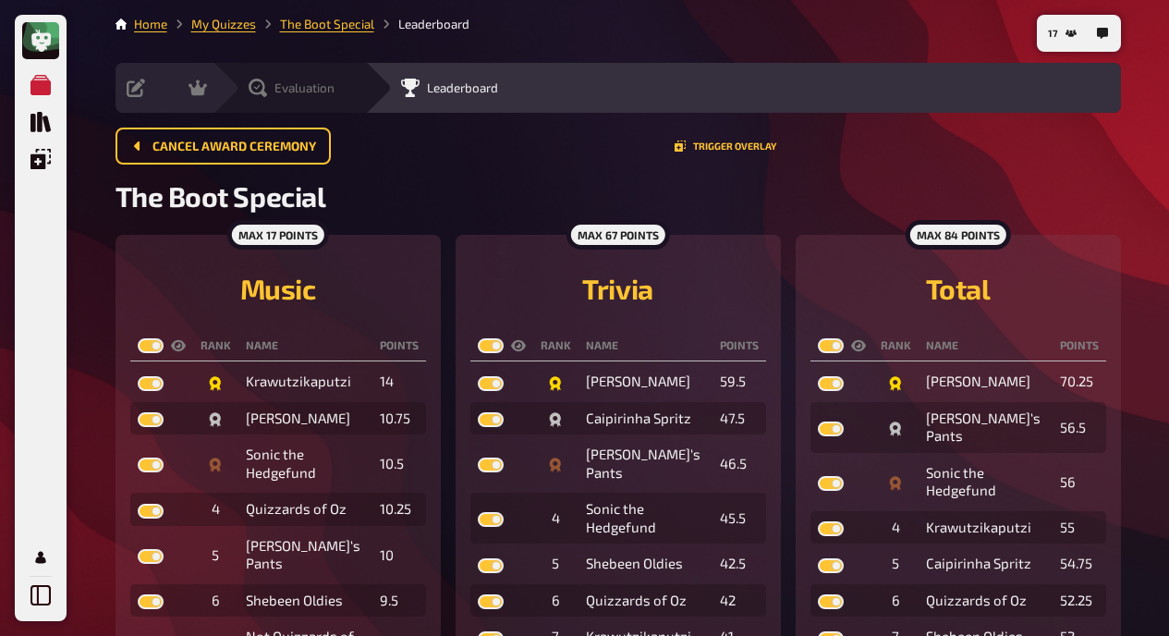
click at [256, 90] on icon at bounding box center [256, 88] width 6 height 6
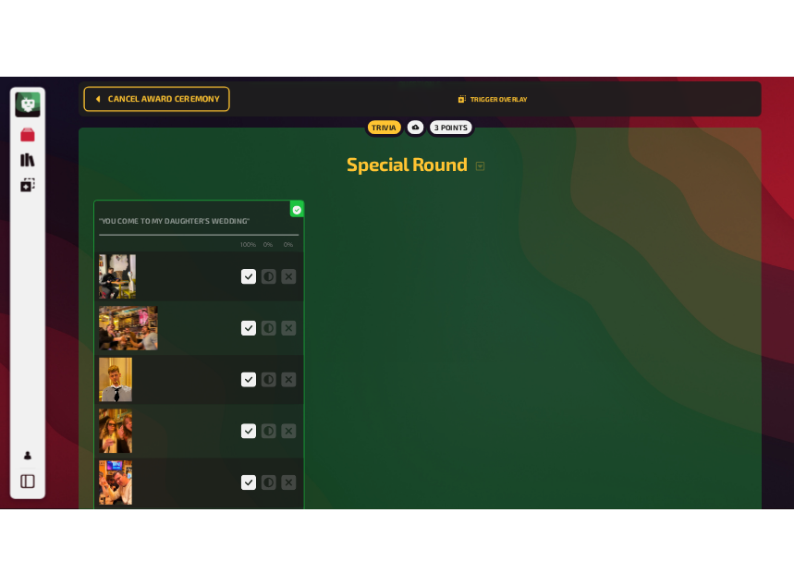
scroll to position [4744, 0]
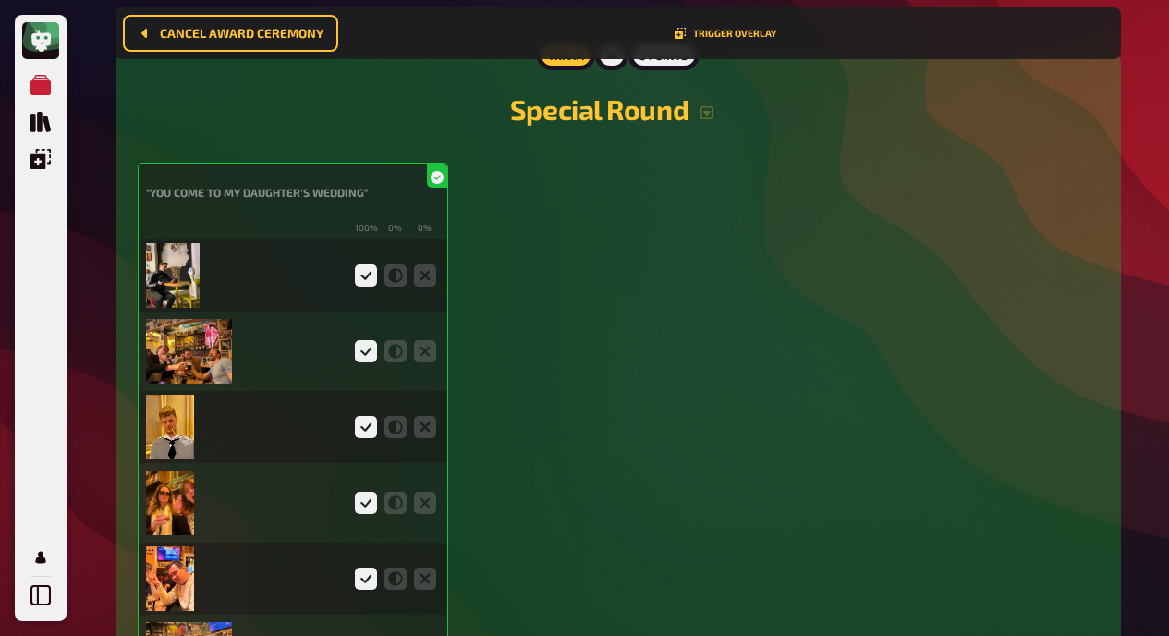
click at [196, 255] on img at bounding box center [173, 275] width 55 height 65
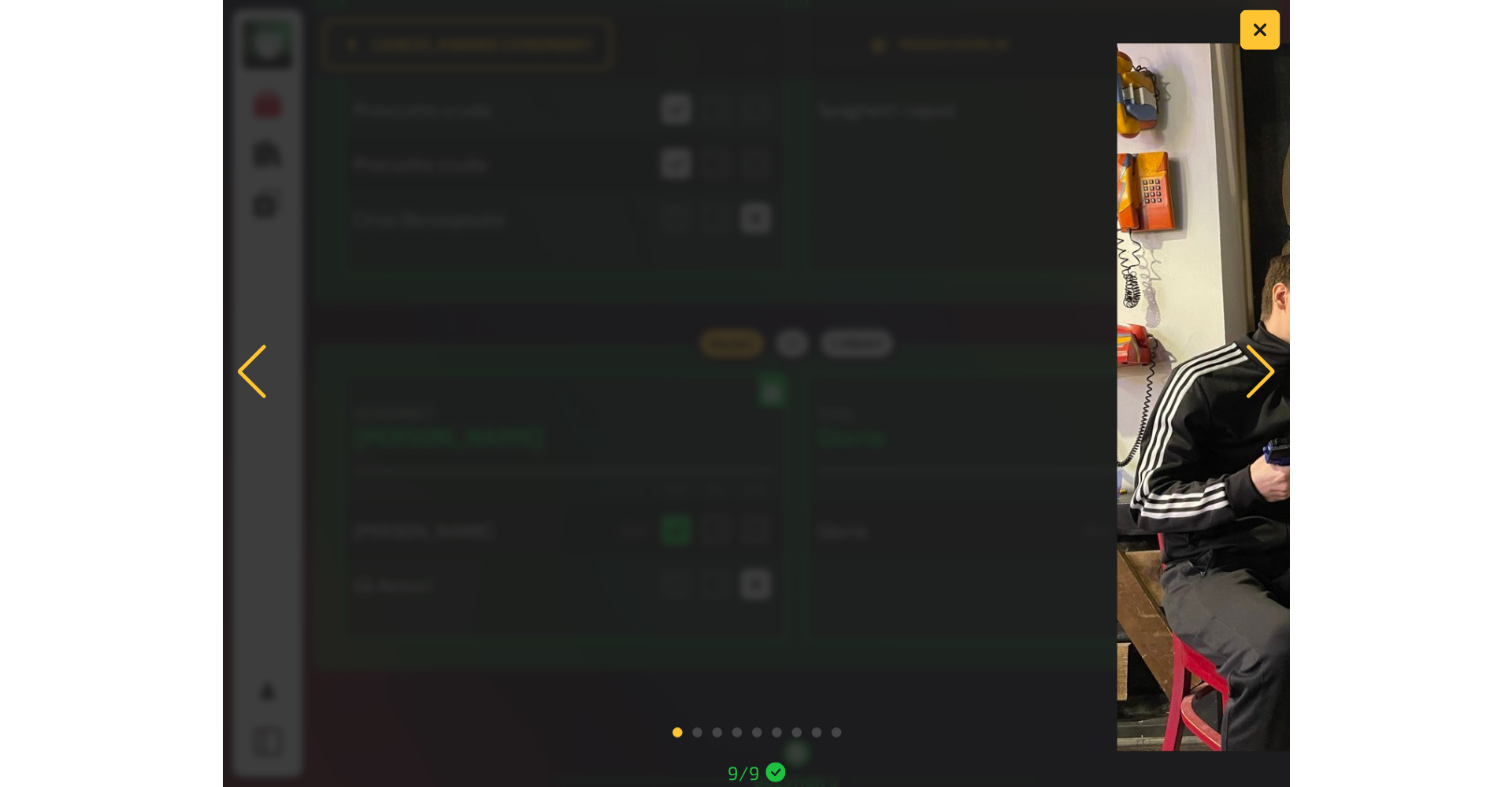
scroll to position [4035, 0]
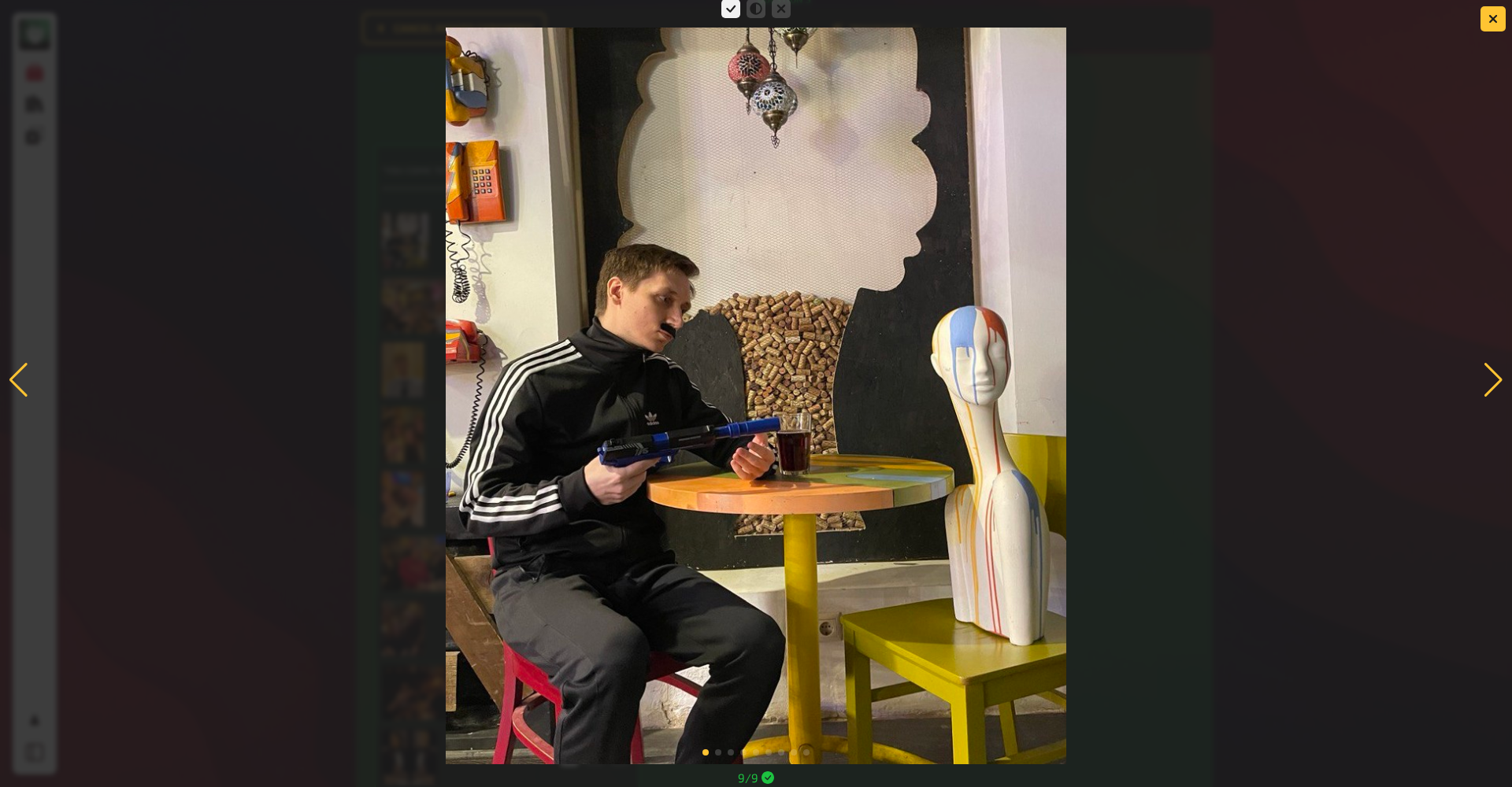
click at [1063, 382] on div at bounding box center [1493, 380] width 21 height 35
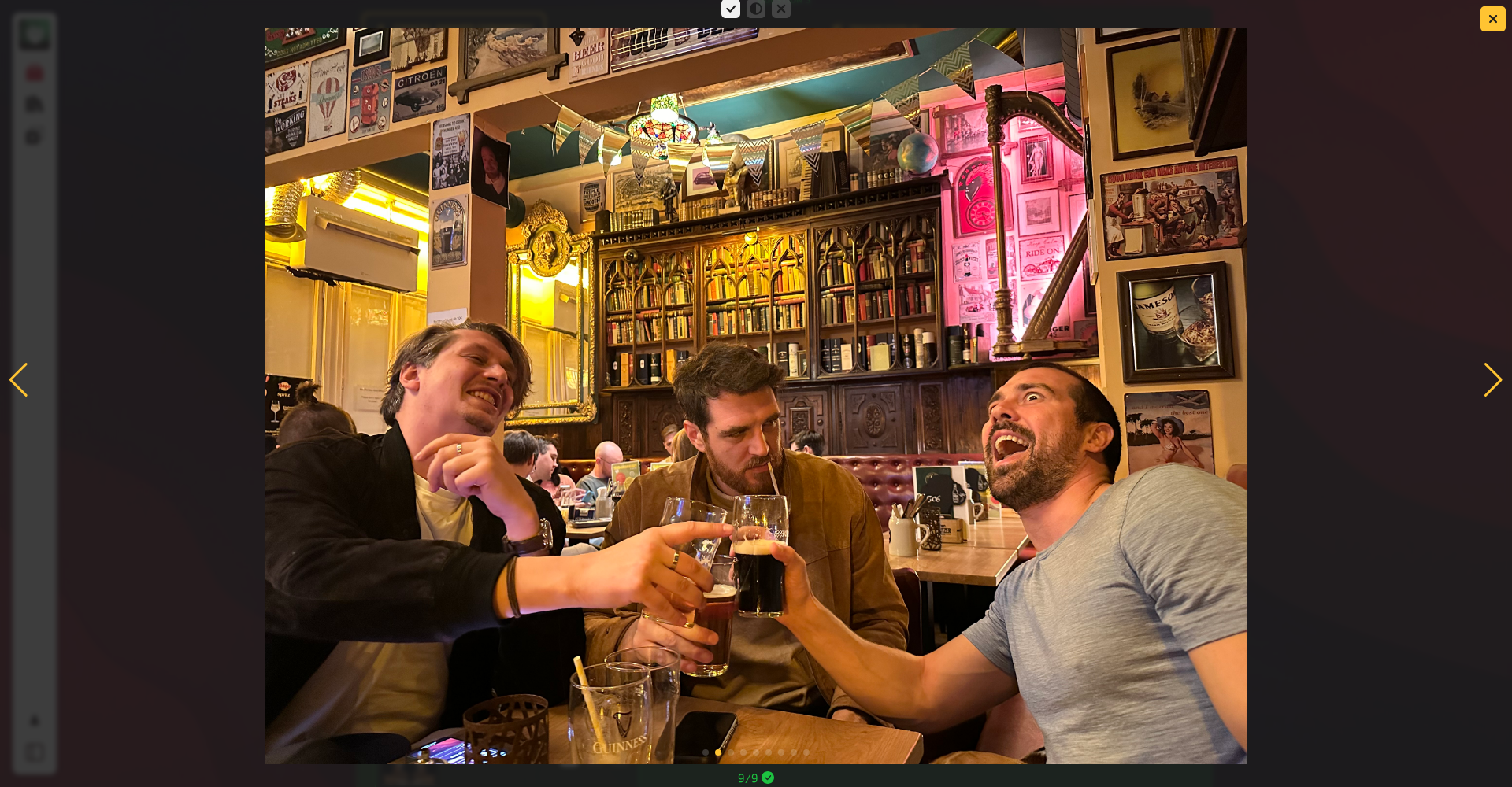
click at [1063, 380] on div at bounding box center [1493, 380] width 21 height 35
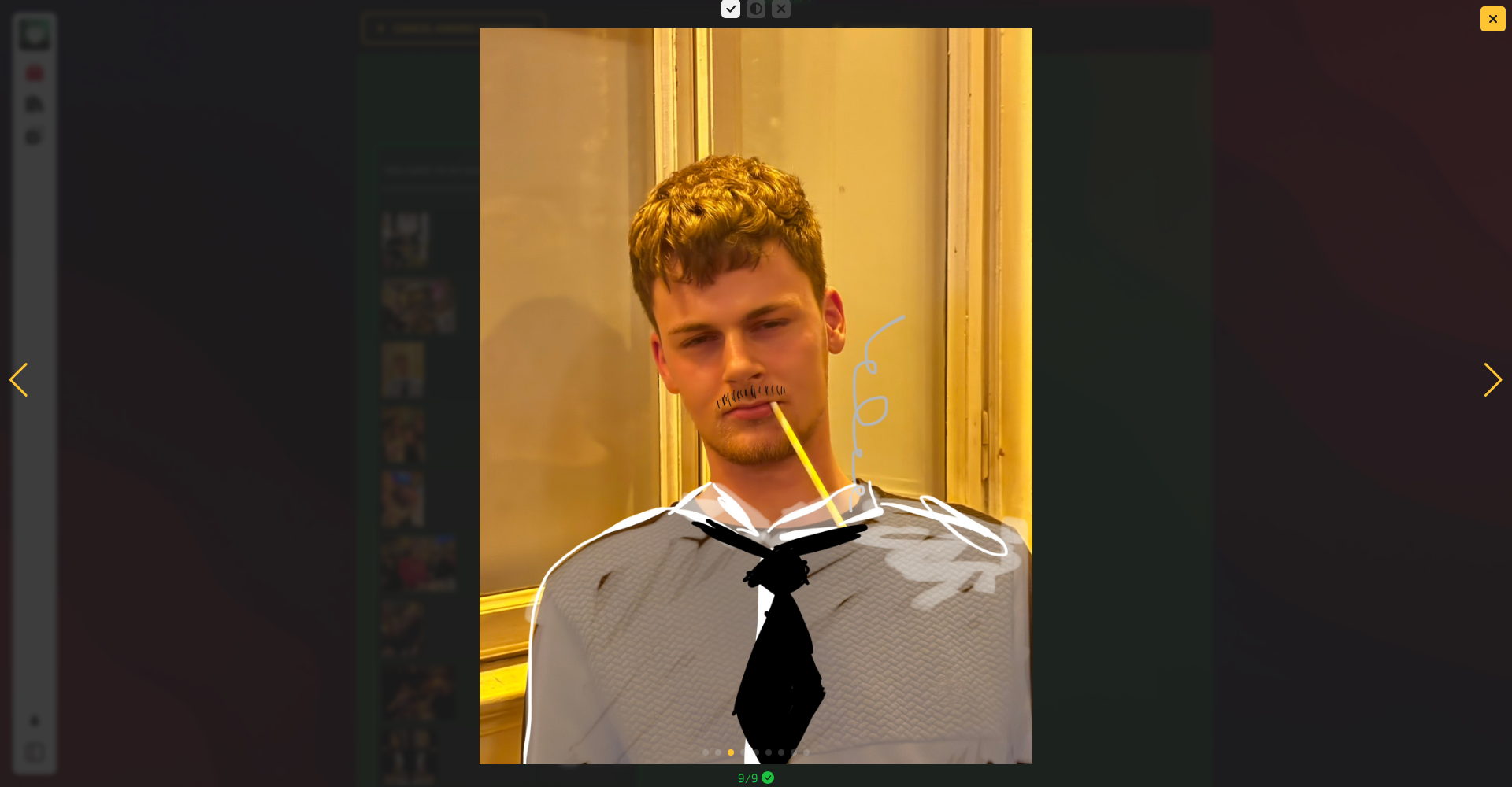
click at [1063, 380] on div at bounding box center [1493, 380] width 21 height 35
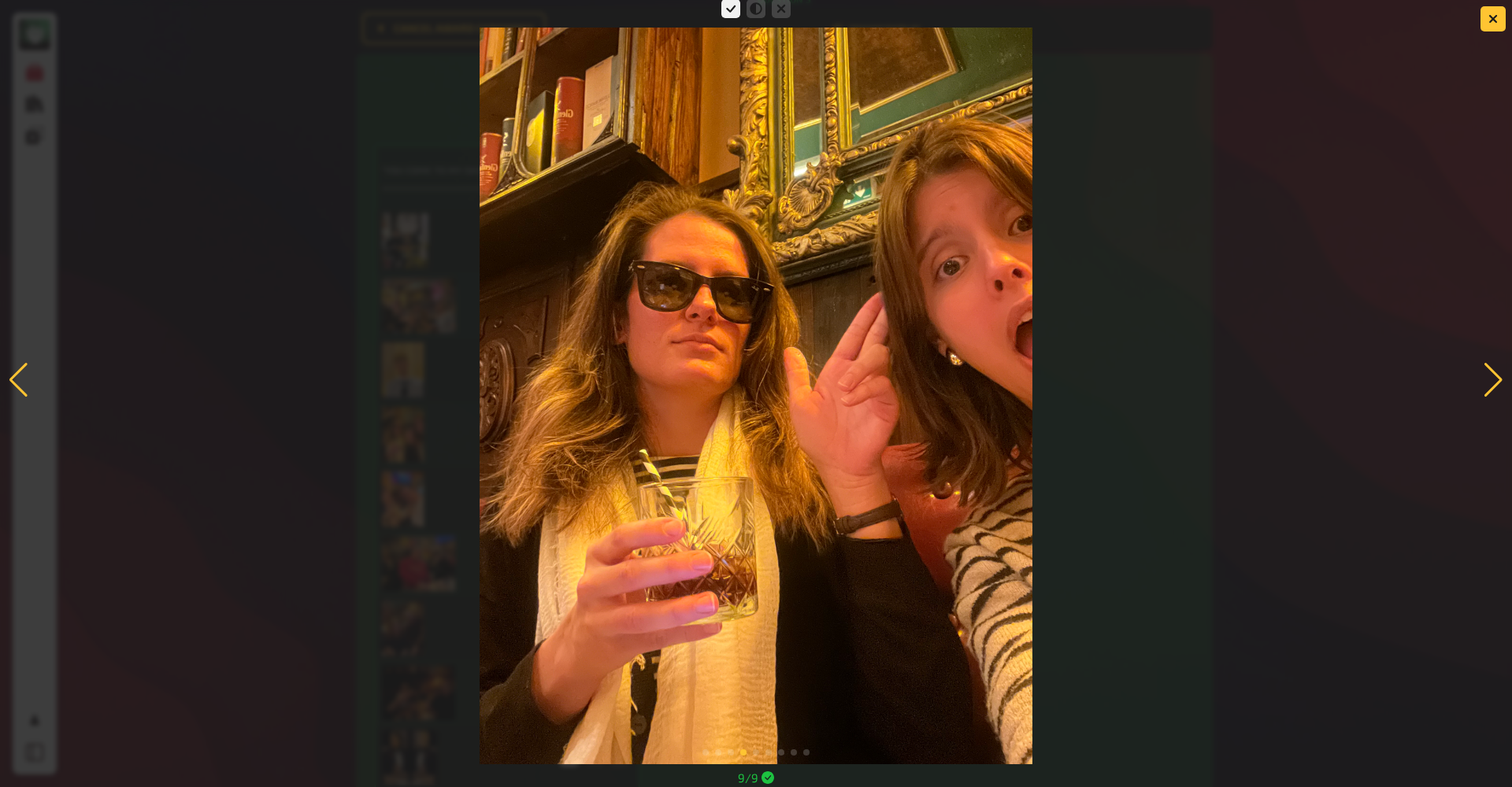
click at [1063, 375] on div at bounding box center [1493, 380] width 21 height 35
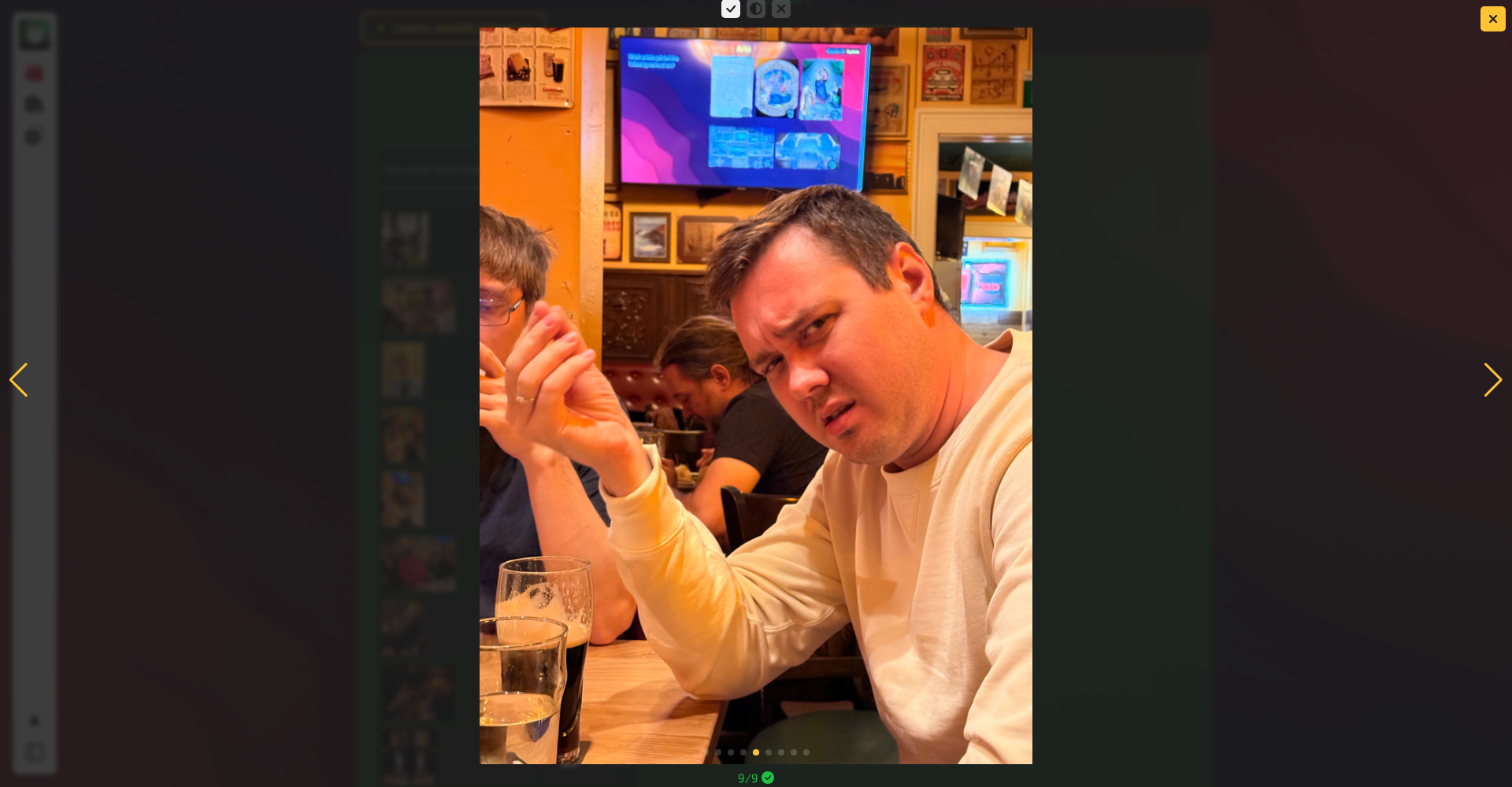
click at [1063, 382] on div at bounding box center [1493, 380] width 21 height 35
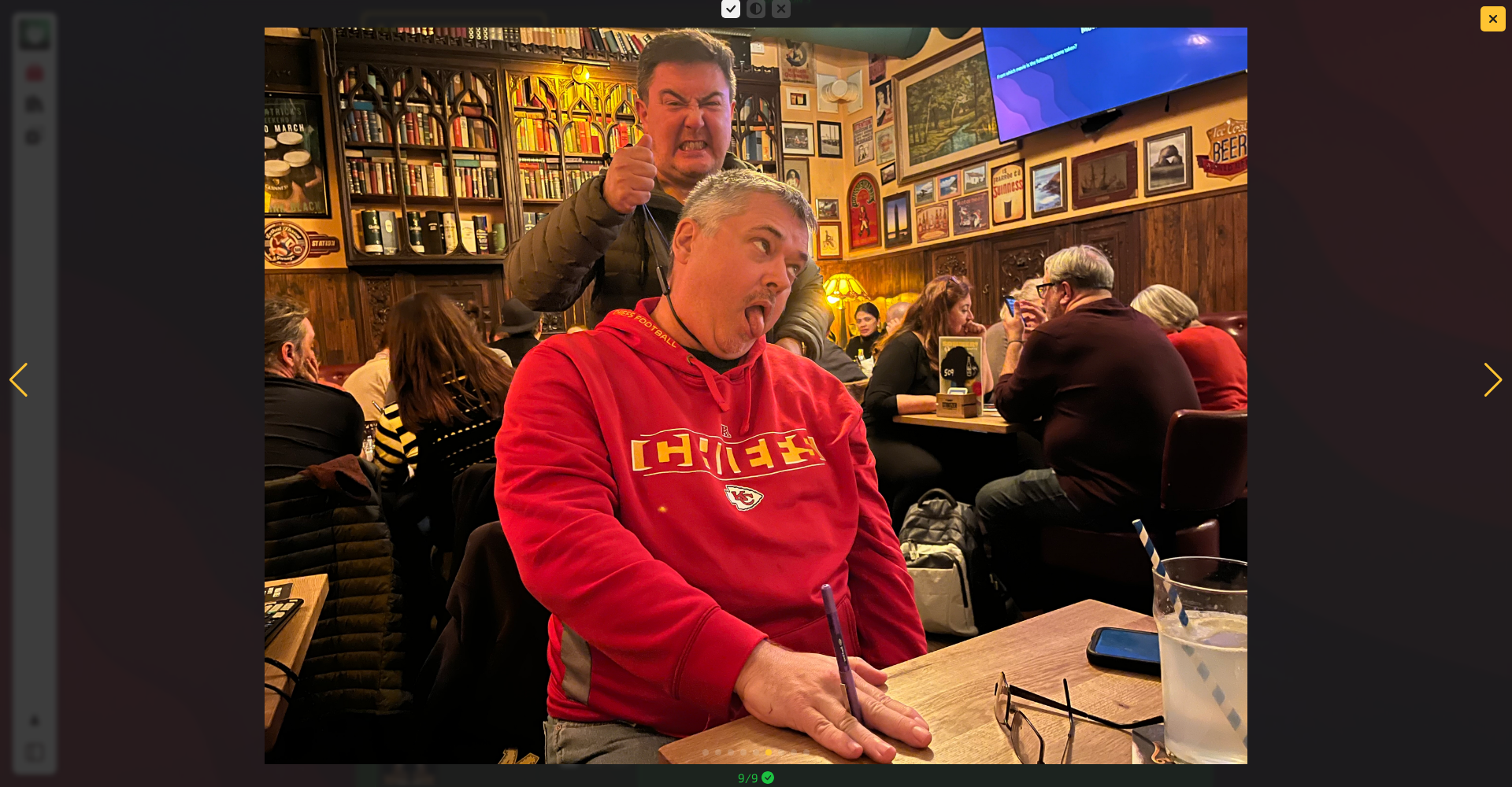
click at [1063, 381] on div at bounding box center [1493, 380] width 21 height 35
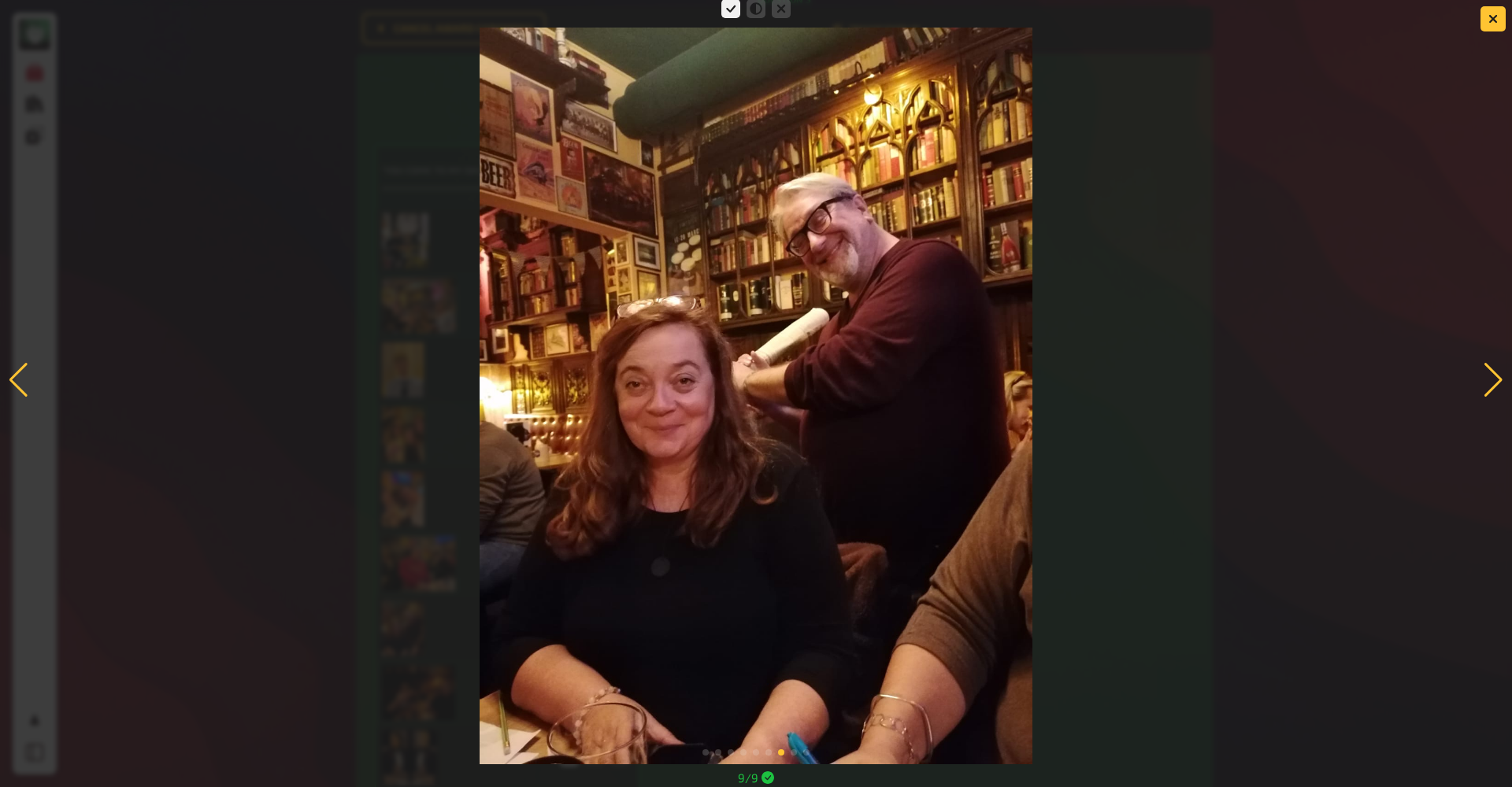
click at [1063, 374] on div at bounding box center [1493, 380] width 21 height 35
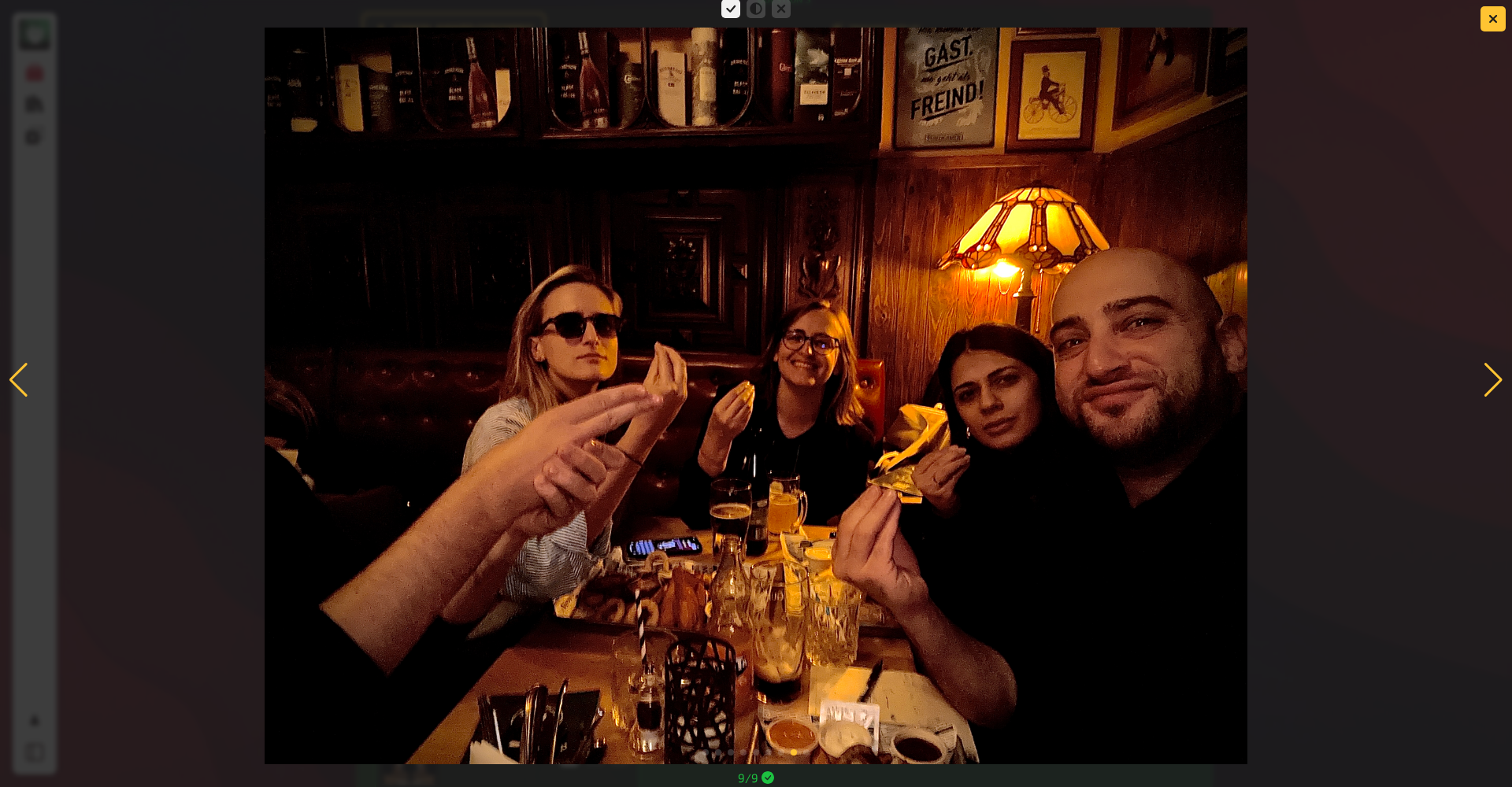
click at [1063, 375] on div at bounding box center [1493, 380] width 21 height 35
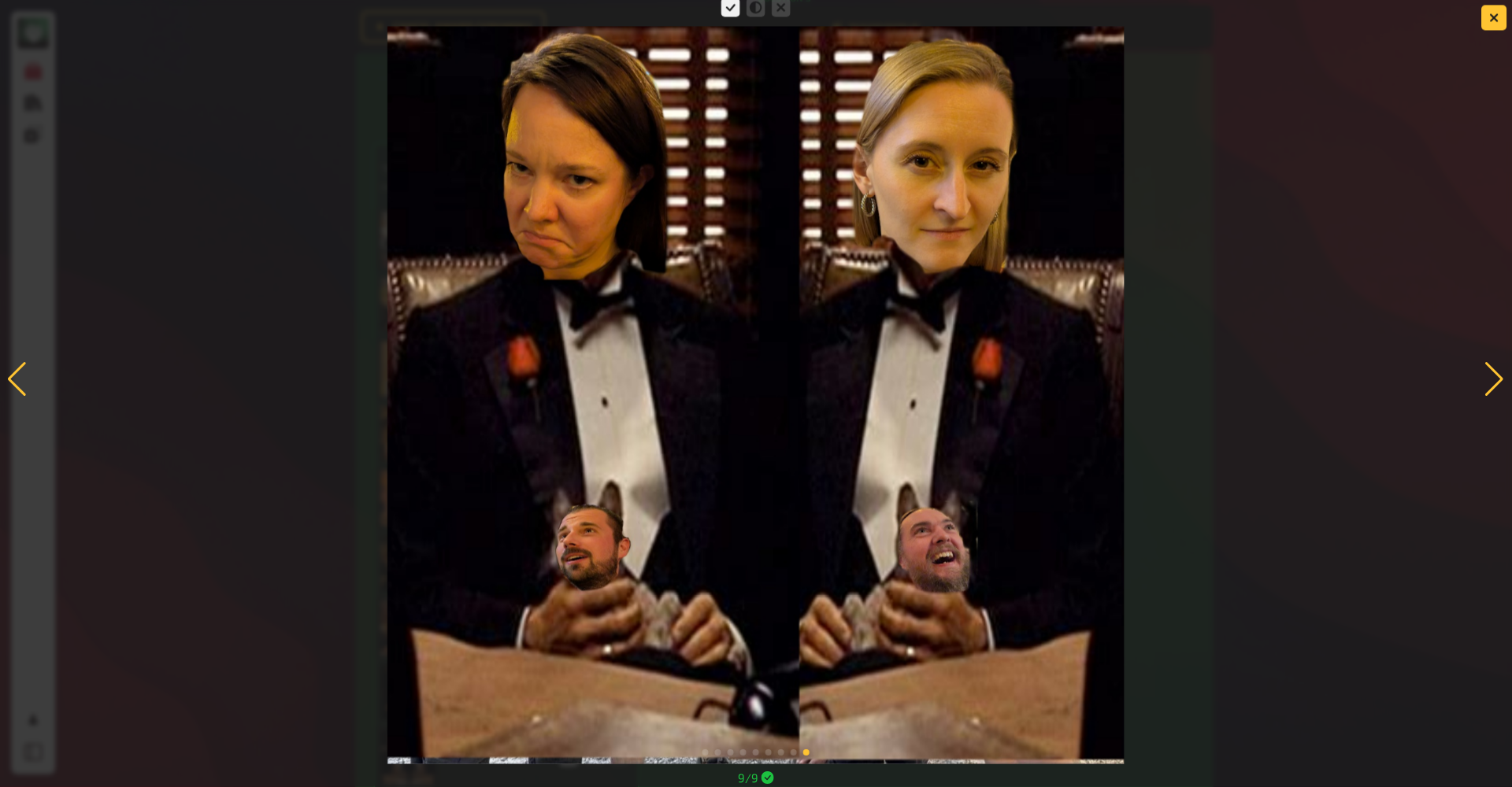
scroll to position [4034, 0]
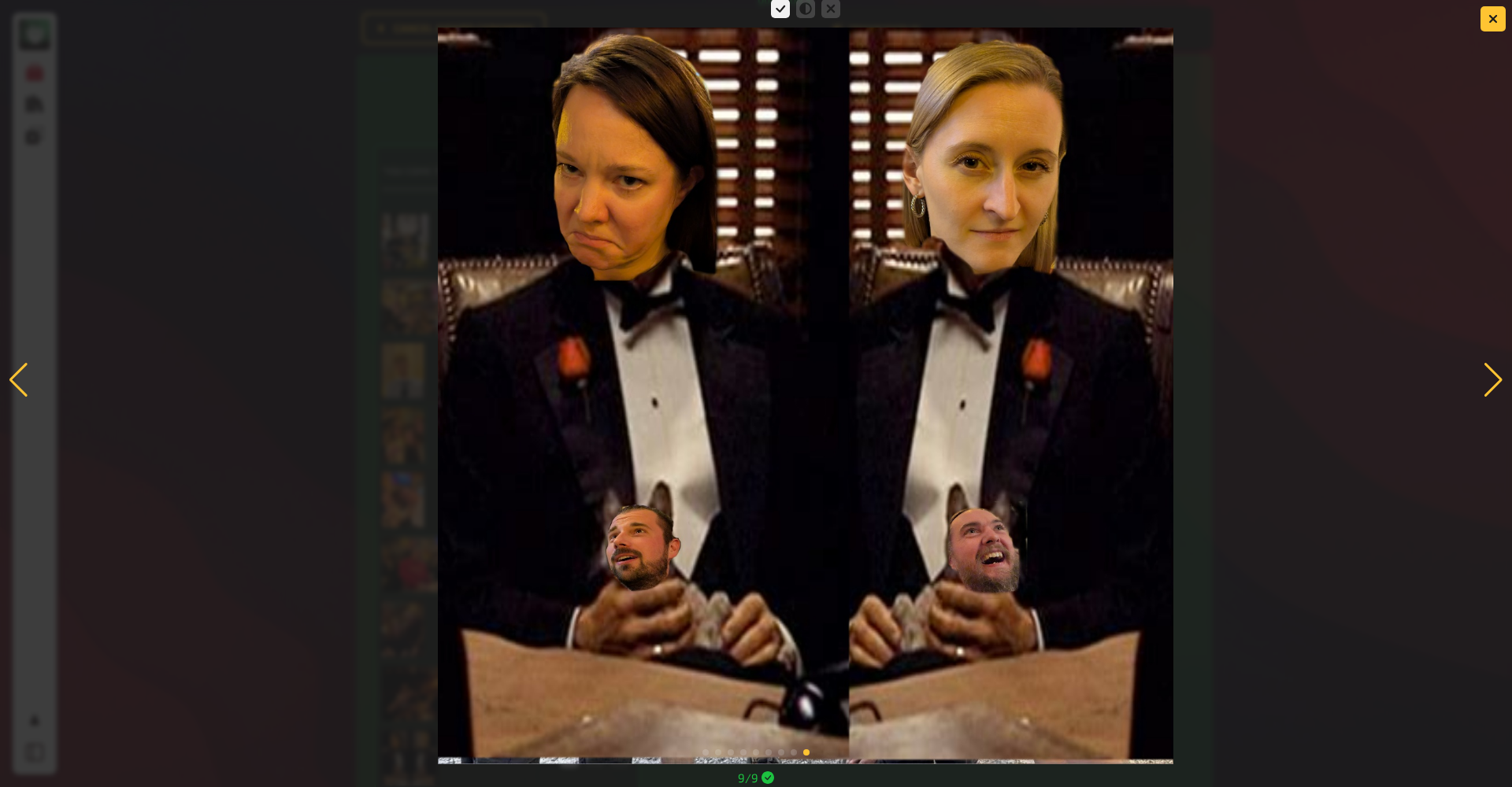
click at [876, 457] on img at bounding box center [806, 395] width 736 height 737
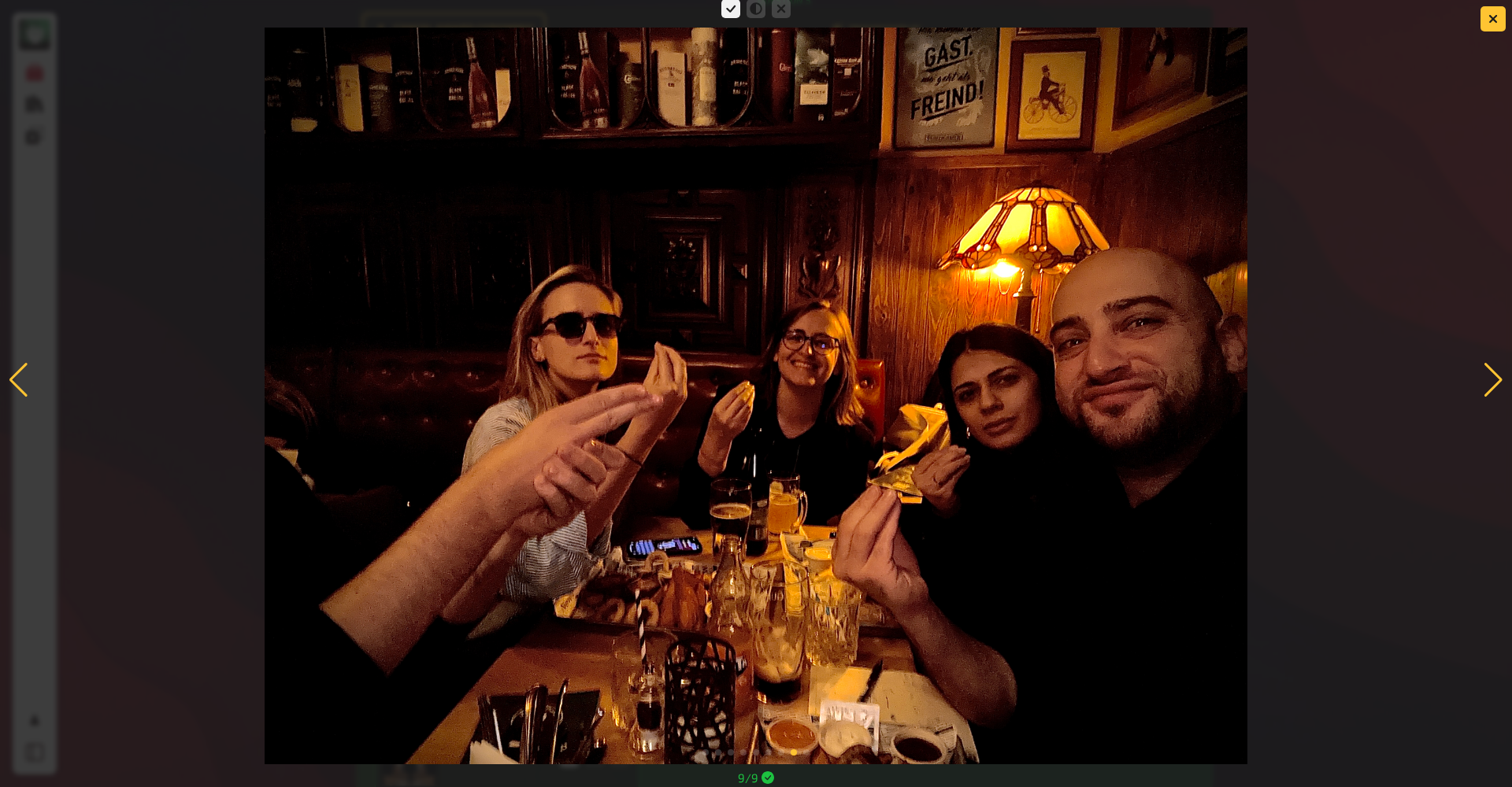
click at [1063, 380] on div at bounding box center [1493, 380] width 21 height 35
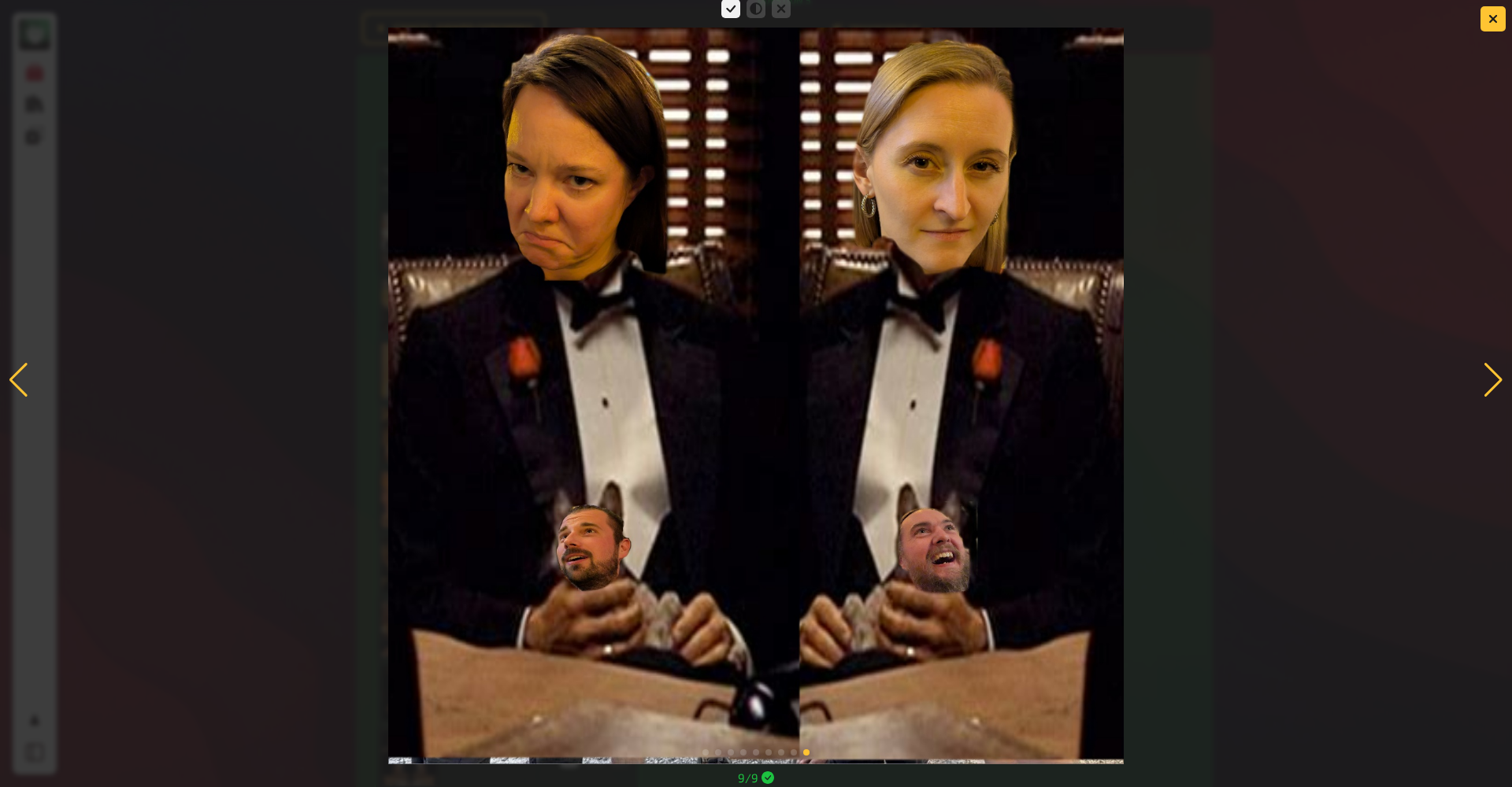
click at [1063, 373] on div at bounding box center [1493, 380] width 21 height 35
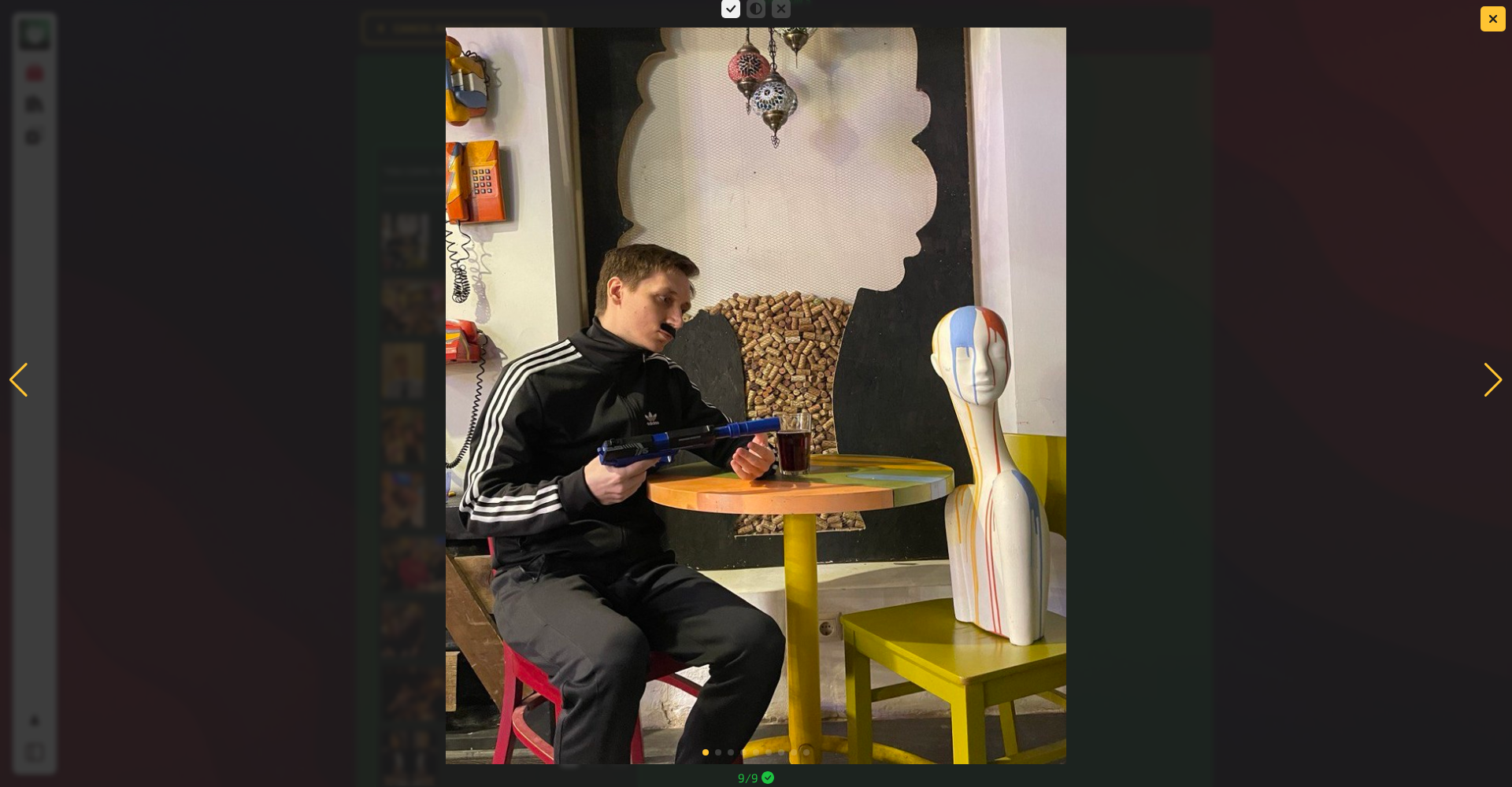
click at [27, 361] on div at bounding box center [756, 380] width 1512 height 768
click at [20, 365] on div at bounding box center [18, 380] width 21 height 35
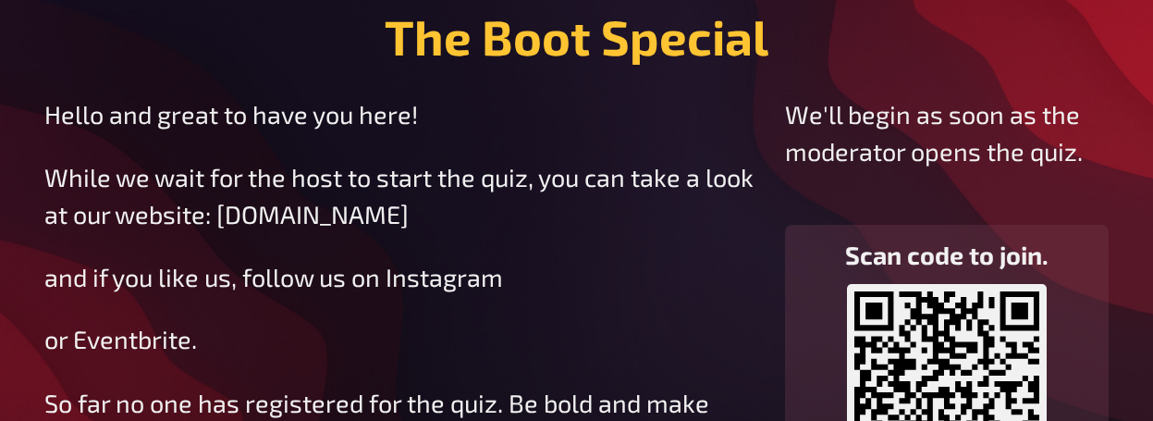
scroll to position [67, 0]
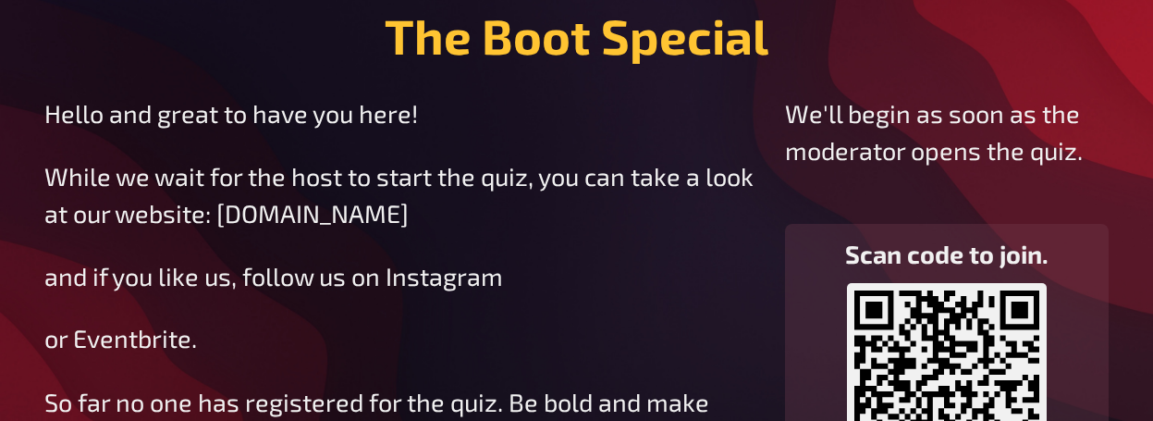
click at [1000, 53] on main "The Boot Special Hello and great to have you here! While we wait for the host t…" at bounding box center [576, 253] width 1064 height 495
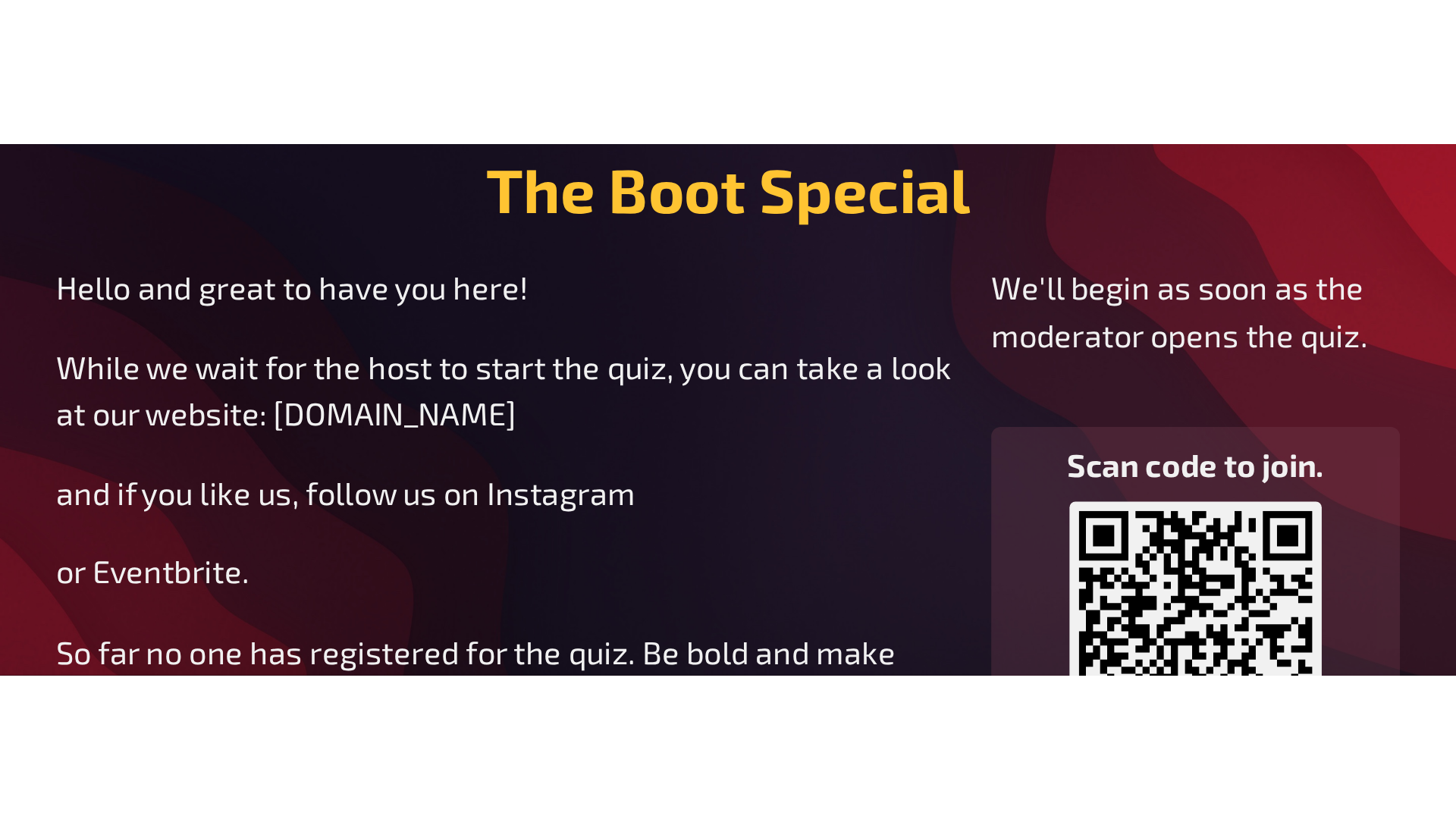
scroll to position [0, 0]
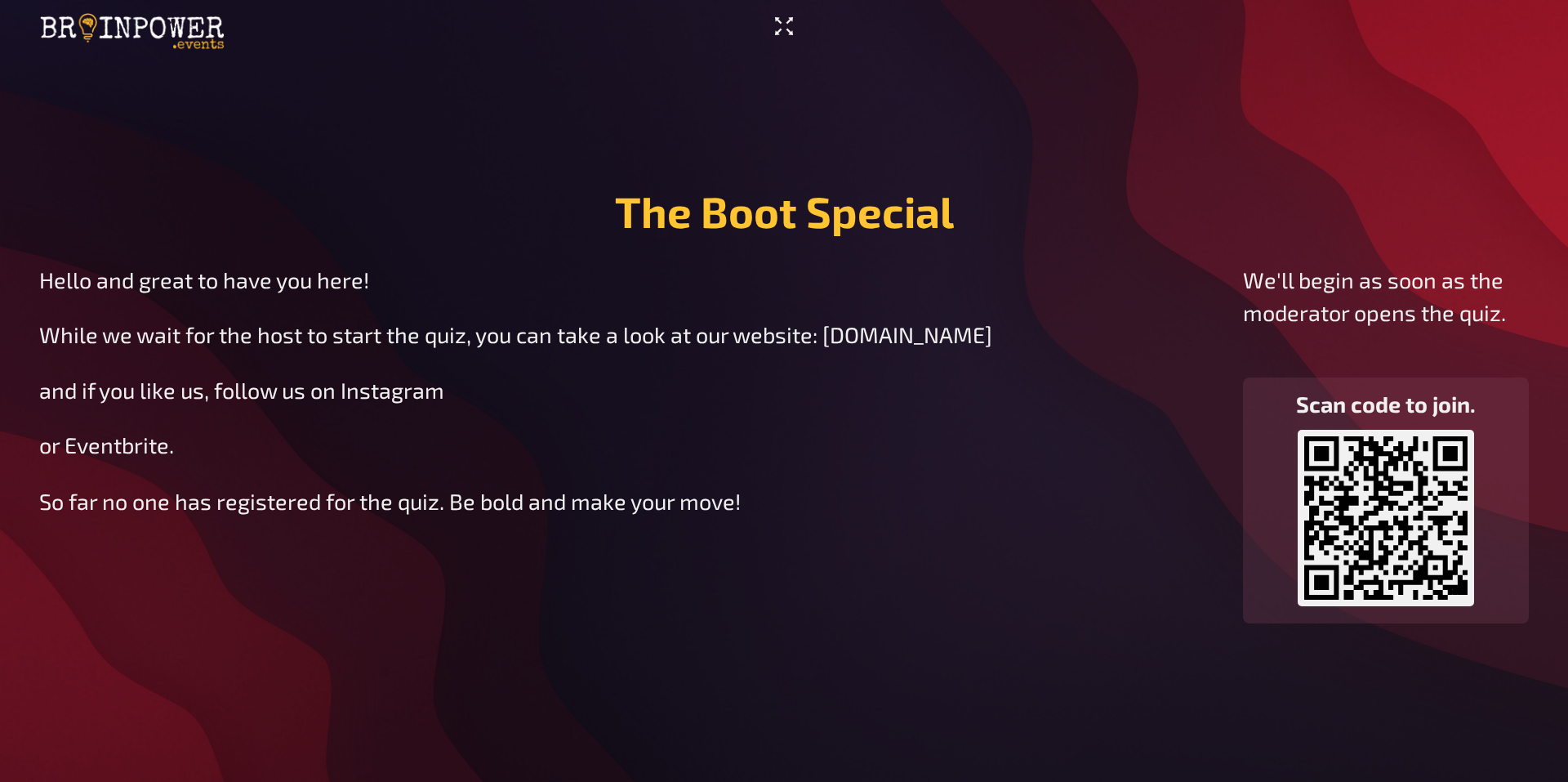
click at [784, 29] on icon "Enter Fullscreen" at bounding box center [784, 27] width 27 height 27
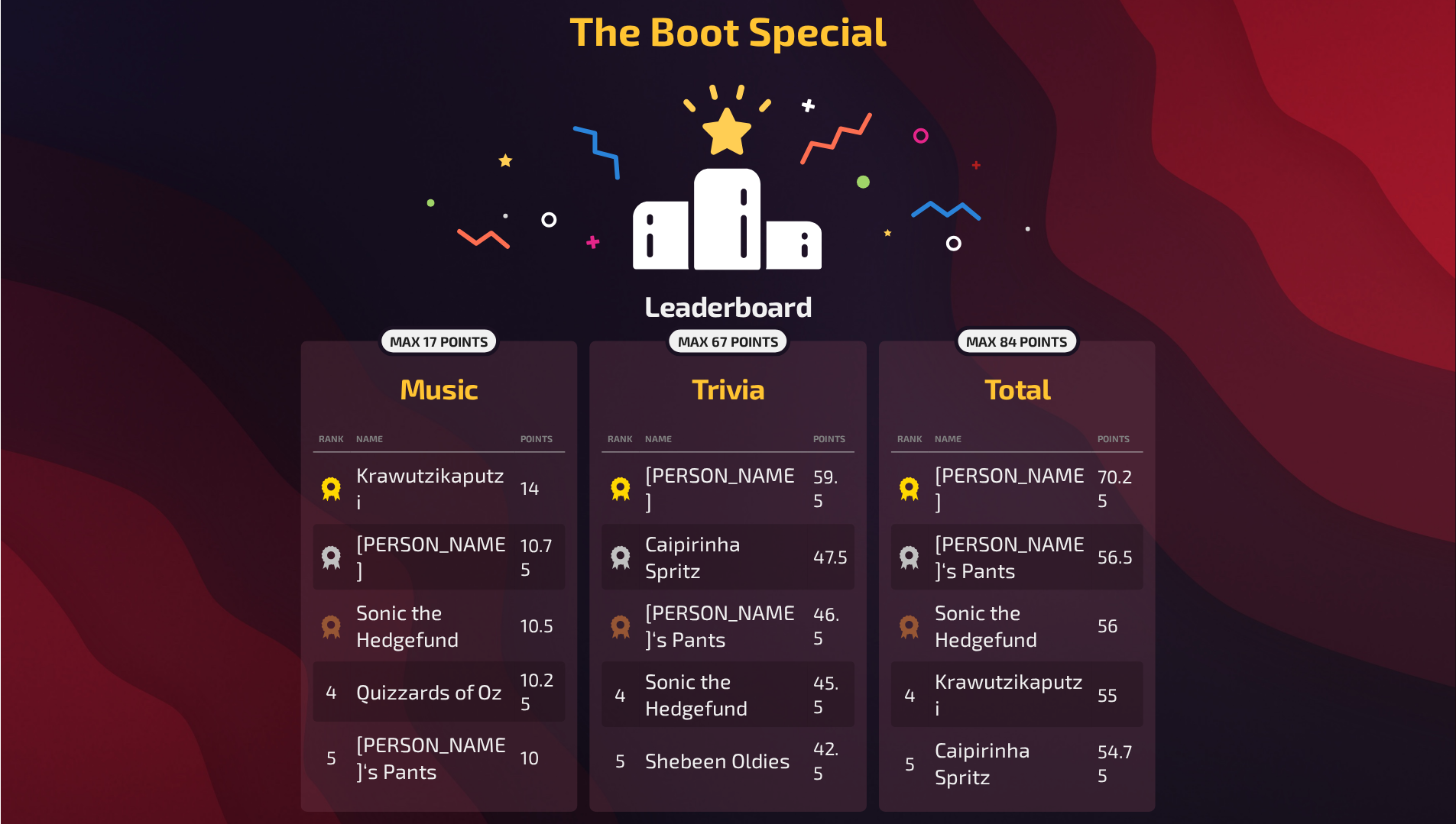
scroll to position [57, 0]
